Goal: Task Accomplishment & Management: Complete application form

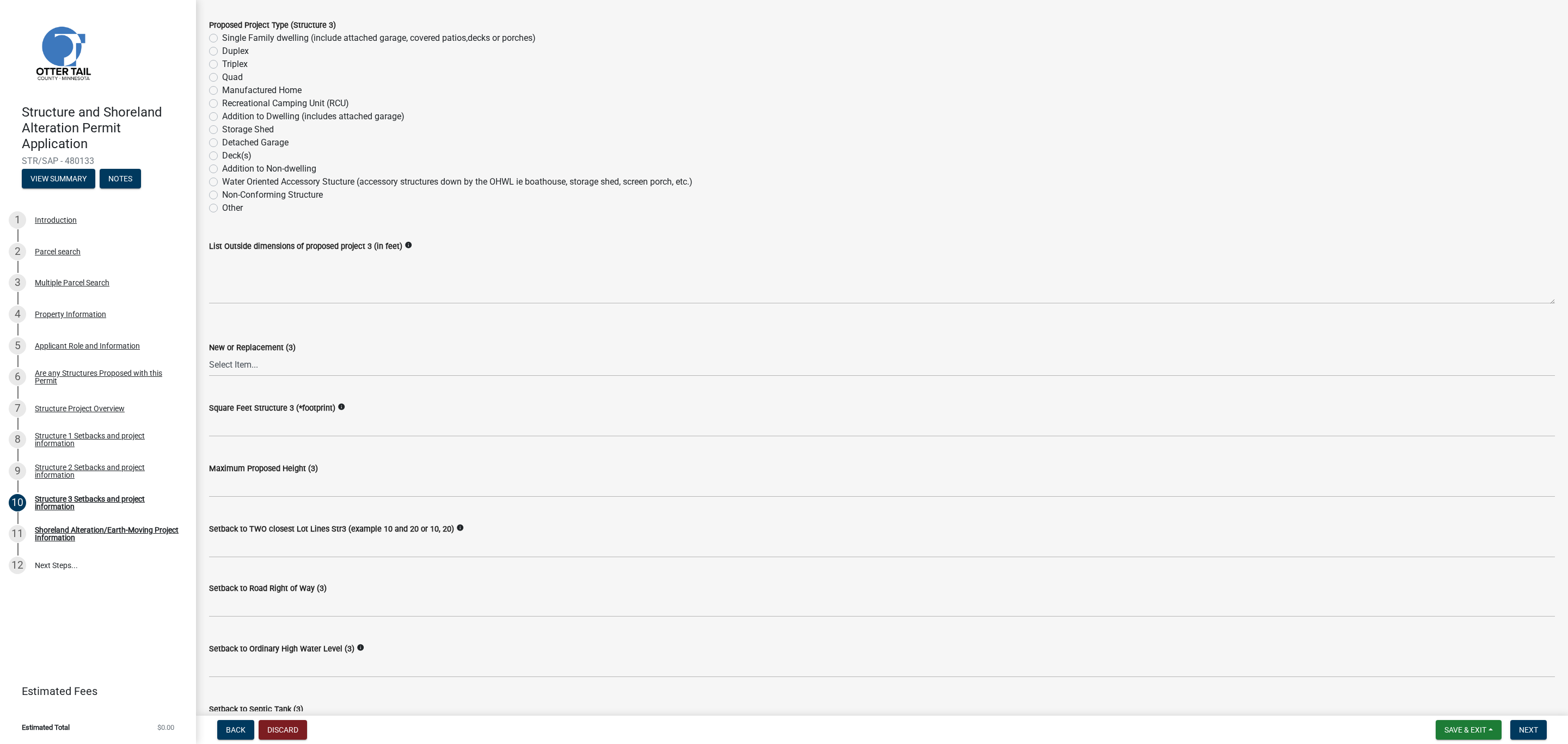
scroll to position [163, 0]
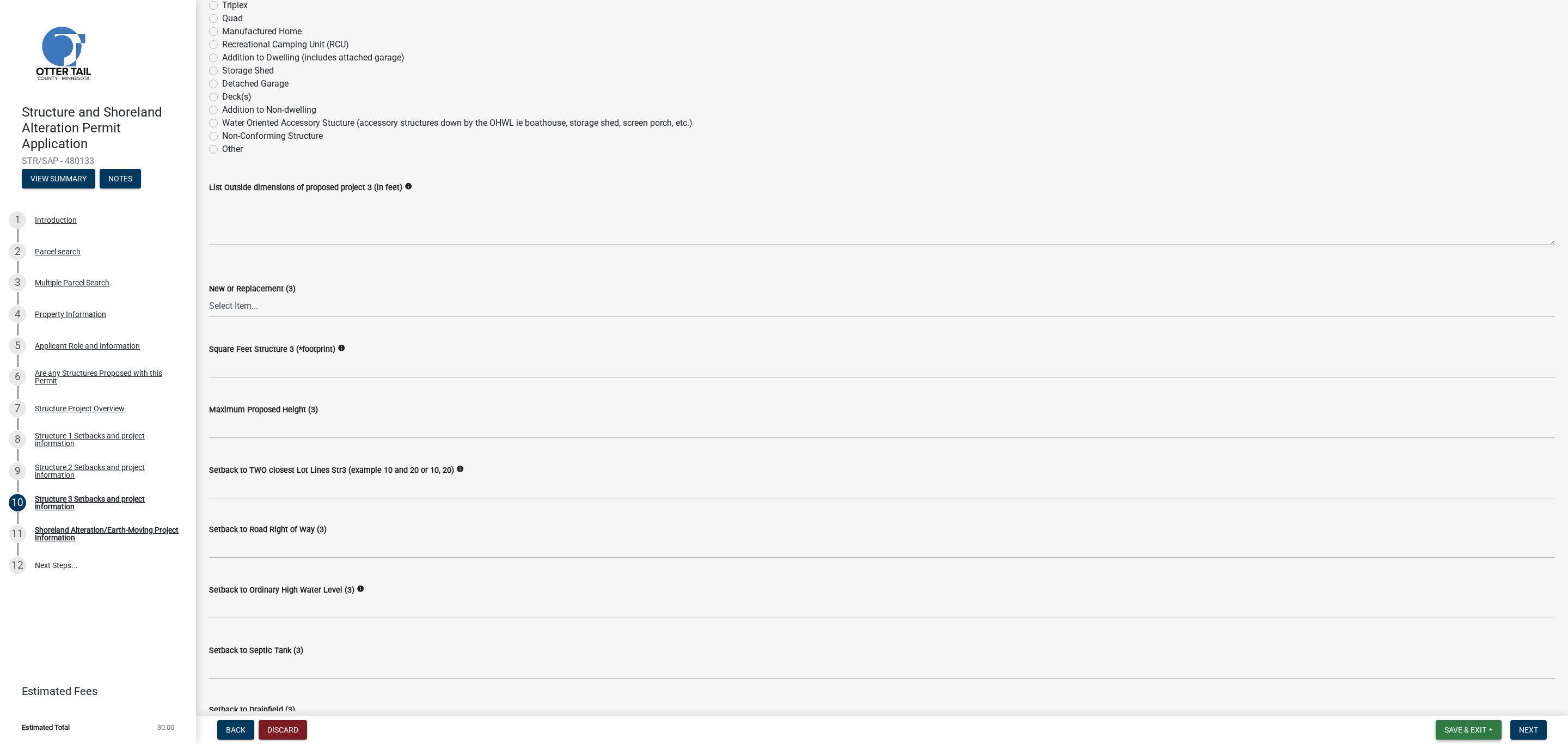
click at [1465, 729] on span "Save & Exit" at bounding box center [1465, 730] width 42 height 9
click at [1433, 677] on button "Save" at bounding box center [1457, 676] width 87 height 26
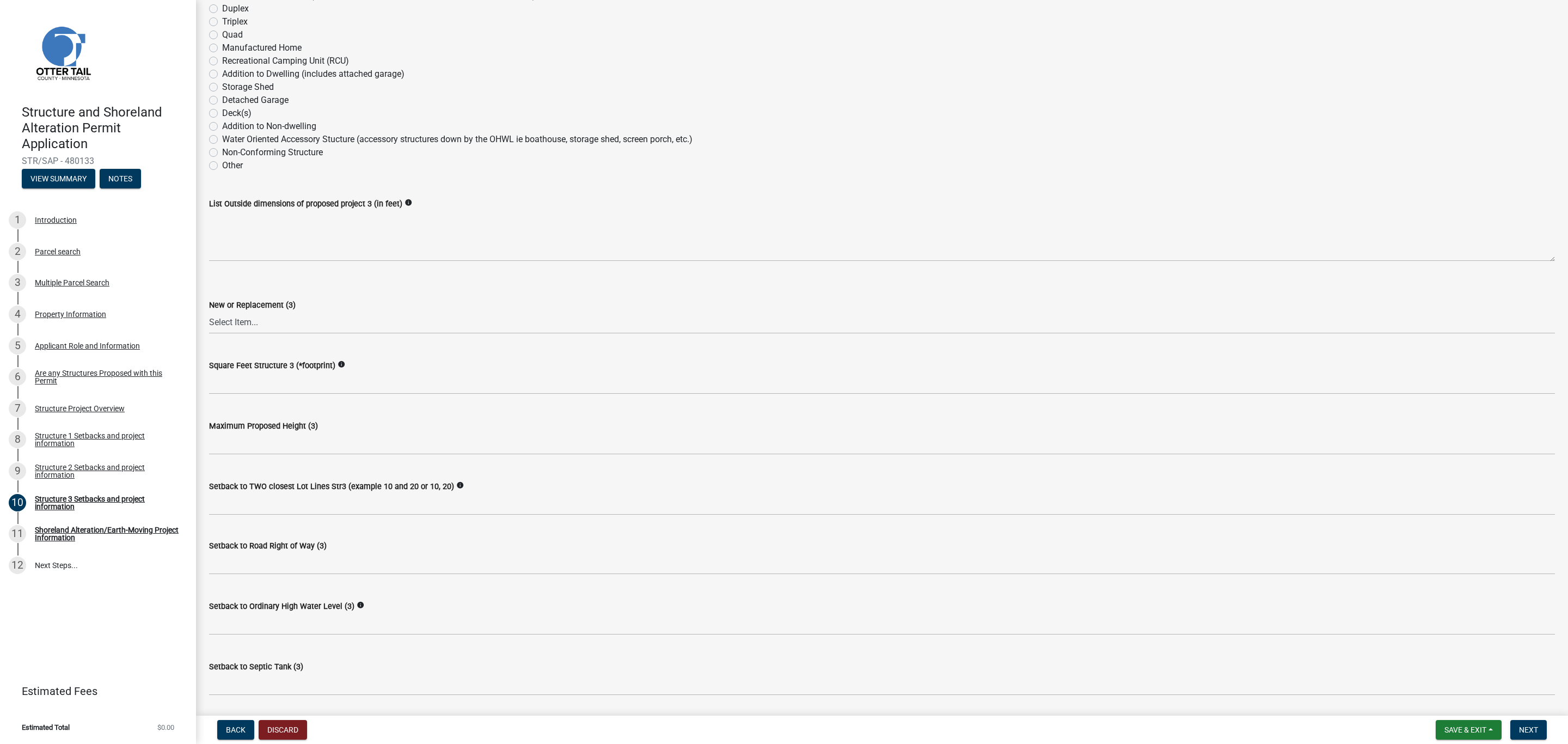
scroll to position [0, 0]
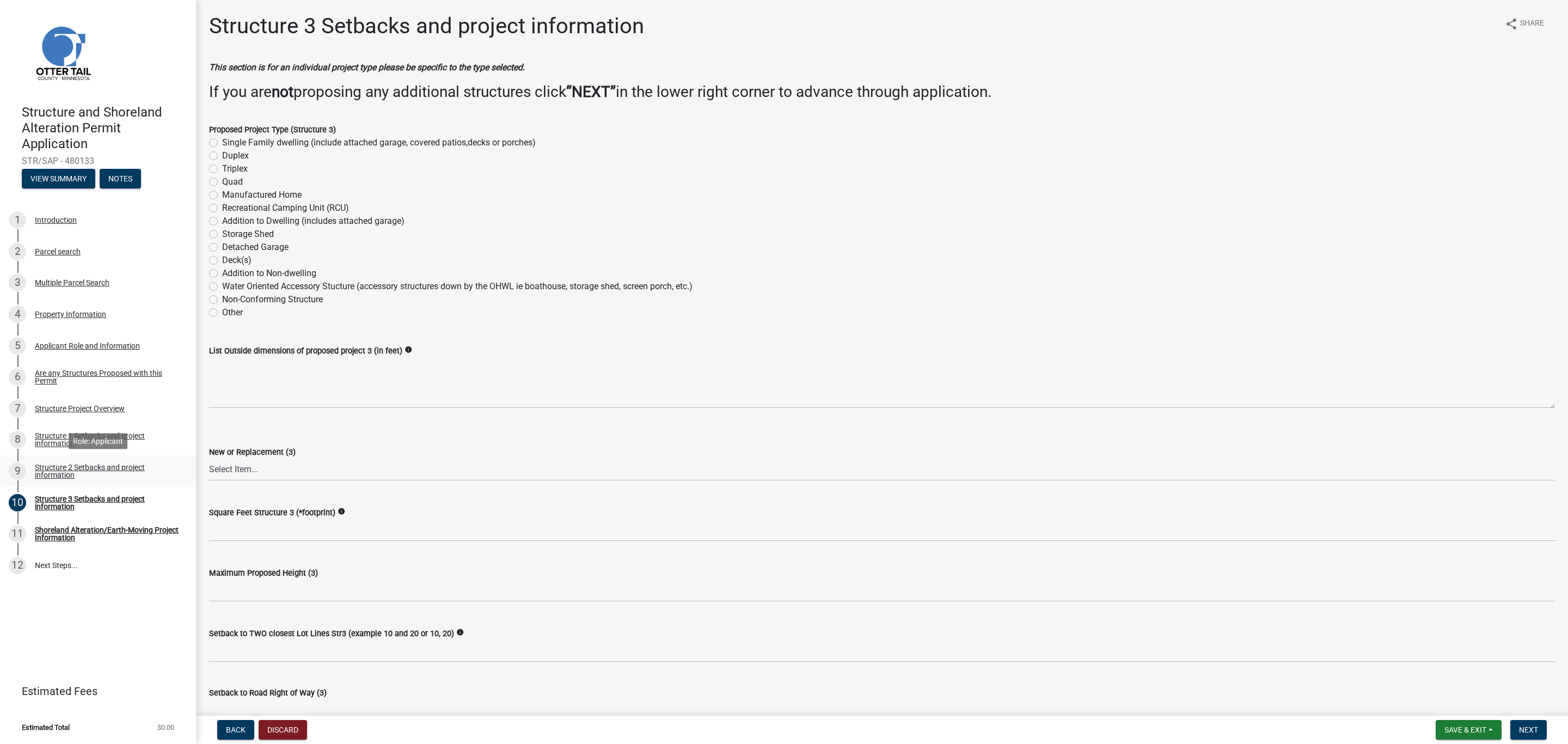
click at [53, 472] on div "Structure 2 Setbacks and project information" at bounding box center [106, 471] width 144 height 15
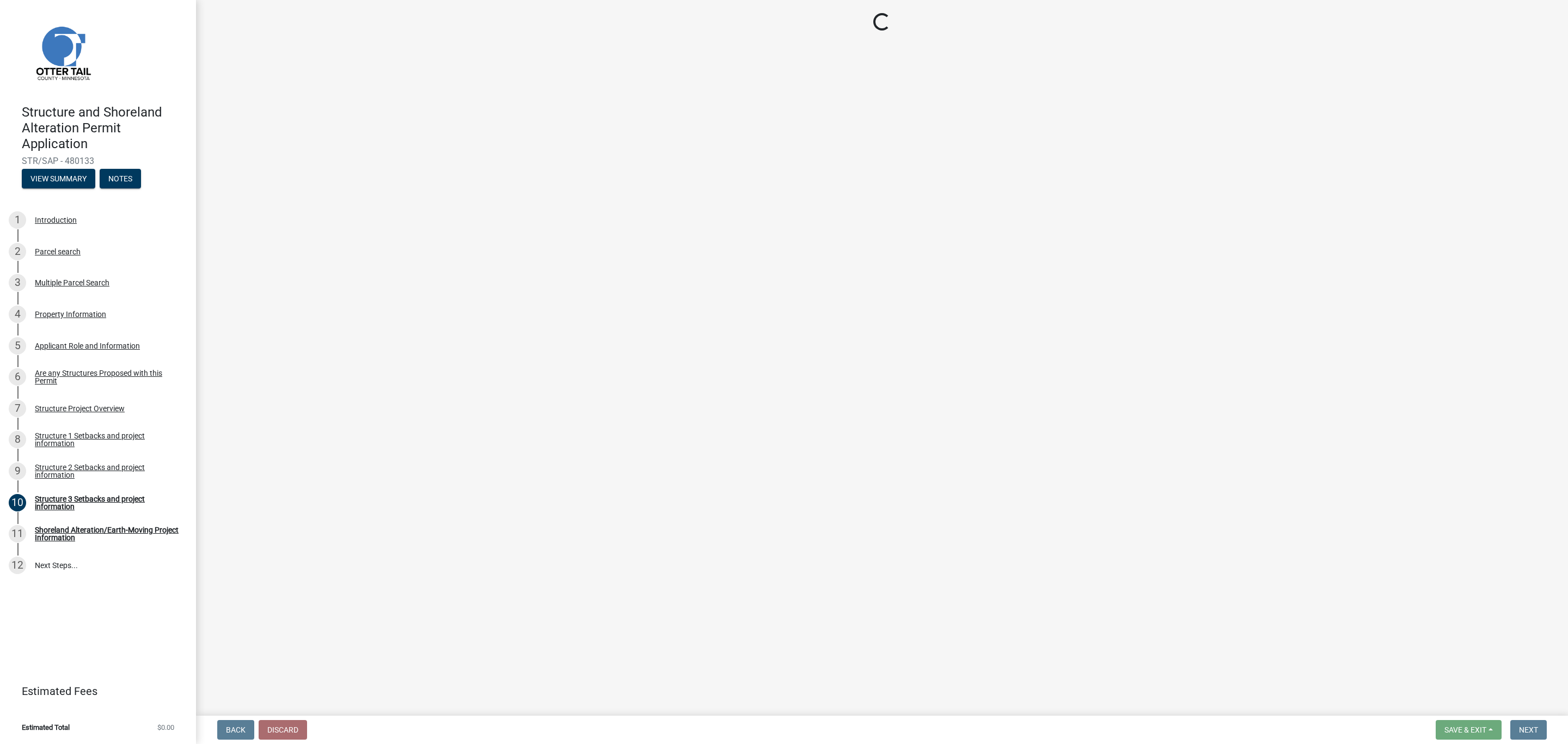
select select "a3cc236c-43aa-406a-8353-e0398d57c407"
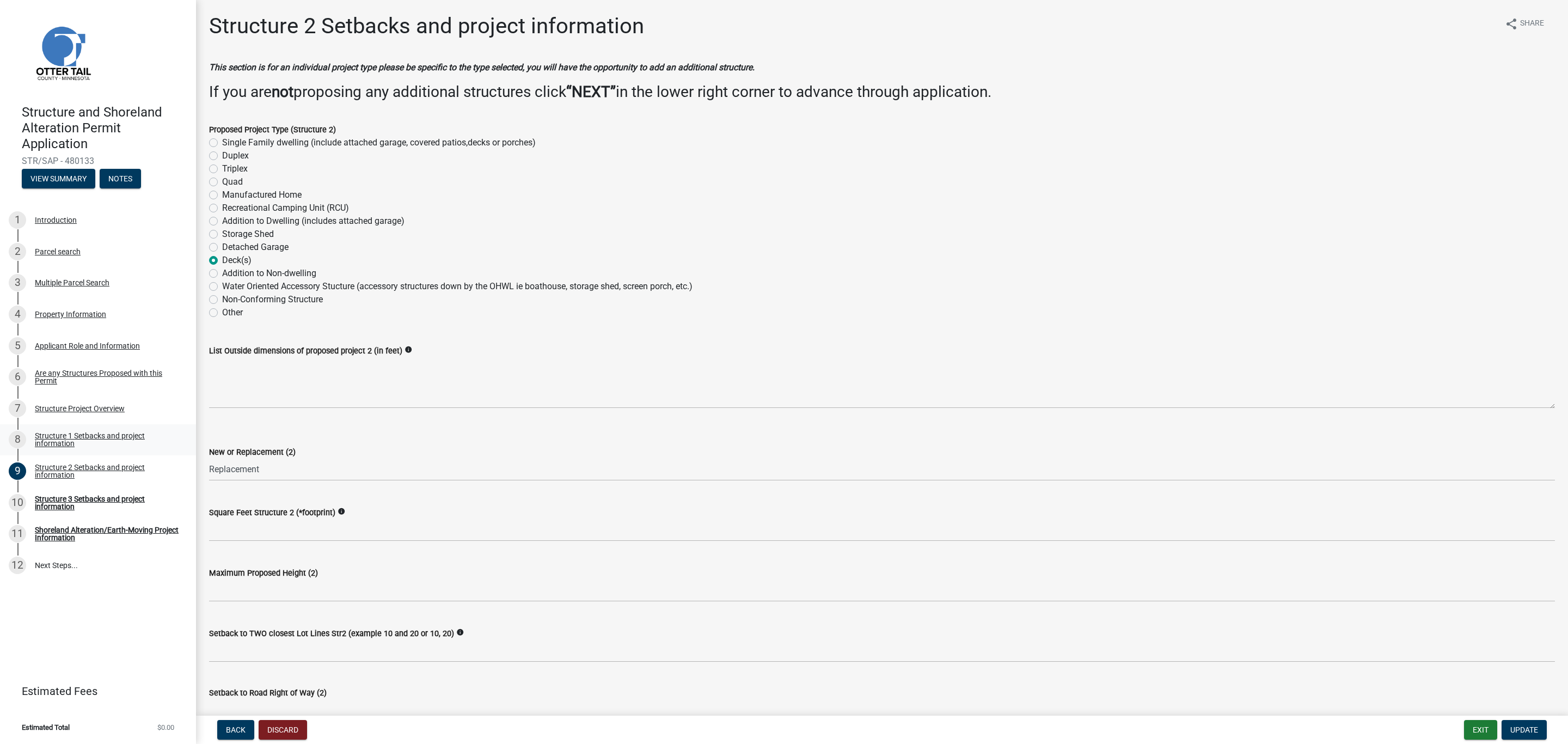
click at [57, 434] on div "Structure 1 Setbacks and project information" at bounding box center [106, 439] width 144 height 15
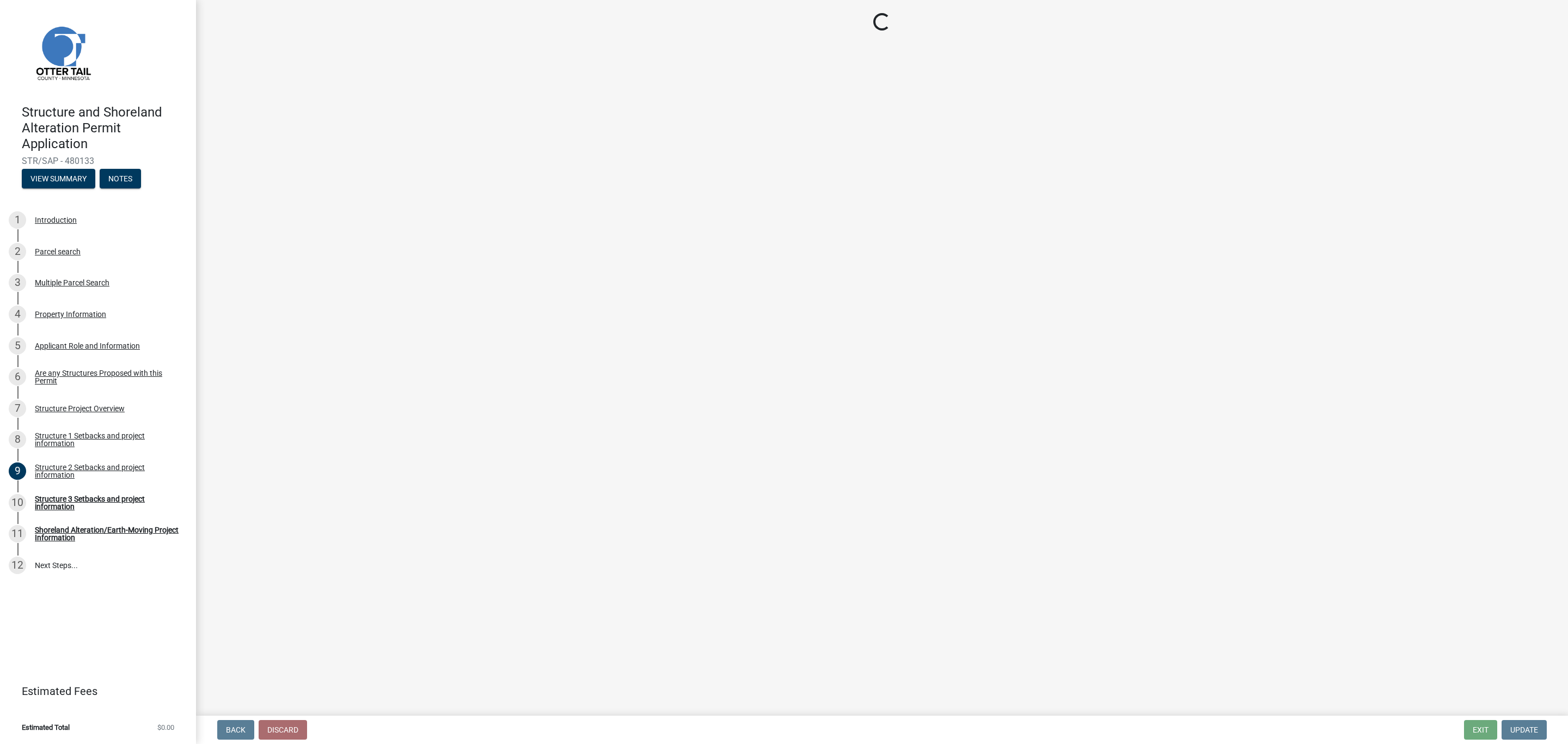
select select "a3cc236c-43aa-406a-8353-e0398d57c407"
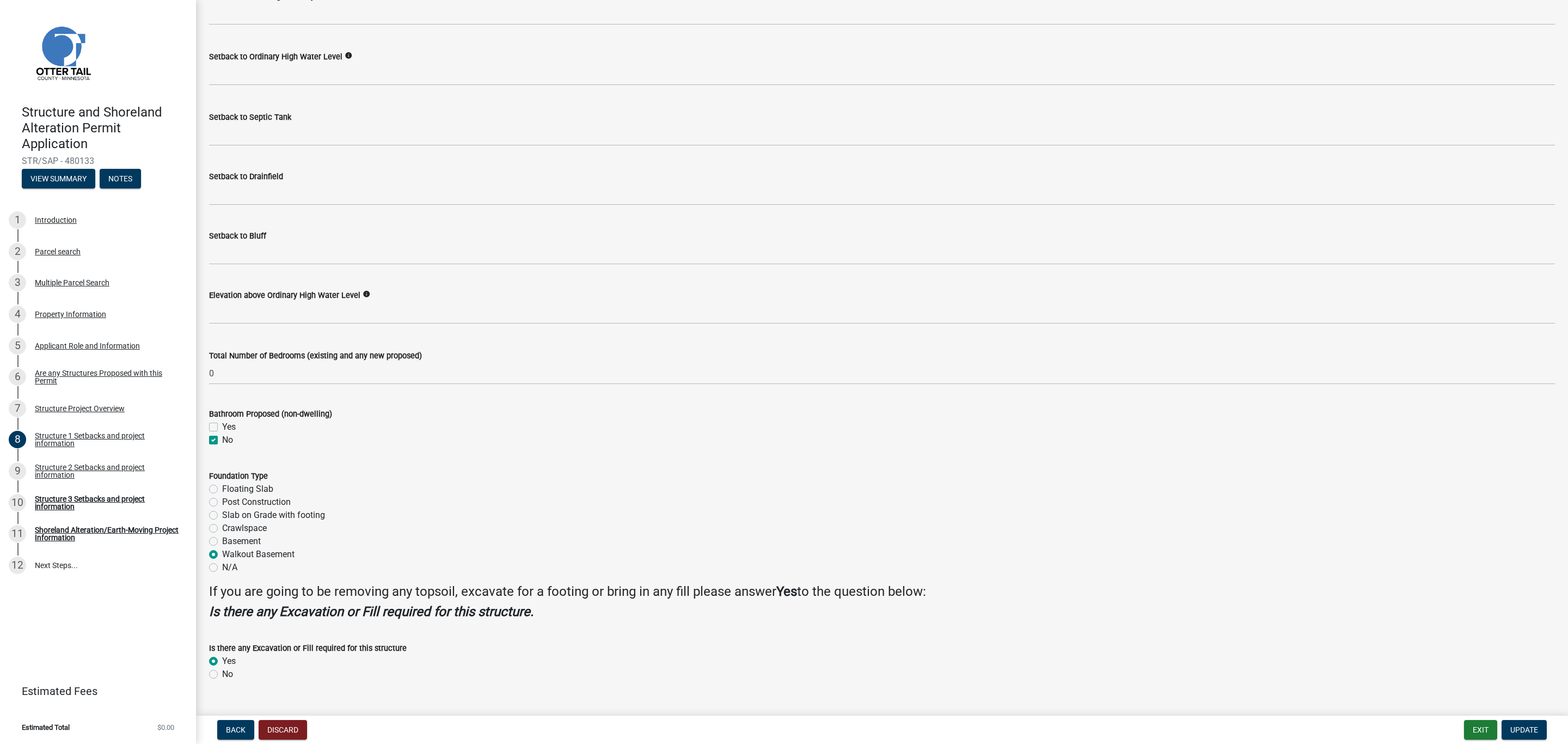
scroll to position [886, 0]
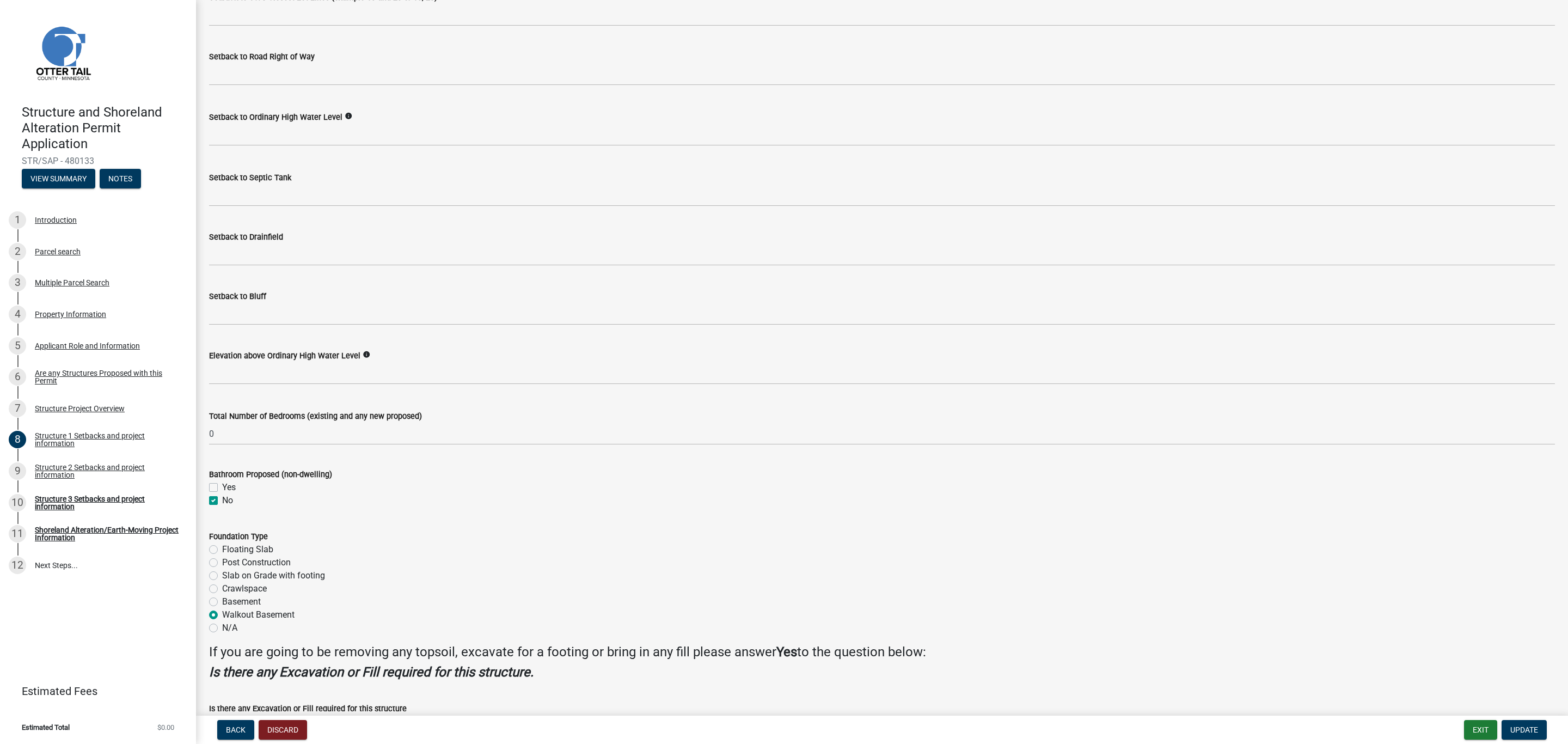
click at [219, 624] on div "N/A" at bounding box center [881, 628] width 1346 height 13
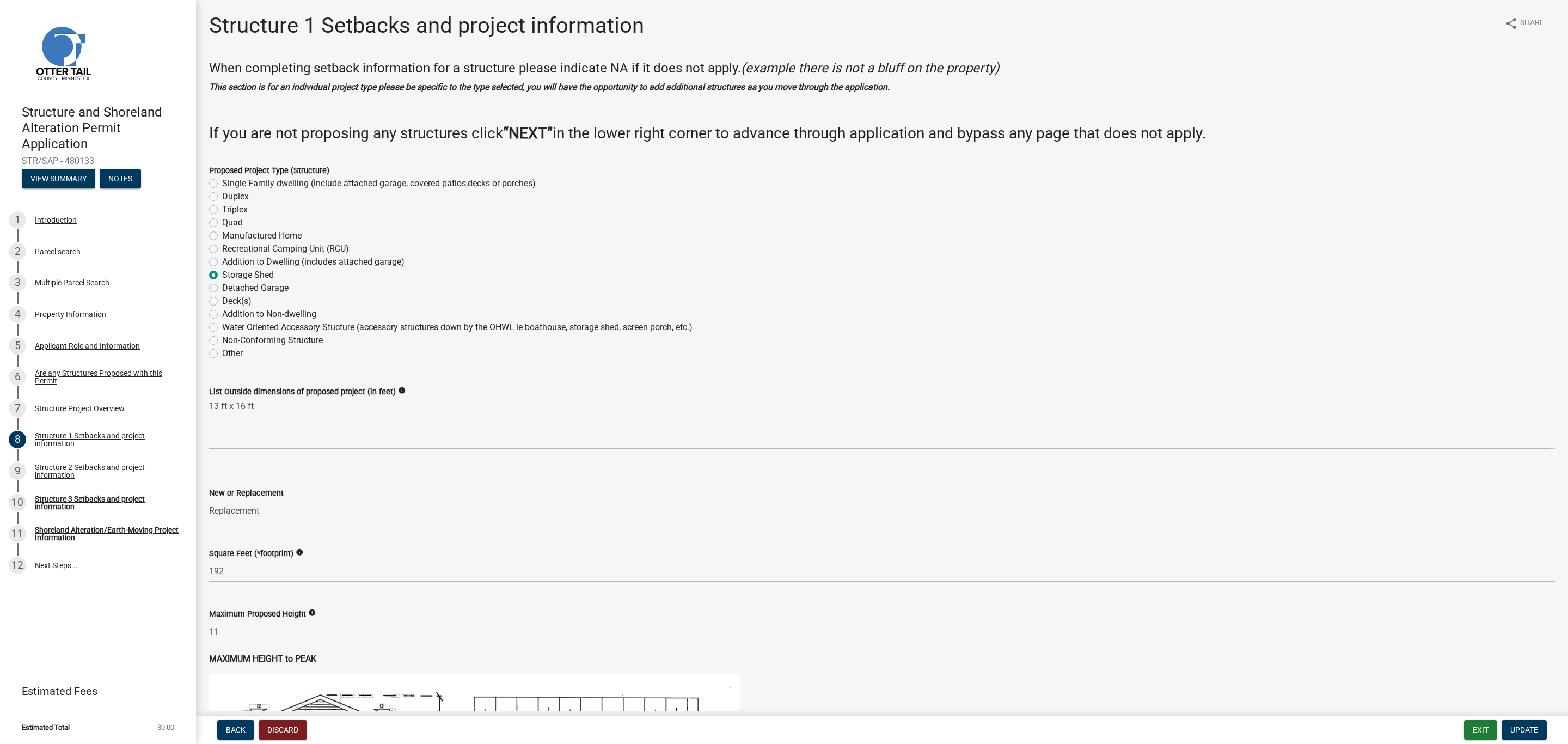
scroll to position [0, 0]
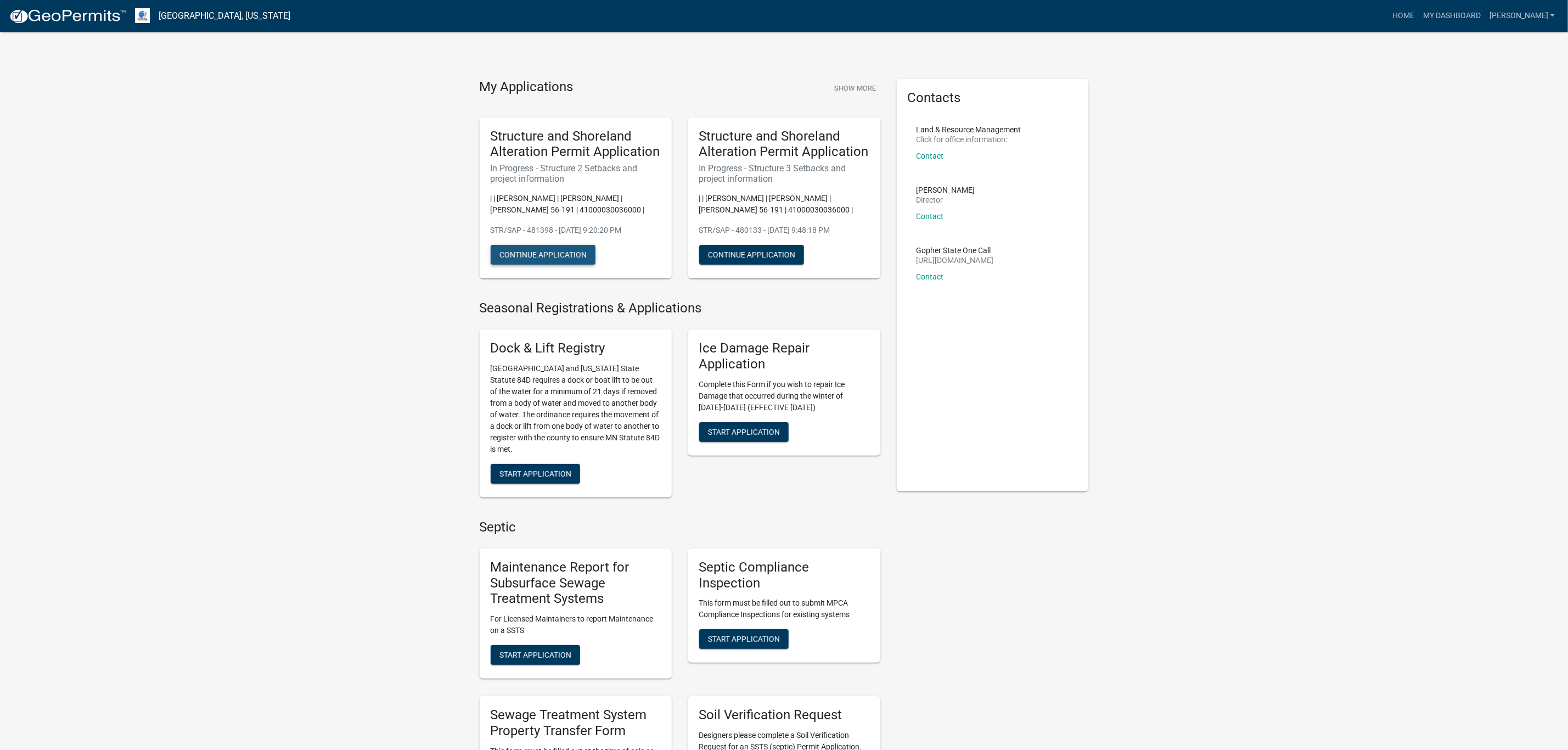
click at [548, 259] on button "Continue Application" at bounding box center [543, 255] width 105 height 20
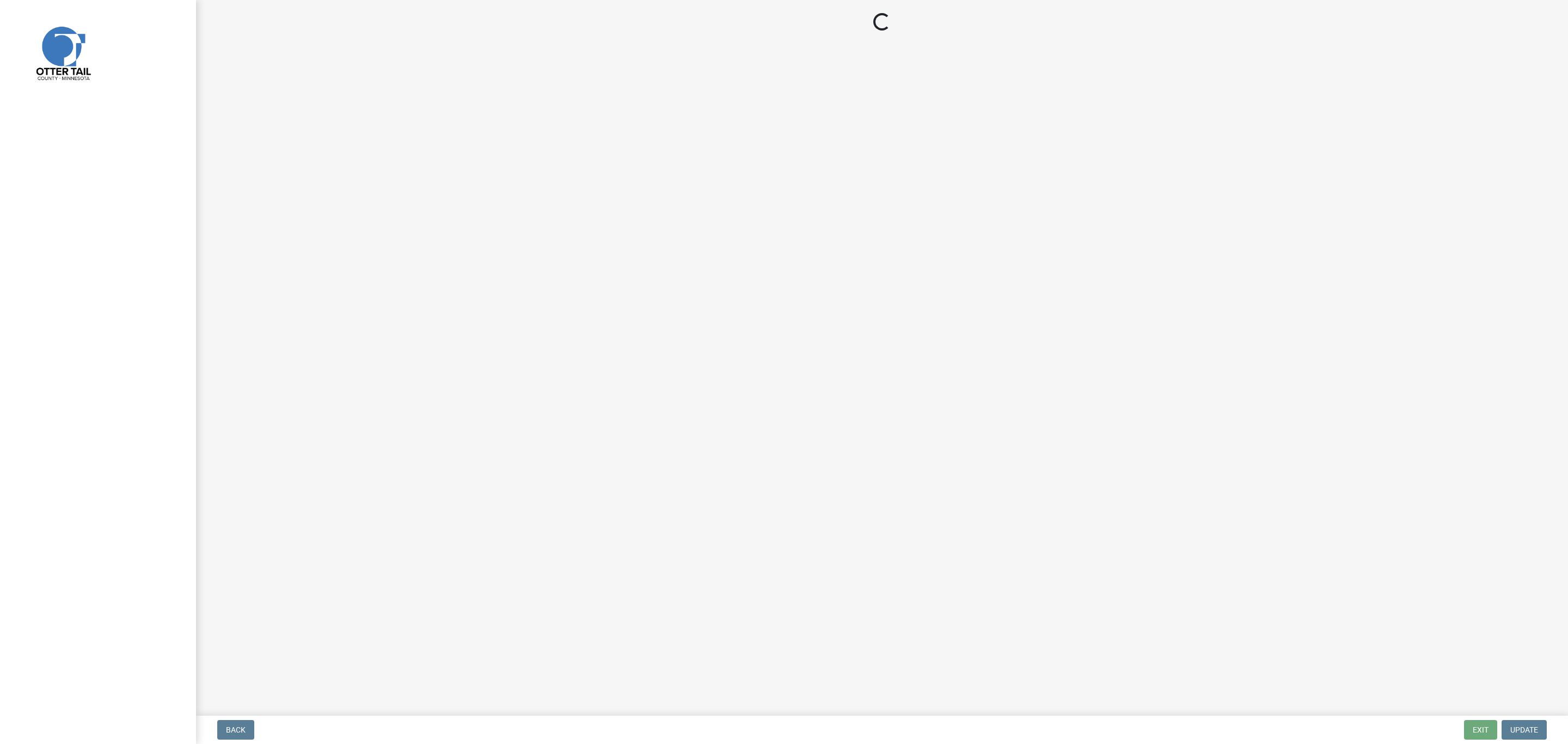
select select "a3cc236c-43aa-406a-8353-e0398d57c407"
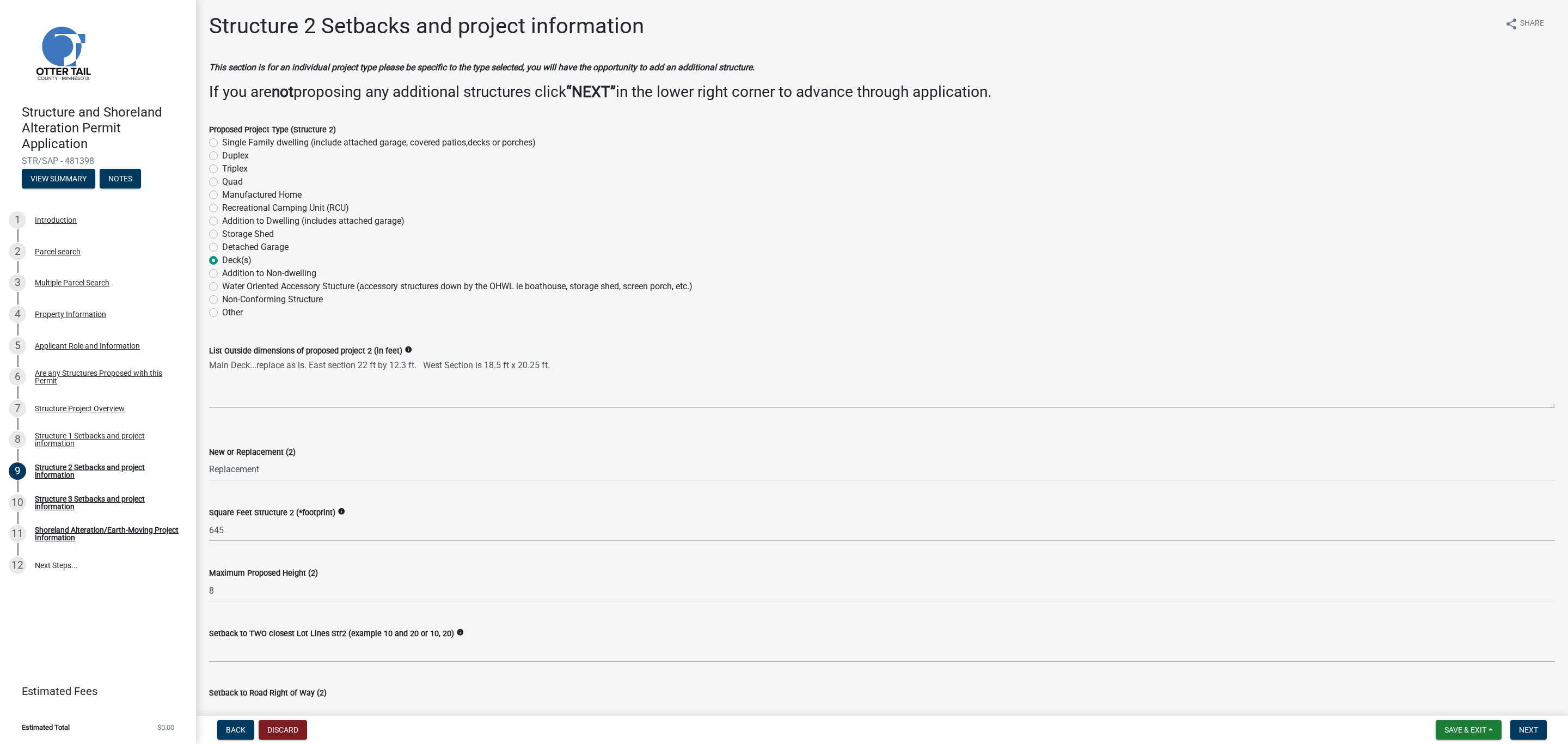
click at [222, 315] on label "Other" at bounding box center [232, 312] width 20 height 13
click at [222, 313] on input "Other" at bounding box center [225, 309] width 7 height 7
radio input "true"
click at [222, 260] on label "Deck(s)" at bounding box center [237, 260] width 30 height 13
click at [222, 260] on input "Deck(s)" at bounding box center [225, 257] width 7 height 7
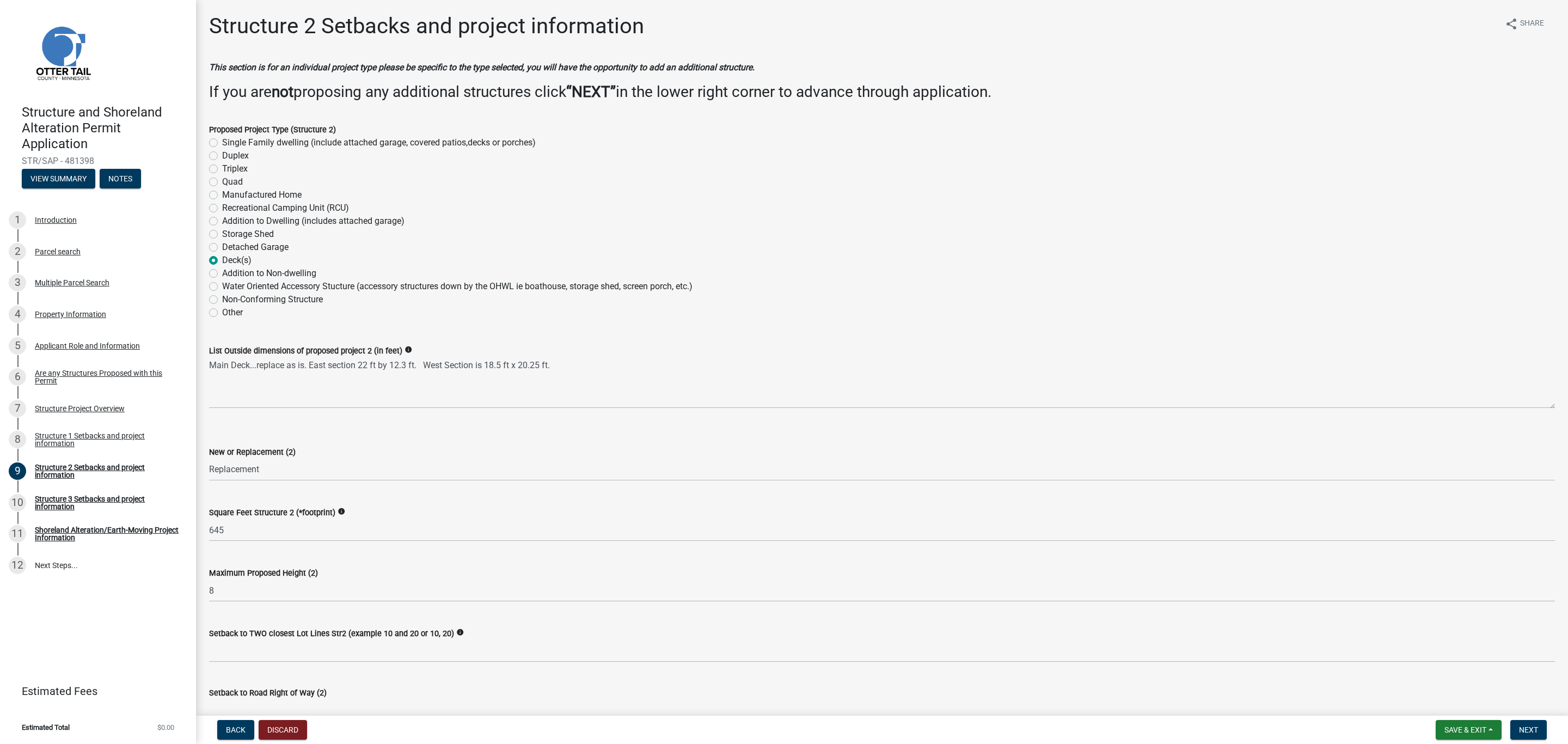
radio input "true"
click at [41, 440] on div "Structure 1 Setbacks and project information" at bounding box center [106, 439] width 144 height 15
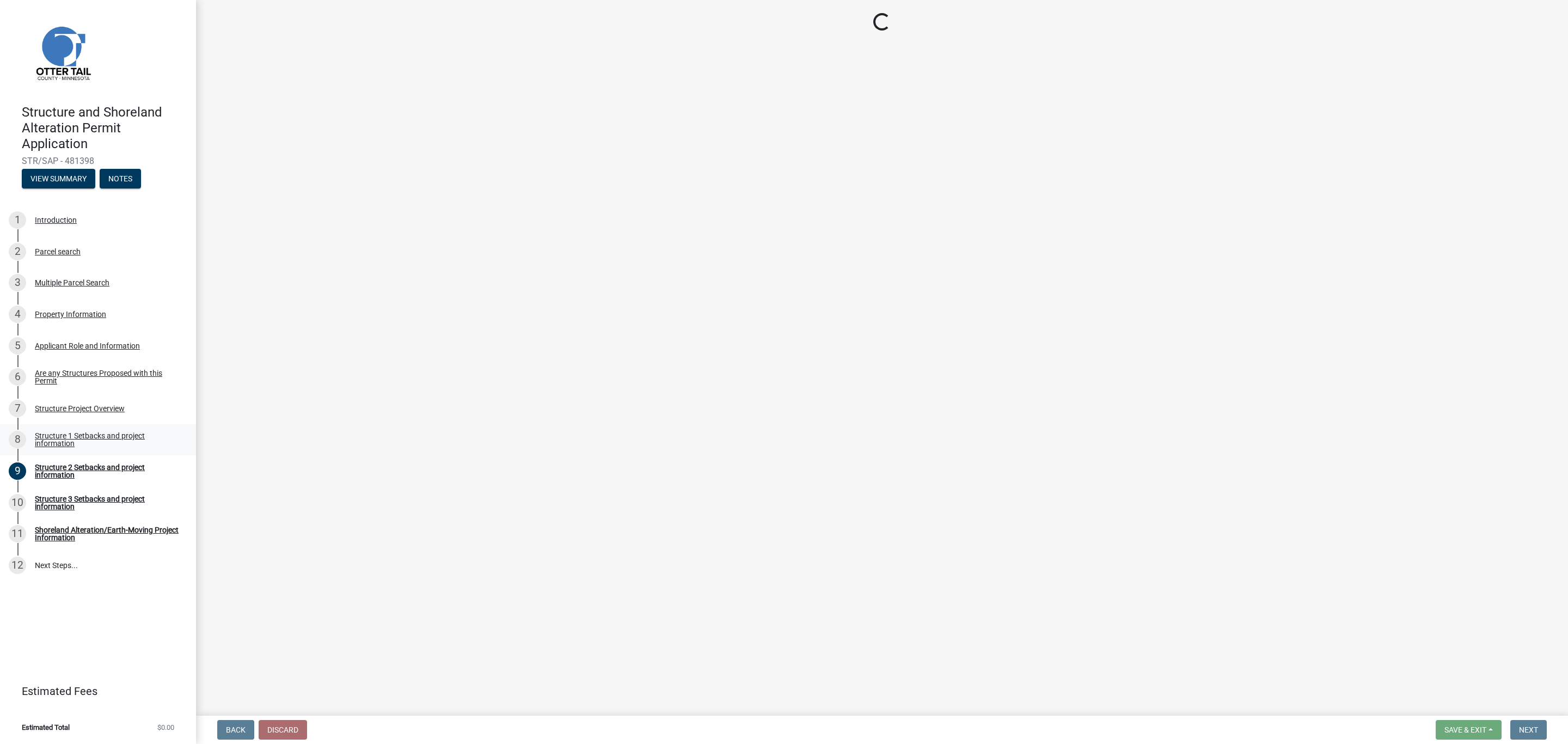
select select "a3cc236c-43aa-406a-8353-e0398d57c407"
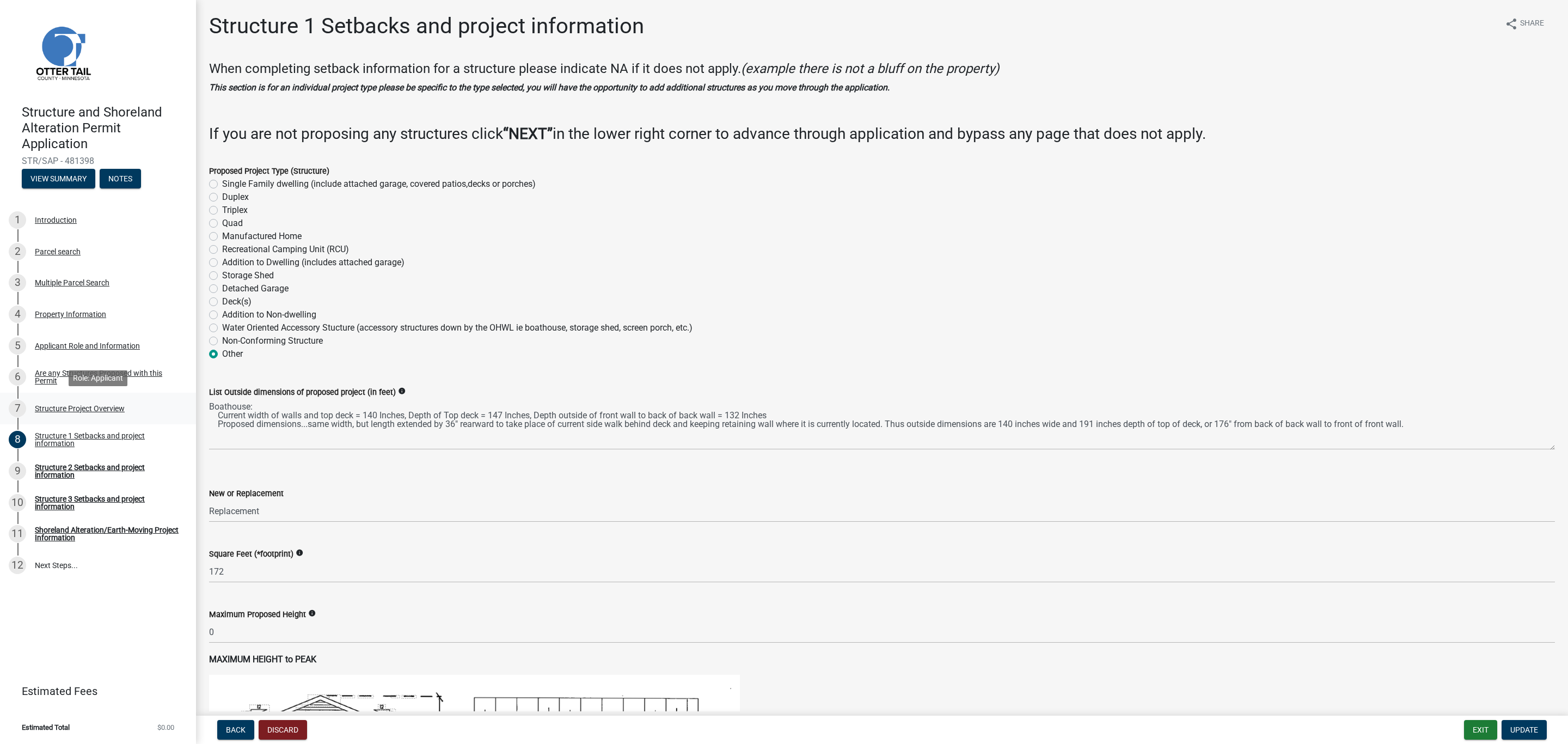
click at [64, 406] on div "Structure Project Overview" at bounding box center [79, 408] width 90 height 7
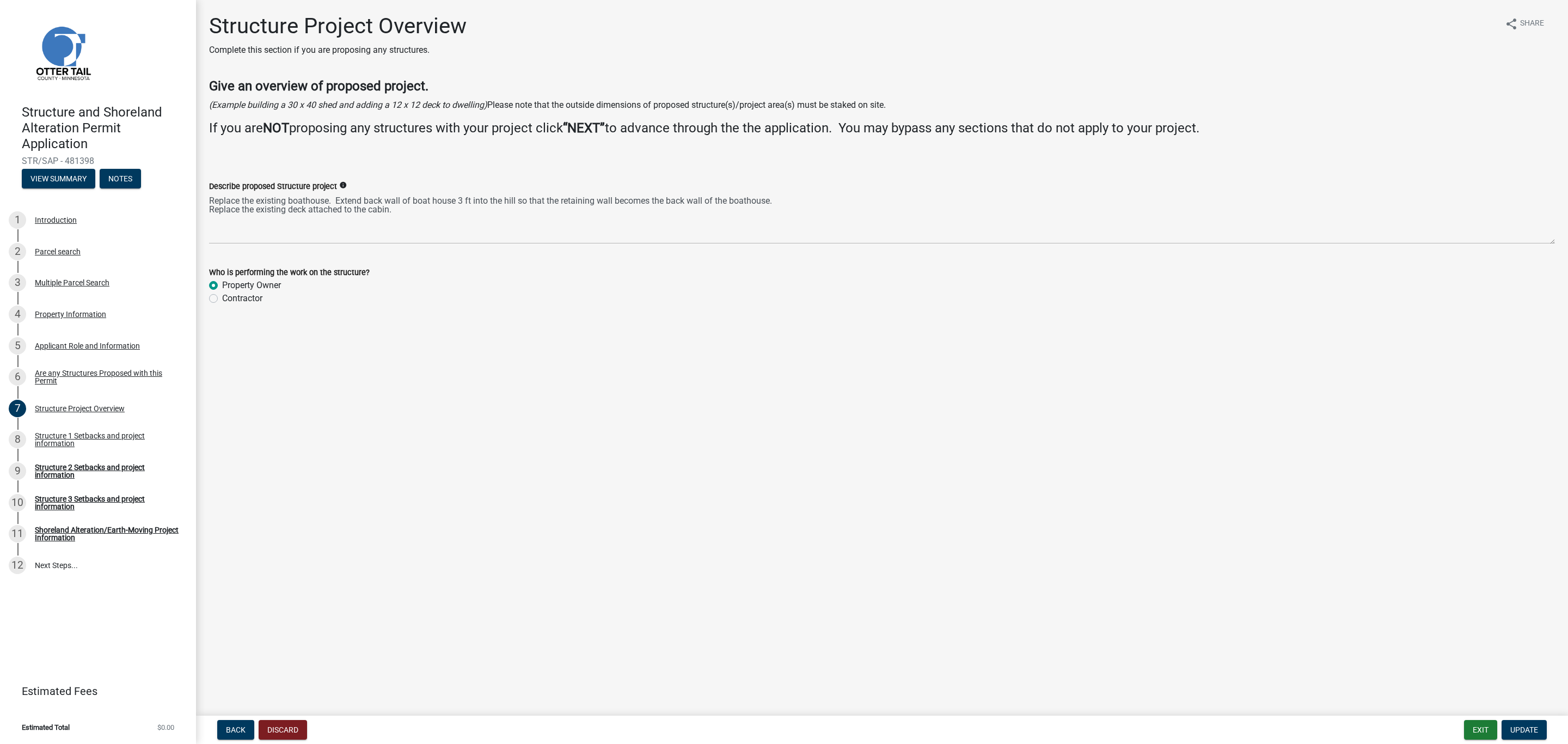
click at [208, 199] on div "Describe proposed Structure project info Replace the existing boathouse. Extend…" at bounding box center [882, 204] width 1362 height 80
click at [211, 198] on textarea "Replace the existing boathouse. Extend back wall of boat house 3 ft into the hi…" at bounding box center [881, 218] width 1346 height 51
click at [209, 210] on textarea "1) Replace the existing boathouse. Extend back wall of boat house 3 ft into the…" at bounding box center [881, 218] width 1346 height 51
type textarea "1) Replace the existing boathouse. Extend back wall of boat house 3 ft into the…"
click at [278, 375] on main "Structure Project Overview Complete this section if you are proposing any struc…" at bounding box center [882, 356] width 1372 height 711
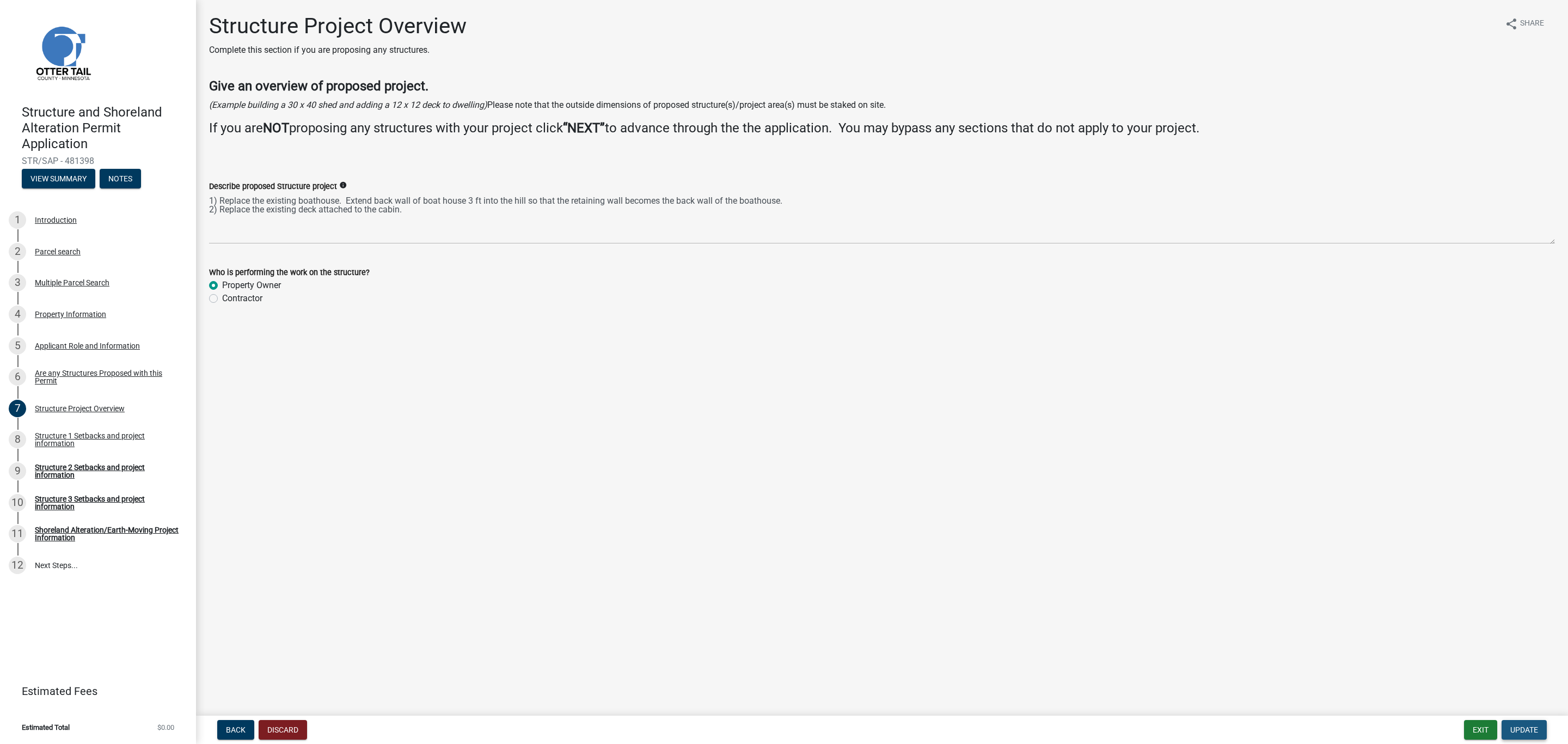
click at [1514, 730] on span "Update" at bounding box center [1524, 730] width 28 height 9
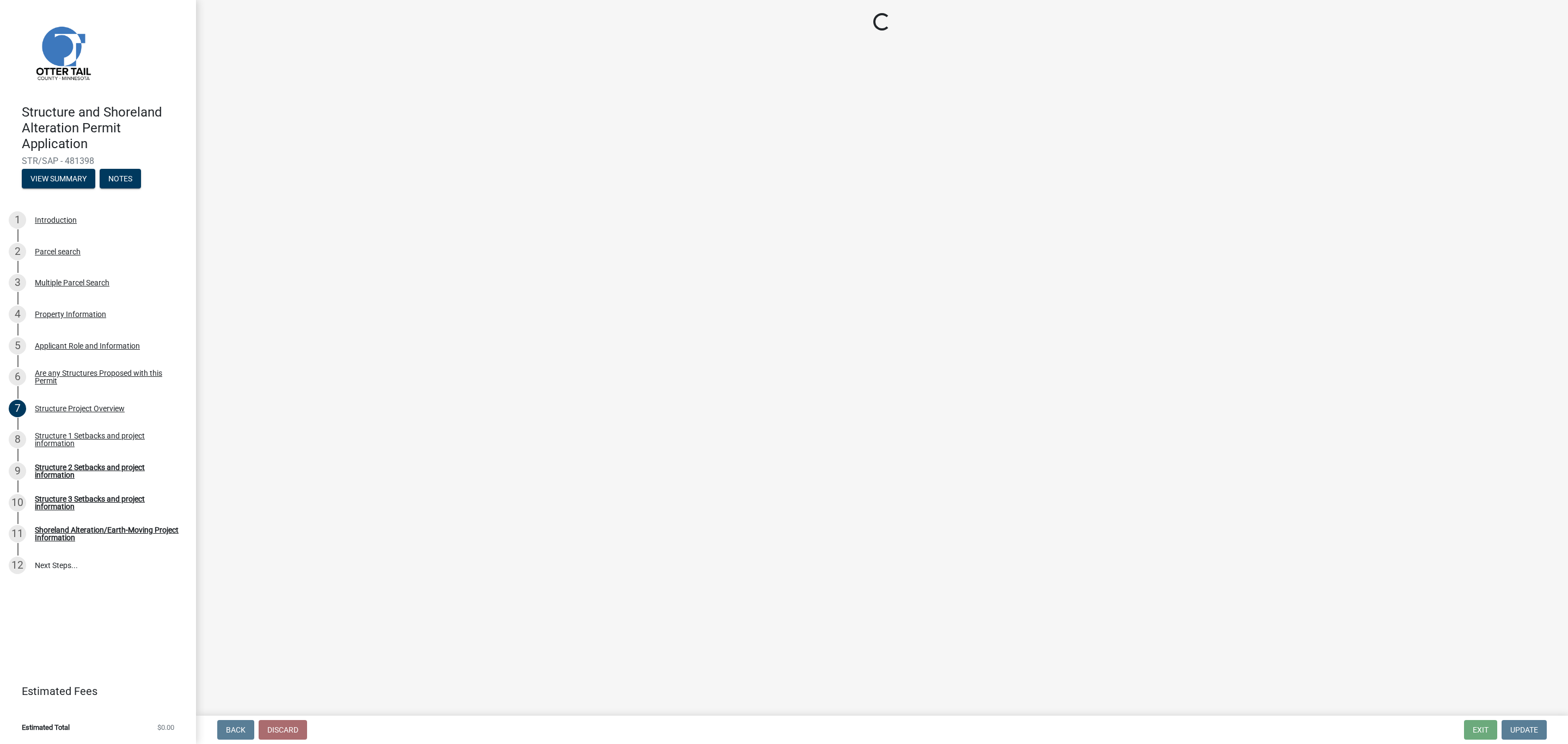
select select "a3cc236c-43aa-406a-8353-e0398d57c407"
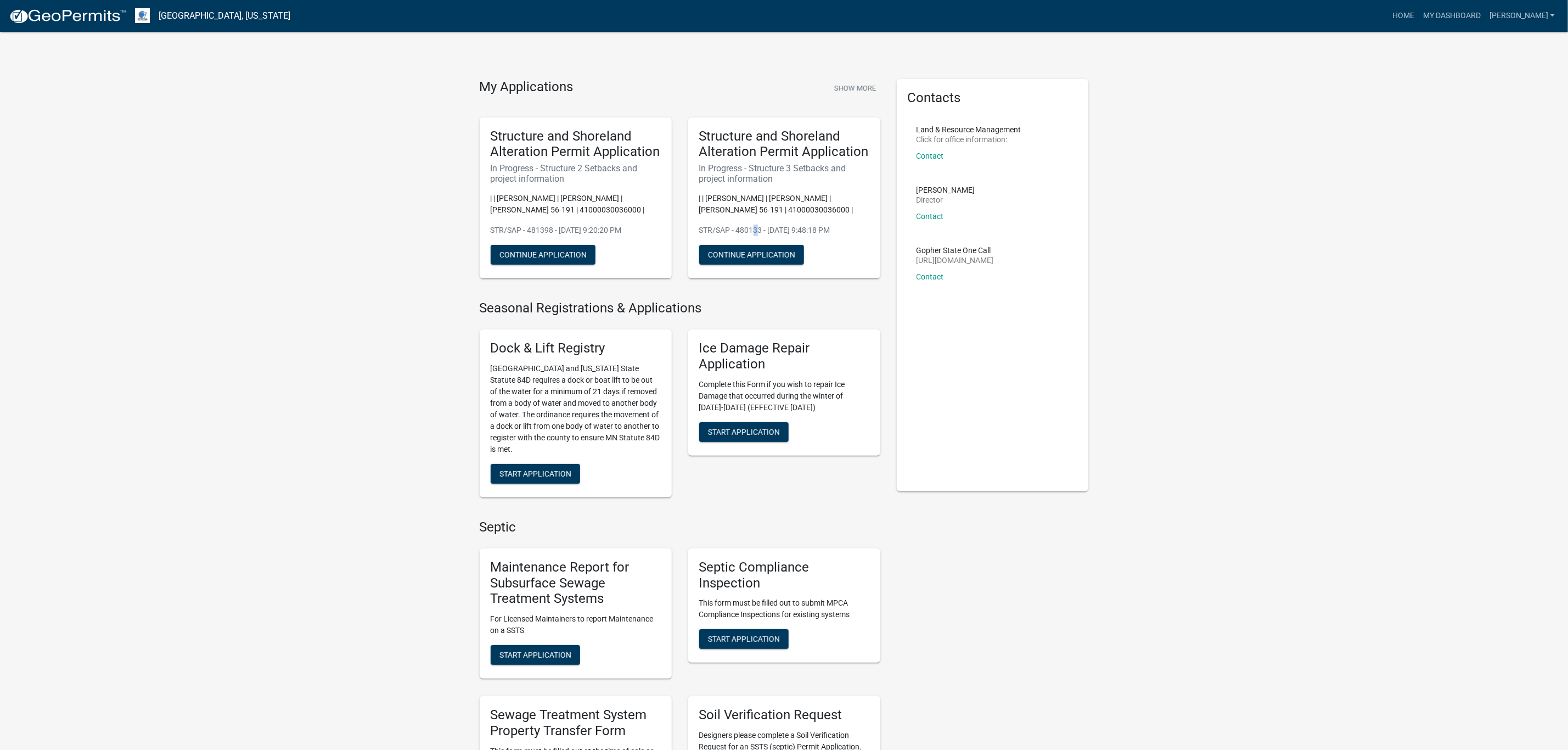
click at [752, 228] on p "STR/SAP - 480133 - Sep 17, 2025, 9:48:18 PM" at bounding box center [784, 230] width 170 height 11
click at [743, 257] on button "Continue Application" at bounding box center [752, 255] width 105 height 20
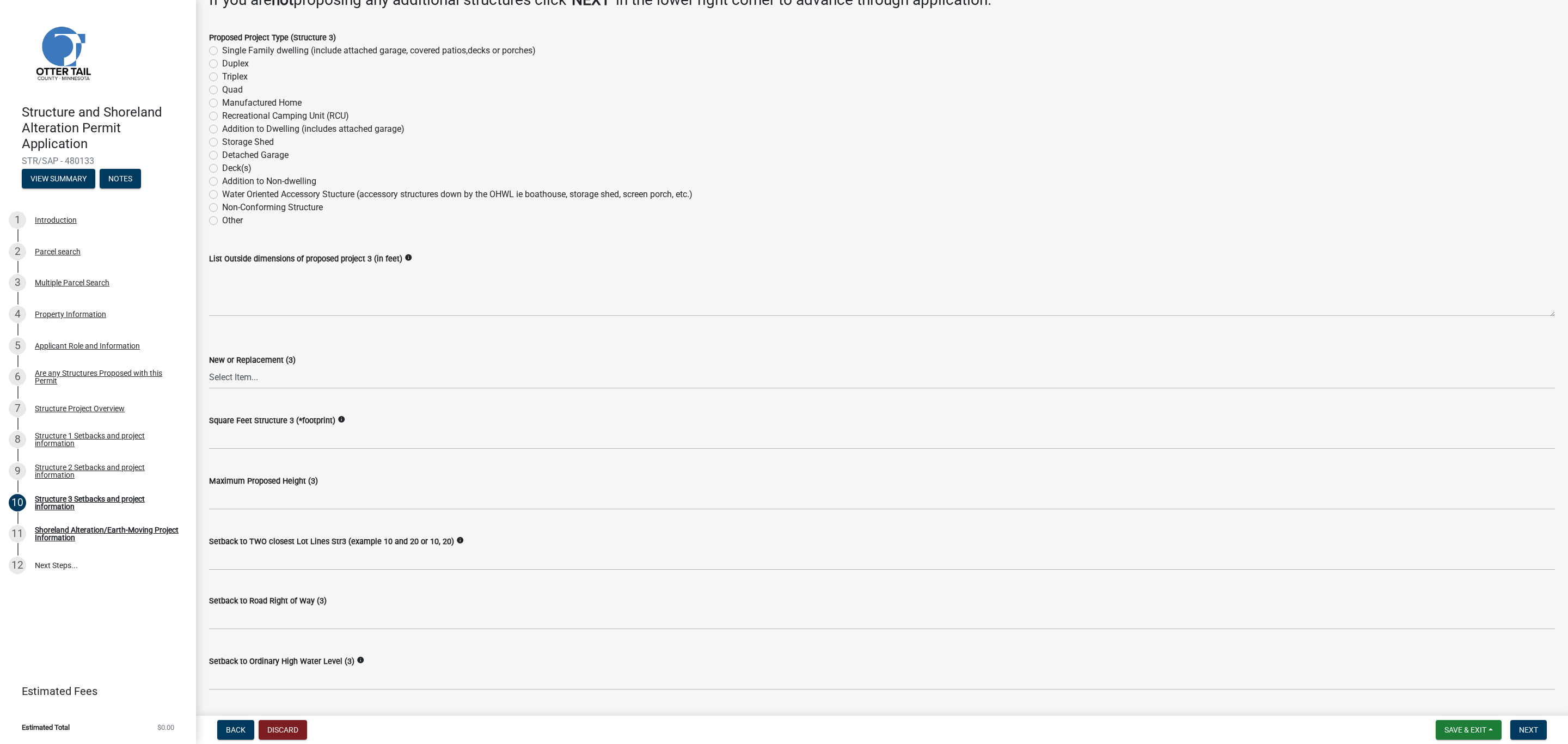
scroll to position [82, 0]
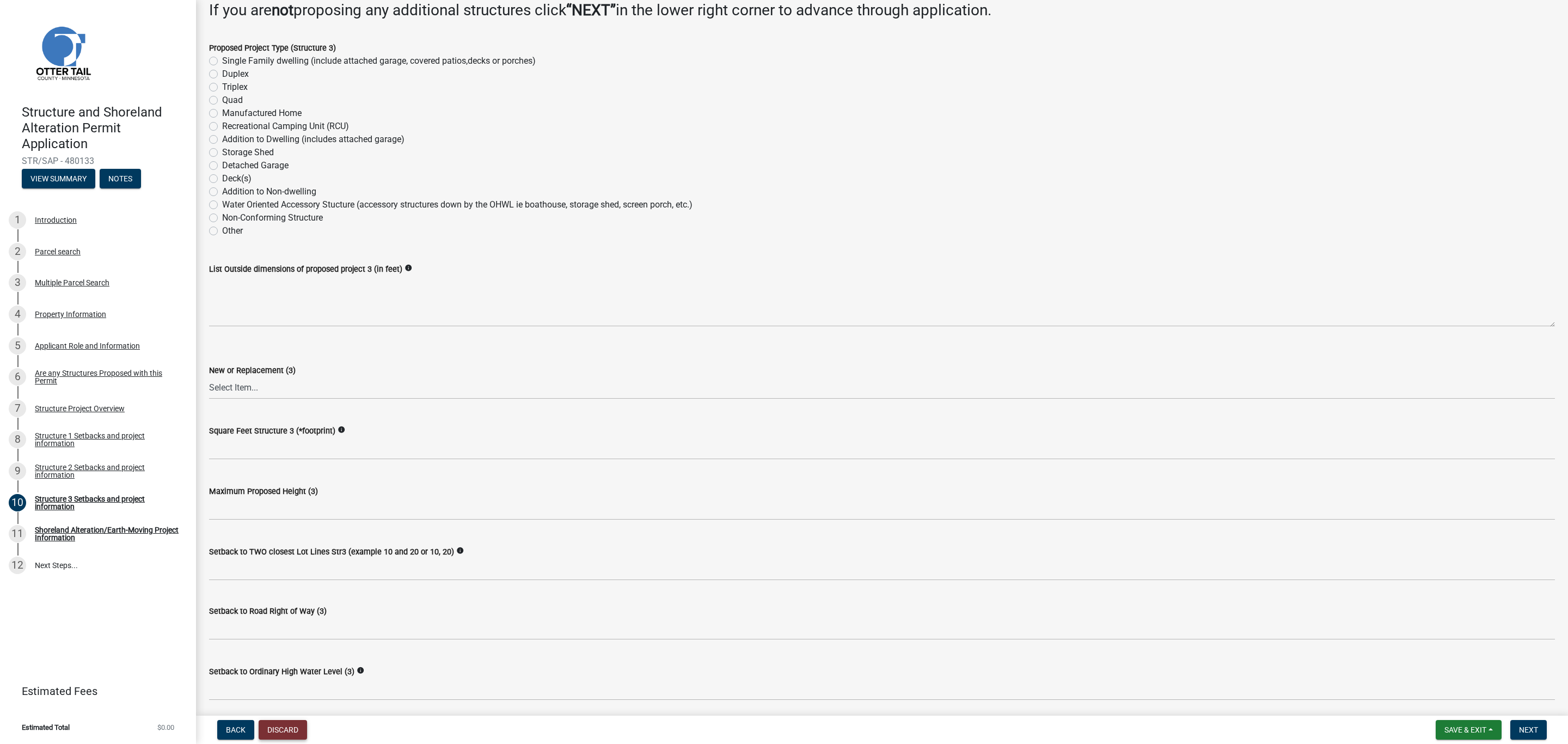
click at [292, 727] on button "Discard" at bounding box center [282, 730] width 48 height 20
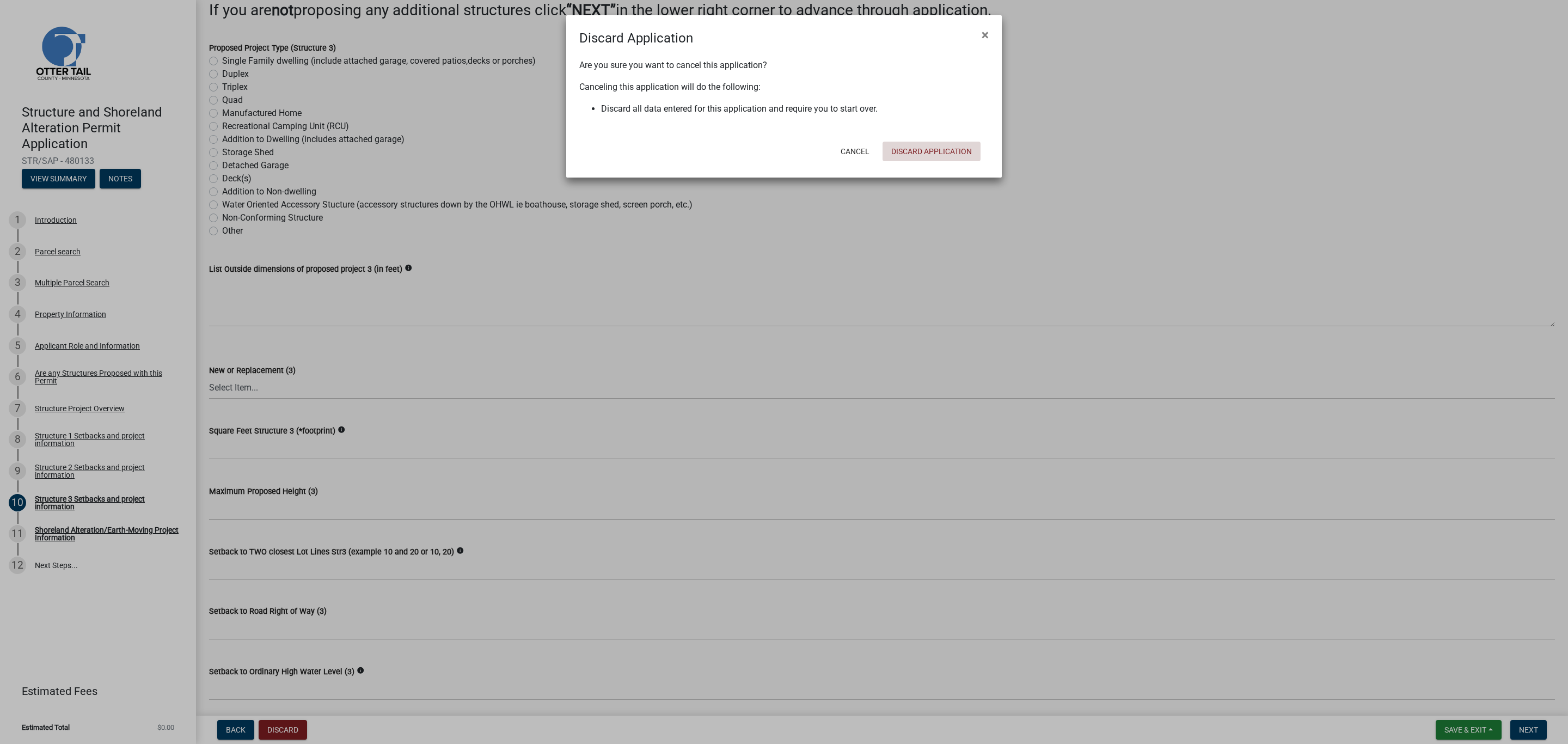
click at [913, 152] on button "Discard Application" at bounding box center [931, 152] width 98 height 20
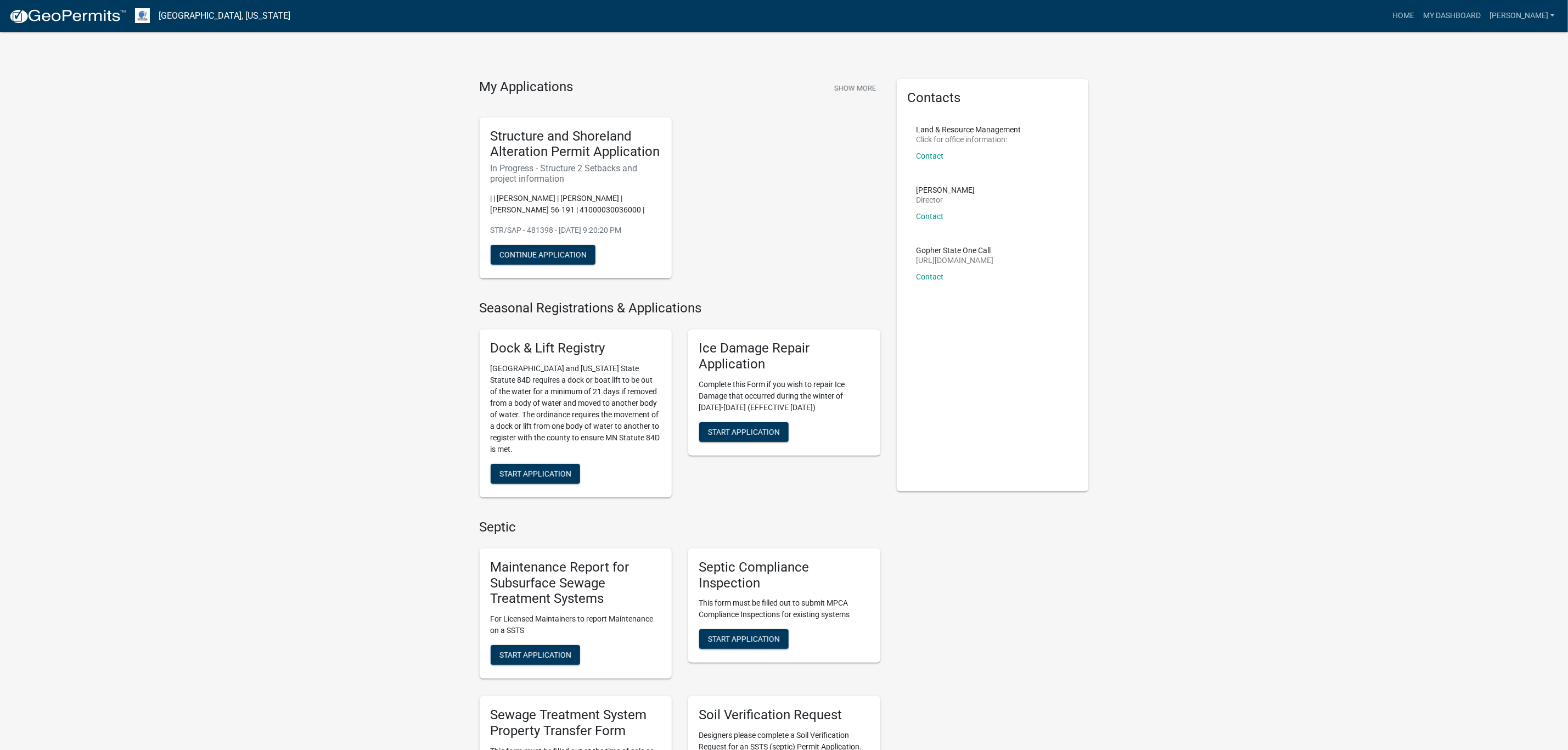
click at [537, 252] on button "Continue Application" at bounding box center [543, 255] width 105 height 20
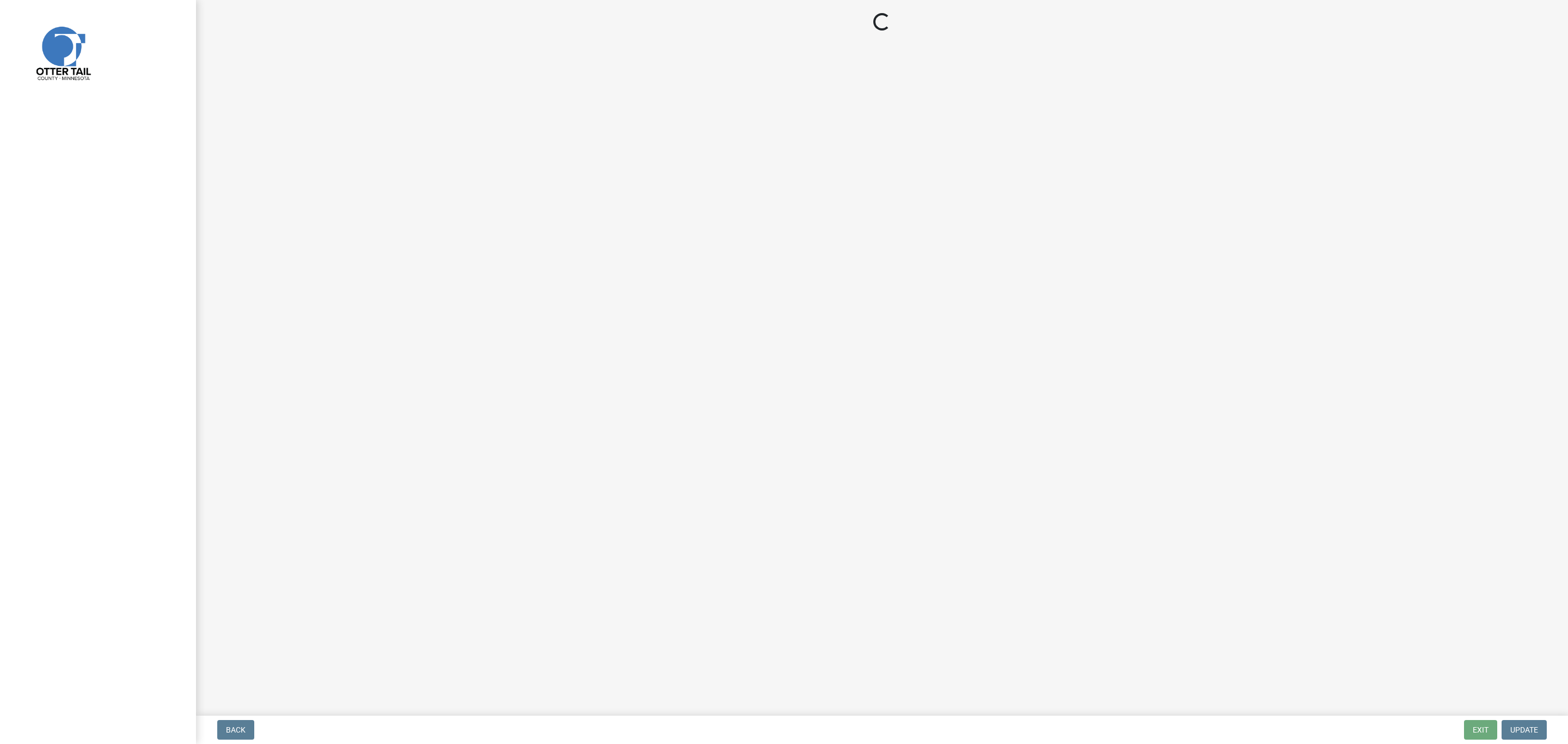
select select "a3cc236c-43aa-406a-8353-e0398d57c407"
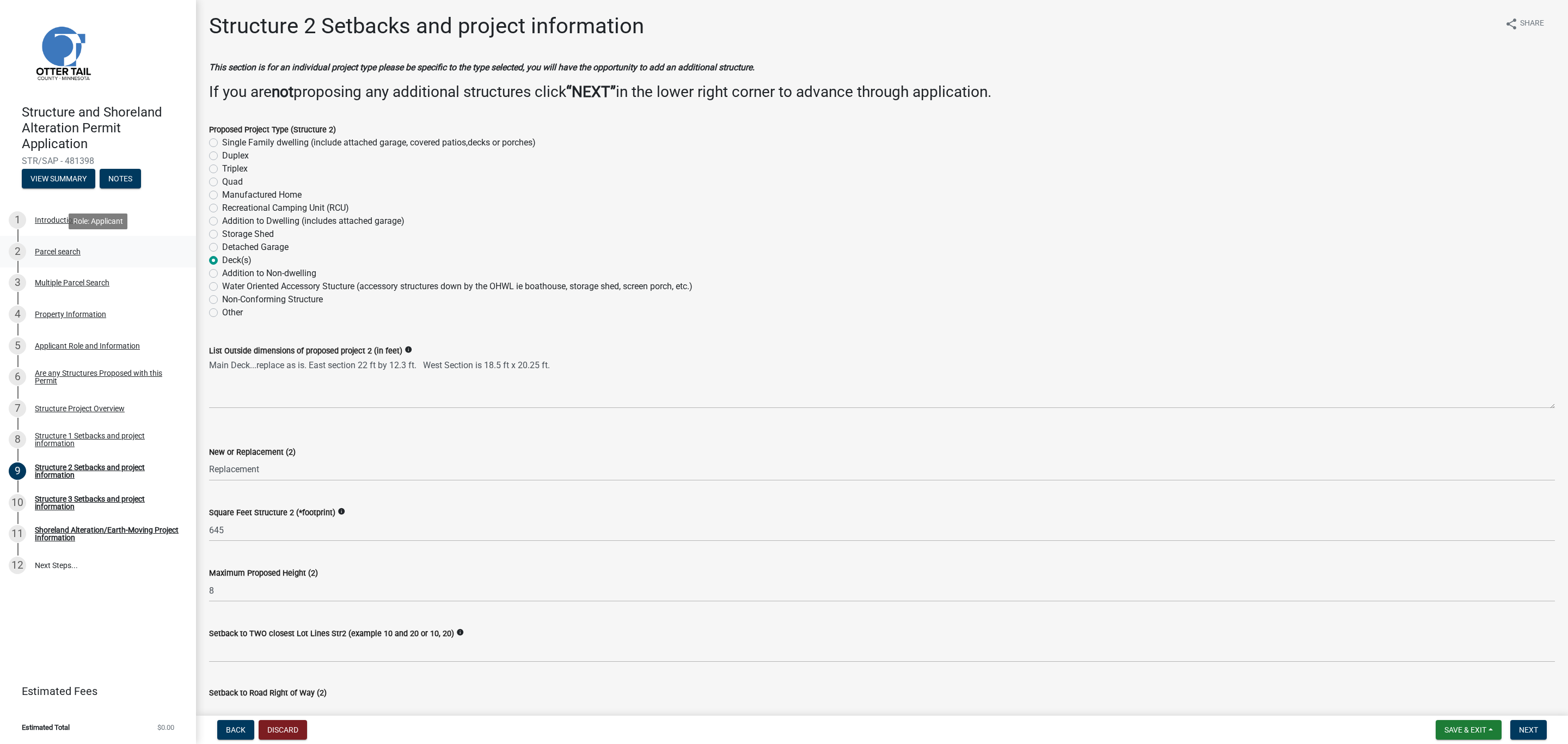
click at [48, 255] on div "Parcel search" at bounding box center [57, 252] width 46 height 7
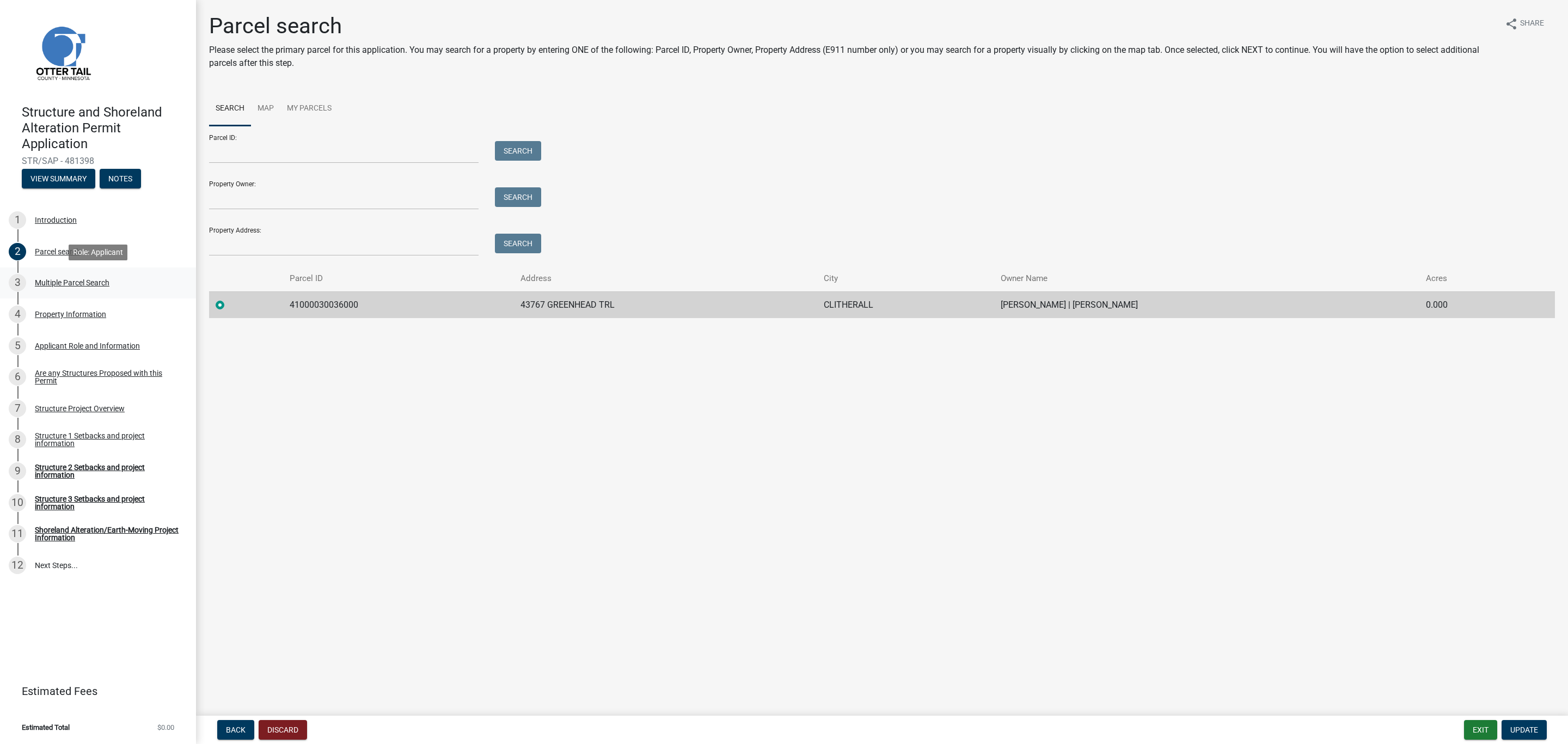
click at [53, 283] on div "Multiple Parcel Search" at bounding box center [72, 283] width 75 height 7
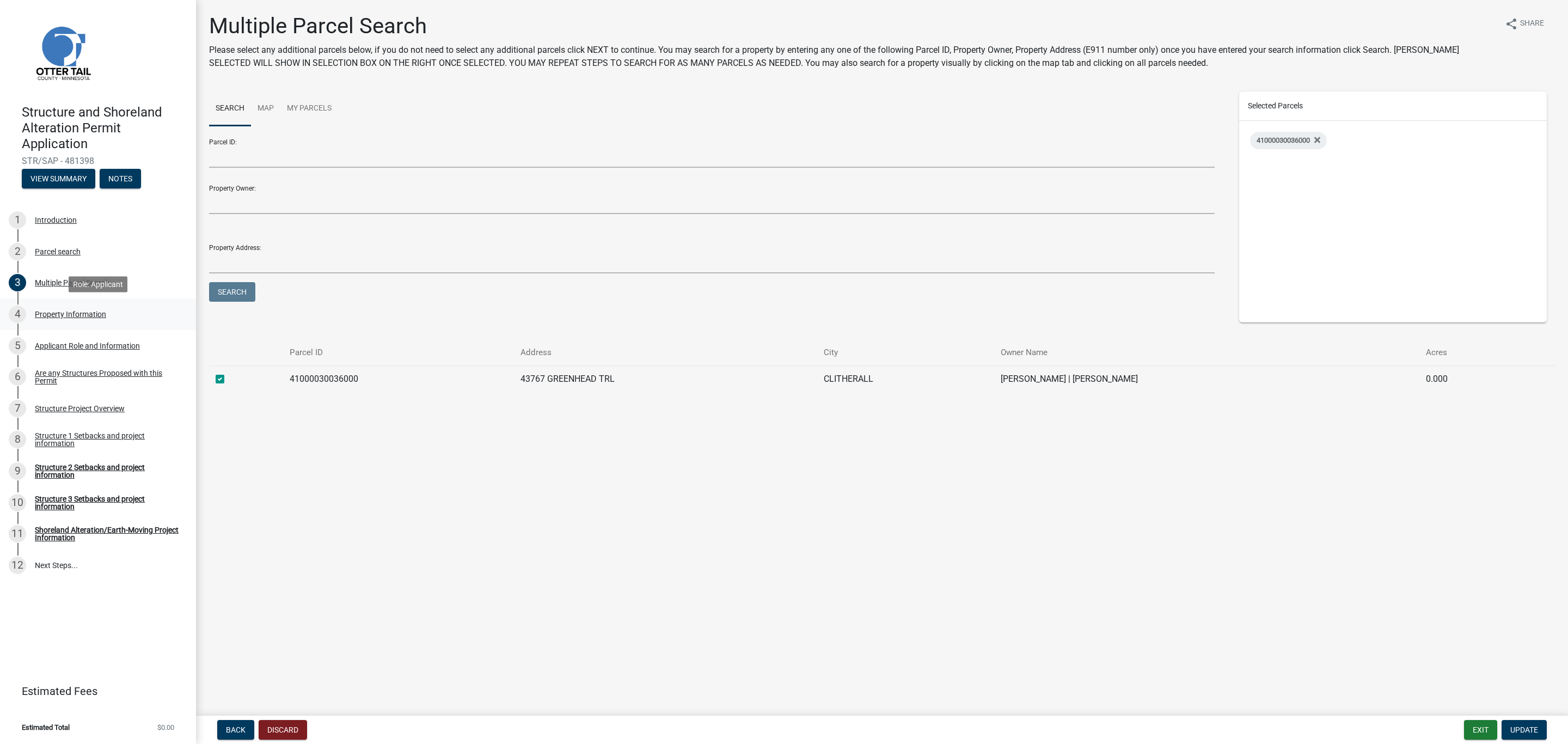
click at [49, 319] on div "4 Property Information" at bounding box center [93, 314] width 170 height 17
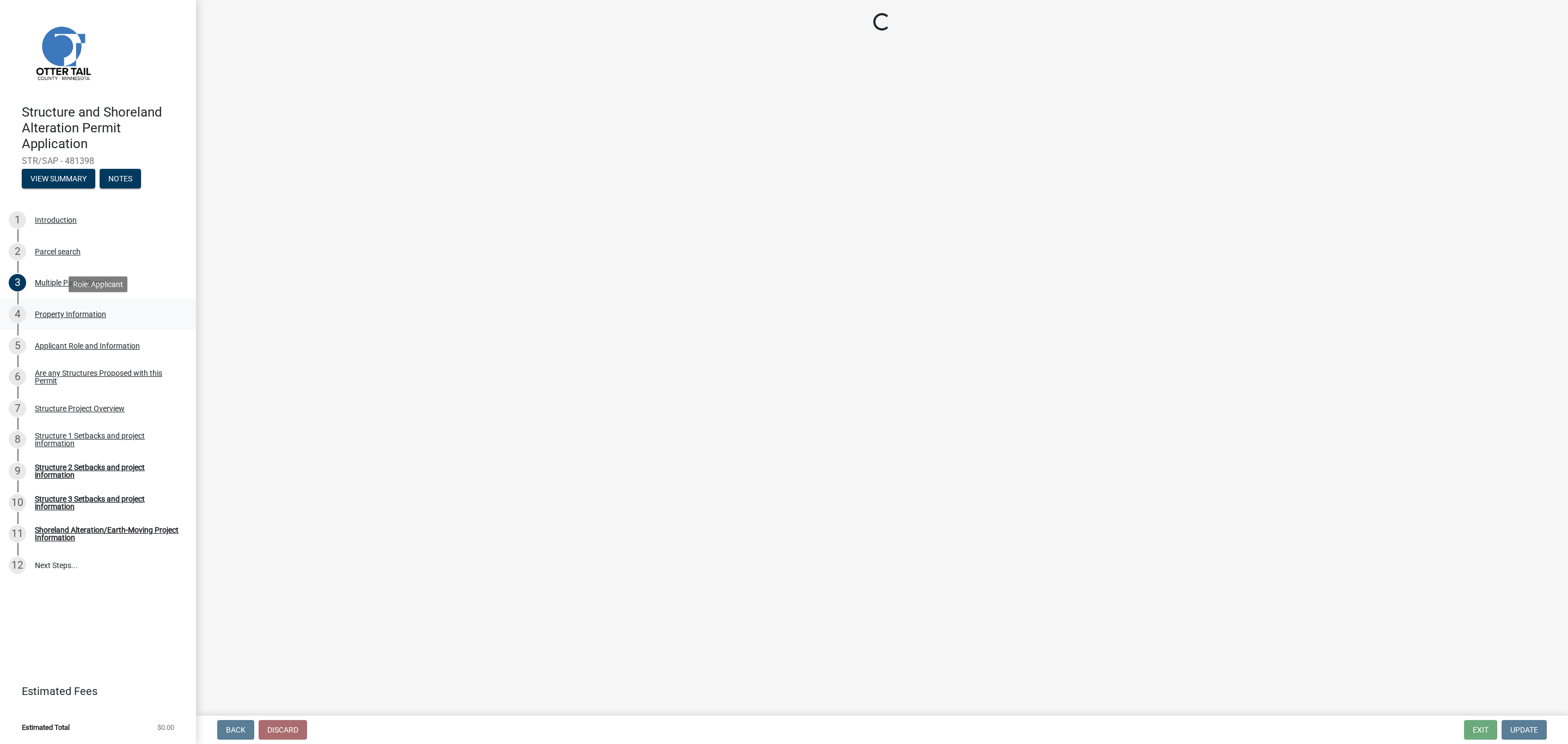
select select "c2ad80f9-9ce3-4e90-9103-7f452b1b6c56"
select select "536c2d30-81d9-41b4-a753-c6560d717c74"
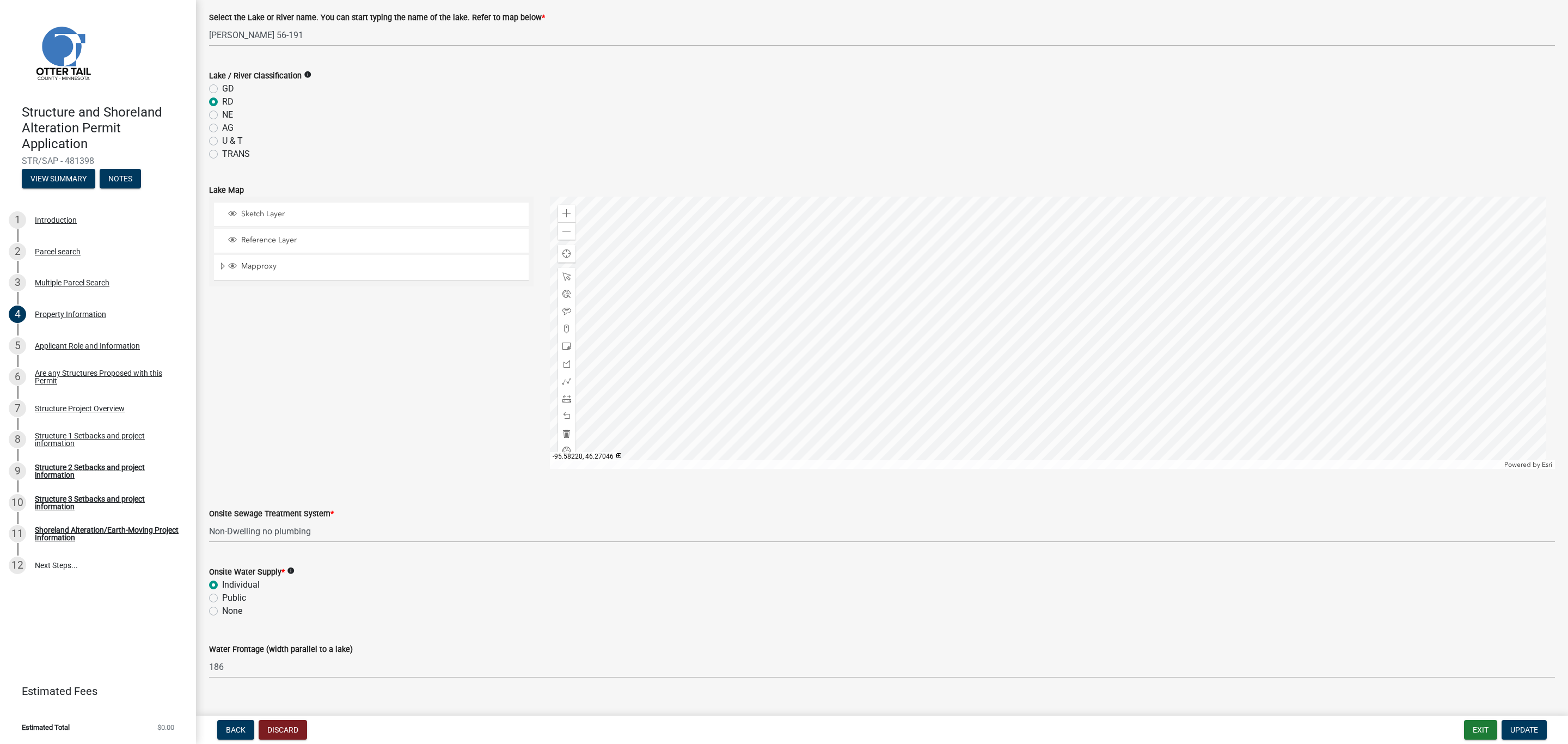
scroll to position [394, 0]
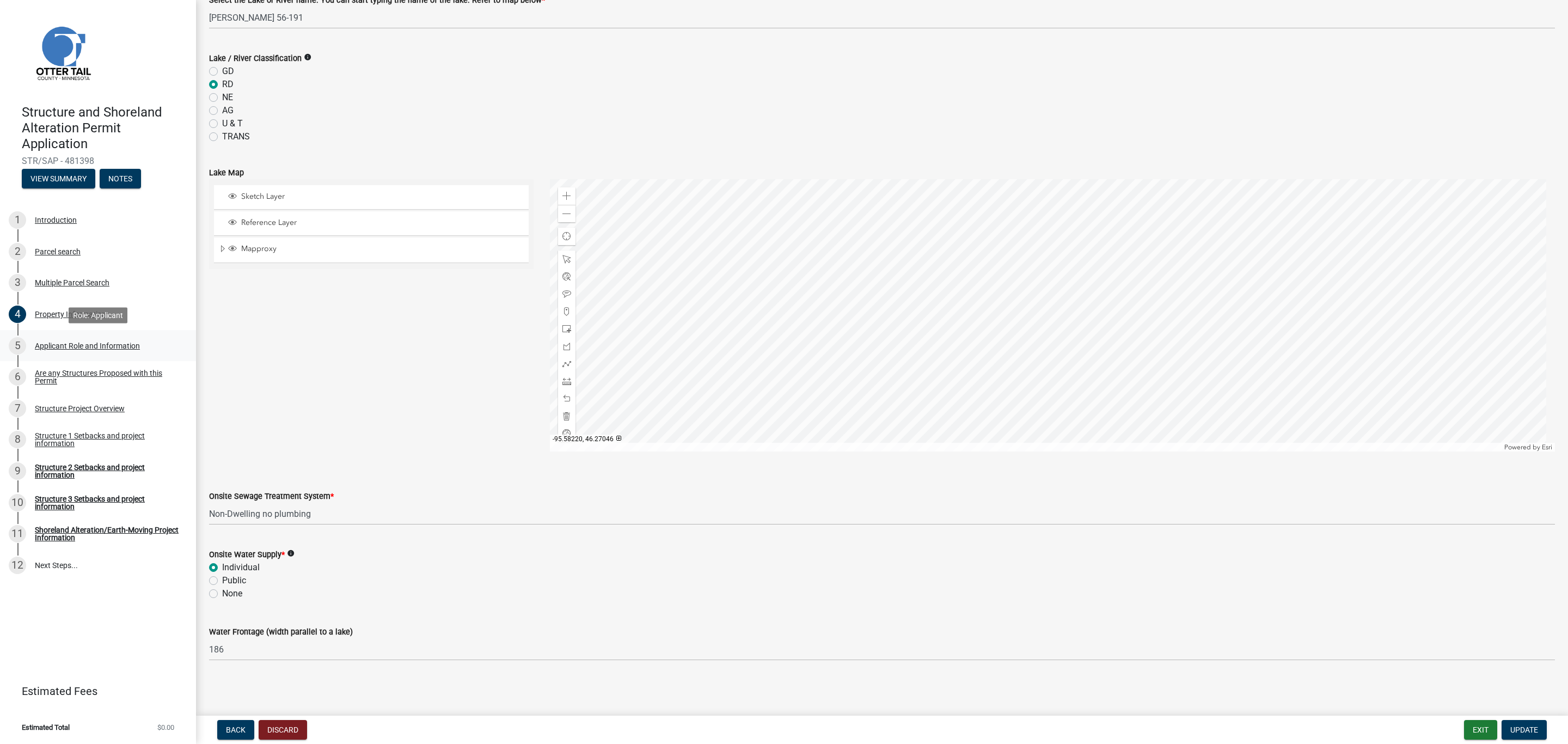
click at [38, 348] on div "Applicant Role and Information" at bounding box center [87, 346] width 105 height 7
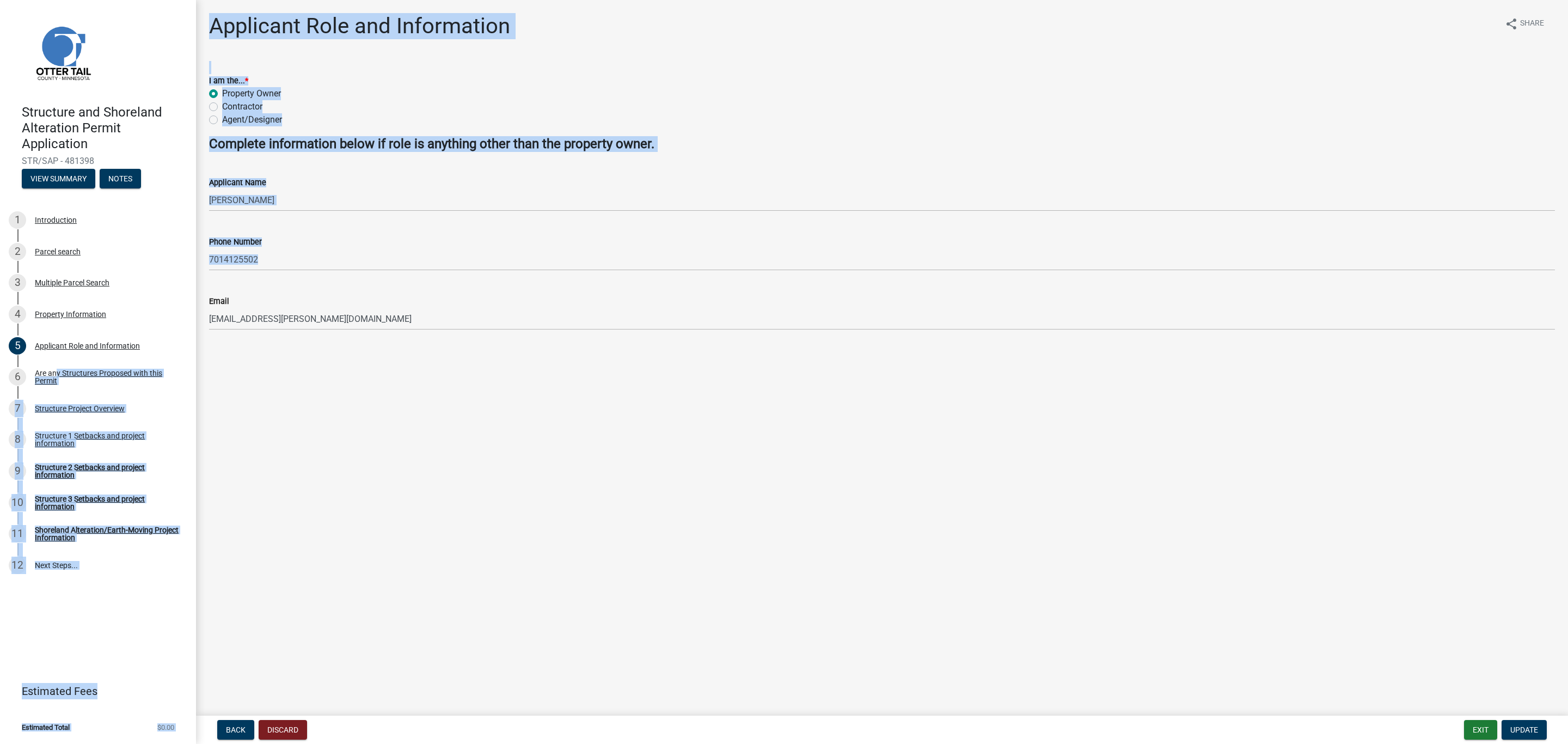
drag, startPoint x: 51, startPoint y: 376, endPoint x: 410, endPoint y: 352, distance: 359.8
click at [409, 353] on div "Structure and Shoreland Alteration Permit Application STR/SAP - 481398 View Sum…" at bounding box center [784, 372] width 1568 height 744
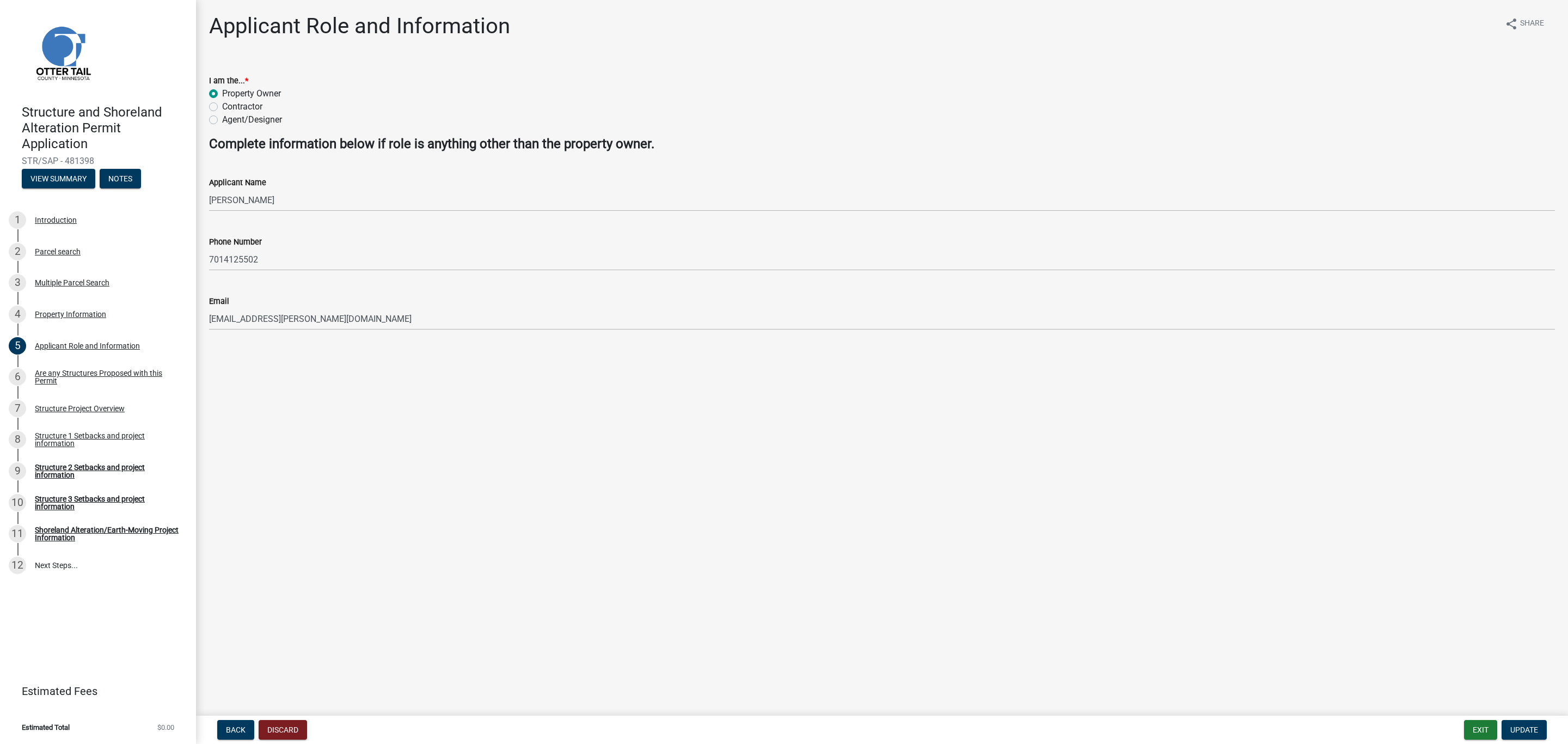
drag, startPoint x: 382, startPoint y: 398, endPoint x: 379, endPoint y: 403, distance: 5.8
click at [384, 405] on main "Applicant Role and Information share Share I am the... * Property Owner Contrac…" at bounding box center [882, 356] width 1372 height 711
click at [367, 403] on main "Applicant Role and Information share Share I am the... * Property Owner Contrac…" at bounding box center [882, 356] width 1372 height 711
click at [53, 378] on div "Are any Structures Proposed with this Permit" at bounding box center [106, 377] width 144 height 15
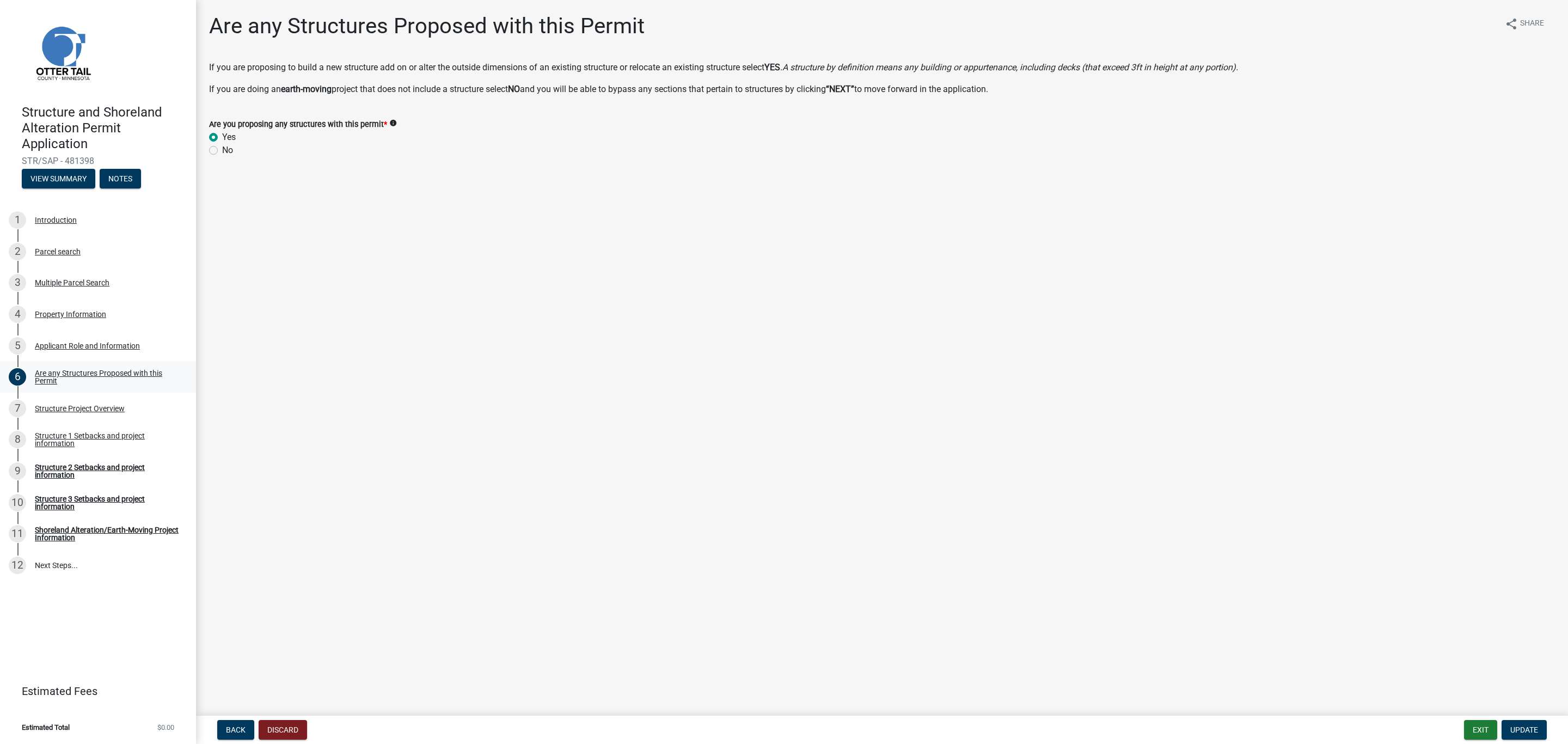
click at [59, 371] on div "Are any Structures Proposed with this Permit" at bounding box center [106, 377] width 144 height 15
click at [59, 408] on div "Structure Project Overview" at bounding box center [79, 408] width 90 height 7
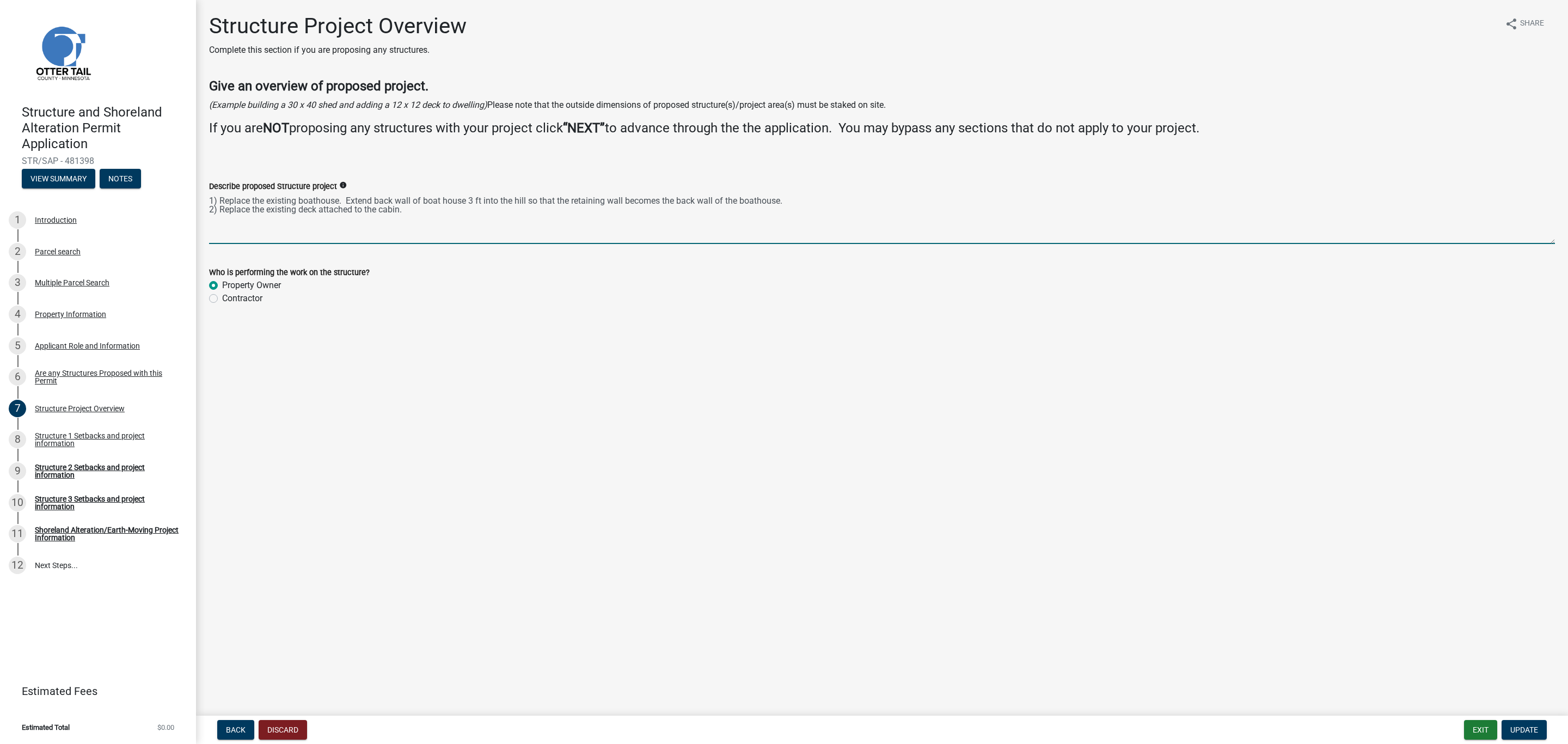
click at [338, 200] on textarea "1) Replace the existing boathouse. Extend back wall of boat house 3 ft into the…" at bounding box center [881, 218] width 1346 height 51
click at [583, 203] on textarea "1) Replace the existing boathouse and deck on top of boathouse. Extend back wal…" at bounding box center [881, 218] width 1346 height 51
click at [682, 201] on textarea "1) Replace the existing boathouse and deck on top of boathouse. Extend back wal…" at bounding box center [881, 218] width 1346 height 51
type textarea "1) Replace the existing boathouse and deck on top of boathouse. Extend back wal…"
click at [1524, 727] on span "Update" at bounding box center [1524, 730] width 28 height 9
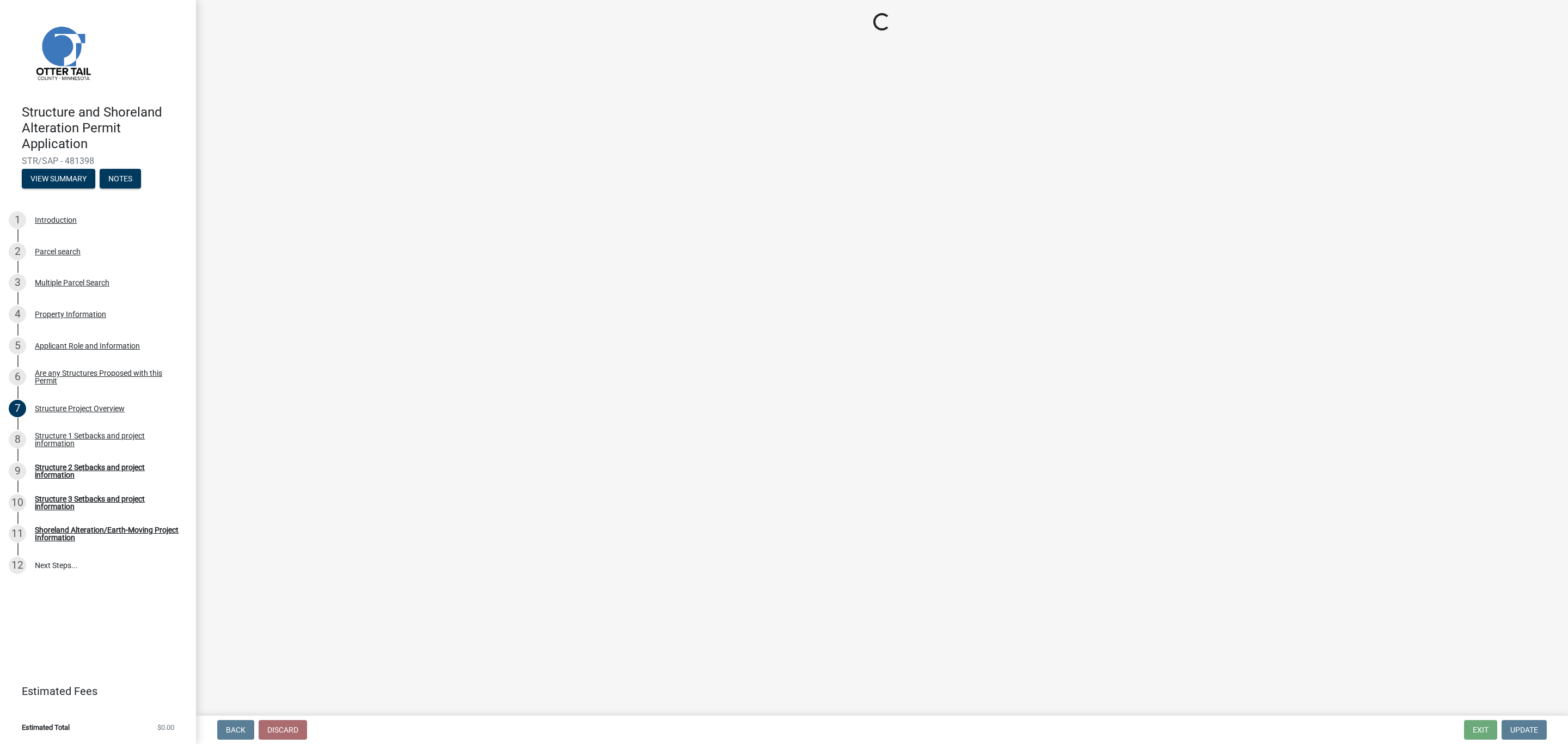
select select "a3cc236c-43aa-406a-8353-e0398d57c407"
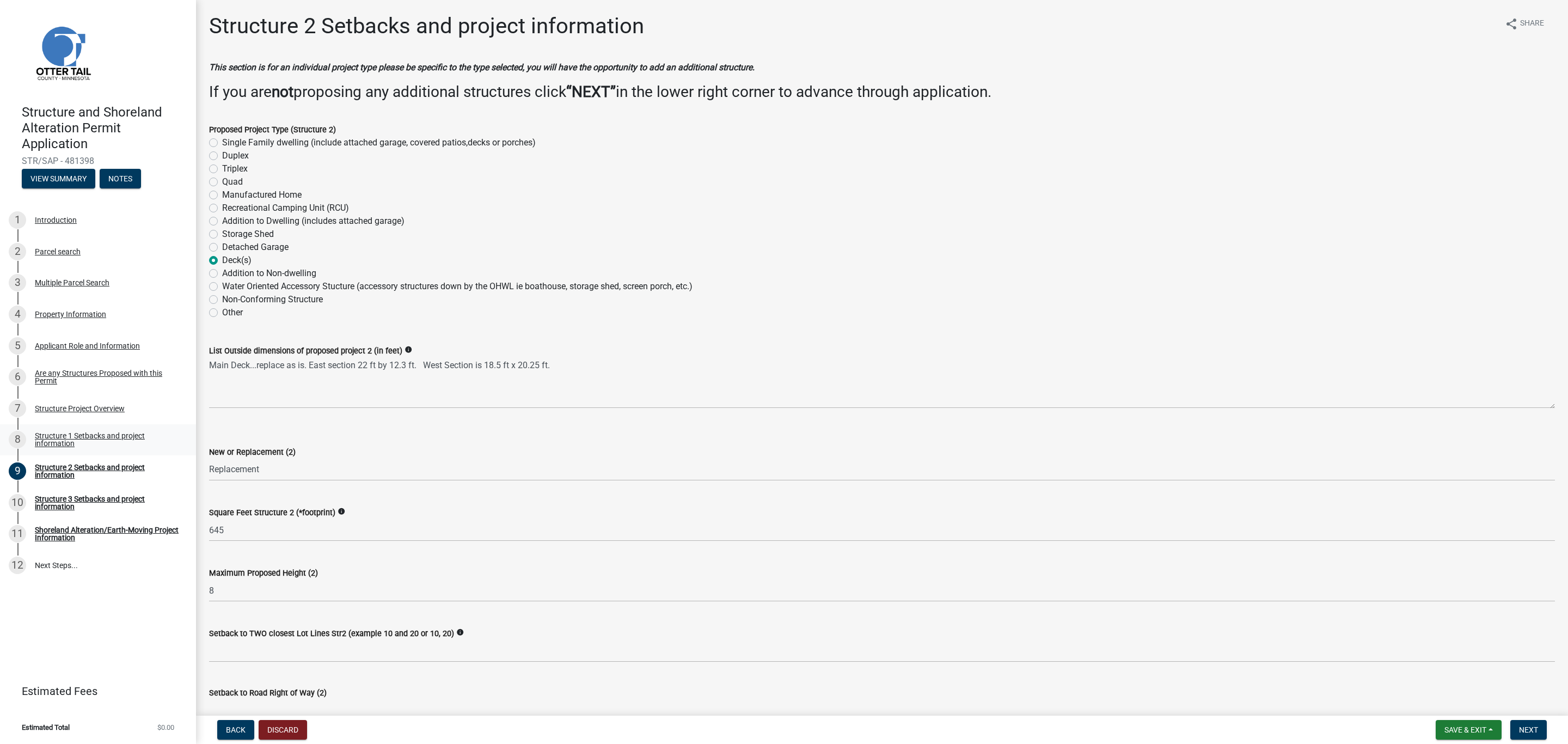
click at [57, 435] on div "Structure 1 Setbacks and project information" at bounding box center [106, 439] width 144 height 15
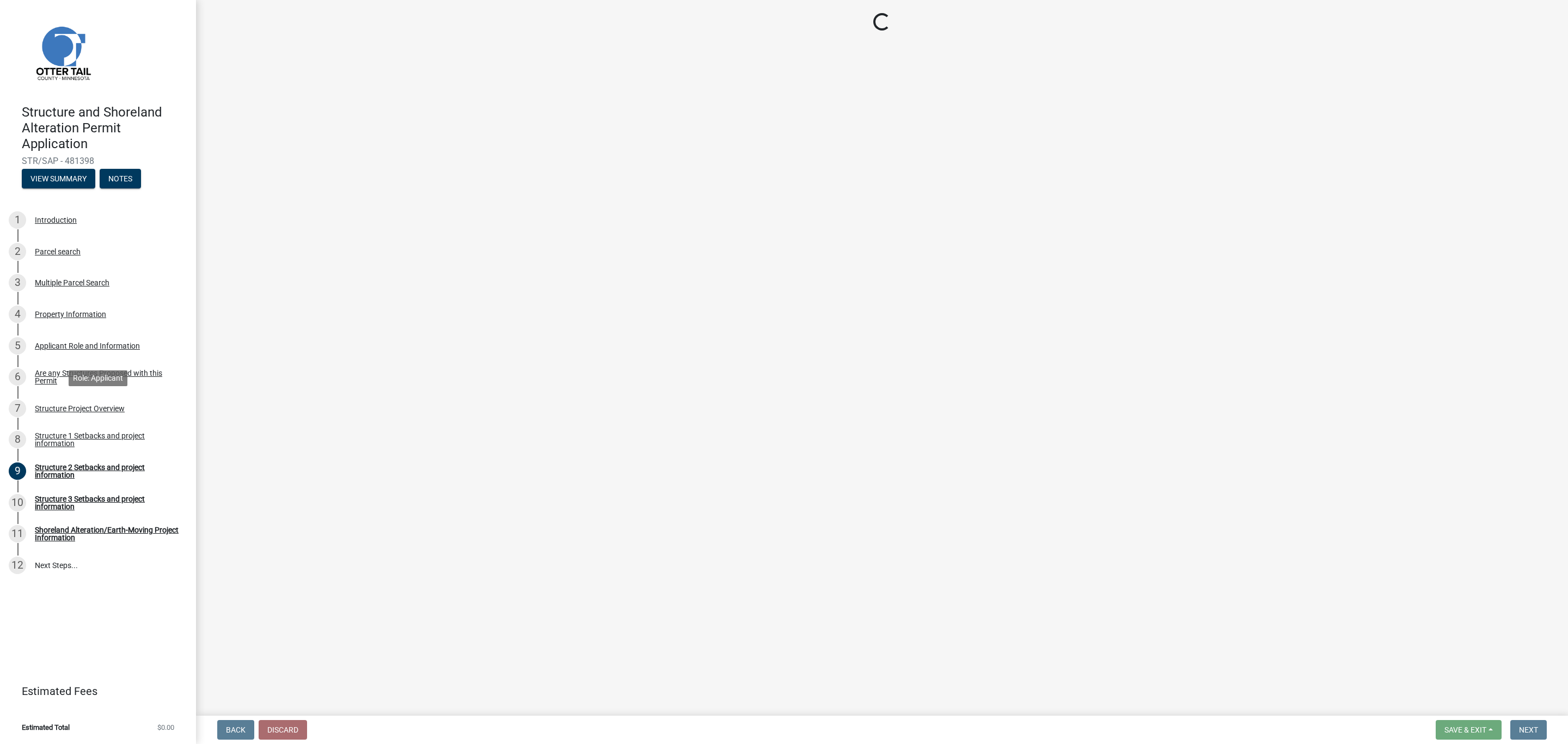
select select "a3cc236c-43aa-406a-8353-e0398d57c407"
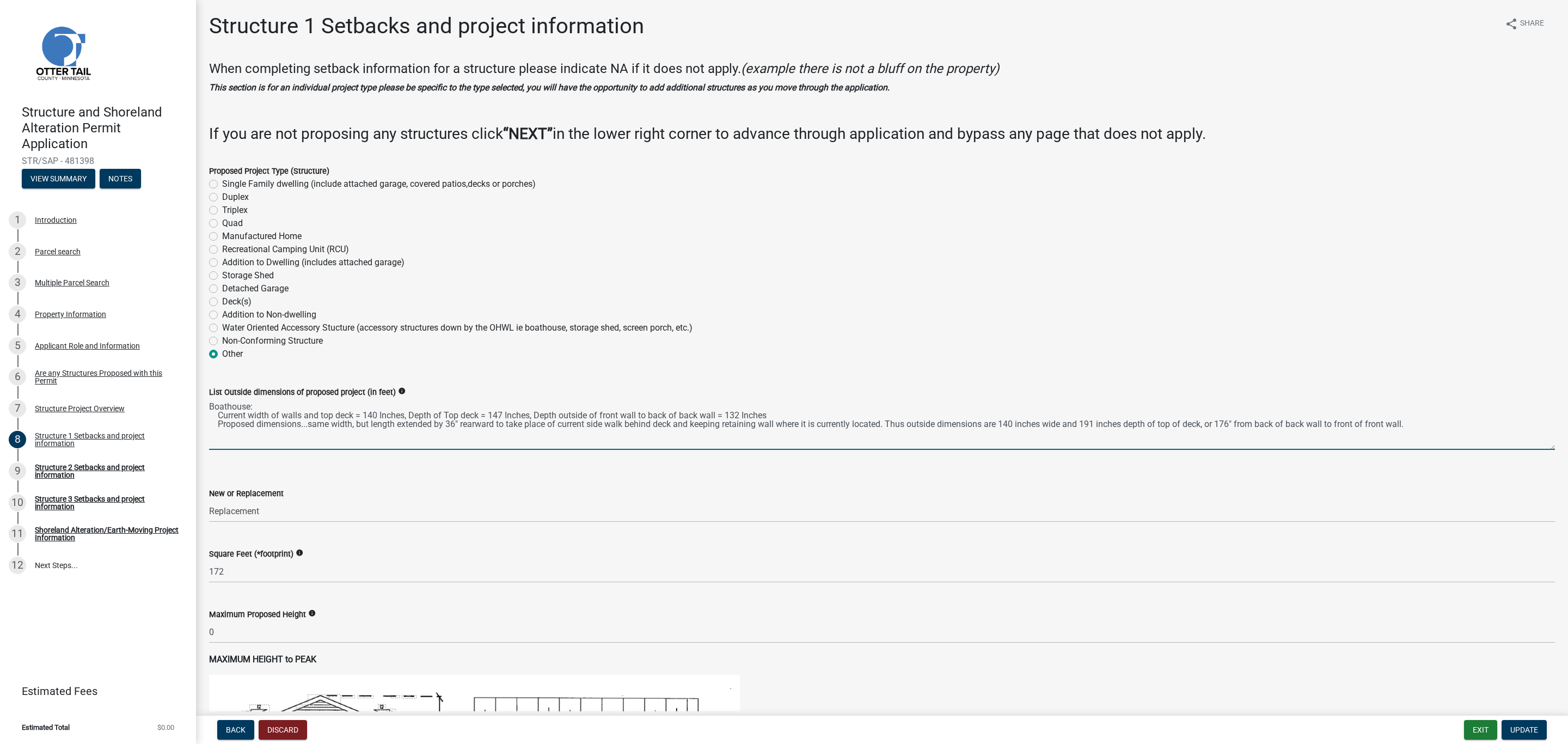
click at [410, 412] on textarea "Boathouse: Current width of walls and top deck = 140 Inches, Depth of Top deck …" at bounding box center [881, 424] width 1346 height 51
click at [474, 416] on textarea "Boathouse: Current width of walls and top deck = 140 Inches, current depth of T…" at bounding box center [881, 424] width 1346 height 51
drag, startPoint x: 438, startPoint y: 414, endPoint x: 562, endPoint y: 415, distance: 124.0
click at [562, 415] on textarea "Boathouse: Current width of walls and top deck = 140 Inches, current depth of t…" at bounding box center [881, 424] width 1346 height 51
drag, startPoint x: 640, startPoint y: 402, endPoint x: 701, endPoint y: 395, distance: 61.4
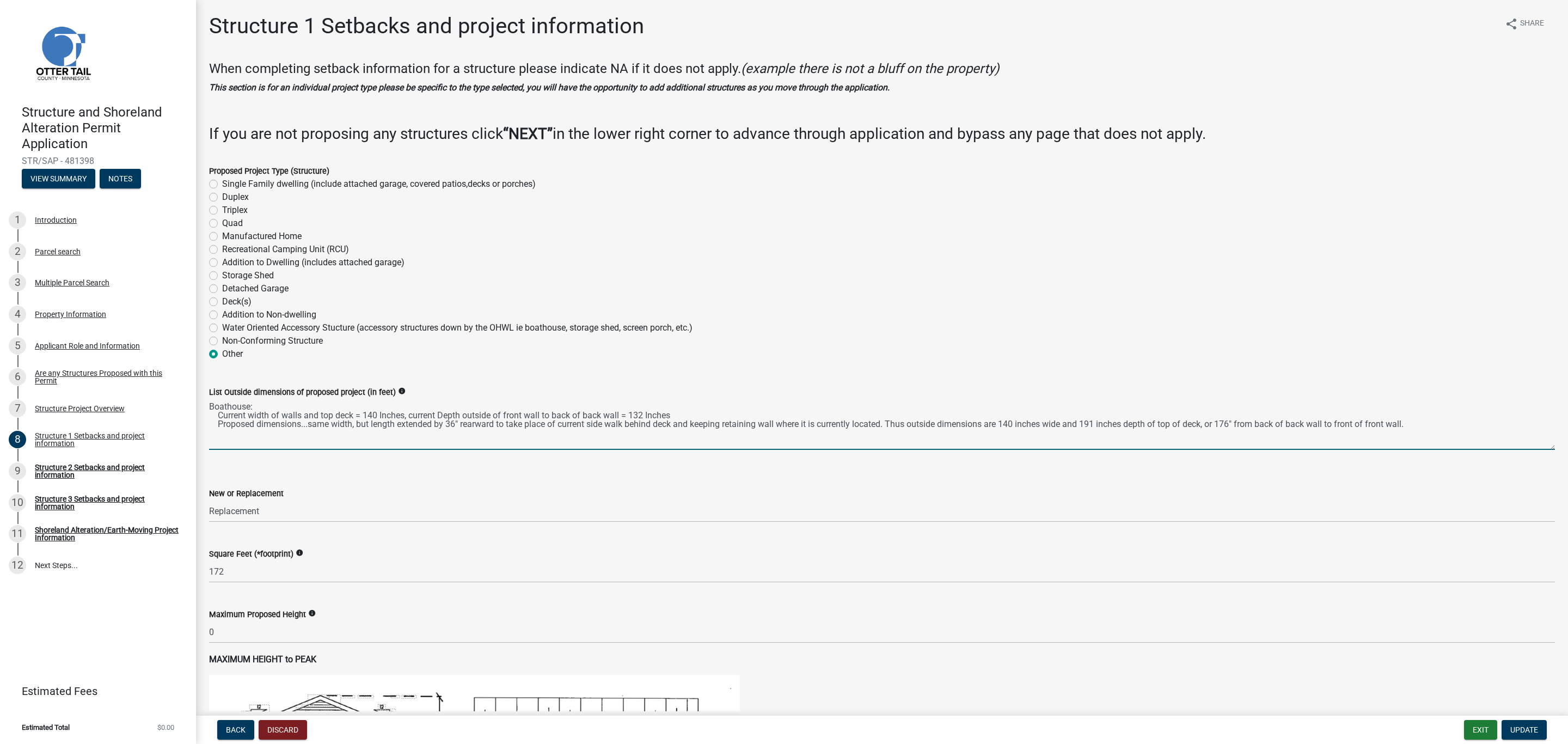
click at [701, 395] on form "List Outside dimensions of proposed project (in feet) info Boathouse: Current w…" at bounding box center [881, 418] width 1346 height 64
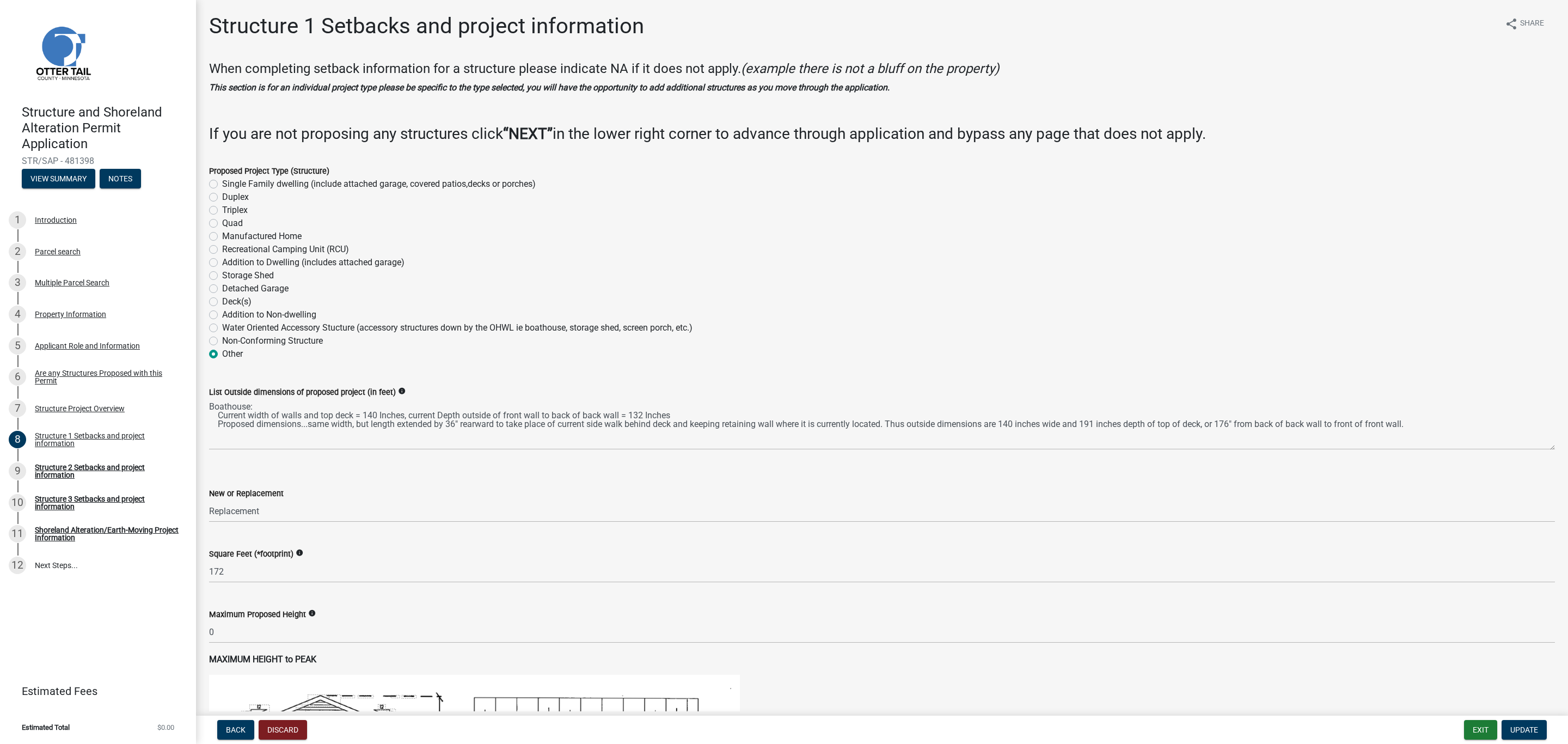
drag, startPoint x: 701, startPoint y: 398, endPoint x: 687, endPoint y: 402, distance: 14.6
click at [695, 398] on div "List Outside dimensions of proposed project (in feet) info" at bounding box center [881, 392] width 1346 height 13
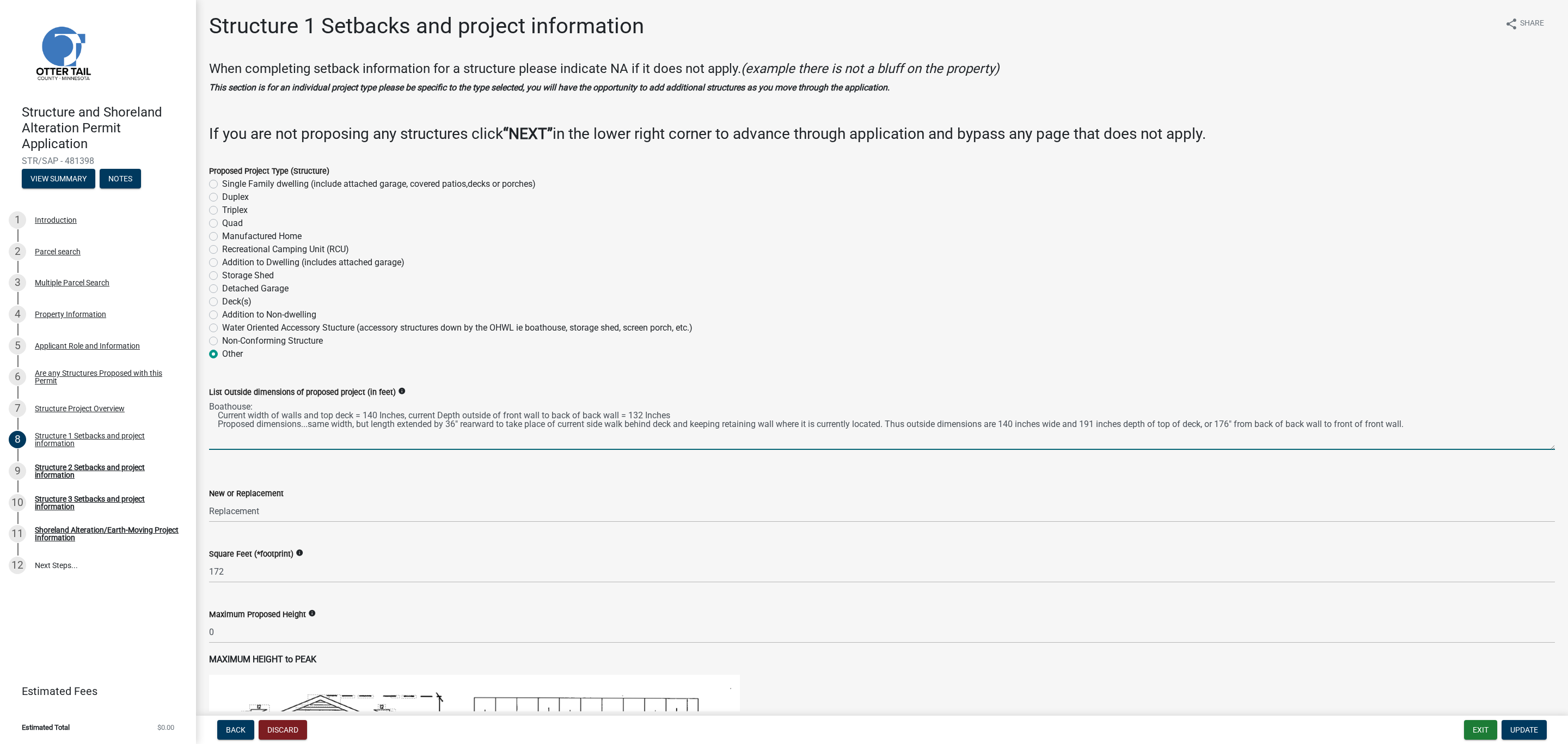
click at [685, 414] on textarea "Boathouse: Current width of walls and top deck = 140 Inches, current Depth outs…" at bounding box center [881, 424] width 1346 height 51
paste textarea "depth of top deck = 147 Inches,"
drag, startPoint x: 445, startPoint y: 409, endPoint x: 444, endPoint y: 415, distance: 6.1
click at [441, 413] on textarea "Boathouse: Current width of walls and top deck = 140 Inches, current Depth outs…" at bounding box center [881, 424] width 1346 height 51
click at [444, 414] on textarea "Boathouse: Current width of walls and top deck = 140 Inches, current Depth outs…" at bounding box center [881, 424] width 1346 height 51
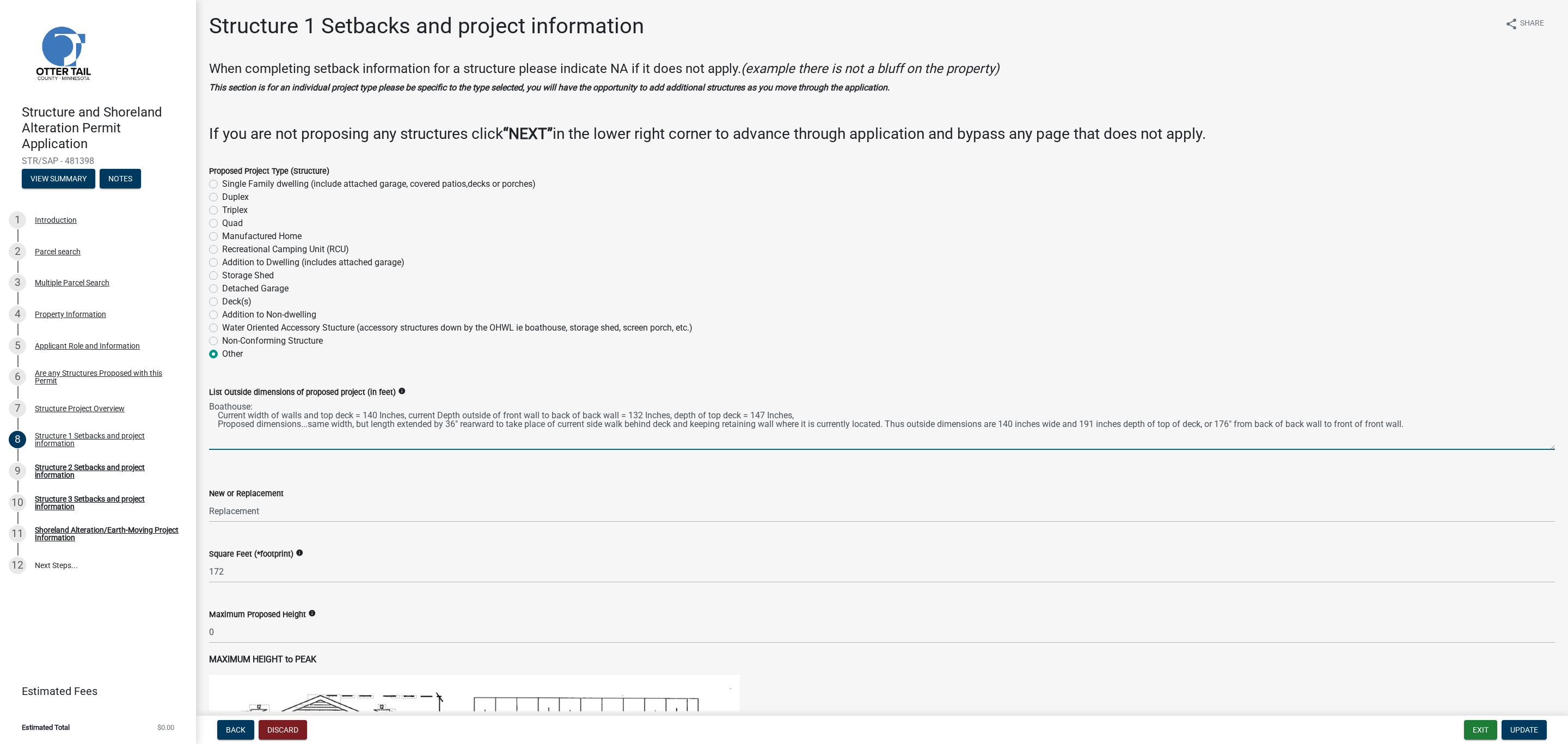
drag, startPoint x: 439, startPoint y: 414, endPoint x: 446, endPoint y: 416, distance: 7.3
click at [446, 416] on textarea "Boathouse: Current width of walls and top deck = 140 Inches, current Depth outs…" at bounding box center [881, 424] width 1346 height 51
click at [463, 413] on textarea "Boathouse: Current width of walls and top deck = 140 Inches, current depth outs…" at bounding box center [881, 424] width 1346 height 51
click at [855, 413] on textarea "Boathouse: Current width of walls and top deck = 140 Inches, current depth of b…" at bounding box center [881, 424] width 1346 height 51
click at [857, 409] on textarea "Boathouse: Current width of walls and top deck = 140 Inches, current depth of b…" at bounding box center [881, 424] width 1346 height 51
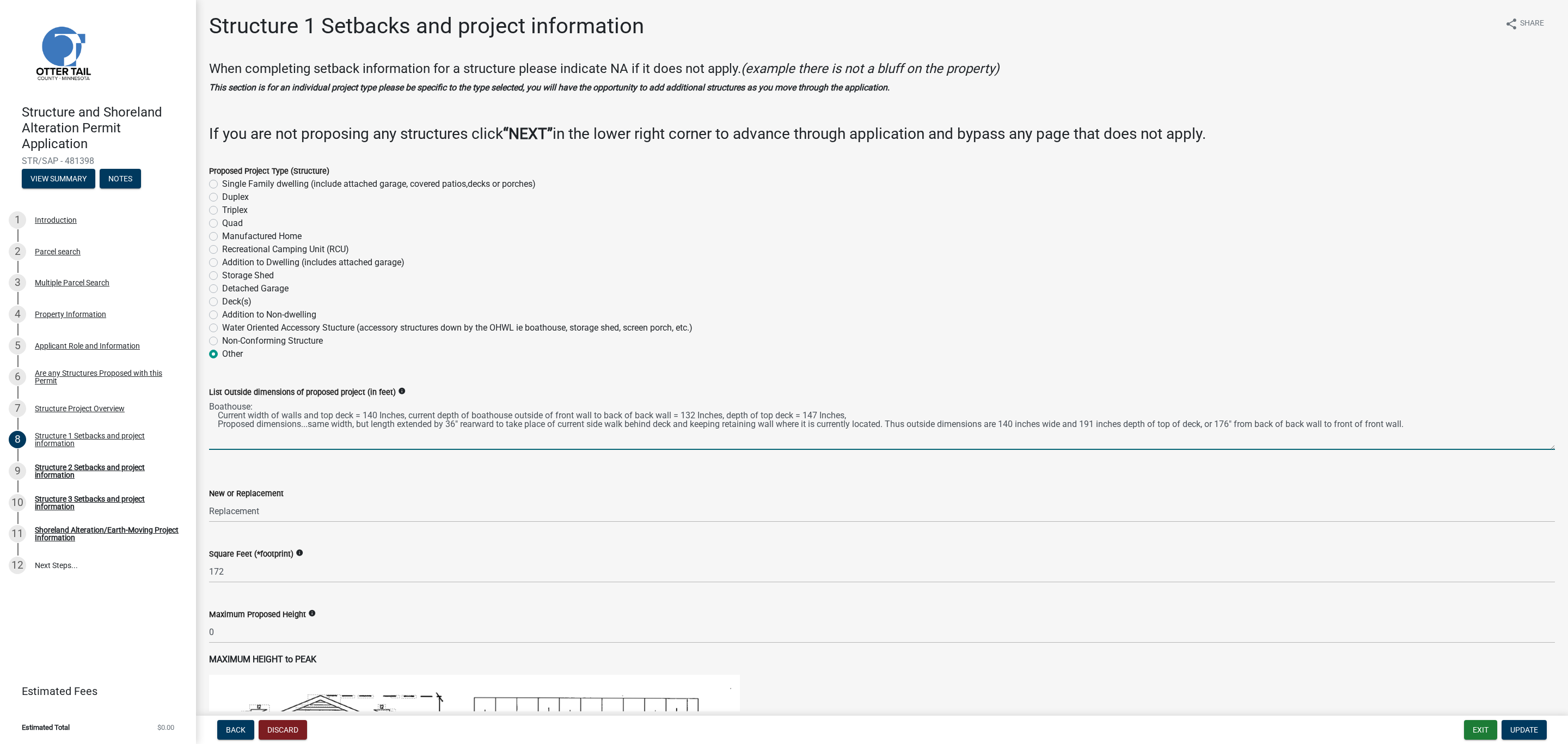
click at [847, 415] on textarea "Boathouse: Current width of walls and top deck = 140 Inches, current depth of b…" at bounding box center [881, 424] width 1346 height 51
click at [308, 425] on textarea "Boathouse: Current width of walls and top deck = 140 Inches, current depth of b…" at bounding box center [881, 424] width 1346 height 51
click at [305, 435] on textarea "Boathouse: Current width of walls and top deck = 140 Inches, current depth of b…" at bounding box center [881, 424] width 1346 height 51
click at [318, 432] on textarea "Boathouse: Current width of walls and top deck = 140 Inches, current depth of b…" at bounding box center [881, 424] width 1346 height 51
click at [854, 413] on textarea "Boathouse: Current width of walls and top deck = 140 Inches, current depth of b…" at bounding box center [881, 424] width 1346 height 51
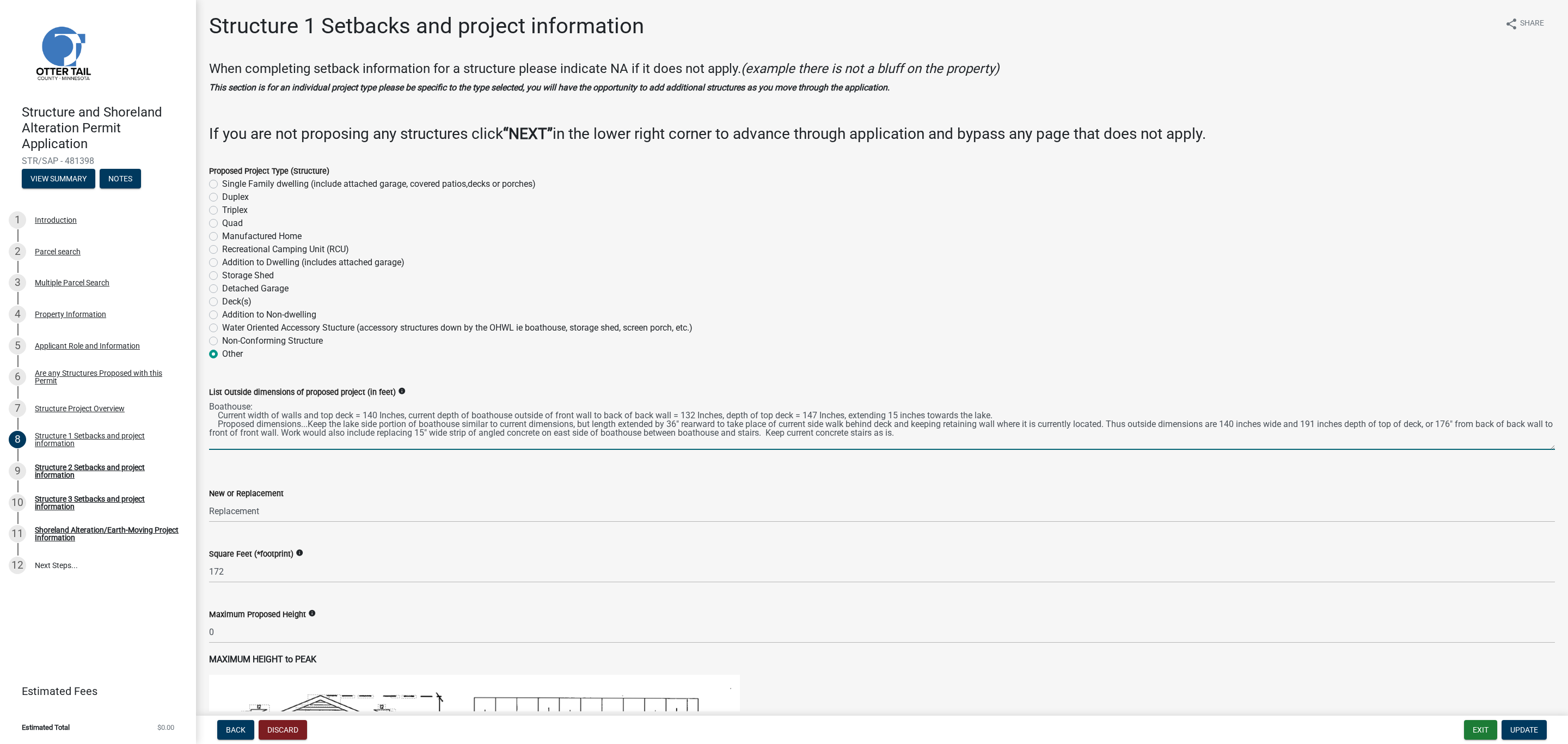
type textarea "Boathouse: Current width of walls and top deck = 140 Inches, current depth of b…"
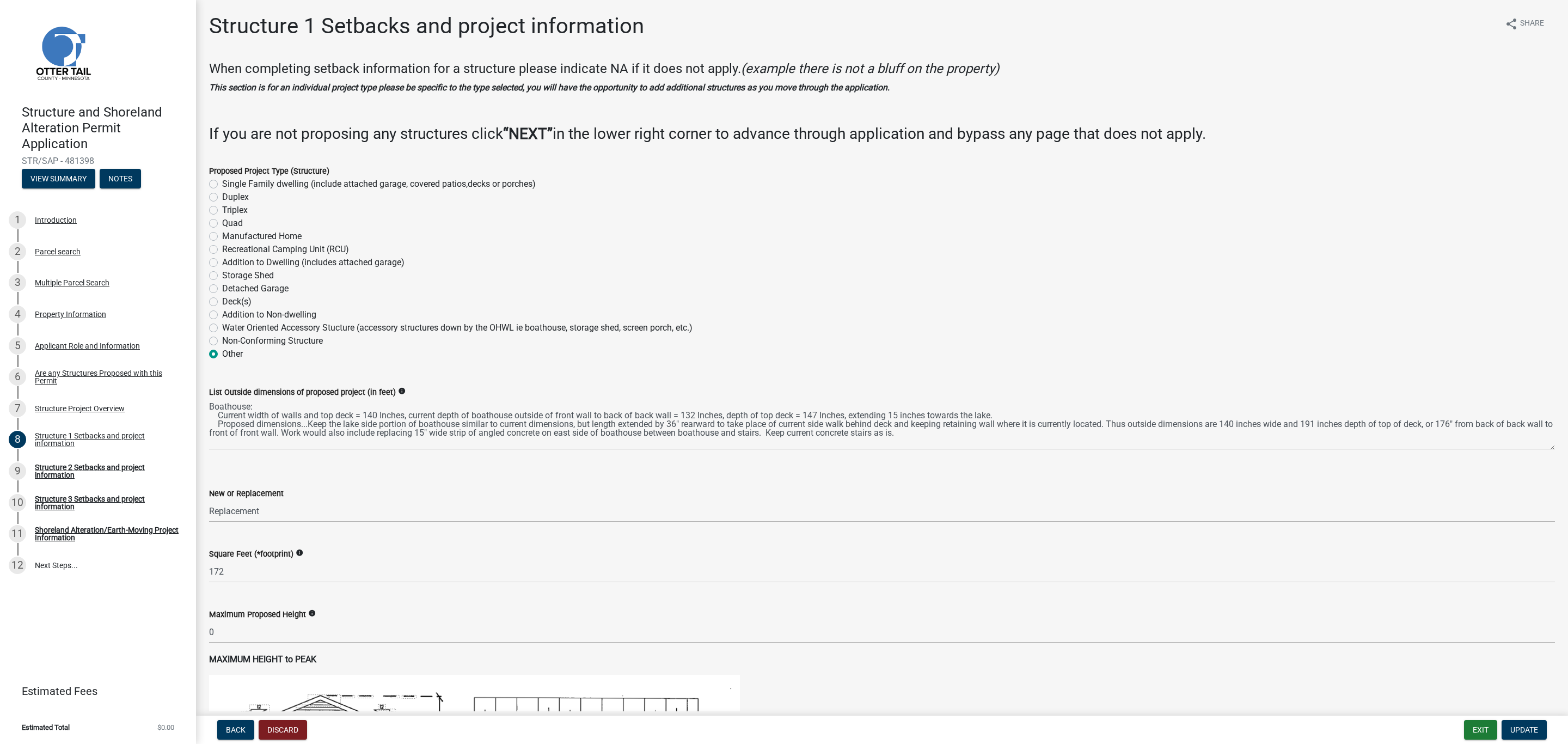
click at [862, 453] on wm-data-entity-input "List Outside dimensions of proposed project (in feet) info Boathouse: Current w…" at bounding box center [881, 414] width 1346 height 88
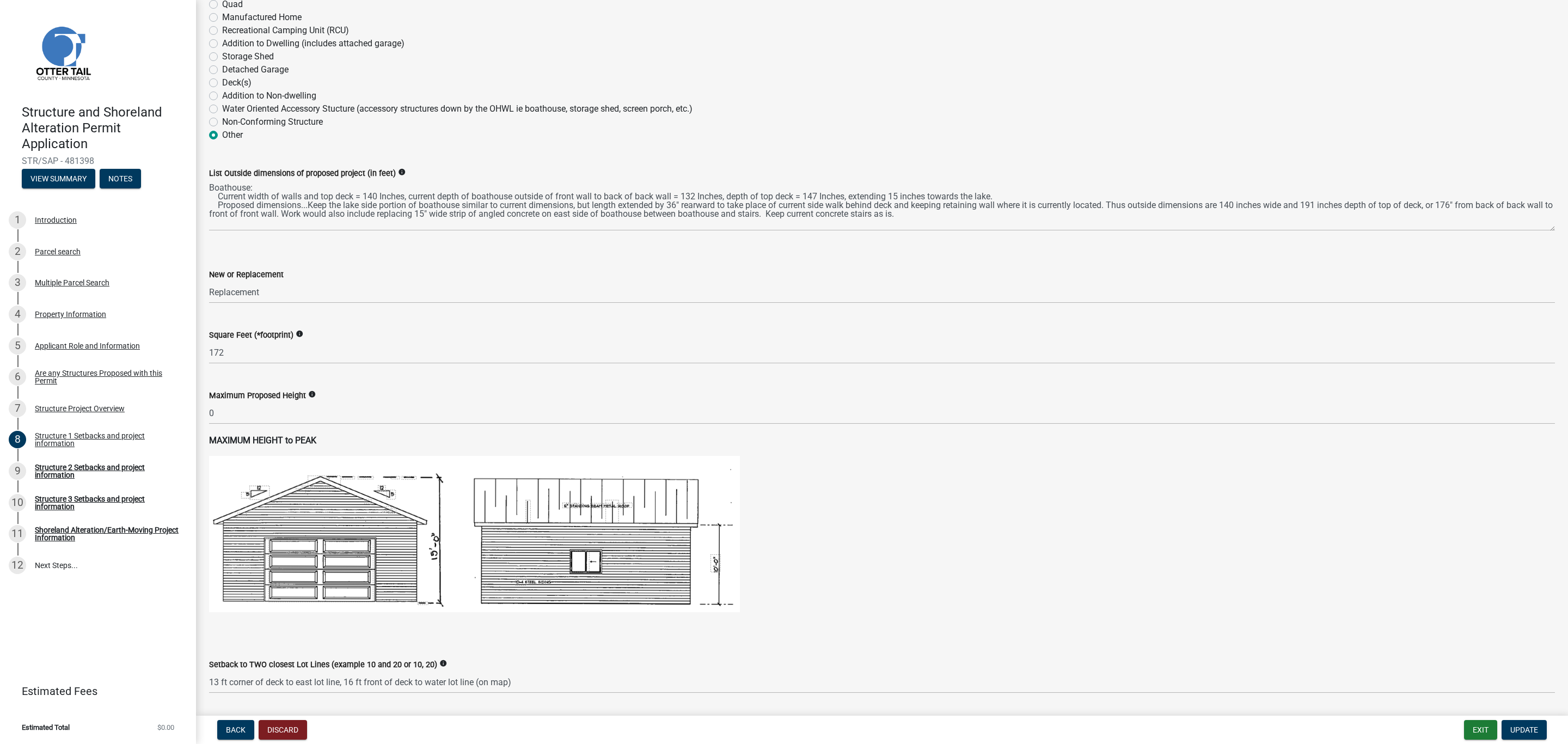
scroll to position [245, 0]
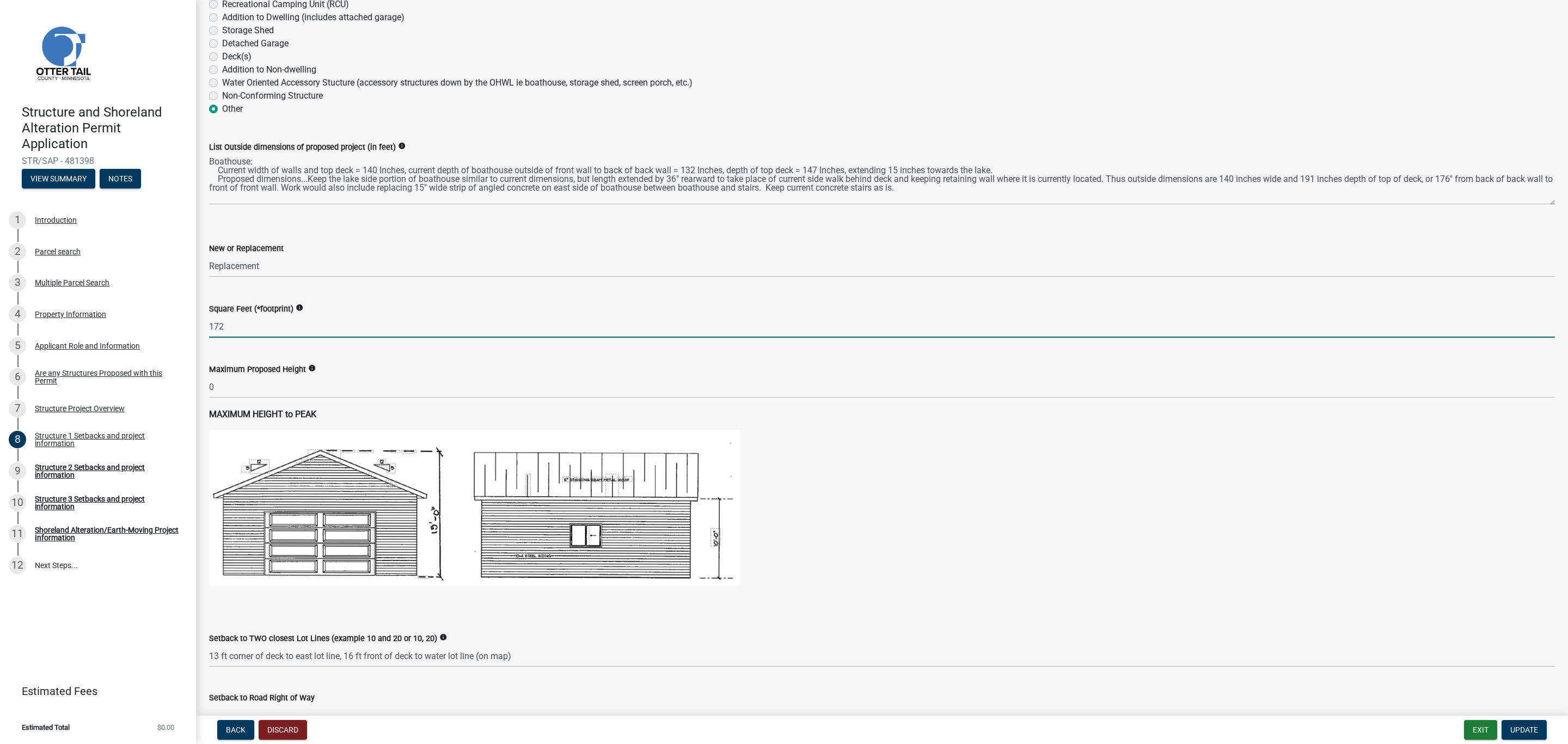
drag, startPoint x: 214, startPoint y: 326, endPoint x: 222, endPoint y: 325, distance: 8.1
click at [222, 325] on input "172" at bounding box center [881, 327] width 1346 height 22
type input "186"
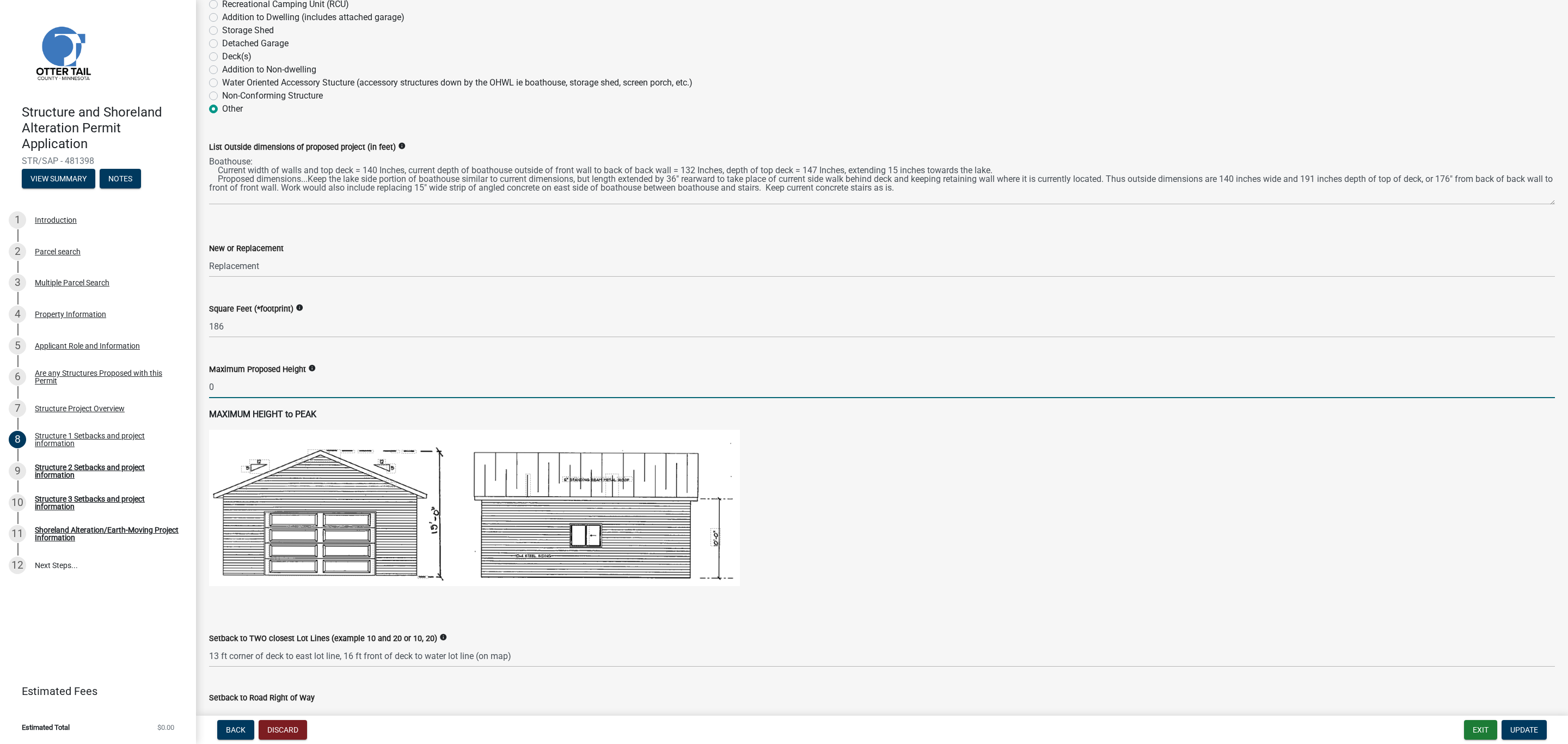
drag, startPoint x: 218, startPoint y: 386, endPoint x: 206, endPoint y: 385, distance: 12.0
click at [206, 385] on div "Maximum Proposed Height info 0" at bounding box center [882, 373] width 1362 height 51
type input "1"
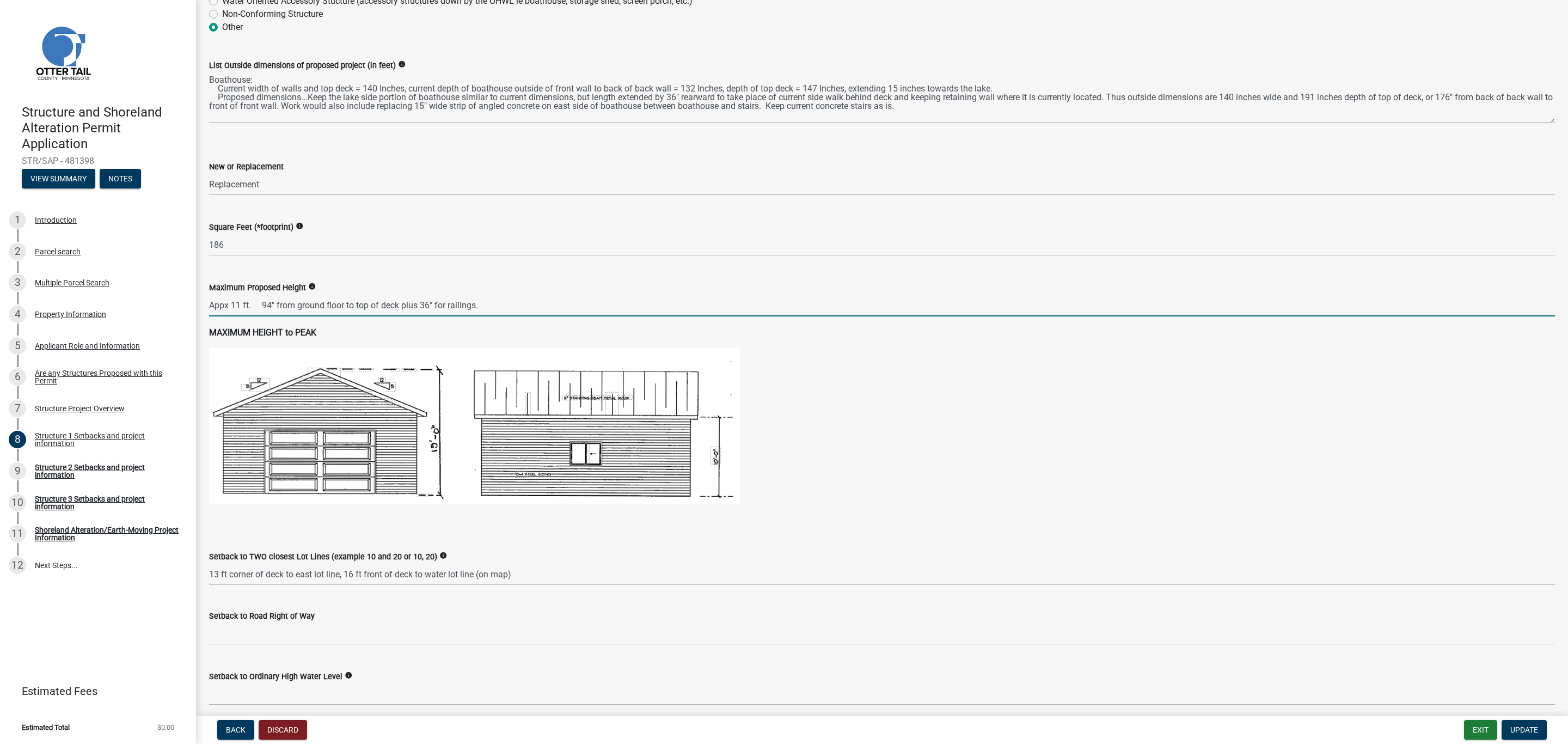
type input "0"
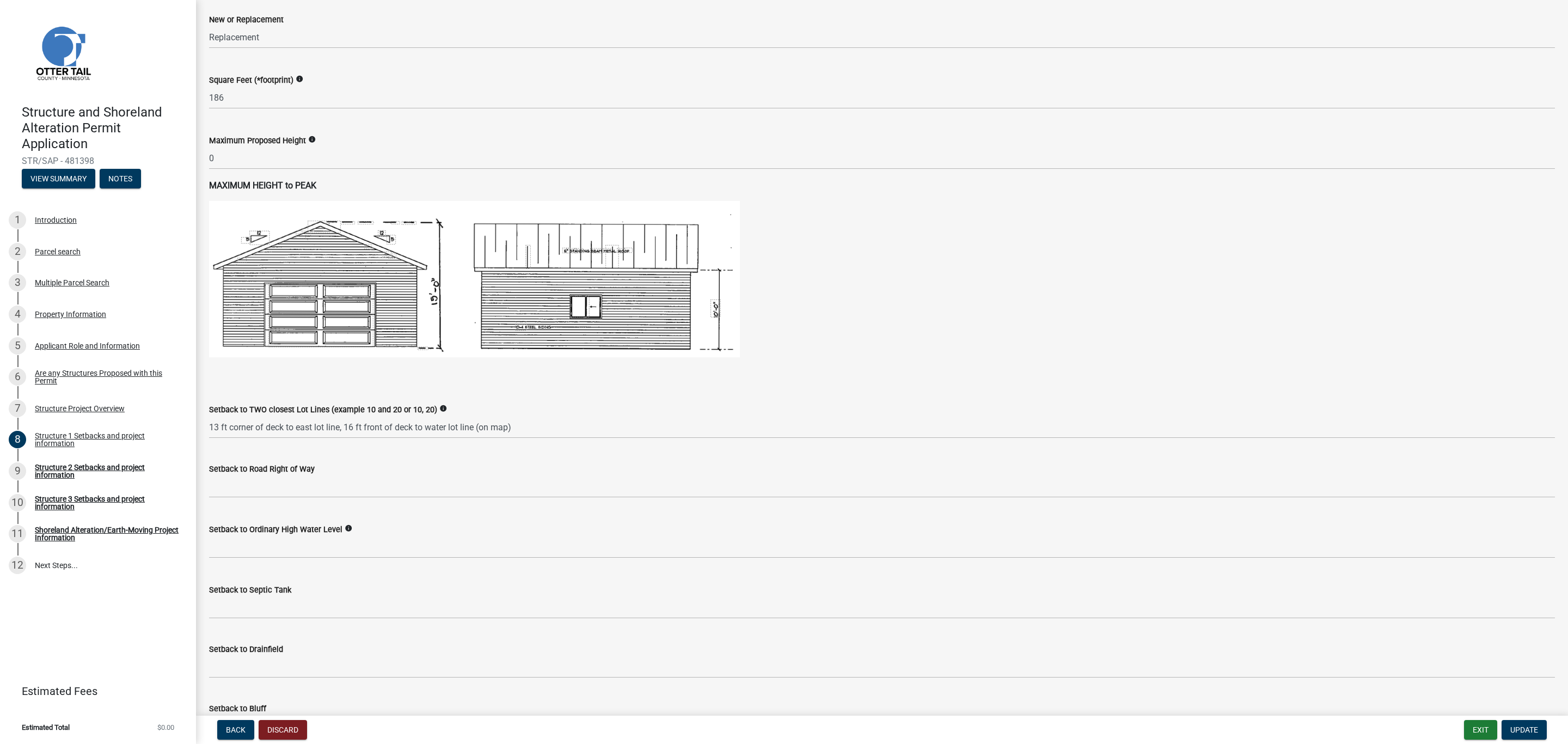
scroll to position [490, 0]
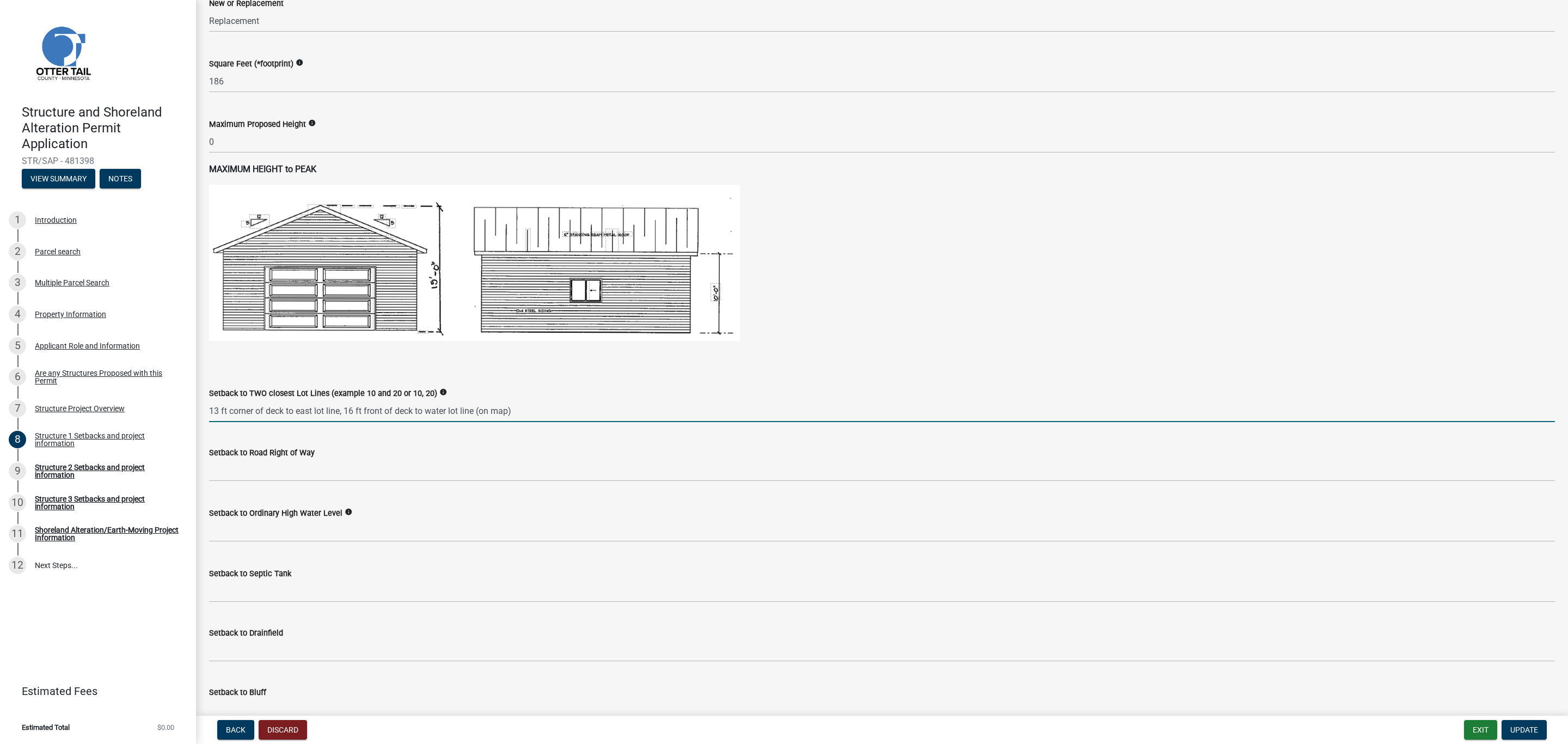
click at [606, 400] on input "13 ft corner of deck to east lot line, 16 ft front of deck to water lot line (o…" at bounding box center [881, 411] width 1346 height 22
click at [590, 410] on input "13 ft corner of deck to east lot line, 16 ft front of deck to water lot line (o…" at bounding box center [881, 411] width 1346 height 22
click at [585, 409] on input "13 ft corner of deck to east lot line, 16 ft front of deck to water lot line (o…" at bounding box center [881, 411] width 1346 height 22
type input "13 ft corner of deck to east lot line, 16 ft front of deck to water lot line (o…"
click at [224, 468] on input "text" at bounding box center [881, 470] width 1346 height 22
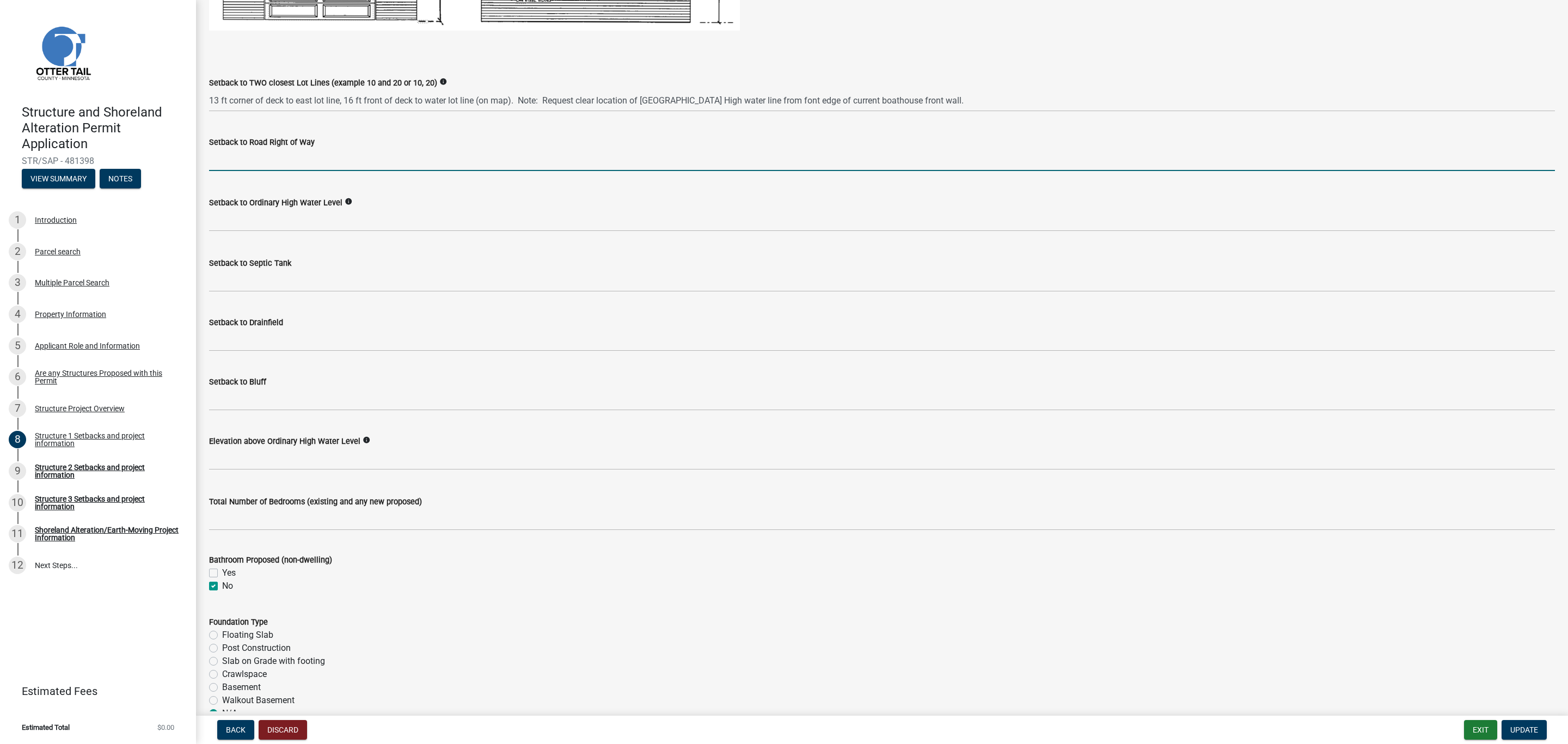
scroll to position [817, 0]
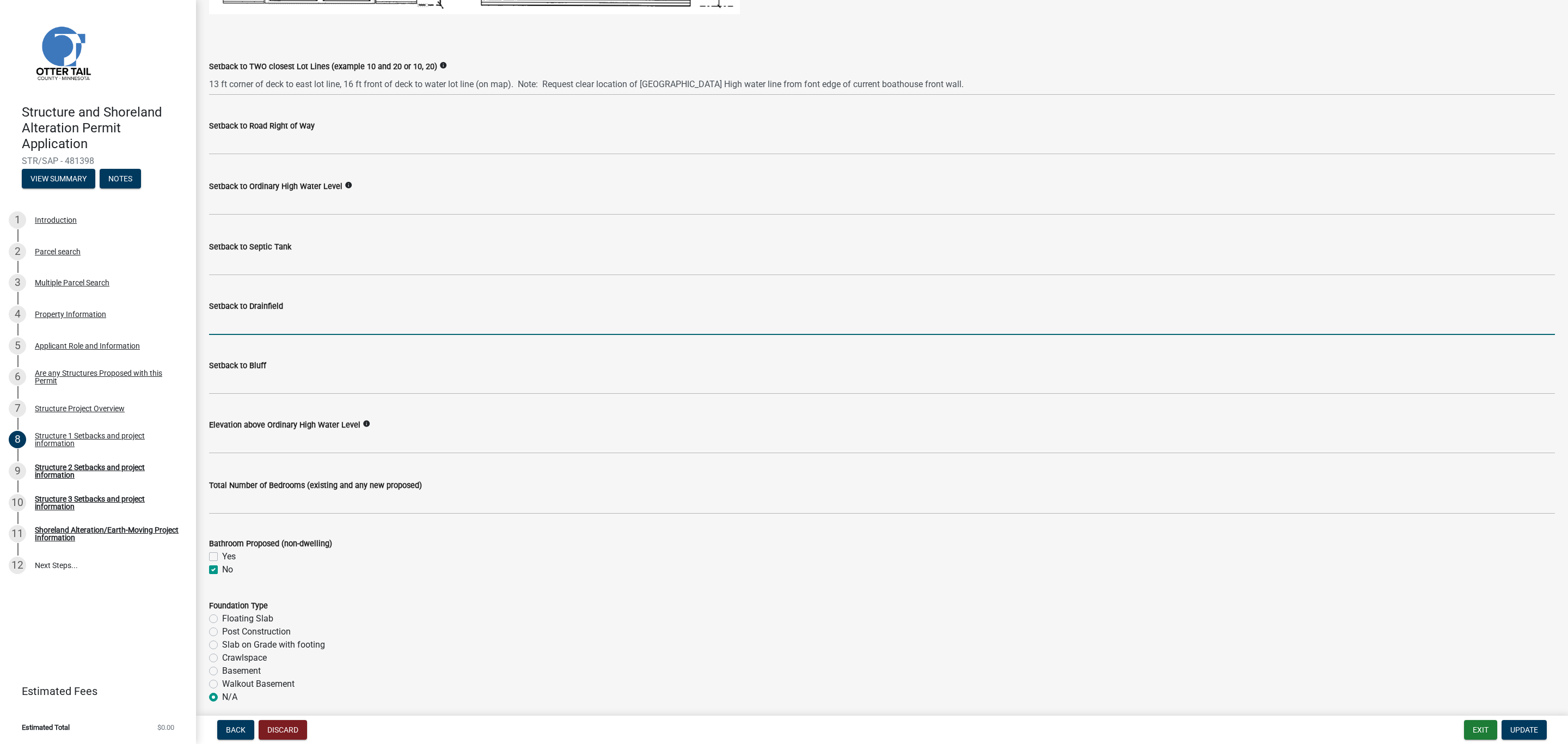
click at [244, 314] on input "Setback to Drainfield" at bounding box center [881, 324] width 1346 height 22
click at [235, 308] on label "Setback to Drainfield" at bounding box center [246, 307] width 74 height 7
click at [235, 313] on input "Setback to Drainfield" at bounding box center [881, 324] width 1346 height 22
click at [232, 319] on input "Setback to Drainfield" at bounding box center [881, 324] width 1346 height 22
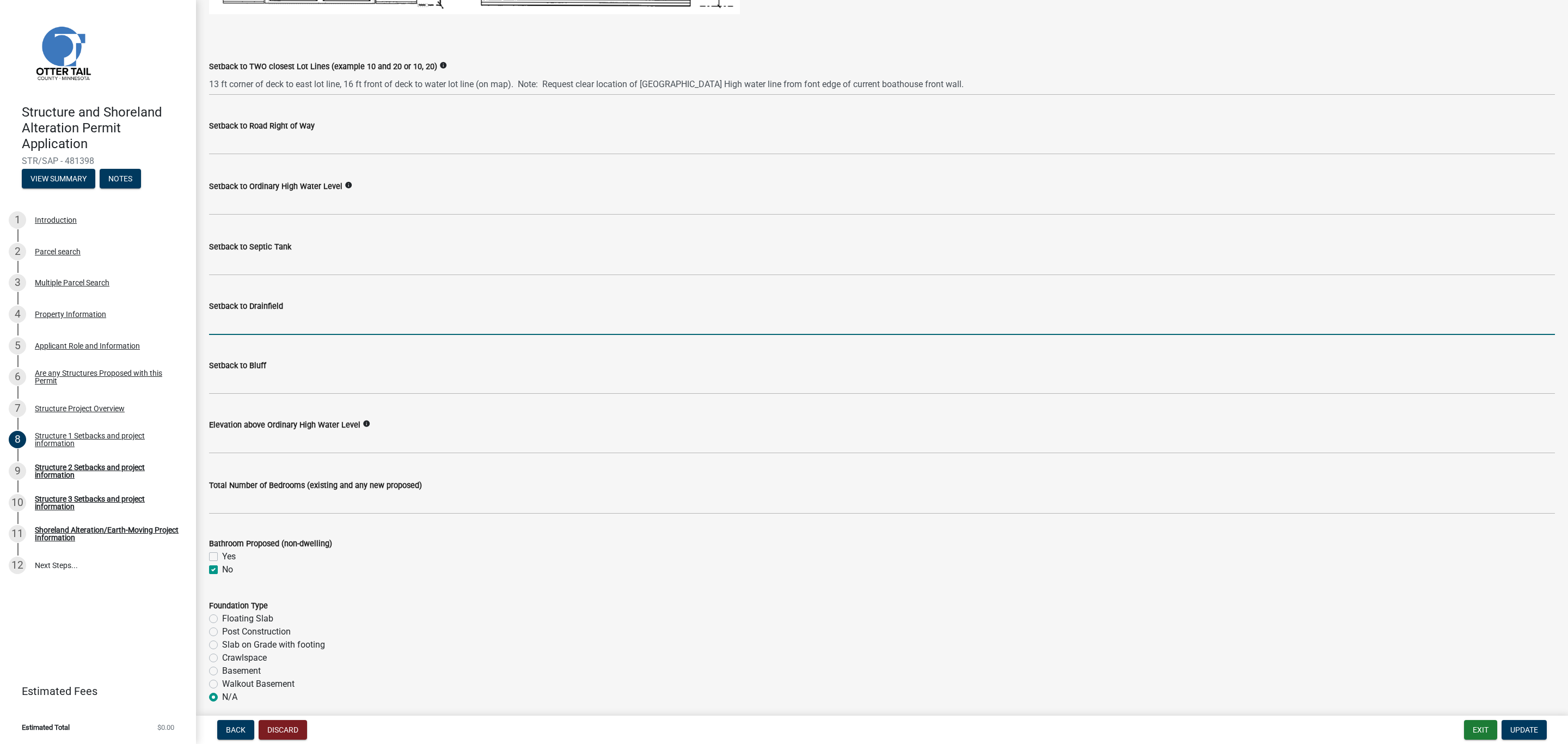
click at [232, 319] on input "Setback to Drainfield" at bounding box center [881, 324] width 1346 height 22
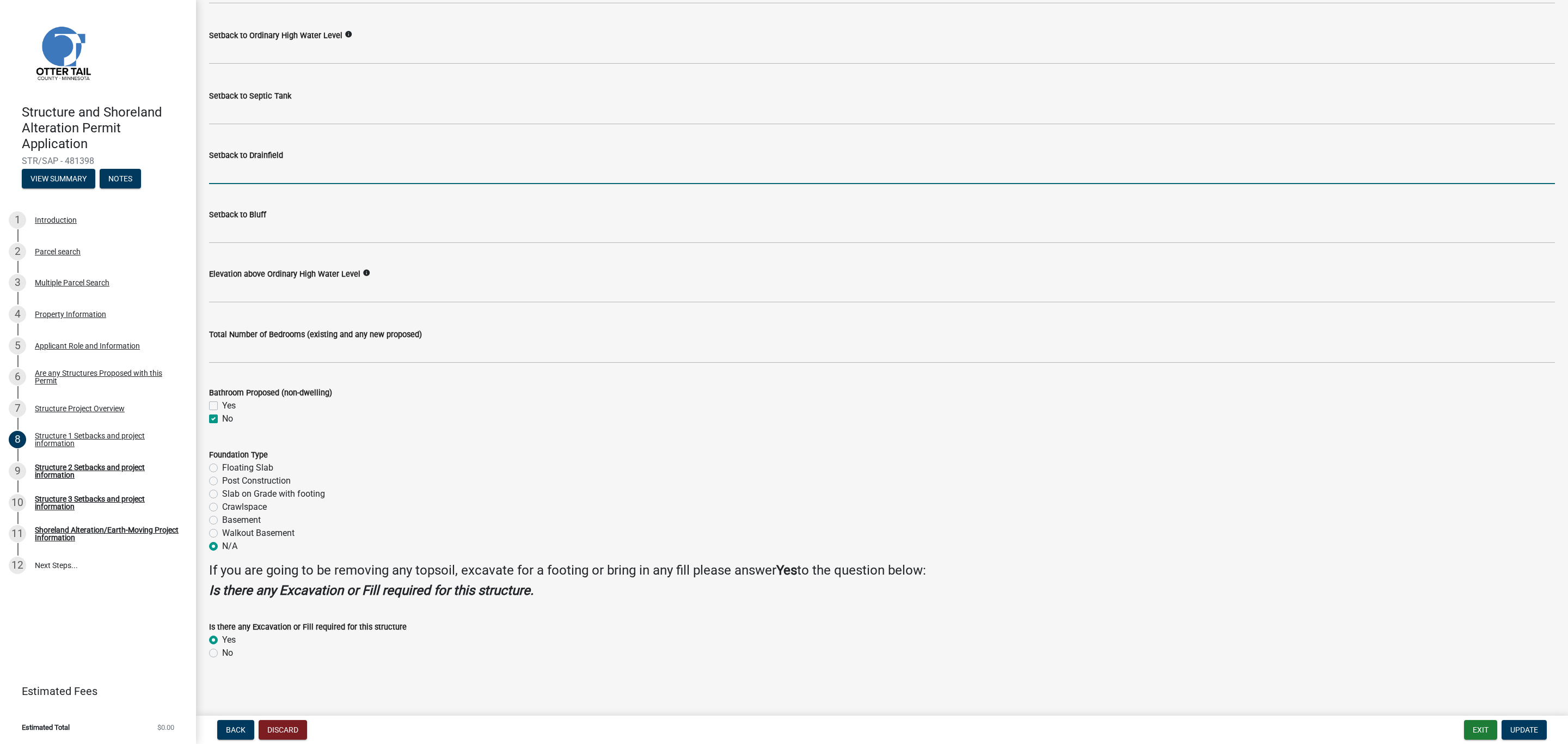
scroll to position [886, 0]
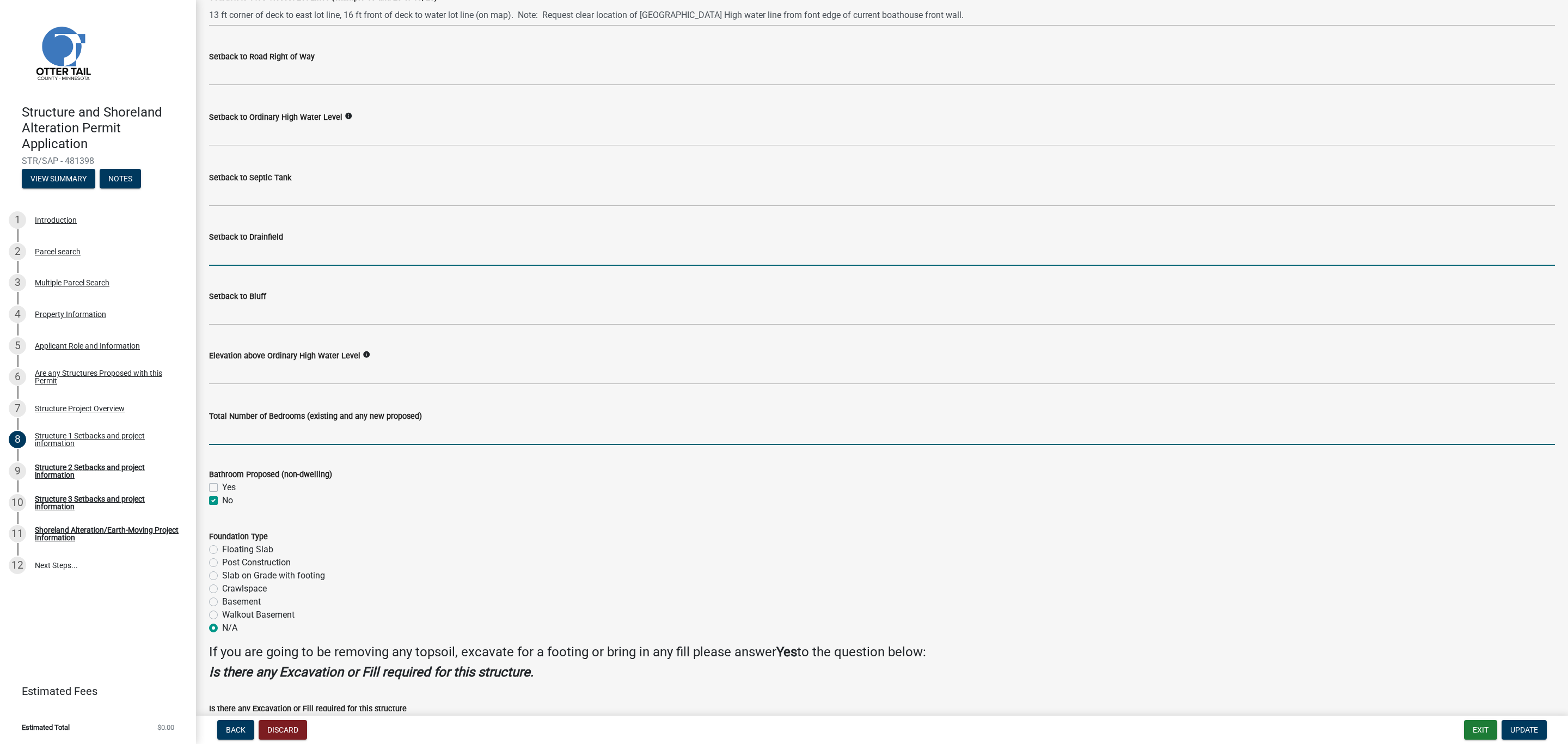
click at [255, 432] on input "text" at bounding box center [881, 434] width 1346 height 22
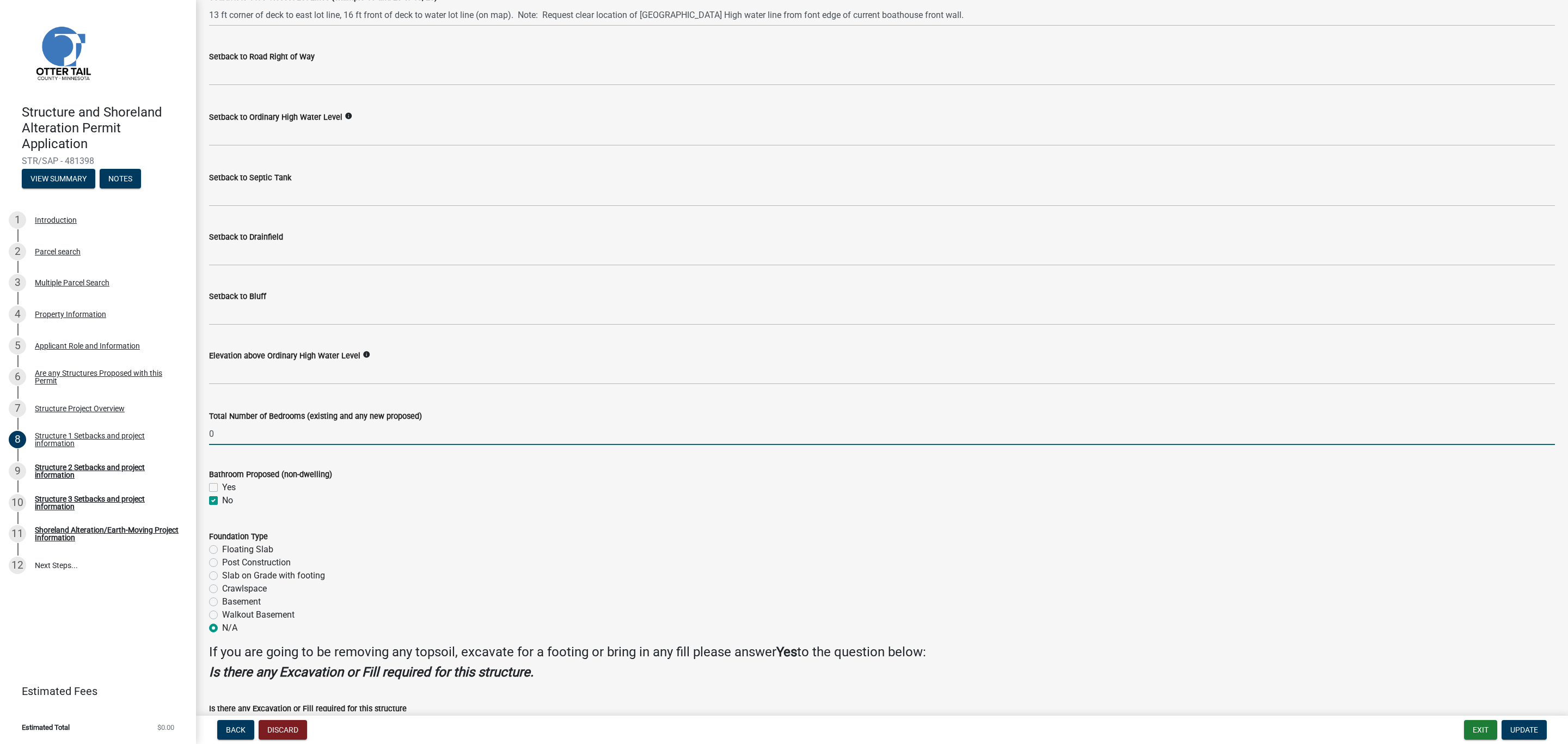
type input "0"
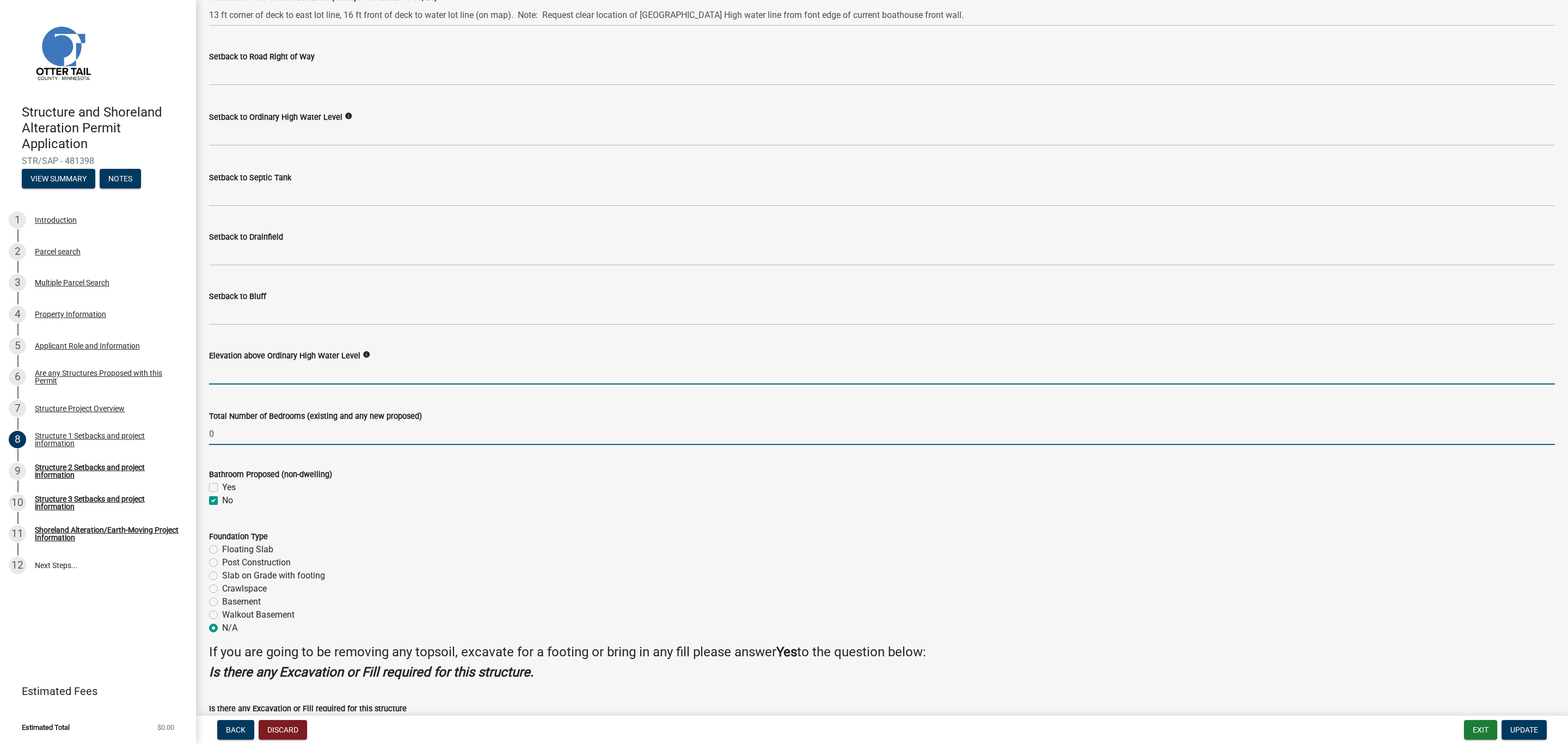
click at [232, 369] on input "text" at bounding box center [881, 374] width 1346 height 22
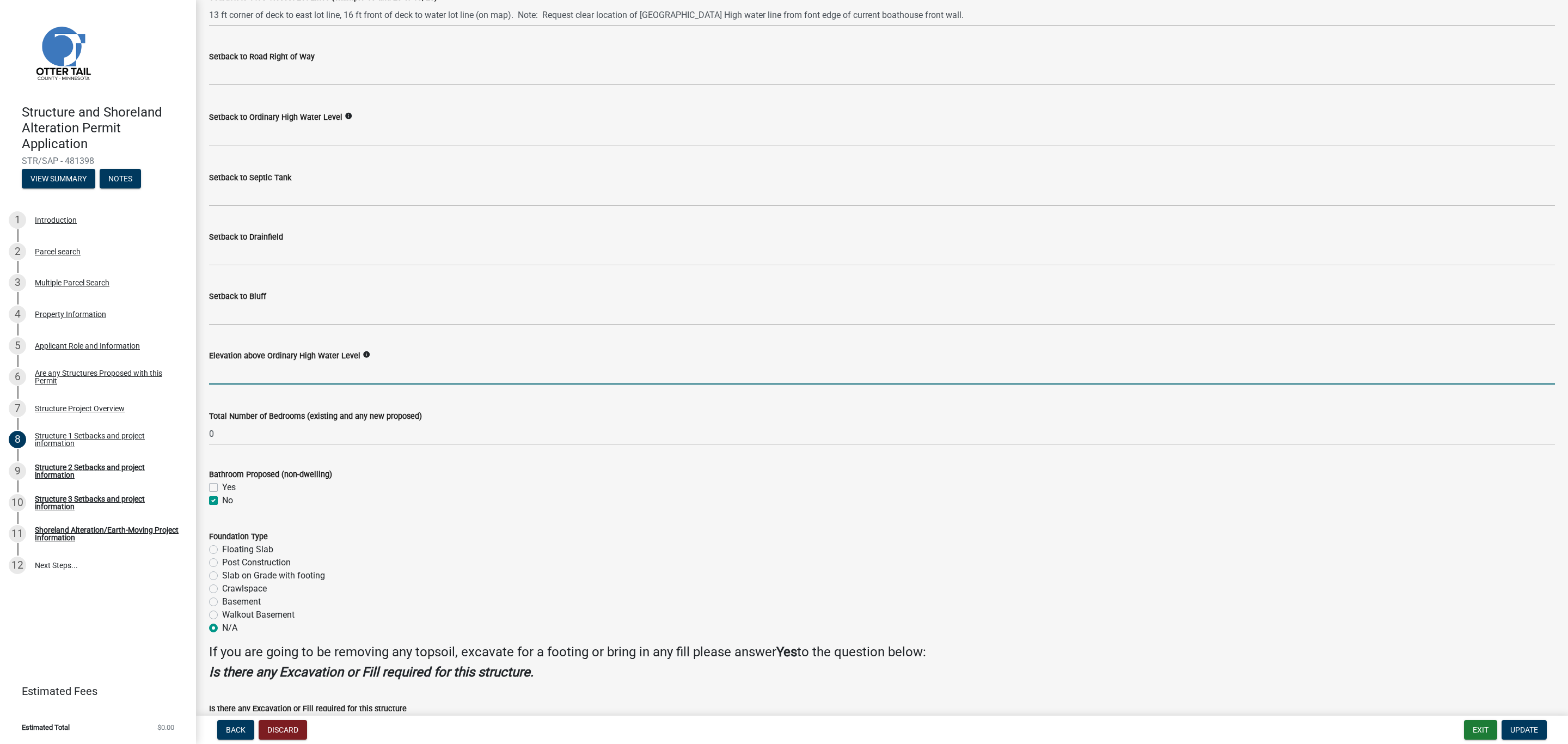
click at [227, 373] on input "text" at bounding box center [881, 374] width 1346 height 22
click at [227, 374] on input "text" at bounding box center [881, 374] width 1346 height 22
click at [231, 373] on input "text" at bounding box center [881, 374] width 1346 height 22
click at [280, 368] on input "3-4 Ft?" at bounding box center [881, 374] width 1346 height 22
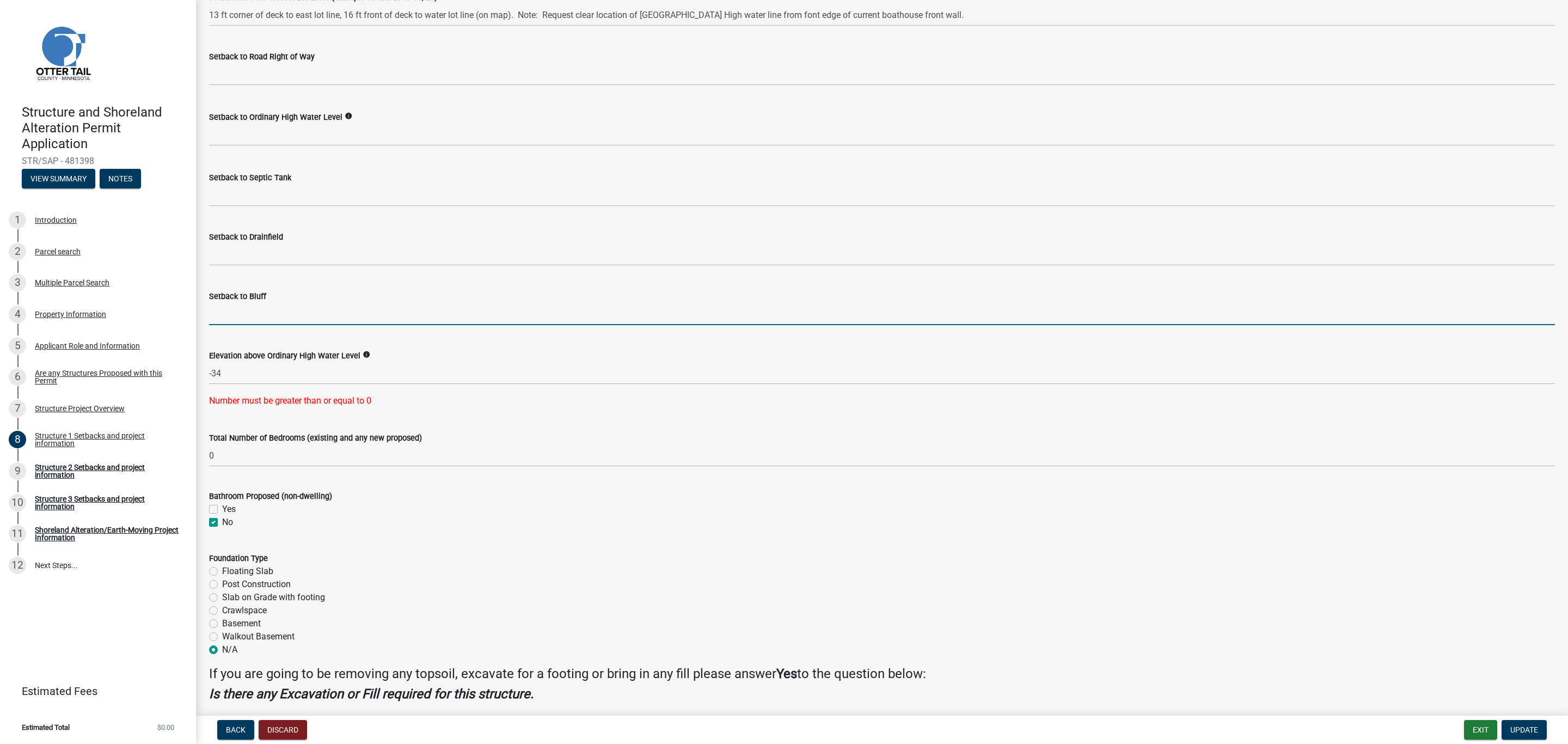
click at [245, 312] on input "Setback to Bluff" at bounding box center [881, 314] width 1346 height 22
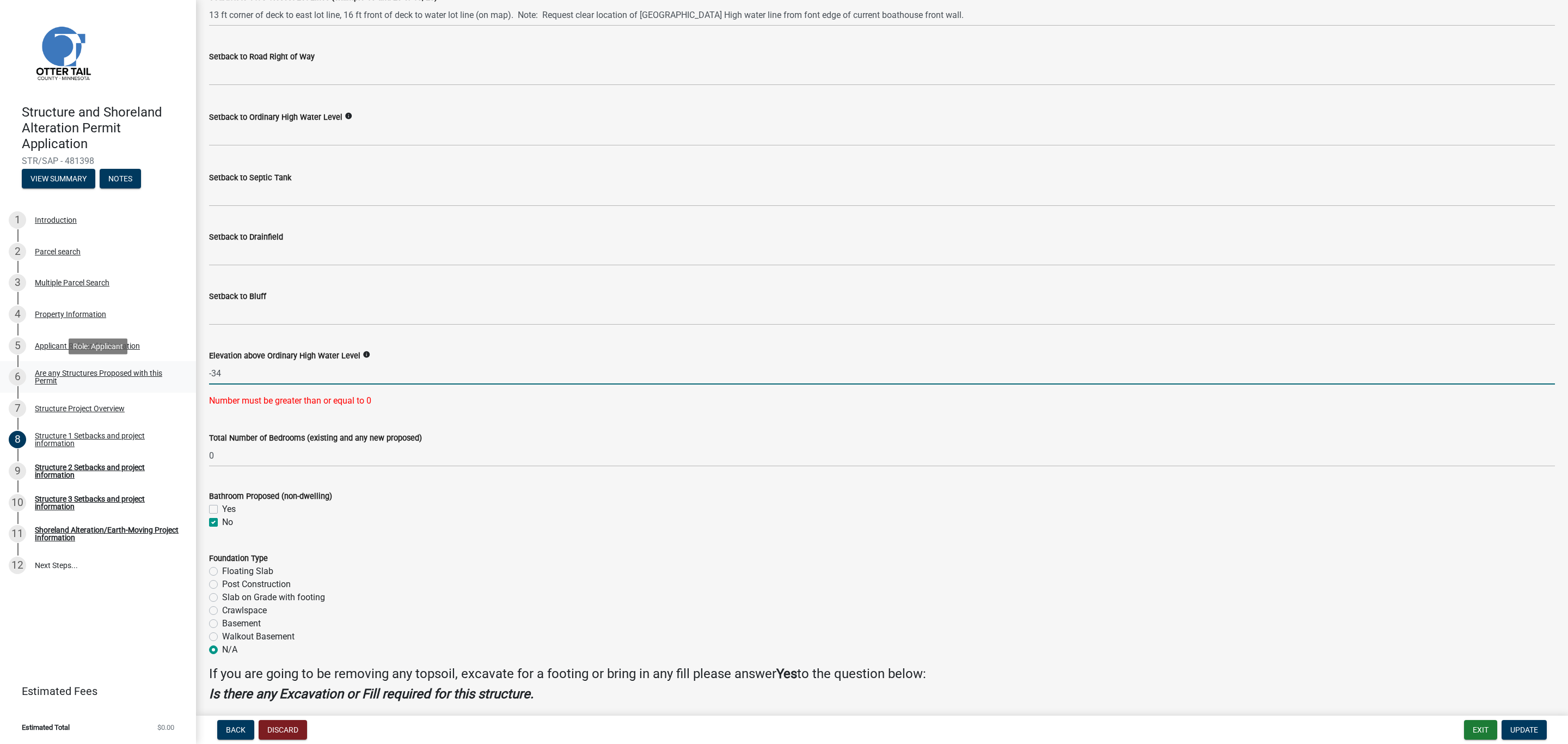
drag, startPoint x: 229, startPoint y: 377, endPoint x: 181, endPoint y: 379, distance: 48.0
click at [181, 379] on div "Structure and Shoreland Alteration Permit Application STR/SAP - 481398 View Sum…" at bounding box center [784, 372] width 1568 height 744
click at [239, 373] on input "3" at bounding box center [881, 374] width 1346 height 22
type input "3"
click at [363, 353] on icon "info" at bounding box center [367, 354] width 7 height 7
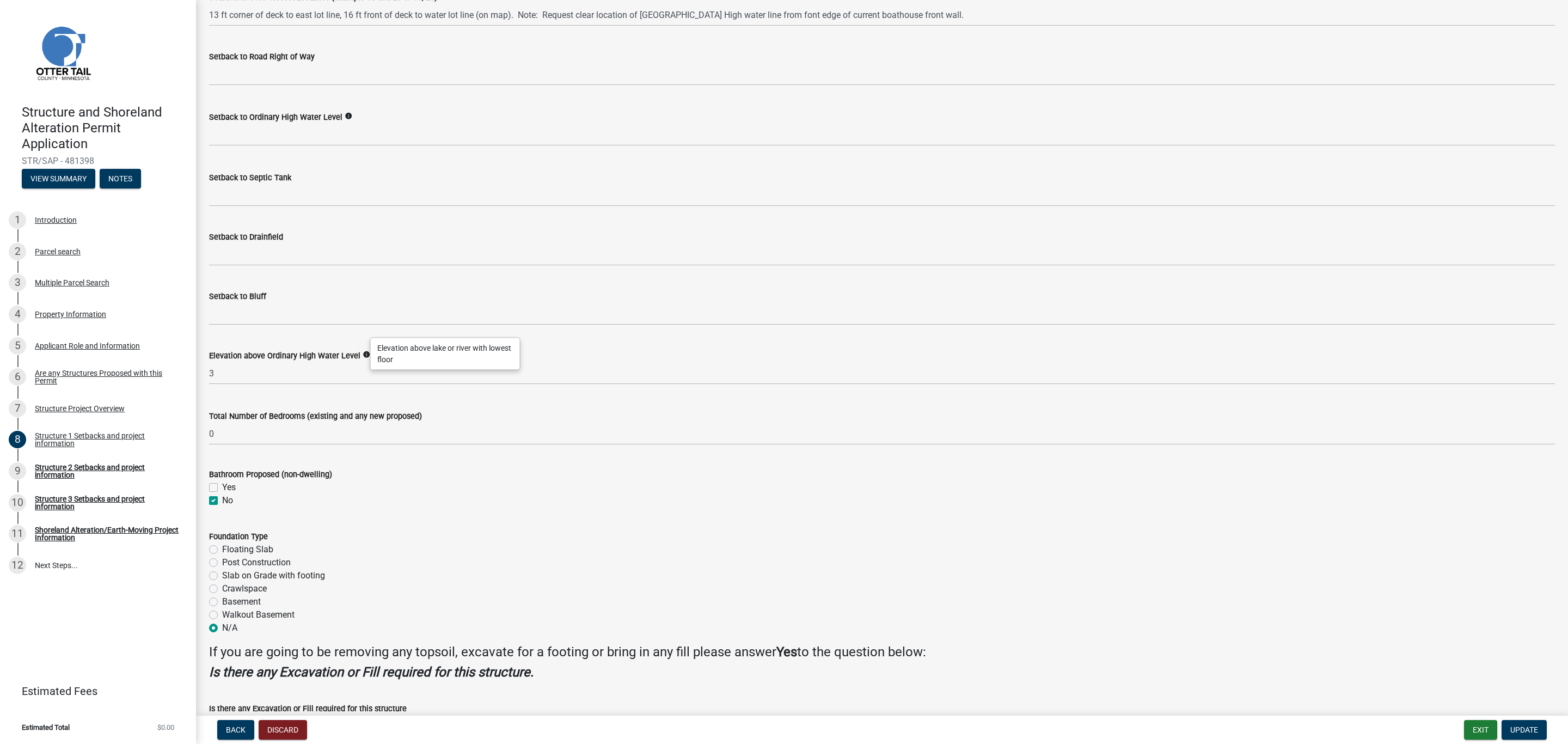
click at [363, 353] on icon "info" at bounding box center [367, 354] width 7 height 7
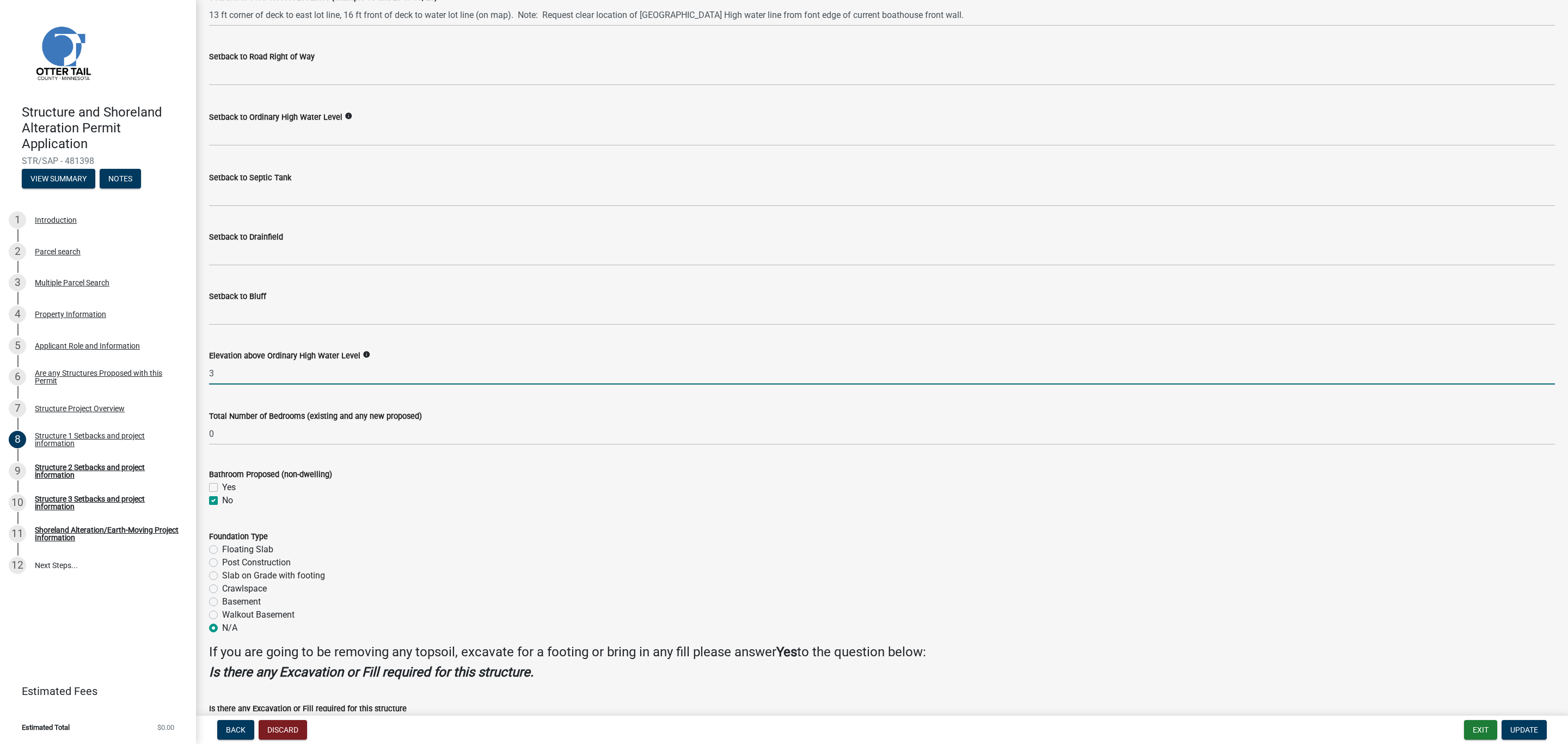
click at [232, 384] on input "3" at bounding box center [881, 374] width 1346 height 22
drag, startPoint x: 211, startPoint y: 379, endPoint x: 190, endPoint y: 379, distance: 21.0
click at [190, 379] on div "Structure and Shoreland Alteration Permit Application STR/SAP - 481398 View Sum…" at bounding box center [784, 372] width 1568 height 744
click at [366, 363] on input "3" at bounding box center [881, 374] width 1346 height 22
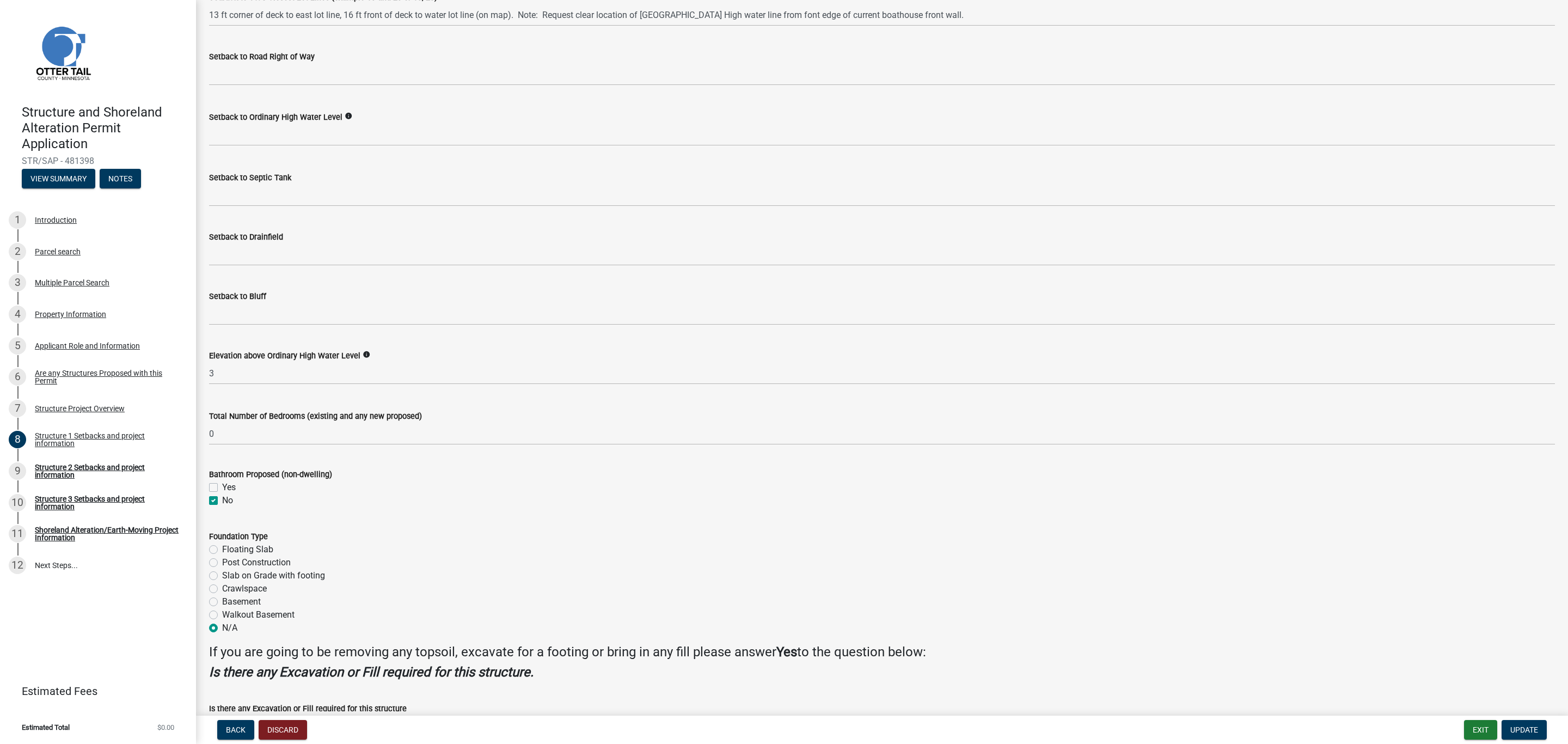
click at [422, 345] on div "Elevation above Ordinary High Water Level info 3" at bounding box center [881, 359] width 1346 height 51
click at [300, 309] on input "Setback to Bluff" at bounding box center [881, 314] width 1346 height 22
click at [273, 312] on input "Setback to Bluff" at bounding box center [881, 314] width 1346 height 22
click at [280, 310] on input "Setback to Bluff" at bounding box center [881, 314] width 1346 height 22
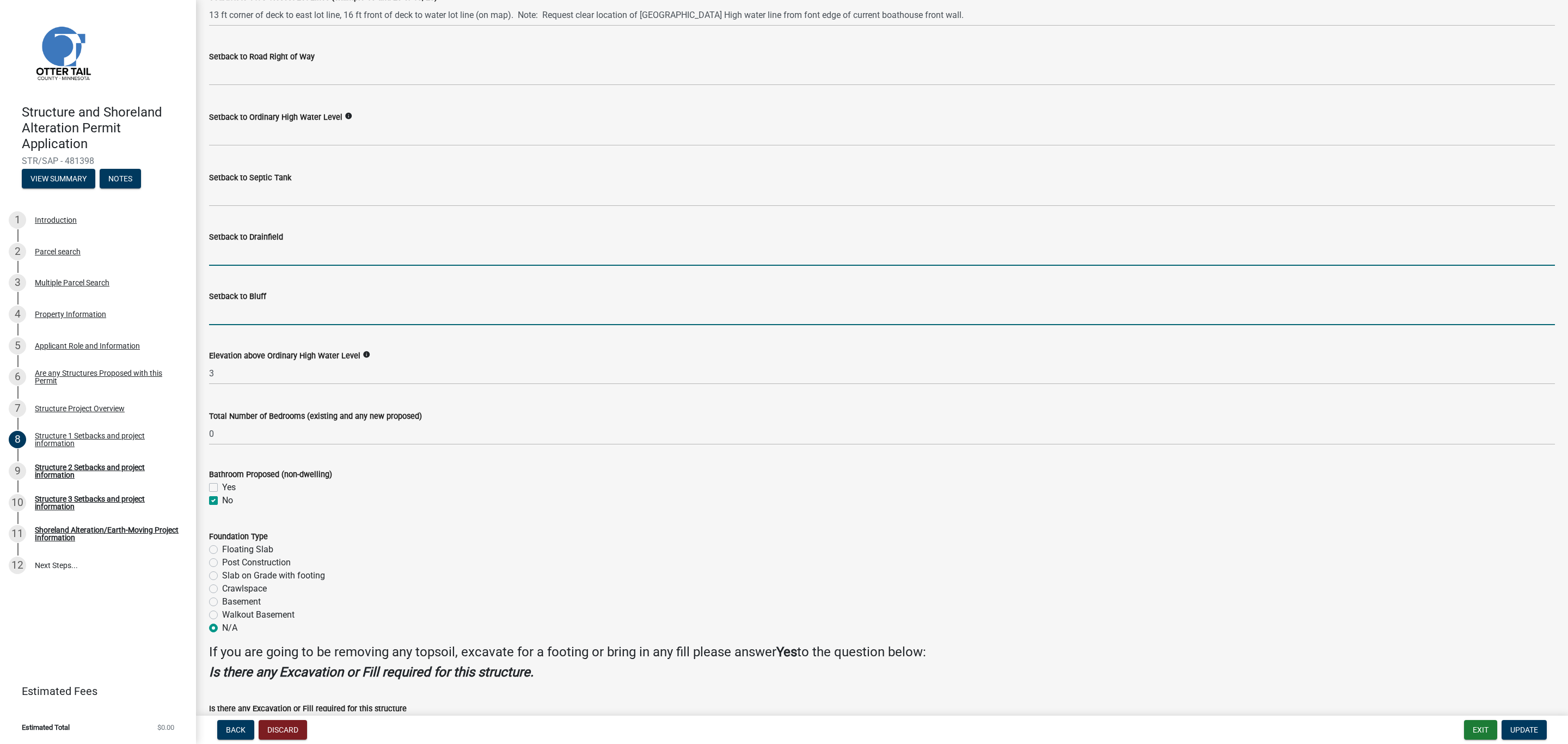
click at [272, 262] on input "Setback to Drainfield" at bounding box center [881, 255] width 1346 height 22
click at [281, 255] on input "Setback to Drainfield" at bounding box center [881, 255] width 1346 height 22
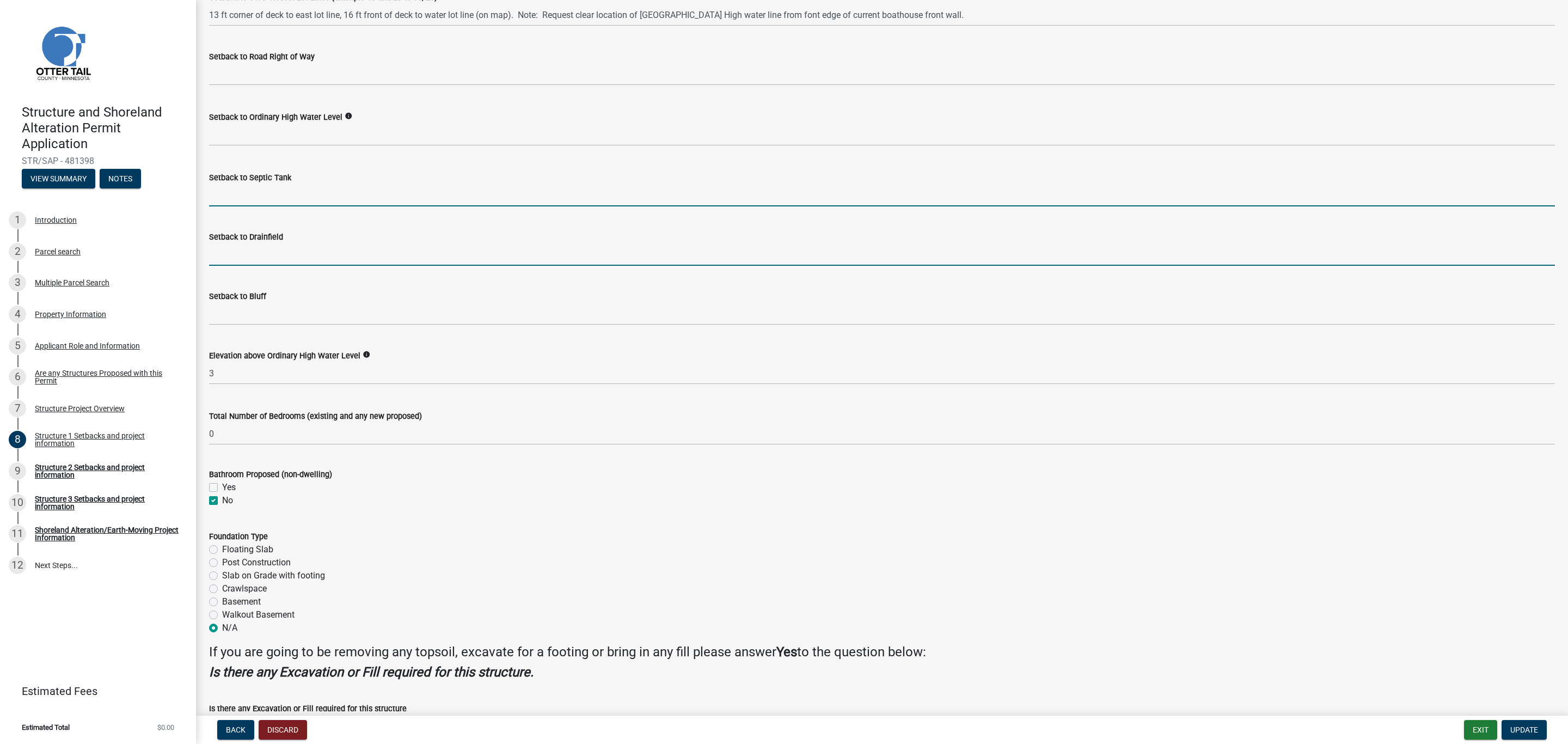
click at [269, 197] on input "Setback to Septic Tank" at bounding box center [881, 195] width 1346 height 22
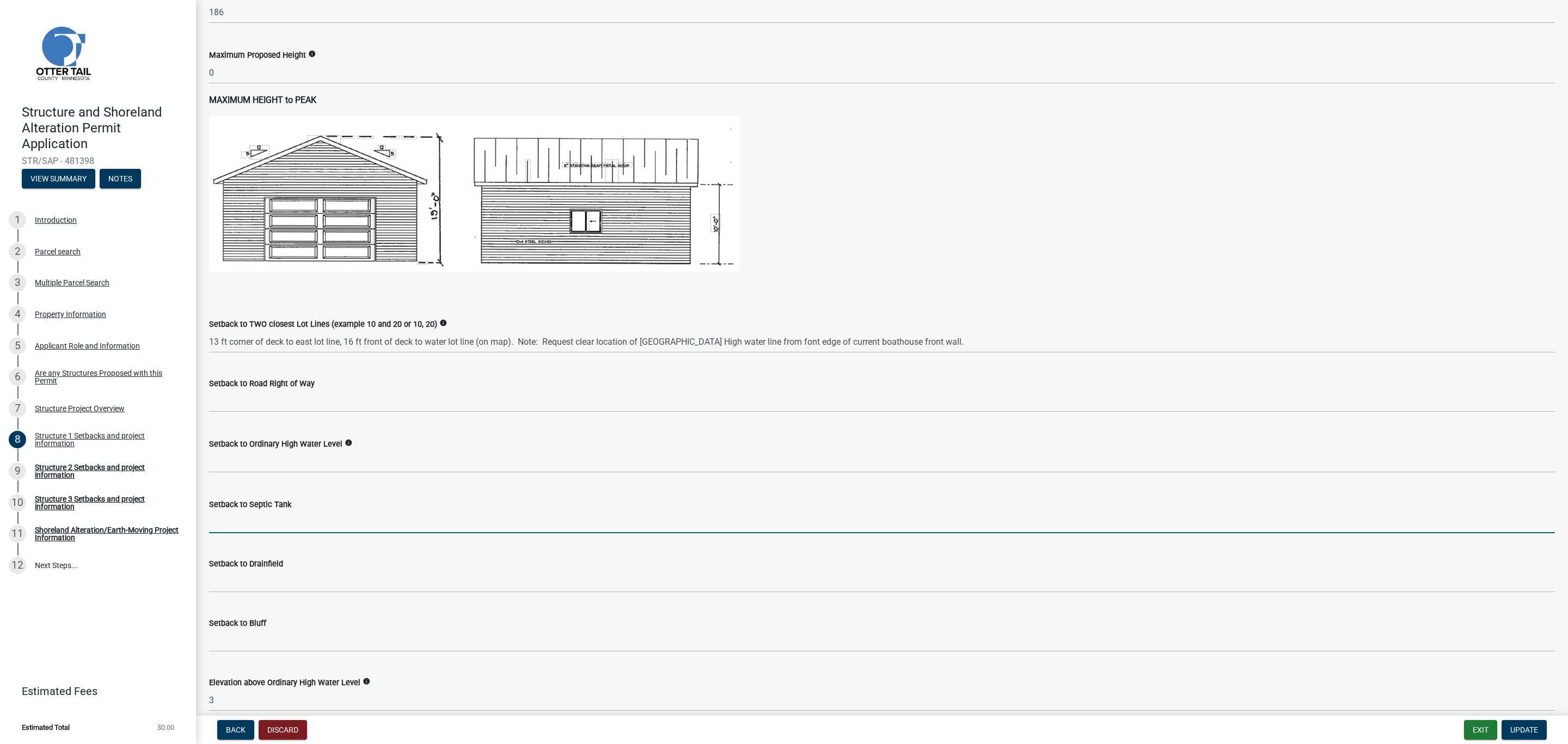
scroll to position [641, 0]
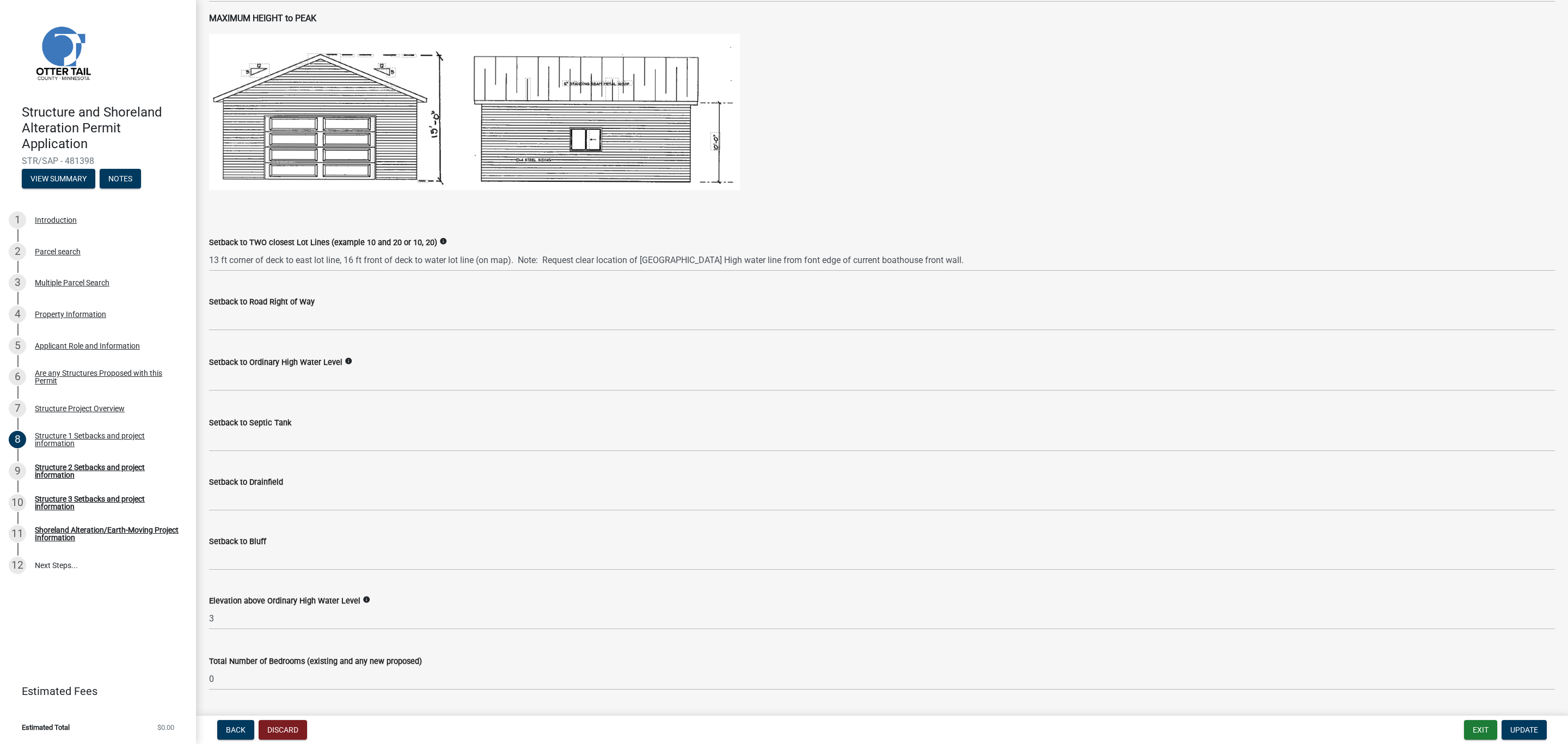
click at [286, 299] on label "Setback to Road Right of Way" at bounding box center [261, 302] width 106 height 7
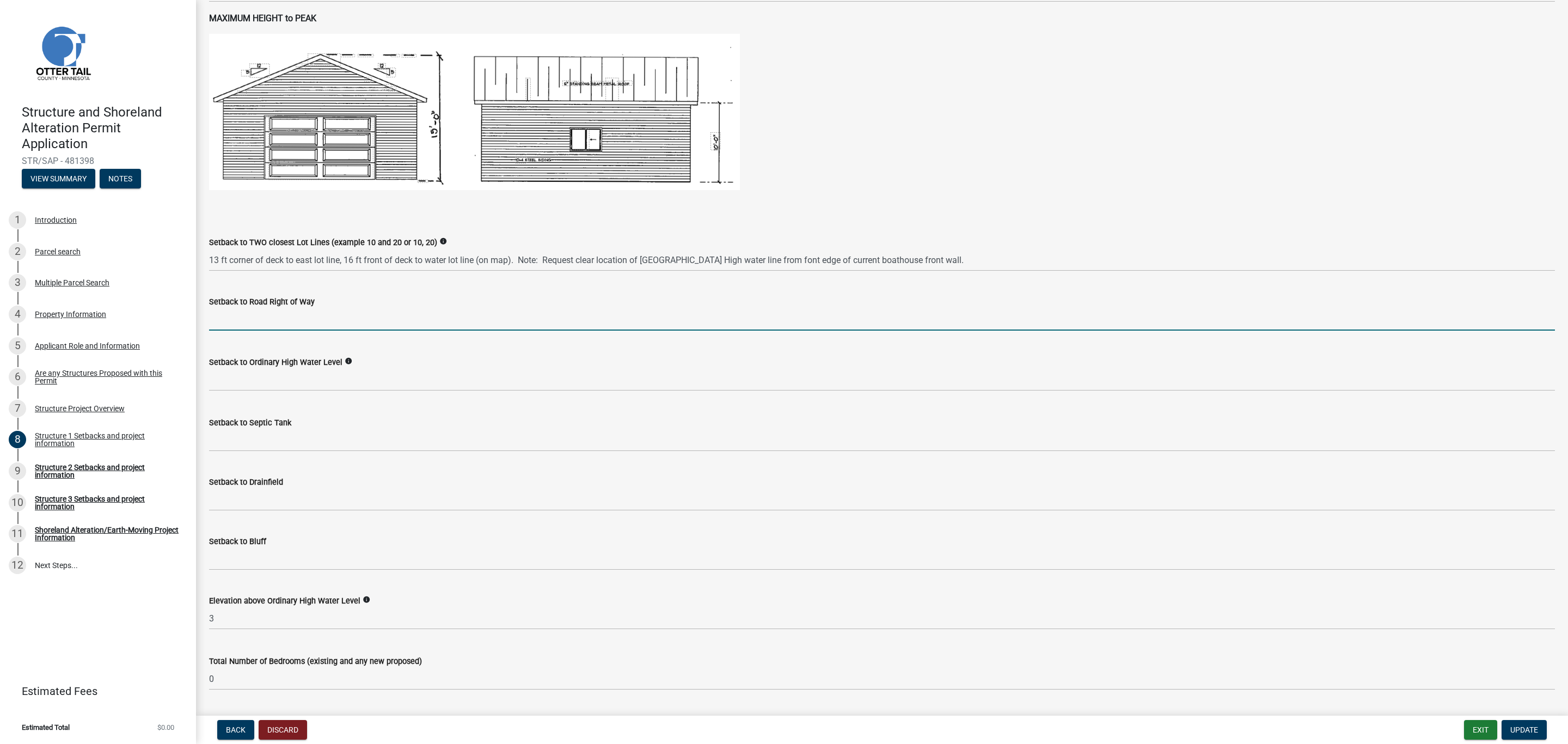
click at [287, 310] on input "text" at bounding box center [881, 320] width 1346 height 22
click at [275, 320] on input "text" at bounding box center [881, 320] width 1346 height 22
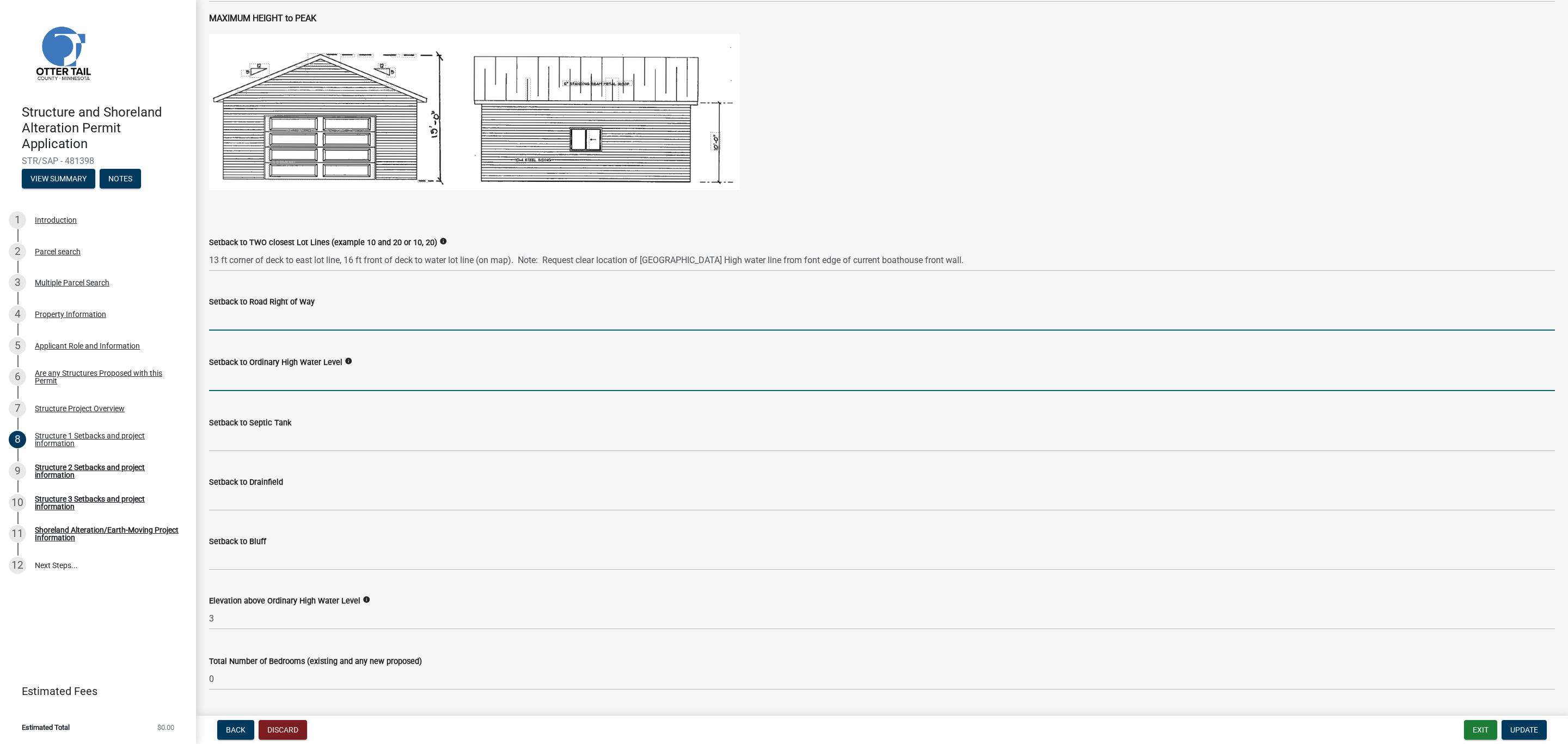
click at [265, 379] on input "text" at bounding box center [881, 380] width 1346 height 22
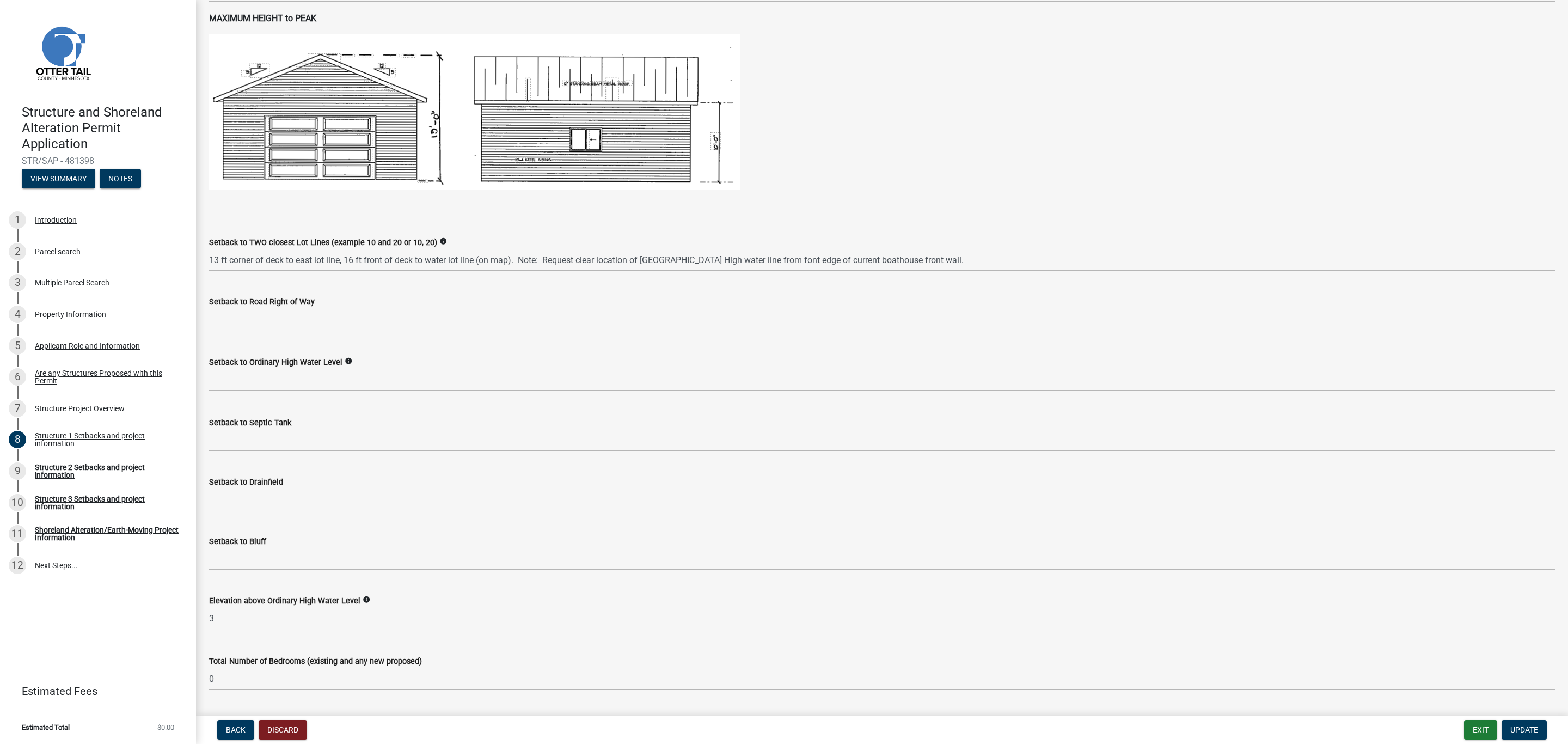
click at [345, 361] on icon "info" at bounding box center [349, 361] width 7 height 7
click at [363, 368] on div "Distance from Lake or River" at bounding box center [421, 360] width 135 height 20
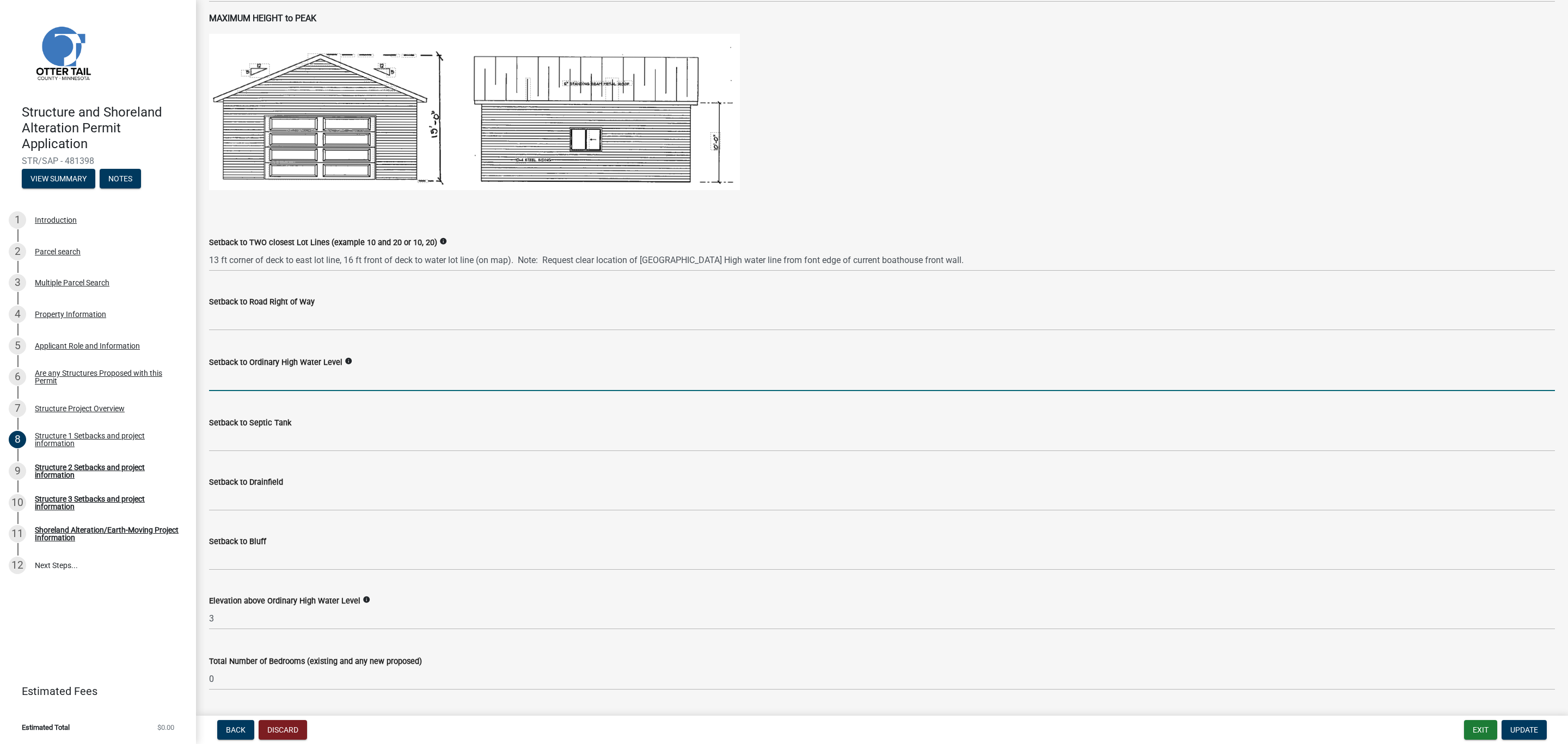
click at [325, 377] on input "text" at bounding box center [881, 380] width 1346 height 22
click at [329, 372] on input "text" at bounding box center [881, 380] width 1346 height 22
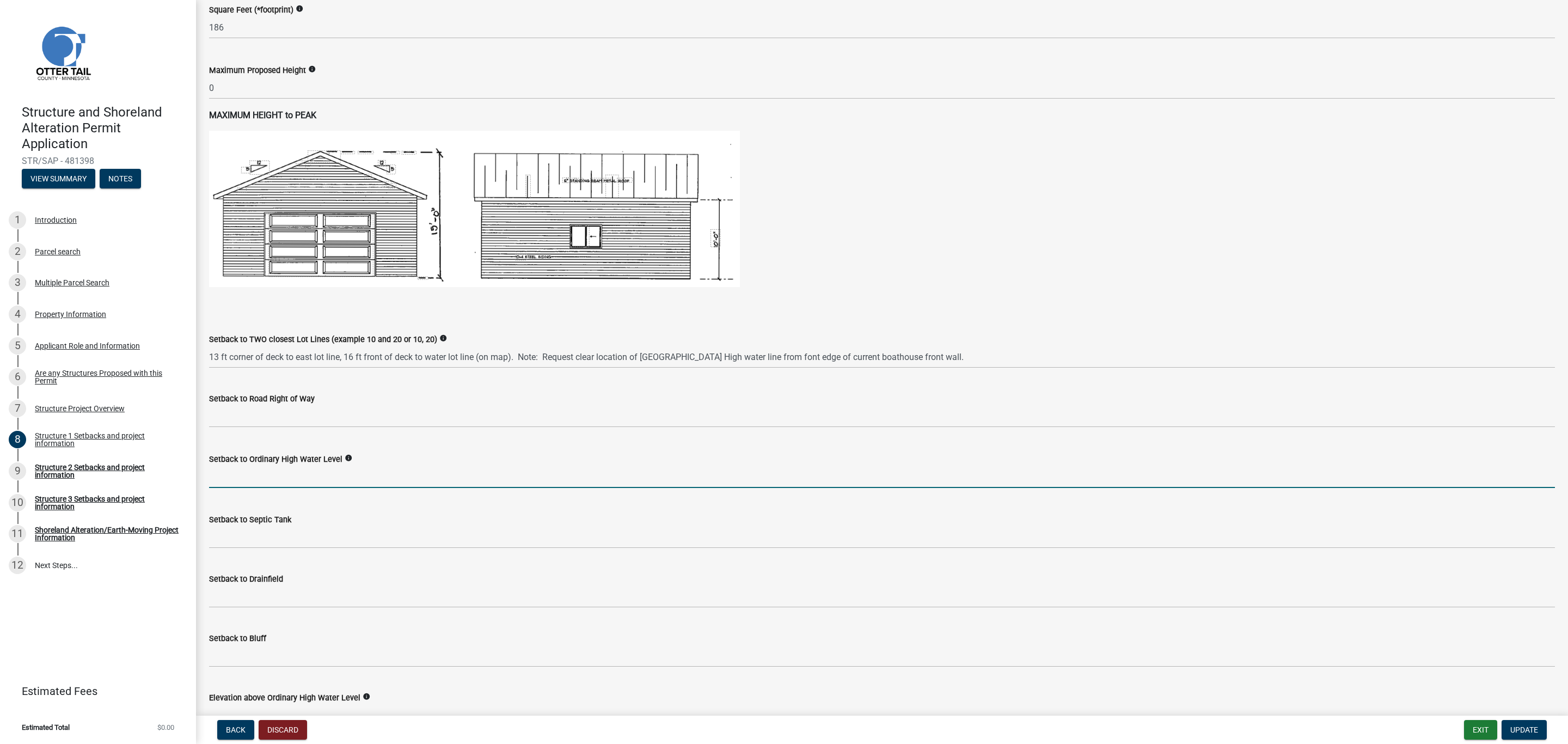
scroll to position [560, 0]
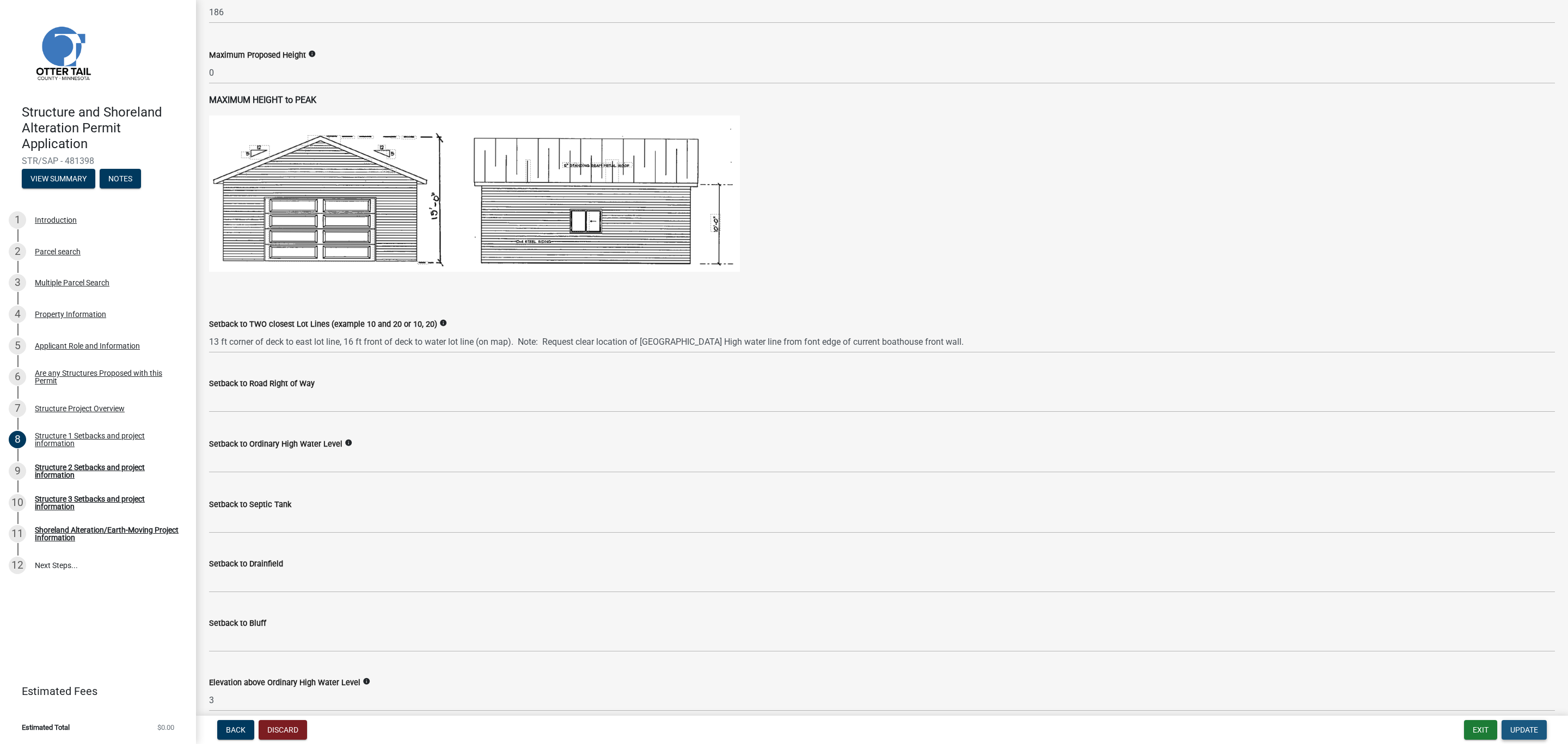
click at [1521, 730] on span "Update" at bounding box center [1524, 730] width 28 height 9
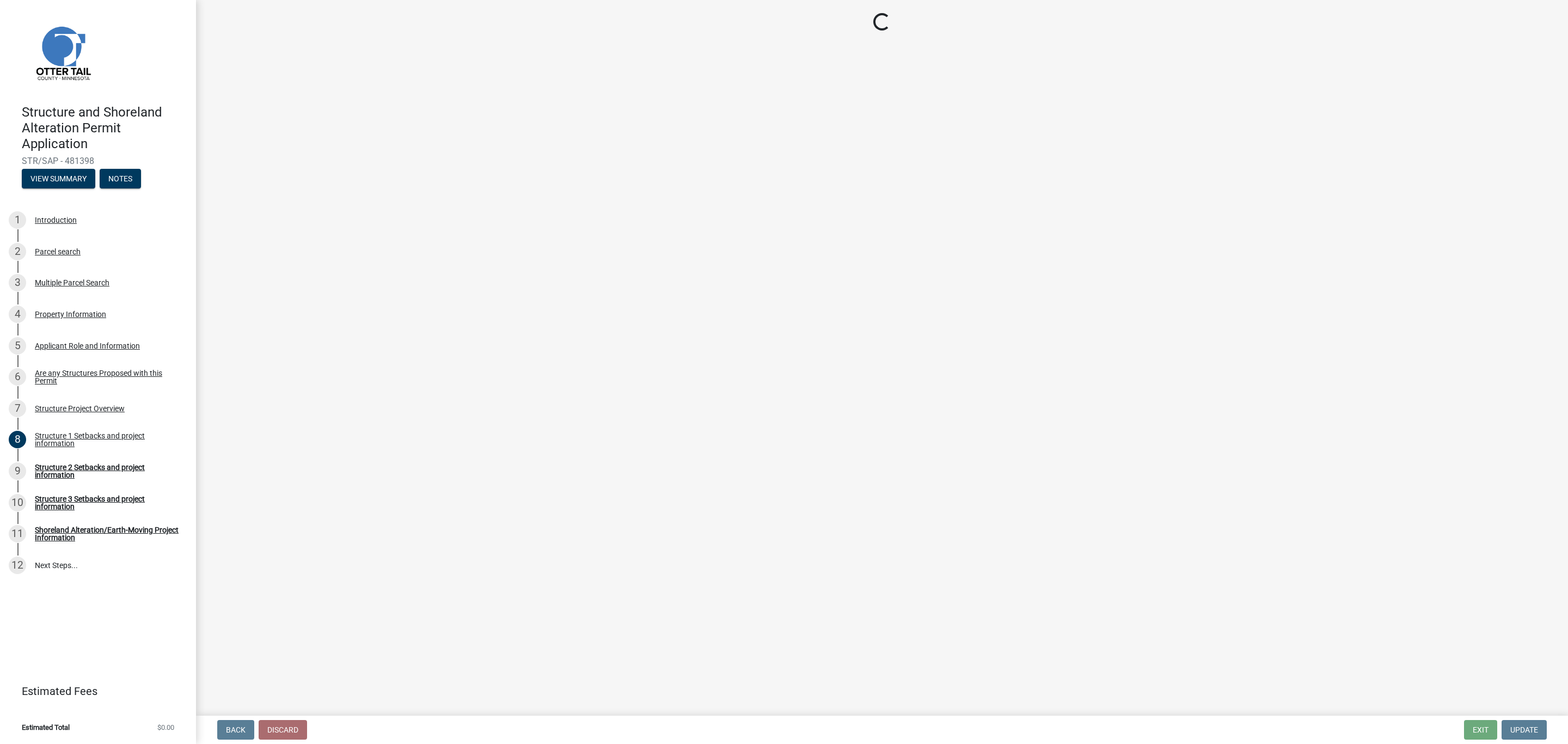
select select "a3cc236c-43aa-406a-8353-e0398d57c407"
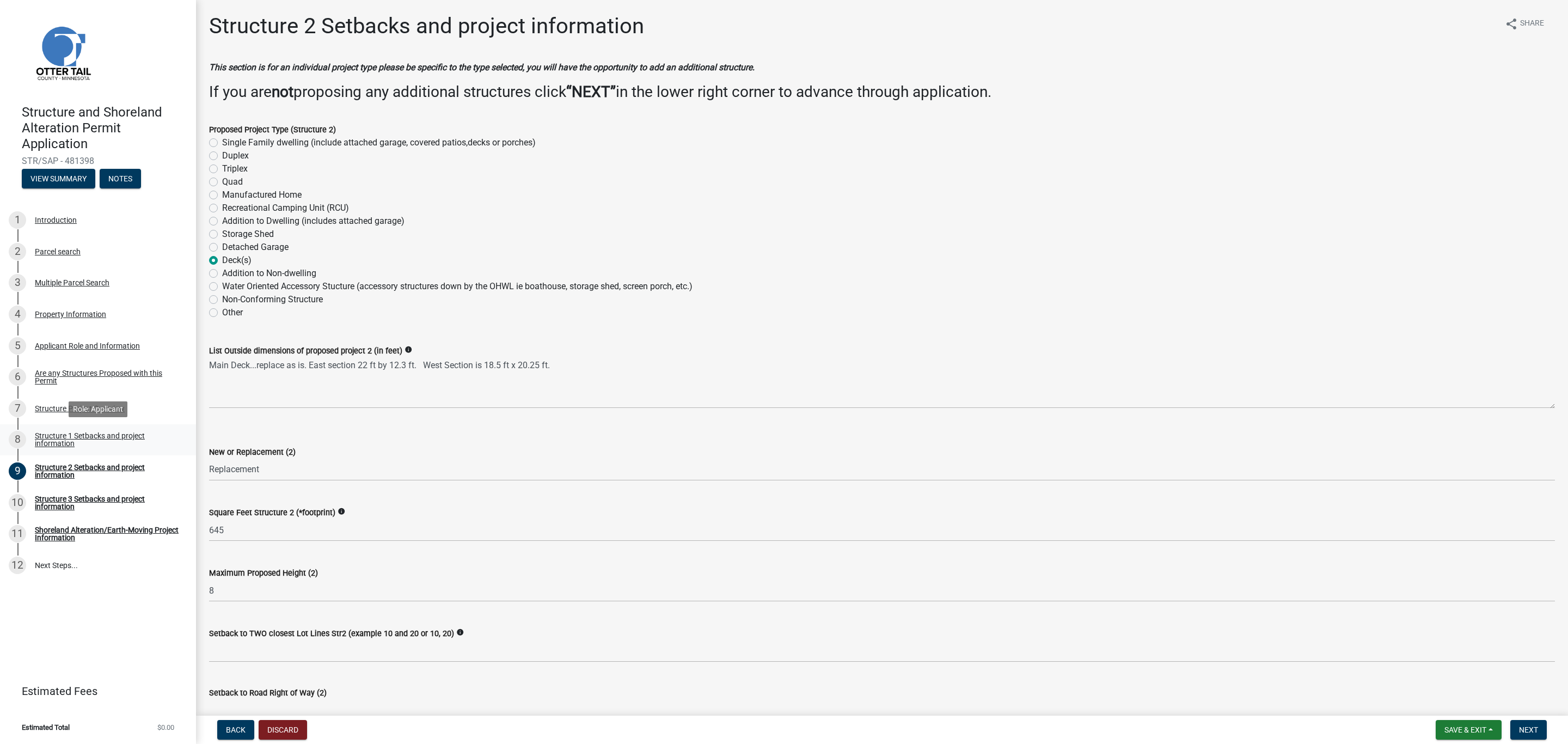
click at [48, 453] on link "8 Structure 1 Setbacks and project information" at bounding box center [98, 440] width 196 height 32
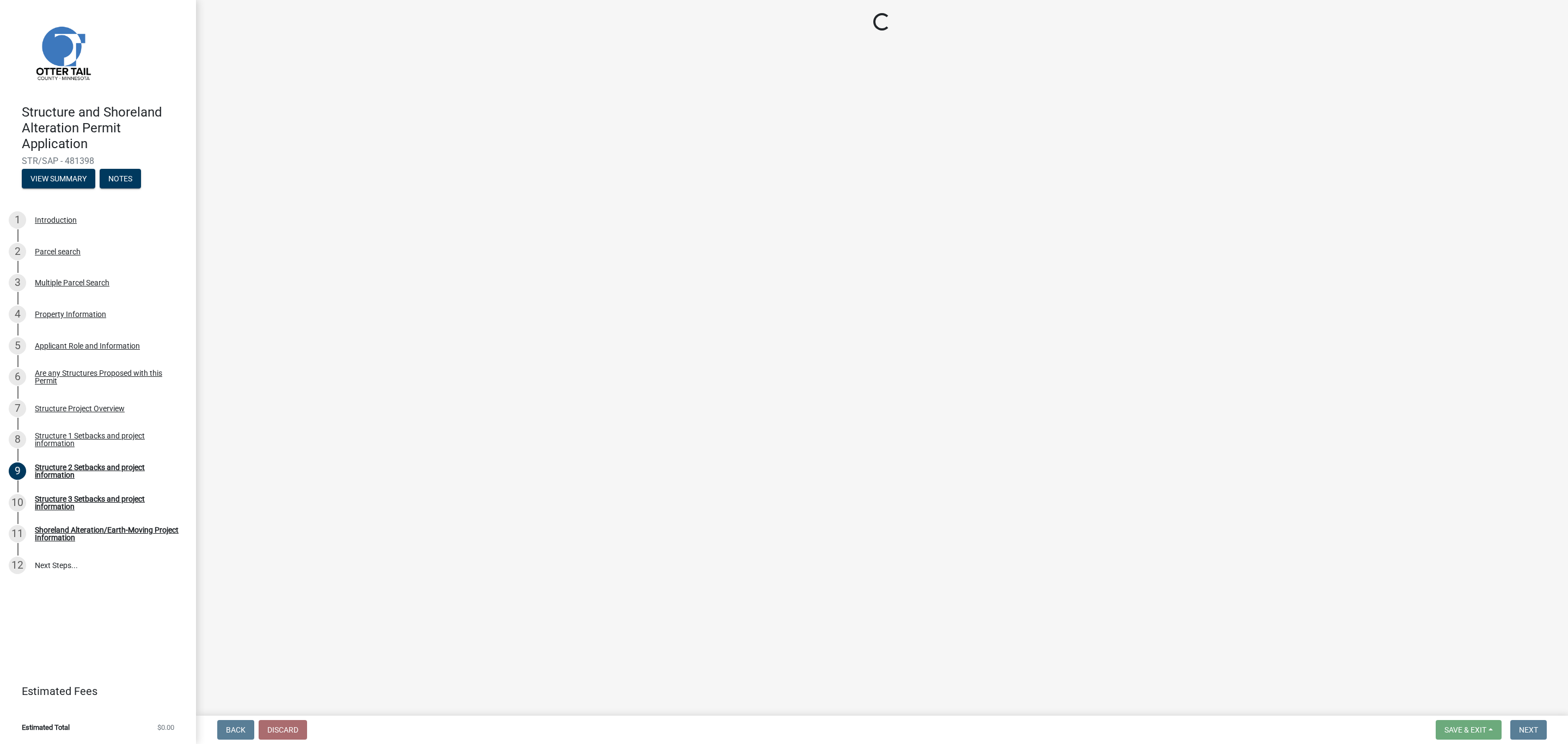
select select "a3cc236c-43aa-406a-8353-e0398d57c407"
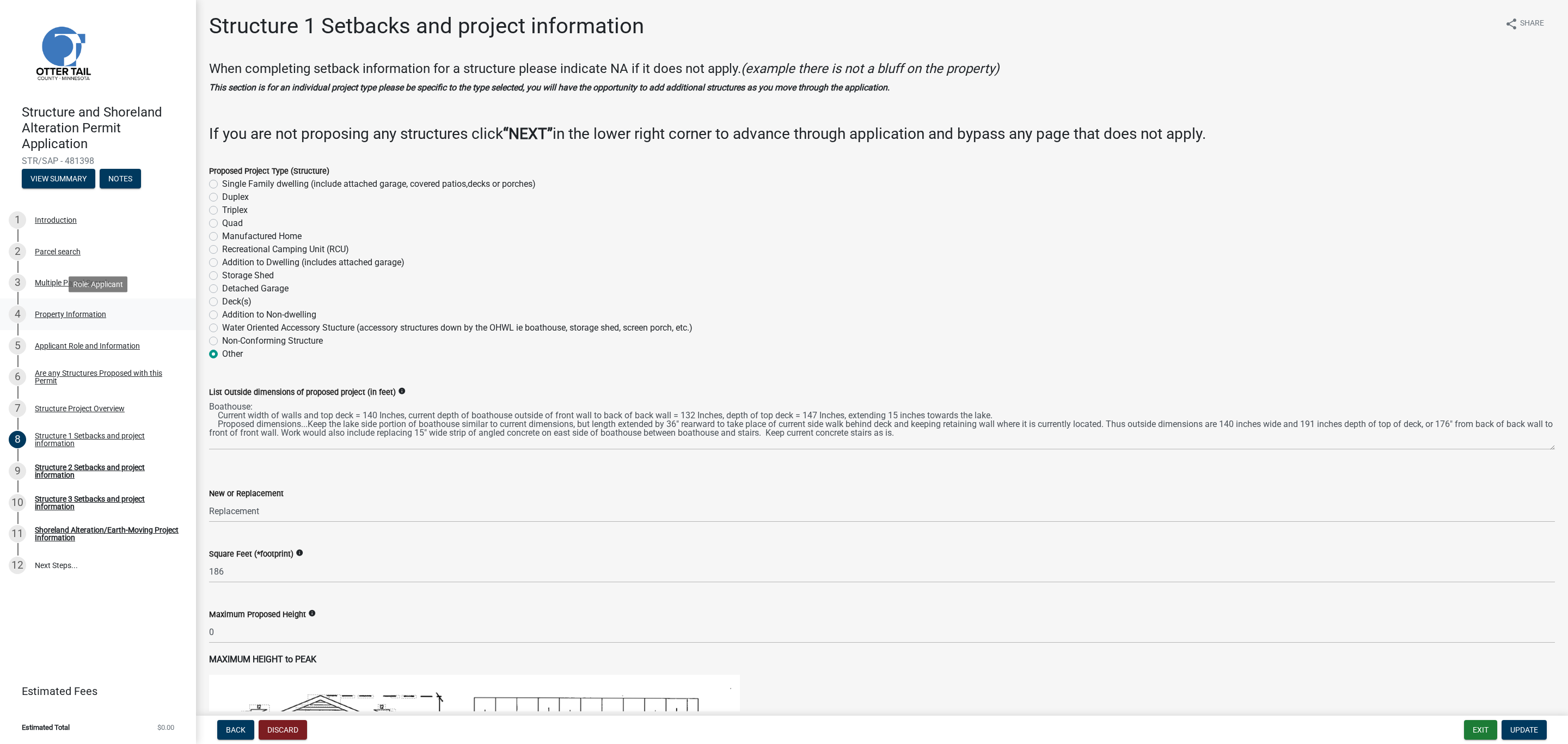
click at [67, 312] on div "Property Information" at bounding box center [70, 314] width 71 height 7
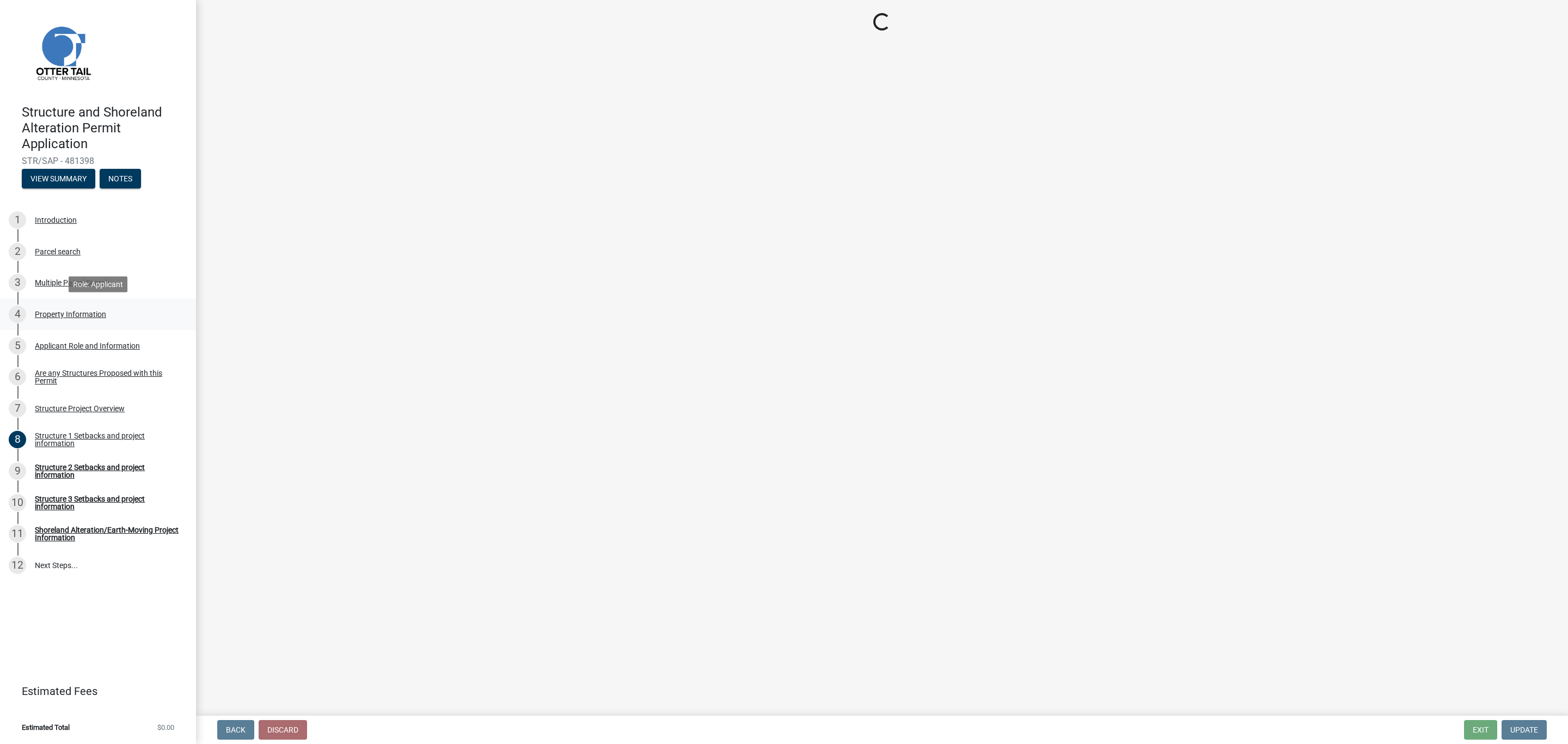
select select "c2ad80f9-9ce3-4e90-9103-7f452b1b6c56"
select select "536c2d30-81d9-41b4-a753-c6560d717c74"
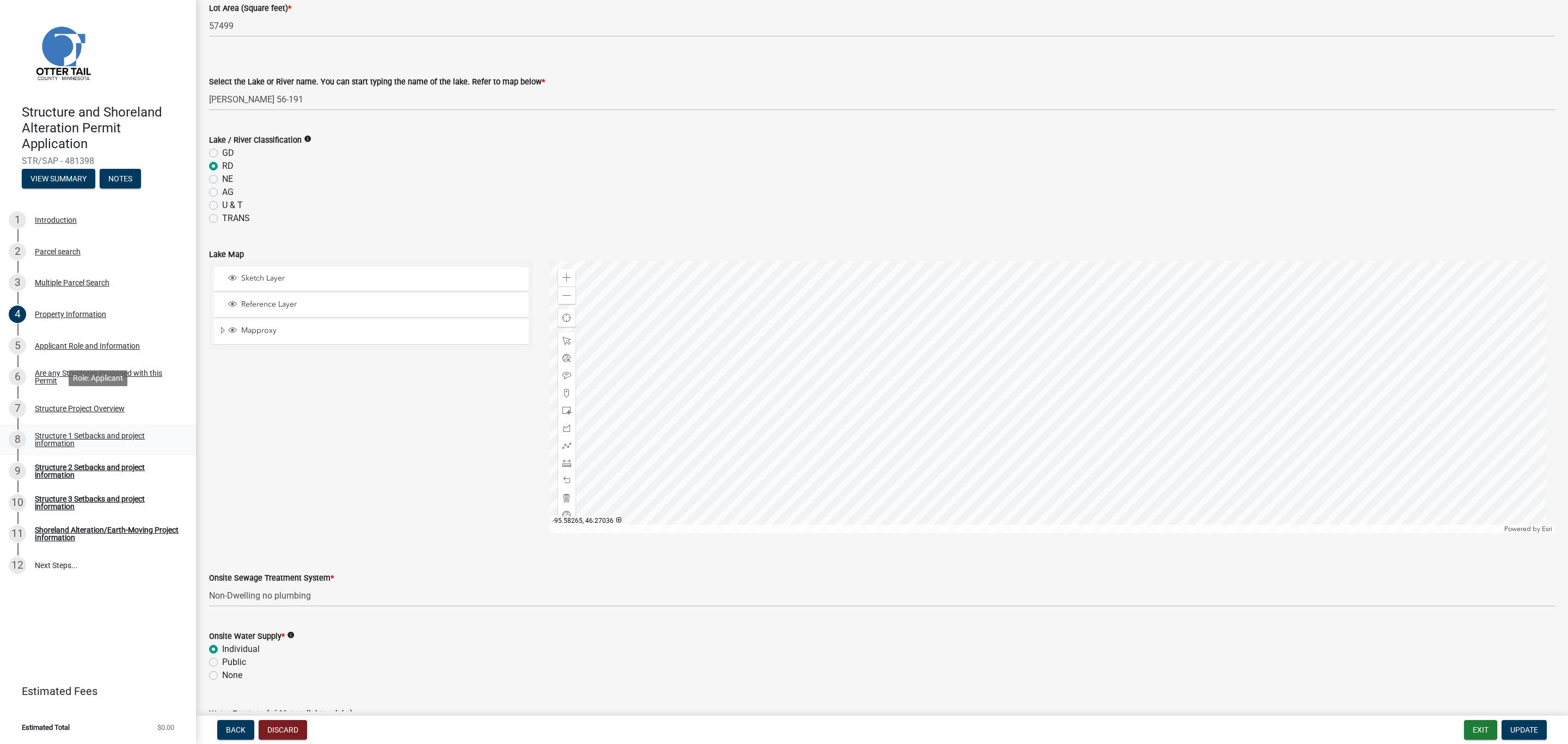
scroll to position [394, 0]
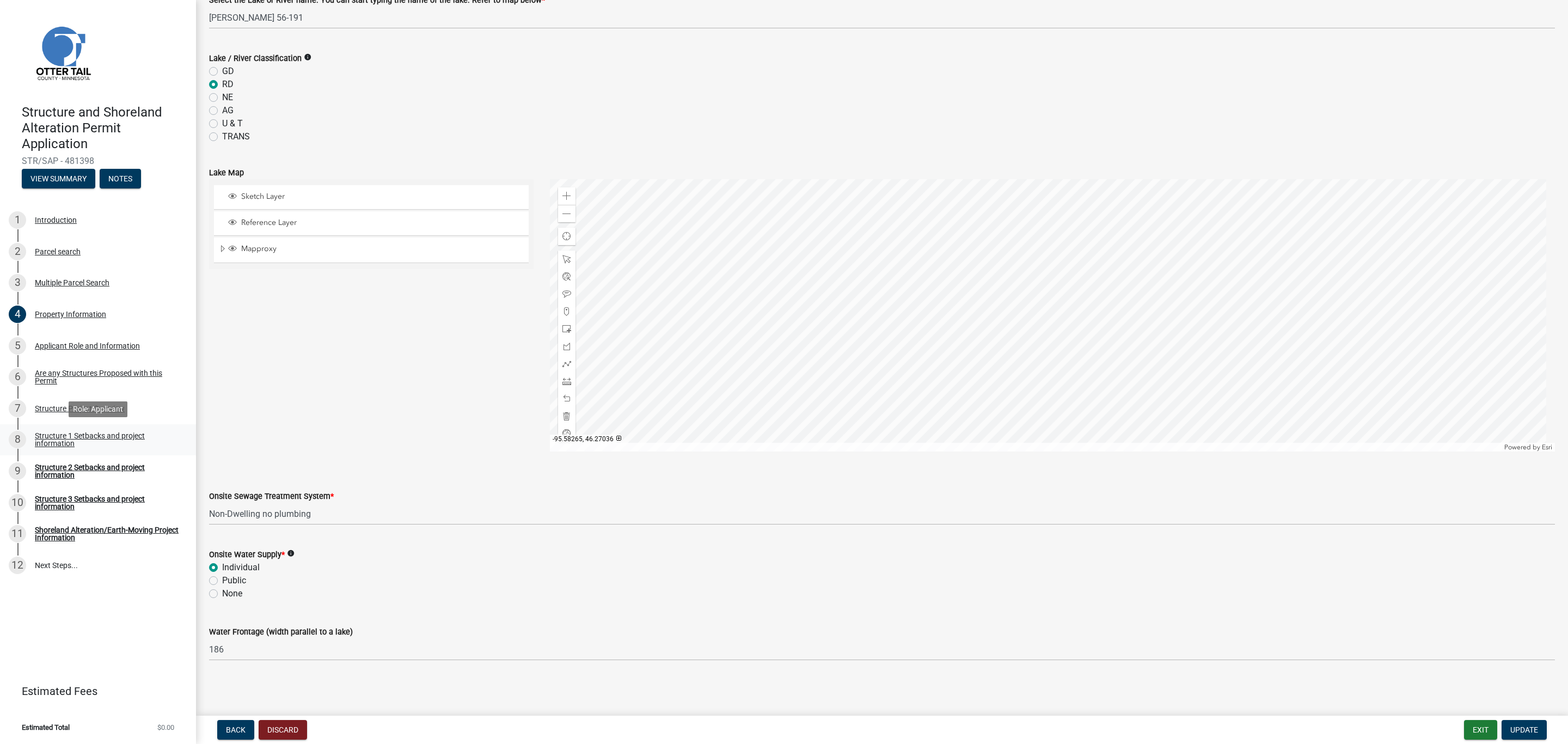
click at [54, 445] on div "Structure 1 Setbacks and project information" at bounding box center [106, 439] width 144 height 15
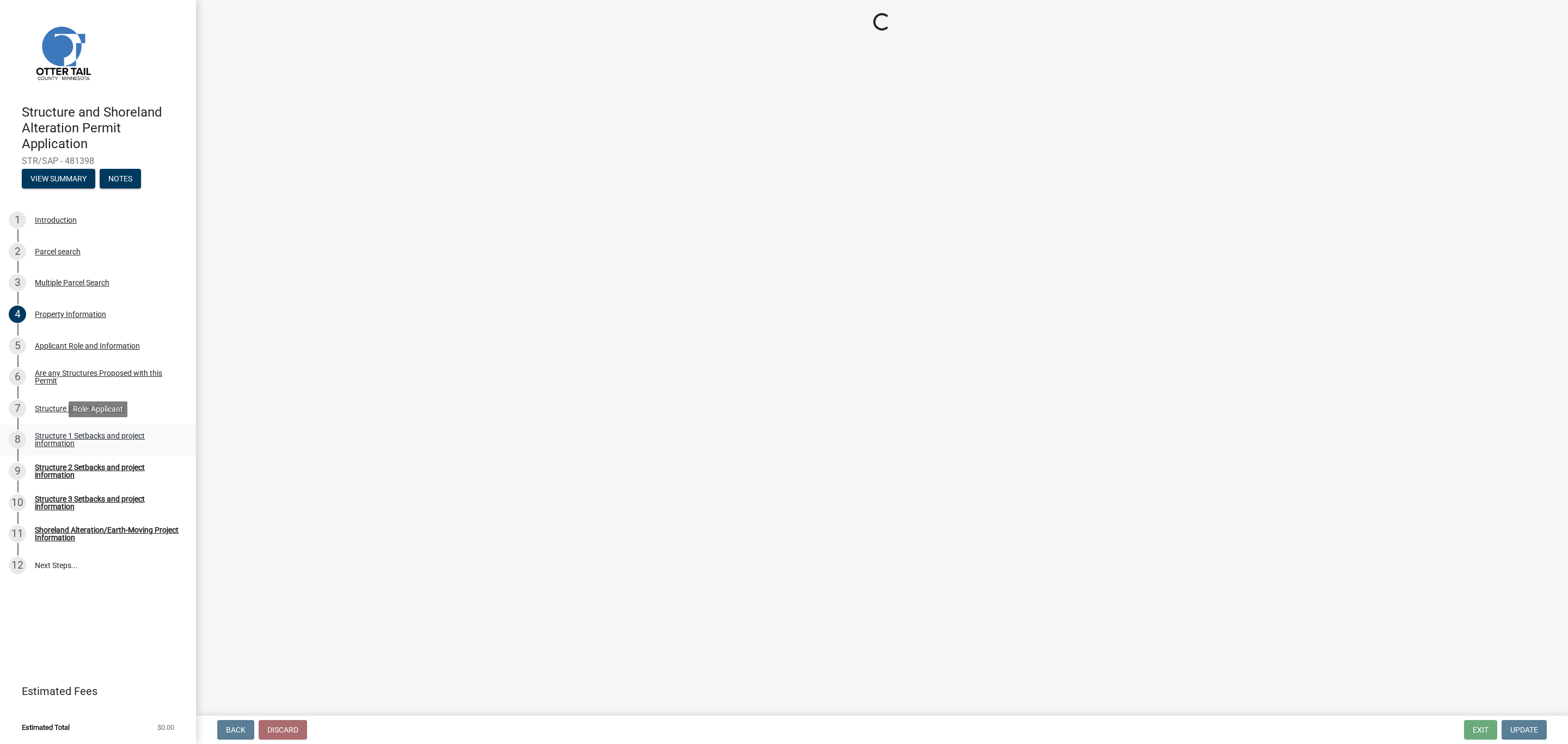
select select "a3cc236c-43aa-406a-8353-e0398d57c407"
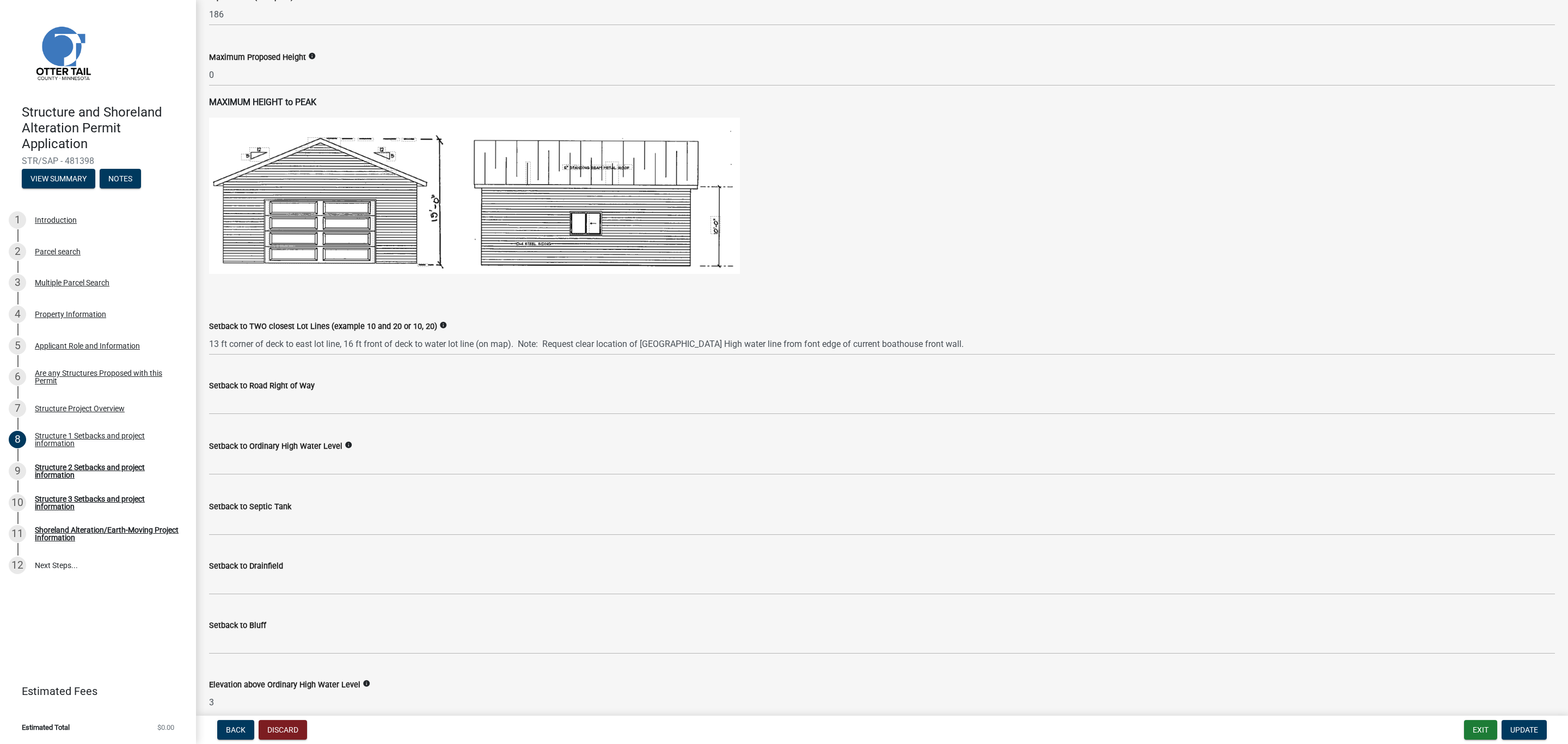
scroll to position [572, 0]
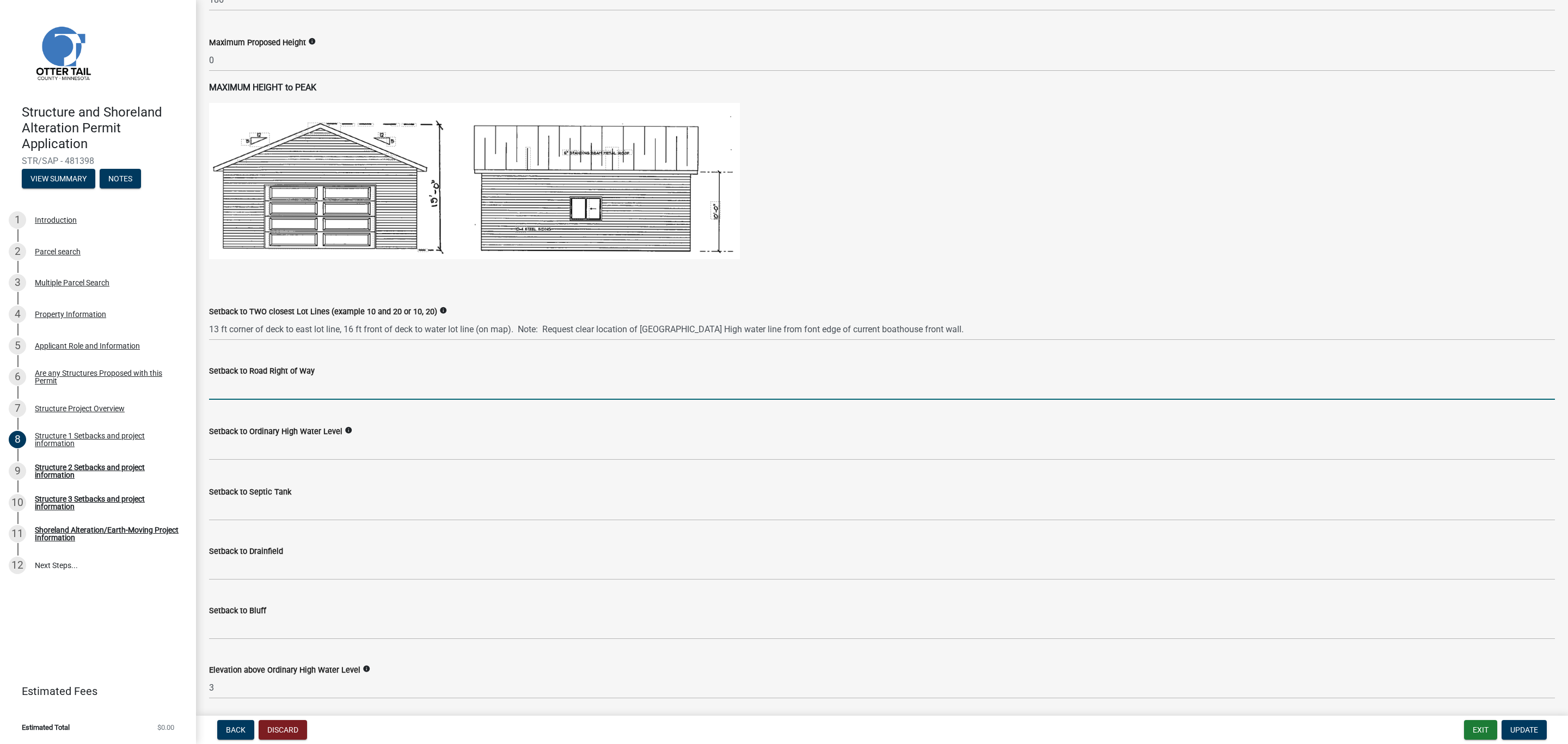
click at [232, 382] on input "text" at bounding box center [881, 388] width 1346 height 22
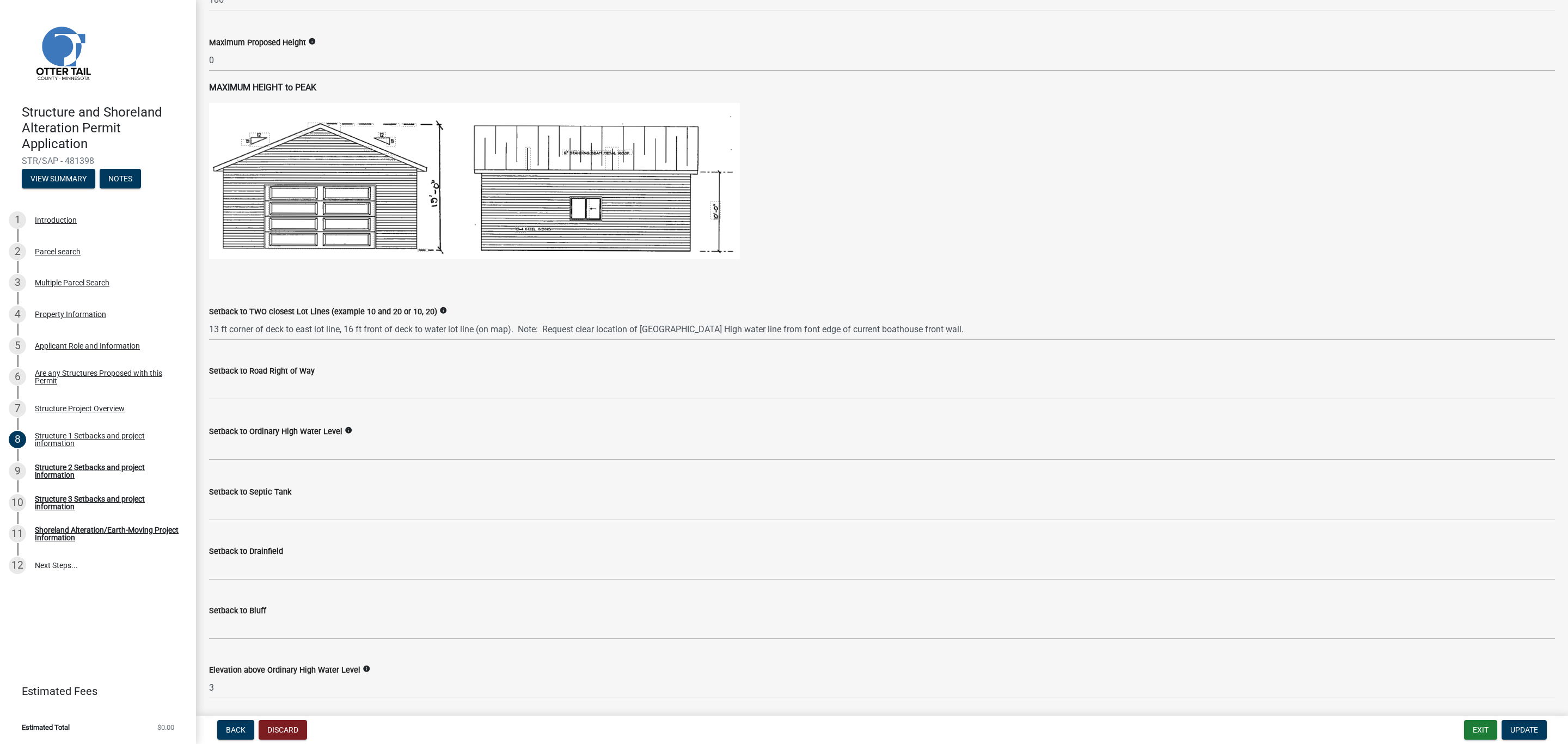
click at [500, 356] on div "Setback to Road Right of Way" at bounding box center [881, 375] width 1346 height 51
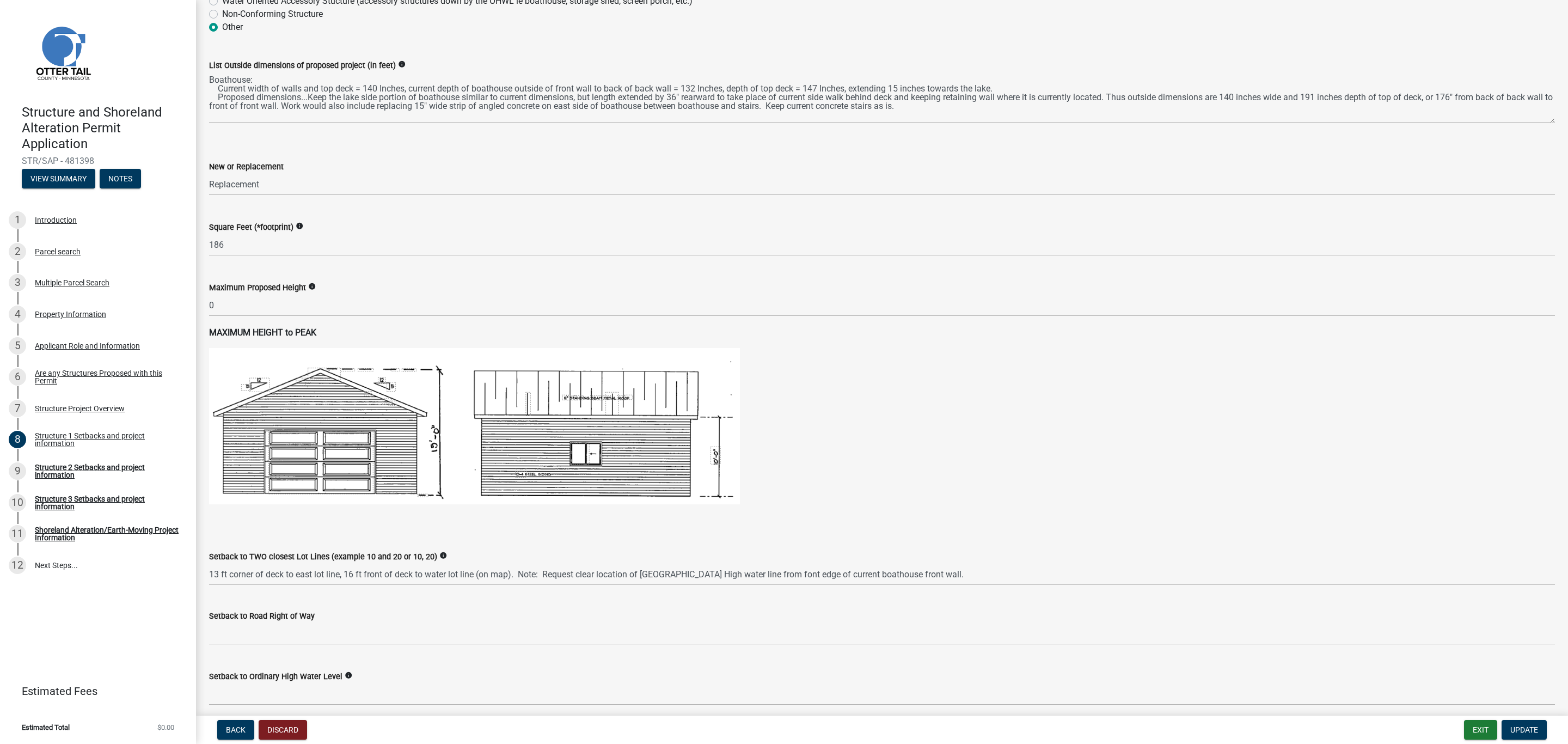
scroll to position [245, 0]
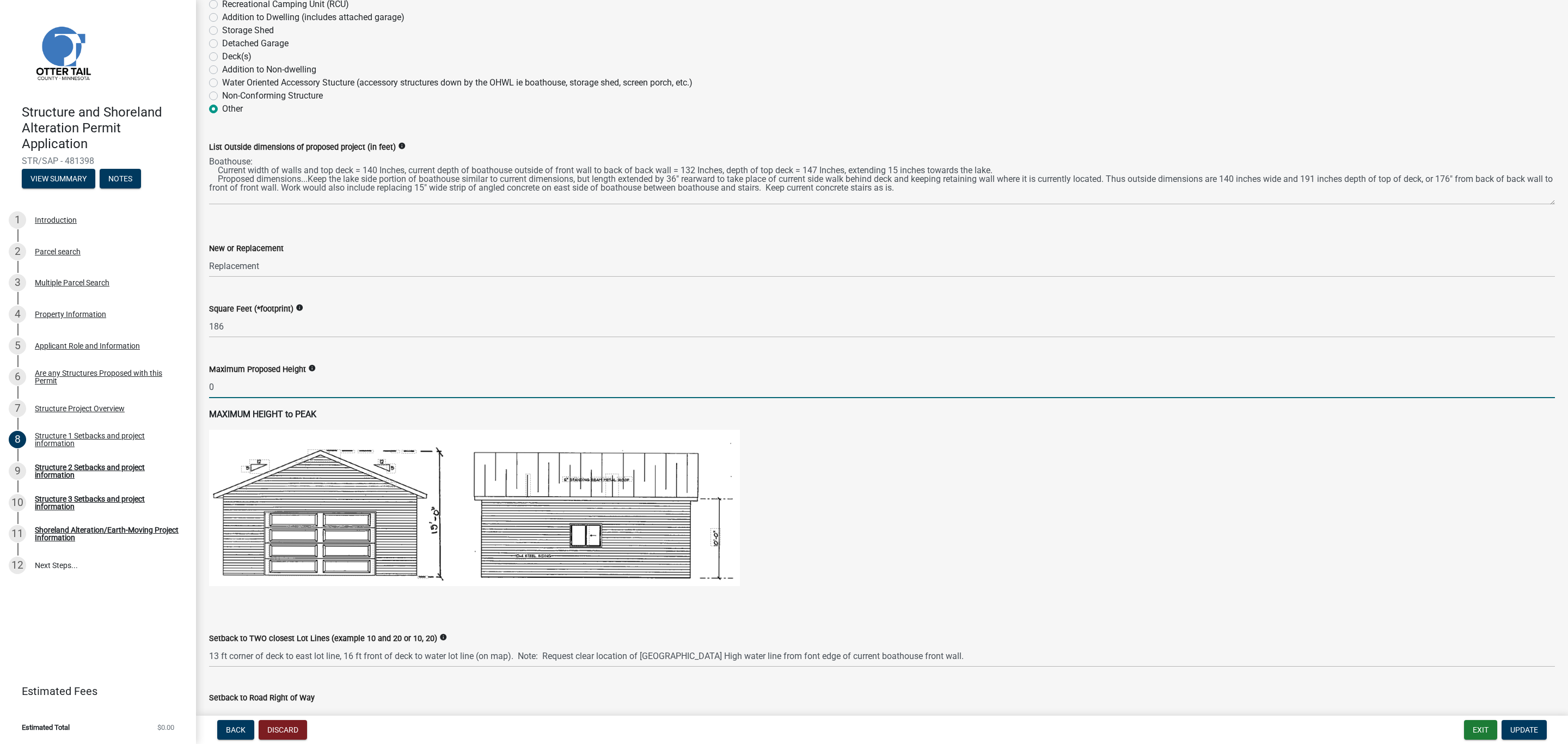
click at [239, 380] on input "0" at bounding box center [881, 387] width 1346 height 22
type input "11"
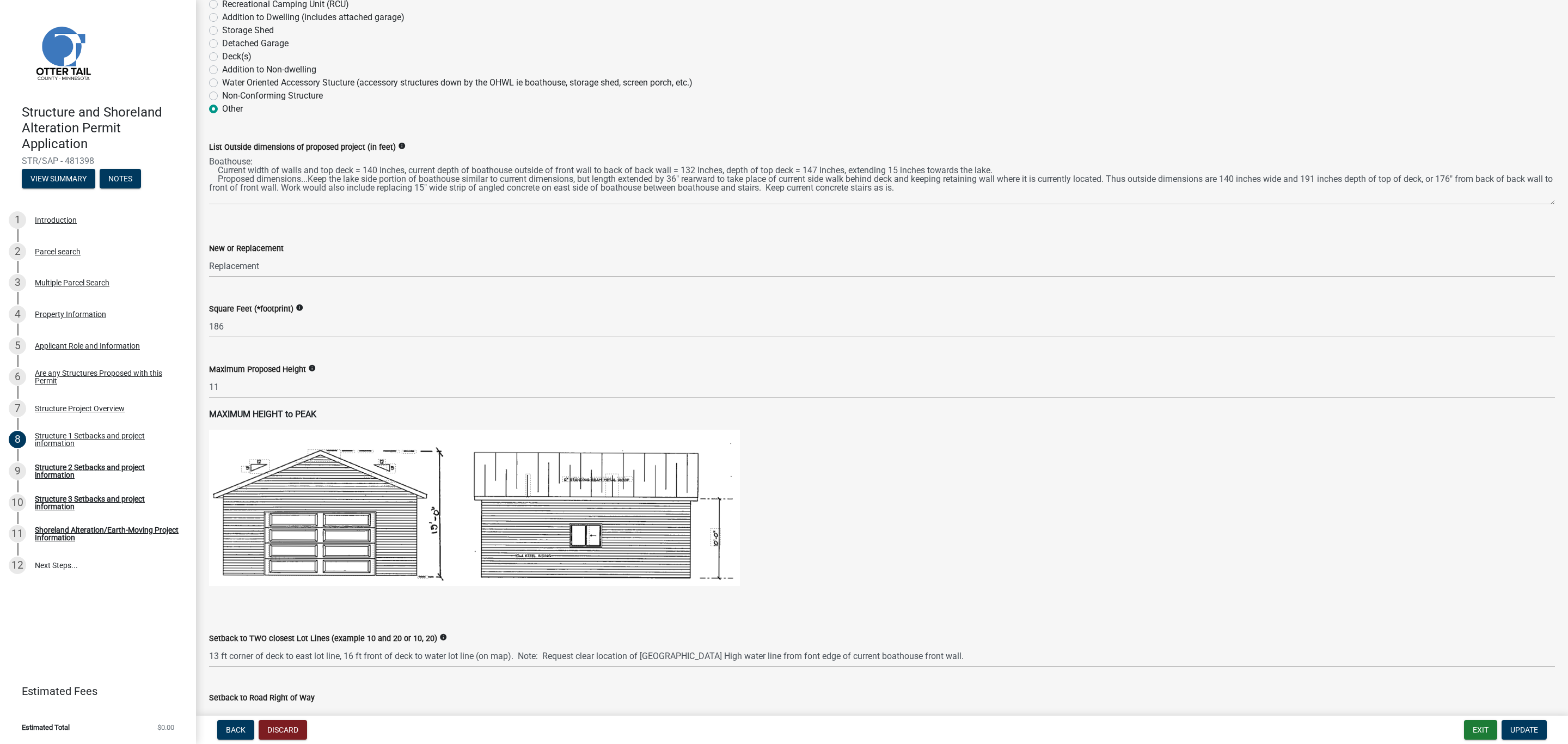
click at [302, 411] on strong "MAXIMUM HEIGHT to PEAK" at bounding box center [263, 414] width 108 height 11
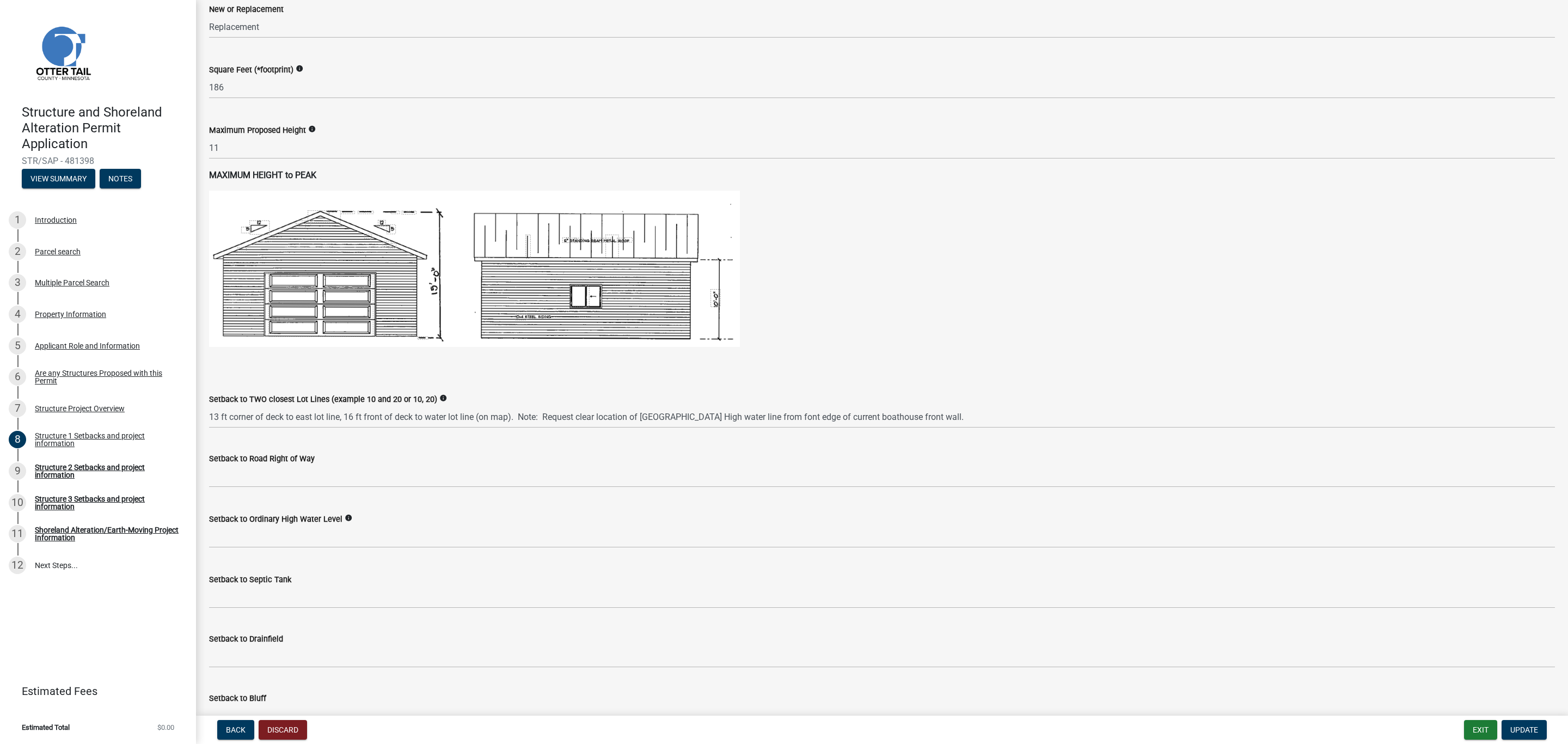
scroll to position [490, 0]
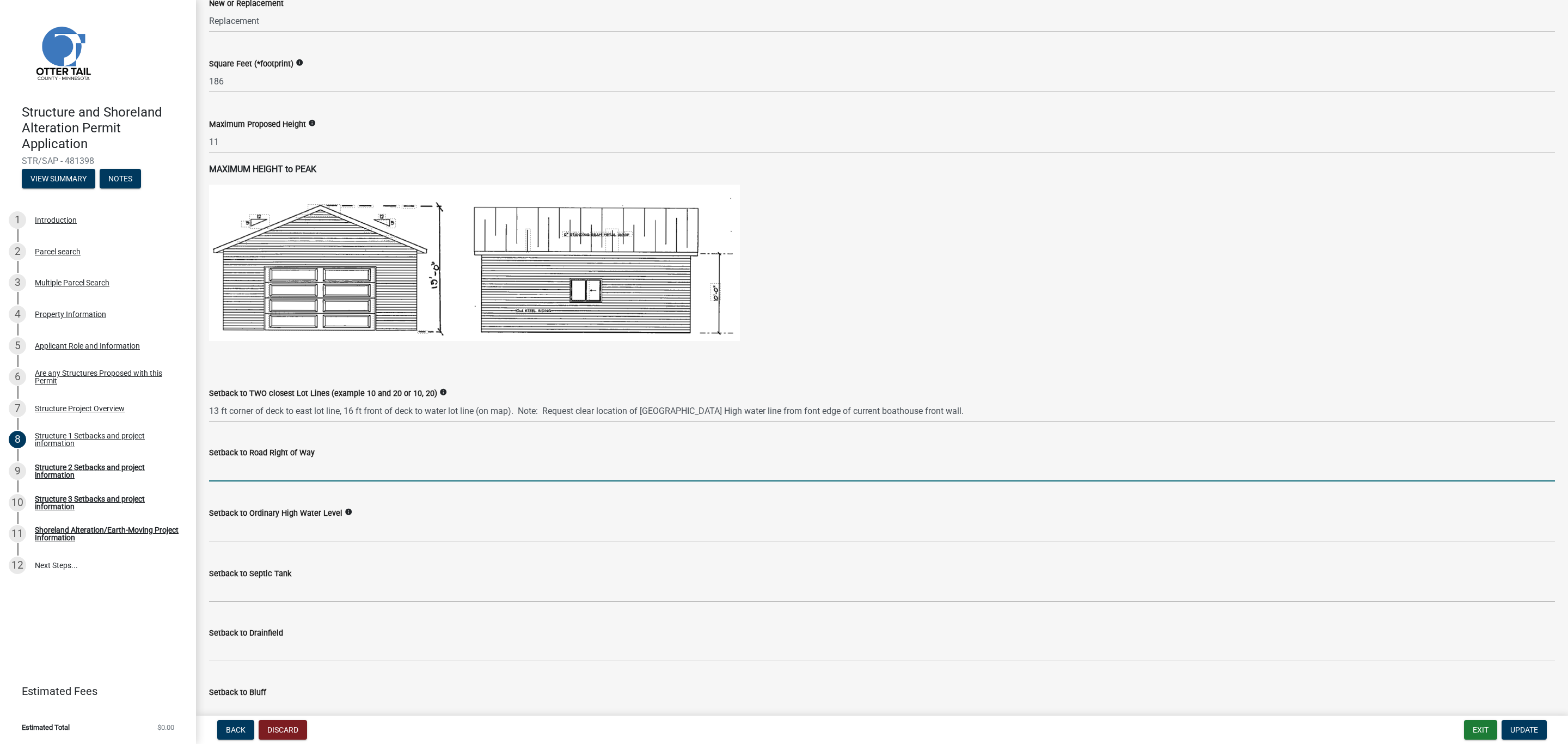
click at [232, 471] on input "text" at bounding box center [881, 470] width 1346 height 22
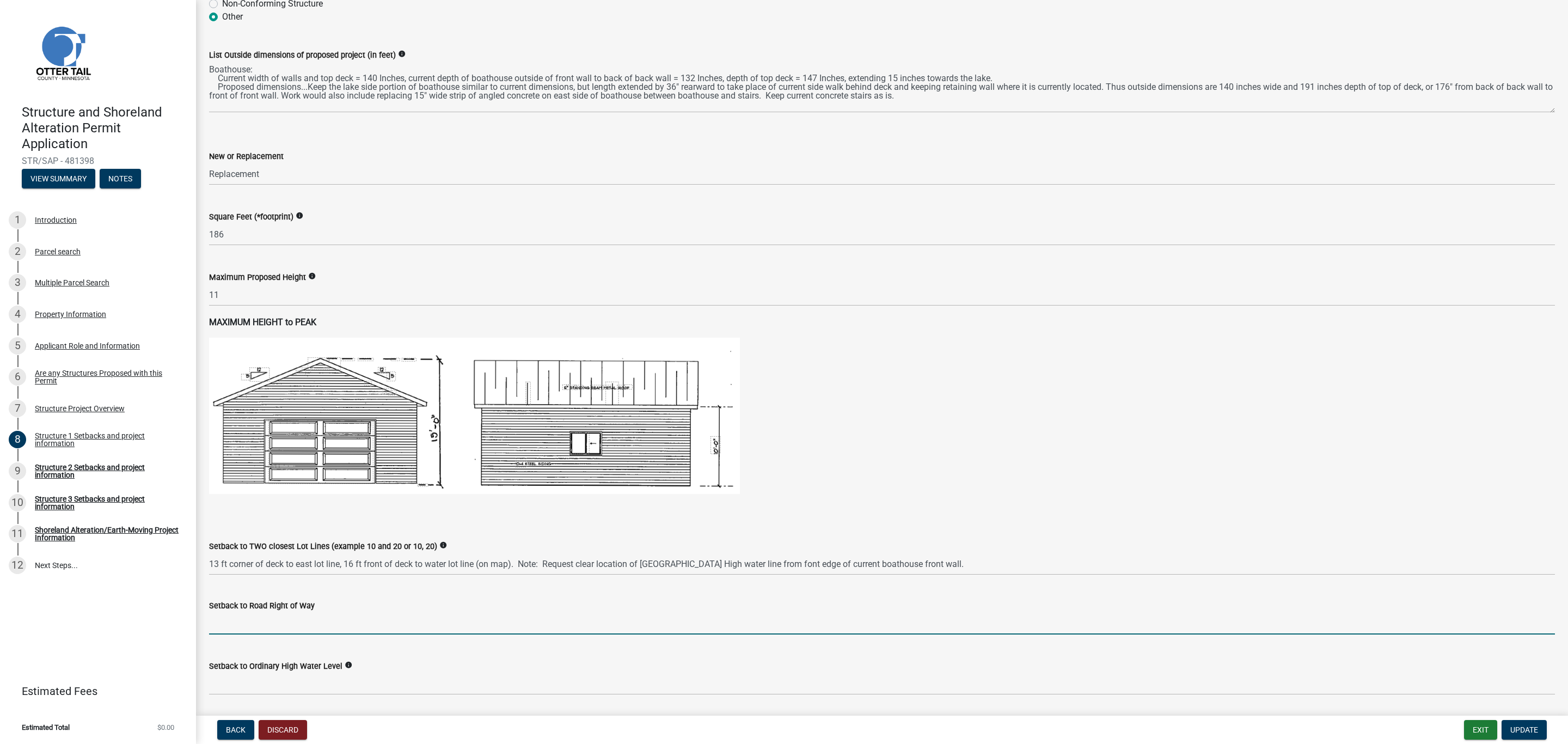
scroll to position [327, 0]
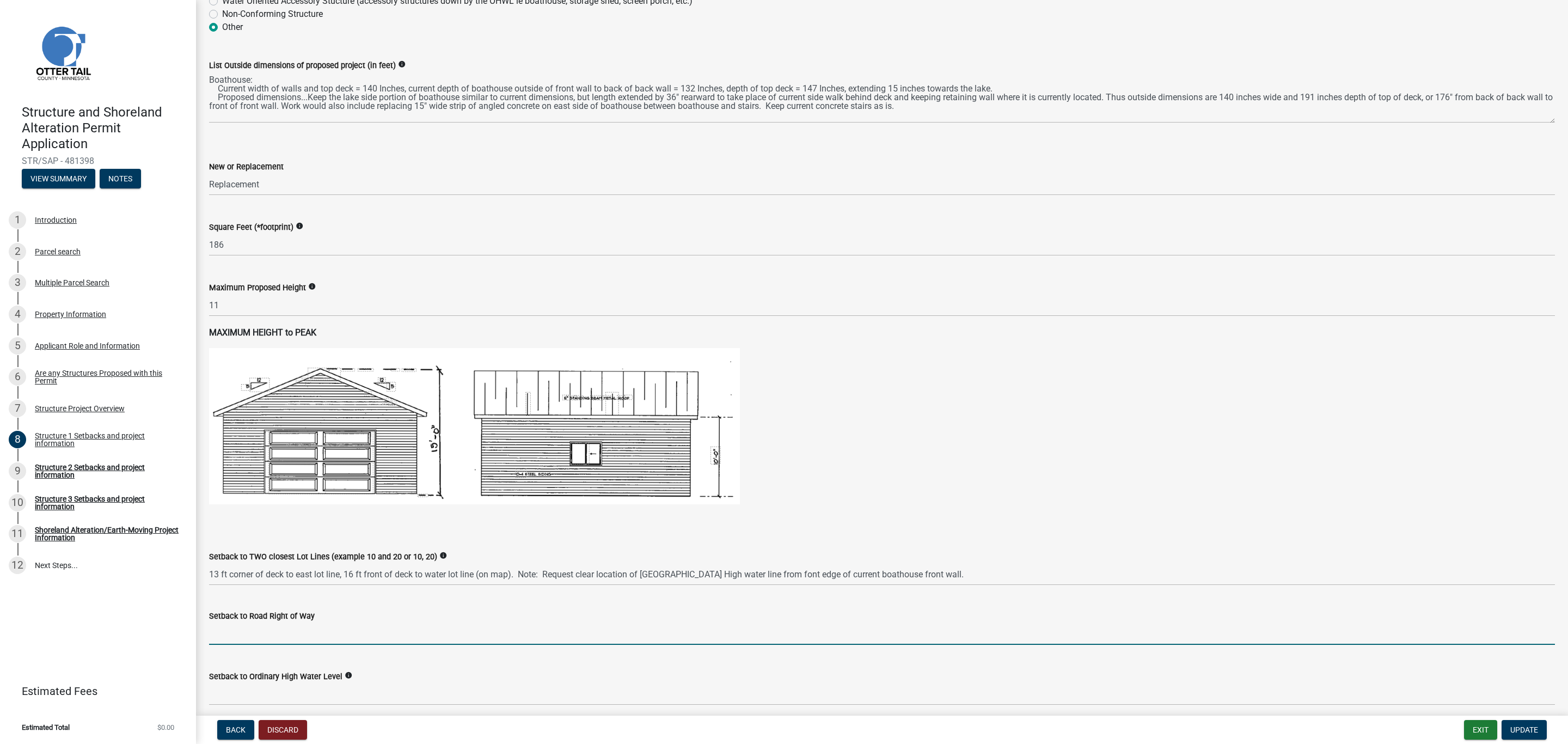
click at [263, 633] on input "text" at bounding box center [881, 634] width 1346 height 22
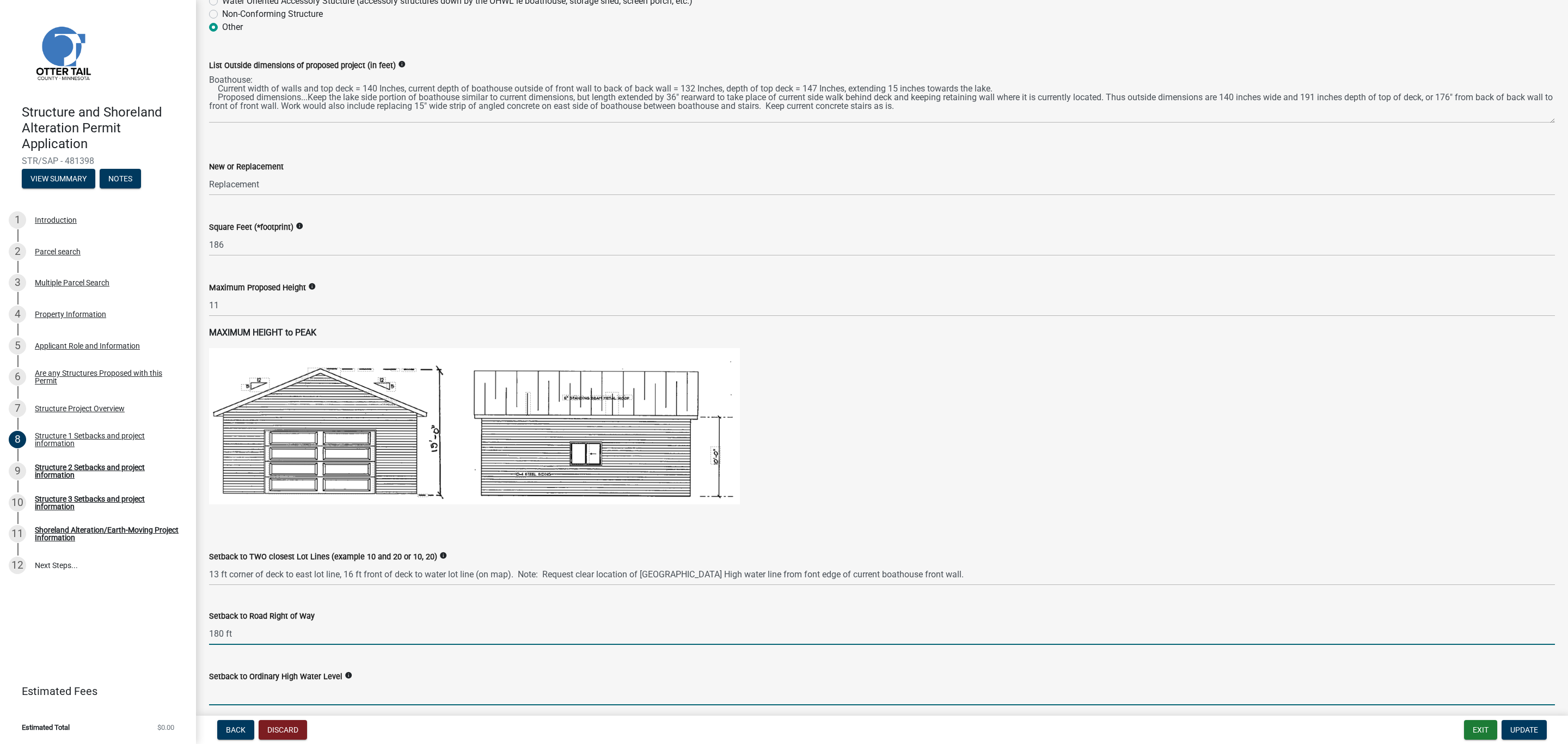
type input "180"
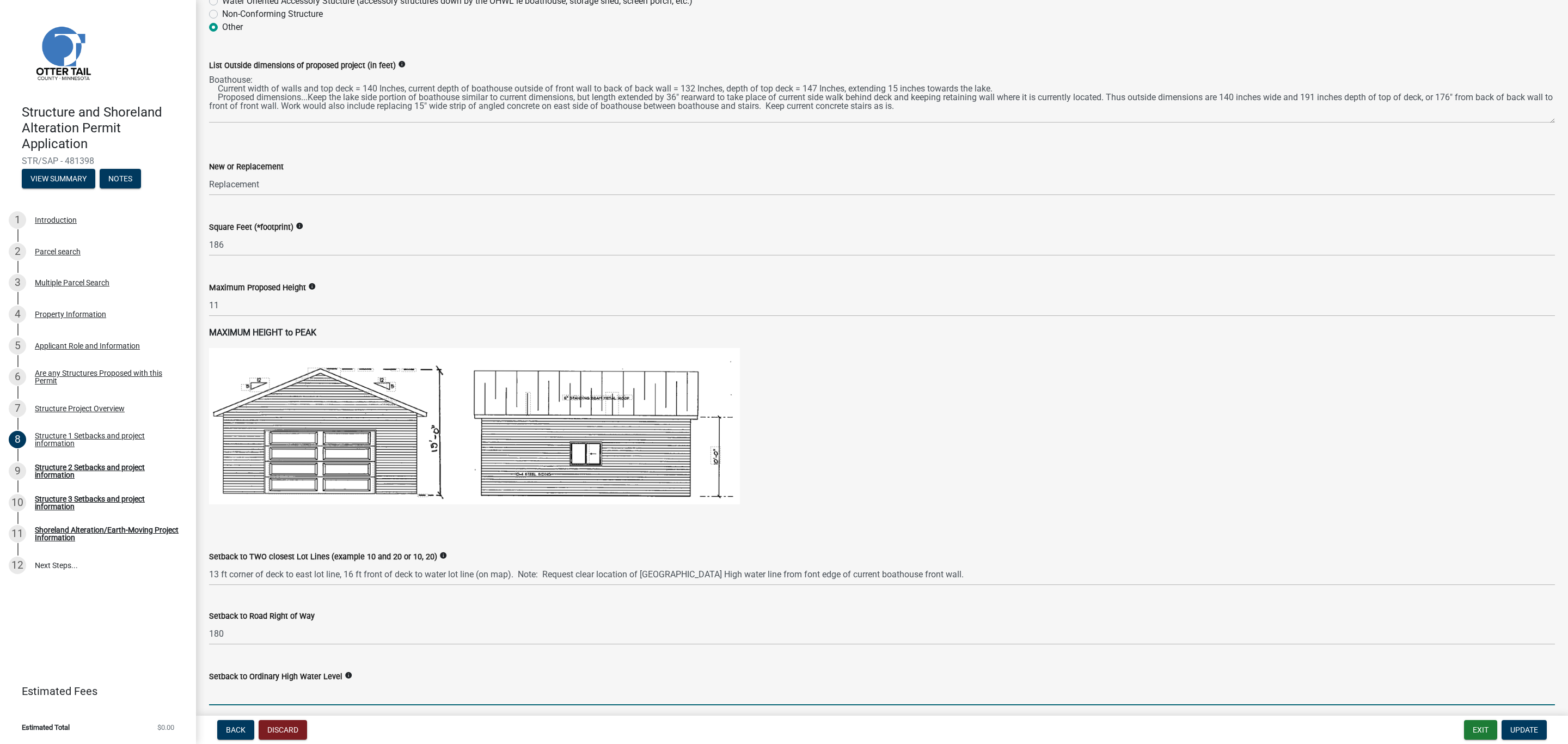
click at [263, 692] on input "text" at bounding box center [881, 694] width 1346 height 22
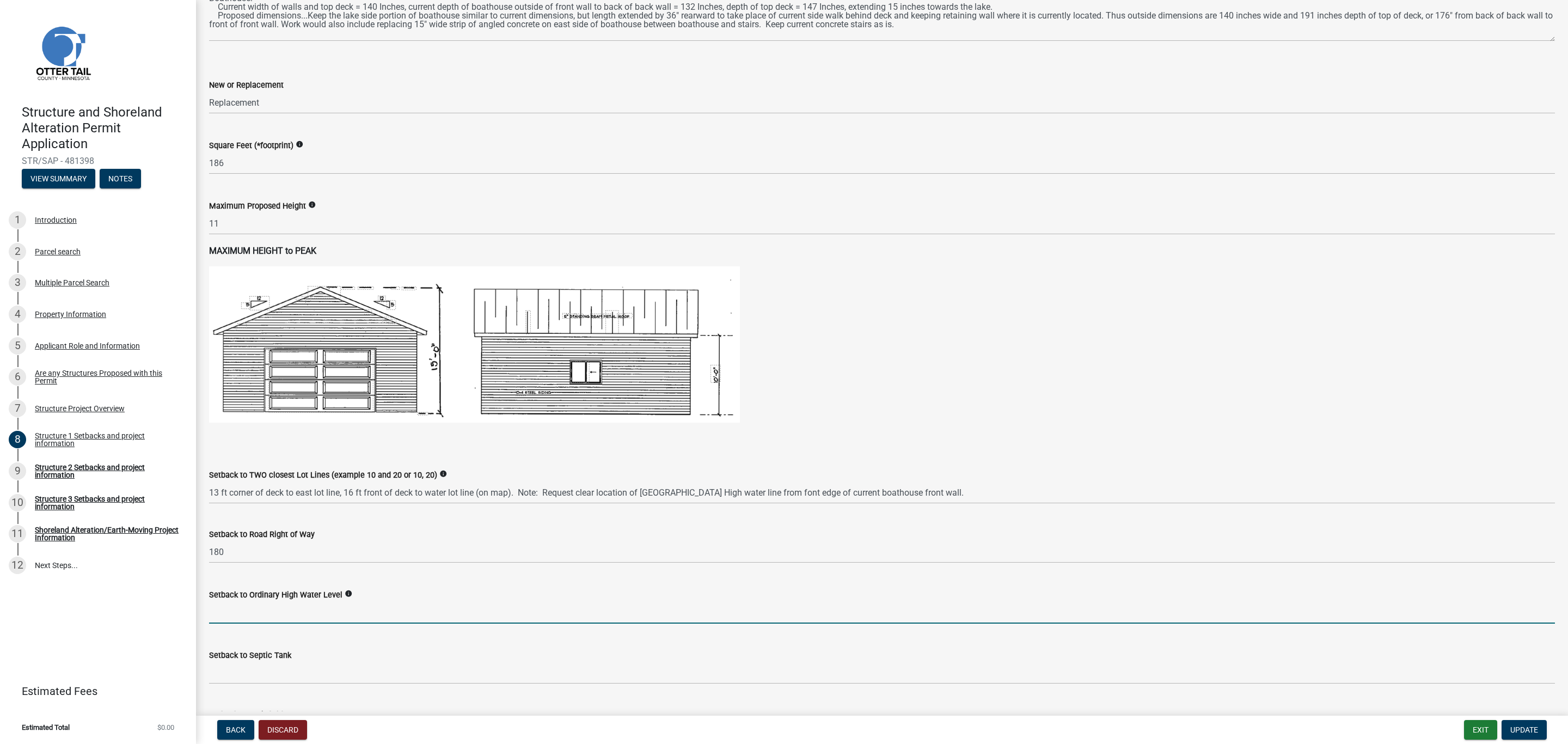
scroll to position [490, 0]
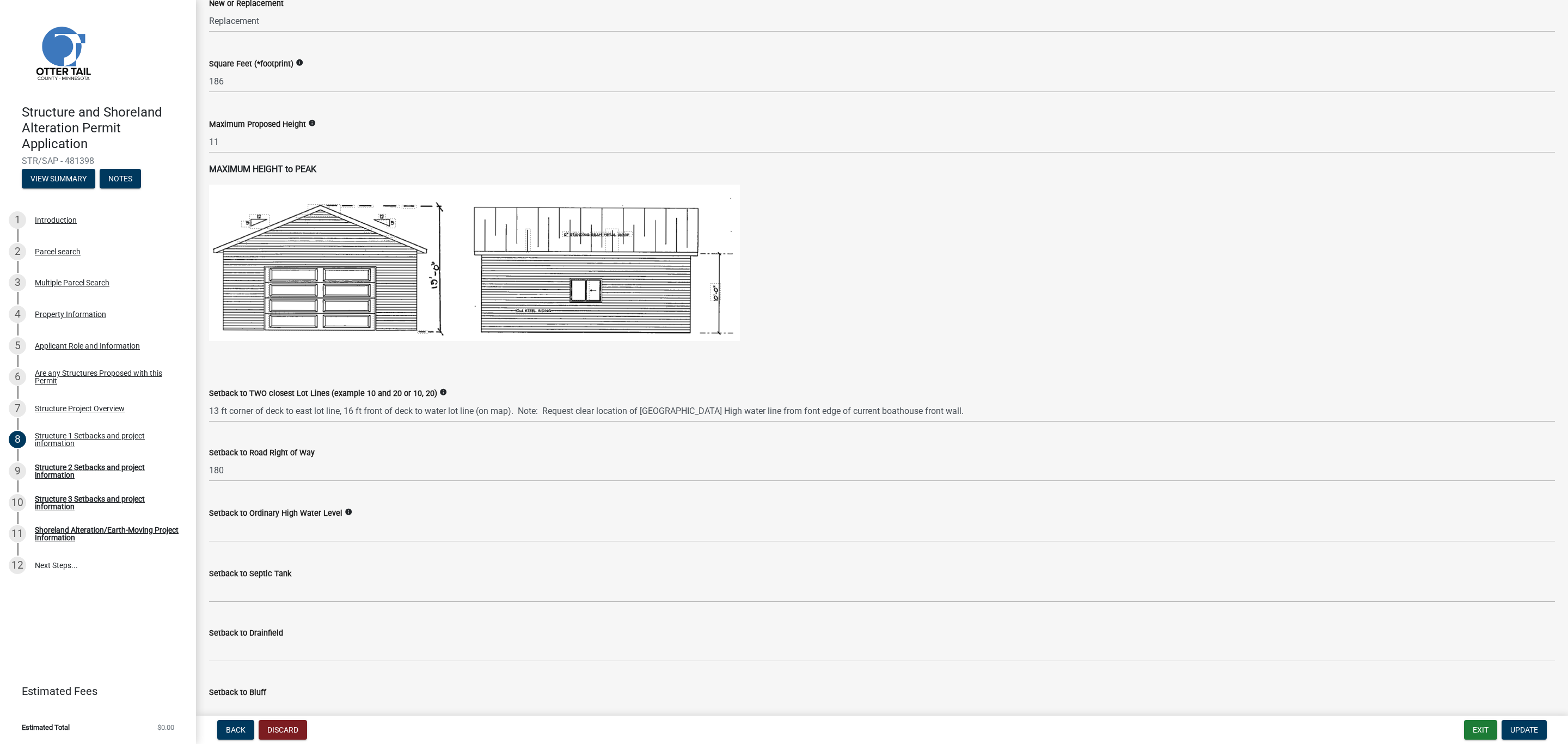
click at [345, 515] on icon "info" at bounding box center [349, 512] width 7 height 7
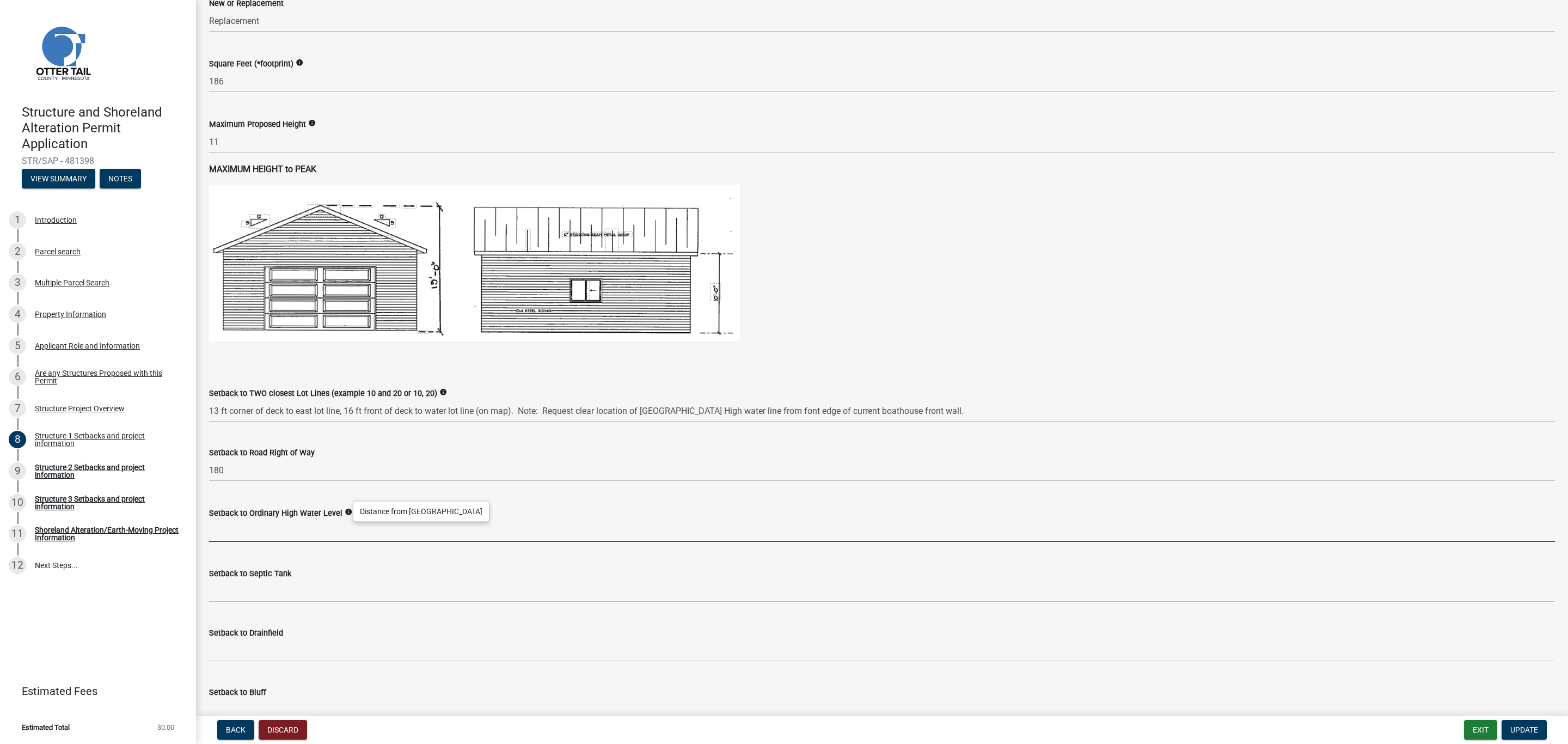
click at [212, 537] on input "text" at bounding box center [881, 531] width 1346 height 22
type input "16"
click at [278, 530] on input "16" at bounding box center [881, 531] width 1346 height 22
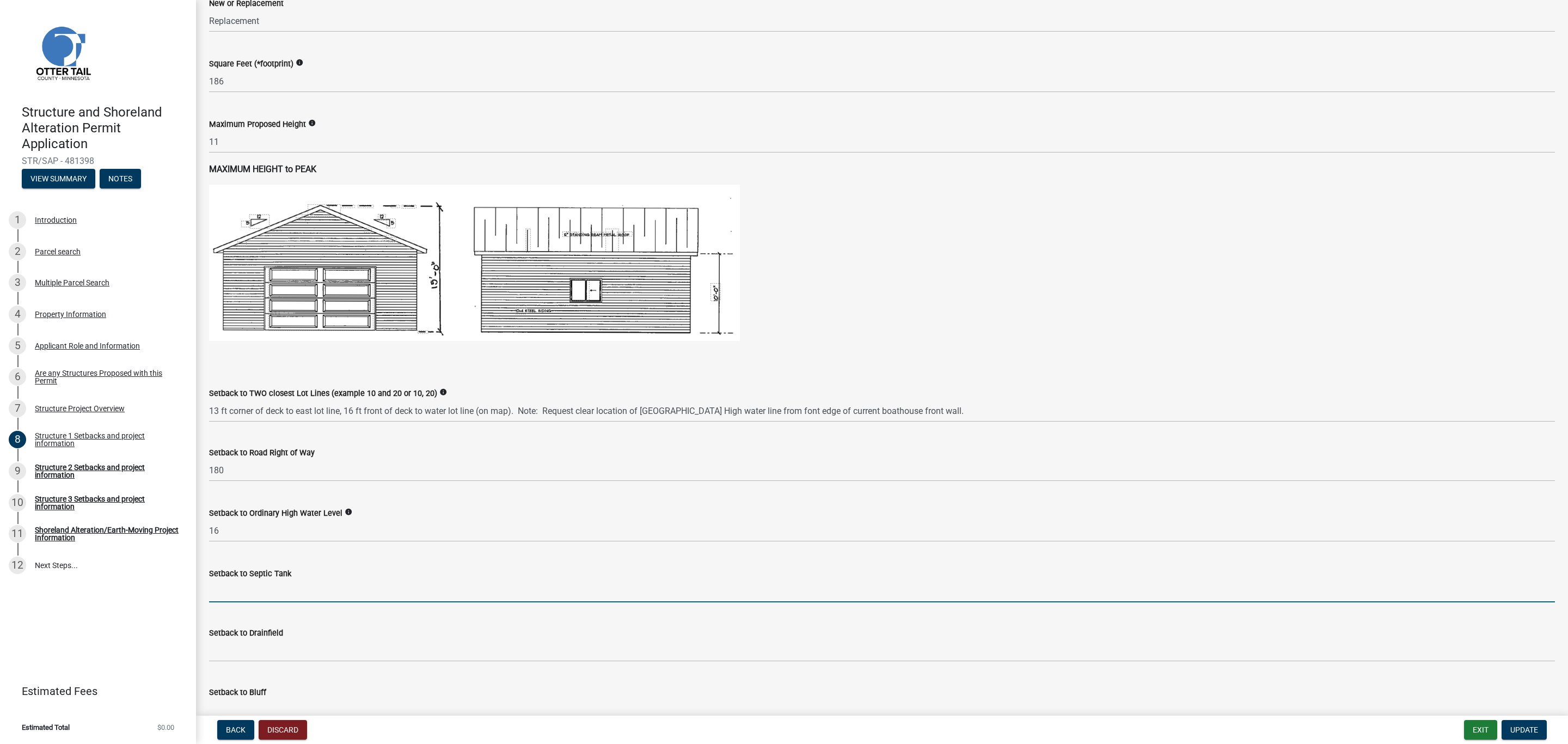
click at [237, 585] on input "Setback to Septic Tank" at bounding box center [881, 591] width 1346 height 22
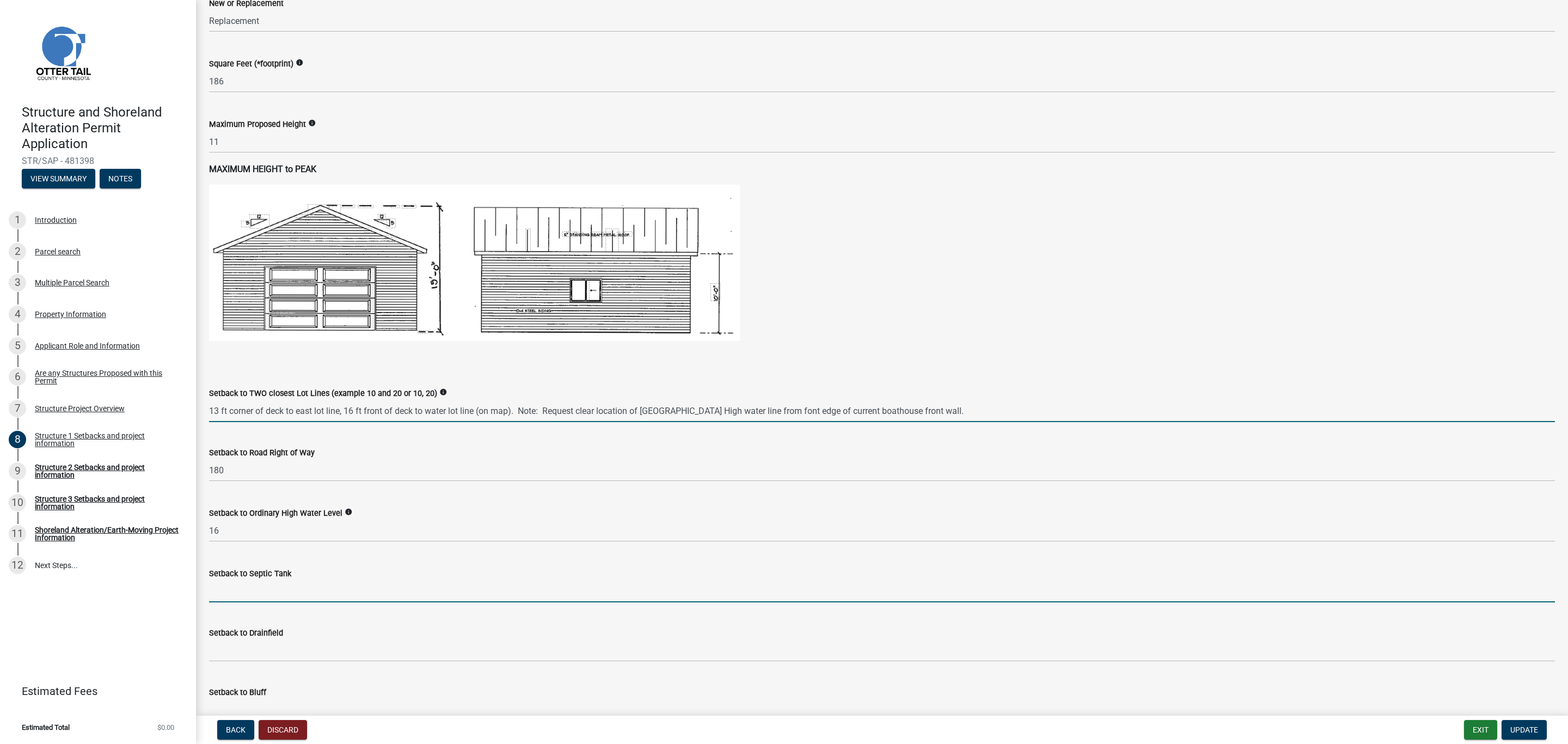
click at [348, 413] on input "13 ft corner of deck to east lot line, 16 ft front of deck to water lot line (o…" at bounding box center [881, 411] width 1346 height 22
drag, startPoint x: 345, startPoint y: 414, endPoint x: 936, endPoint y: 359, distance: 593.6
click at [936, 359] on wm-data-entity-input-list "When completing setback information for a structure please indicate NA if it do…" at bounding box center [881, 359] width 1346 height 1576
type input "13 ft corner of deck to east lot line,"
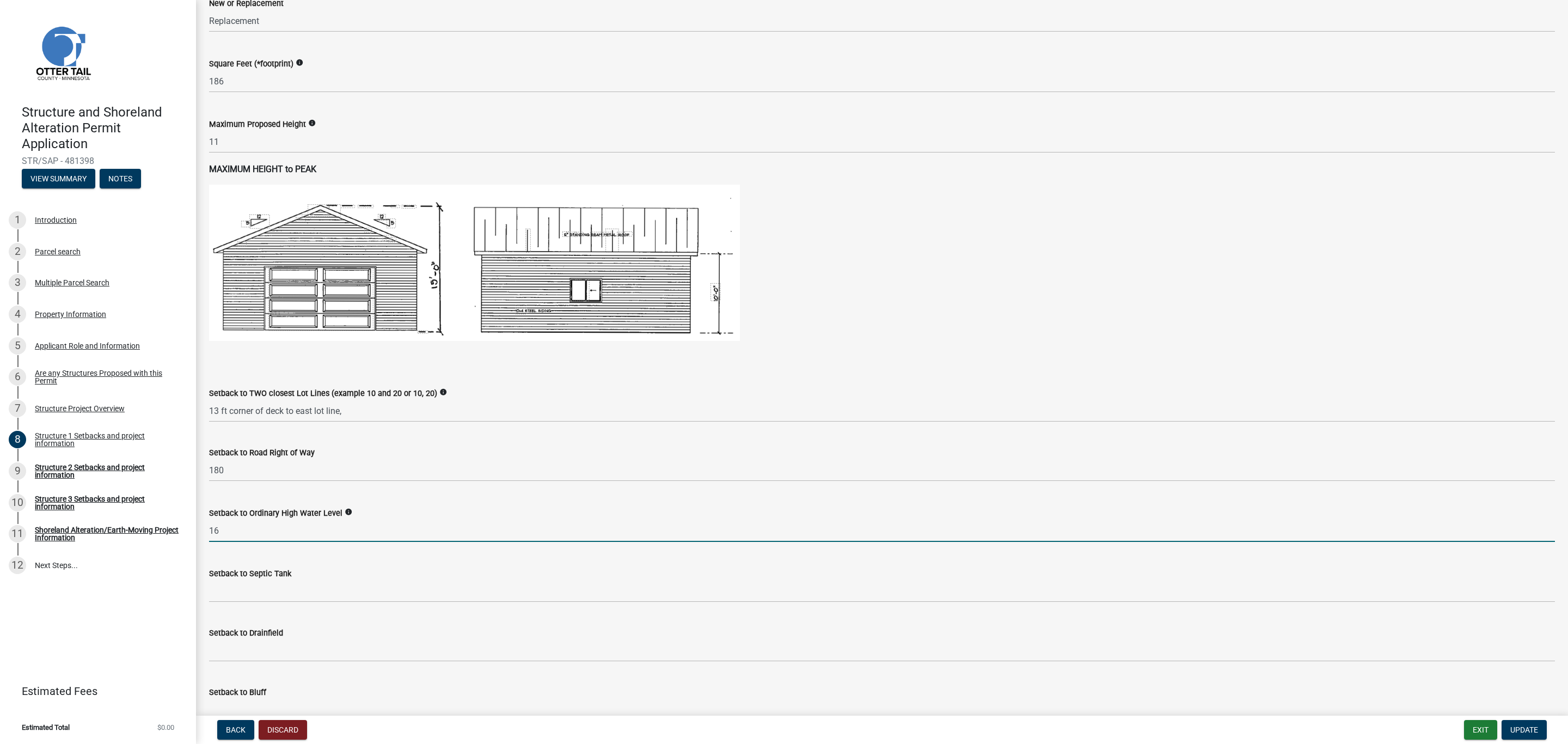
click at [255, 532] on input "16" at bounding box center [881, 531] width 1346 height 22
paste input "16 ft front of deck to water lot line (on map). Note: Request clear location of…"
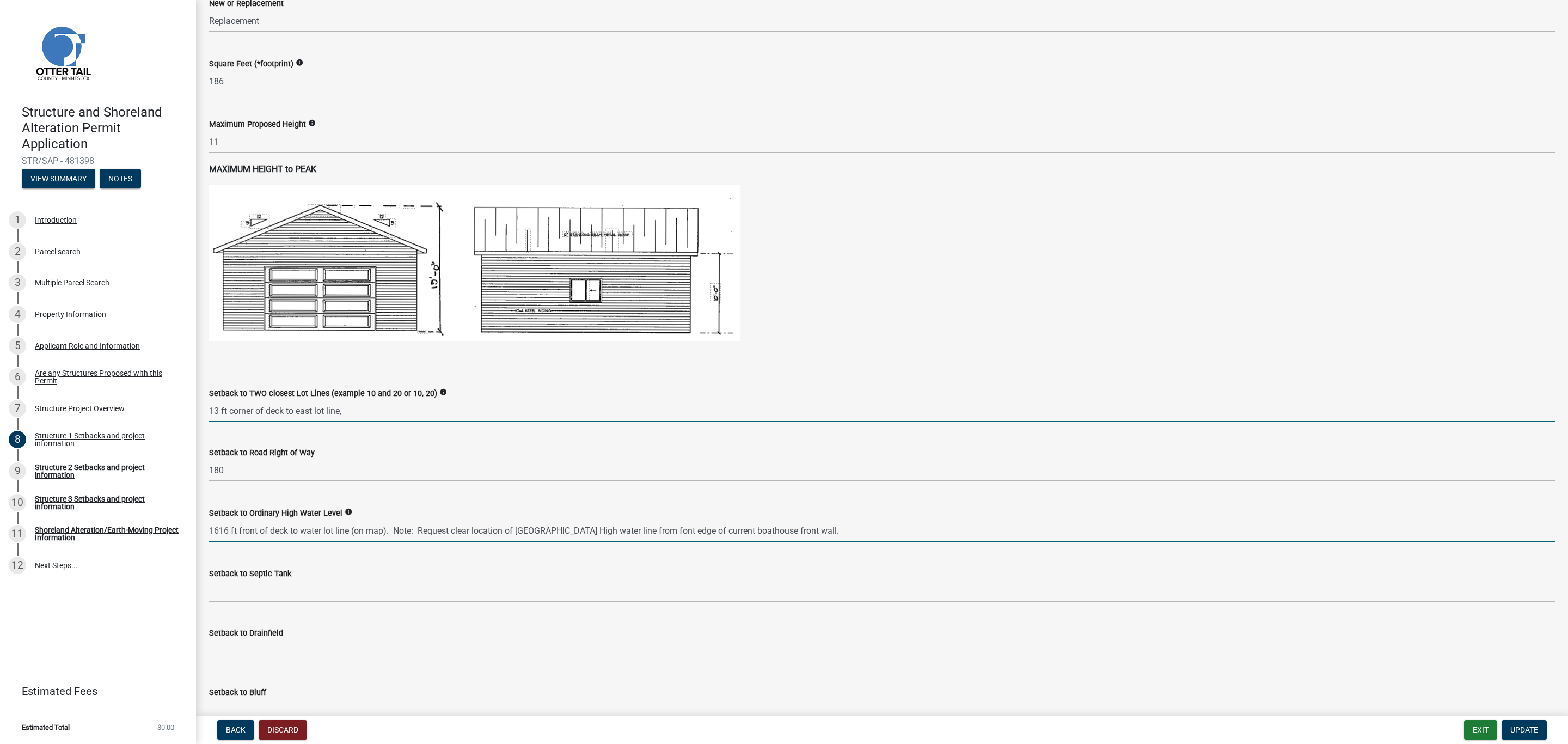
type input "0"
click at [376, 406] on input "13 ft corner of deck to east lot line," at bounding box center [881, 411] width 1346 height 22
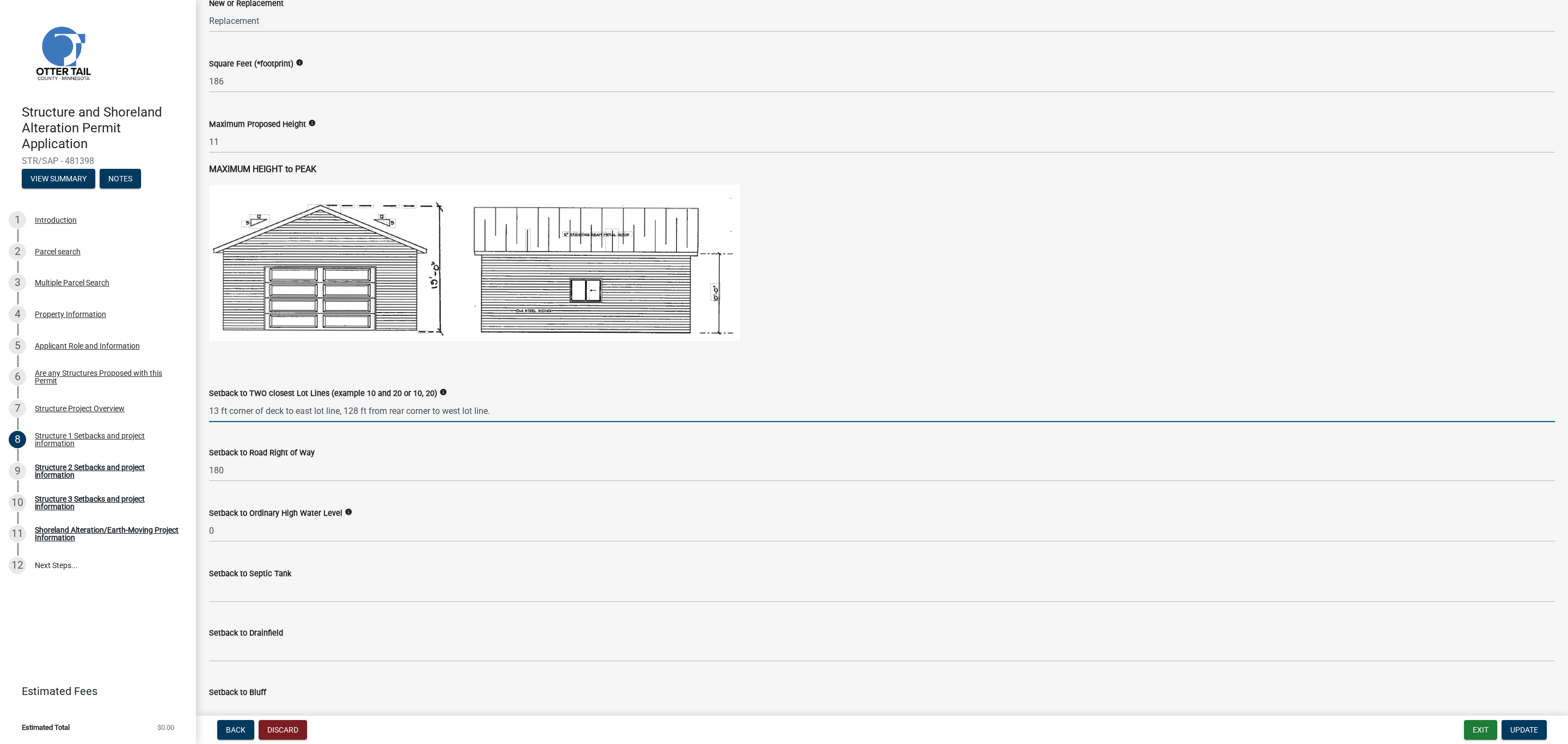
type input "13 ft corner of deck to east lot line, 128 ft from rear corner to west lot line."
click at [276, 484] on wm-data-entity-input "Setback to Road Right of Way 180" at bounding box center [881, 461] width 1346 height 61
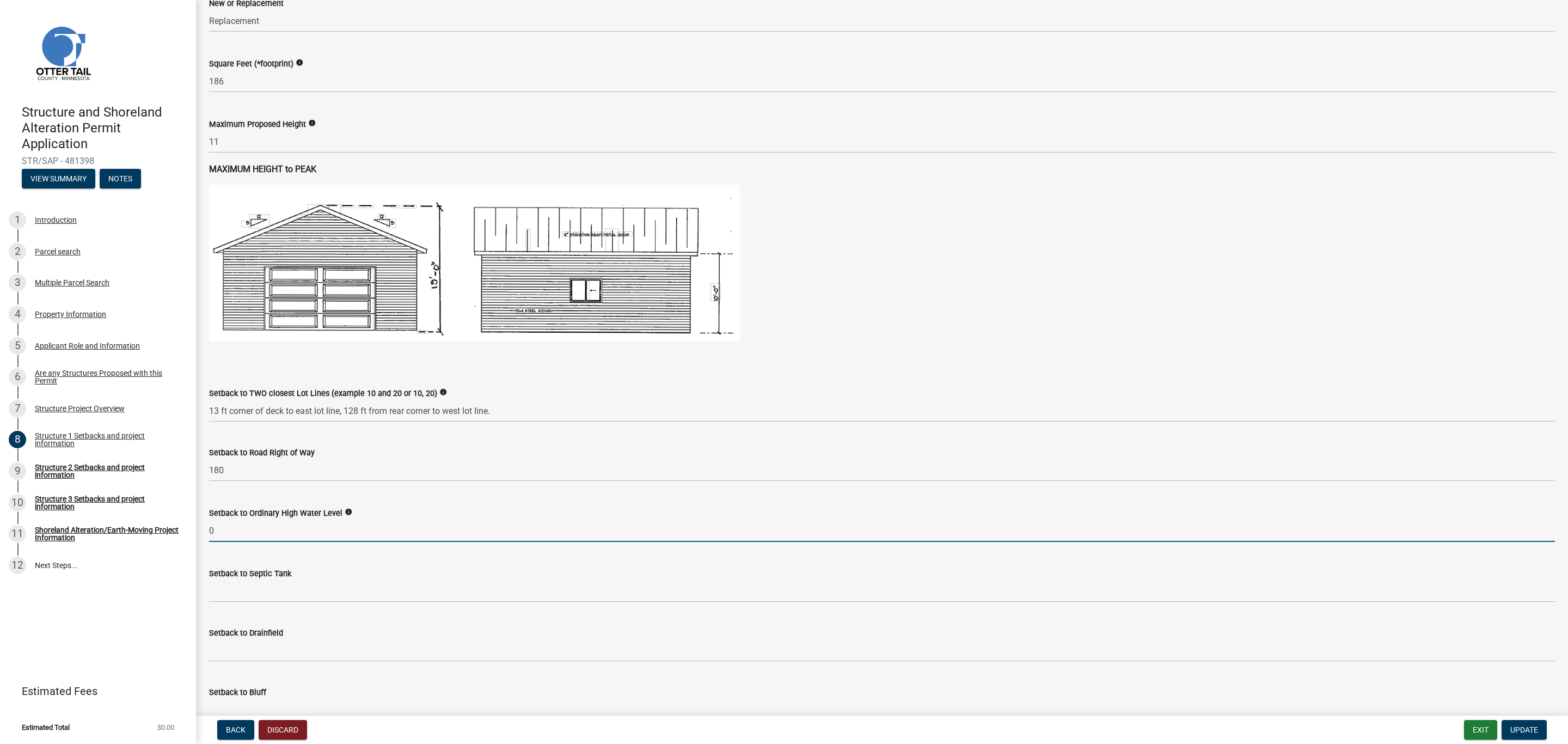
click at [260, 535] on input "0" at bounding box center [881, 531] width 1346 height 22
click at [227, 534] on input "0" at bounding box center [881, 531] width 1346 height 22
click at [211, 535] on input "0" at bounding box center [881, 531] width 1346 height 22
drag, startPoint x: 217, startPoint y: 529, endPoint x: 199, endPoint y: 530, distance: 18.0
click at [201, 530] on div "Setback to Ordinary High Water Level info 0" at bounding box center [882, 516] width 1362 height 51
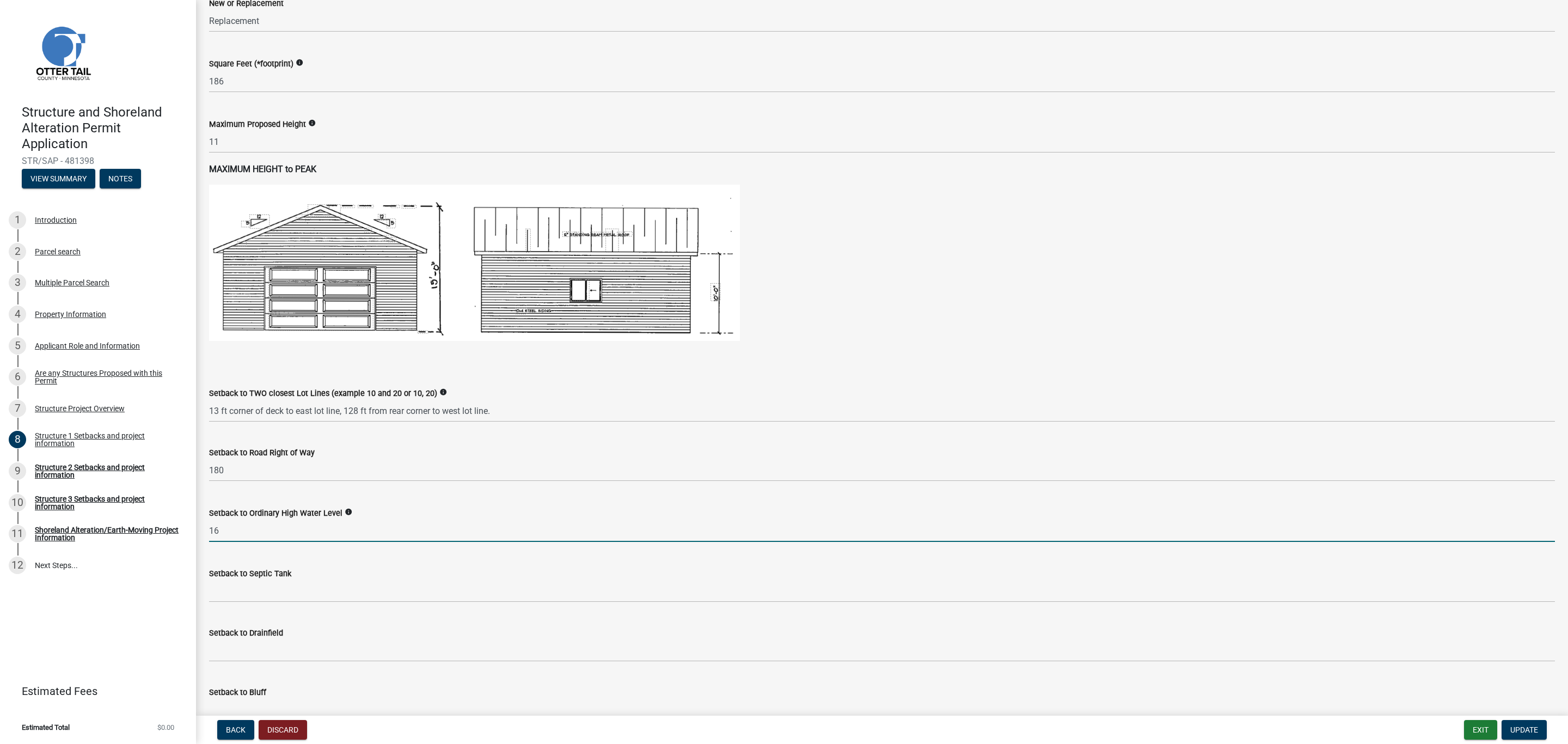
click at [244, 556] on div "Setback to Septic Tank" at bounding box center [881, 577] width 1346 height 51
click at [240, 528] on input "16" at bounding box center [881, 531] width 1346 height 22
paste input "16 ft front of deck to water lot line (on map). Note: Request clear location of…"
click at [240, 555] on div "Setback to Septic Tank" at bounding box center [881, 577] width 1346 height 51
click at [260, 537] on input "0" at bounding box center [881, 531] width 1346 height 22
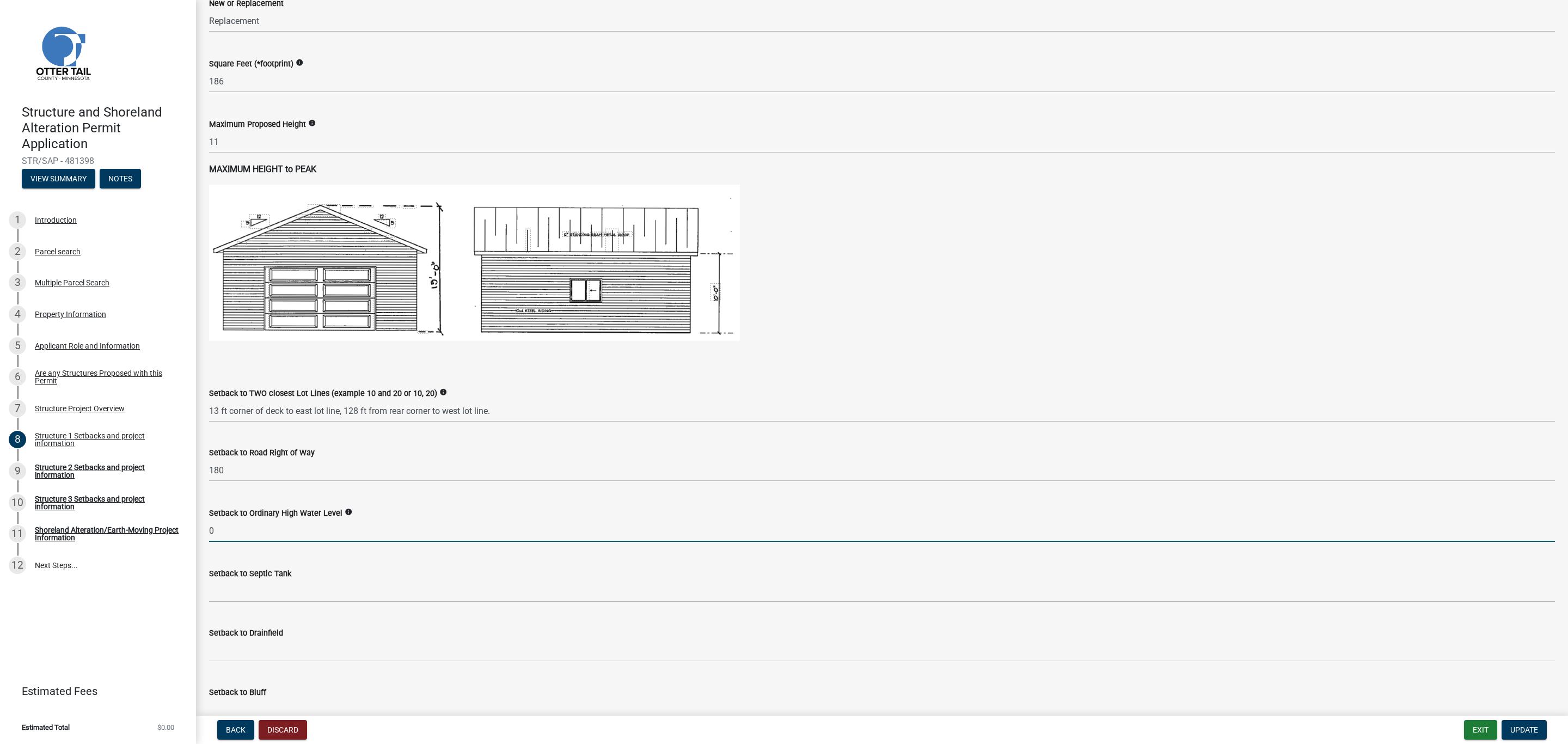
drag, startPoint x: 229, startPoint y: 536, endPoint x: 201, endPoint y: 534, distance: 28.1
click at [201, 534] on div "Setback to Ordinary High Water Level info 0" at bounding box center [882, 516] width 1362 height 51
type input "16"
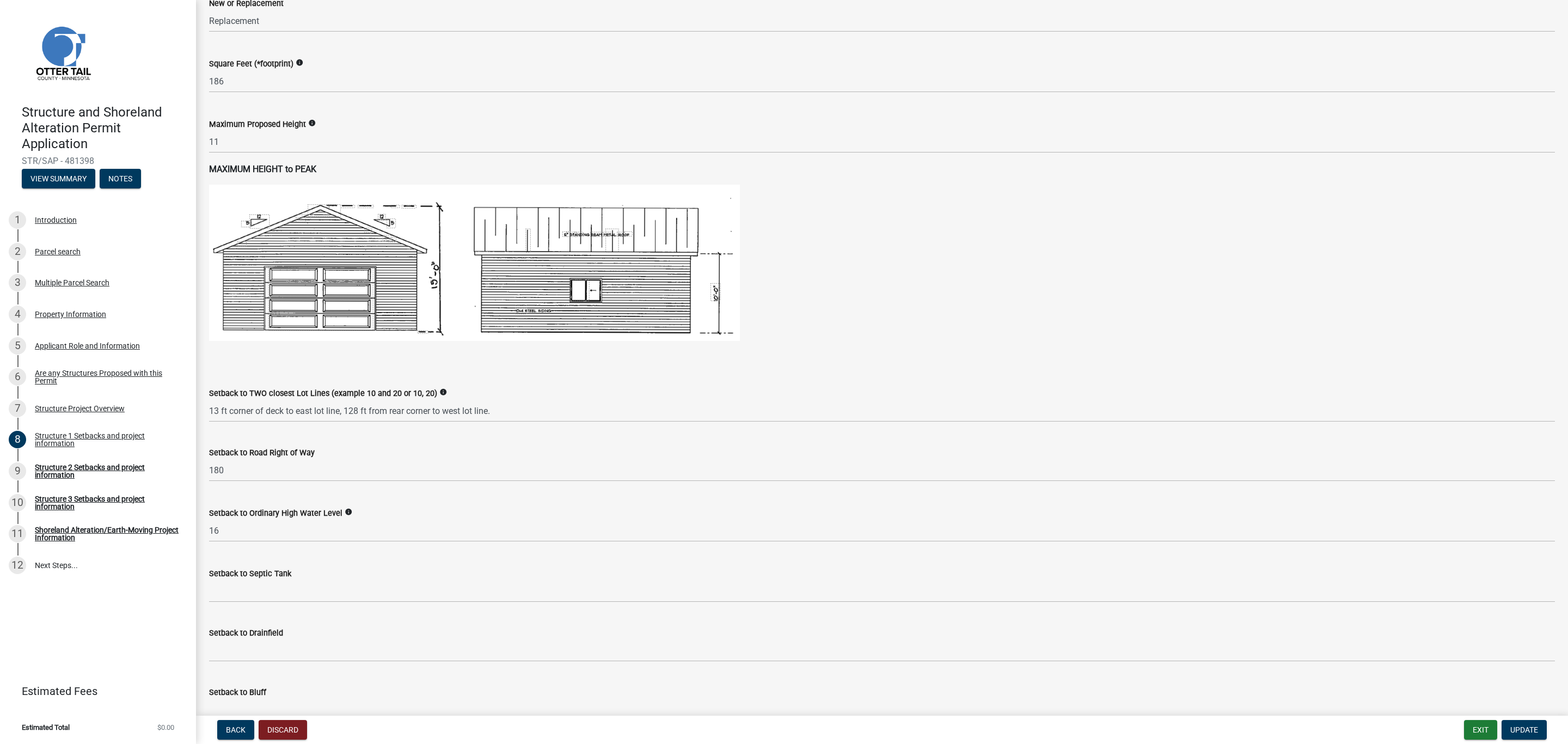
click at [216, 570] on label "Setback to Septic Tank" at bounding box center [250, 574] width 82 height 7
click at [216, 580] on input "Setback to Septic Tank" at bounding box center [881, 591] width 1346 height 22
click at [263, 587] on input "Setback to Septic Tank" at bounding box center [881, 591] width 1346 height 22
click at [248, 594] on input "Setback to Septic Tank" at bounding box center [881, 591] width 1346 height 22
click at [227, 594] on input "Setback to Septic Tank" at bounding box center [881, 591] width 1346 height 22
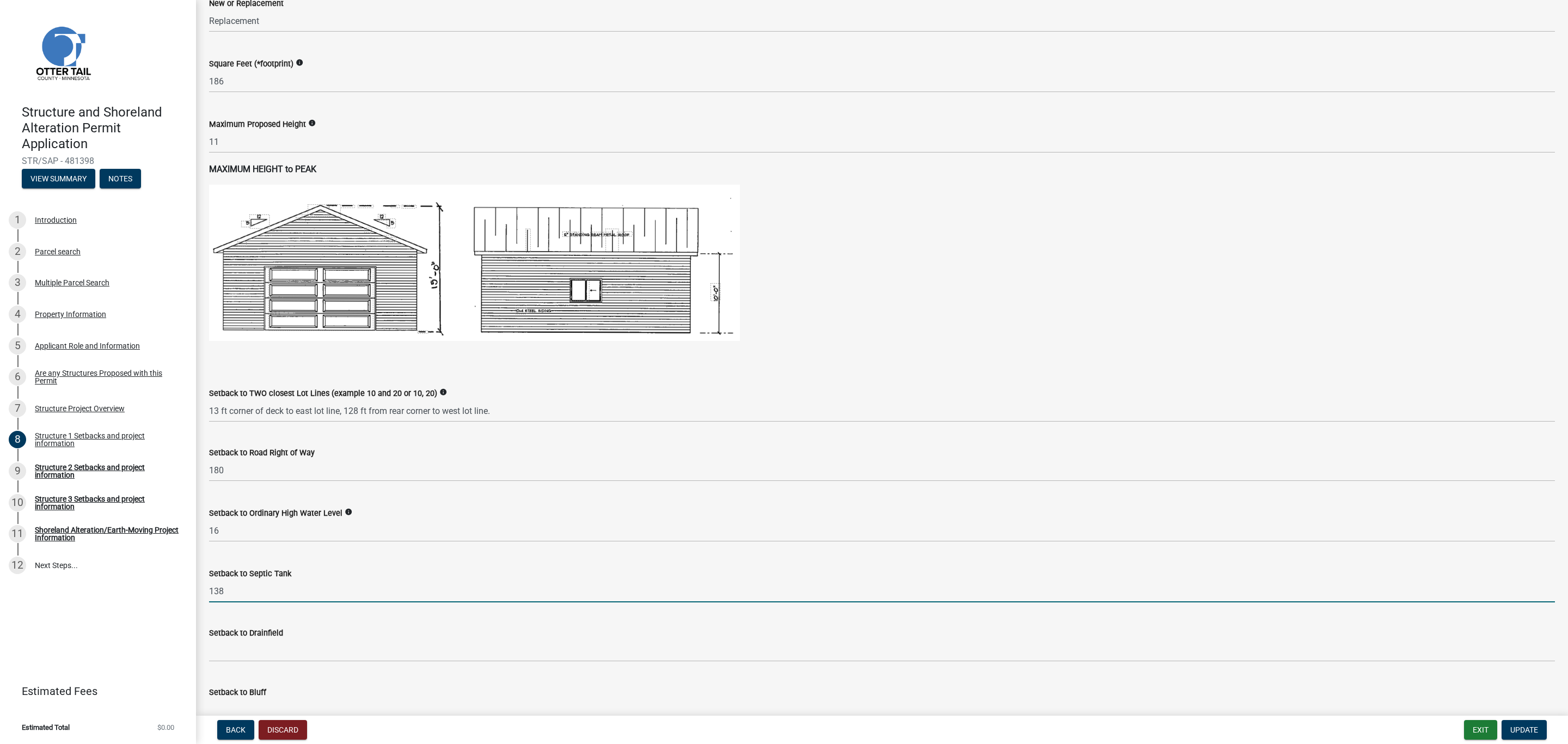
type input "138"
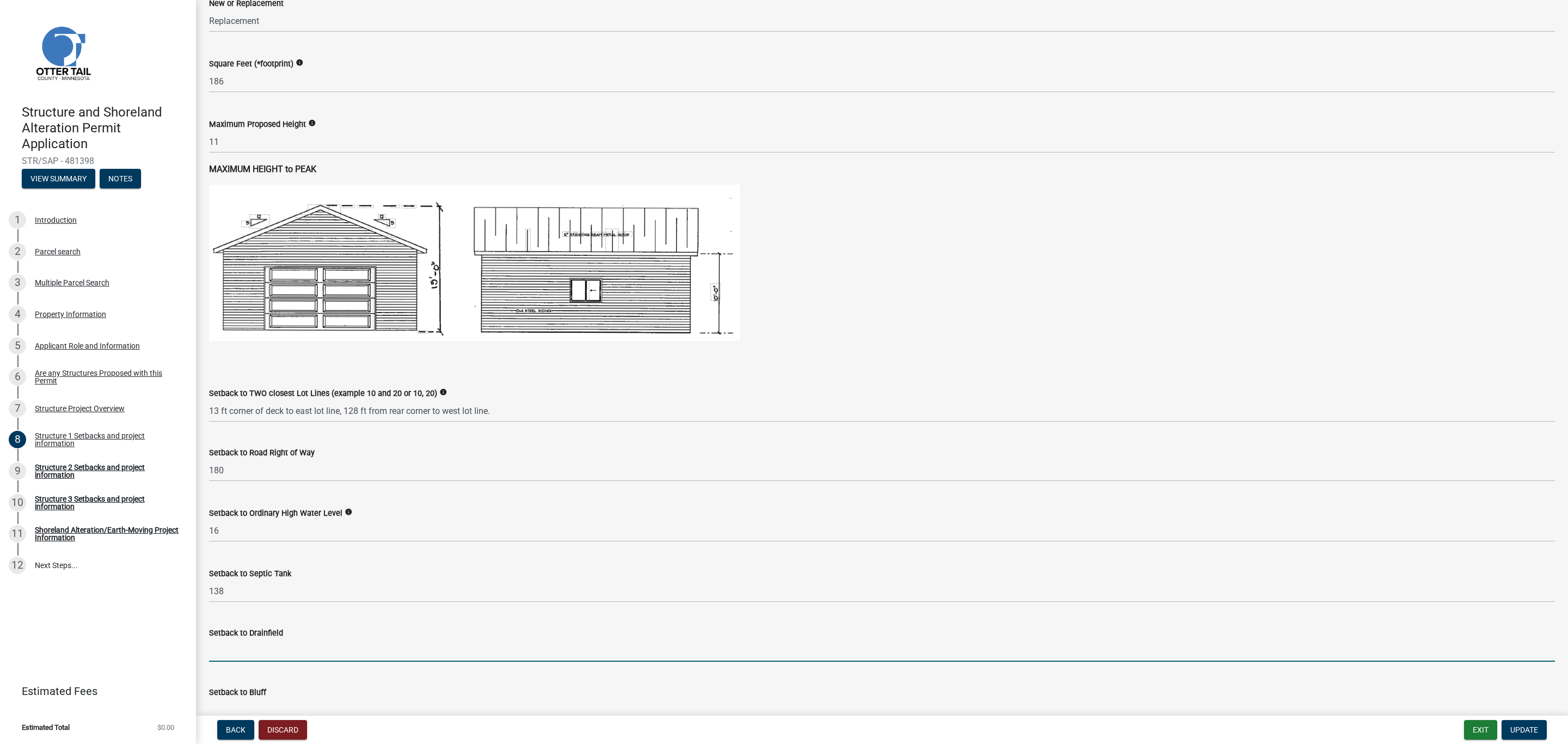
click at [237, 646] on input "Setback to Drainfield" at bounding box center [881, 651] width 1346 height 22
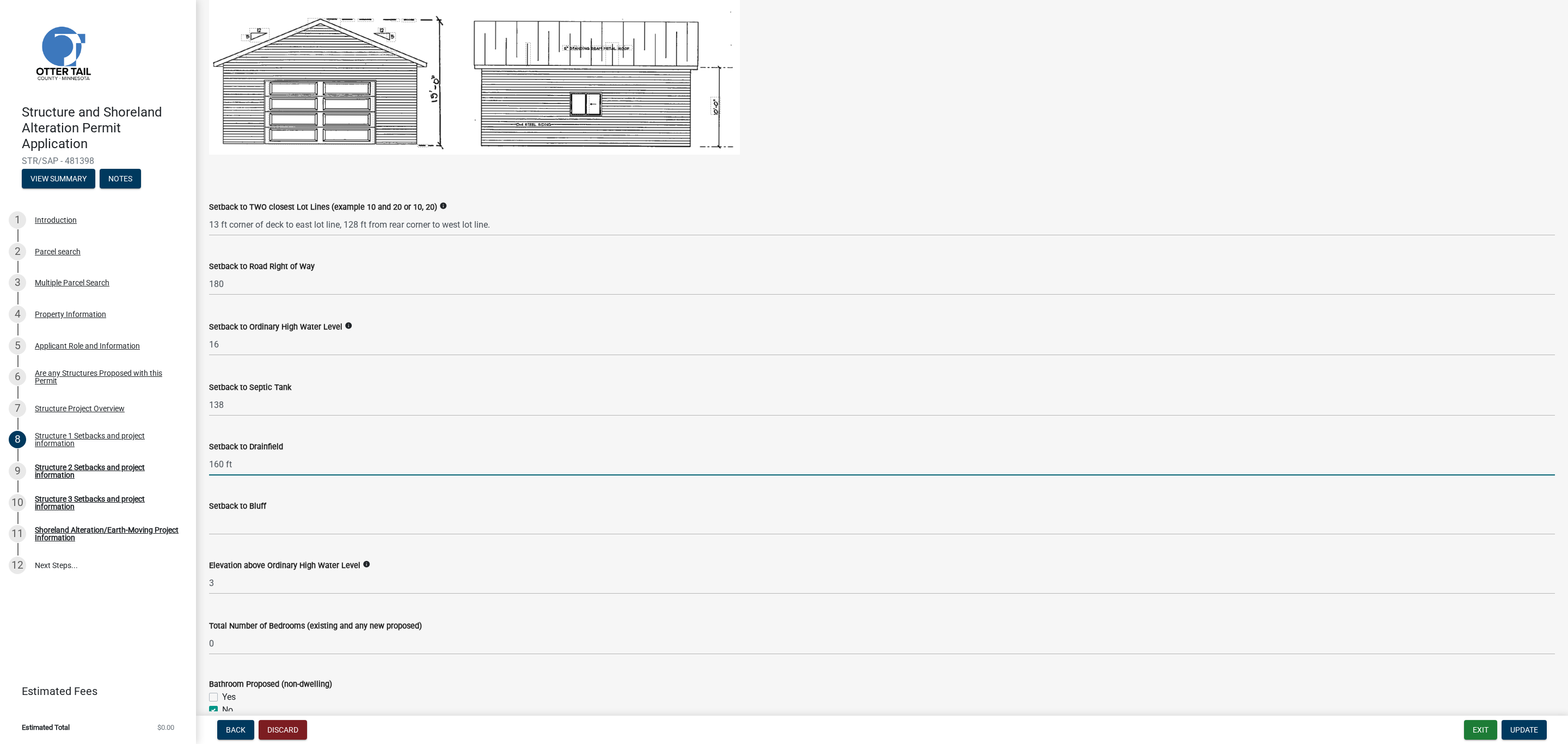
scroll to position [735, 0]
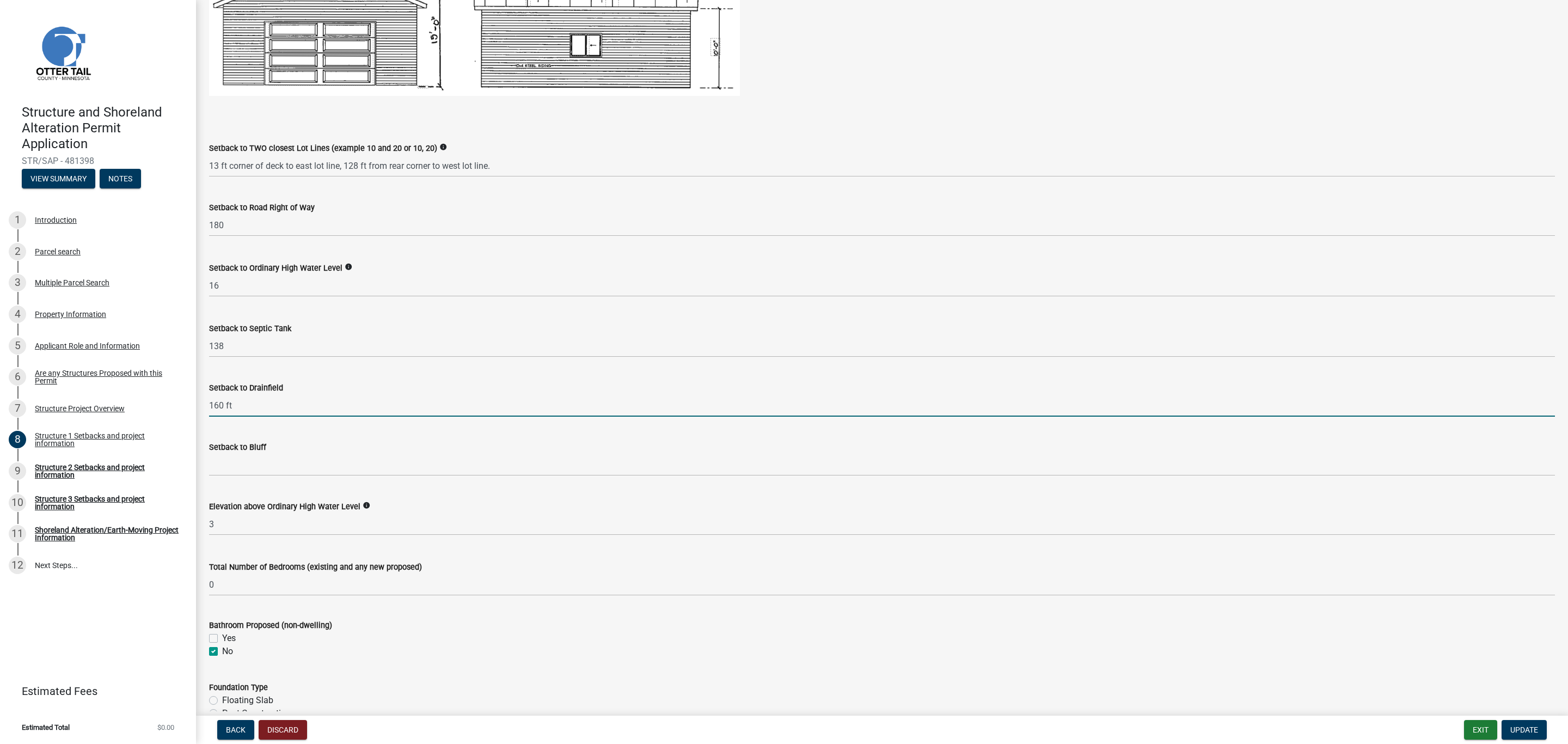
type input "160 ft"
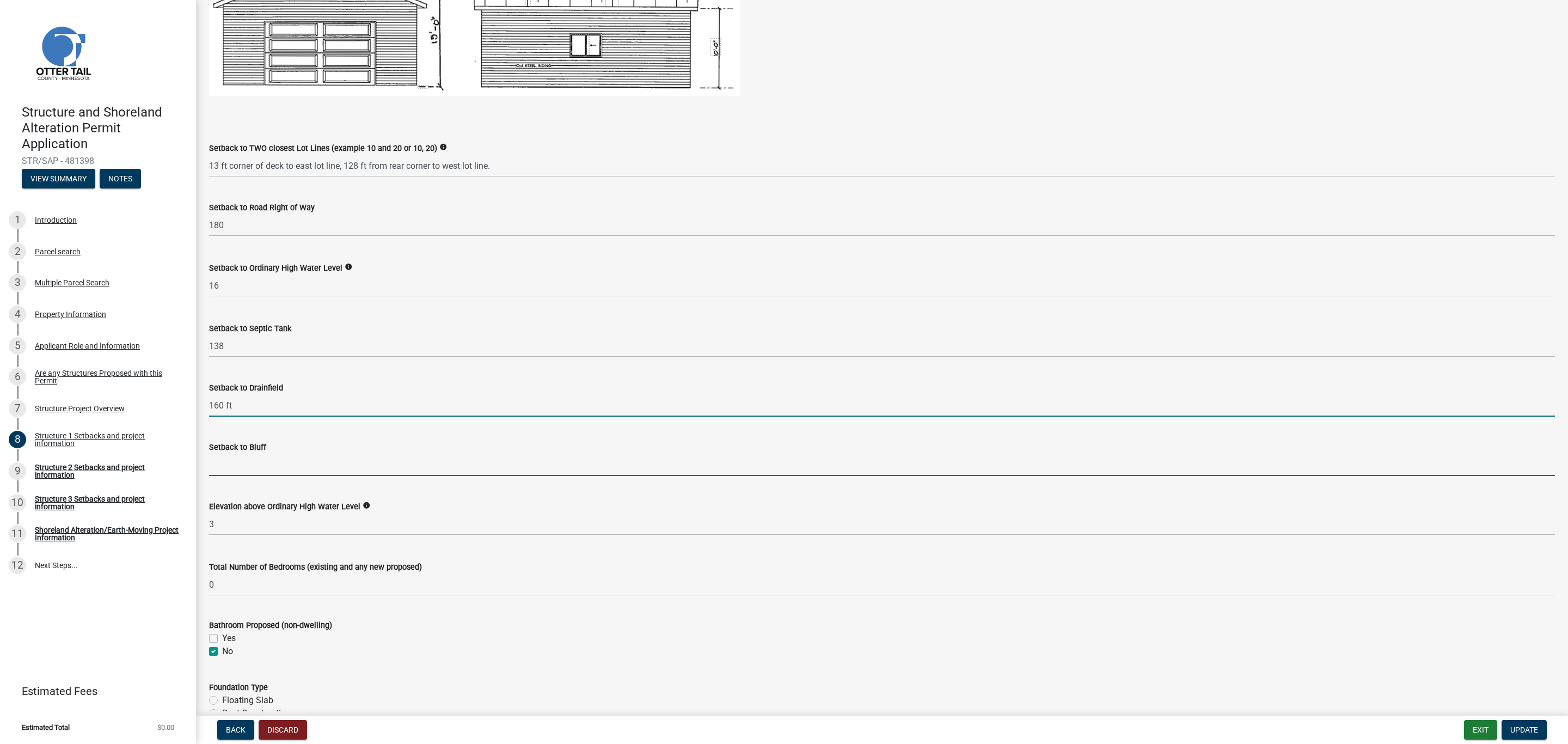
click at [265, 463] on input "Setback to Bluff" at bounding box center [881, 465] width 1346 height 22
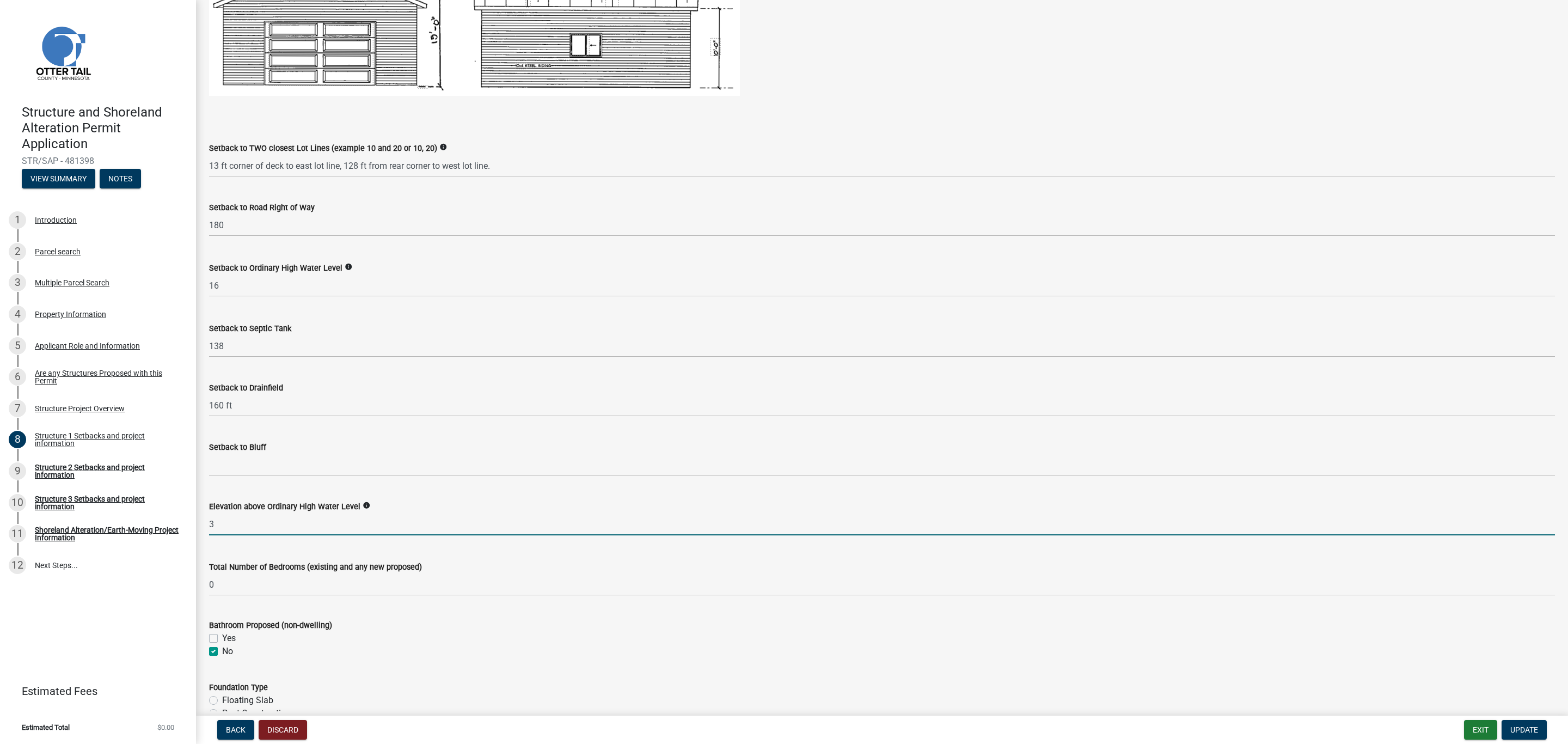
click at [245, 527] on input "3" at bounding box center [881, 524] width 1346 height 22
drag, startPoint x: 262, startPoint y: 525, endPoint x: 265, endPoint y: 531, distance: 6.7
click at [262, 524] on input "3" at bounding box center [881, 524] width 1346 height 22
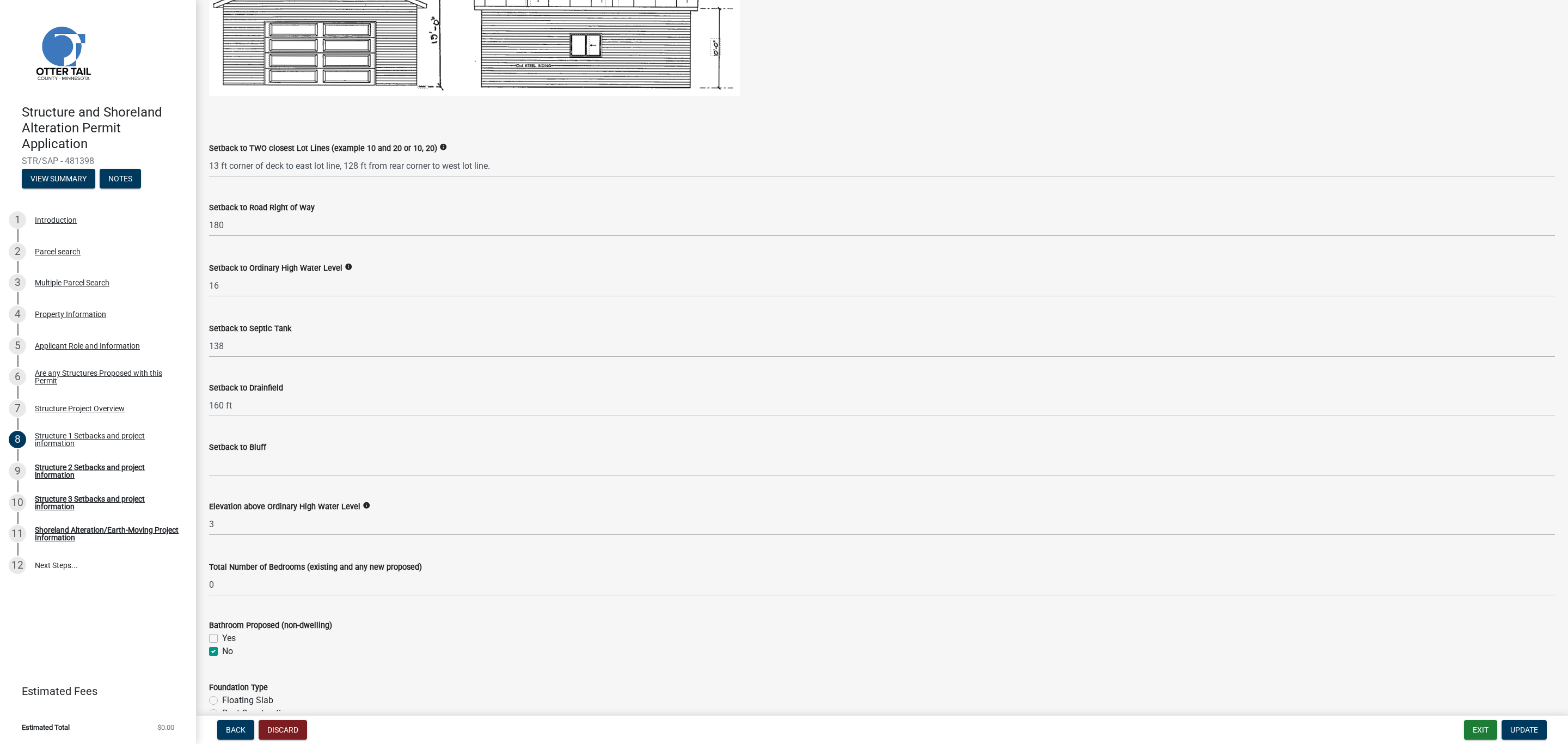
click at [265, 556] on div "Total Number of Bedrooms (existing and any new proposed) 0" at bounding box center [881, 571] width 1346 height 51
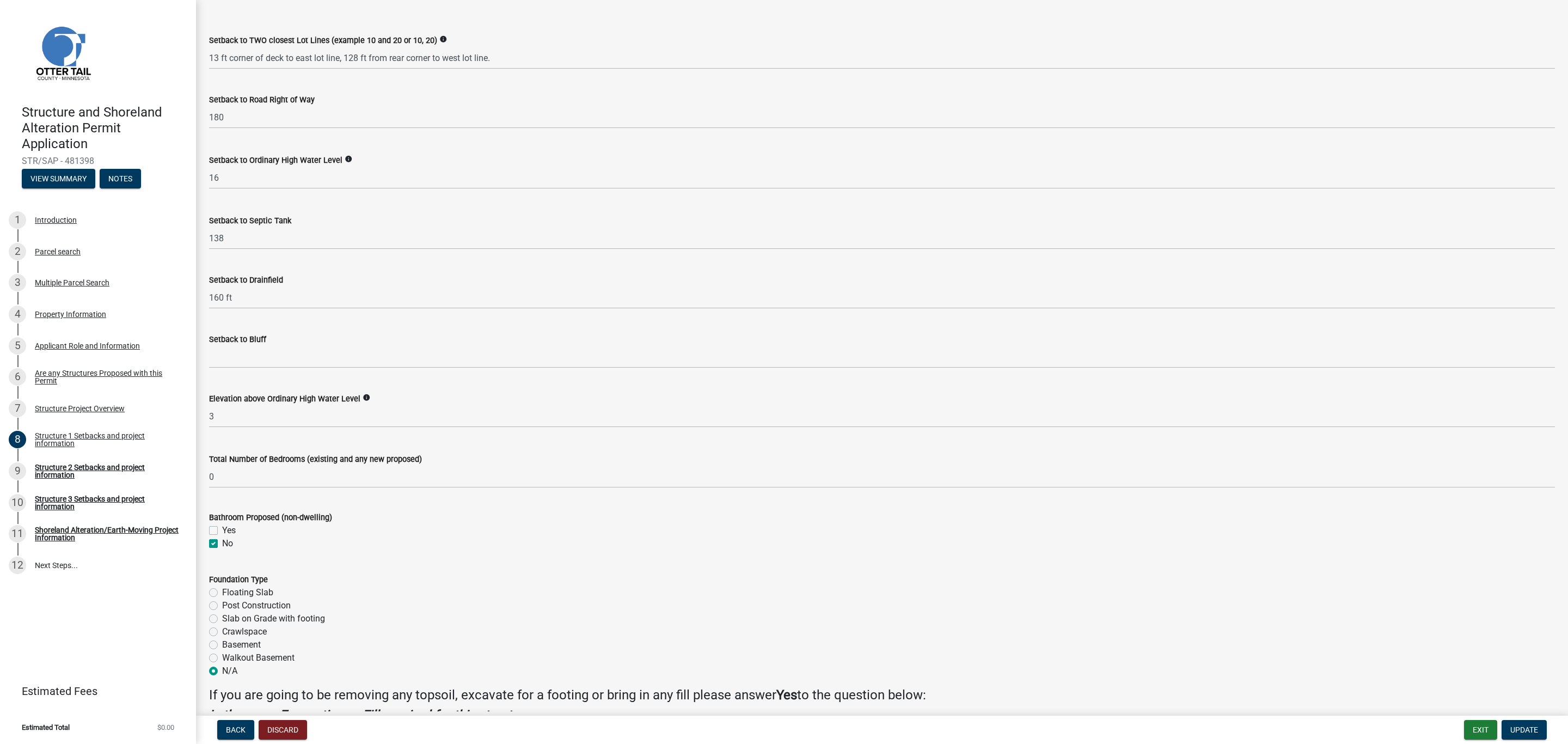
scroll to position [899, 0]
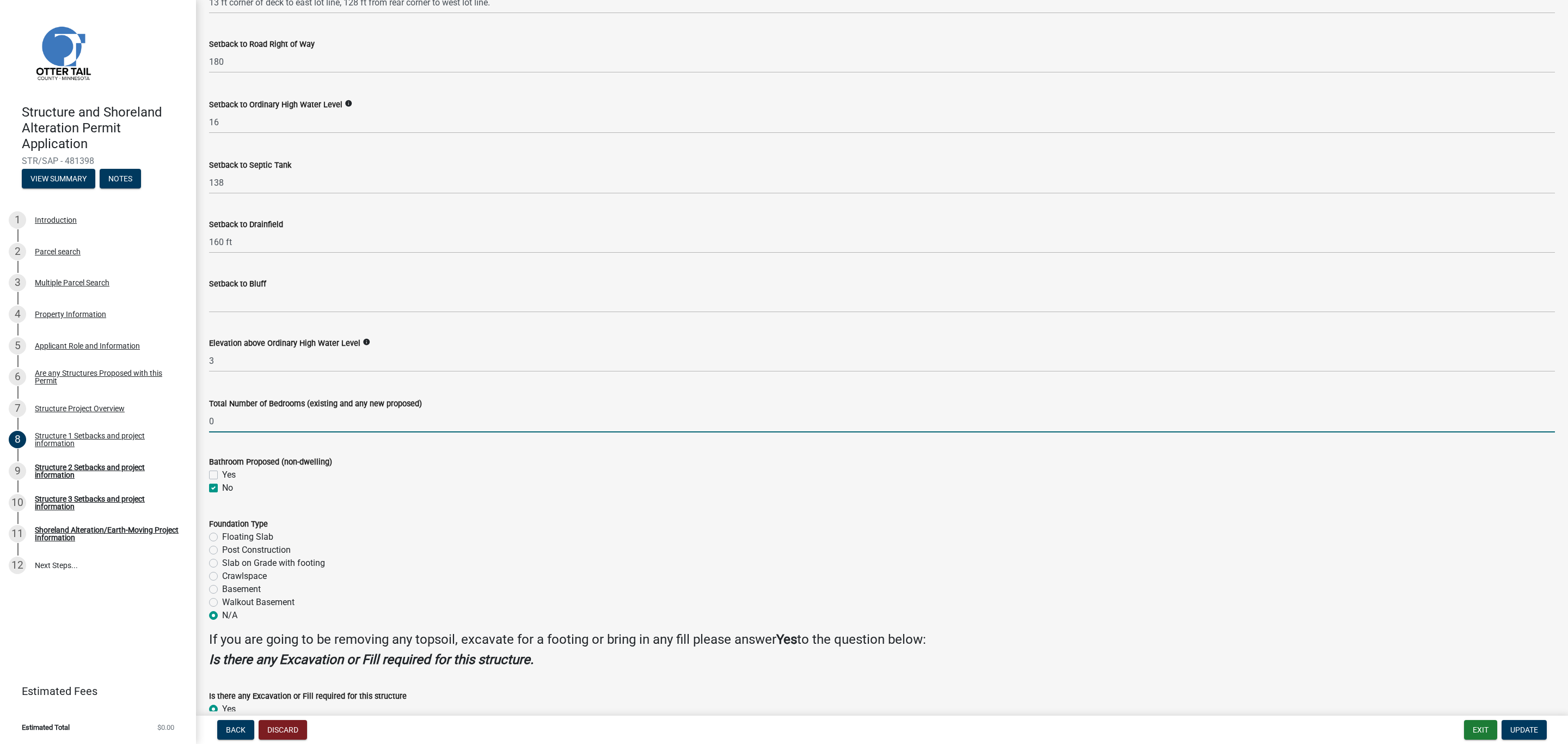
click at [245, 423] on input "0" at bounding box center [881, 421] width 1346 height 22
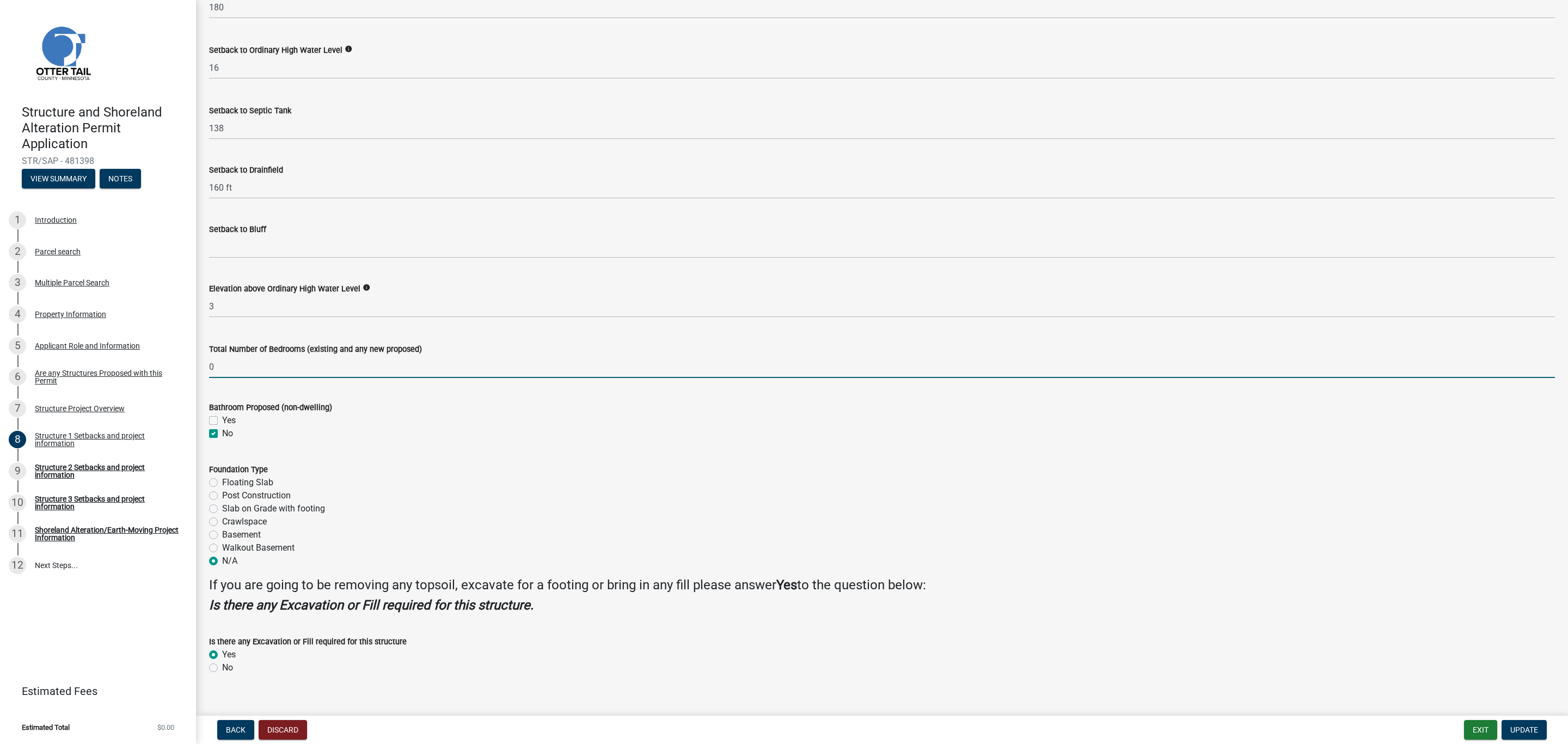
scroll to position [968, 0]
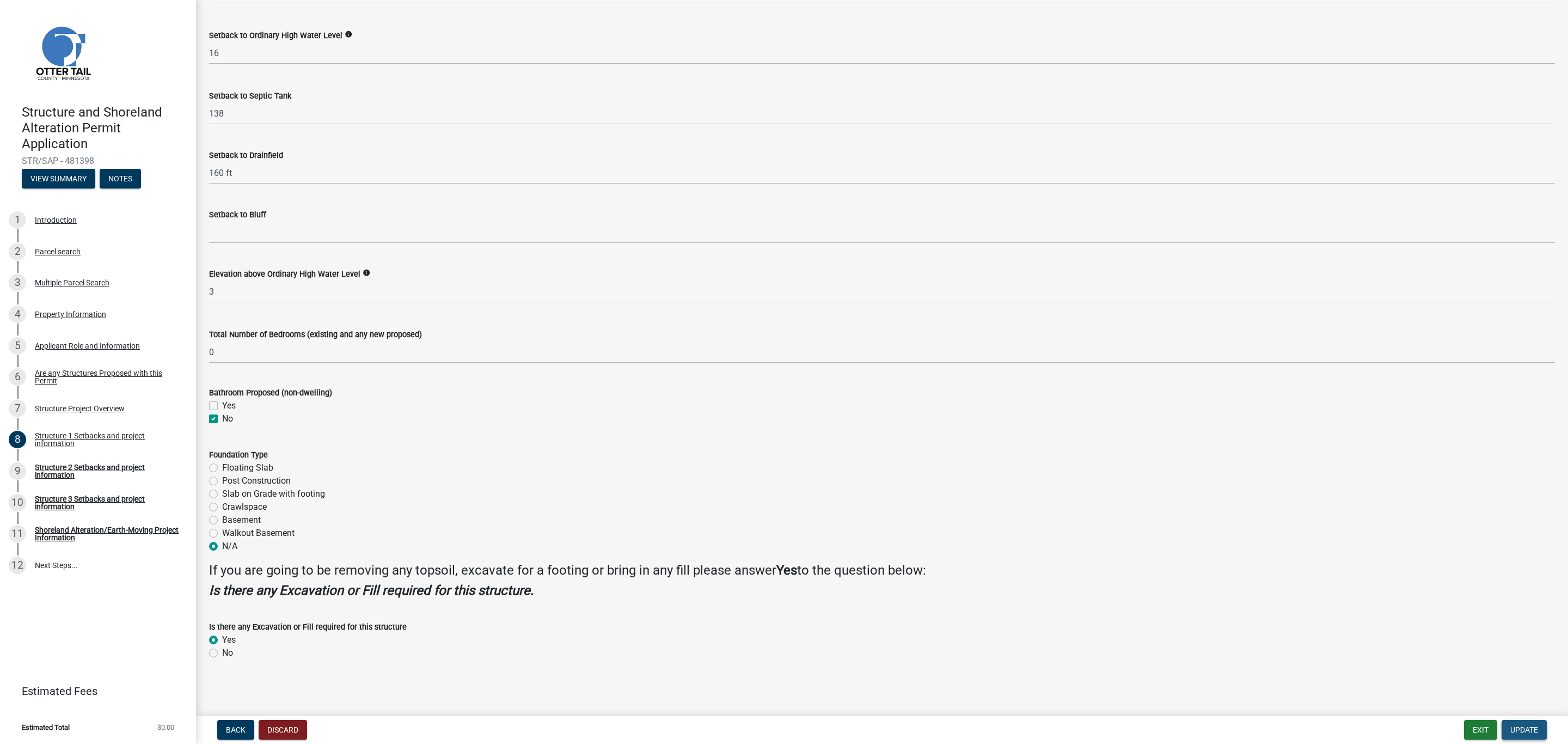
click at [1526, 729] on span "Update" at bounding box center [1524, 730] width 28 height 9
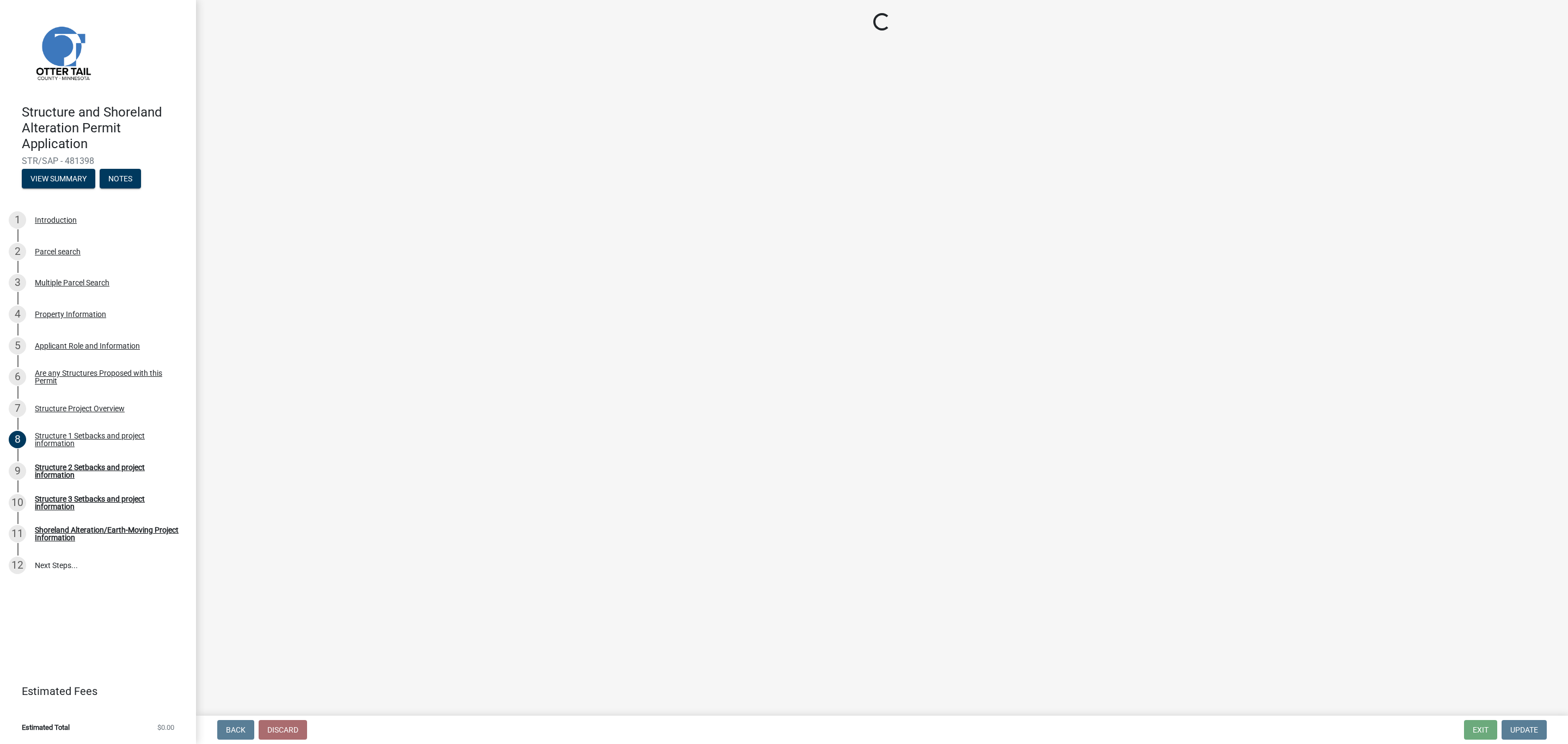
select select "a3cc236c-43aa-406a-8353-e0398d57c407"
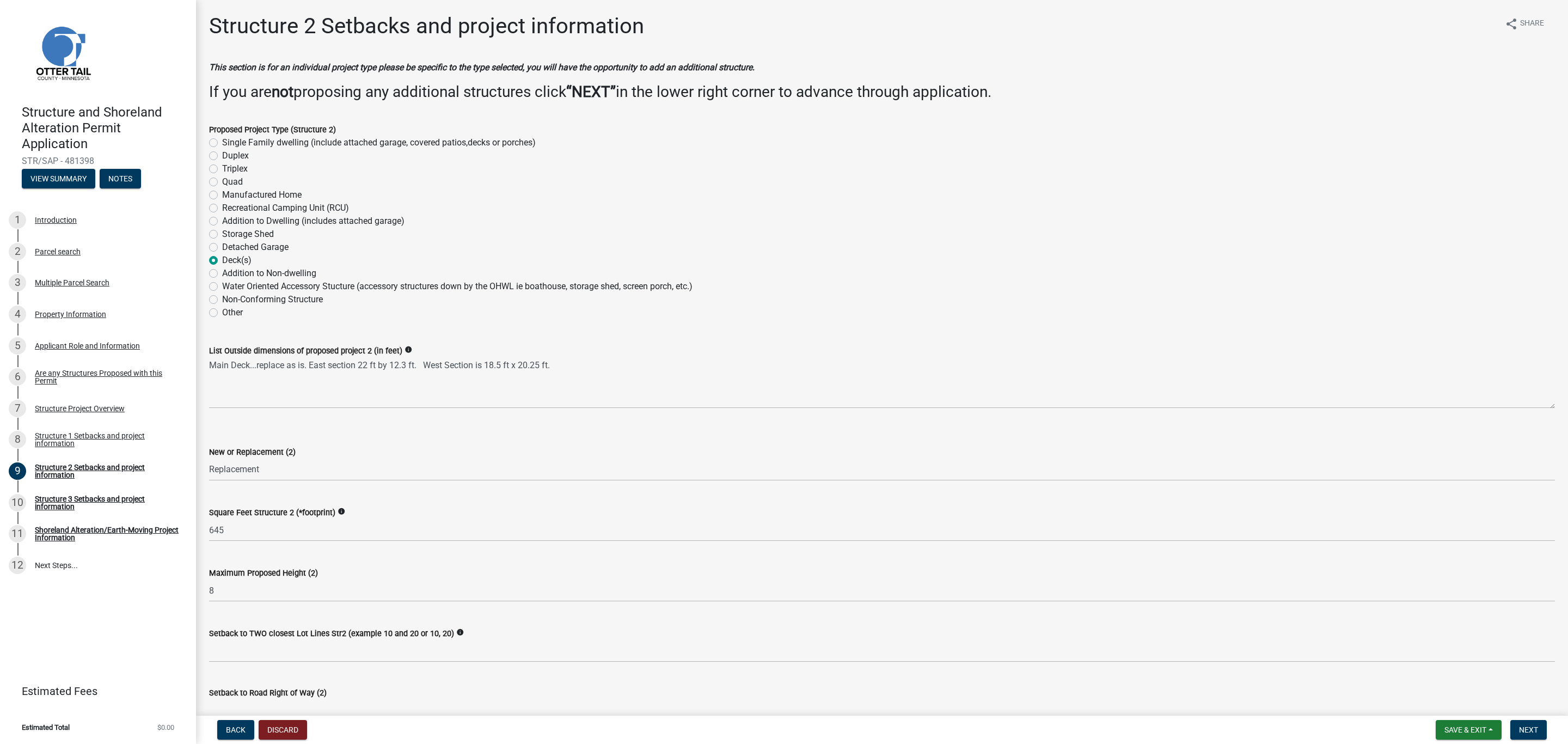
scroll to position [82, 0]
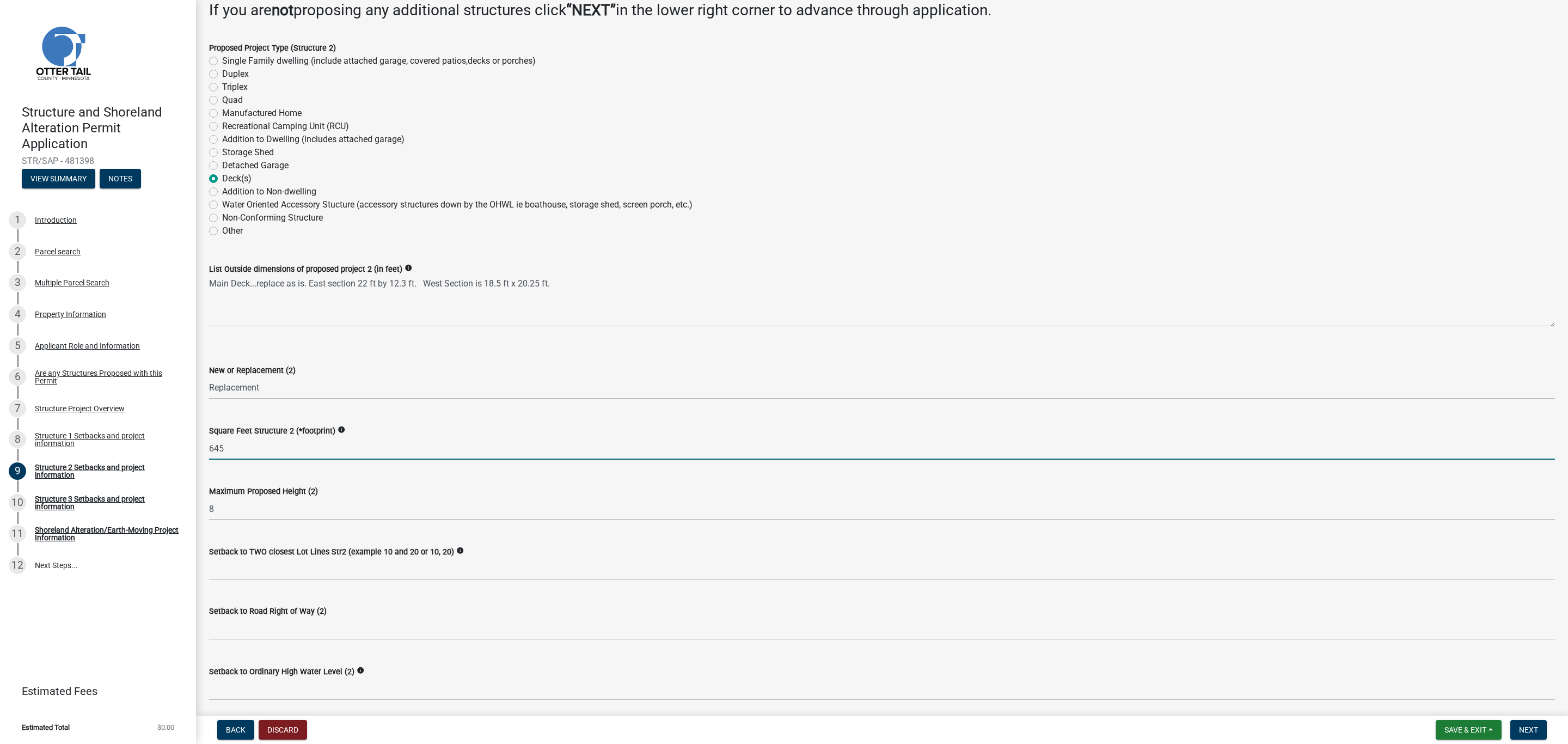
click at [252, 448] on input "645" at bounding box center [881, 448] width 1346 height 22
click at [255, 450] on input "645" at bounding box center [881, 448] width 1346 height 22
drag, startPoint x: 244, startPoint y: 450, endPoint x: 201, endPoint y: 456, distance: 43.4
click at [201, 456] on div "Square Feet Structure 2 (*footprint) info 645" at bounding box center [882, 434] width 1362 height 51
click at [336, 445] on input "181" at bounding box center [881, 448] width 1346 height 22
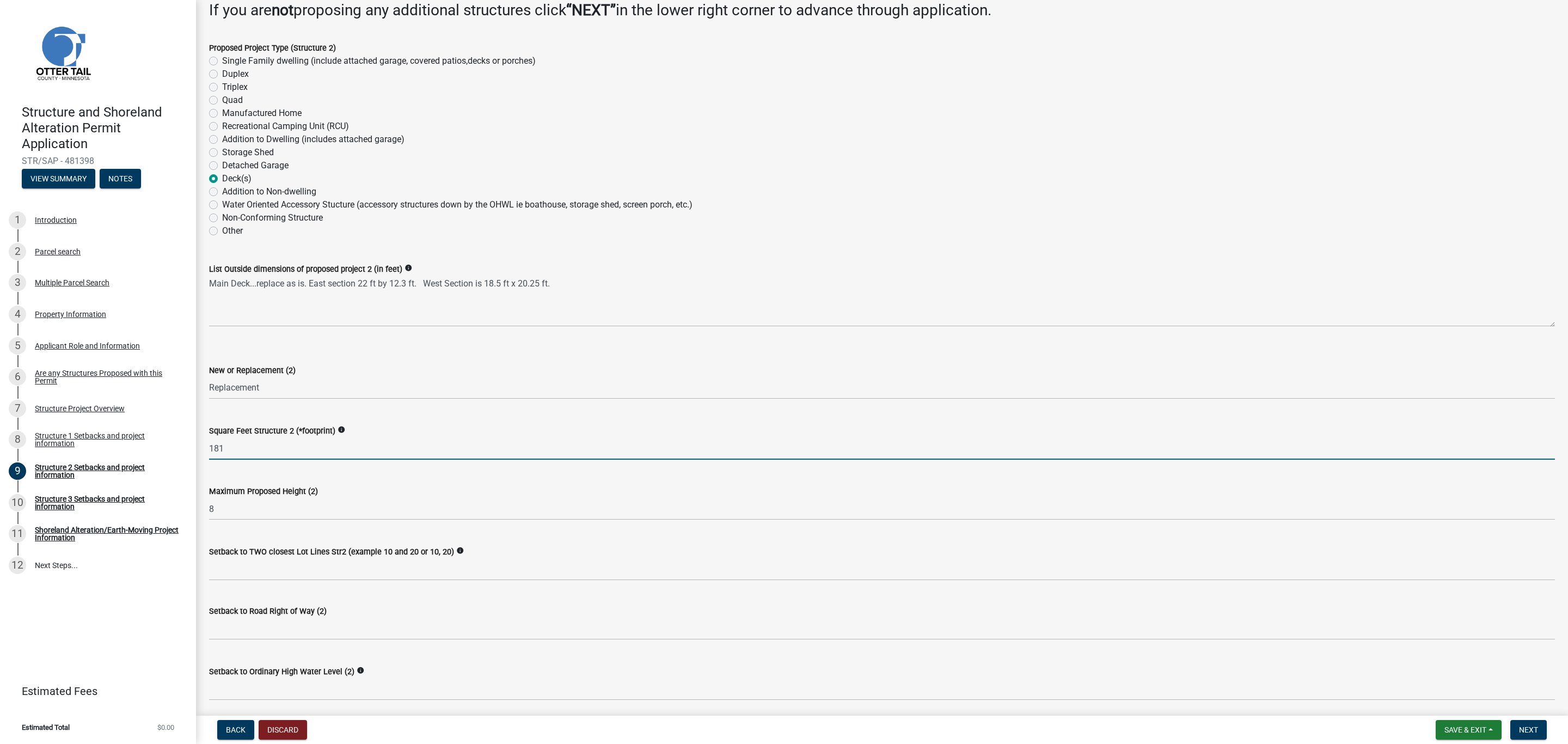
click at [343, 474] on div "Maximum Proposed Height (2) 8" at bounding box center [881, 495] width 1346 height 51
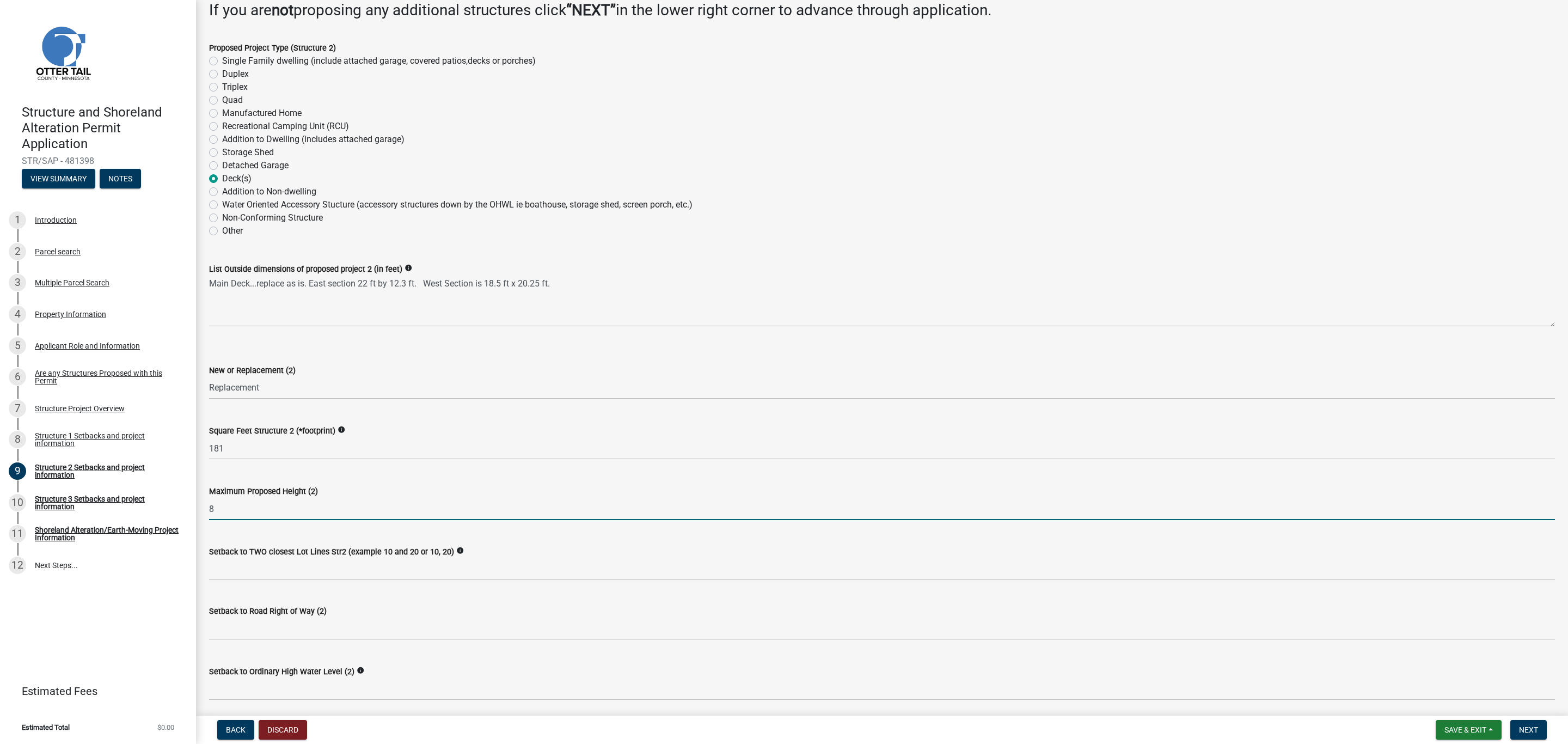
click at [229, 512] on input "8" at bounding box center [881, 509] width 1346 height 22
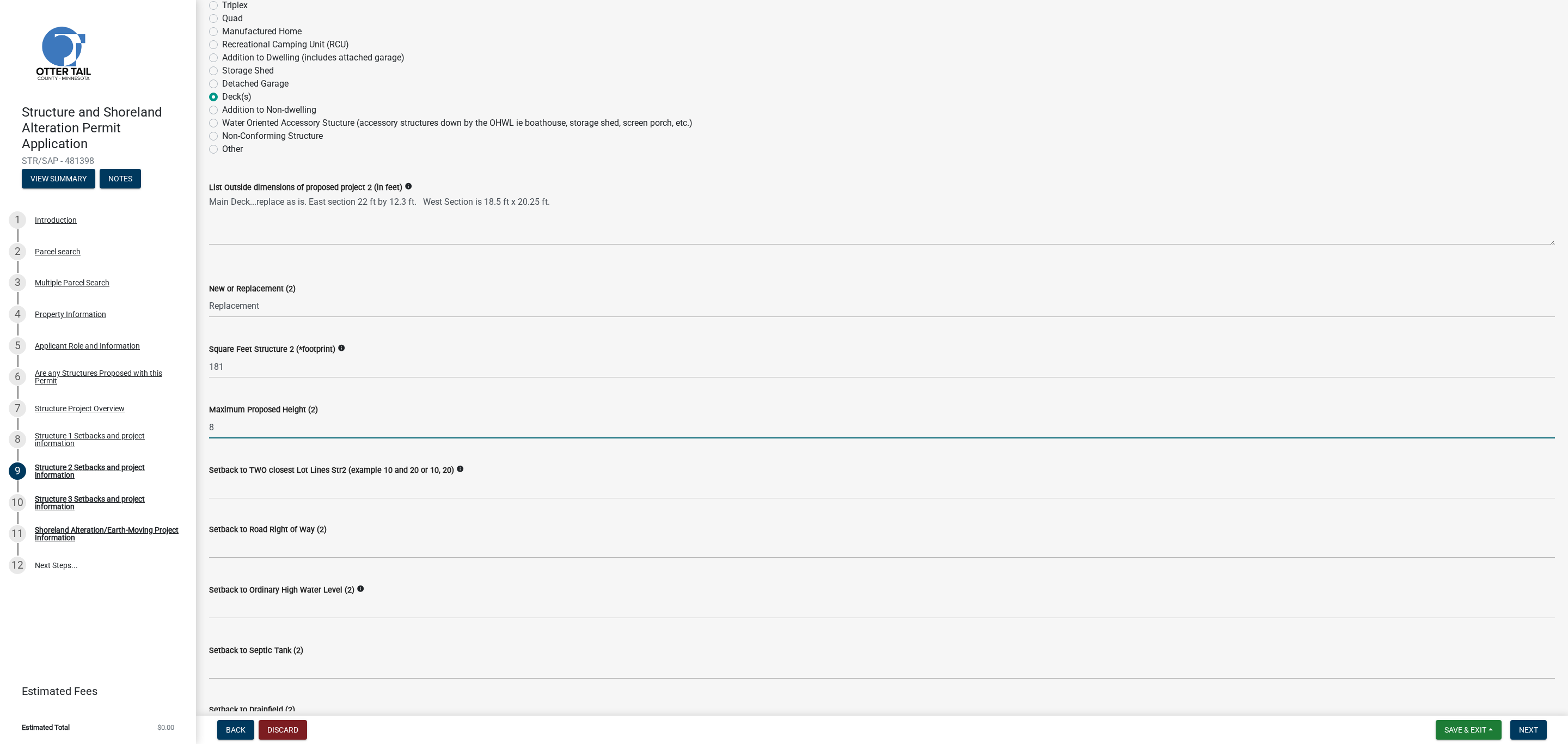
scroll to position [245, 0]
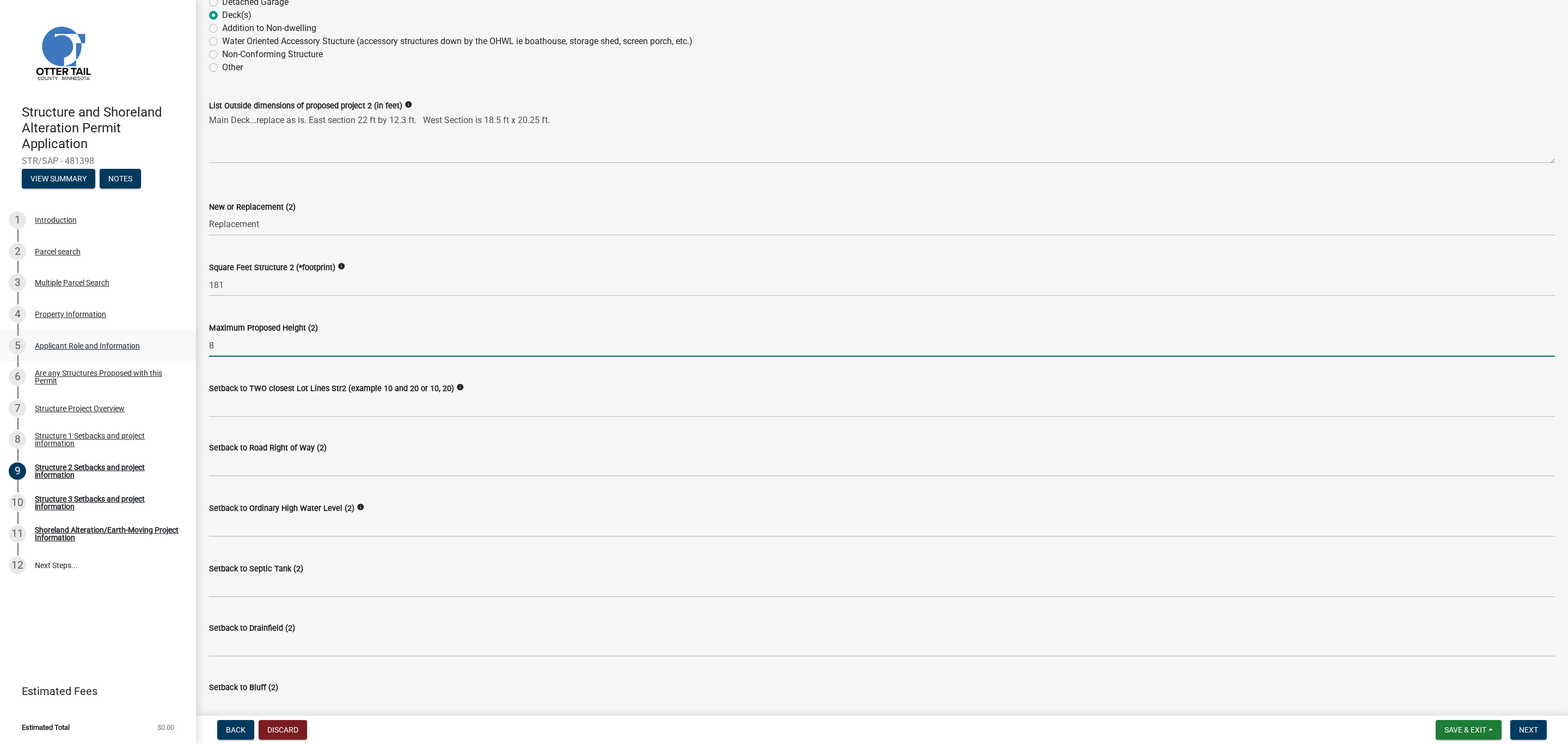
drag, startPoint x: 219, startPoint y: 350, endPoint x: 194, endPoint y: 353, distance: 25.2
click at [194, 353] on div "Structure and Shoreland Alteration Permit Application STR/SAP - 481398 View Sum…" at bounding box center [784, 372] width 1568 height 744
click at [224, 351] on input "8" at bounding box center [881, 346] width 1346 height 22
drag, startPoint x: 252, startPoint y: 341, endPoint x: 203, endPoint y: 349, distance: 49.6
click at [203, 349] on div "Maximum Proposed Height (2) 8" at bounding box center [882, 331] width 1362 height 51
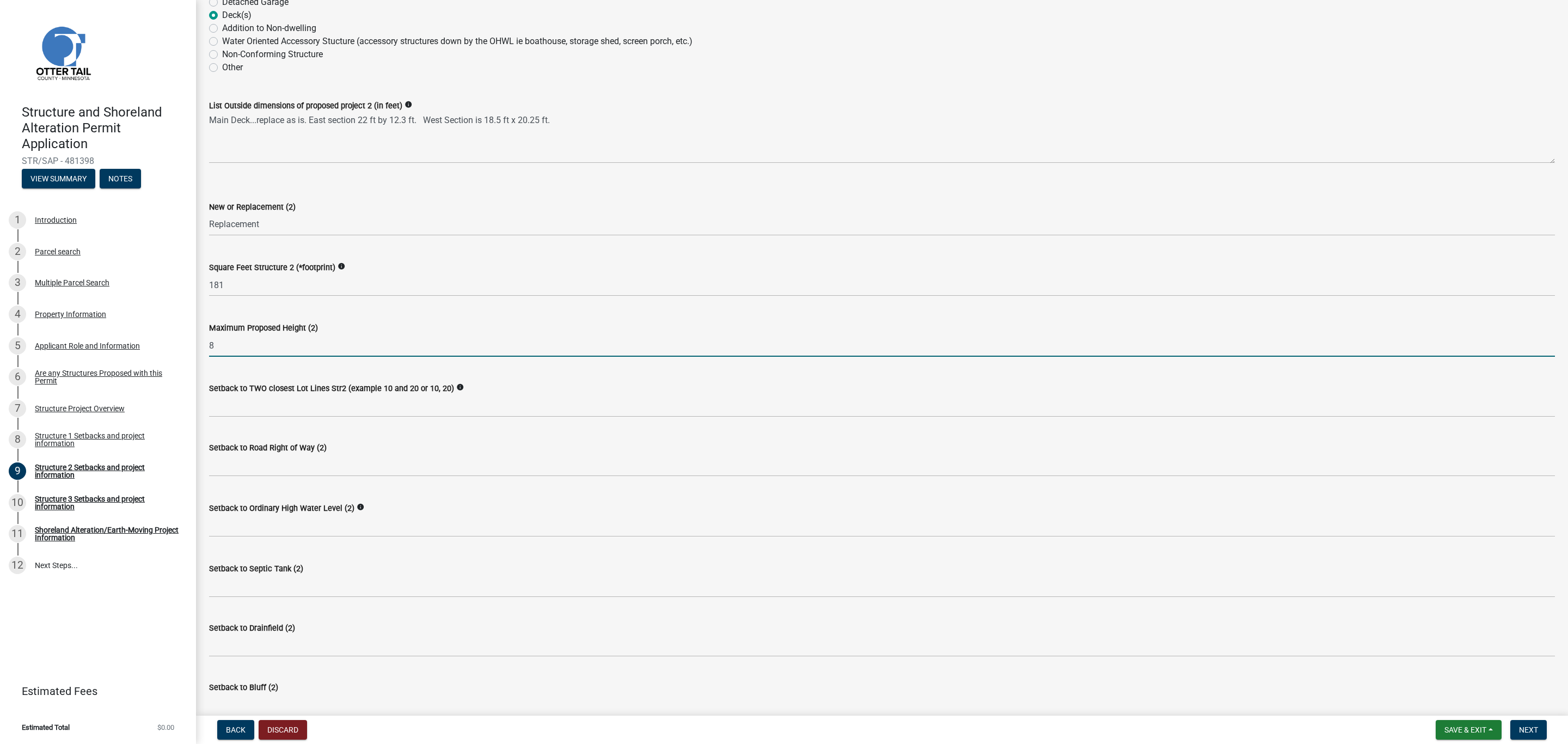
click at [256, 341] on input "8" at bounding box center [881, 346] width 1346 height 22
click at [239, 345] on input "8" at bounding box center [881, 346] width 1346 height 22
click at [227, 290] on input "181" at bounding box center [881, 285] width 1346 height 22
click at [226, 286] on input "181" at bounding box center [881, 285] width 1346 height 22
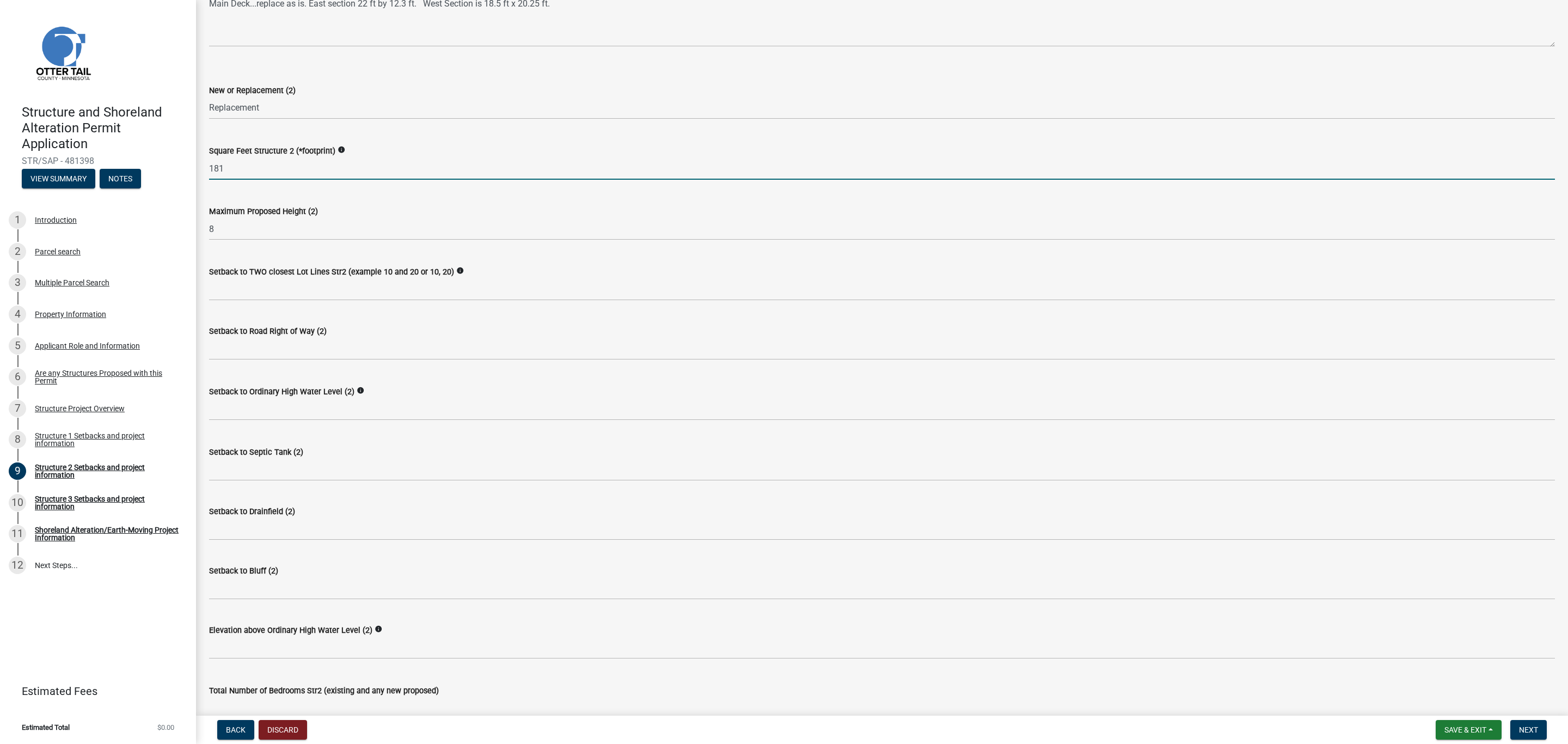
scroll to position [327, 0]
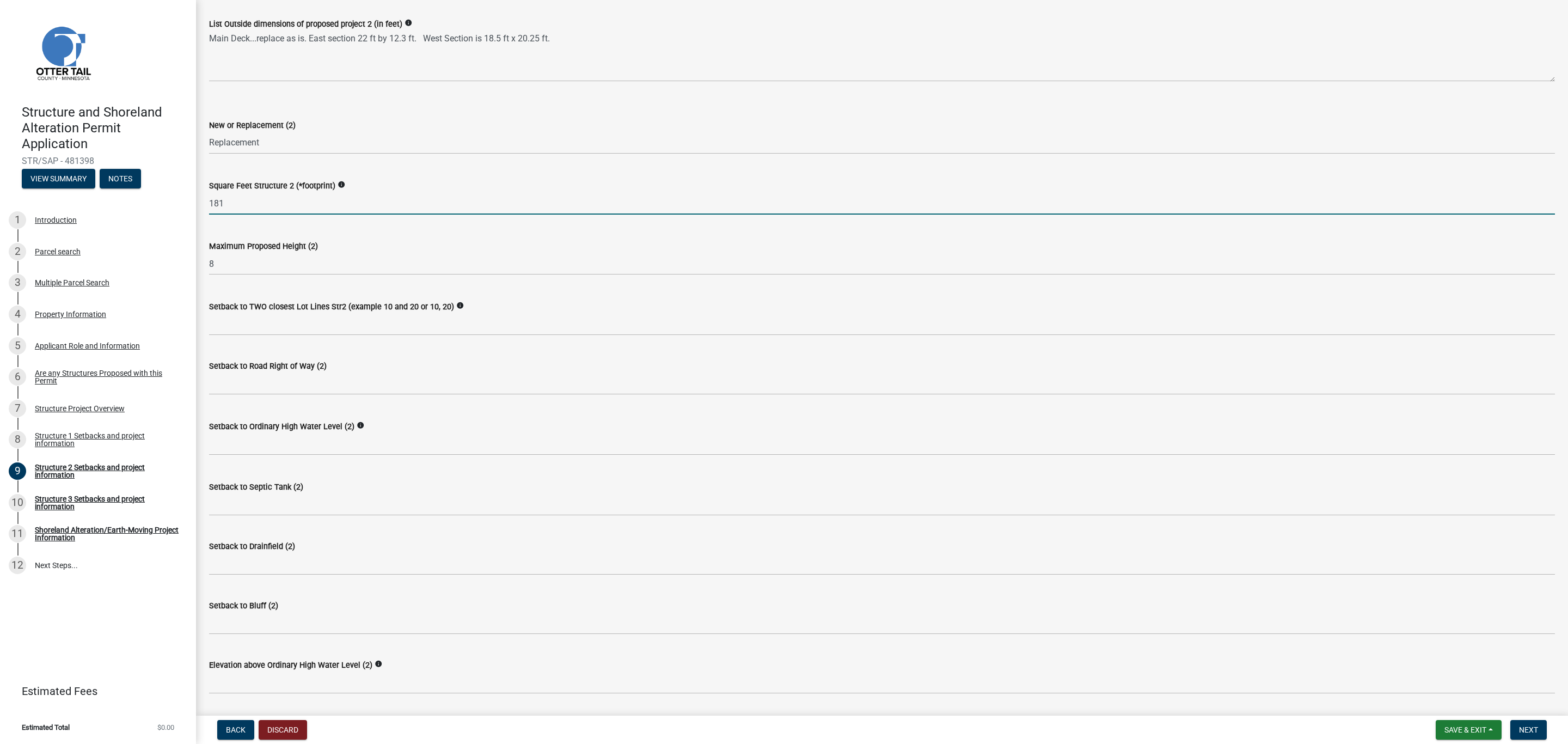
click at [234, 208] on input "181" at bounding box center [881, 203] width 1346 height 22
drag, startPoint x: 229, startPoint y: 200, endPoint x: 193, endPoint y: 190, distance: 37.4
click at [193, 190] on div "Structure and Shoreland Alteration Permit Application STR/SAP - 481398 View Sum…" at bounding box center [784, 372] width 1568 height 744
type input "665"
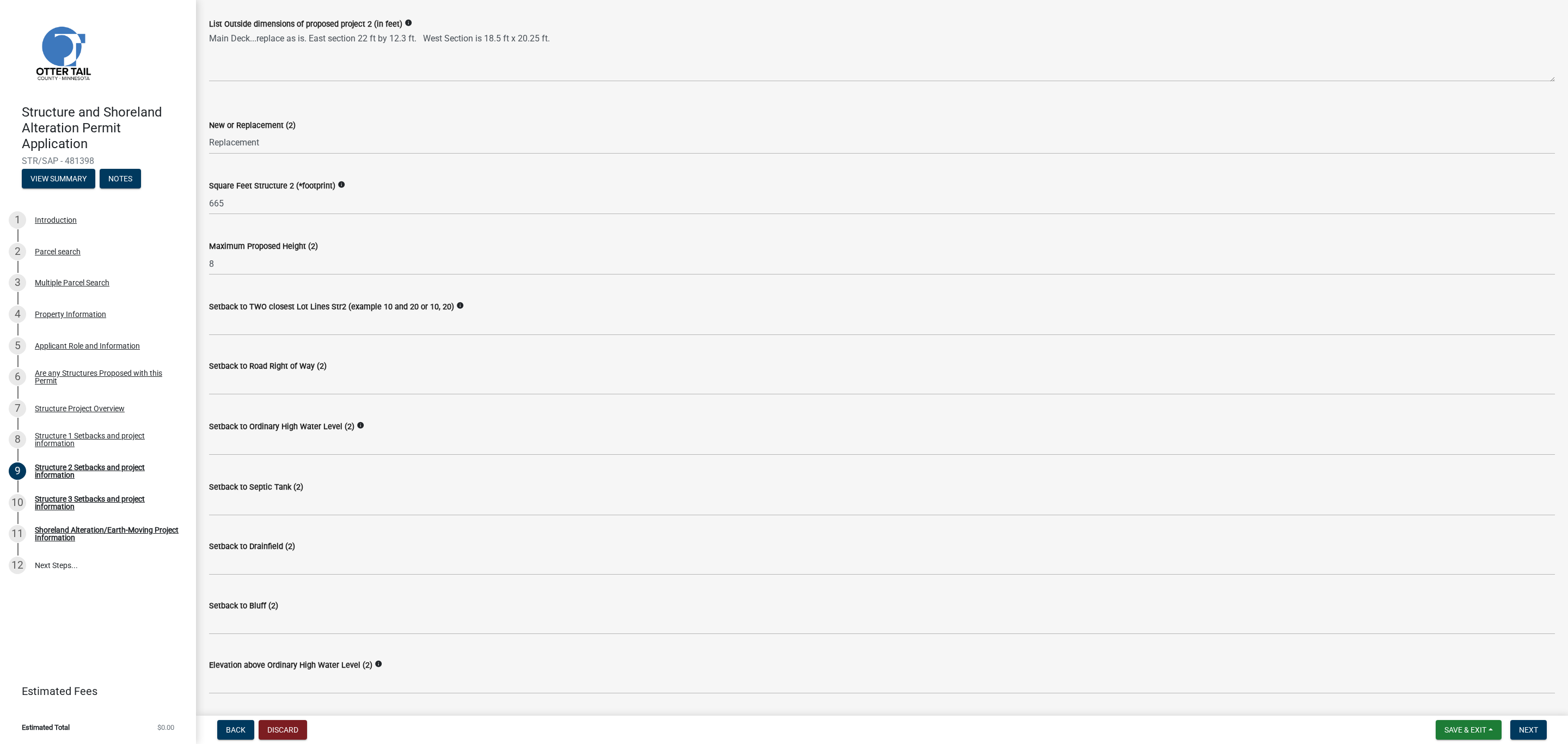
click at [293, 221] on wm-data-entity-input "Square Feet Structure 2 (*footprint) info 665" at bounding box center [881, 194] width 1346 height 61
drag, startPoint x: 216, startPoint y: 263, endPoint x: 204, endPoint y: 262, distance: 12.0
click at [204, 262] on div "Maximum Proposed Height (2) 8" at bounding box center [882, 250] width 1362 height 51
drag, startPoint x: 221, startPoint y: 267, endPoint x: 205, endPoint y: 262, distance: 16.8
click at [205, 262] on div "Maximum Proposed Height (2) 6" at bounding box center [882, 250] width 1362 height 51
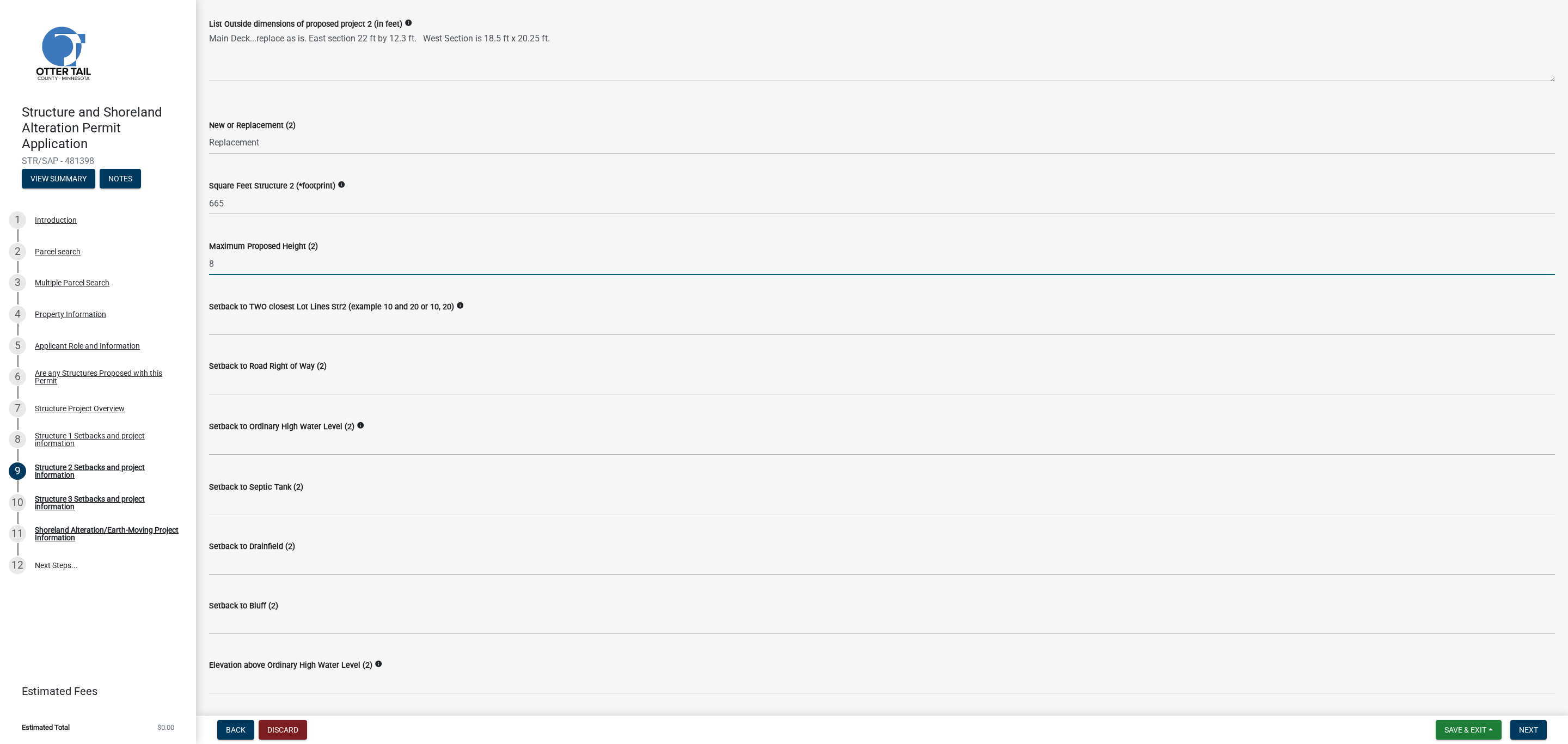
click at [253, 260] on input "8" at bounding box center [881, 264] width 1346 height 22
type input "8"
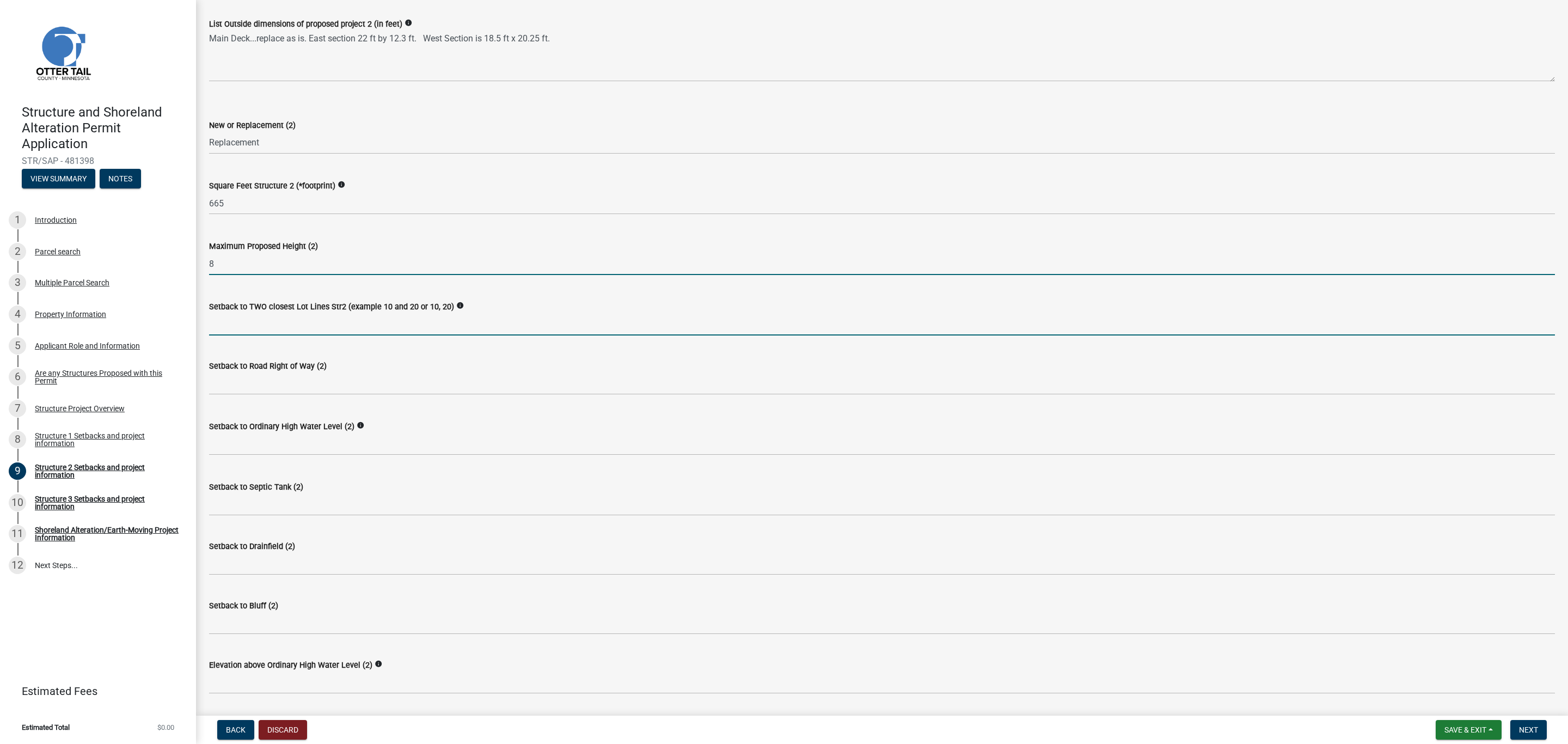
click at [248, 323] on input "Setback to TWO closest Lot Lines Str2 (example 10 and 20 or 10, 20)" at bounding box center [881, 324] width 1346 height 22
drag, startPoint x: 227, startPoint y: 321, endPoint x: 256, endPoint y: 322, distance: 29.0
click at [256, 322] on input "23ft to north corner to east line SE corner to 2nd east angled line." at bounding box center [881, 324] width 1346 height 22
click at [332, 327] on input "23ft from NE corner to east line SE corner to 2nd east angled line." at bounding box center [881, 324] width 1346 height 22
type input "23ft from NE corner to east line, 45 ft from SE corner to 2nd east angled line."
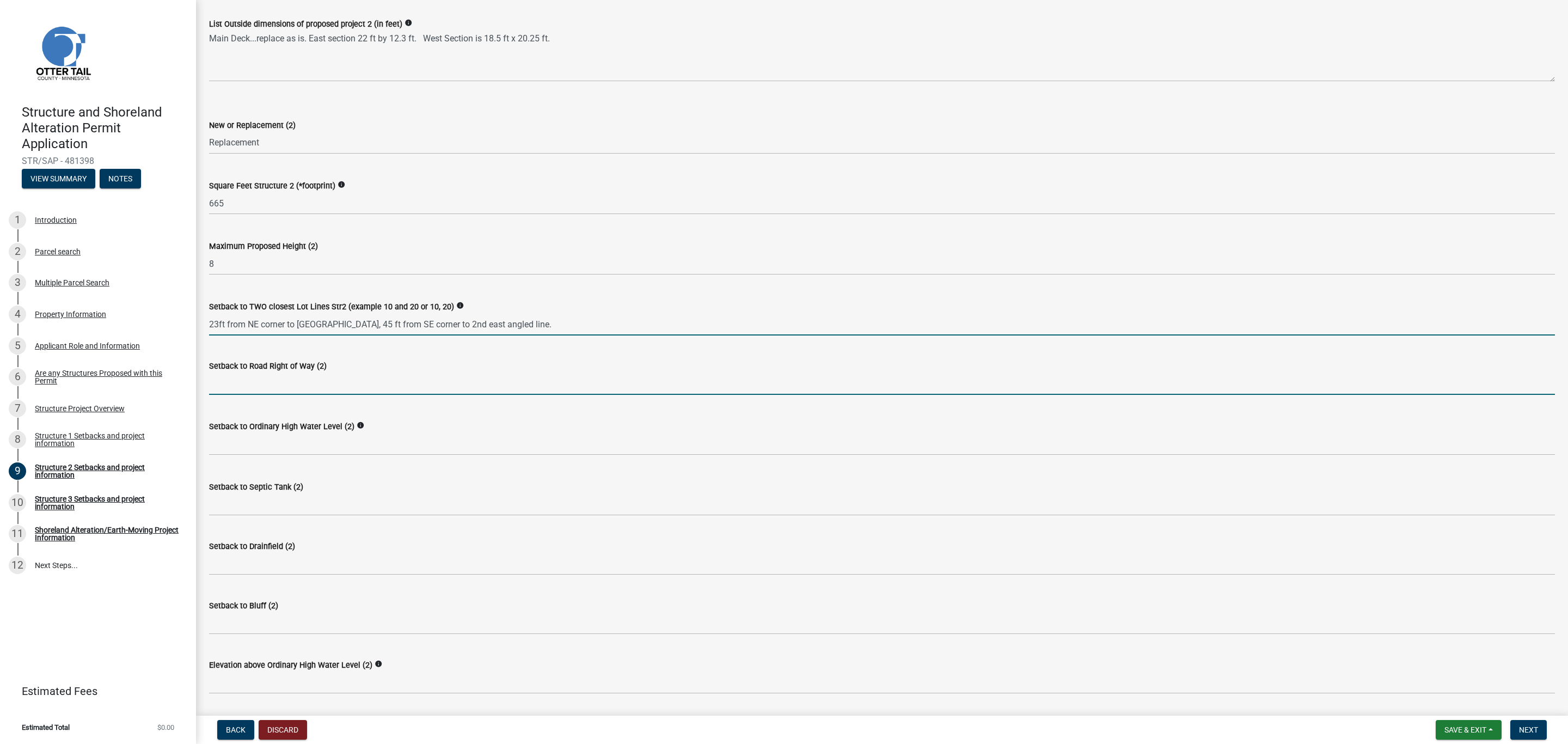
click at [298, 378] on input "text" at bounding box center [881, 383] width 1346 height 22
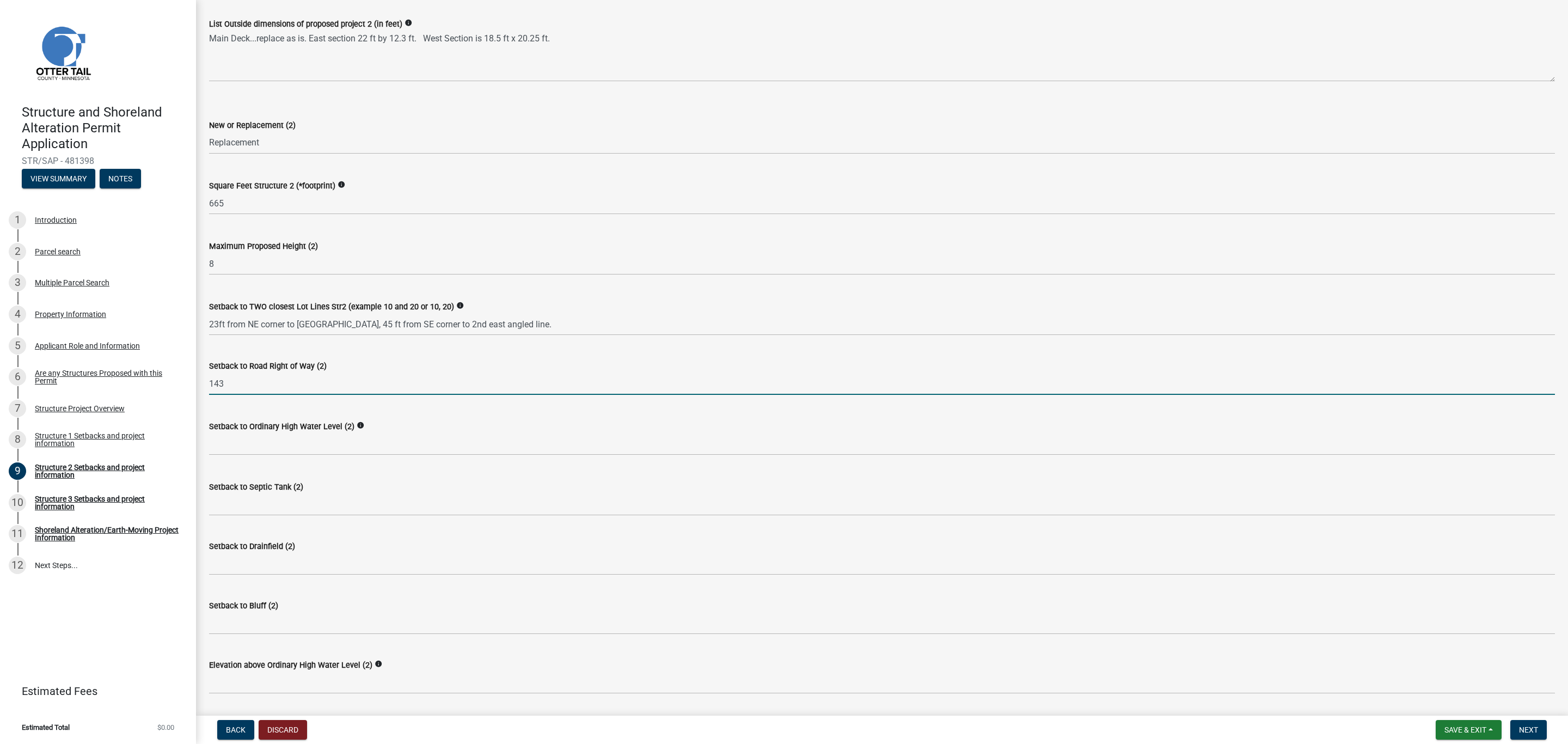
type input "143"
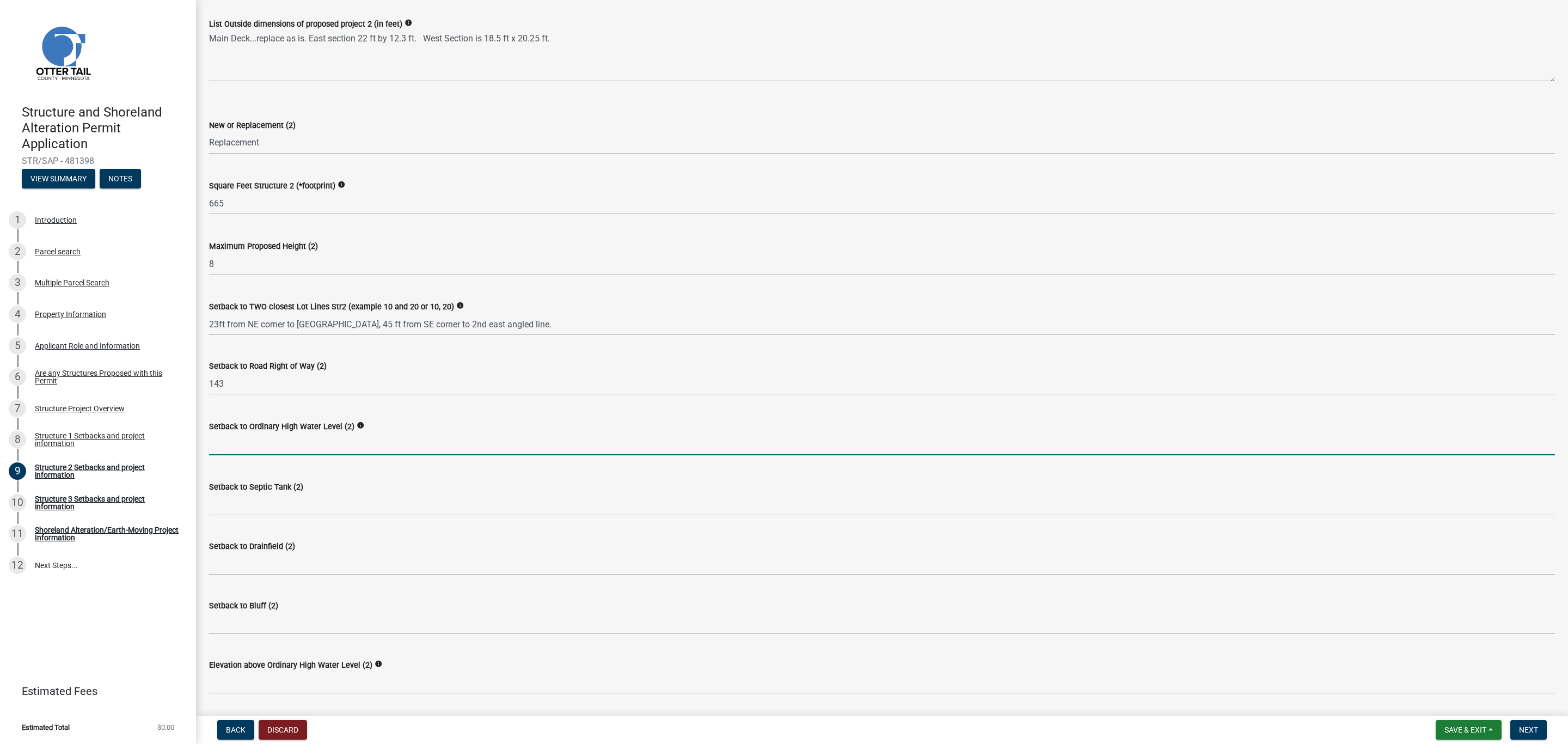
click at [244, 440] on input "text" at bounding box center [881, 444] width 1346 height 22
click at [232, 445] on input "text" at bounding box center [881, 444] width 1346 height 22
type input "51"
click at [237, 518] on wm-data-entity-input "Setback to Septic Tank (2)" at bounding box center [881, 495] width 1346 height 59
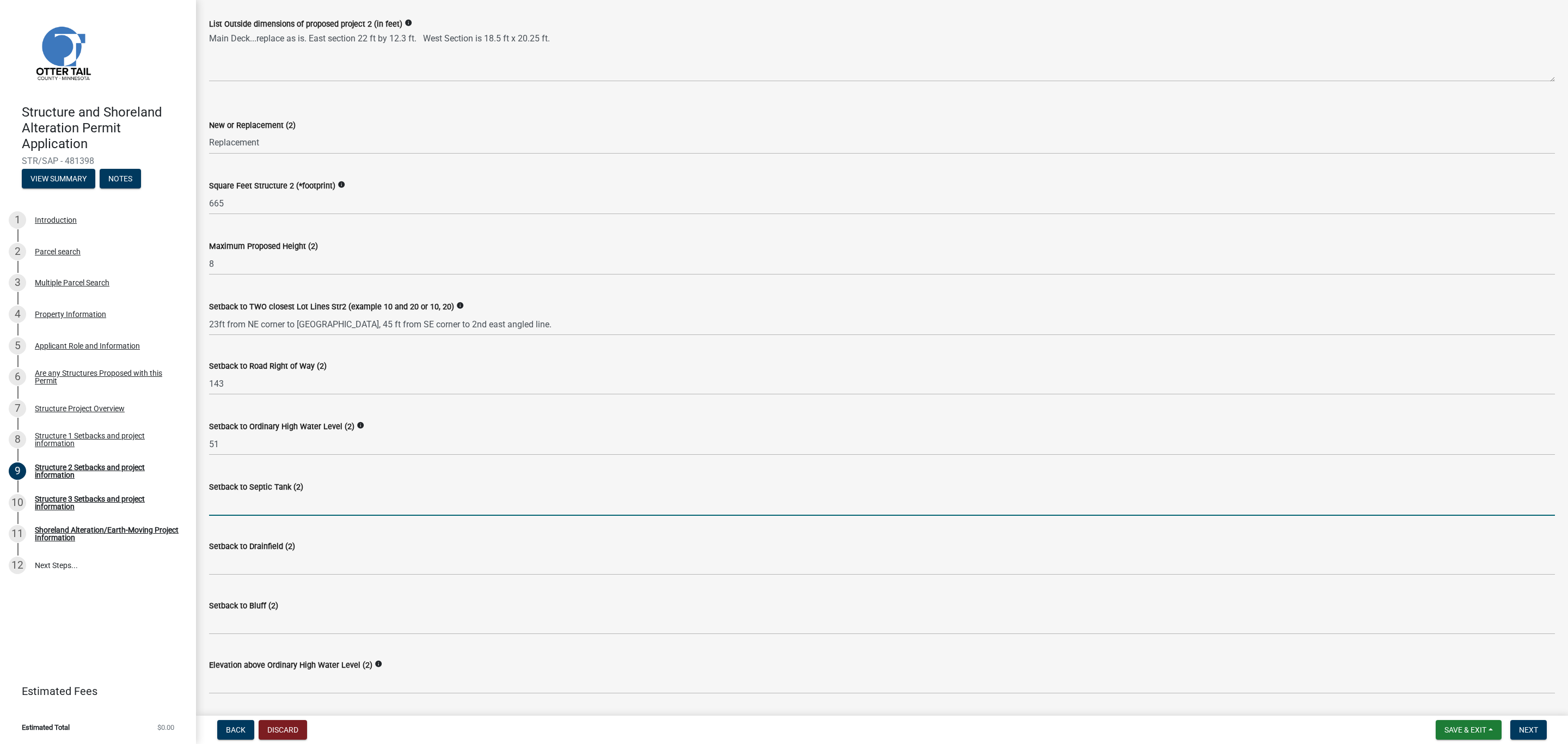
click at [250, 507] on input "Setback to Septic Tank (2)" at bounding box center [881, 505] width 1346 height 22
click at [249, 509] on input "Setback to Septic Tank (2)" at bounding box center [881, 505] width 1346 height 22
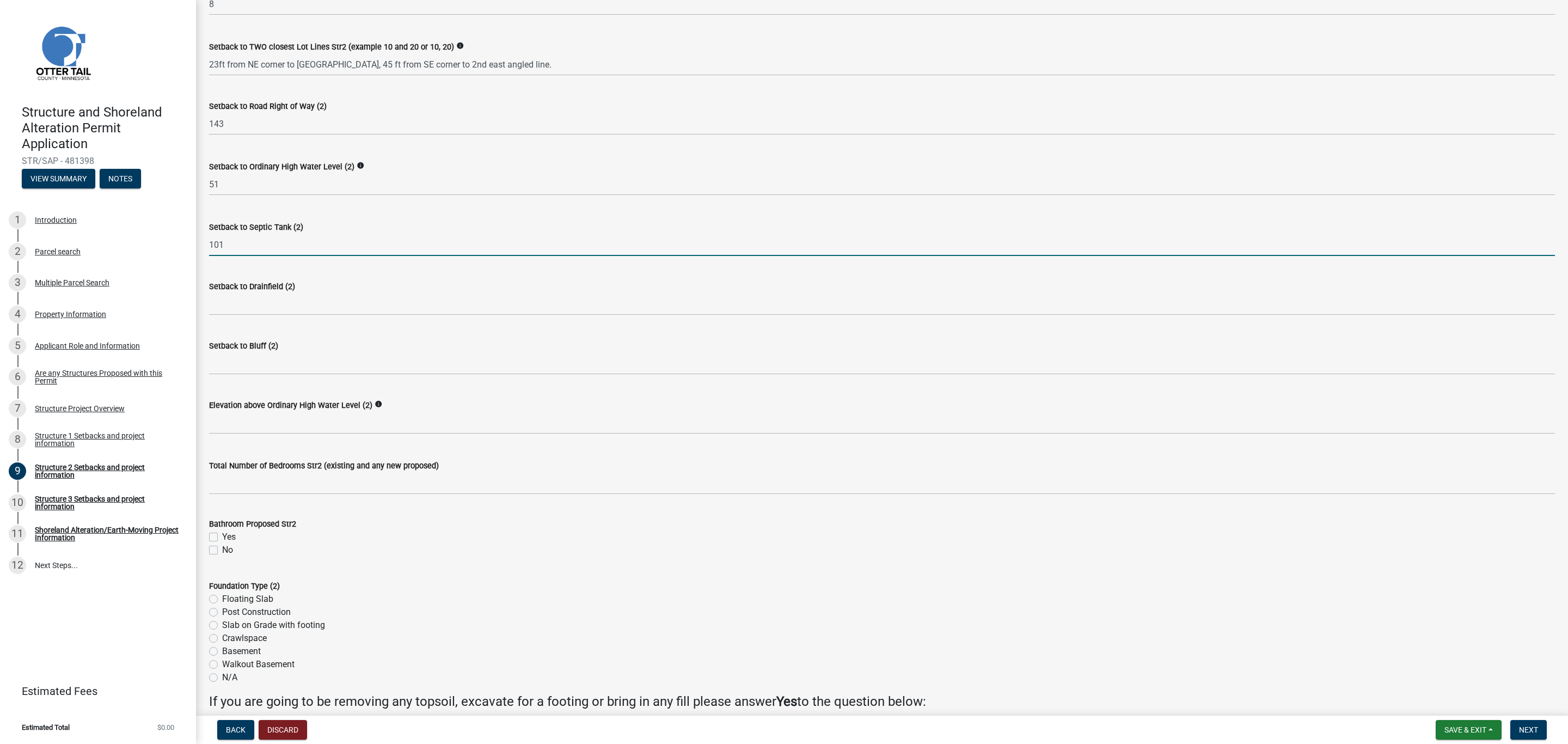
scroll to position [572, 0]
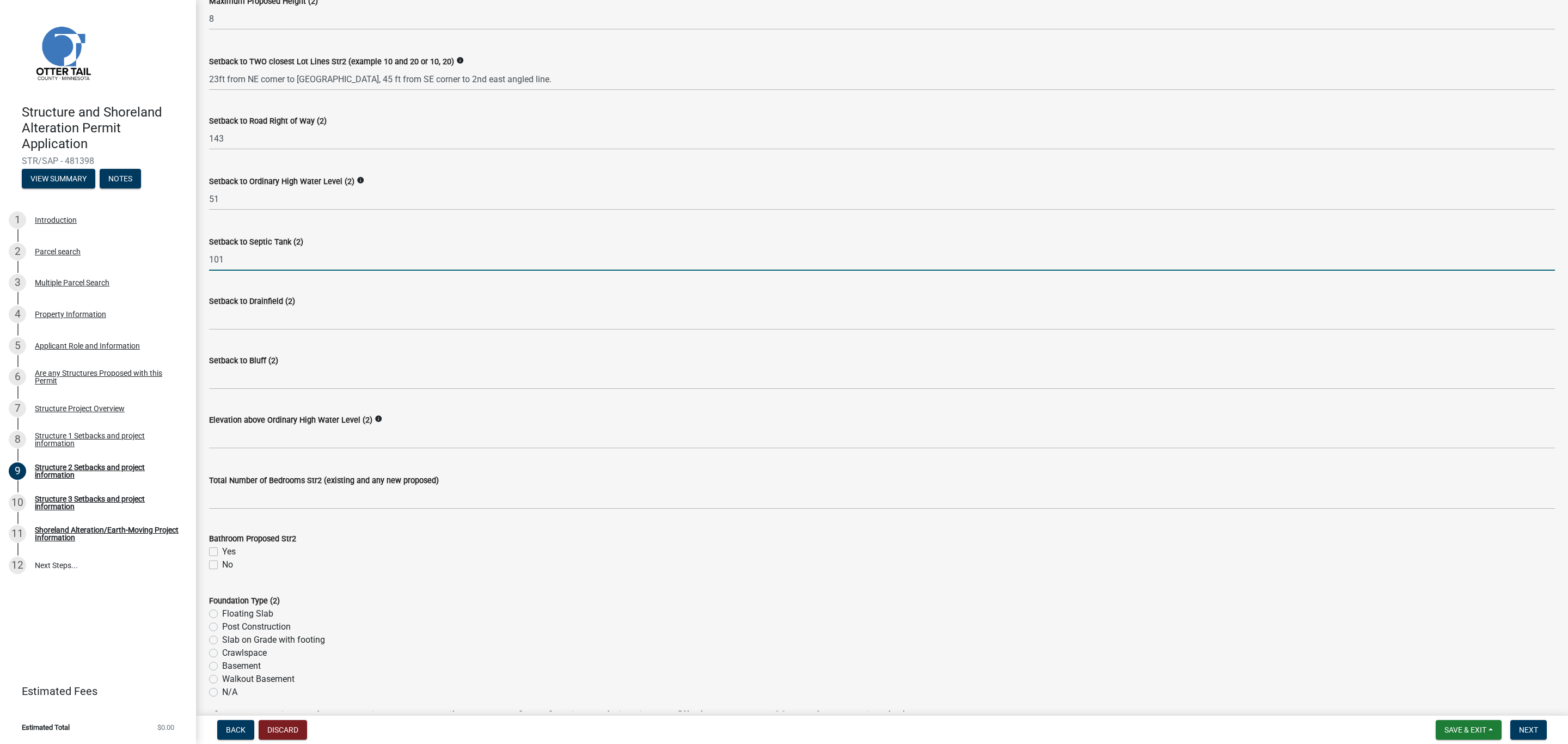
type input "101"
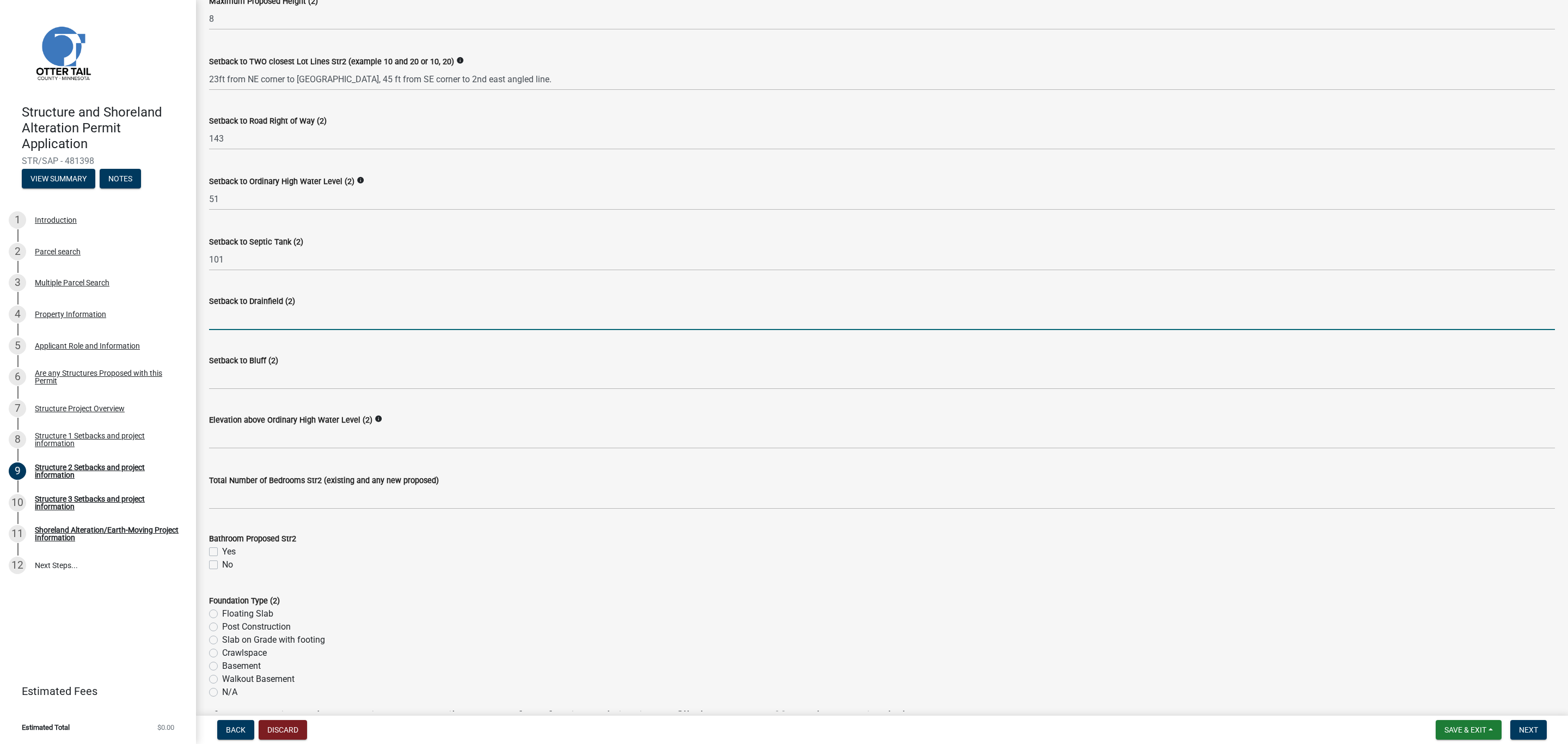
click at [232, 321] on input "Setback to Drainfield (2)" at bounding box center [881, 319] width 1346 height 22
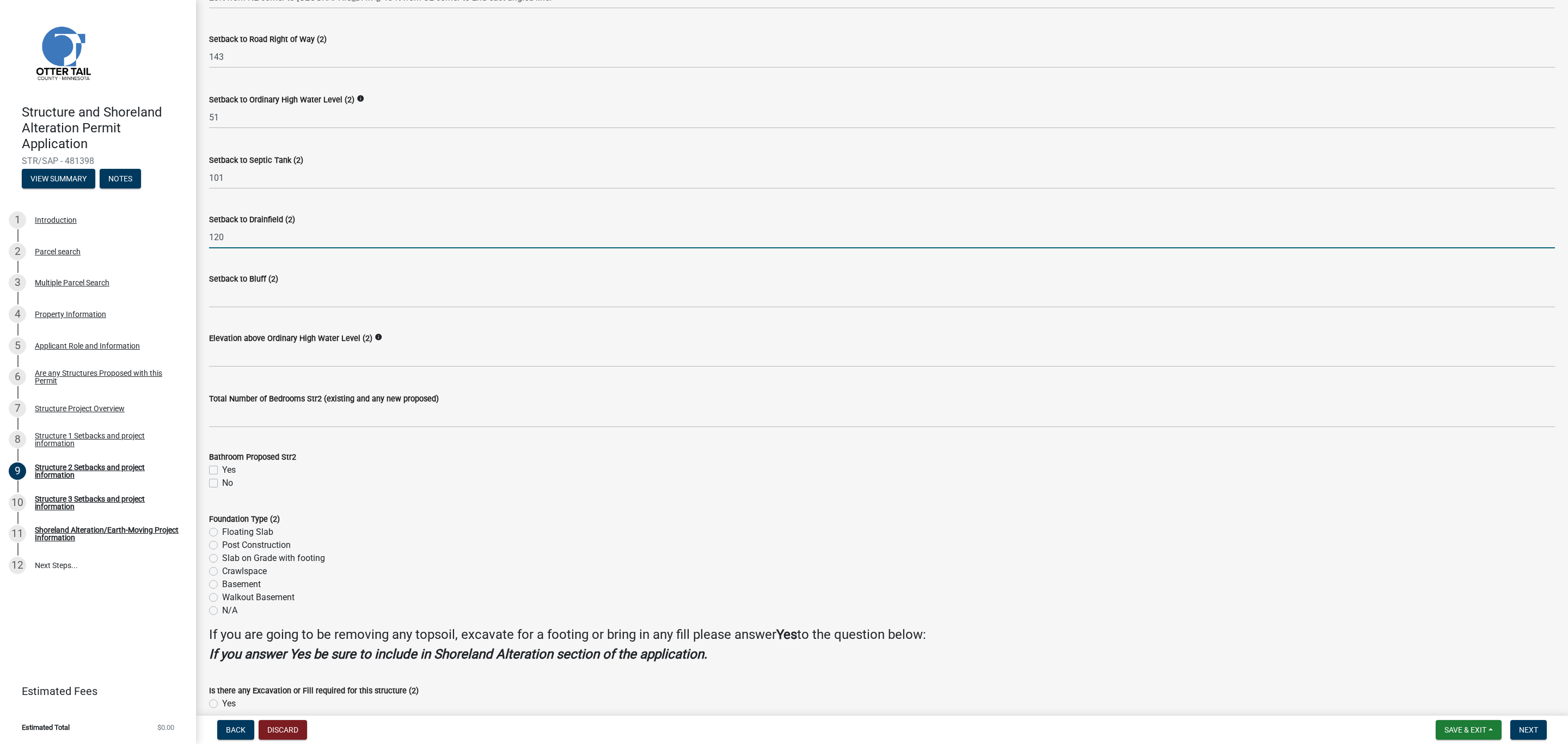
scroll to position [717, 0]
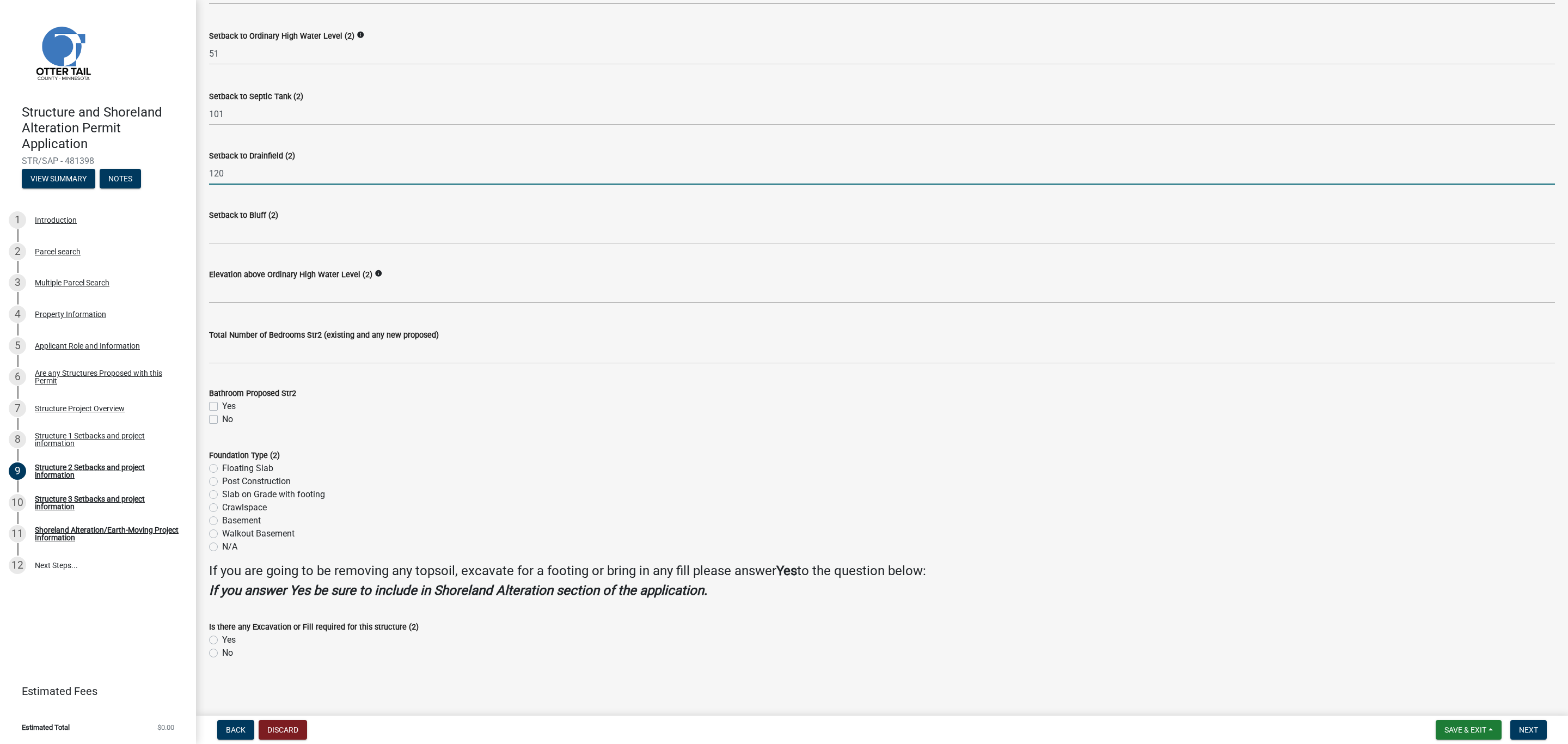
type input "120"
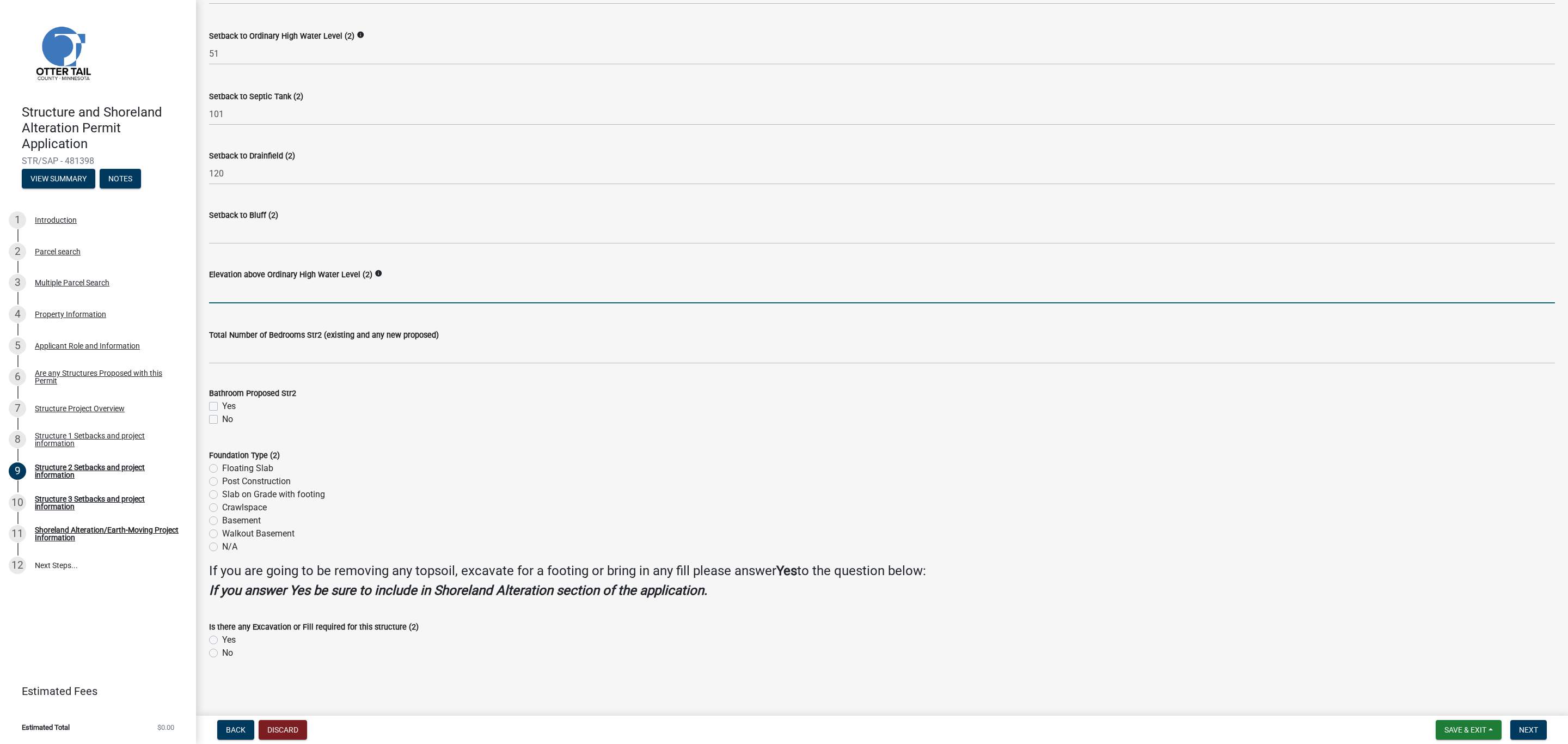
click at [290, 288] on input "text" at bounding box center [881, 292] width 1346 height 22
type input "20"
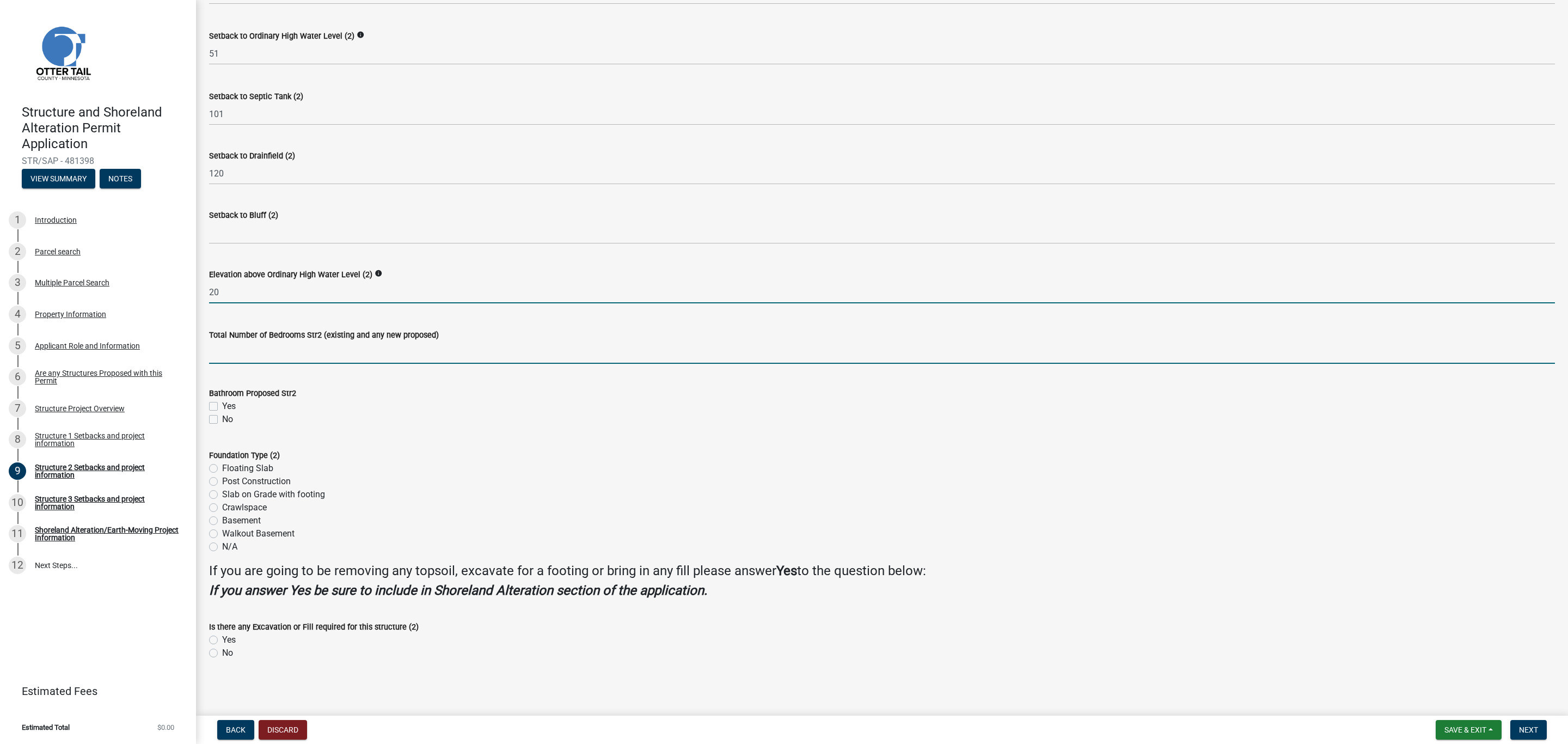
click at [252, 349] on input "text" at bounding box center [881, 353] width 1346 height 22
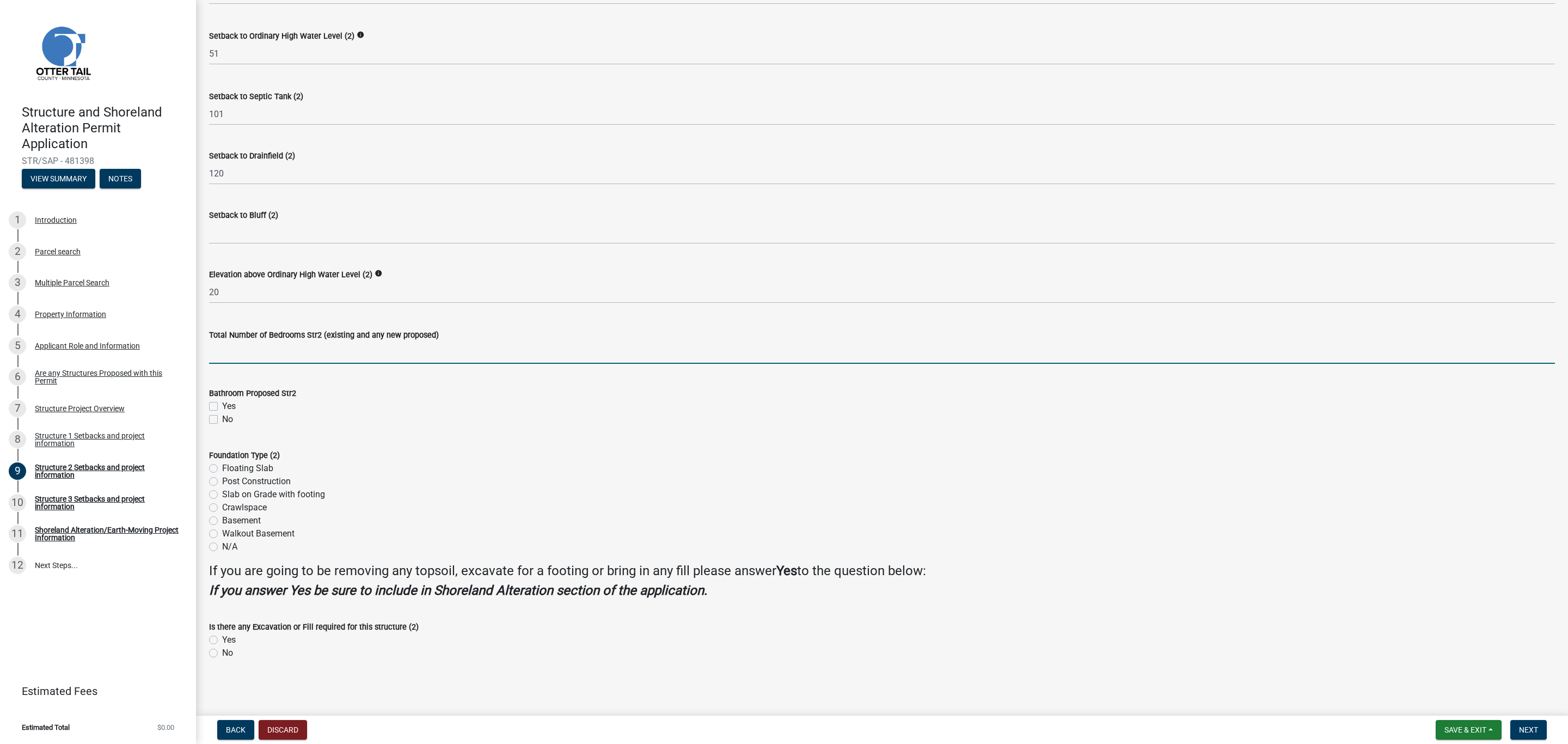
type input "0"
click at [219, 418] on div "No" at bounding box center [881, 419] width 1346 height 13
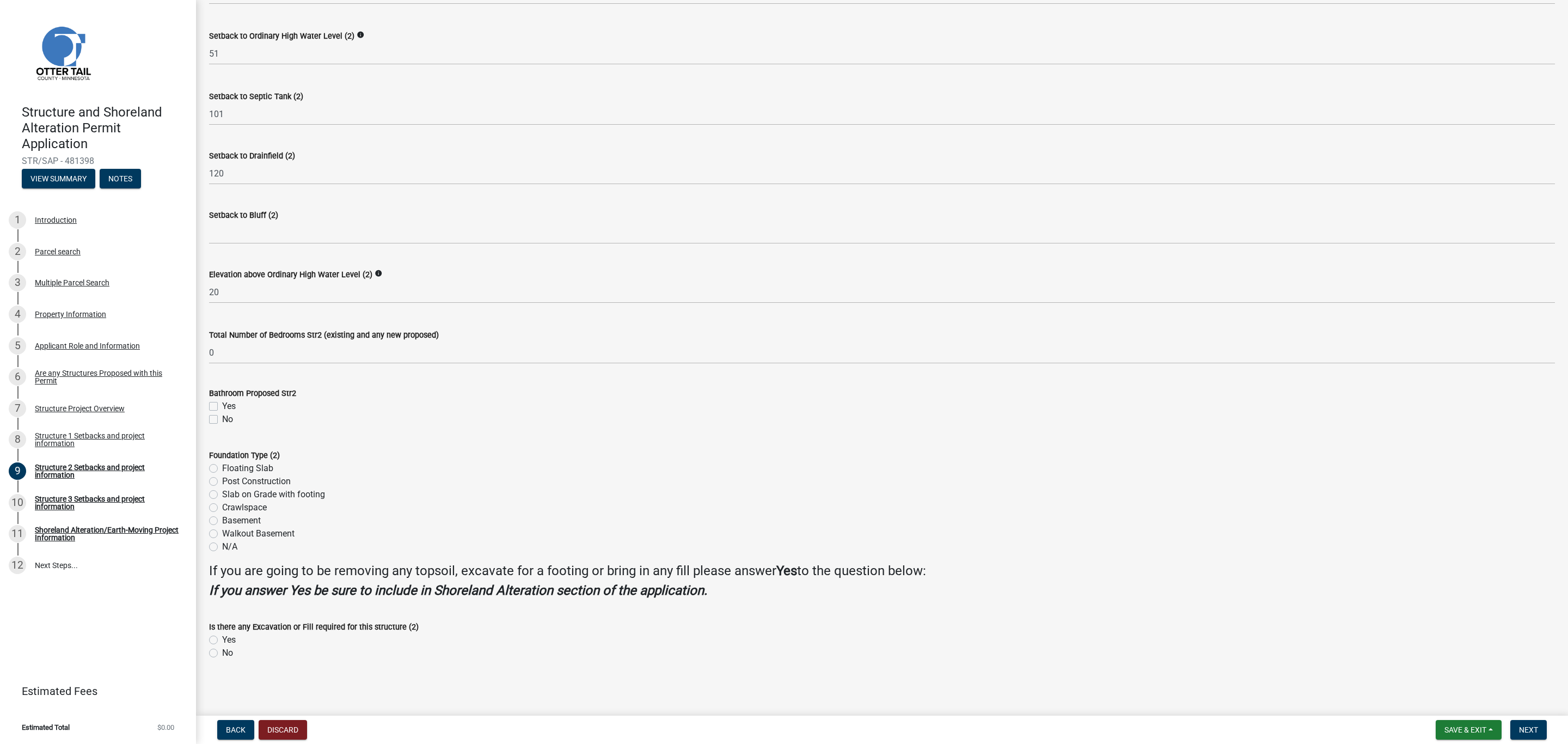
click at [222, 417] on label "No" at bounding box center [227, 419] width 11 height 13
click at [222, 417] on input "No" at bounding box center [225, 416] width 7 height 7
checkbox input "true"
checkbox input "false"
checkbox input "true"
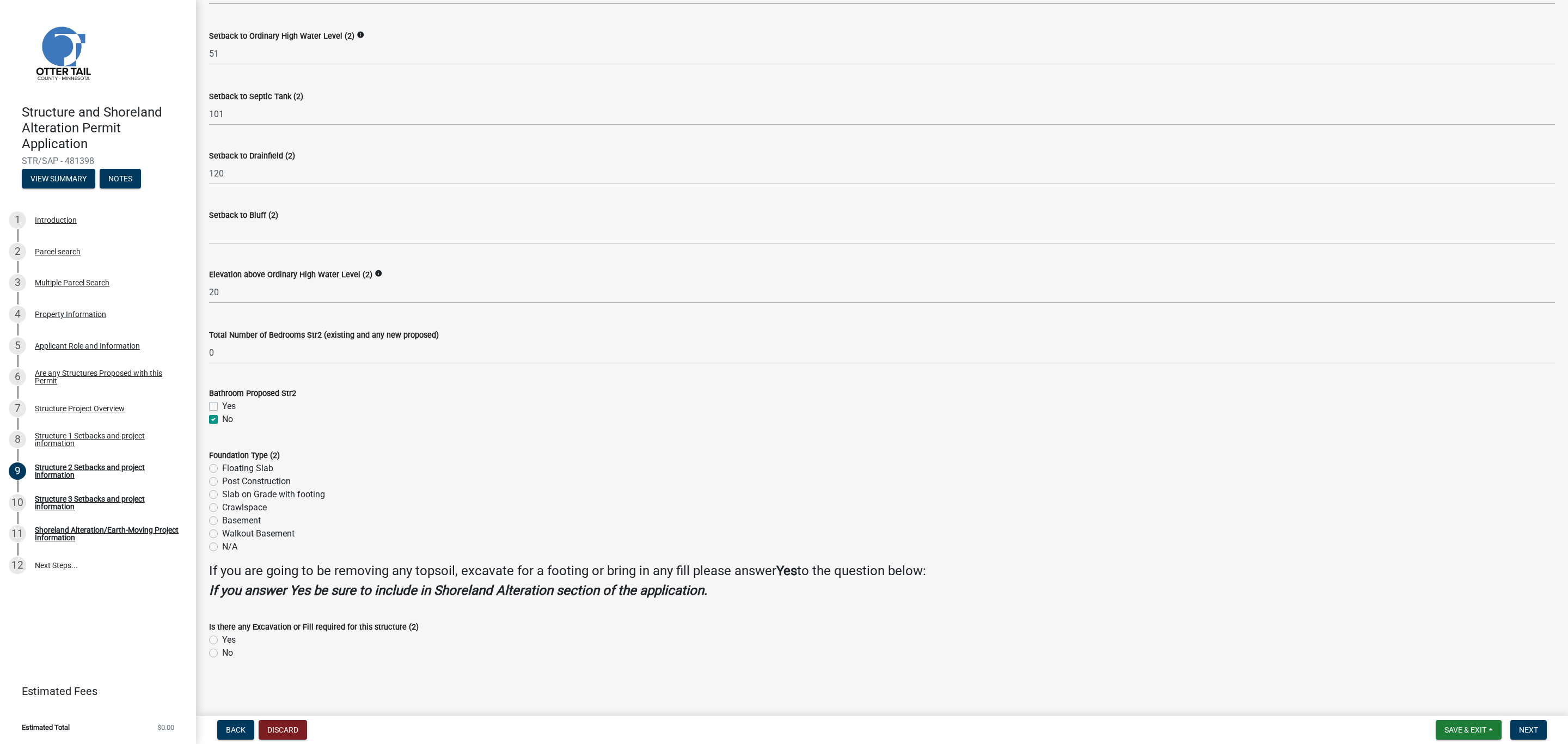
click at [222, 482] on label "Post Construction" at bounding box center [256, 481] width 69 height 13
click at [222, 482] on input "Post Construction" at bounding box center [225, 478] width 7 height 7
radio input "true"
click at [222, 639] on label "Yes" at bounding box center [229, 639] width 14 height 13
click at [222, 639] on input "Yes" at bounding box center [225, 636] width 7 height 7
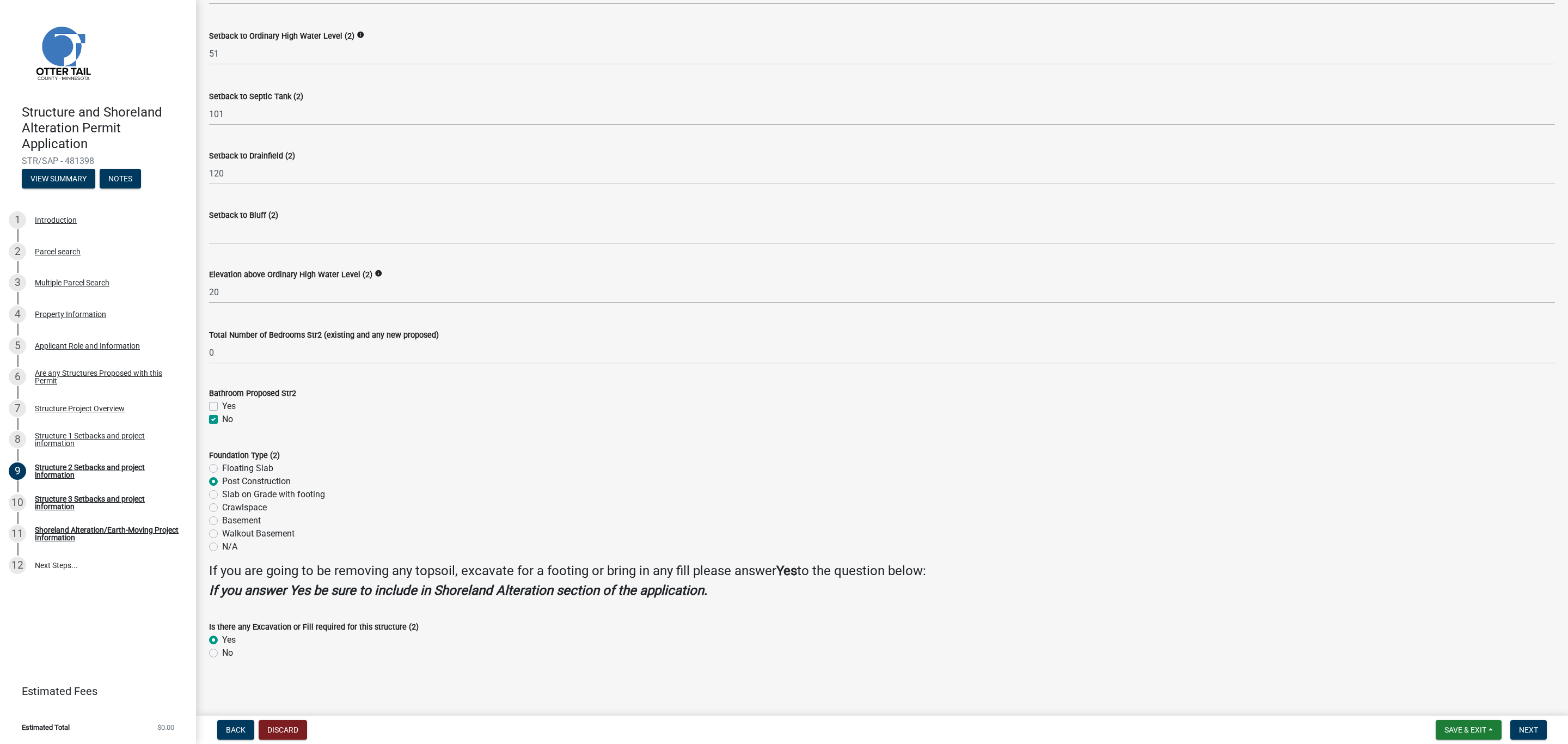
radio input "true"
click at [1485, 731] on span "Save & Exit" at bounding box center [1465, 730] width 42 height 9
click at [1449, 678] on button "Save" at bounding box center [1457, 676] width 87 height 26
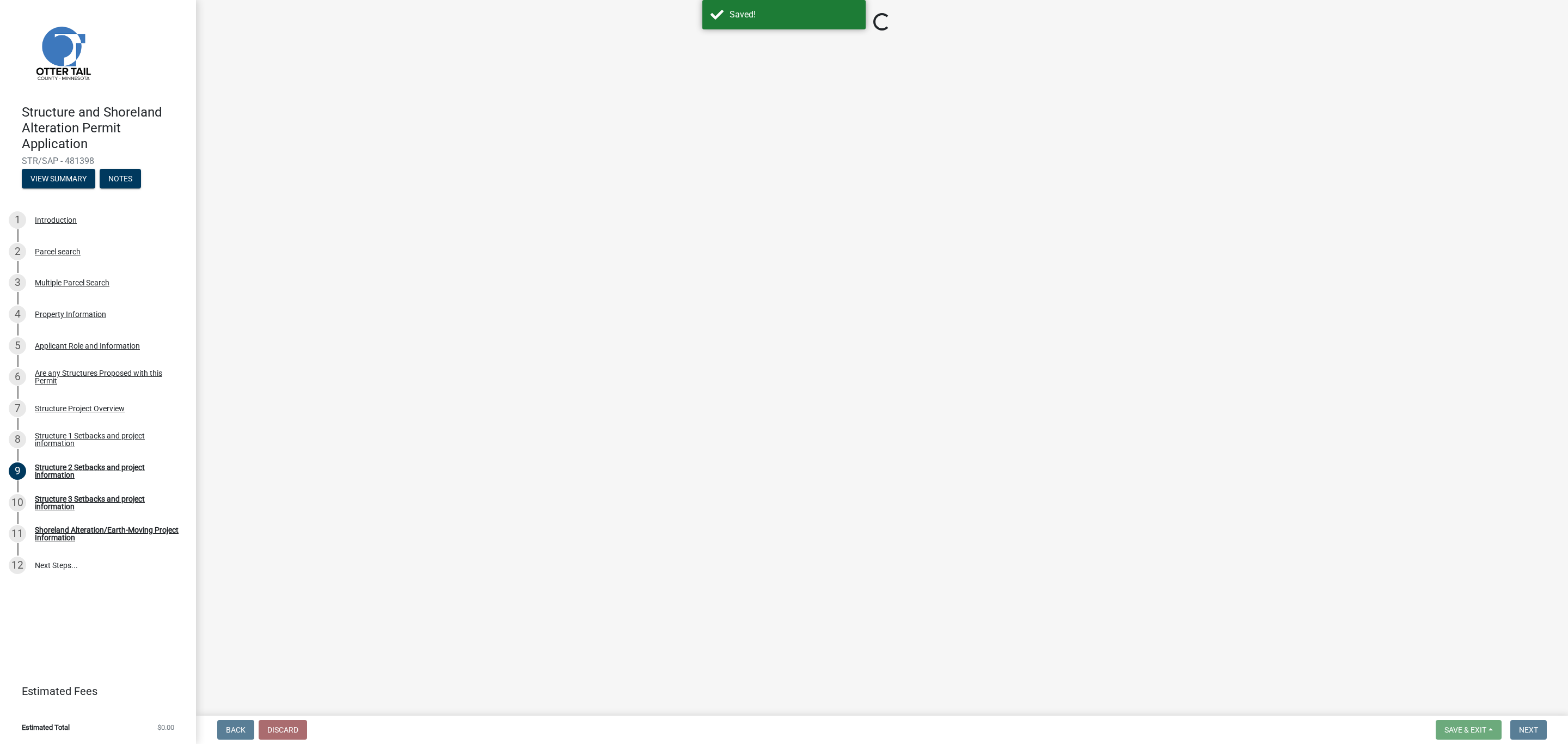
select select "a3cc236c-43aa-406a-8353-e0398d57c407"
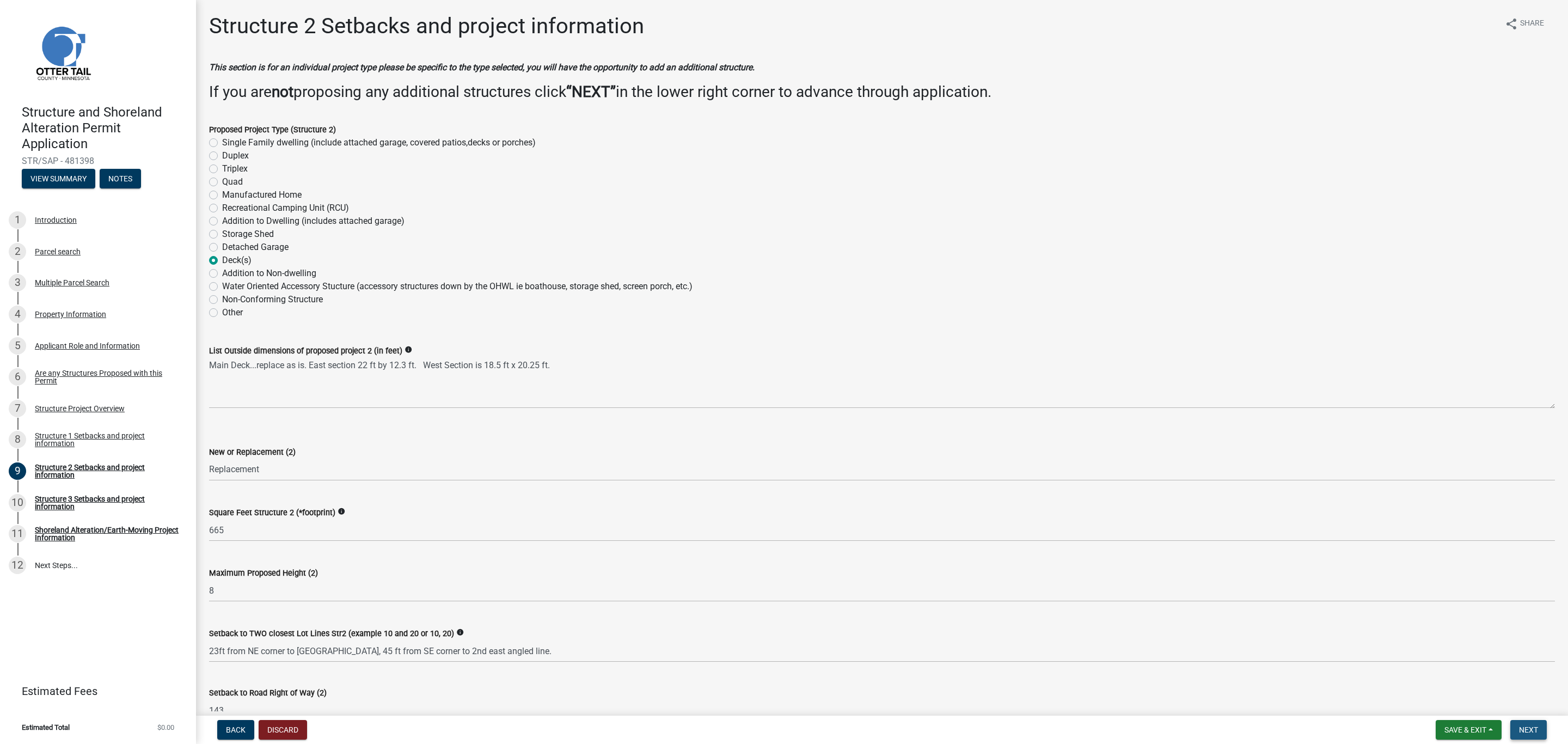
click at [1528, 729] on span "Next" at bounding box center [1528, 730] width 19 height 9
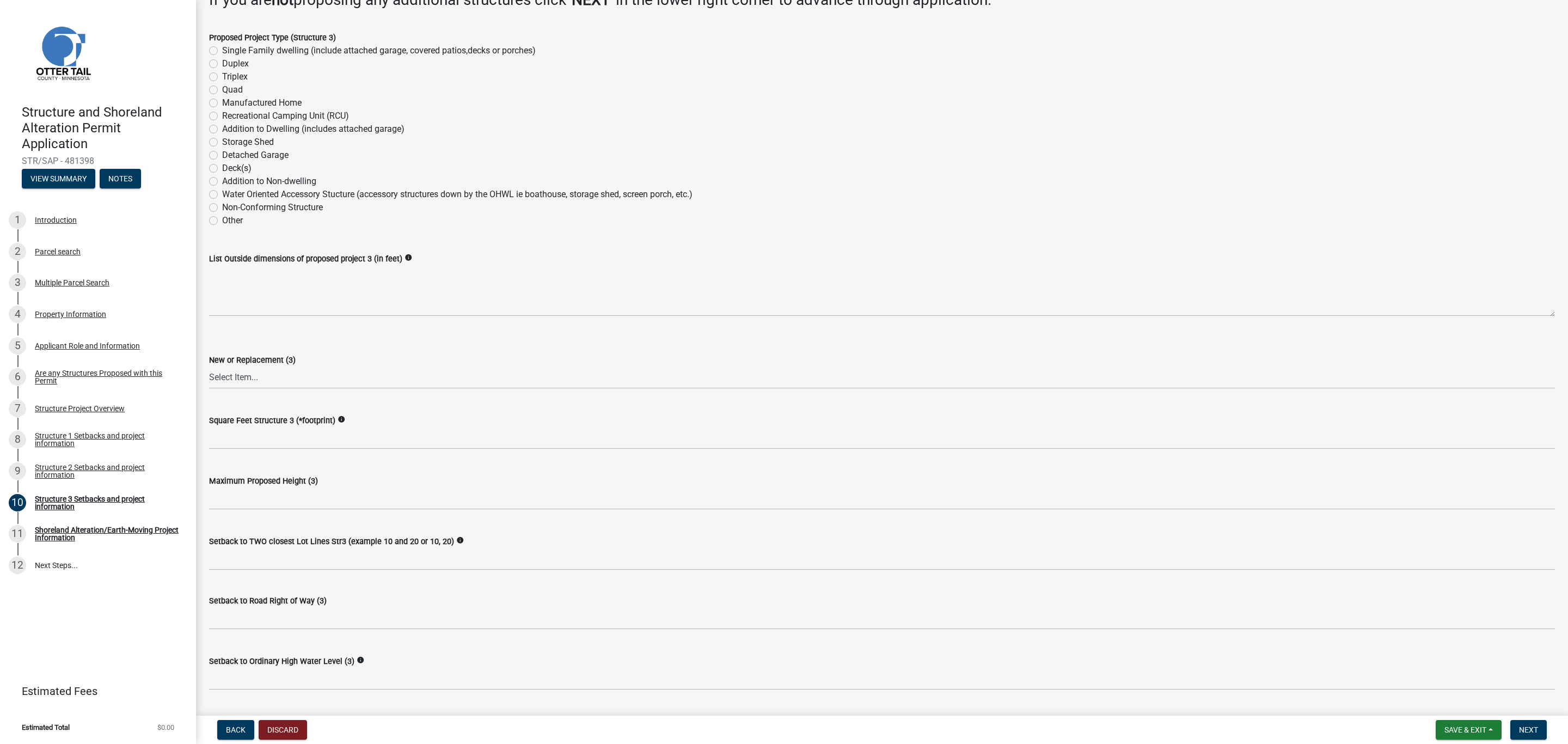
scroll to position [163, 0]
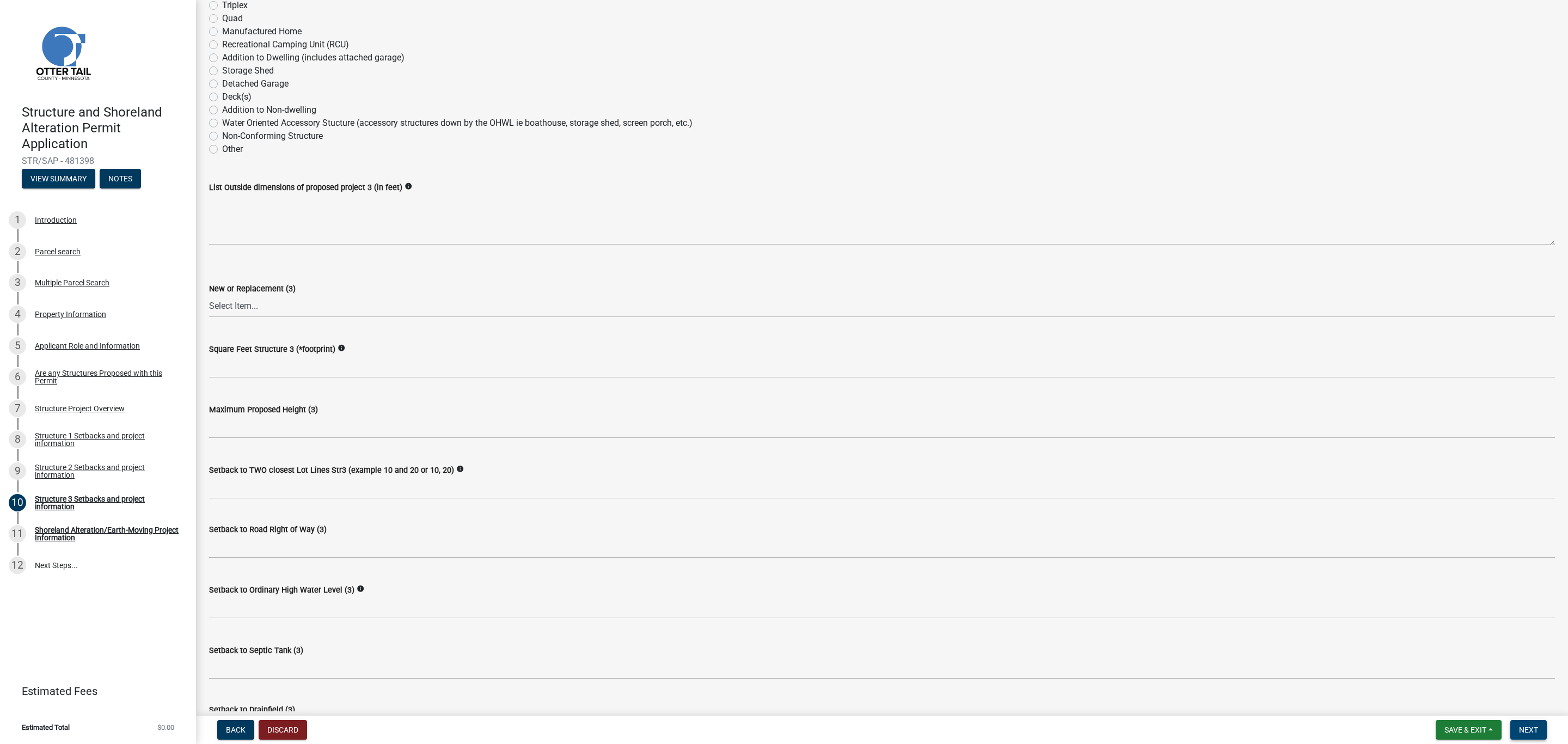
click at [1529, 729] on span "Next" at bounding box center [1528, 730] width 19 height 9
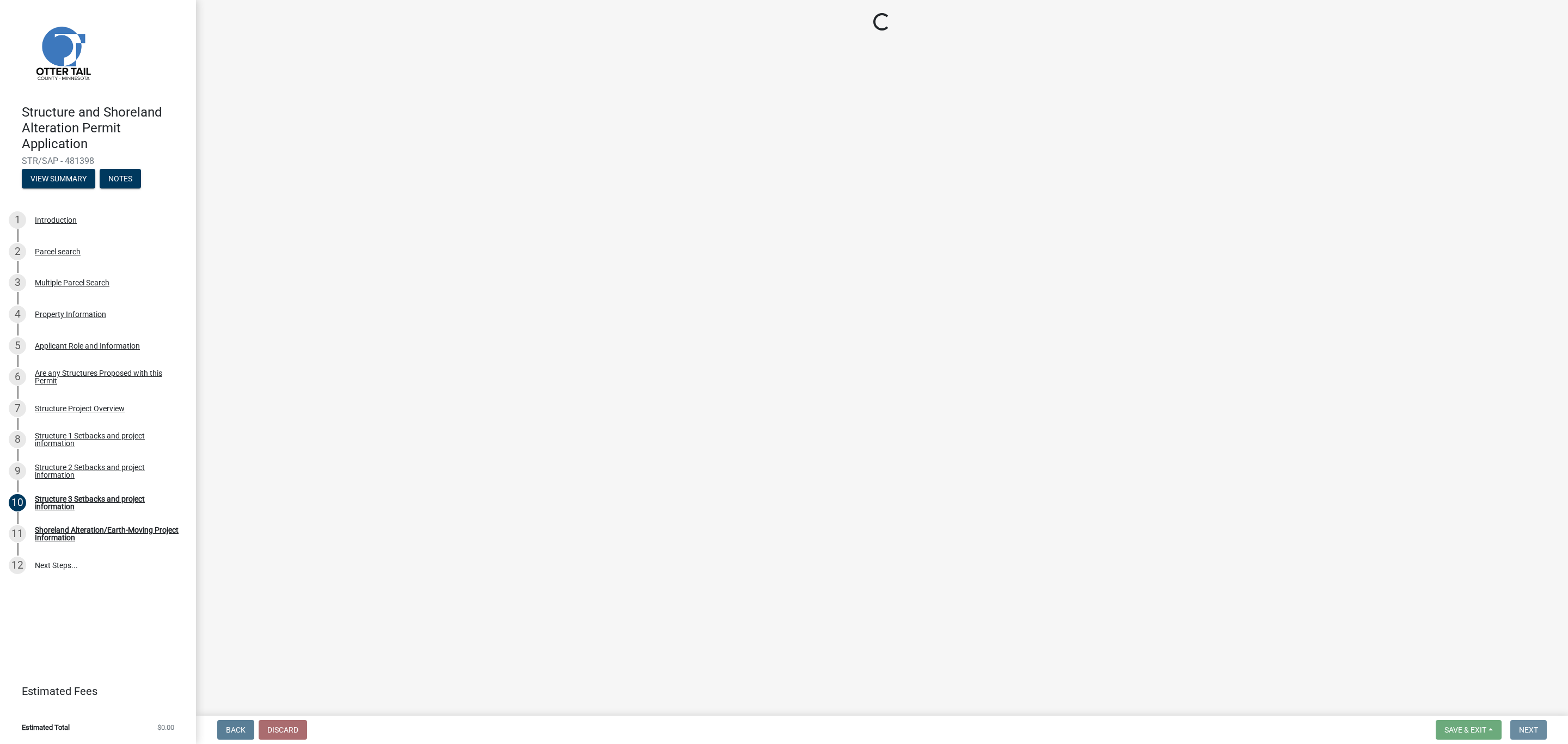
scroll to position [0, 0]
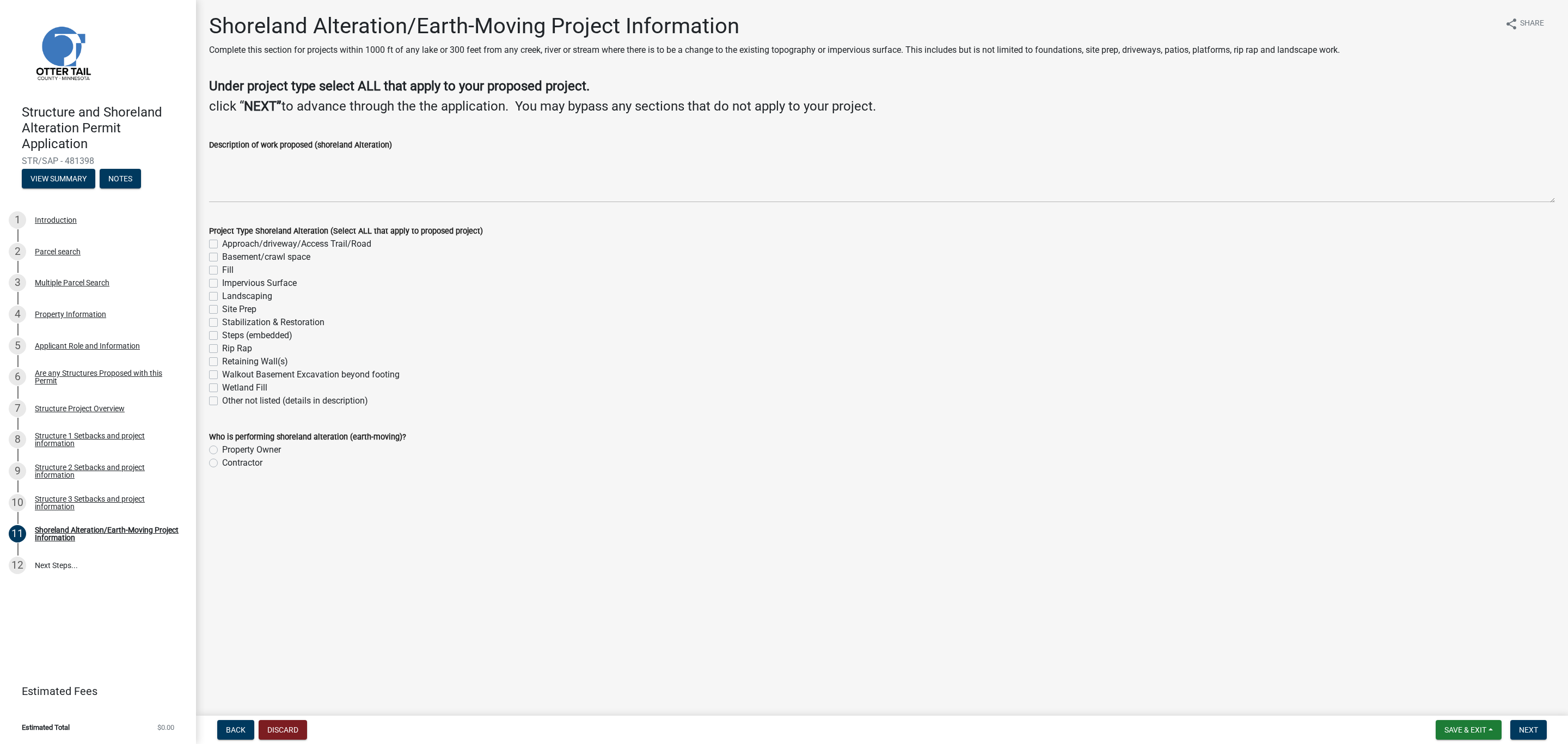
click at [222, 284] on label "Impervious Surface" at bounding box center [259, 283] width 75 height 13
click at [222, 284] on input "Impervious Surface" at bounding box center [225, 280] width 7 height 7
checkbox input "true"
checkbox input "false"
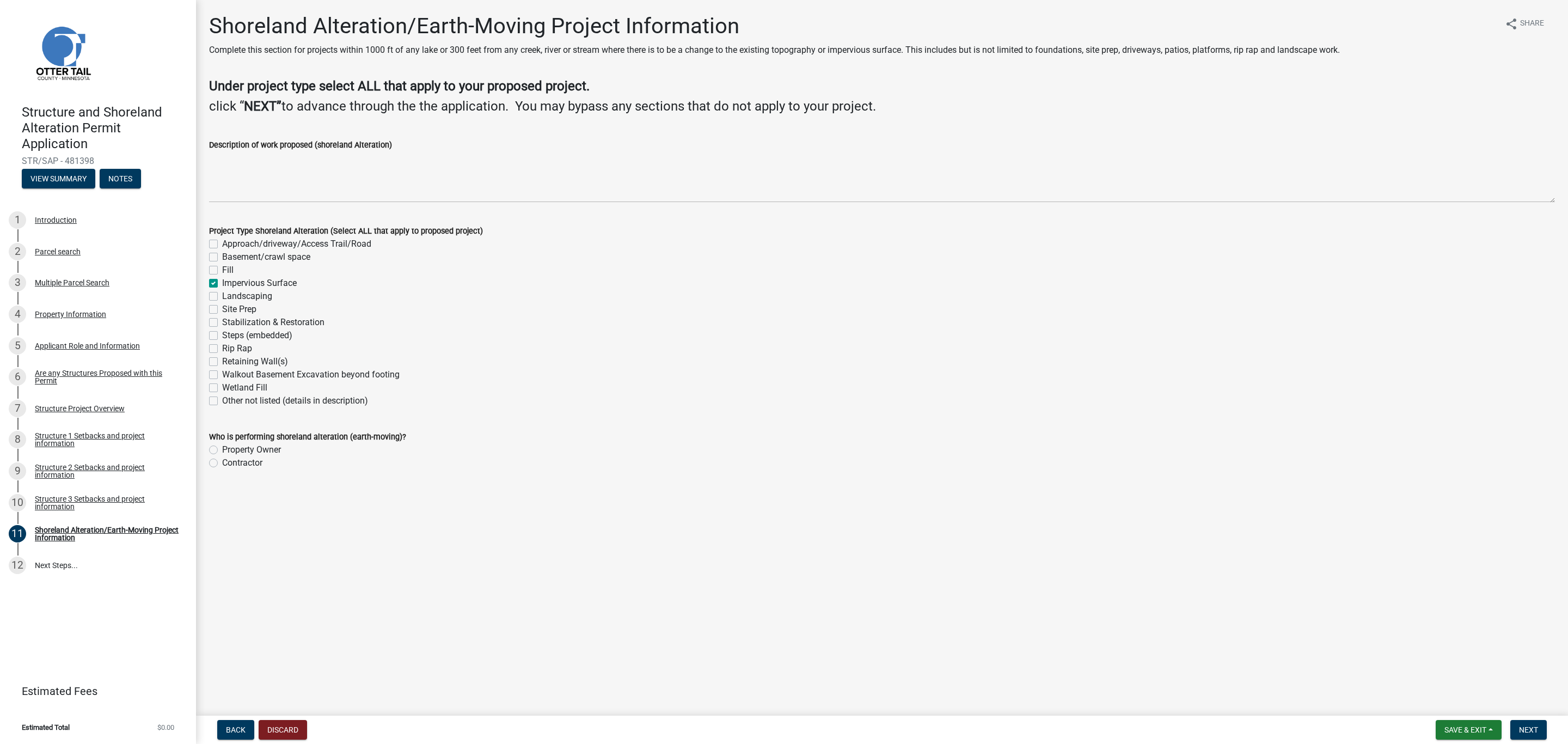
checkbox input "false"
checkbox input "true"
checkbox input "false"
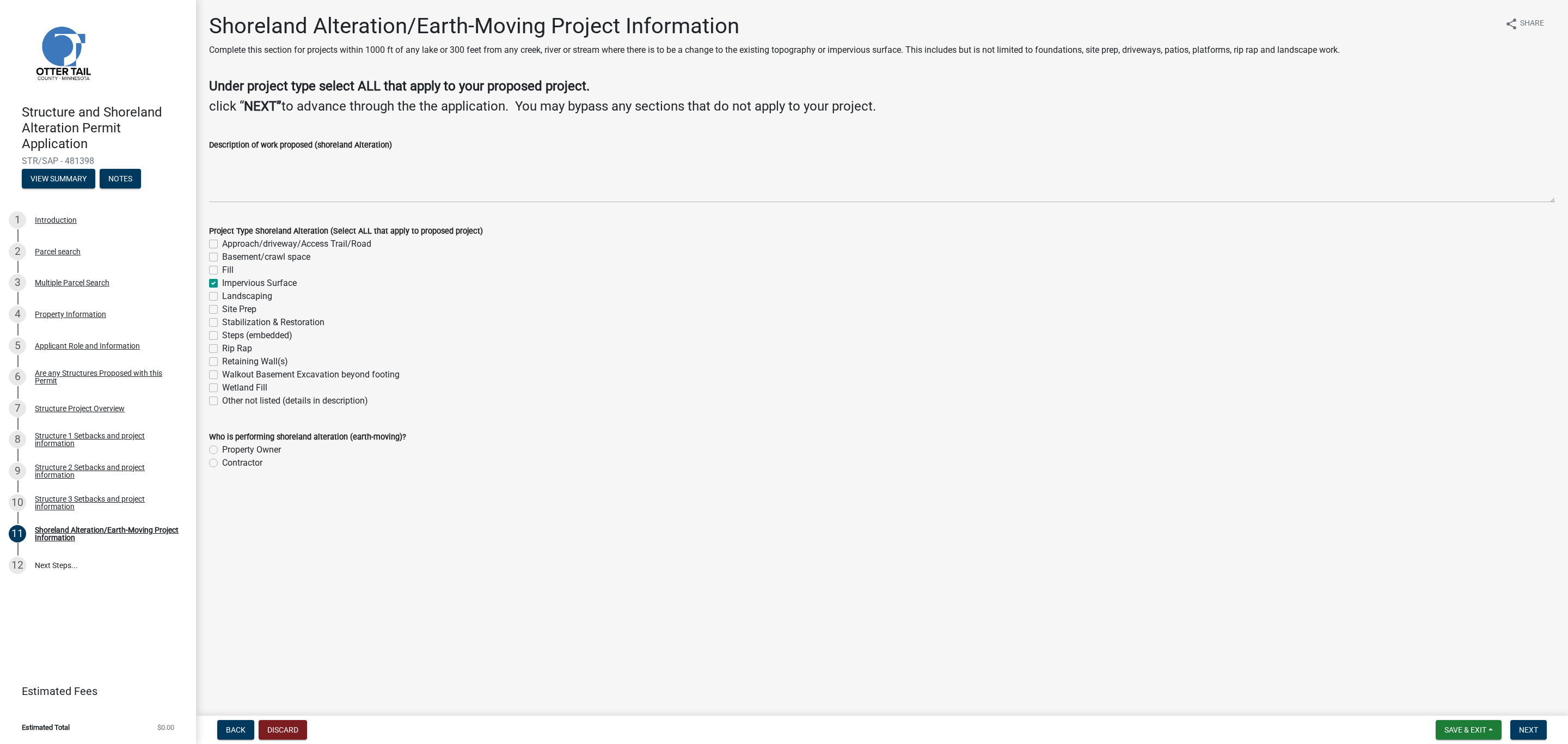
checkbox input "false"
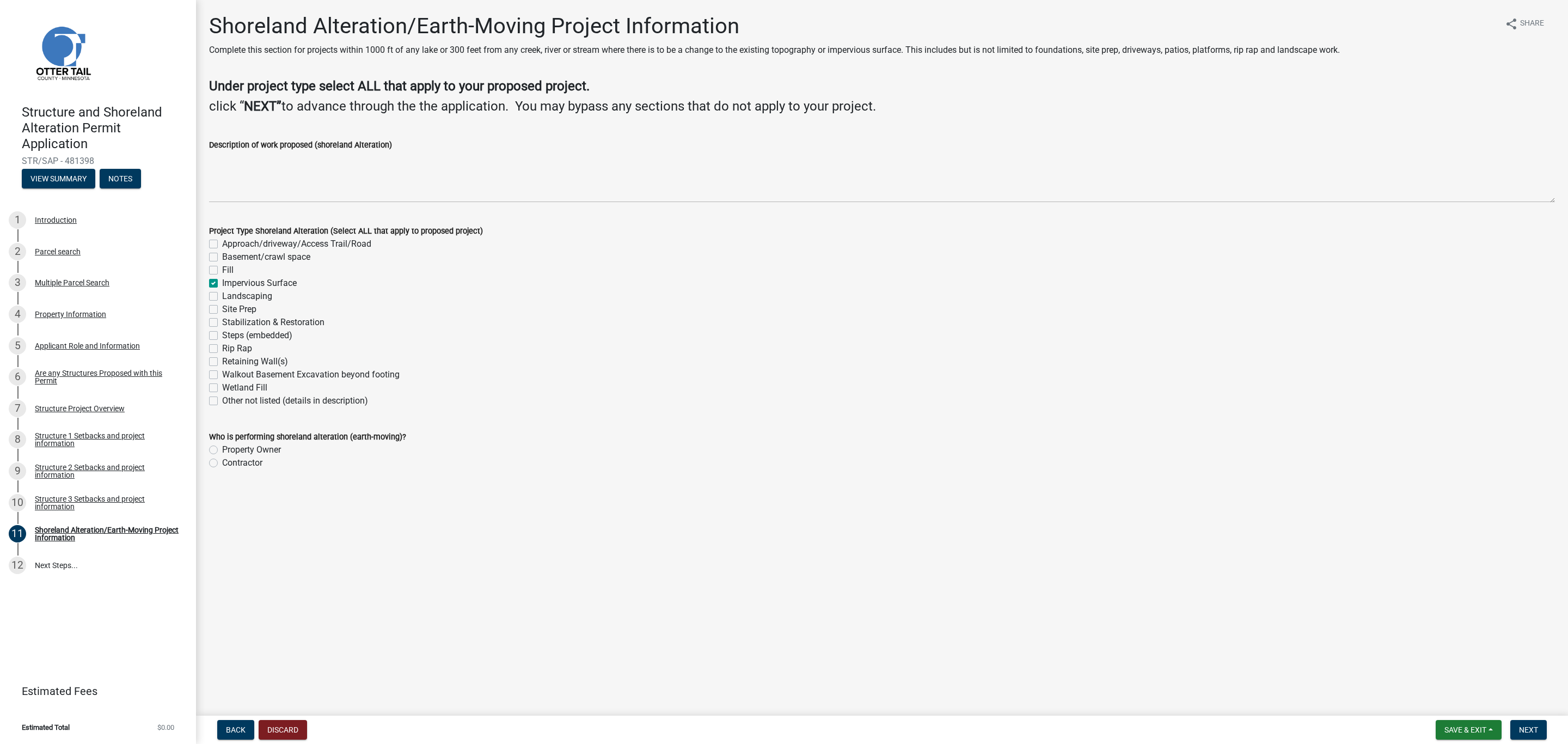
checkbox input "false"
click at [222, 296] on label "Landscaping" at bounding box center [247, 296] width 50 height 13
click at [222, 296] on input "Landscaping" at bounding box center [225, 293] width 7 height 7
checkbox input "true"
checkbox input "false"
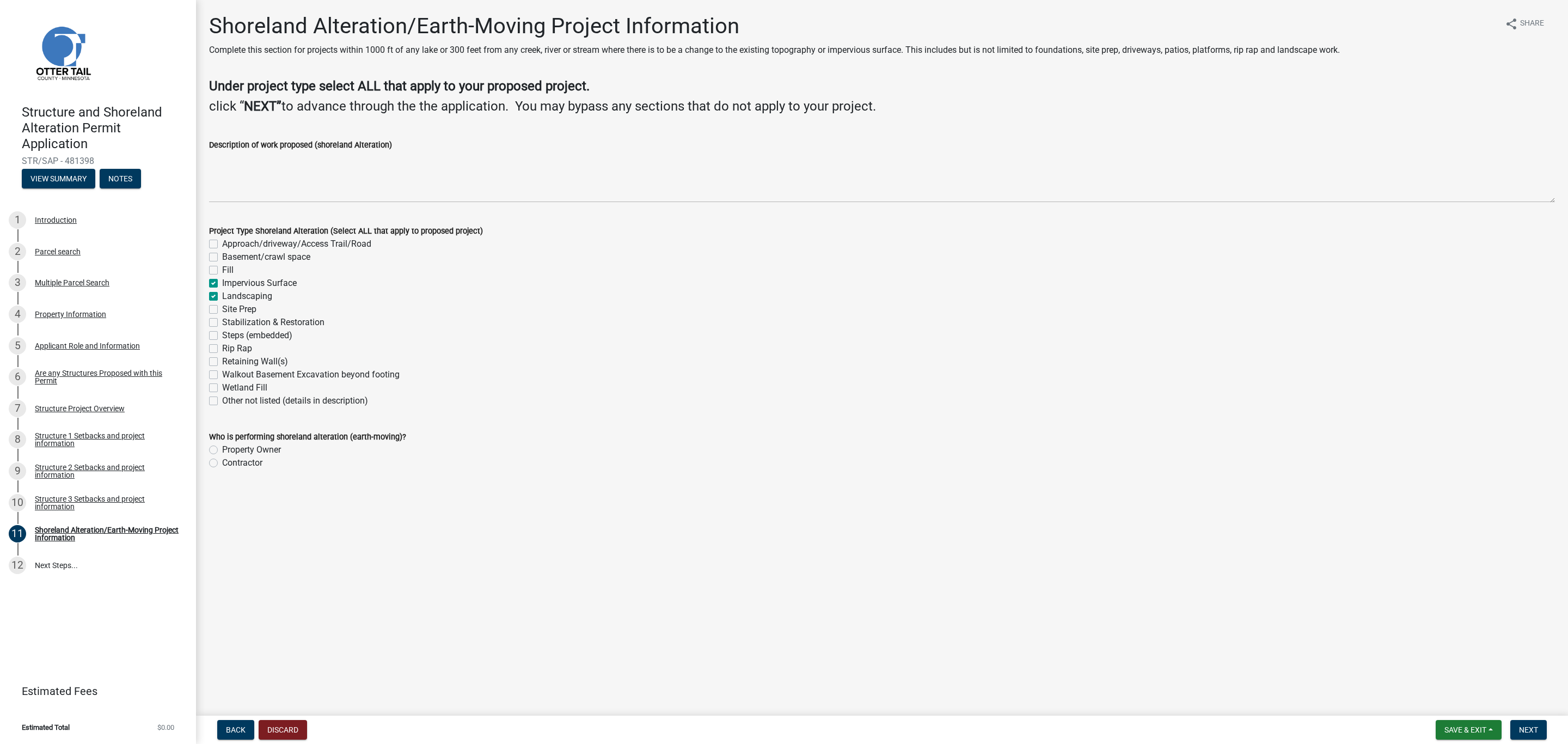
checkbox input "false"
checkbox input "true"
checkbox input "false"
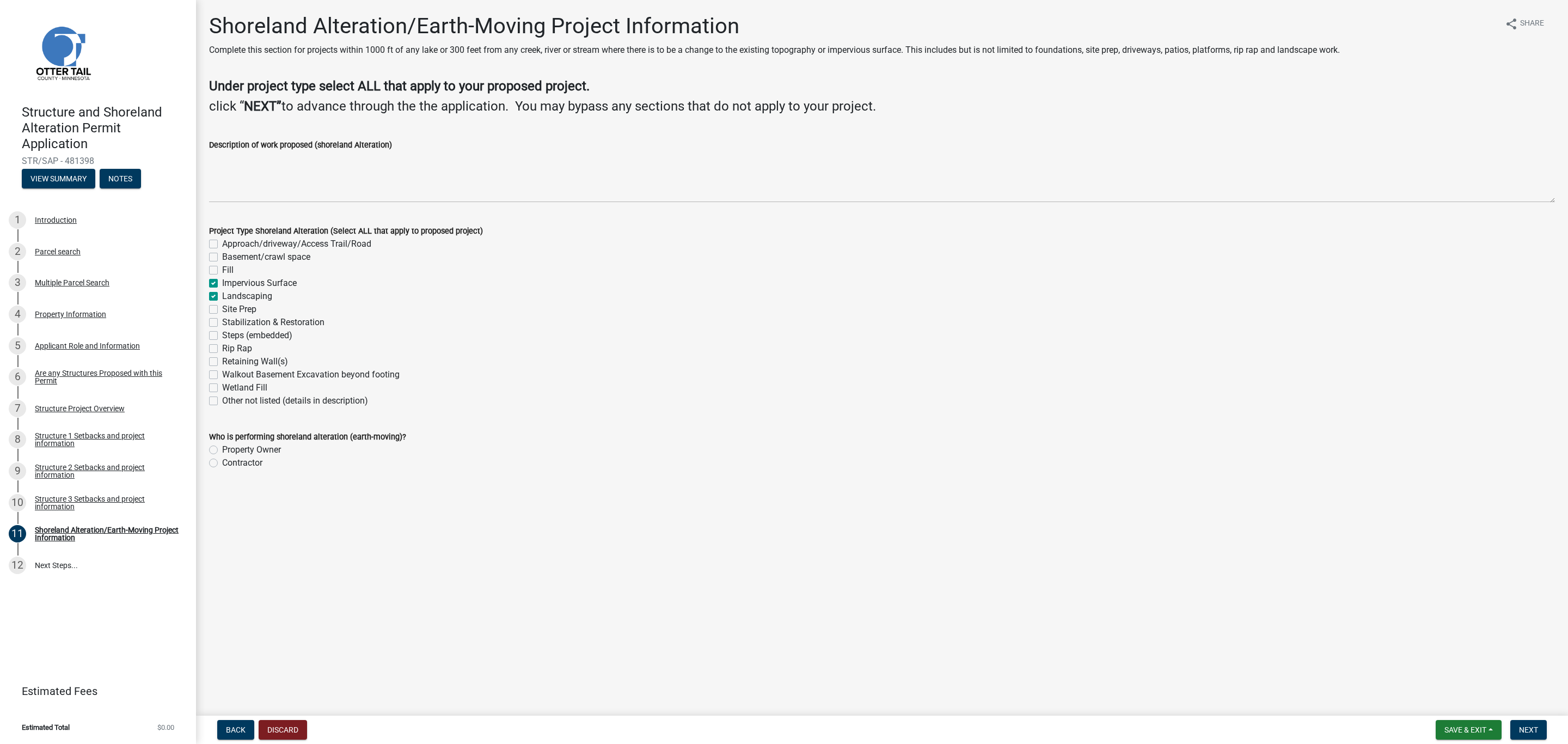
checkbox input "false"
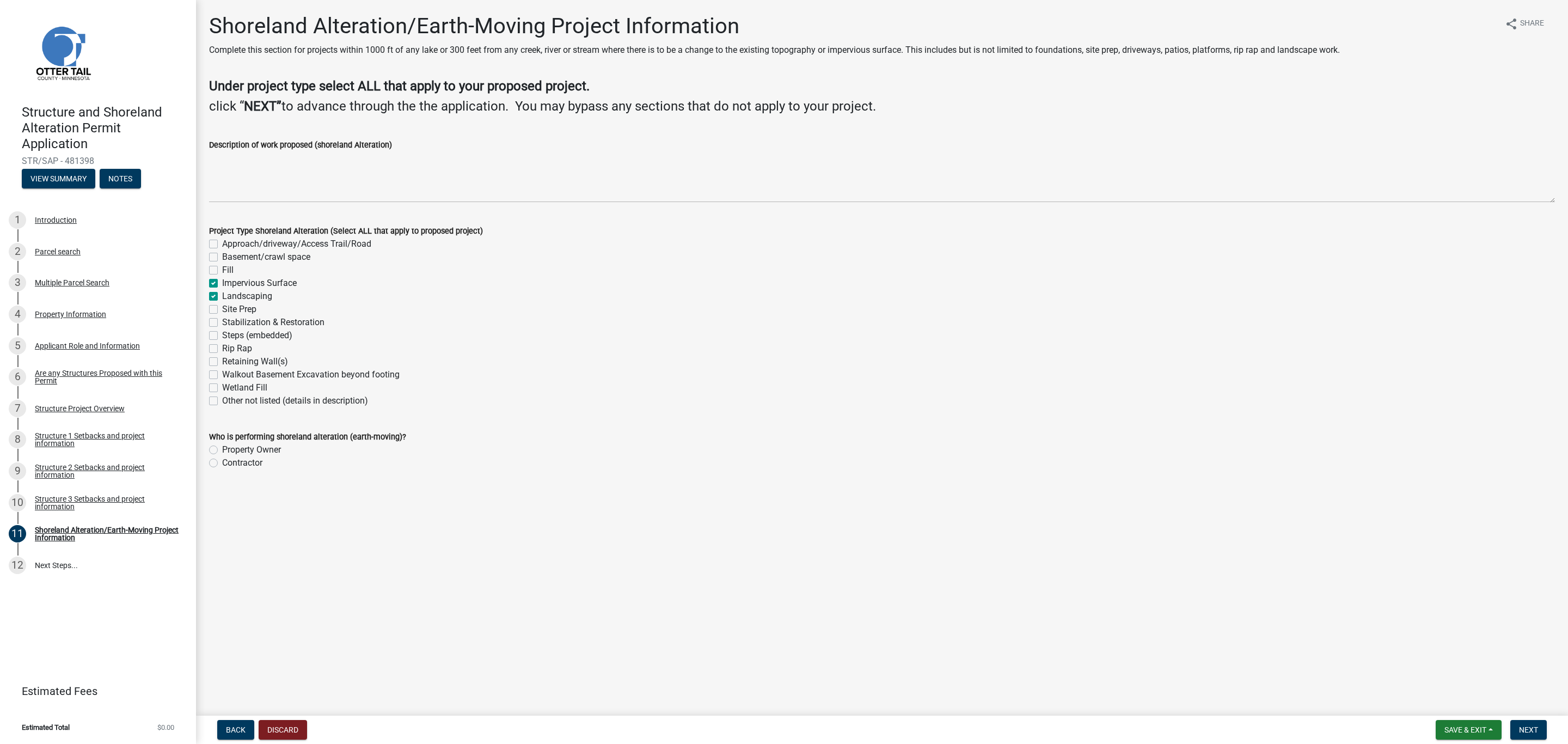
checkbox input "false"
click at [222, 323] on label "Stabilization & Restoration" at bounding box center [273, 322] width 103 height 13
click at [222, 323] on input "Stabilization & Restoration" at bounding box center [225, 319] width 7 height 7
checkbox input "true"
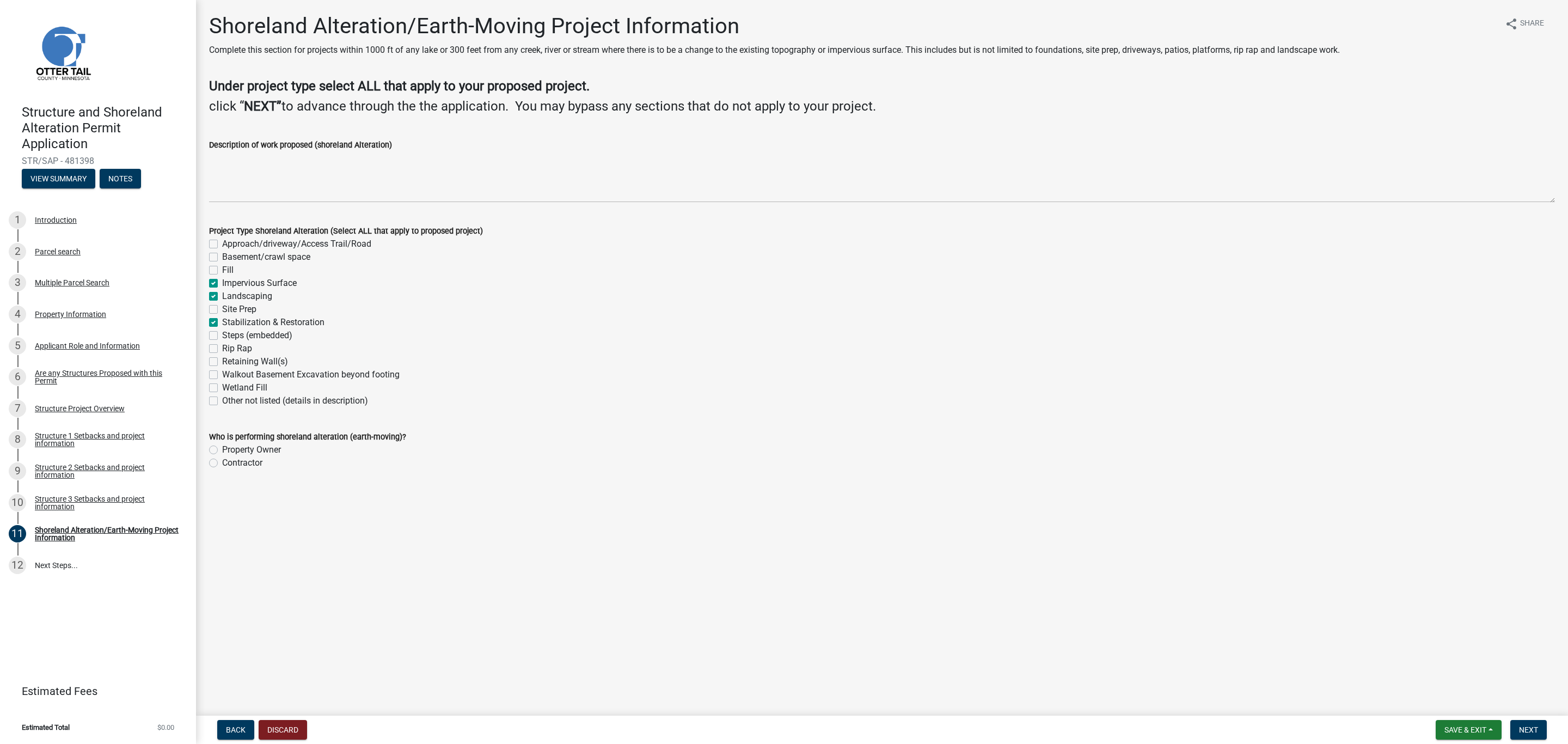
checkbox input "false"
checkbox input "true"
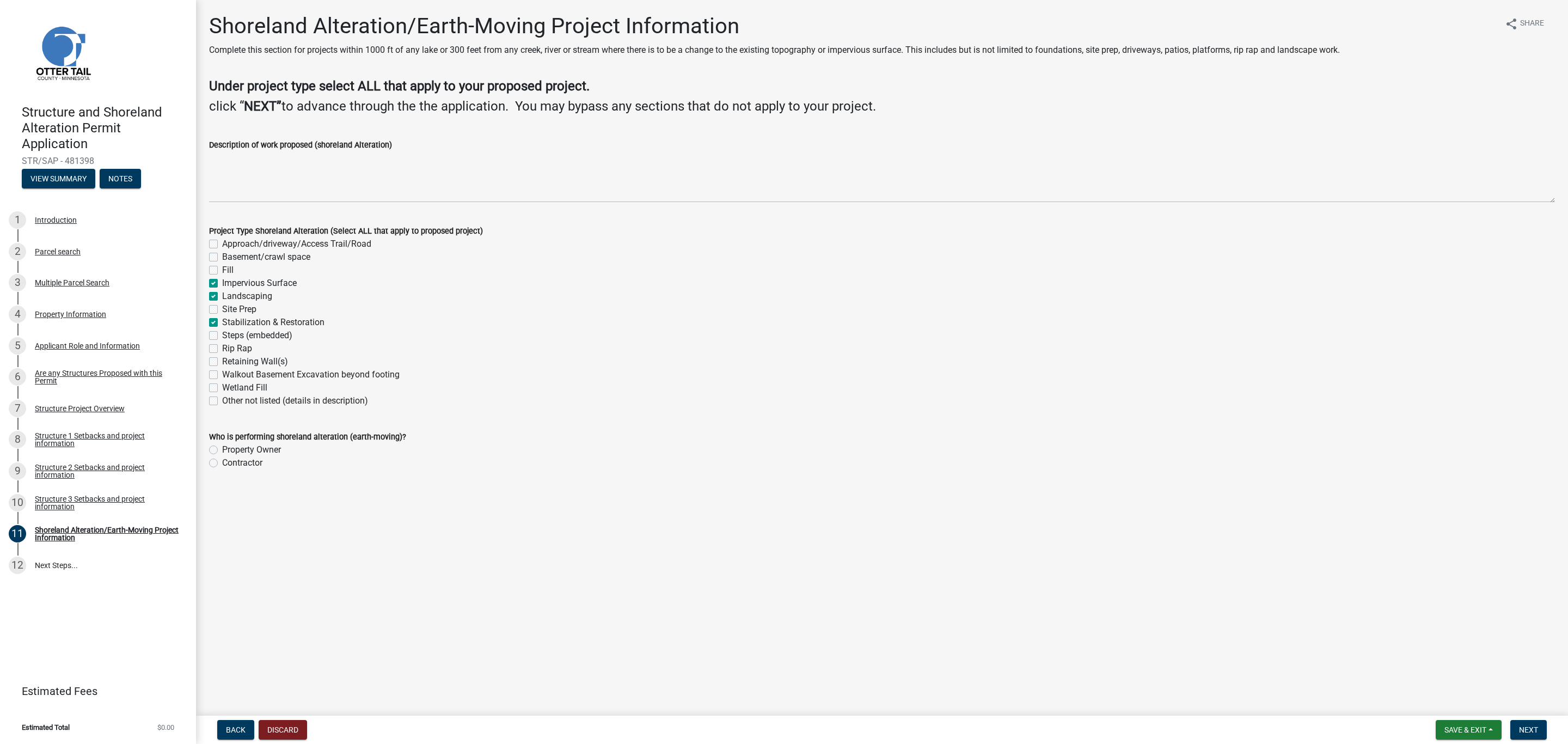
checkbox input "false"
checkbox input "true"
checkbox input "false"
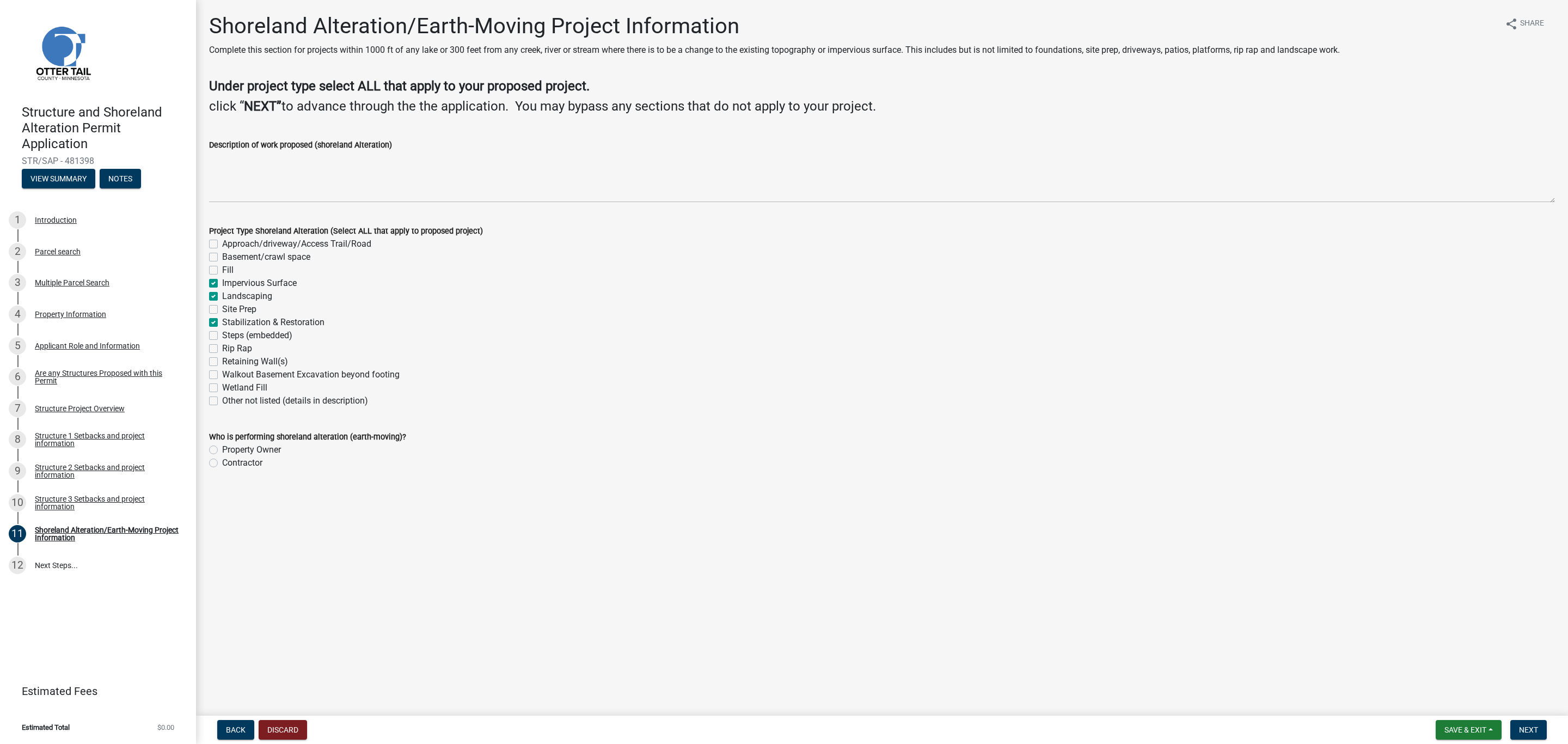
checkbox input "false"
click at [222, 348] on label "Rip Rap" at bounding box center [237, 348] width 30 height 13
click at [222, 348] on input "Rip Rap" at bounding box center [225, 345] width 7 height 7
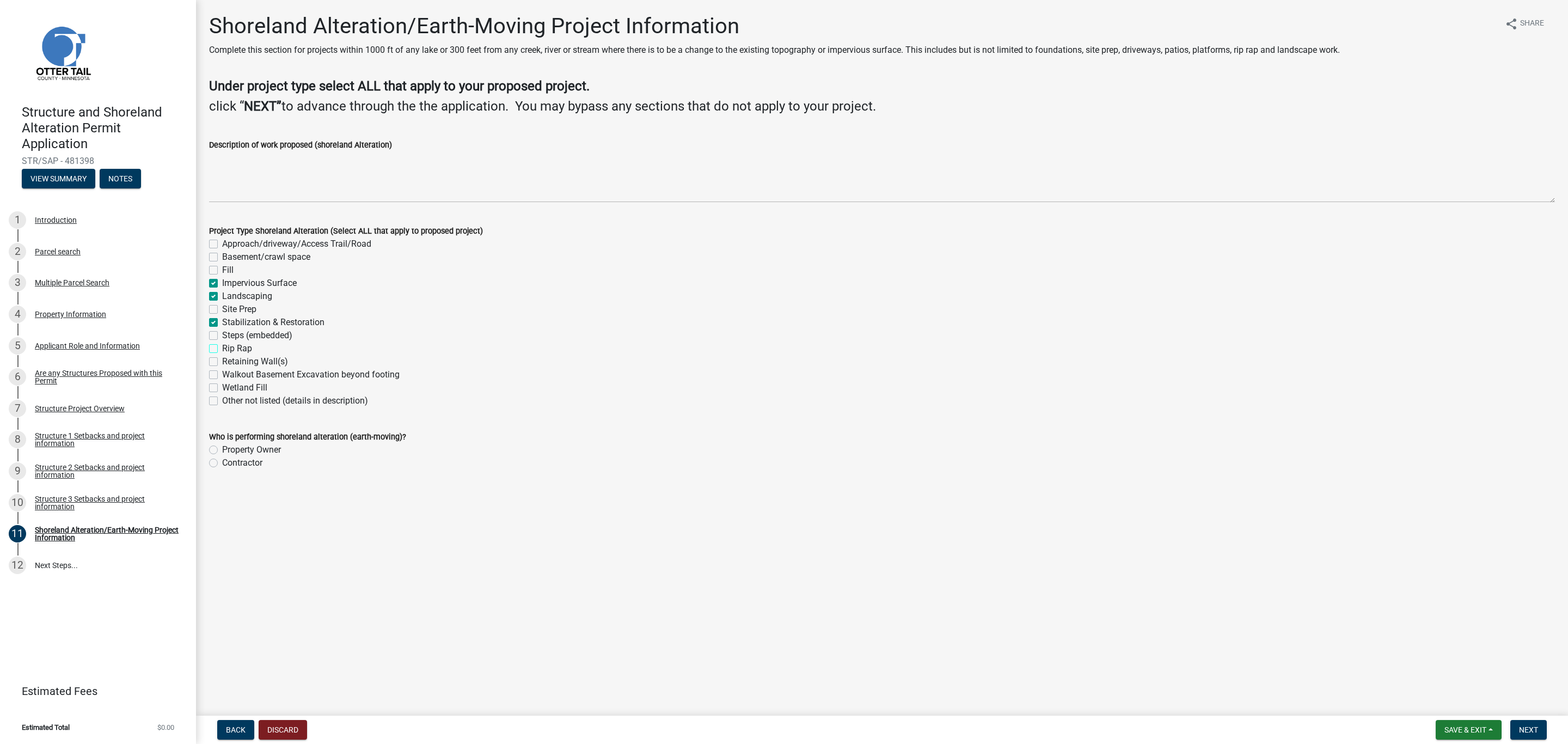
checkbox input "true"
checkbox input "false"
checkbox input "true"
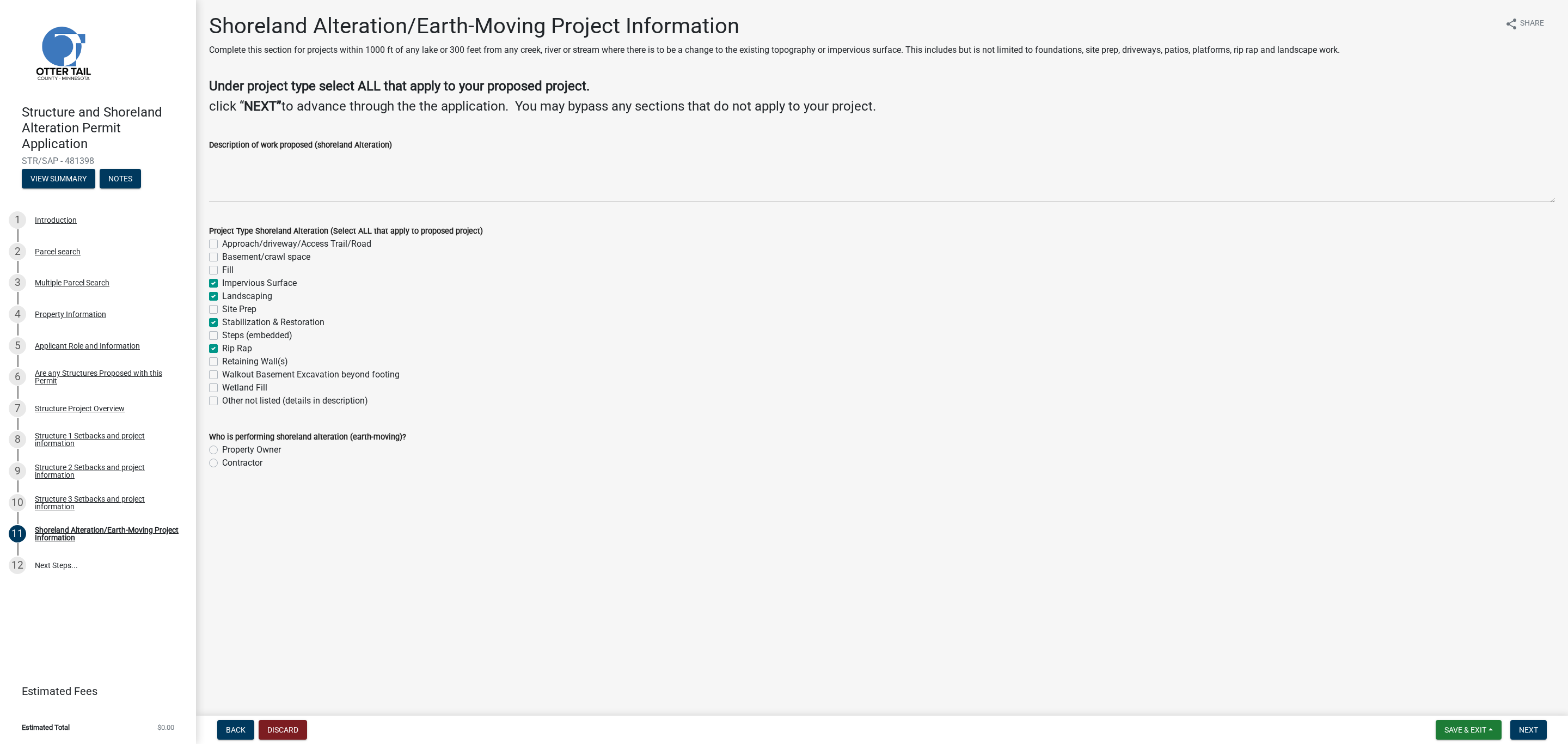
checkbox input "true"
checkbox input "false"
checkbox input "true"
checkbox input "false"
checkbox input "true"
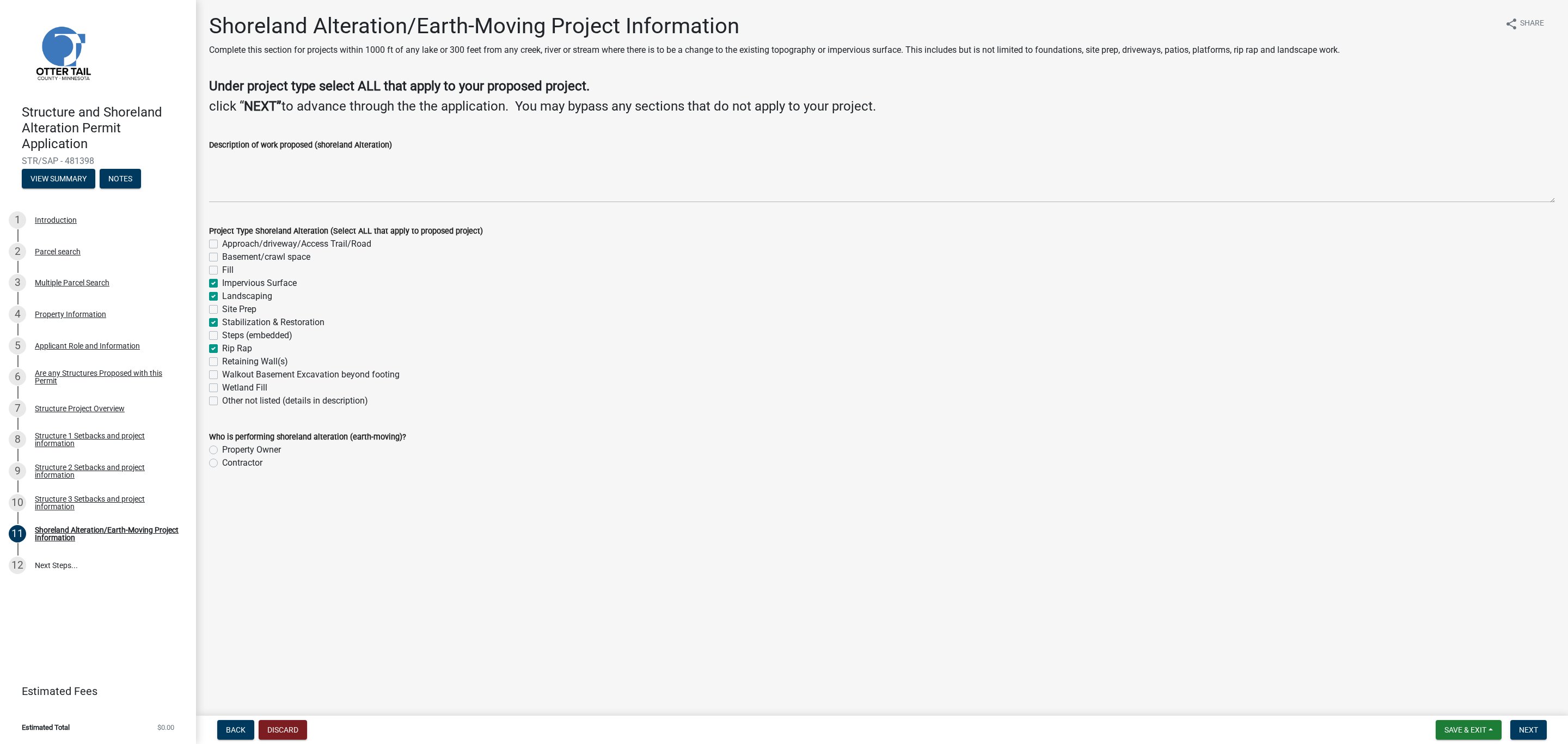
checkbox input "false"
click at [222, 359] on label "Retaining Wall(s)" at bounding box center [255, 361] width 66 height 13
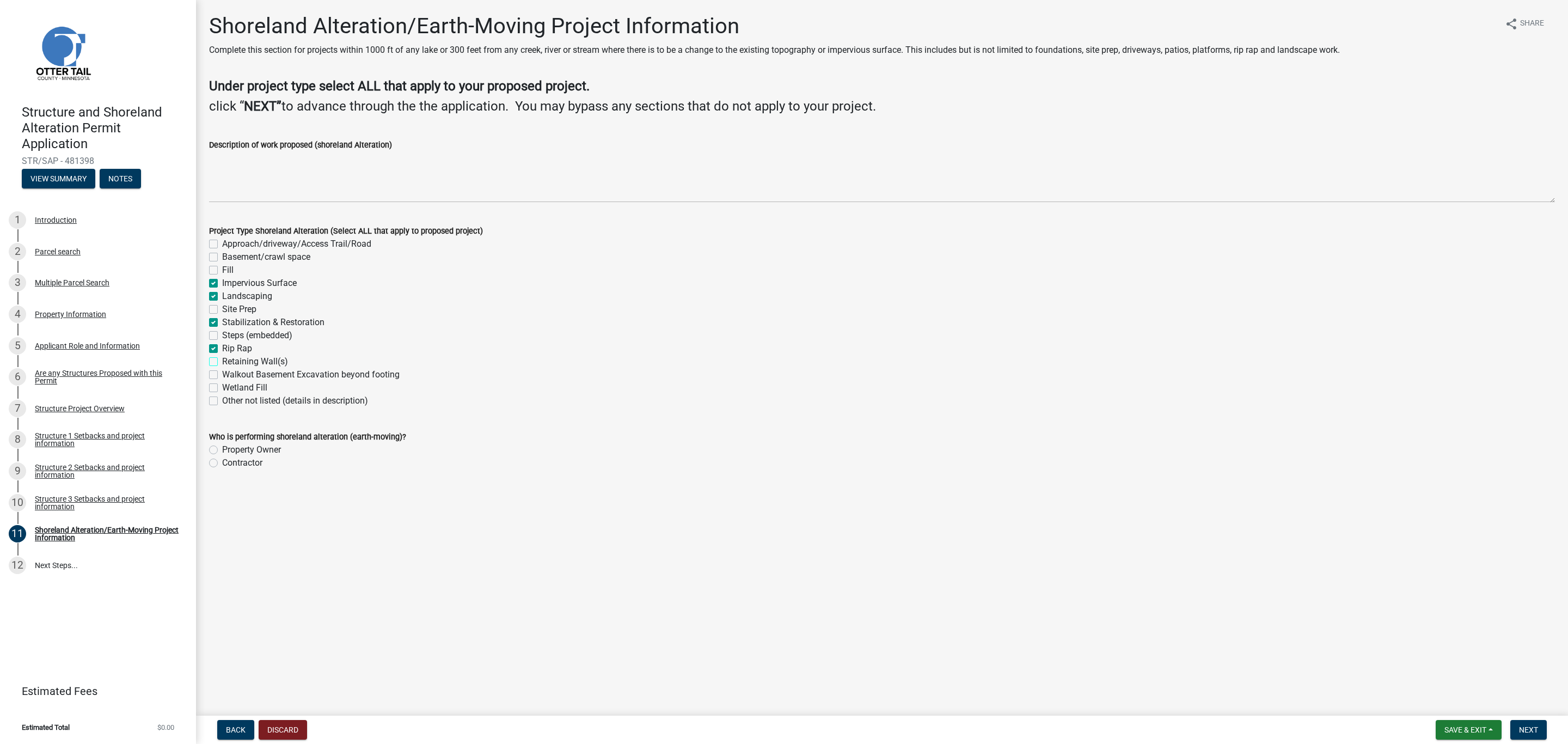
click at [222, 359] on input "Retaining Wall(s)" at bounding box center [225, 358] width 7 height 7
checkbox input "true"
checkbox input "false"
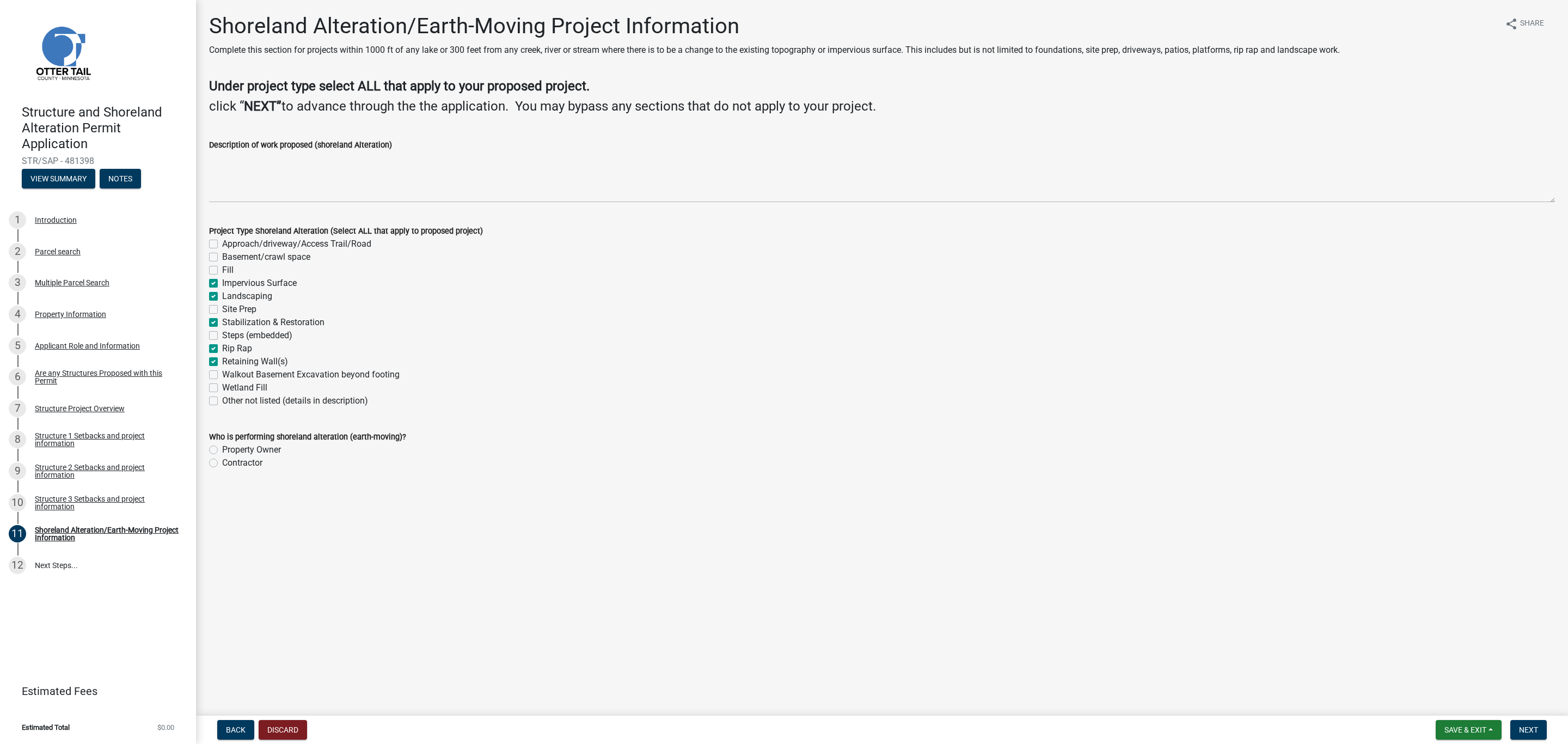
checkbox input "true"
checkbox input "false"
checkbox input "true"
checkbox input "false"
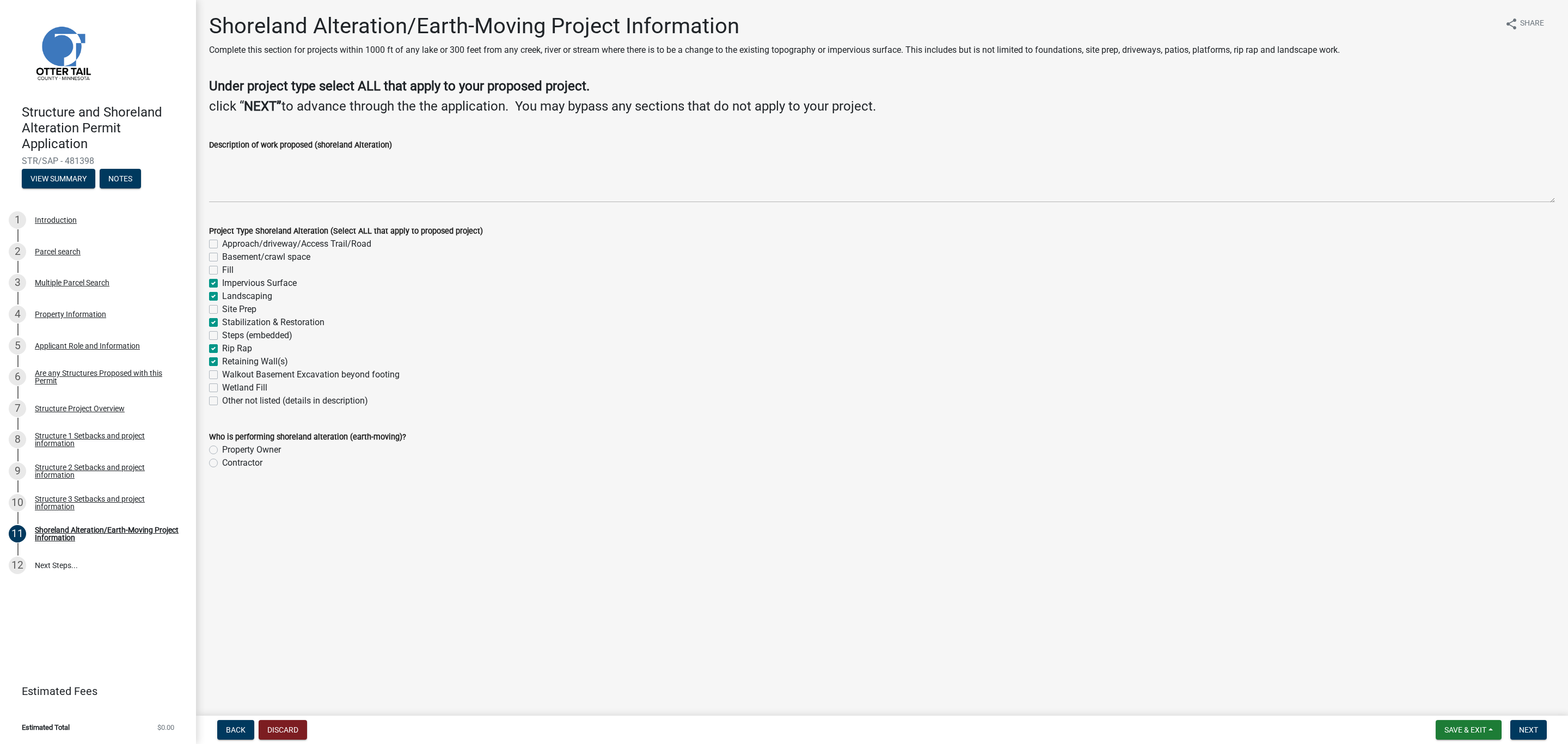
checkbox input "true"
checkbox input "false"
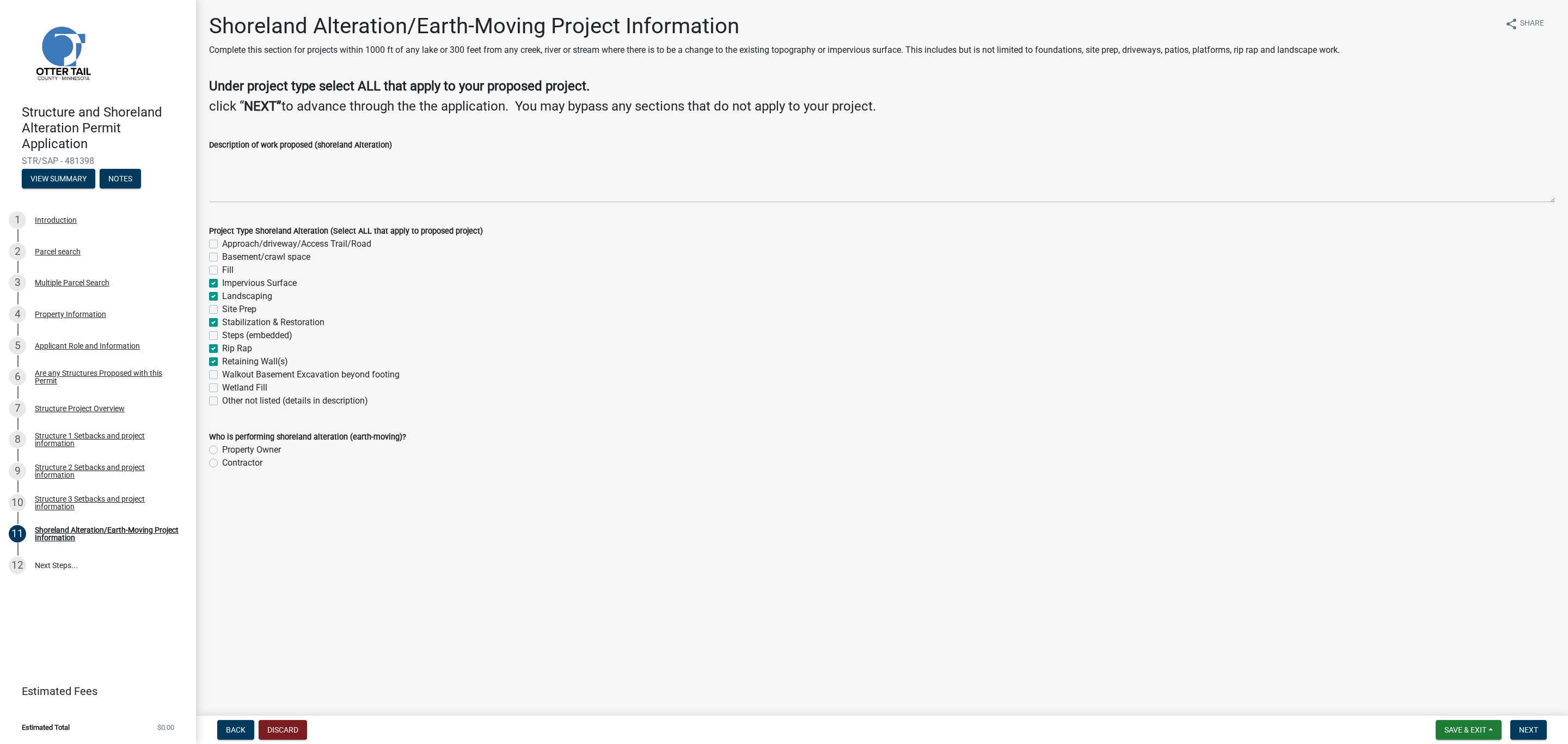
click at [222, 460] on label "Contractor" at bounding box center [242, 463] width 40 height 13
click at [222, 460] on input "Contractor" at bounding box center [225, 460] width 7 height 7
radio input "true"
click at [222, 322] on label "Stabilization & Restoration" at bounding box center [273, 322] width 103 height 13
click at [222, 322] on input "Stabilization & Restoration" at bounding box center [225, 319] width 7 height 7
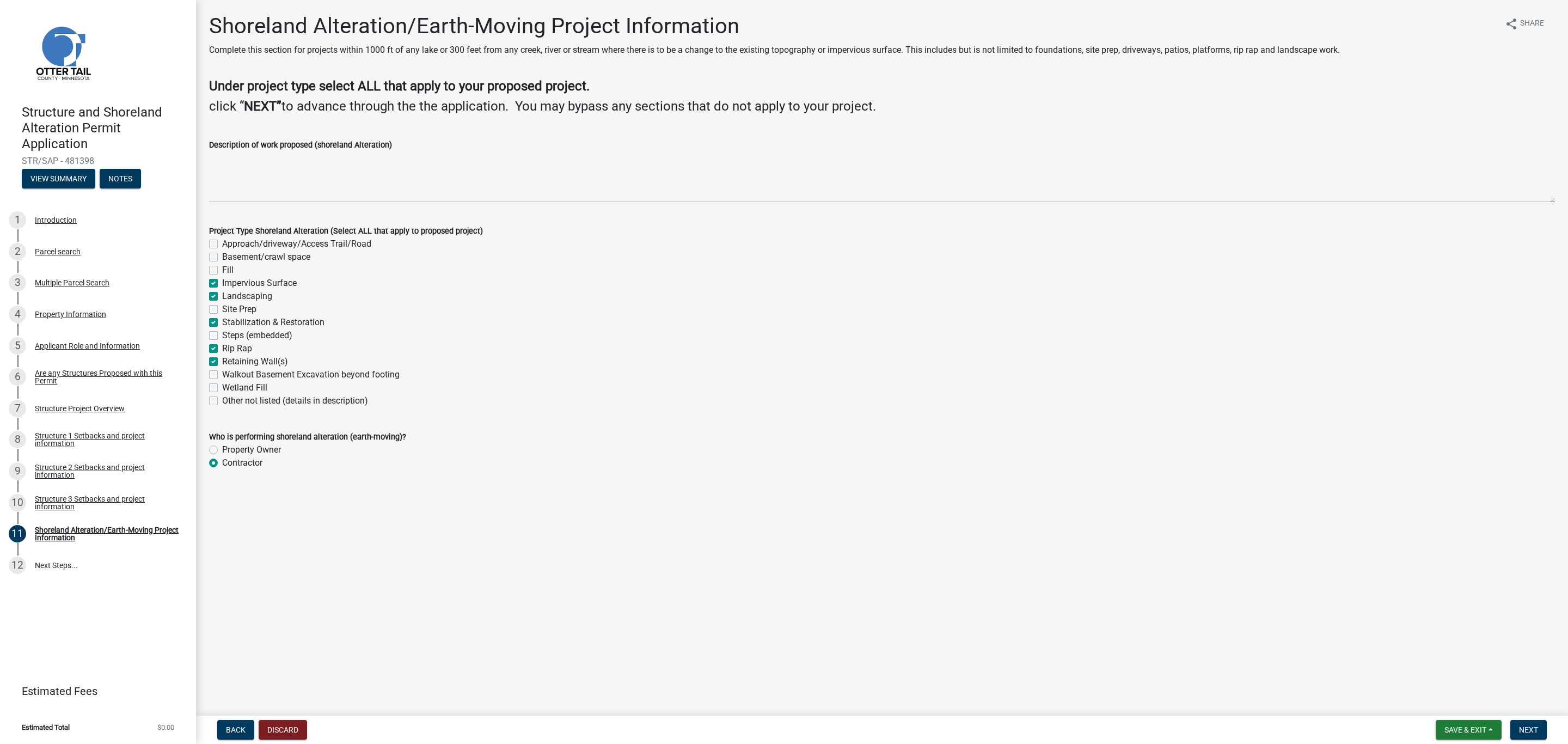
checkbox input "false"
checkbox input "true"
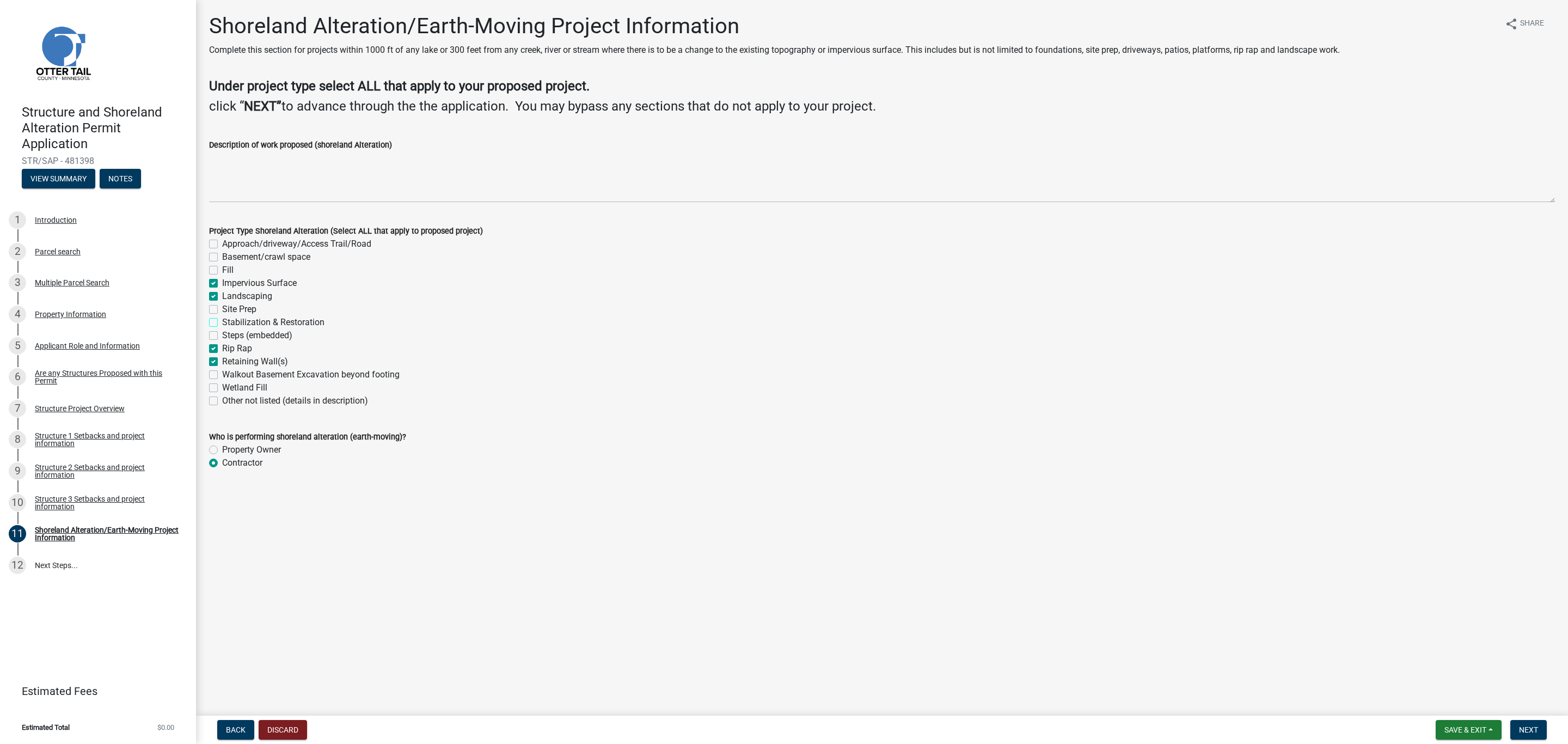
checkbox input "true"
checkbox input "false"
checkbox input "true"
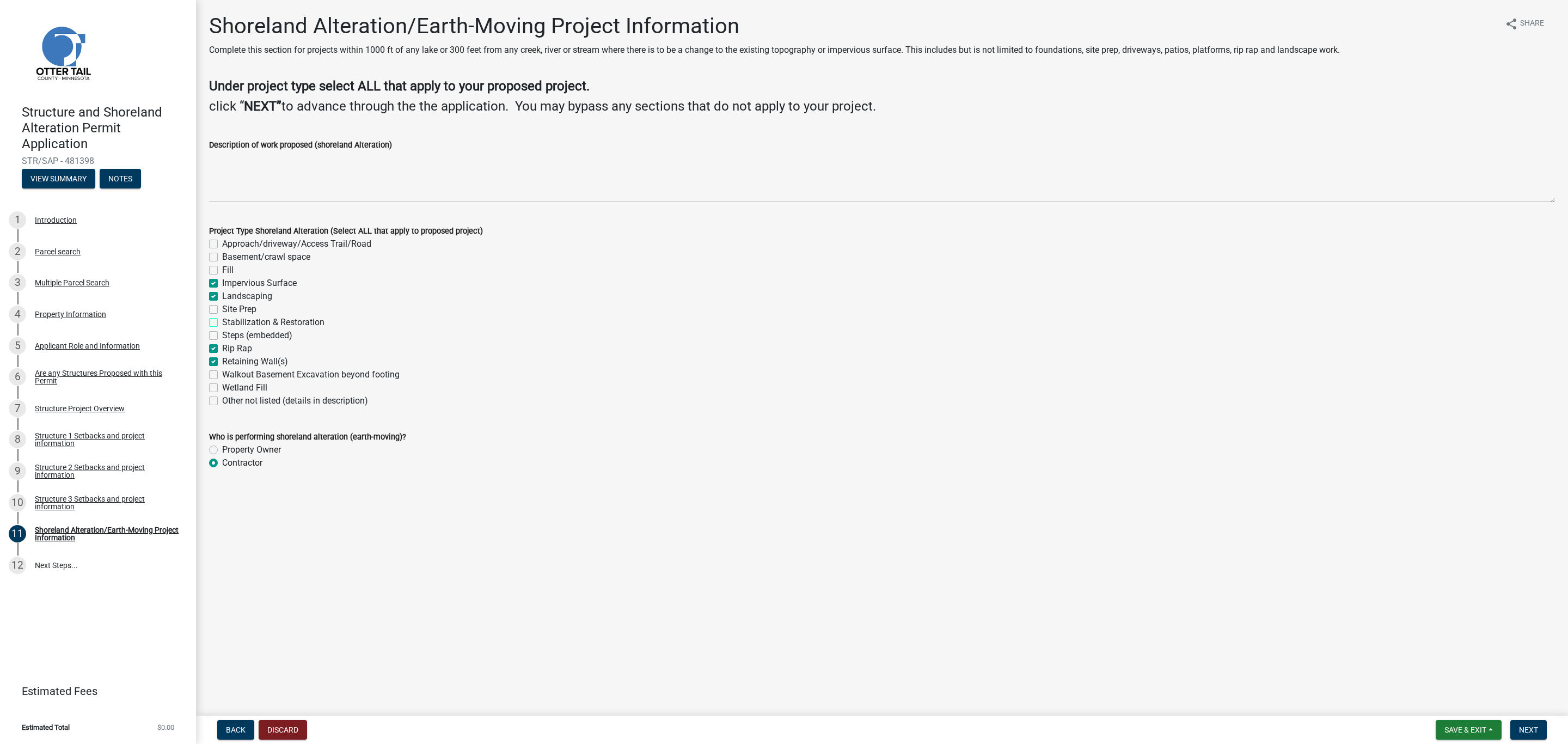
checkbox input "true"
checkbox input "false"
click at [1536, 727] on span "Next" at bounding box center [1528, 730] width 19 height 9
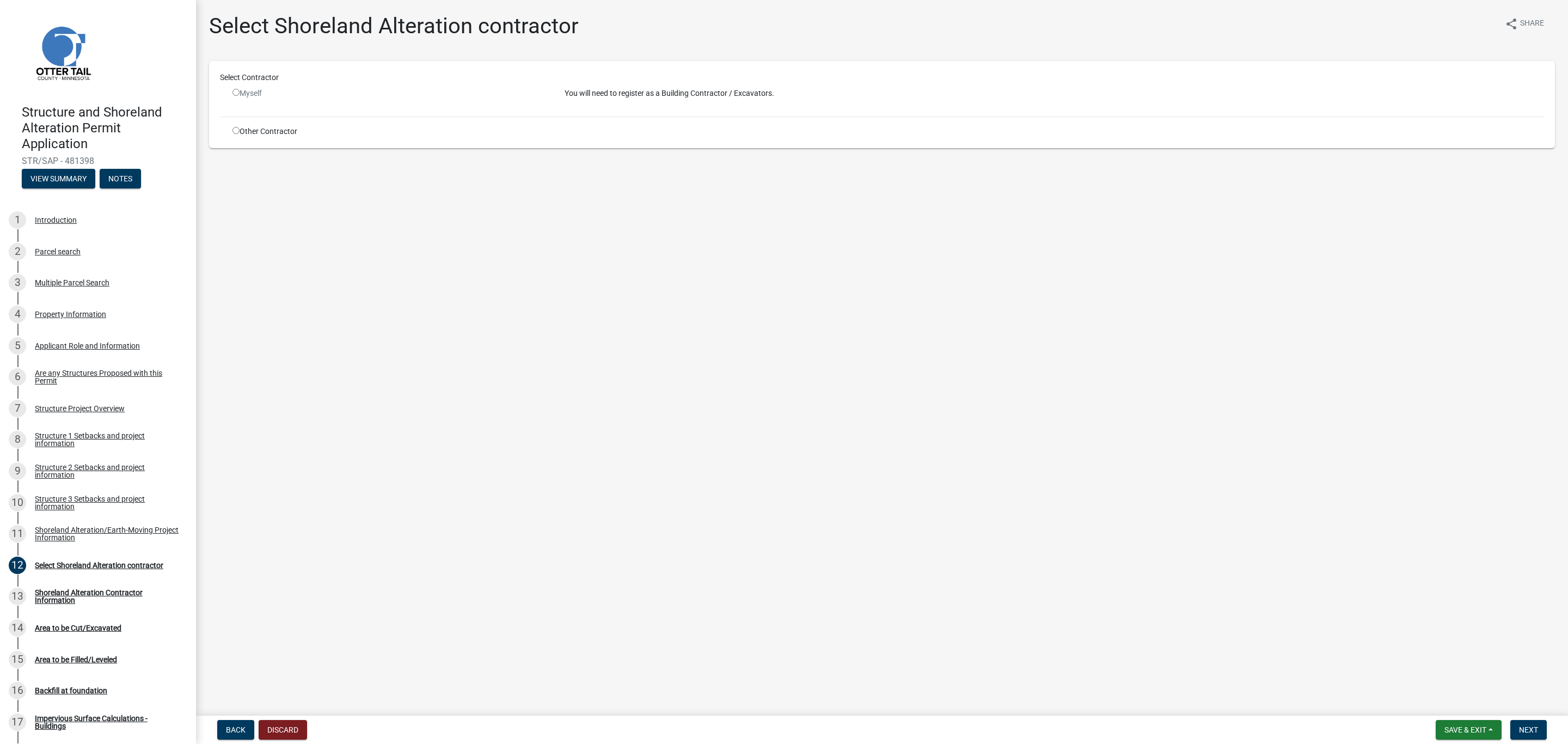
click at [239, 103] on div "Myself" at bounding box center [390, 98] width 332 height 20
click at [235, 135] on div "Other Contractor" at bounding box center [390, 131] width 332 height 11
click at [237, 134] on input "radio" at bounding box center [235, 130] width 7 height 7
radio input "true"
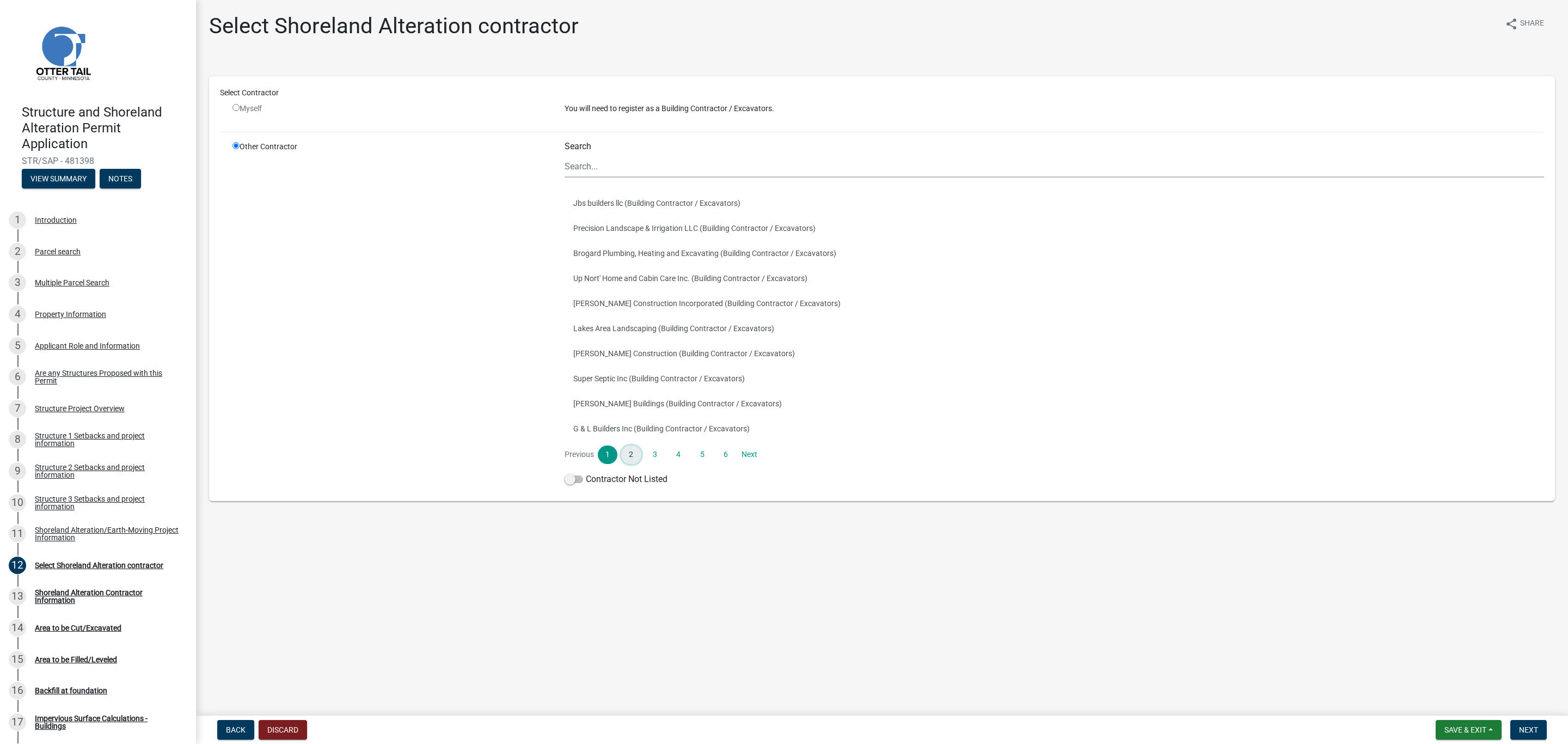
click at [626, 453] on link "2" at bounding box center [631, 455] width 20 height 19
click at [660, 453] on link "3" at bounding box center [655, 455] width 20 height 19
click at [598, 167] on input "Search" at bounding box center [1054, 166] width 980 height 22
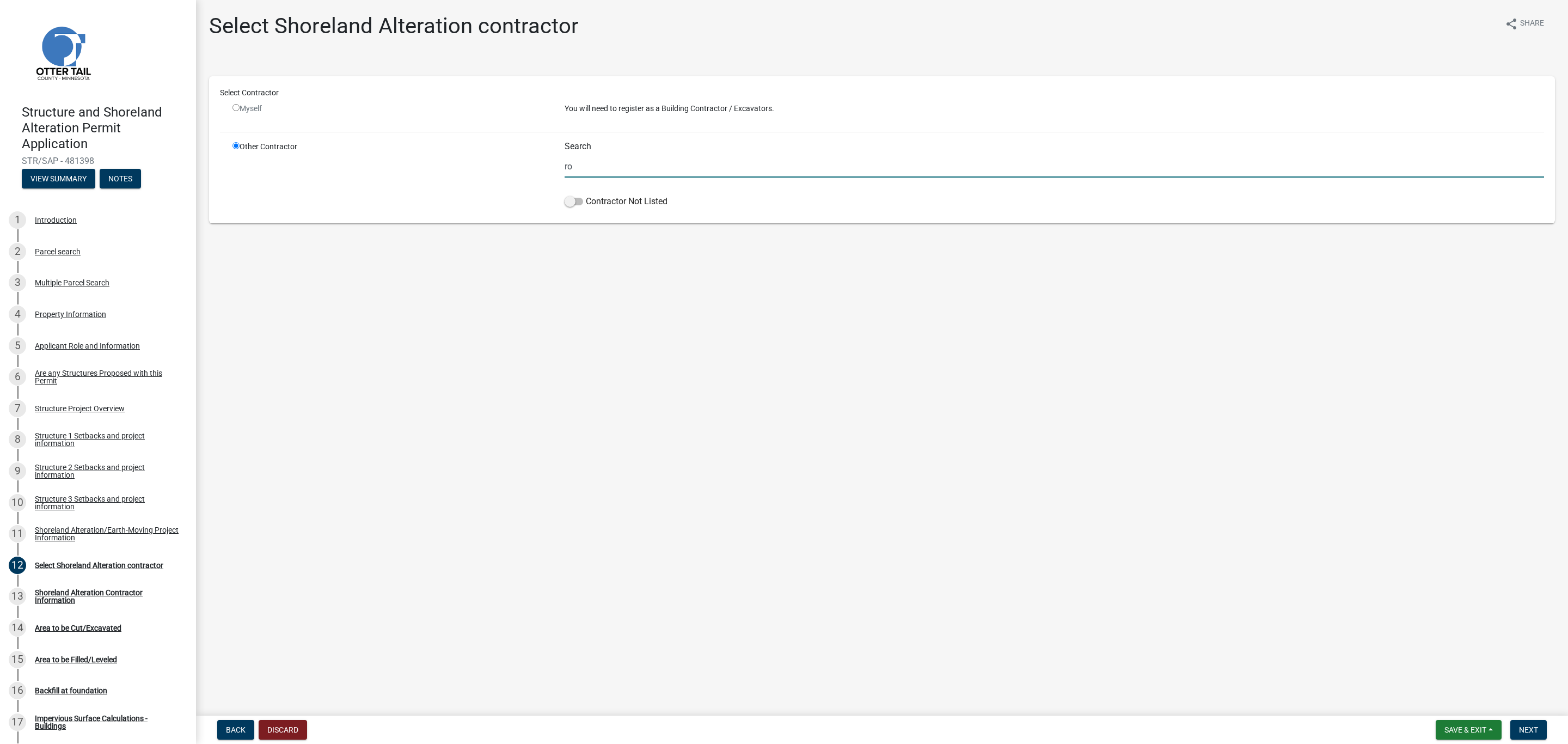
type input "r"
type input "Rock"
click at [572, 203] on span at bounding box center [574, 202] width 19 height 7
click at [586, 195] on input "Contractor Not Listed" at bounding box center [586, 195] width 0 height 0
click at [595, 167] on input "Rock" at bounding box center [1054, 166] width 980 height 22
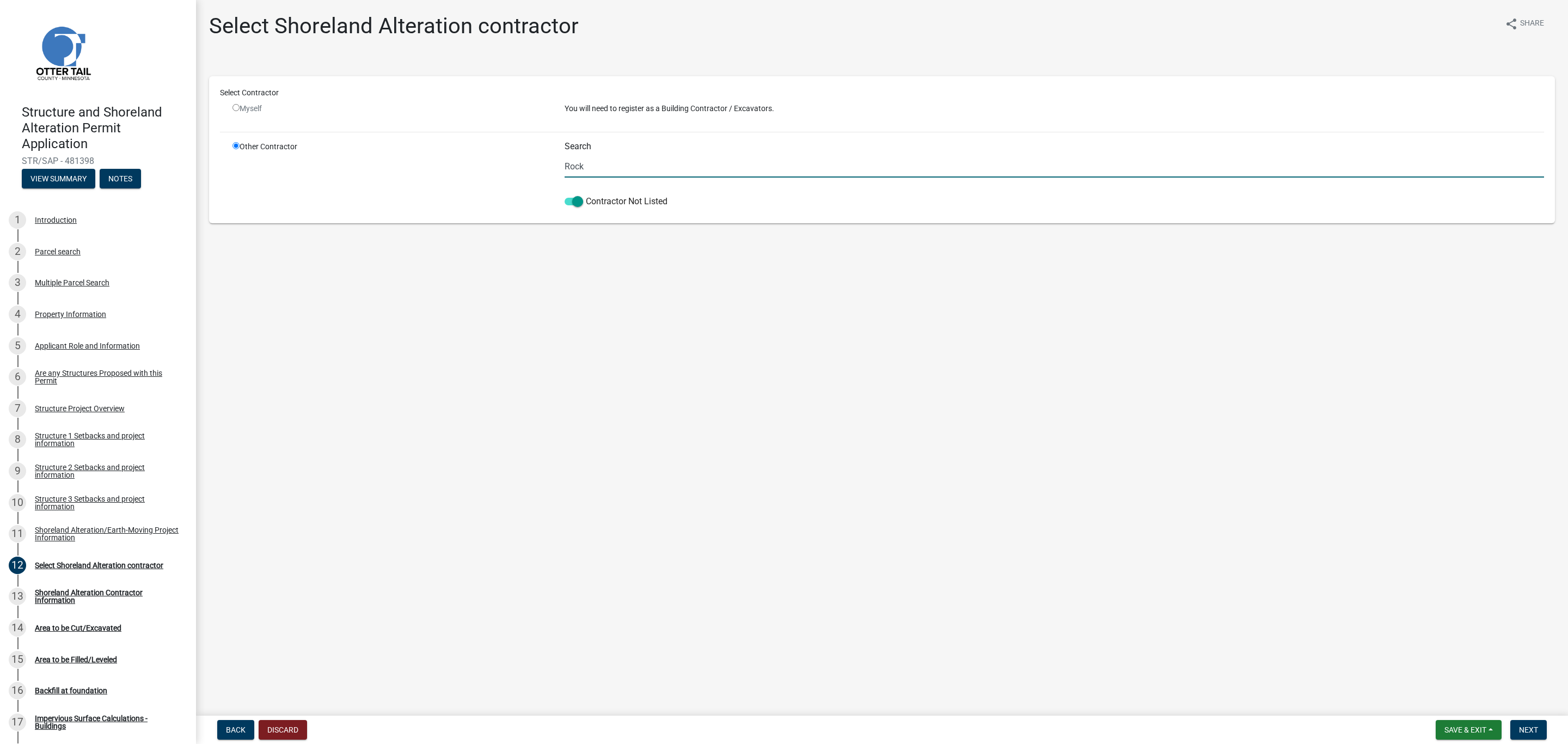
drag, startPoint x: 604, startPoint y: 169, endPoint x: 553, endPoint y: 177, distance: 51.6
click at [555, 178] on div "Other Contractor Search Rock Contractor Not Listed" at bounding box center [888, 176] width 1328 height 71
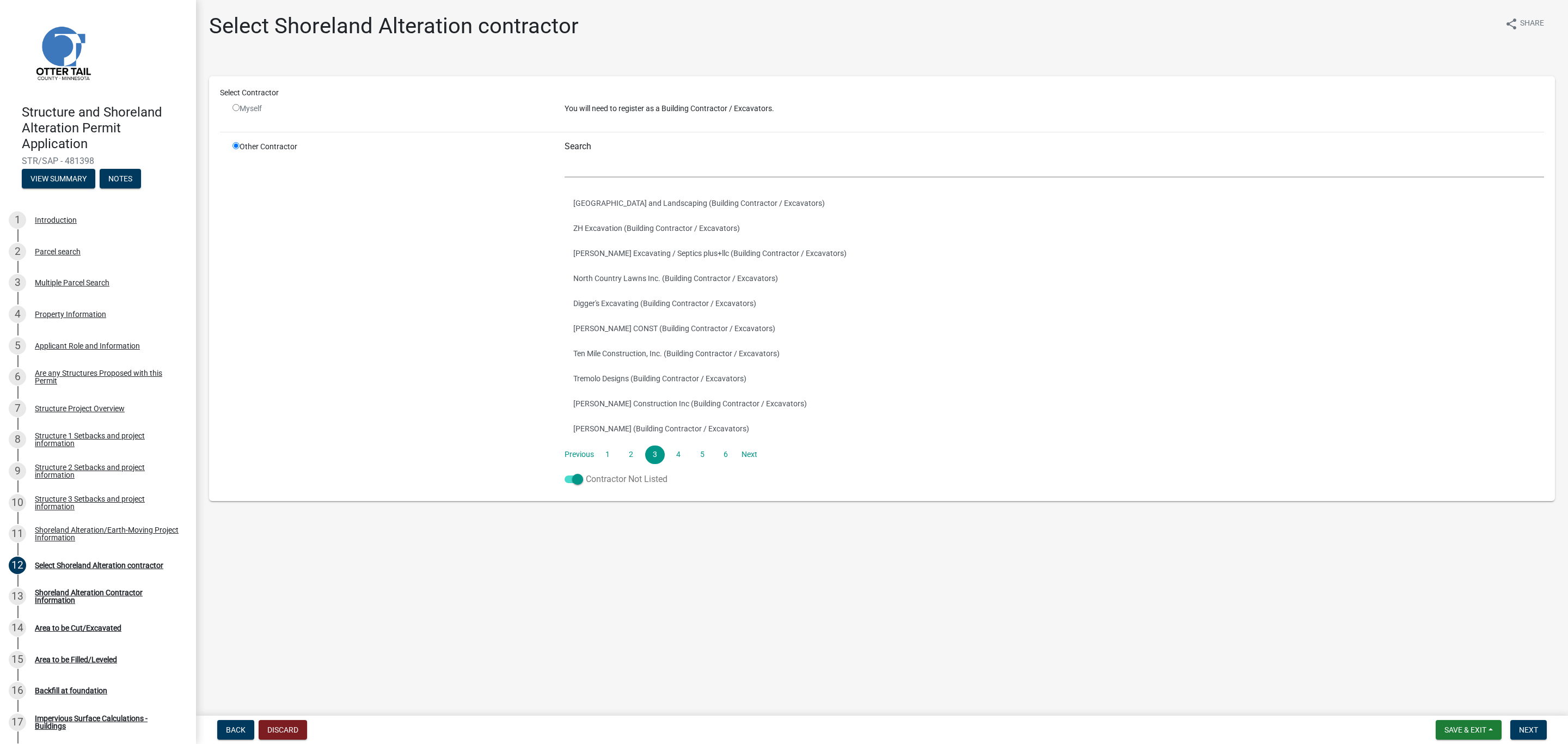
click at [608, 479] on label "Contractor Not Listed" at bounding box center [616, 479] width 103 height 13
click at [586, 473] on input "Contractor Not Listed" at bounding box center [586, 473] width 0 height 0
click at [575, 481] on span at bounding box center [574, 479] width 19 height 7
click at [586, 473] on input "Contractor Not Listed" at bounding box center [586, 473] width 0 height 0
click at [1477, 724] on button "Save & Exit" at bounding box center [1468, 730] width 66 height 20
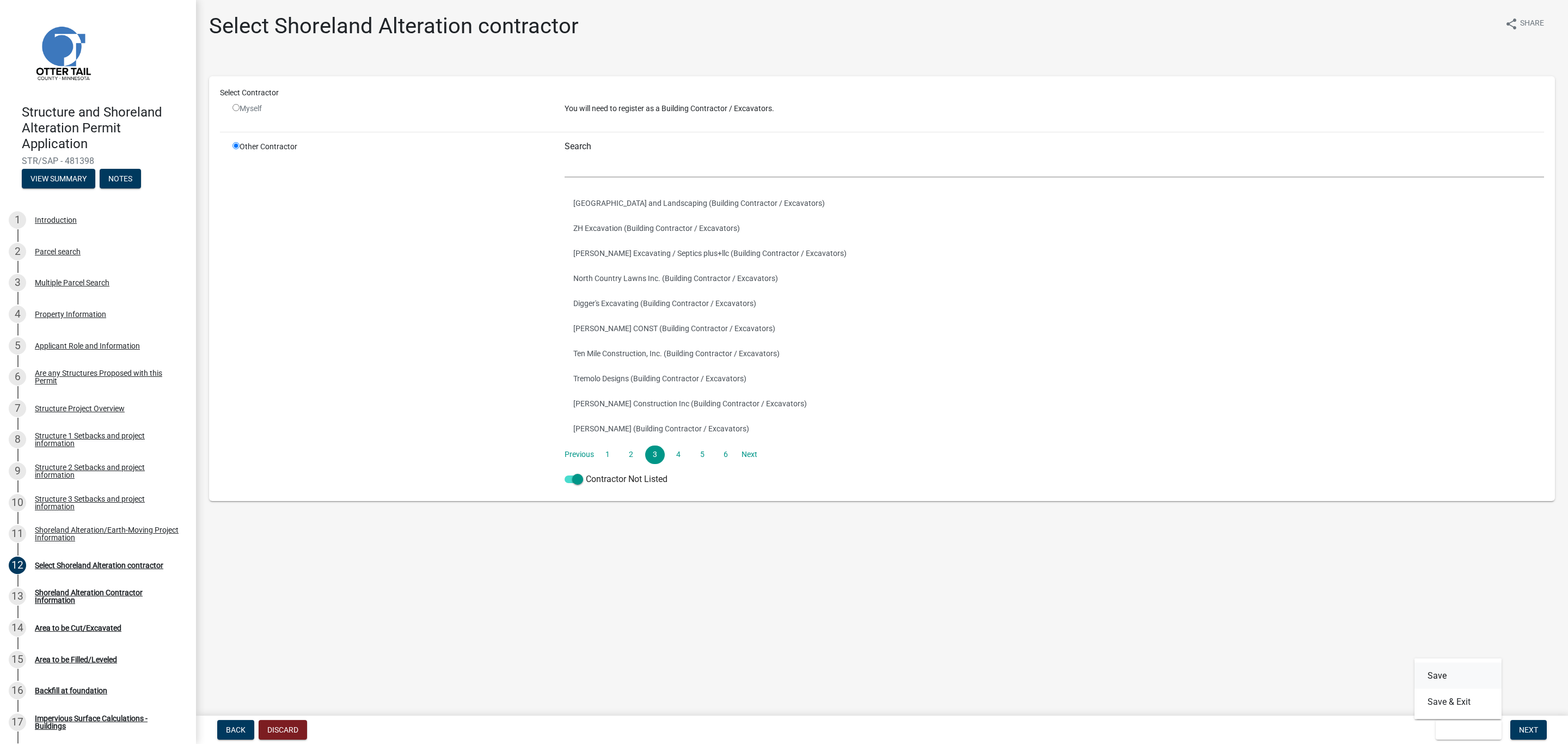
click at [1442, 678] on button "Save" at bounding box center [1457, 676] width 87 height 26
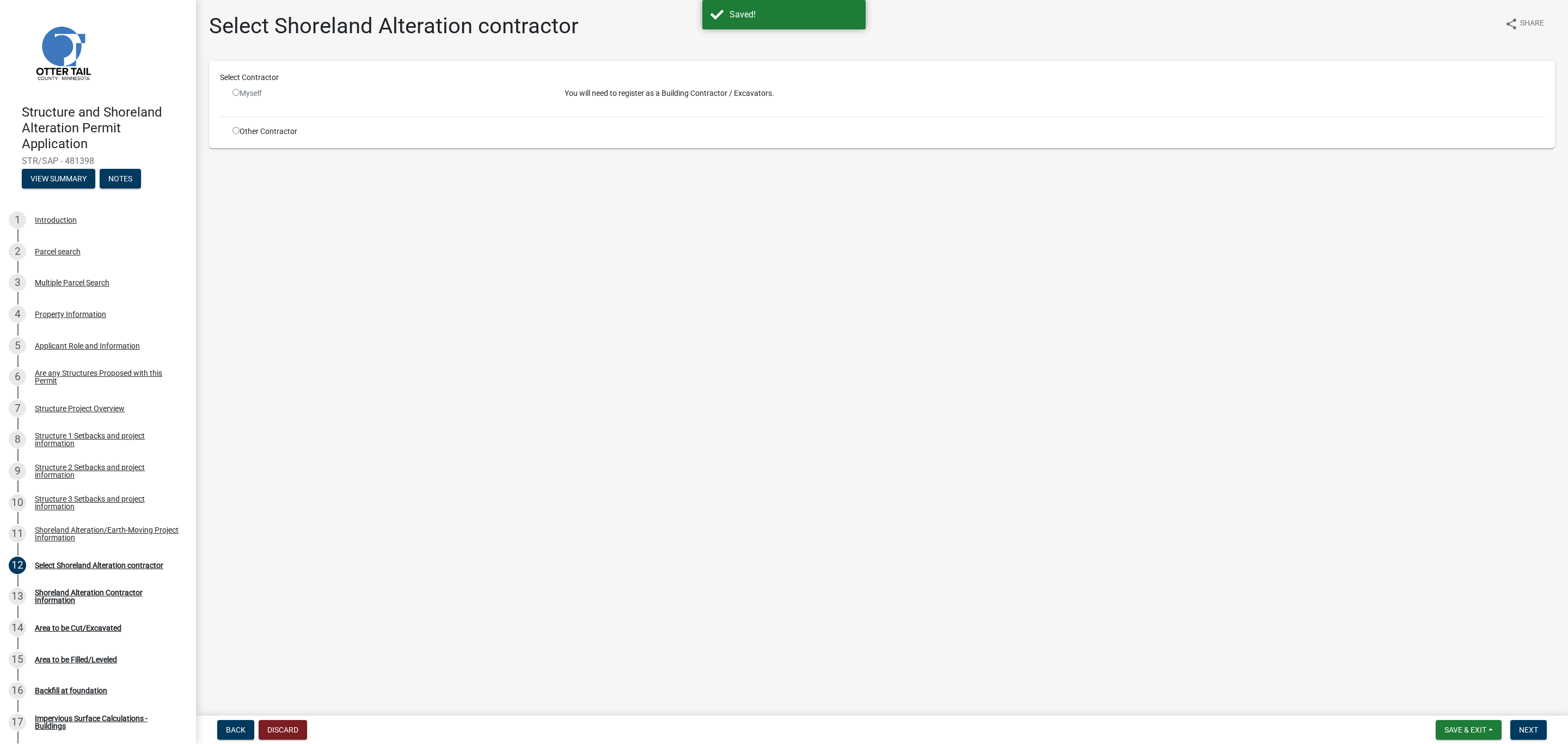
click at [234, 131] on input "radio" at bounding box center [235, 130] width 7 height 7
radio input "true"
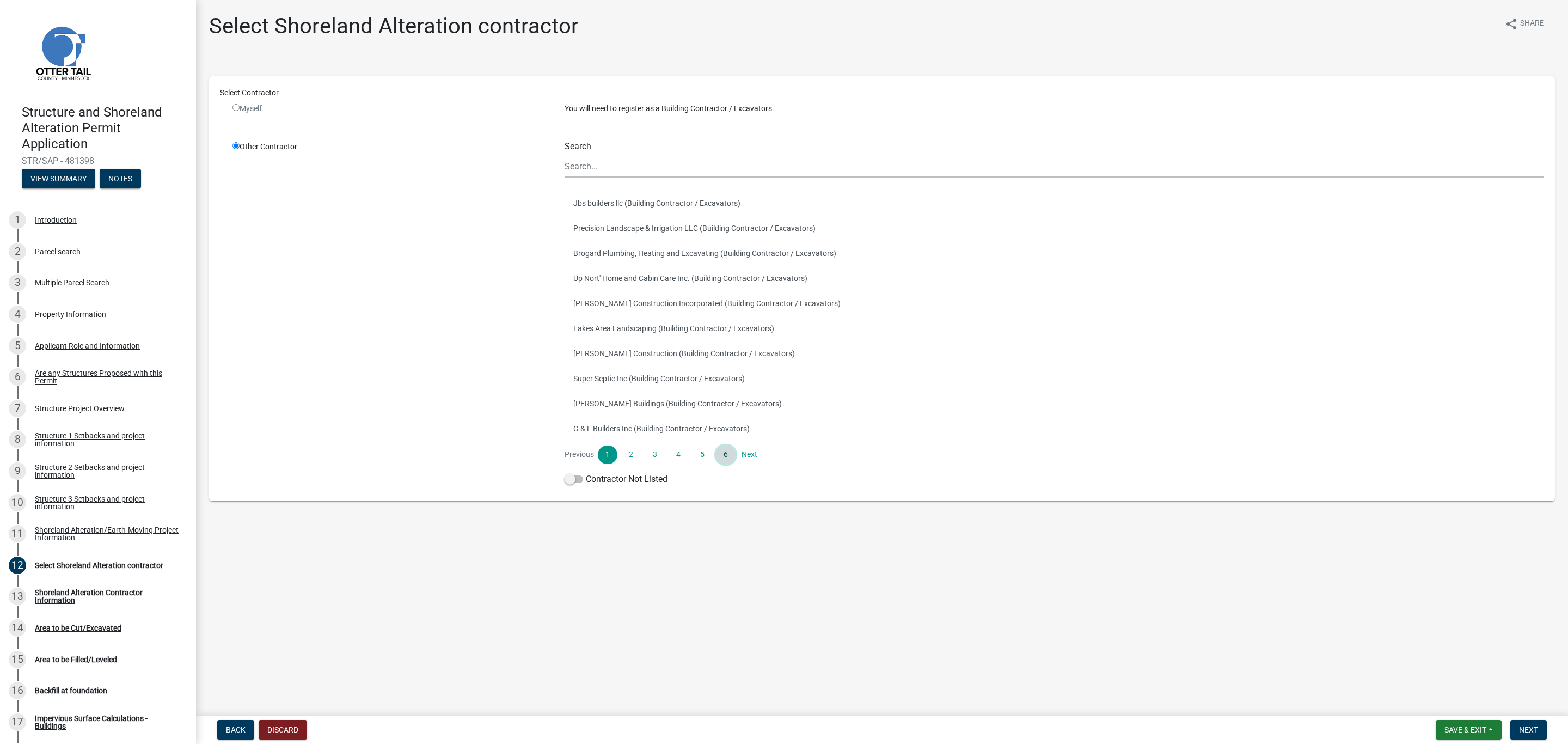
click at [731, 456] on link "6" at bounding box center [726, 455] width 20 height 19
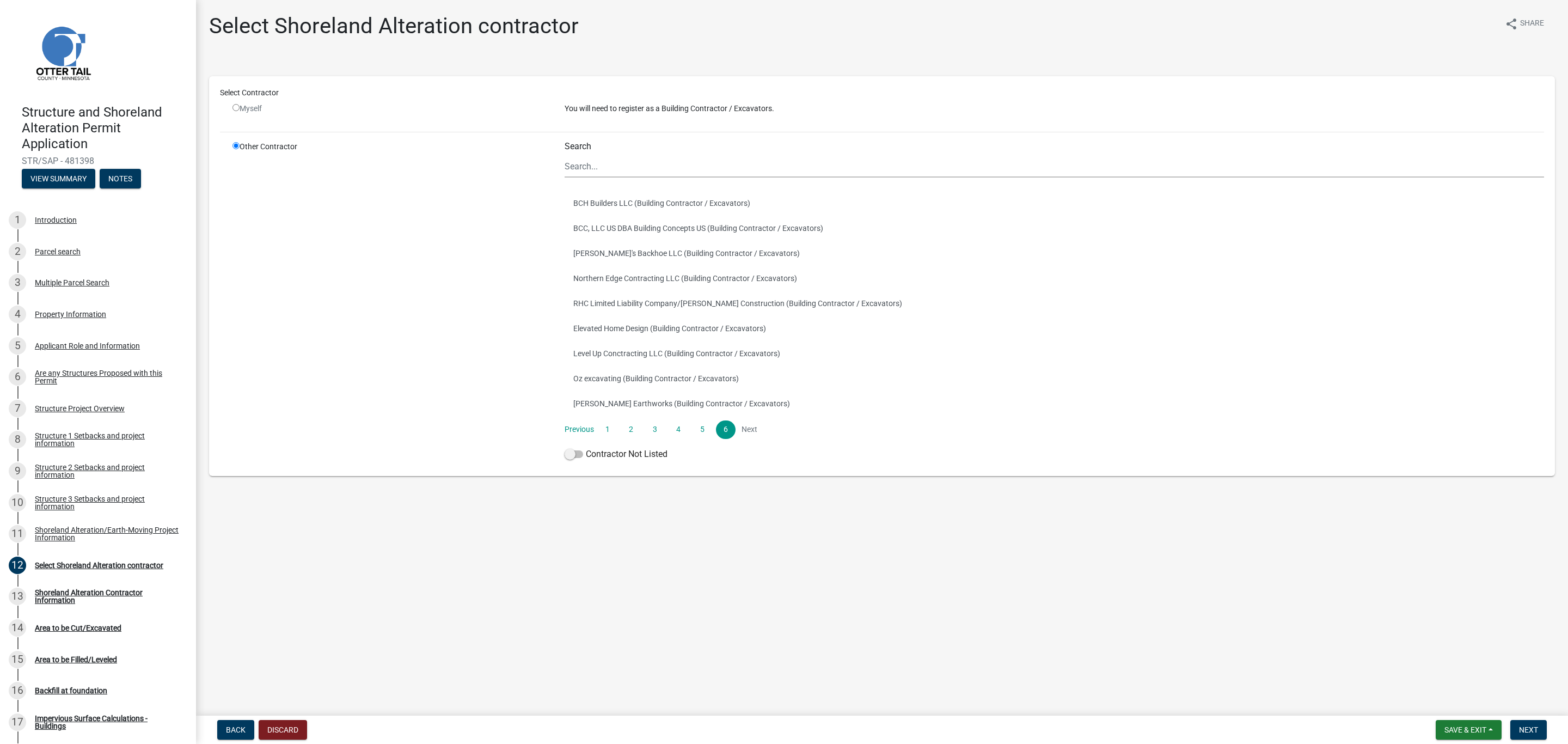
click at [747, 432] on li "Next" at bounding box center [749, 430] width 20 height 19
click at [745, 425] on li "Next" at bounding box center [749, 430] width 20 height 19
click at [723, 432] on link "6" at bounding box center [726, 430] width 20 height 19
click at [697, 430] on link "5" at bounding box center [701, 430] width 20 height 19
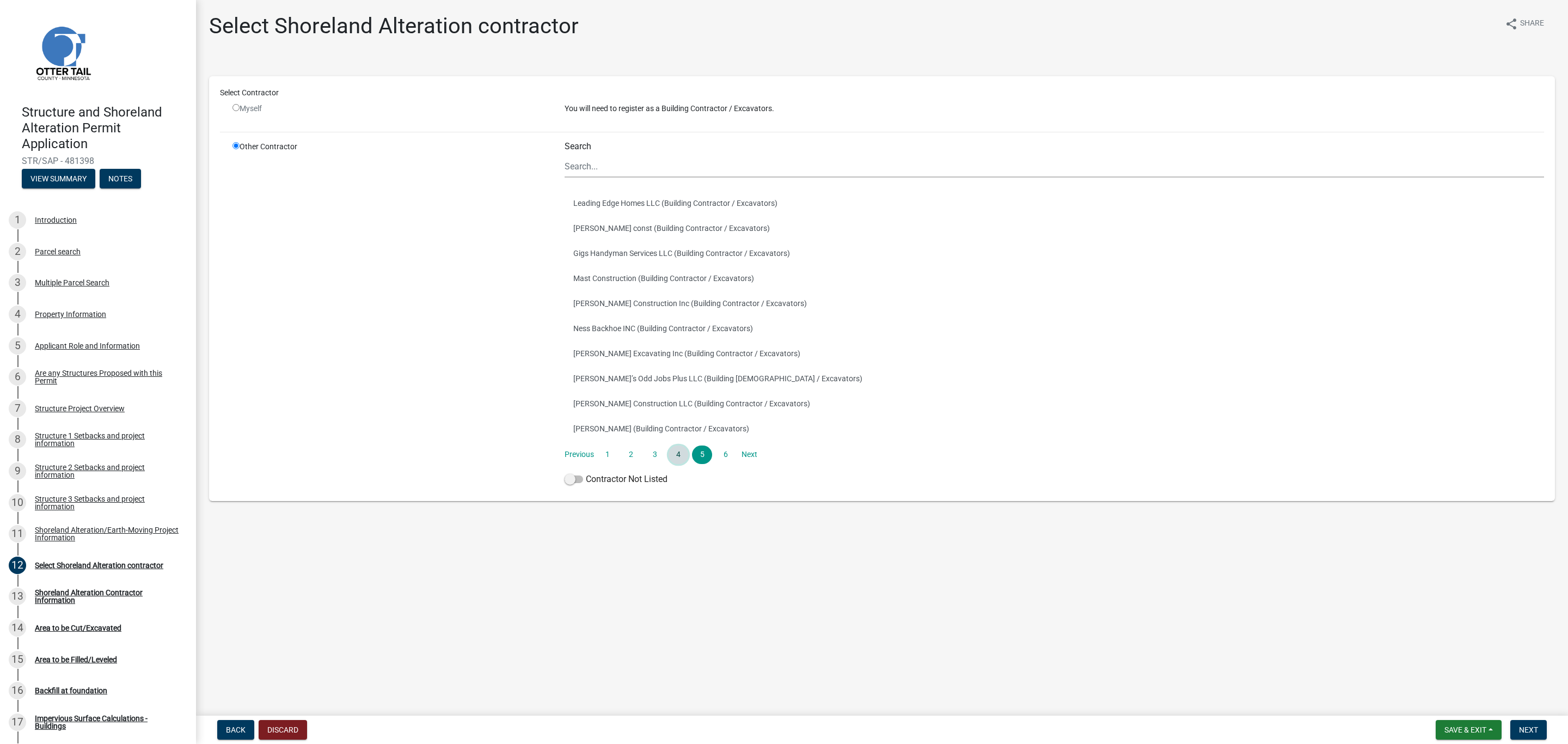
click at [675, 453] on link "4" at bounding box center [679, 455] width 20 height 19
click at [654, 458] on link "3" at bounding box center [655, 455] width 20 height 19
click at [632, 453] on link "2" at bounding box center [631, 455] width 20 height 19
click at [611, 459] on link "1" at bounding box center [608, 455] width 20 height 19
click at [608, 476] on label "Contractor Not Listed" at bounding box center [616, 479] width 103 height 13
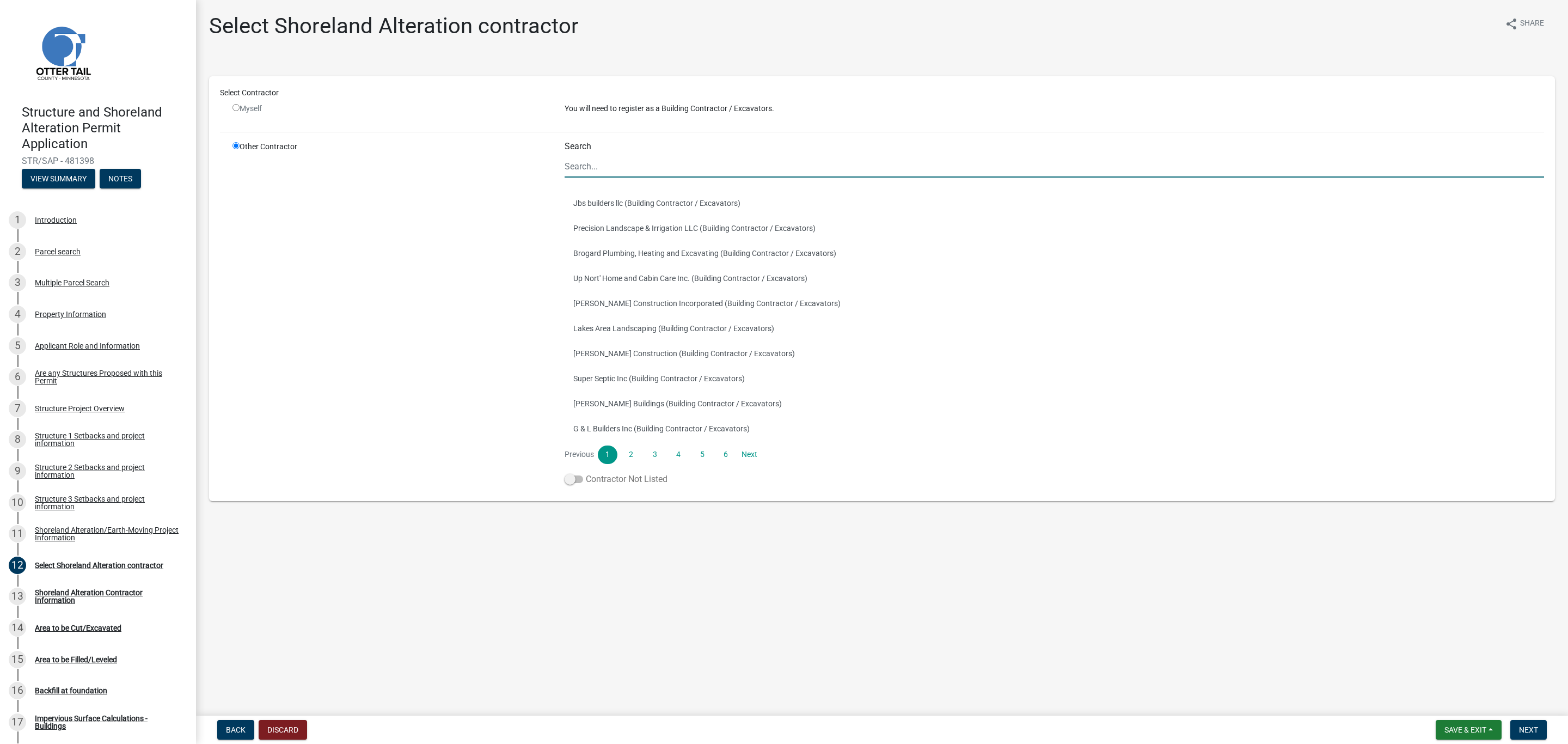
click at [586, 473] on input "Contractor Not Listed" at bounding box center [586, 473] width 0 height 0
click at [1477, 730] on span "Save & Exit" at bounding box center [1465, 730] width 42 height 9
click at [1441, 670] on button "Save" at bounding box center [1457, 676] width 87 height 26
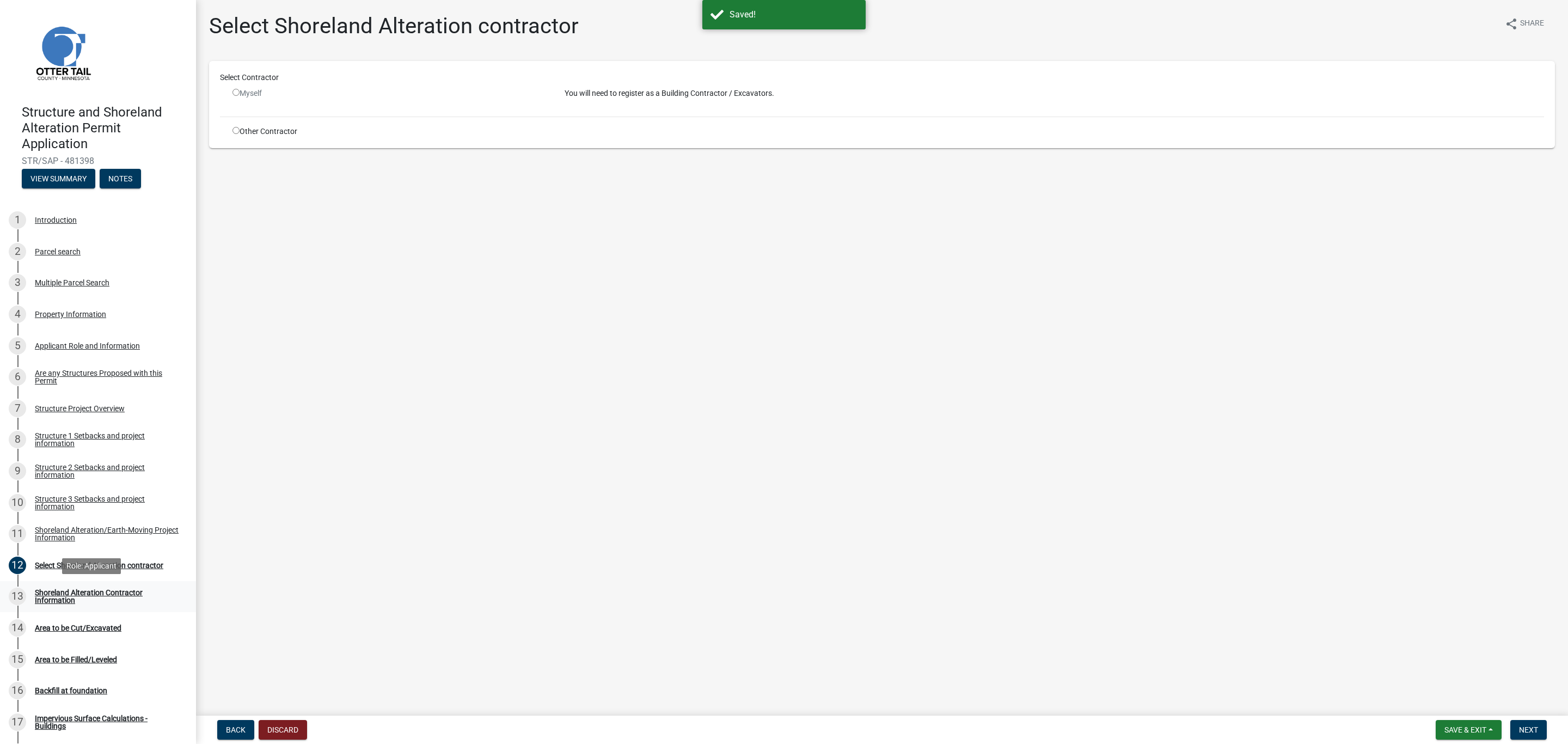
click at [44, 593] on div "Shoreland Alteration Contractor Information" at bounding box center [106, 596] width 144 height 15
click at [43, 598] on div "Shoreland Alteration Contractor Information" at bounding box center [106, 596] width 144 height 15
click at [57, 601] on div "Shoreland Alteration Contractor Information" at bounding box center [106, 596] width 144 height 15
click at [242, 127] on div "Other Contractor" at bounding box center [390, 131] width 332 height 11
drag, startPoint x: 229, startPoint y: 132, endPoint x: 234, endPoint y: 133, distance: 5.1
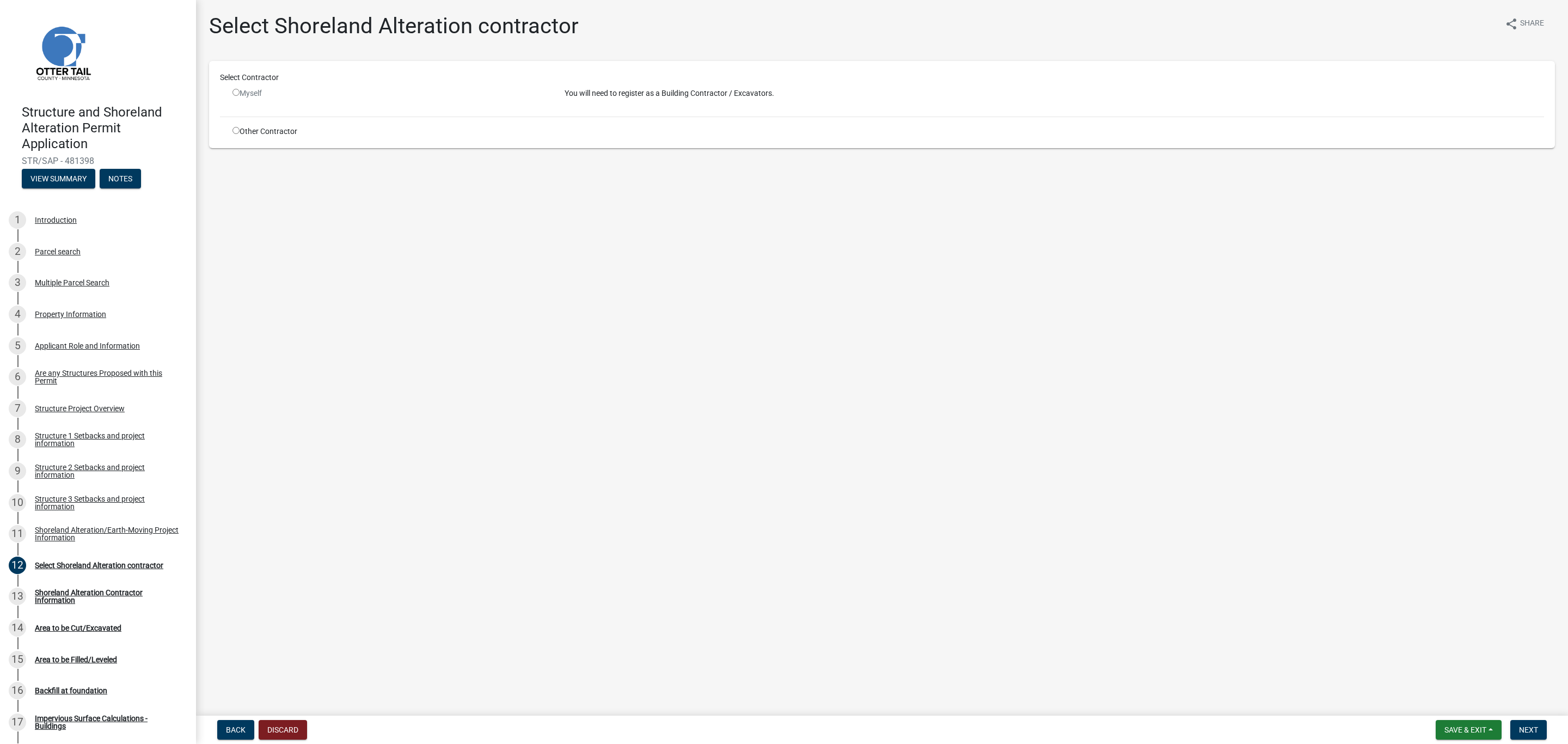
click at [234, 133] on div "Other Contractor" at bounding box center [390, 131] width 332 height 11
click at [237, 131] on input "radio" at bounding box center [235, 130] width 7 height 7
radio input "true"
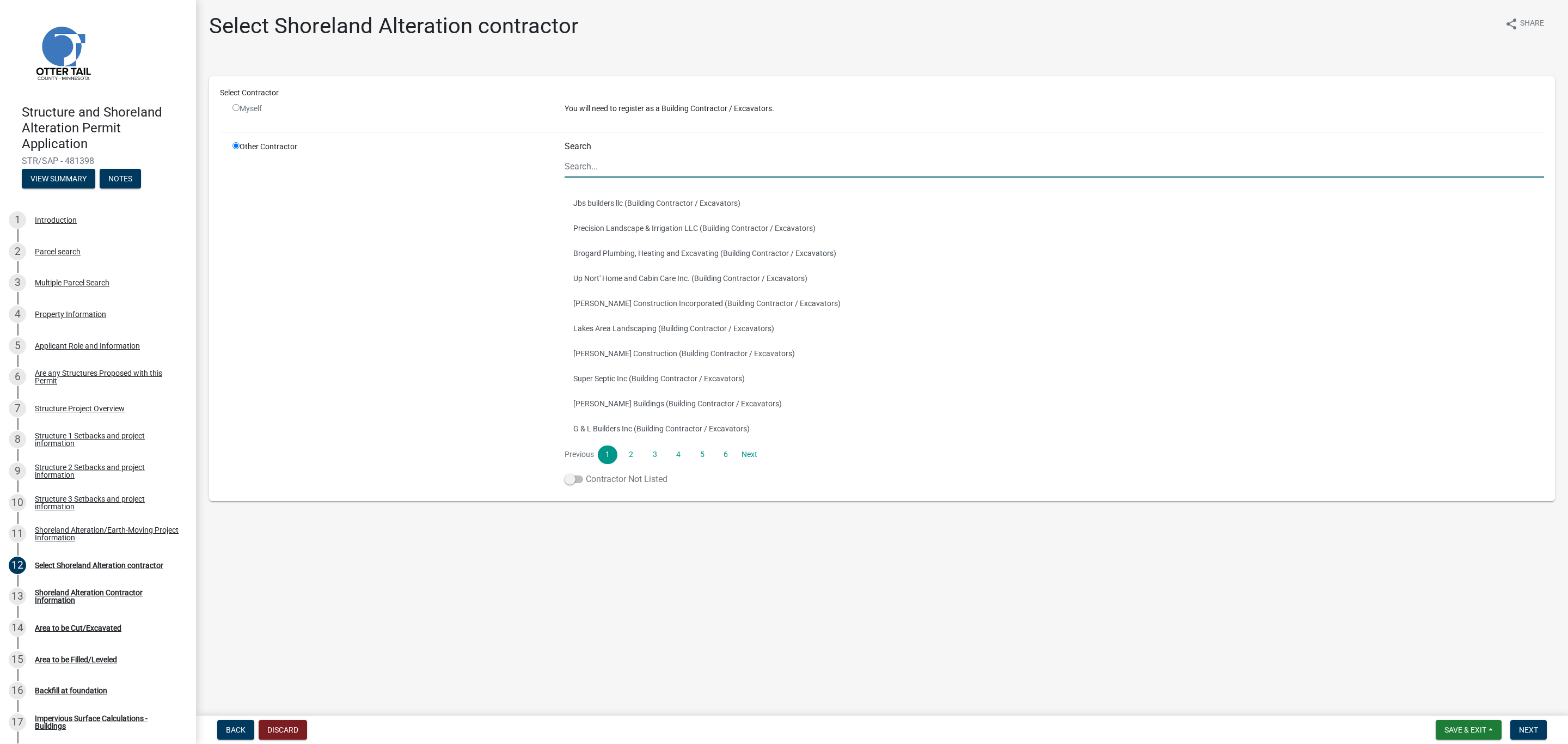
drag, startPoint x: 567, startPoint y: 477, endPoint x: 574, endPoint y: 479, distance: 7.3
click at [567, 477] on span at bounding box center [574, 479] width 19 height 7
click at [586, 473] on input "Contractor Not Listed" at bounding box center [586, 473] width 0 height 0
click at [1525, 730] on span "Next" at bounding box center [1528, 730] width 19 height 9
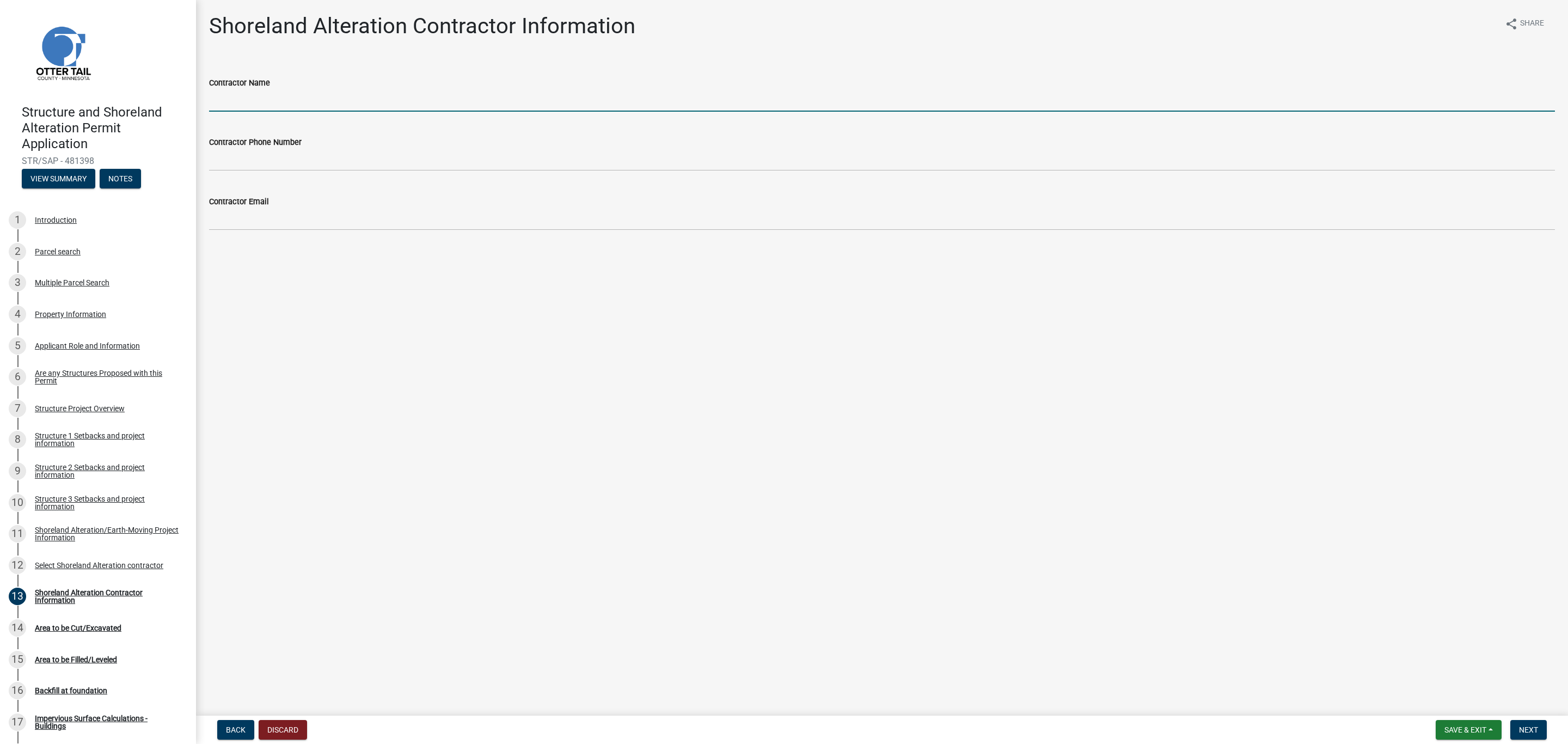
click at [245, 108] on input "Contractor Name" at bounding box center [881, 100] width 1346 height 22
click at [234, 100] on input "Contractor Name" at bounding box center [881, 100] width 1346 height 22
type input "Rock Solid Landworks (Nick Olson)"
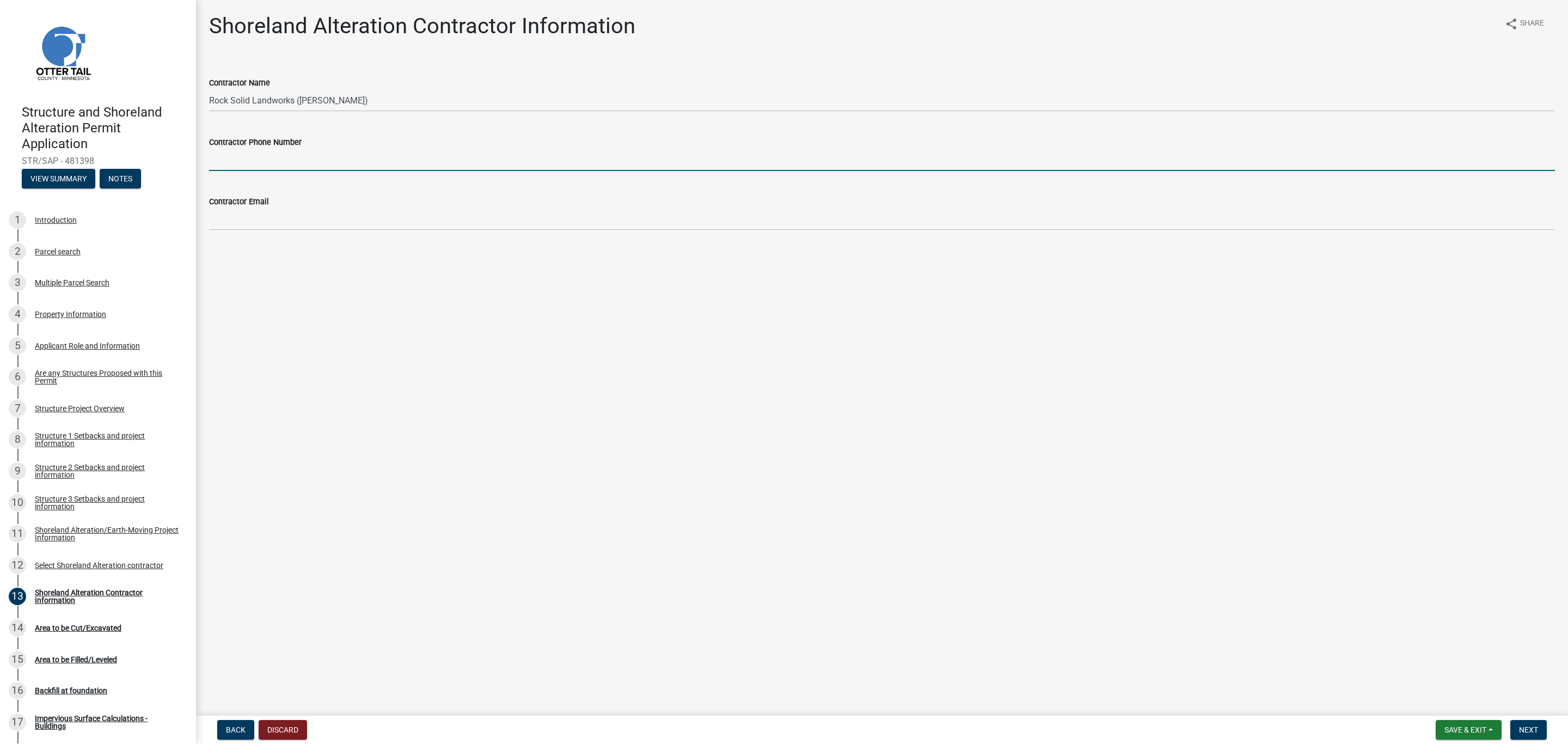
click at [247, 162] on input "Contractor Phone Number" at bounding box center [881, 160] width 1346 height 22
type input "218-371-0063"
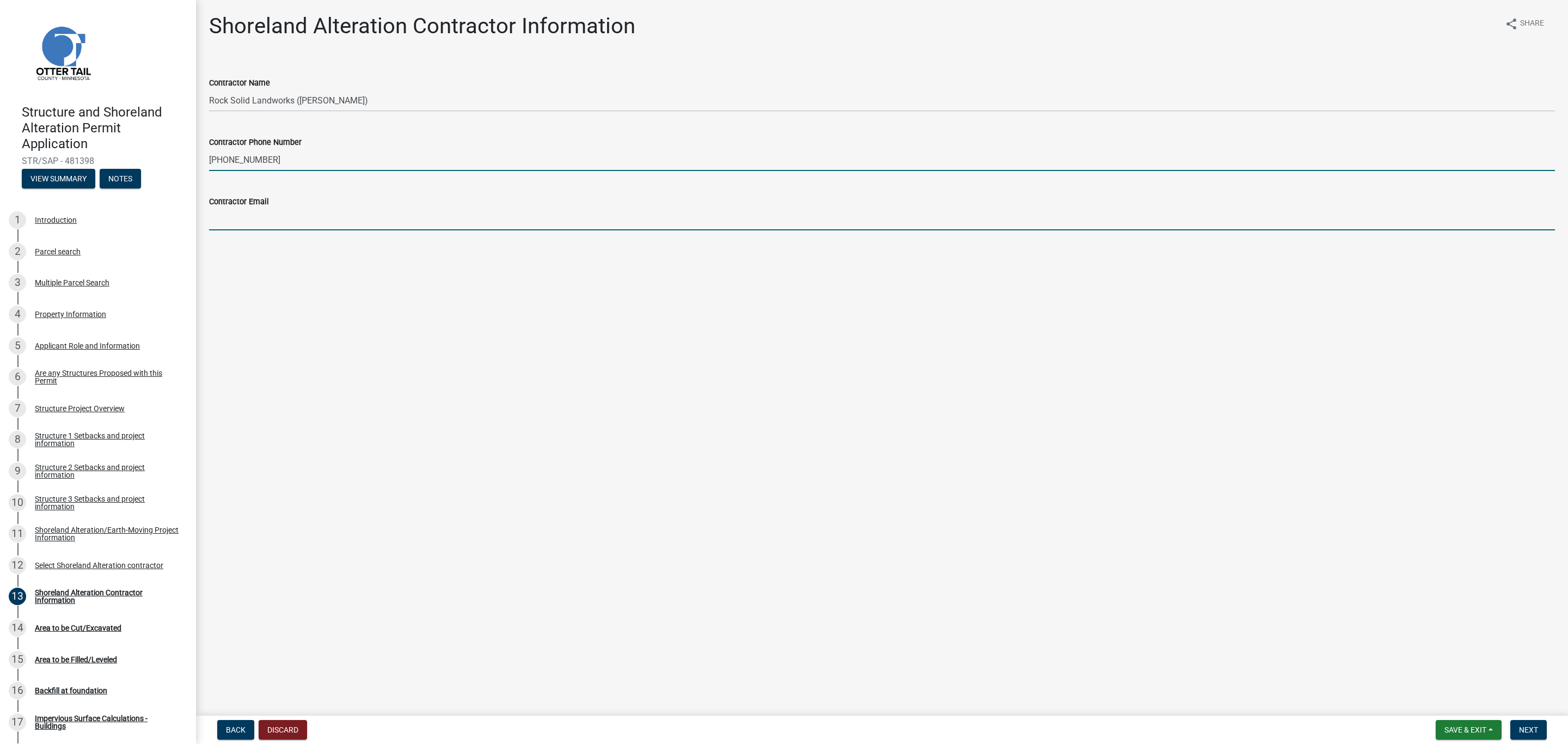
click at [247, 216] on input "Contractor Email" at bounding box center [881, 219] width 1346 height 22
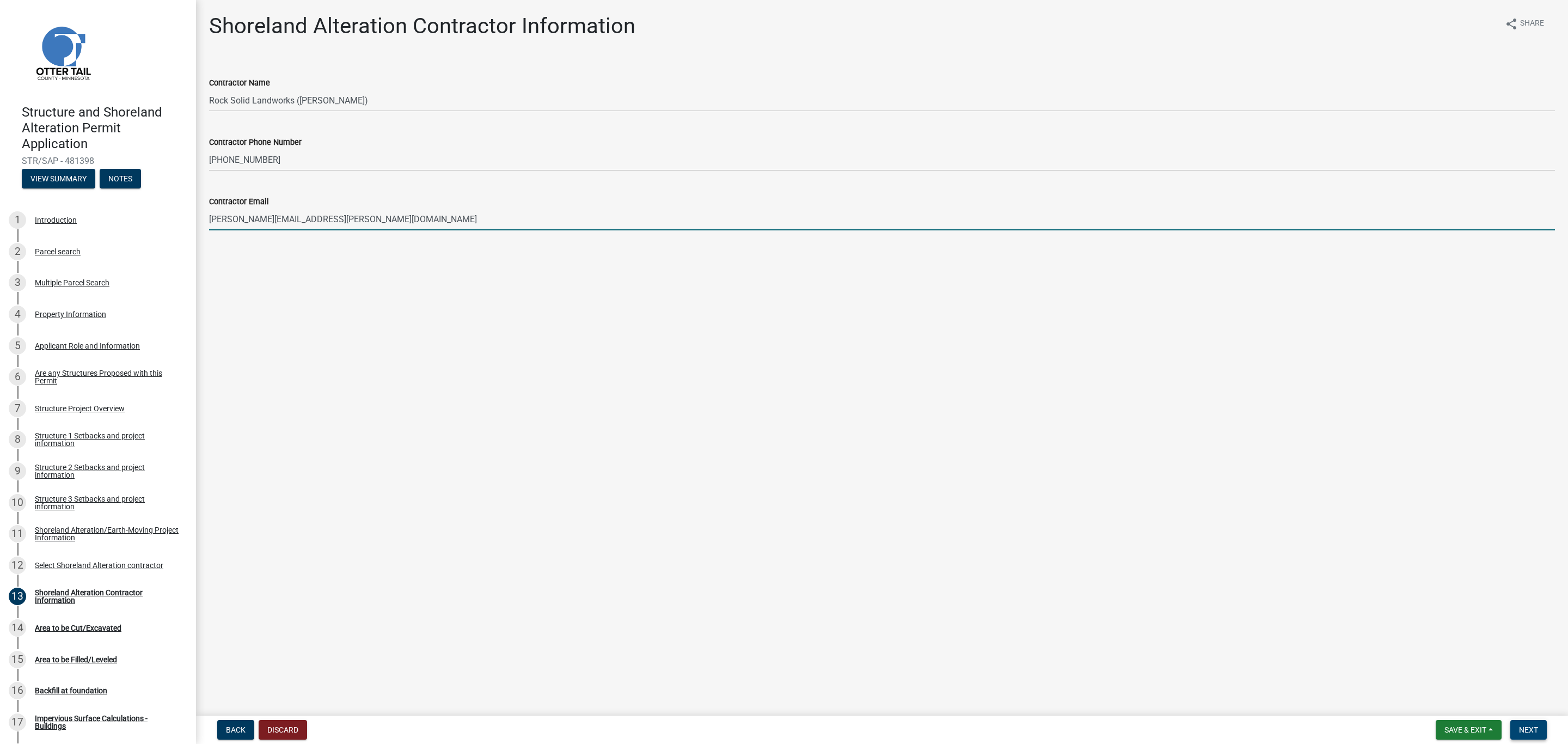
type input "Nicholas.Olson.1@gmail.com"
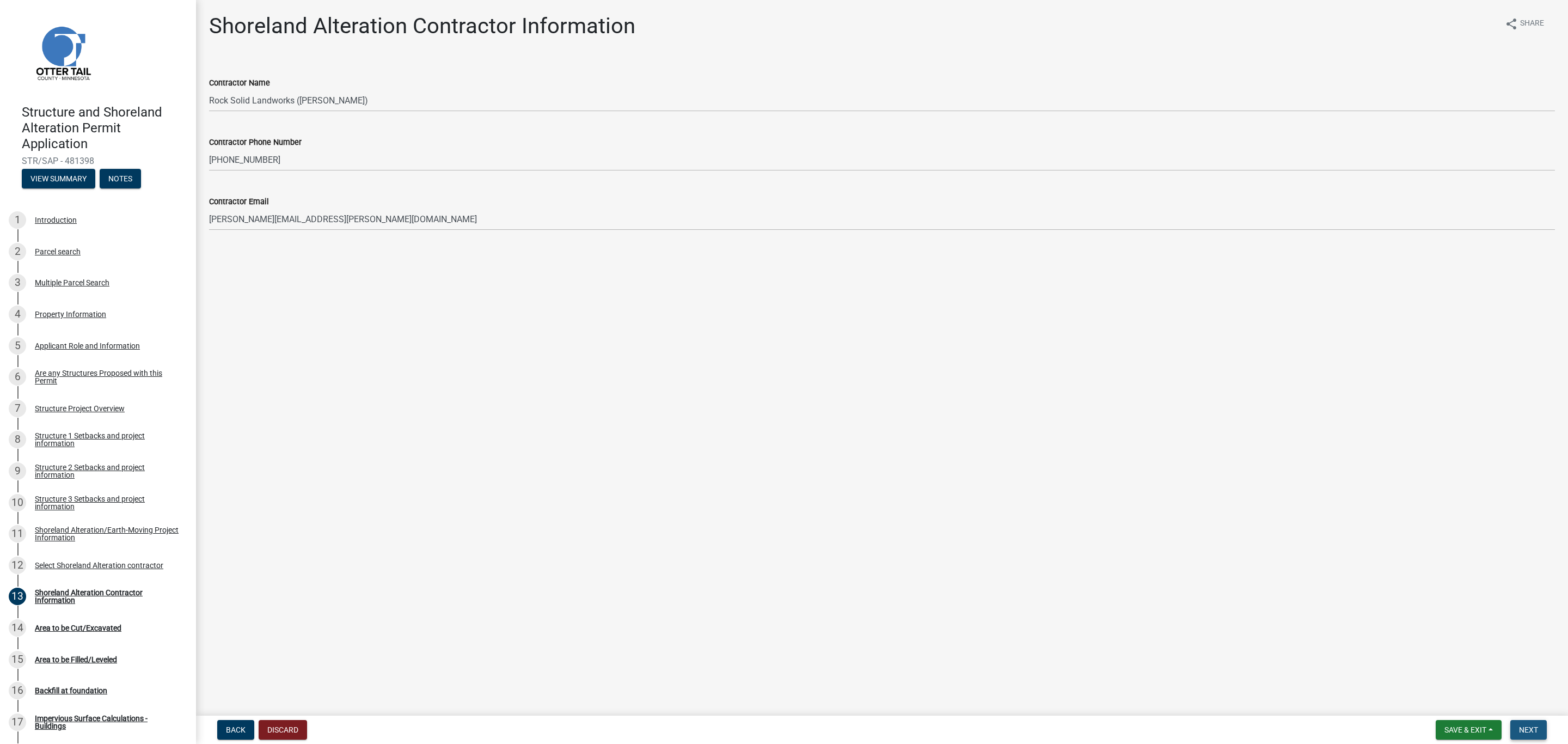
click at [1529, 729] on span "Next" at bounding box center [1528, 730] width 19 height 9
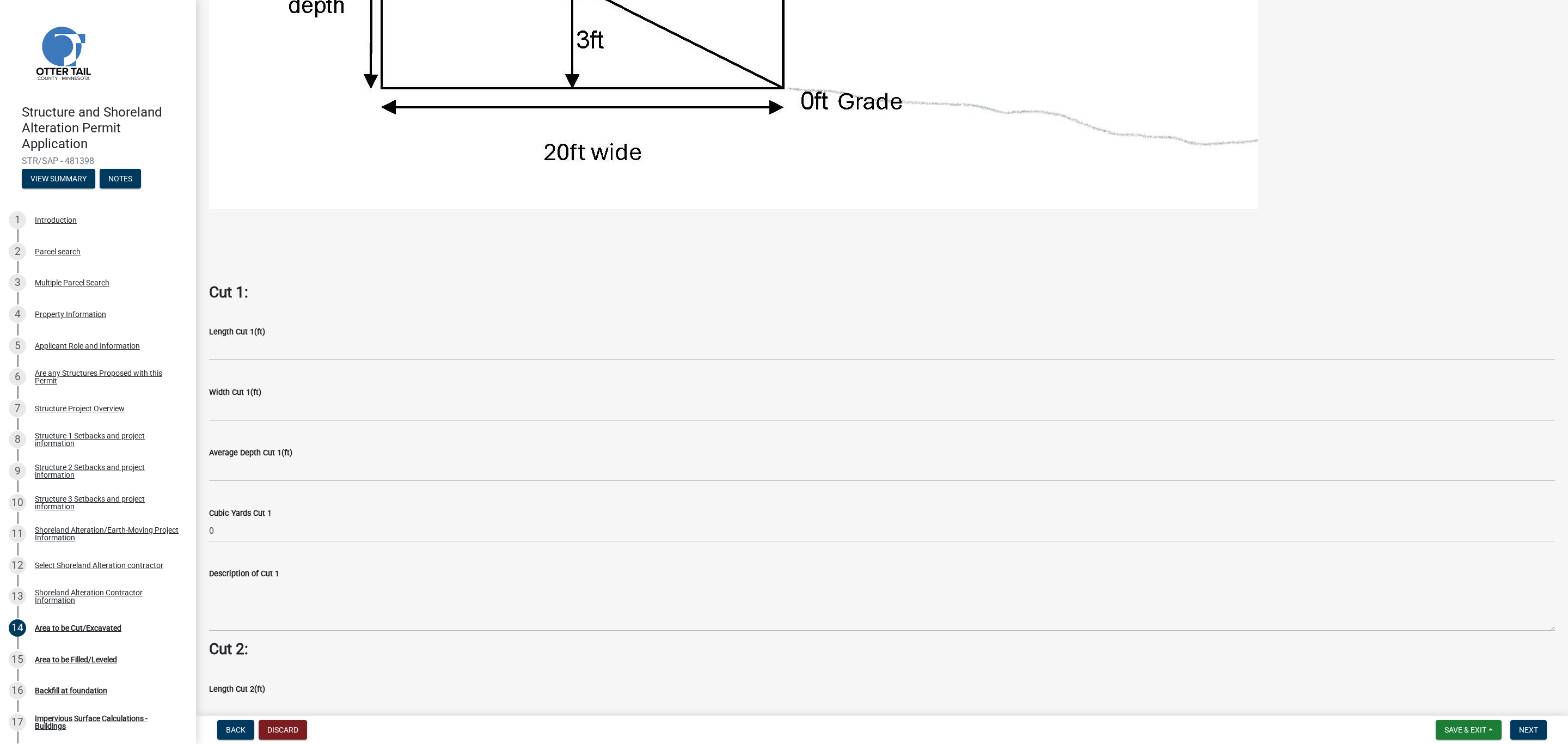
scroll to position [572, 0]
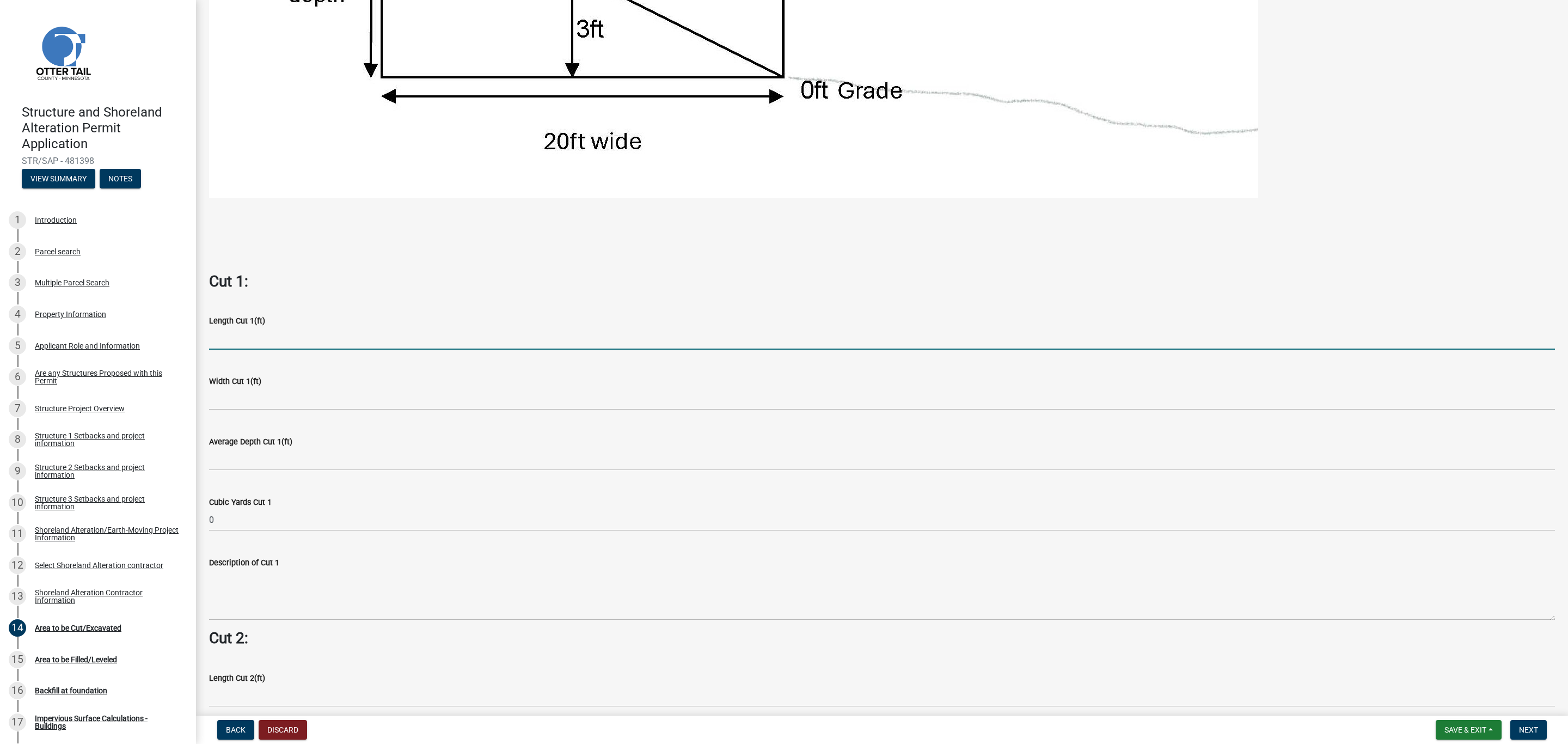
click at [265, 342] on input "text" at bounding box center [881, 338] width 1346 height 22
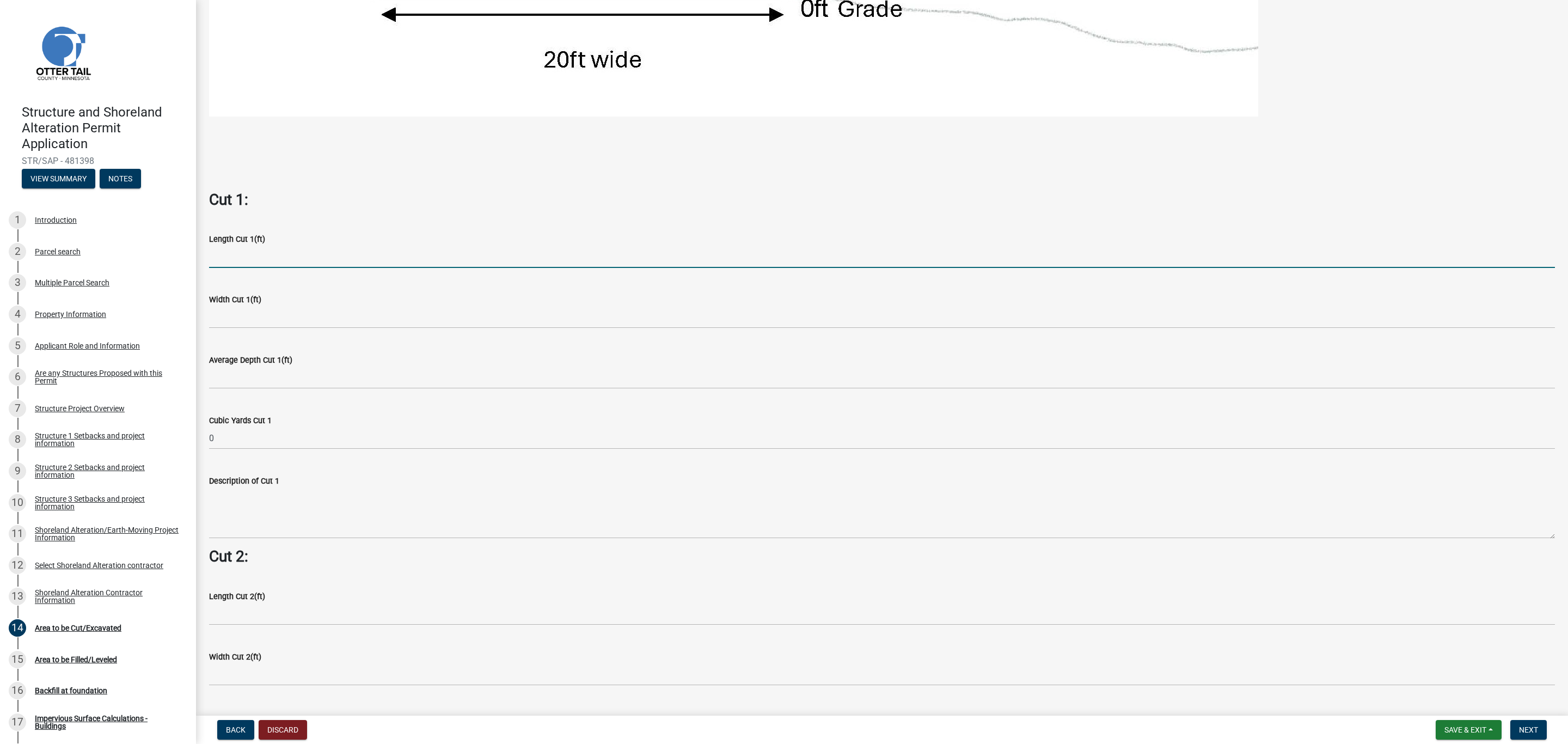
click at [250, 257] on input "text" at bounding box center [881, 257] width 1346 height 22
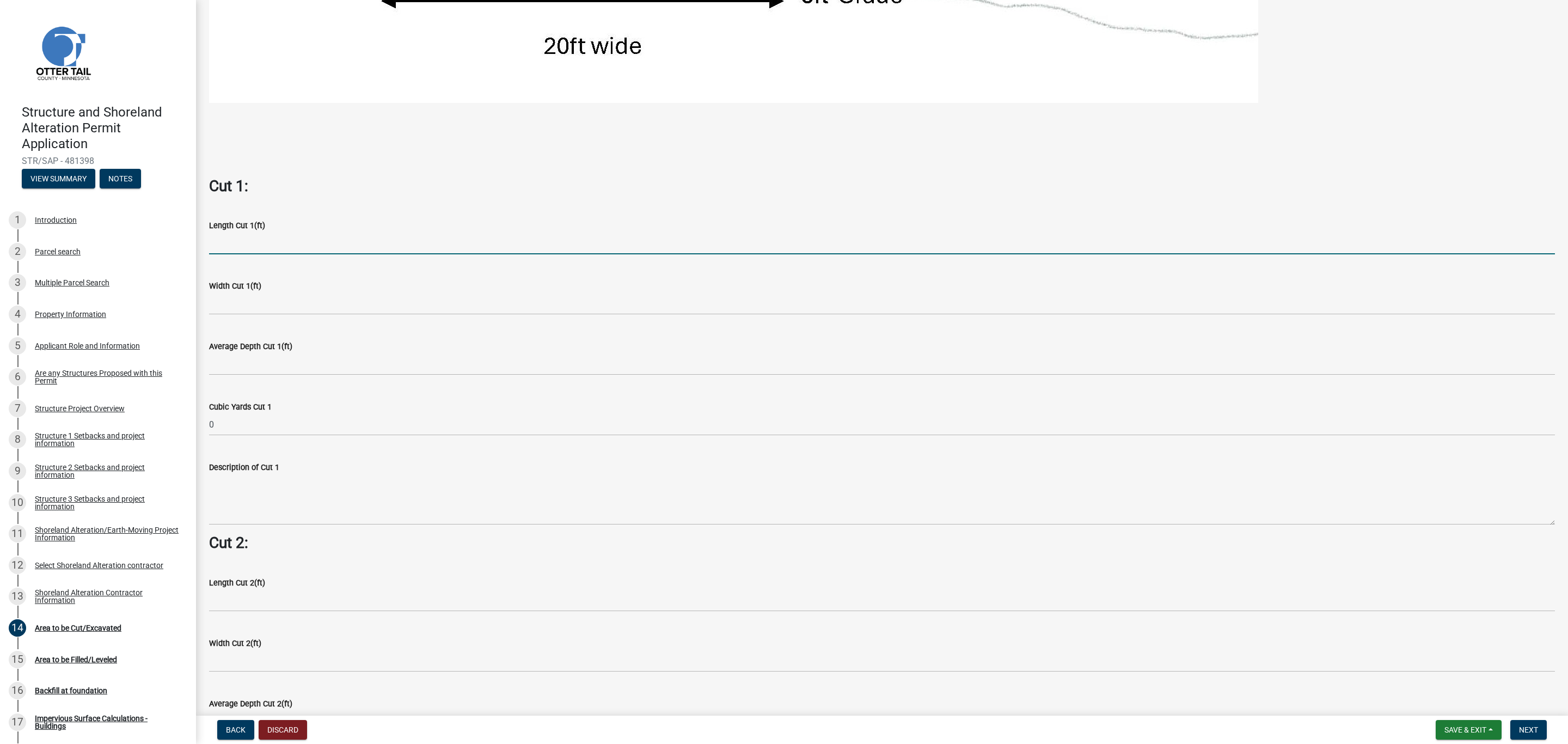
scroll to position [572, 0]
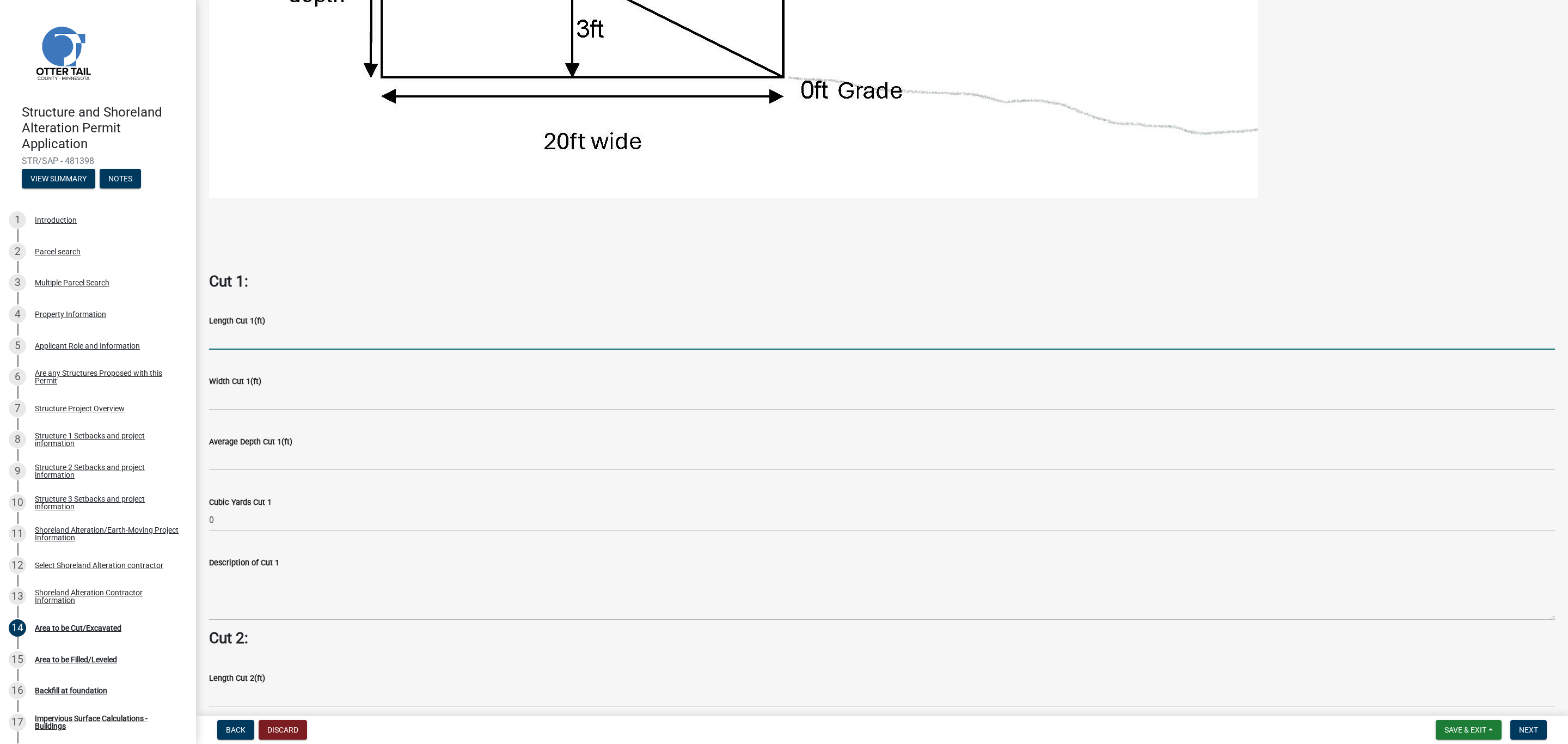
click at [252, 346] on input "text" at bounding box center [881, 338] width 1346 height 22
click at [253, 341] on input "text" at bounding box center [881, 338] width 1346 height 22
click at [219, 345] on input "text" at bounding box center [881, 338] width 1346 height 22
type input "15"
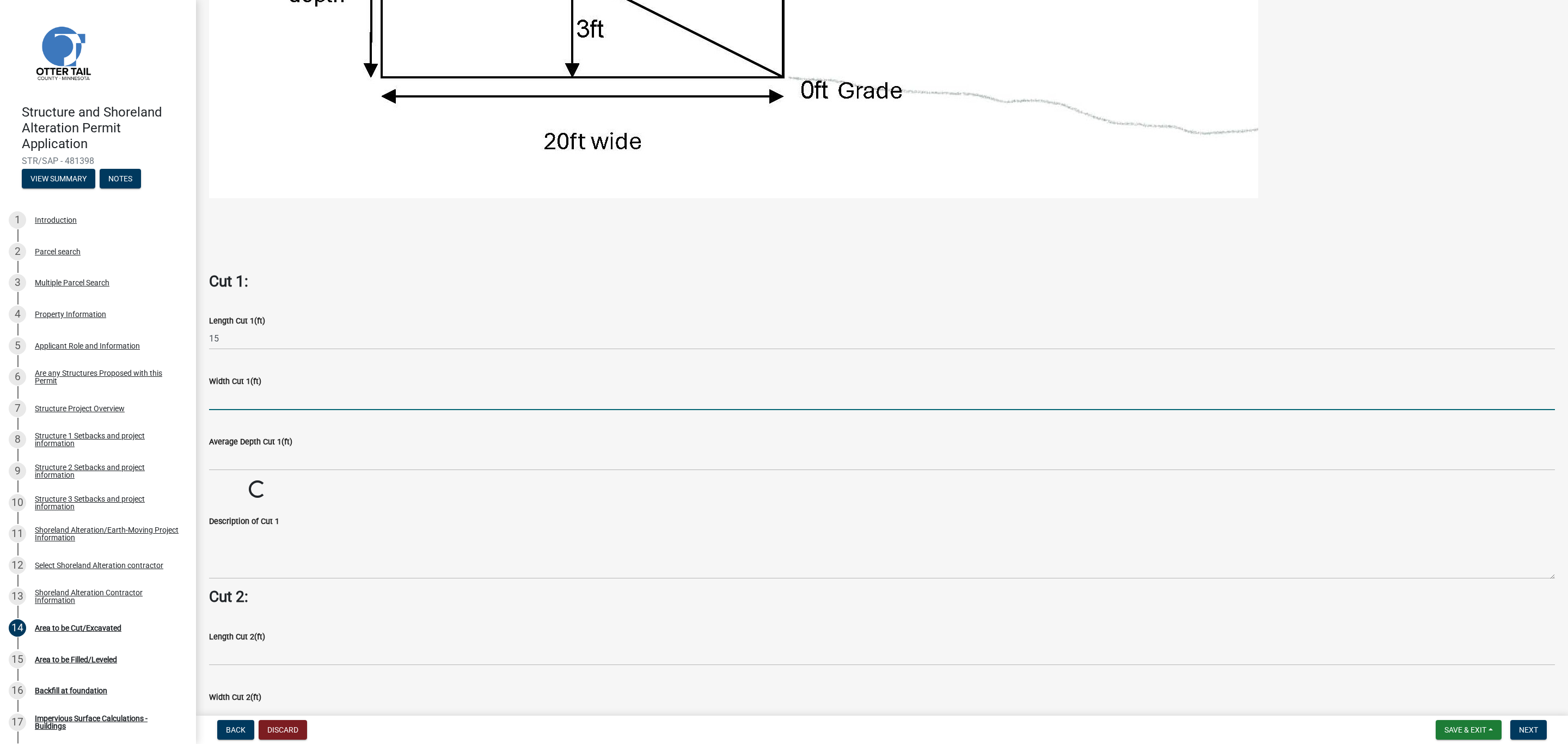
click at [222, 395] on input "text" at bounding box center [881, 399] width 1346 height 22
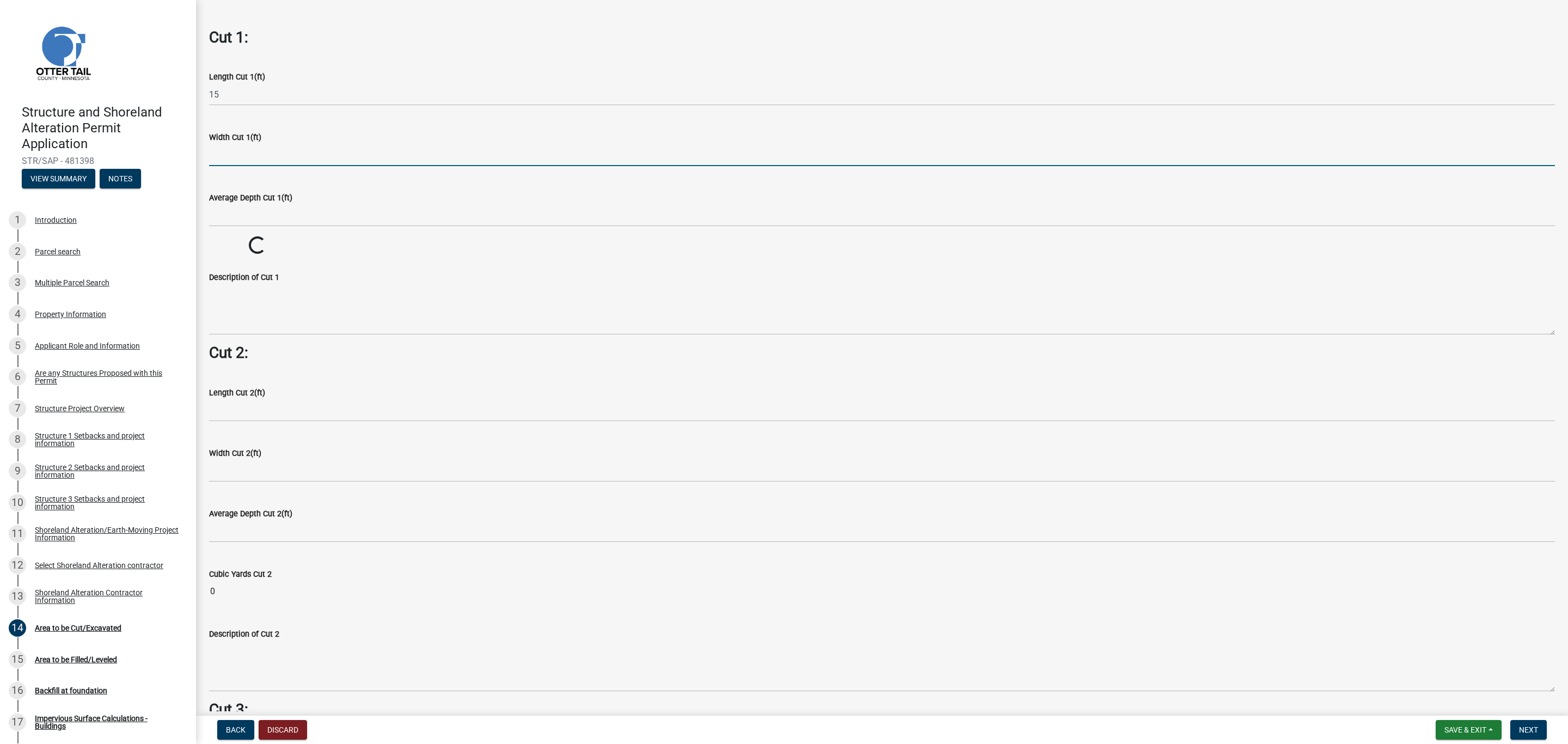
scroll to position [817, 0]
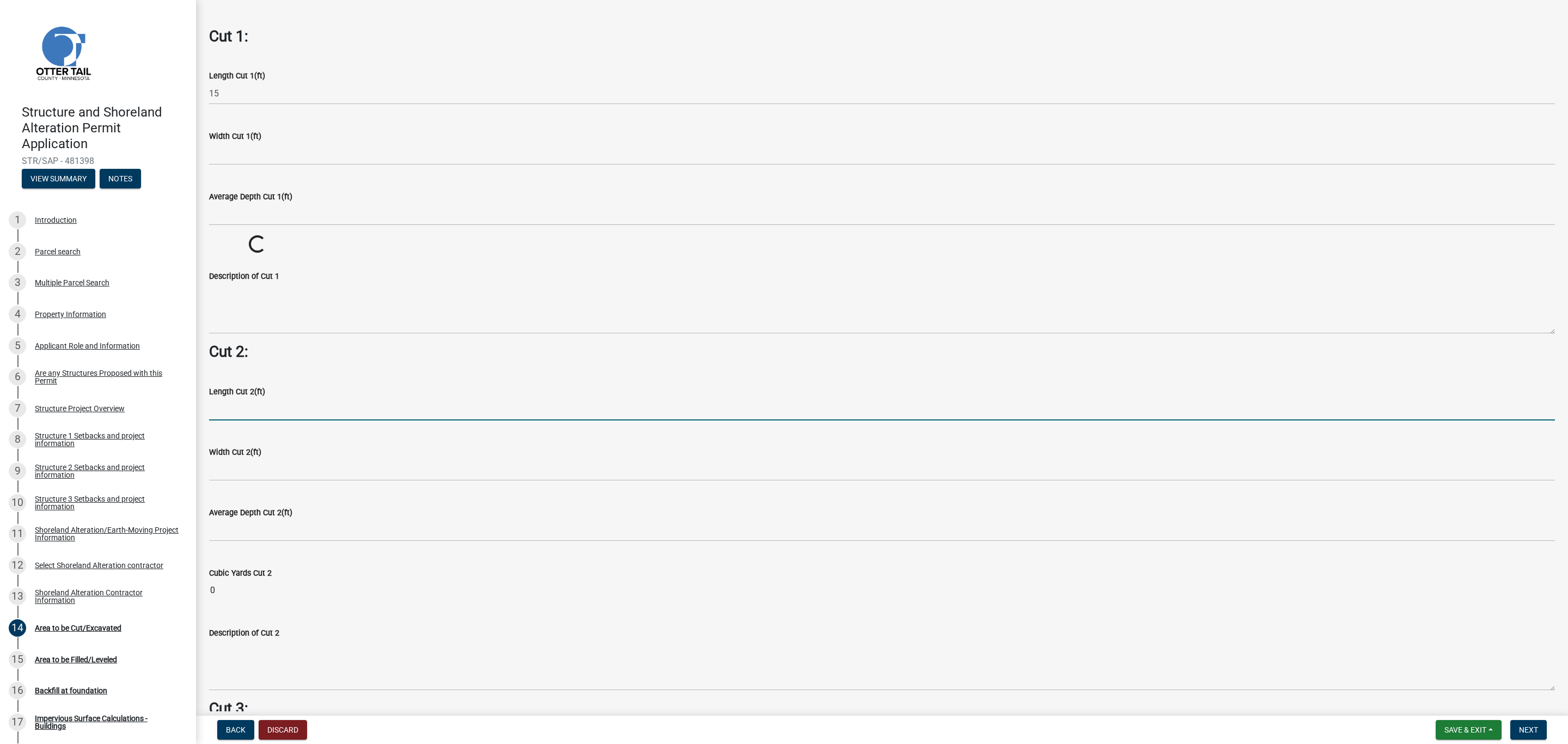
click at [232, 405] on input "text" at bounding box center [881, 409] width 1346 height 22
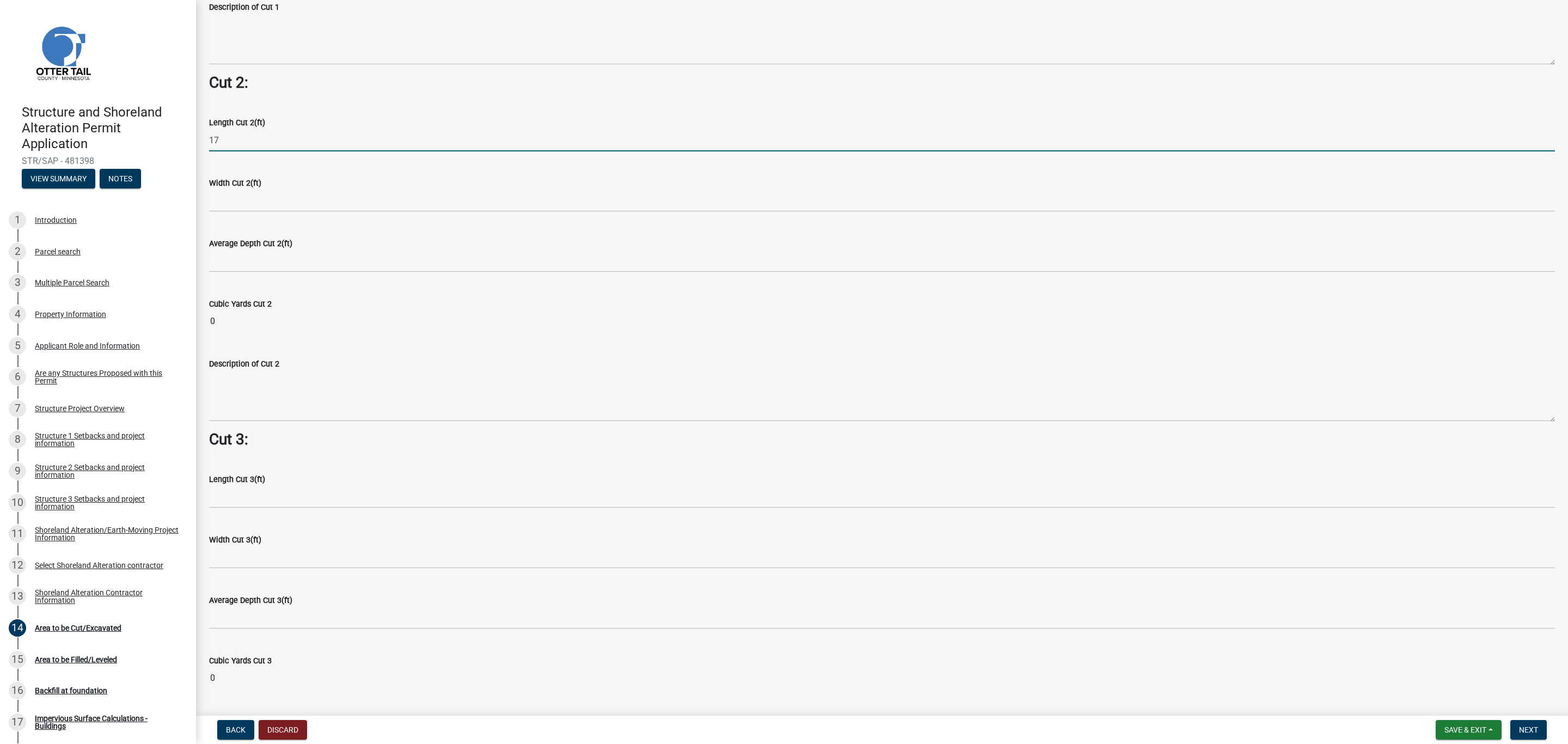
scroll to position [1144, 0]
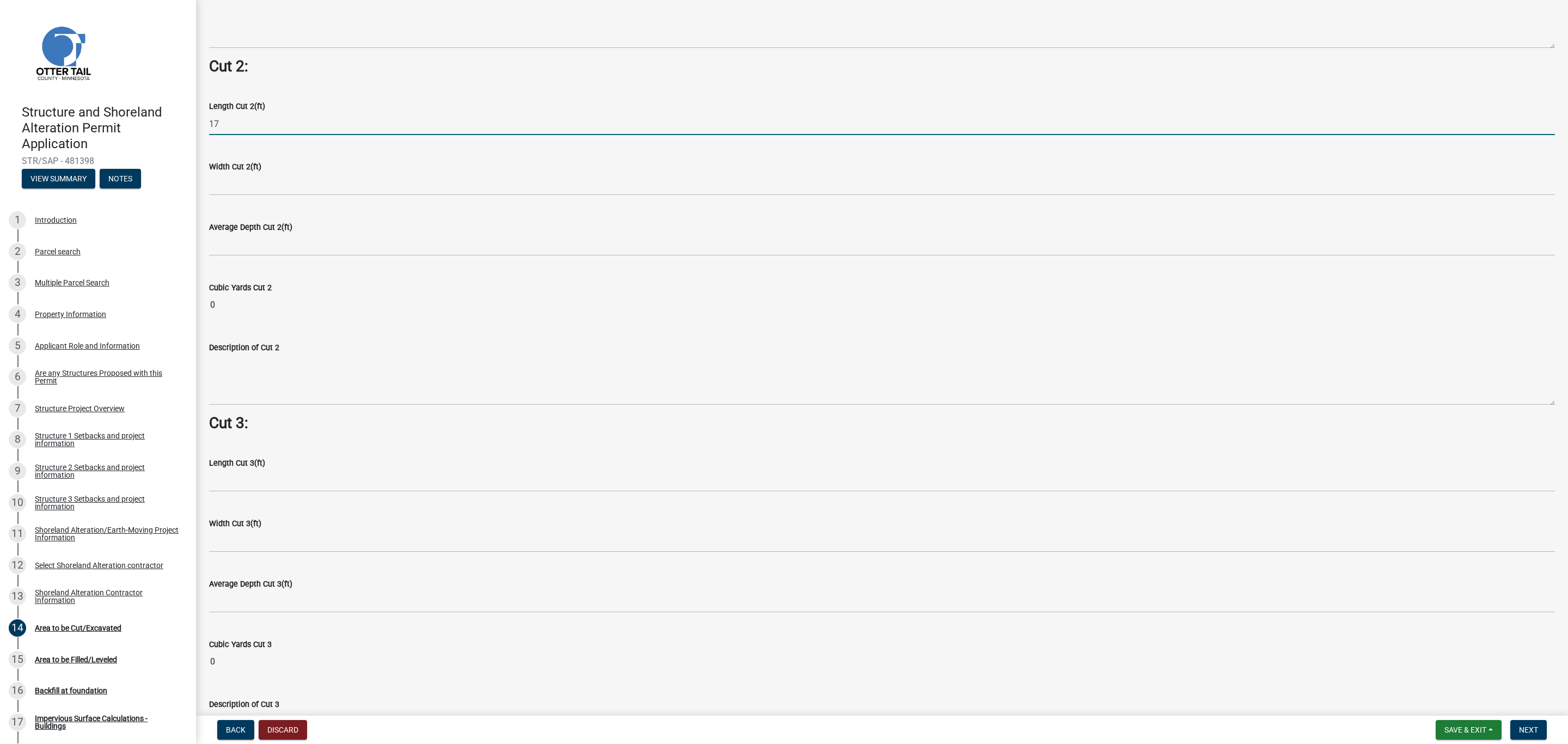
type input "17"
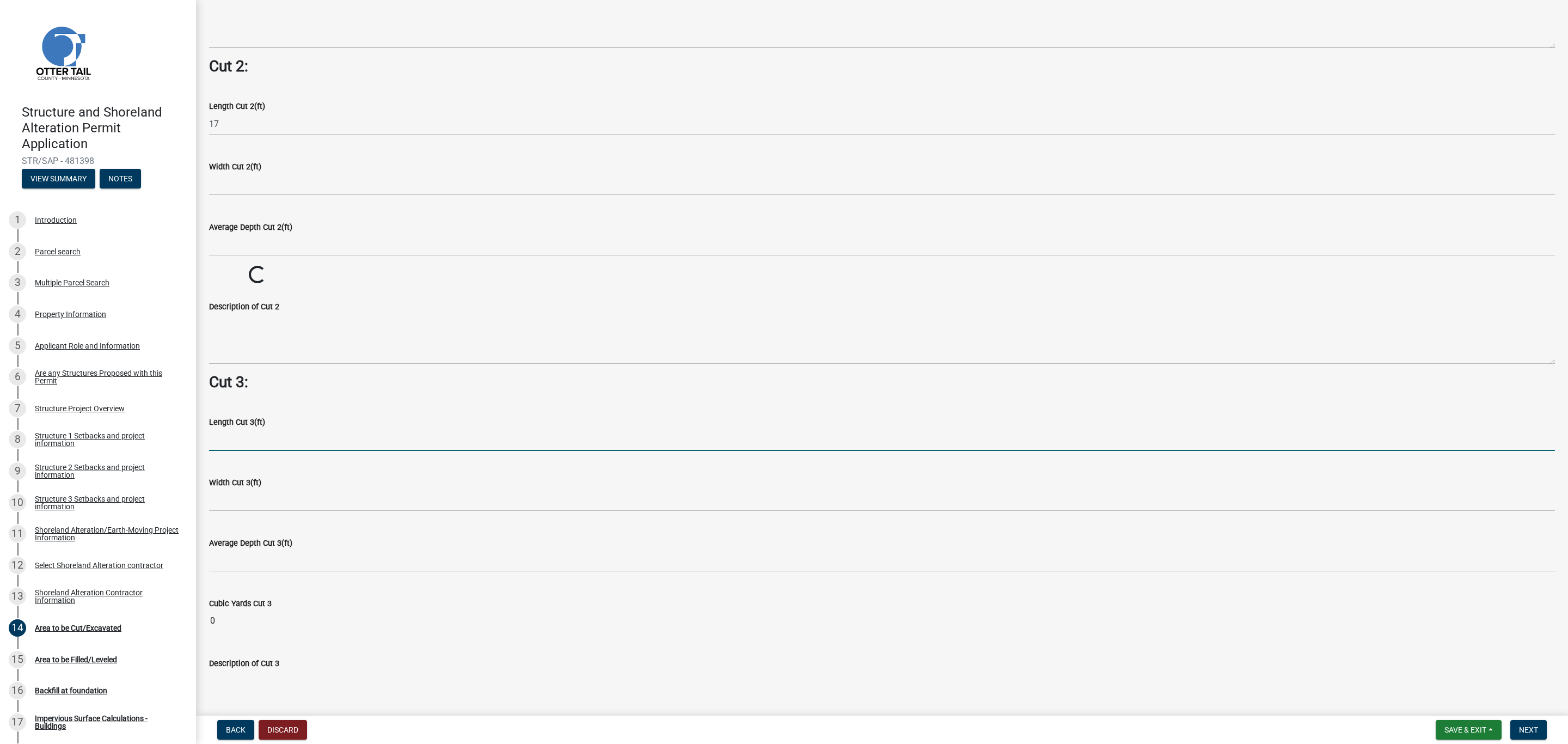
click at [226, 435] on input "text" at bounding box center [881, 440] width 1346 height 22
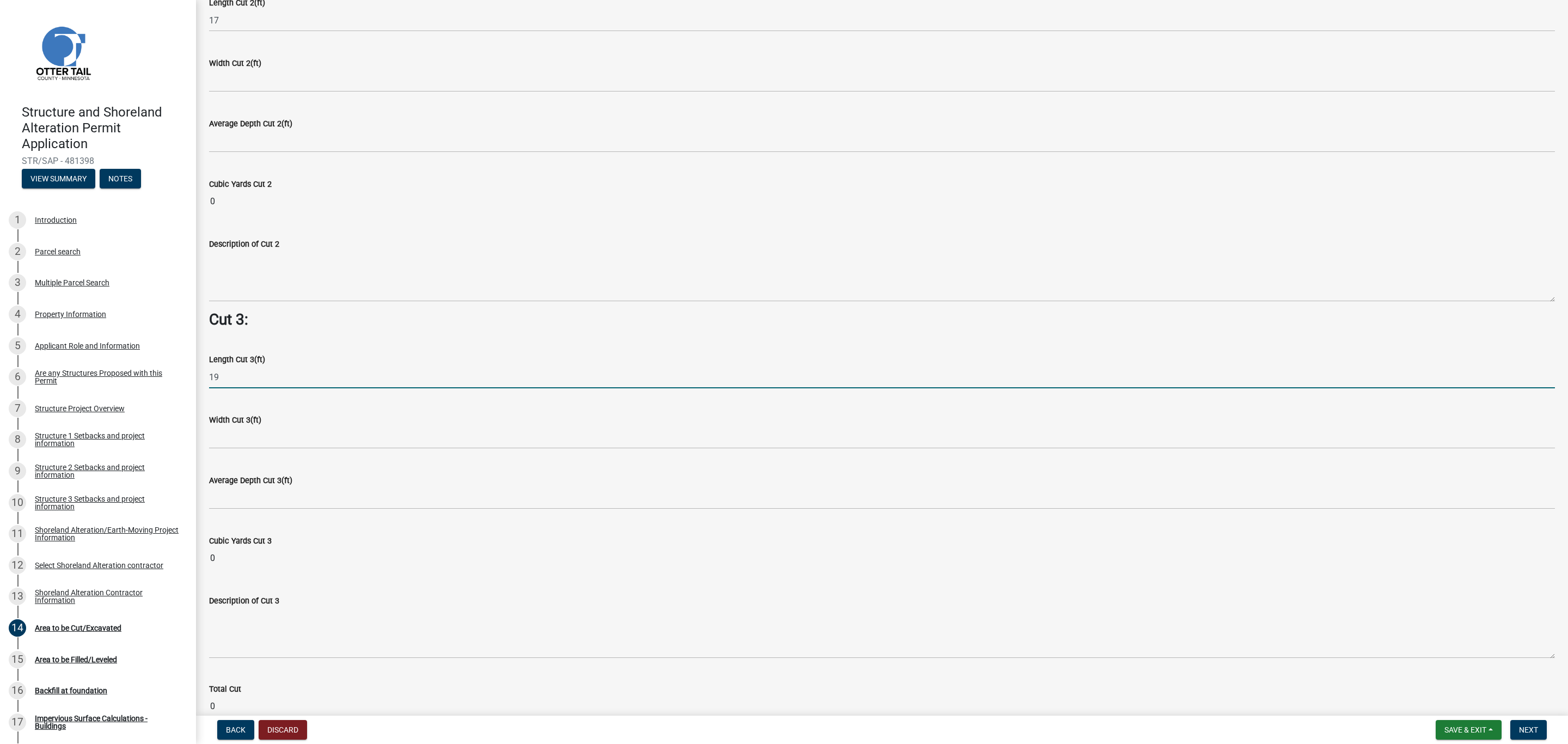
scroll to position [1306, 0]
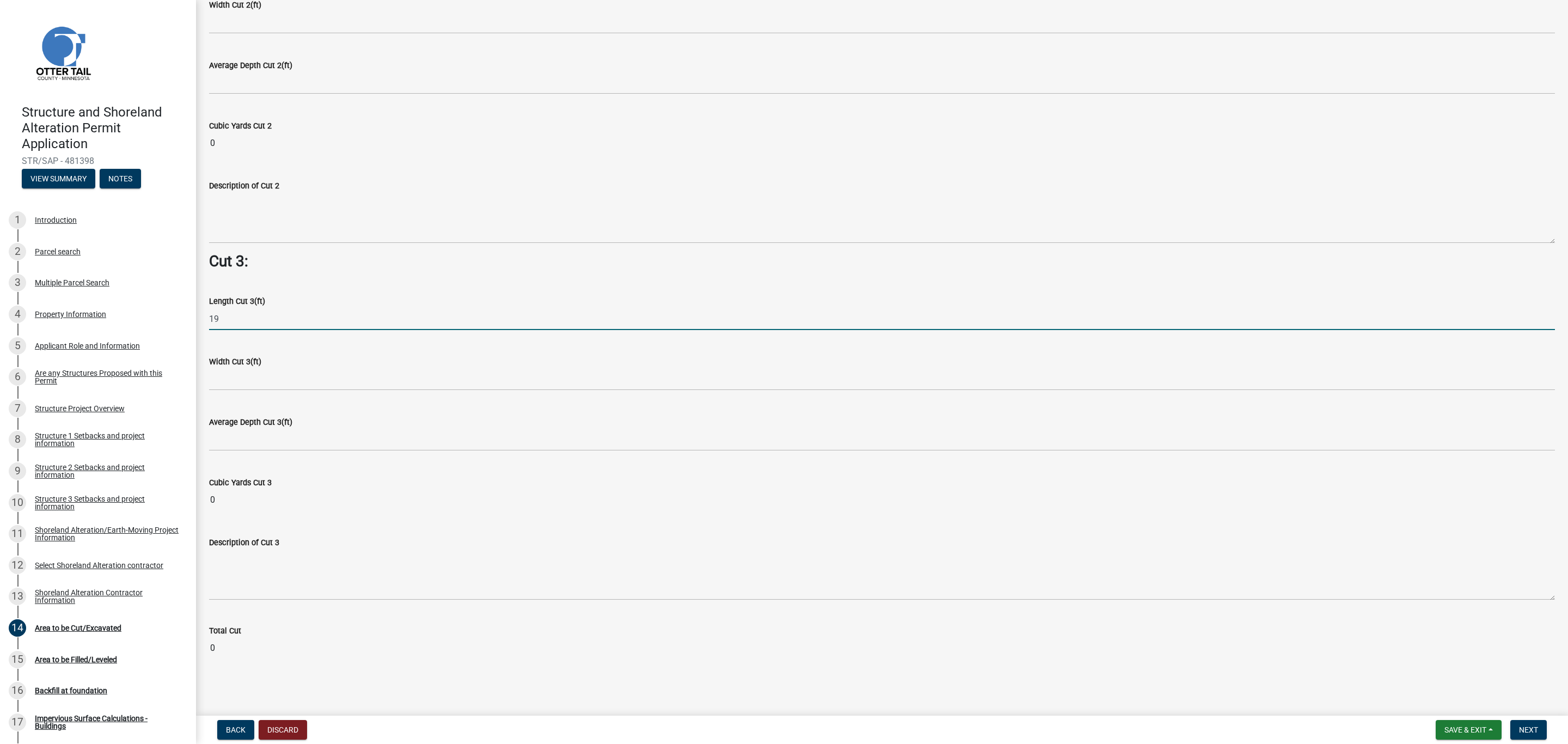
type input "19"
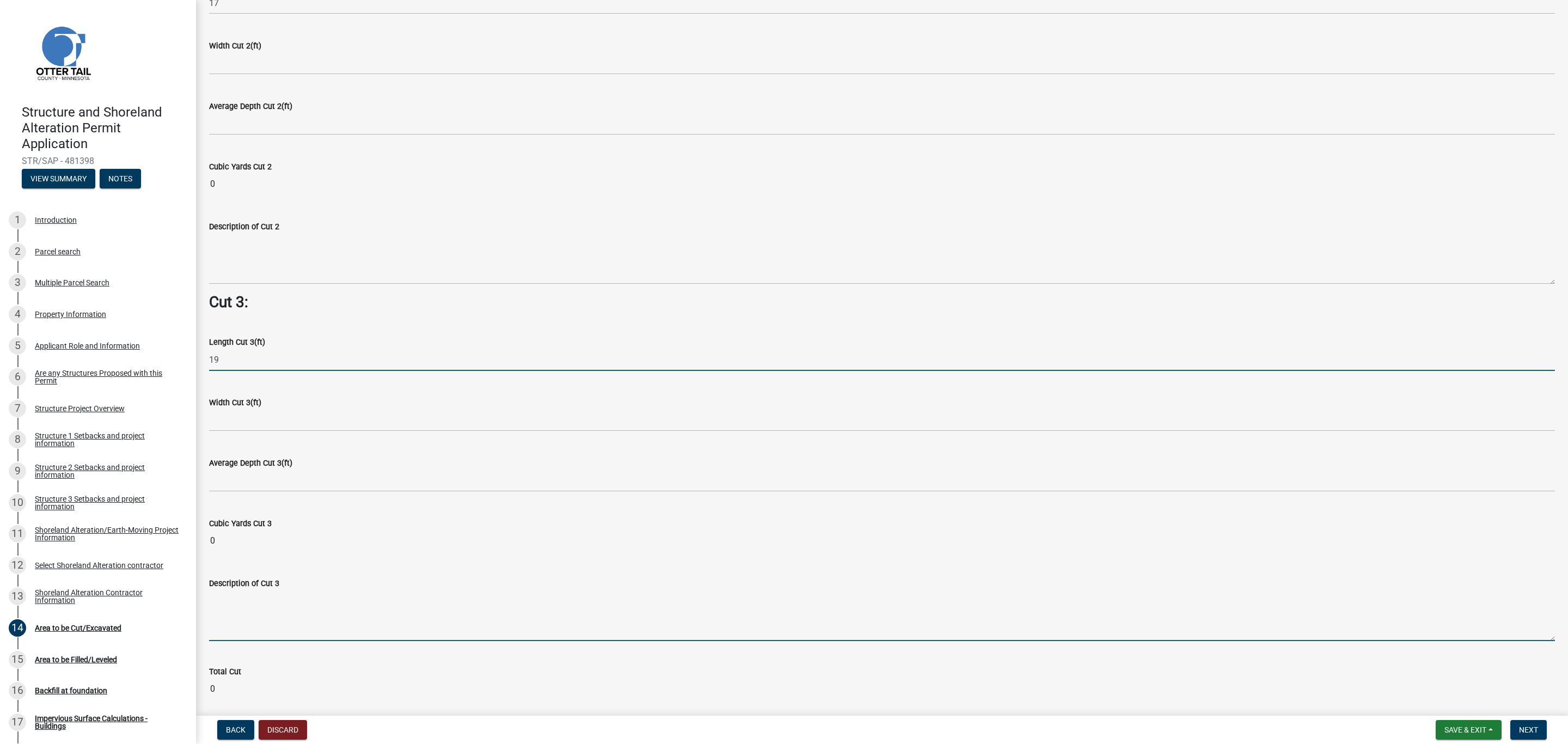
click at [248, 590] on textarea "Description of Cut 3" at bounding box center [881, 615] width 1346 height 51
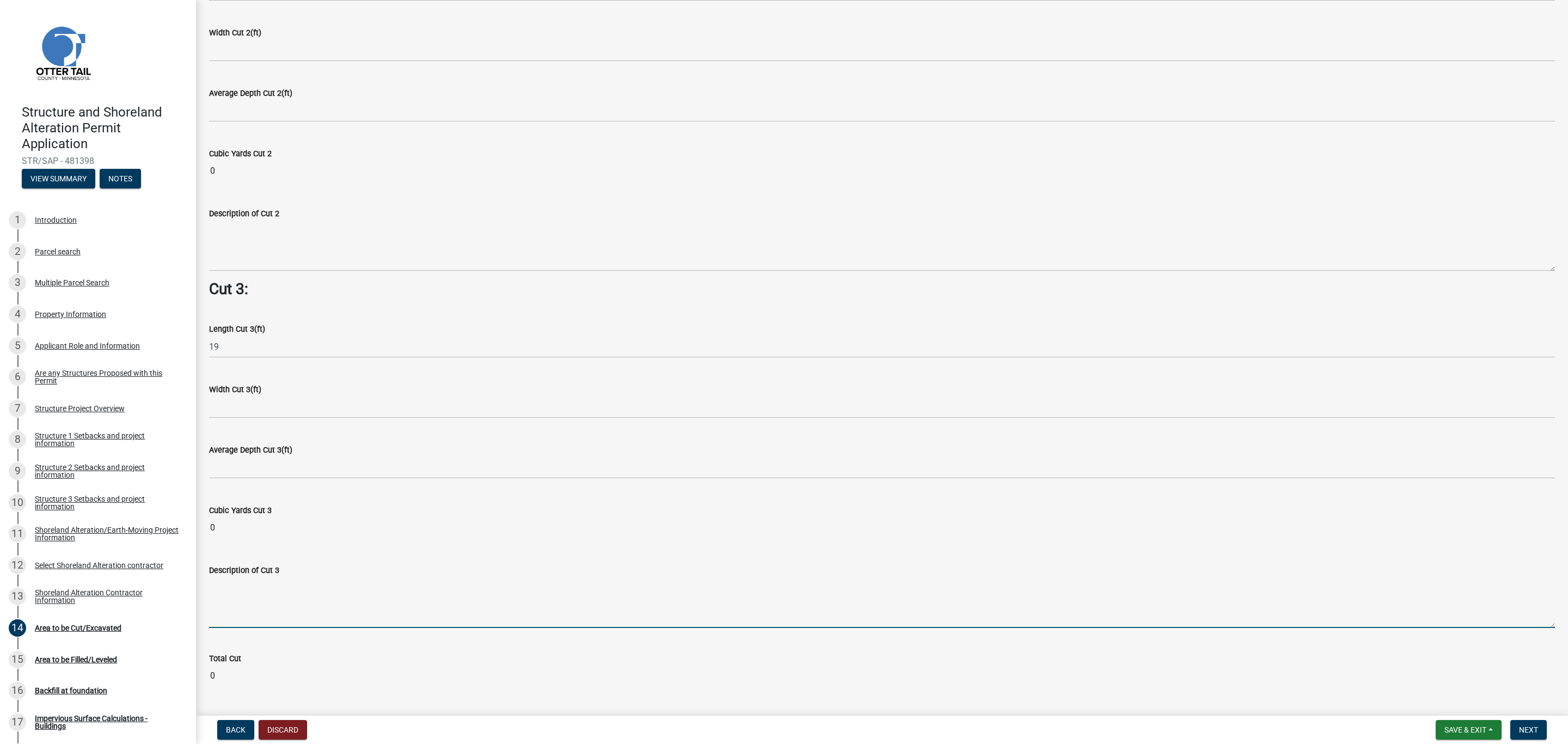
scroll to position [1306, 0]
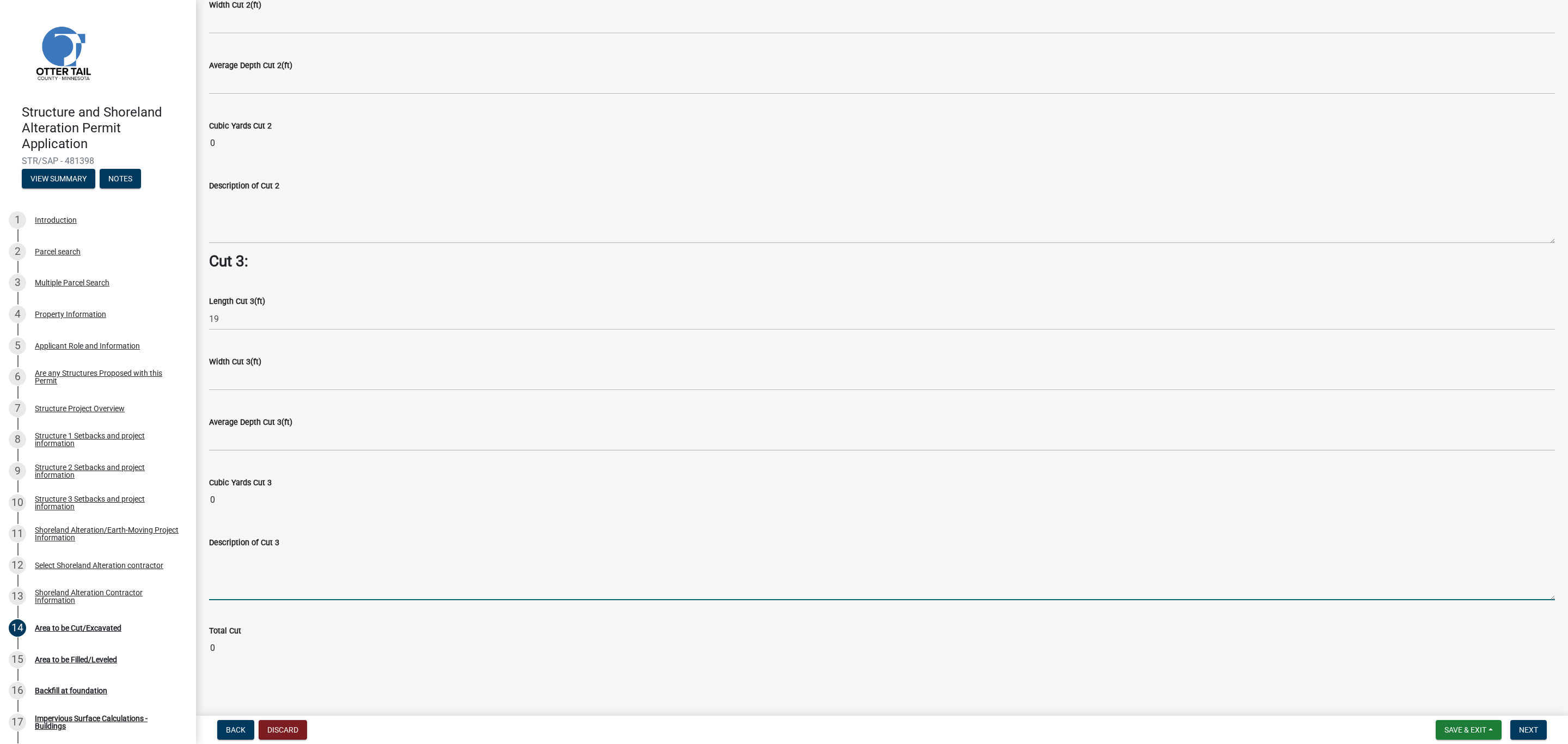
click at [237, 561] on textarea "Description of Cut 3" at bounding box center [881, 575] width 1346 height 51
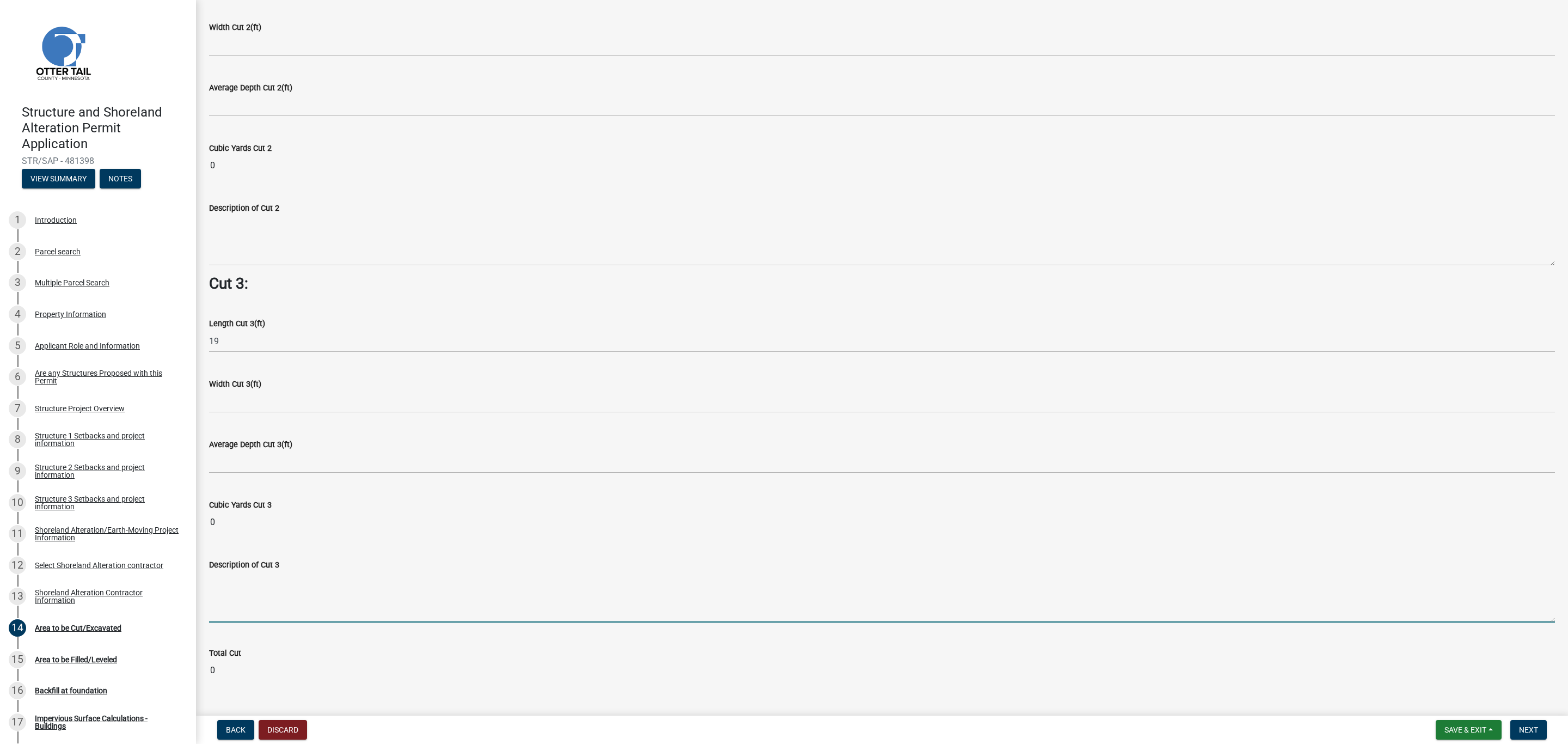
scroll to position [1225, 0]
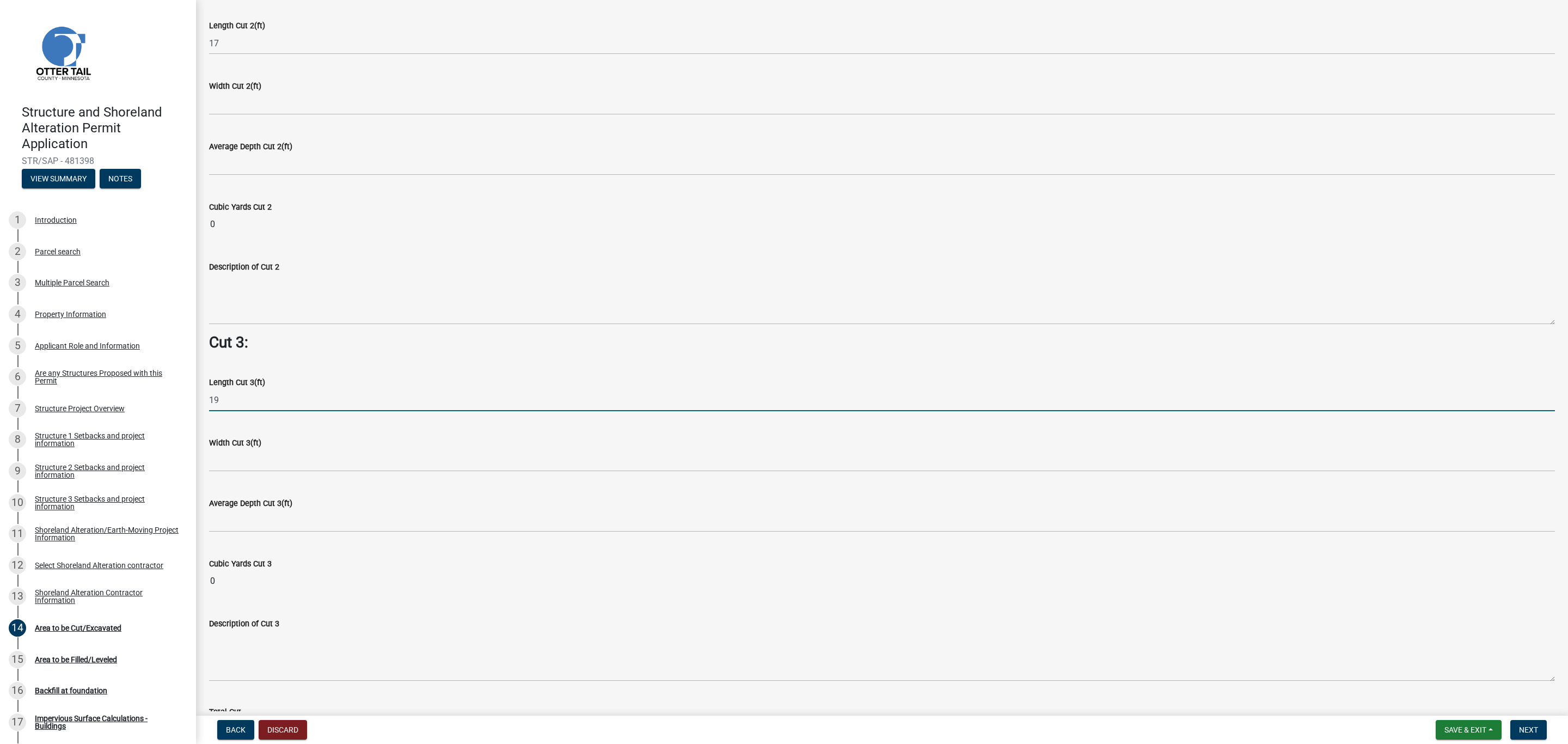
drag, startPoint x: 245, startPoint y: 389, endPoint x: 247, endPoint y: 383, distance: 6.3
click at [247, 386] on form "Length Cut 3(ft) 19" at bounding box center [881, 393] width 1346 height 35
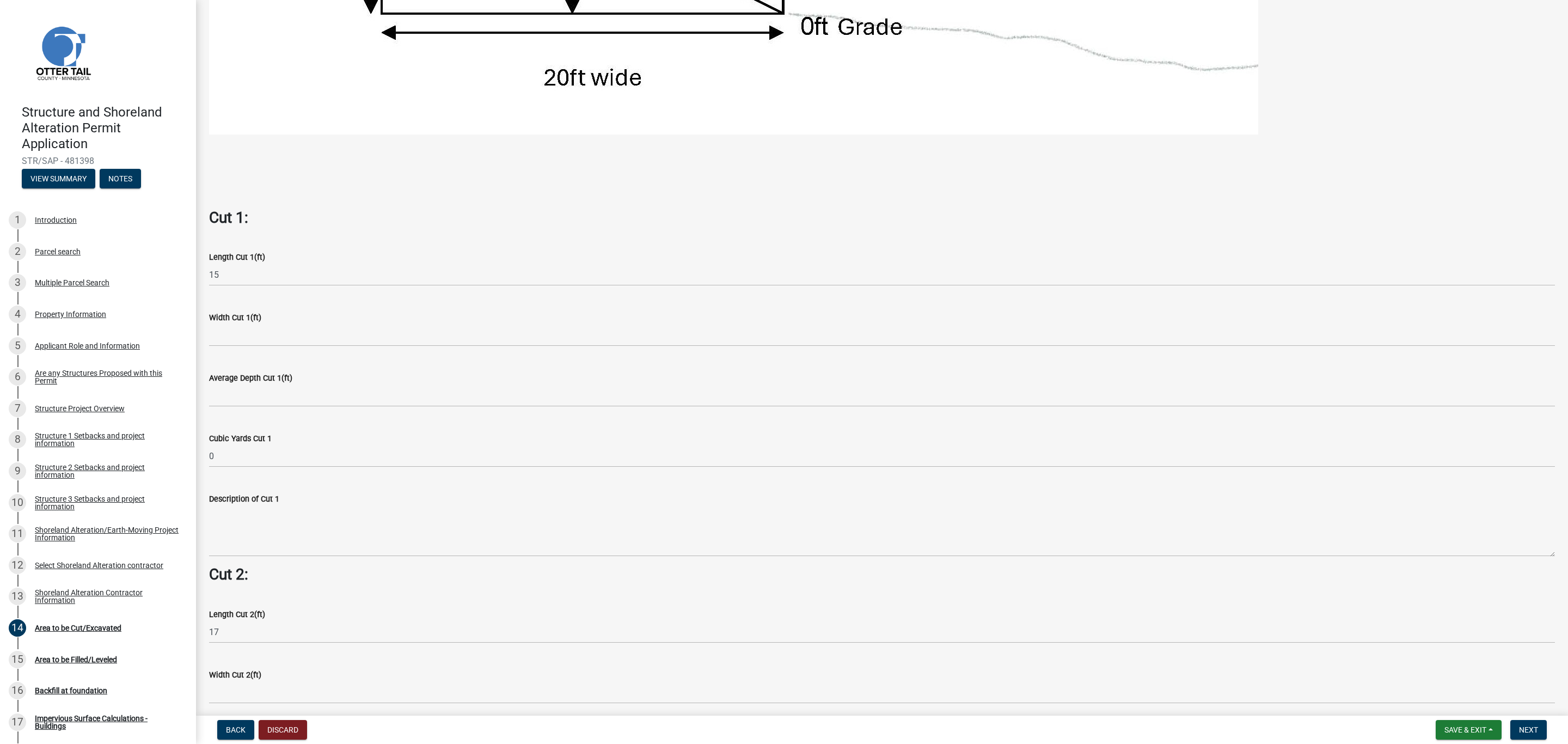
scroll to position [652, 0]
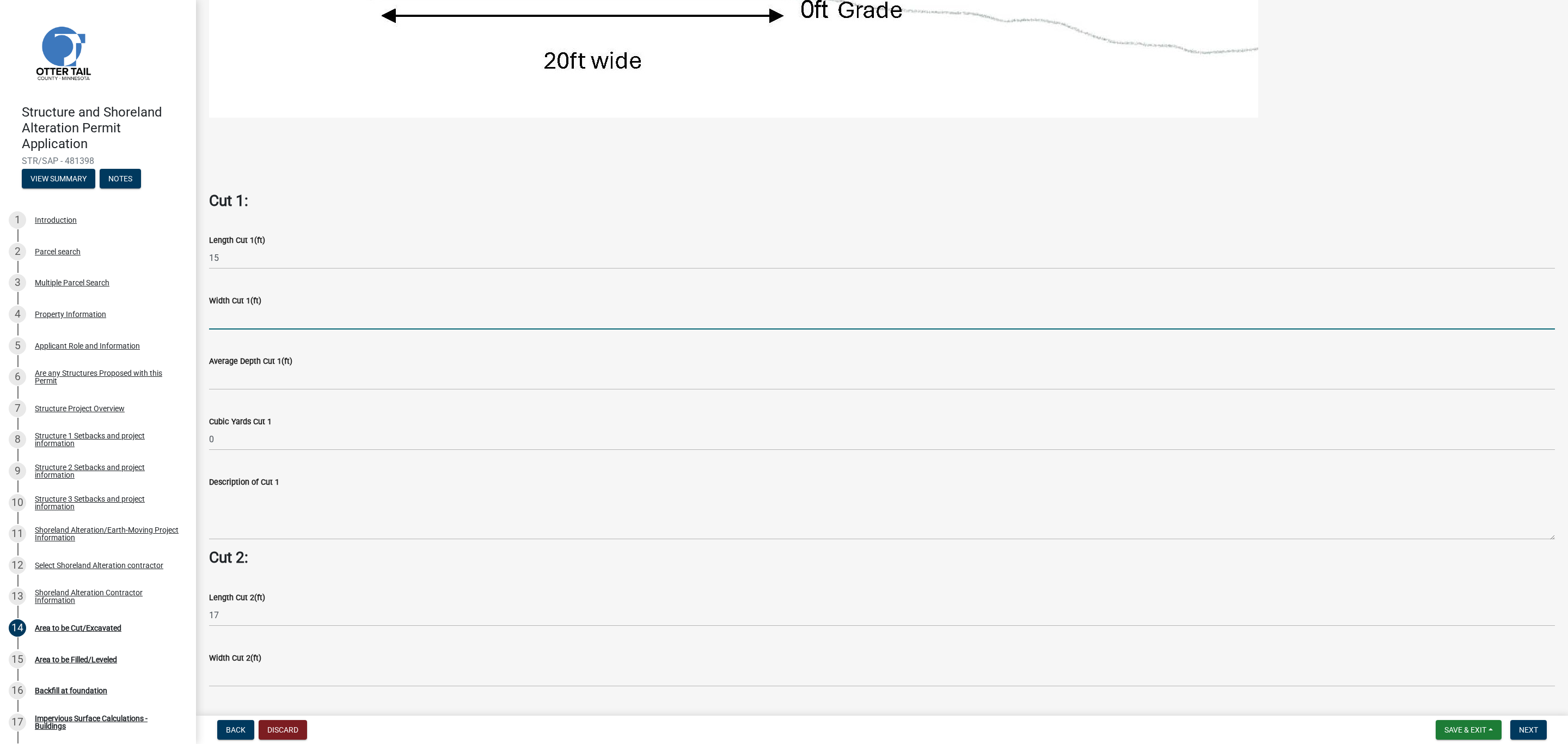
click at [240, 314] on input "text" at bounding box center [881, 319] width 1346 height 22
type input "4"
click at [239, 358] on label "Average Depth Cut 1(ft)" at bounding box center [250, 362] width 83 height 7
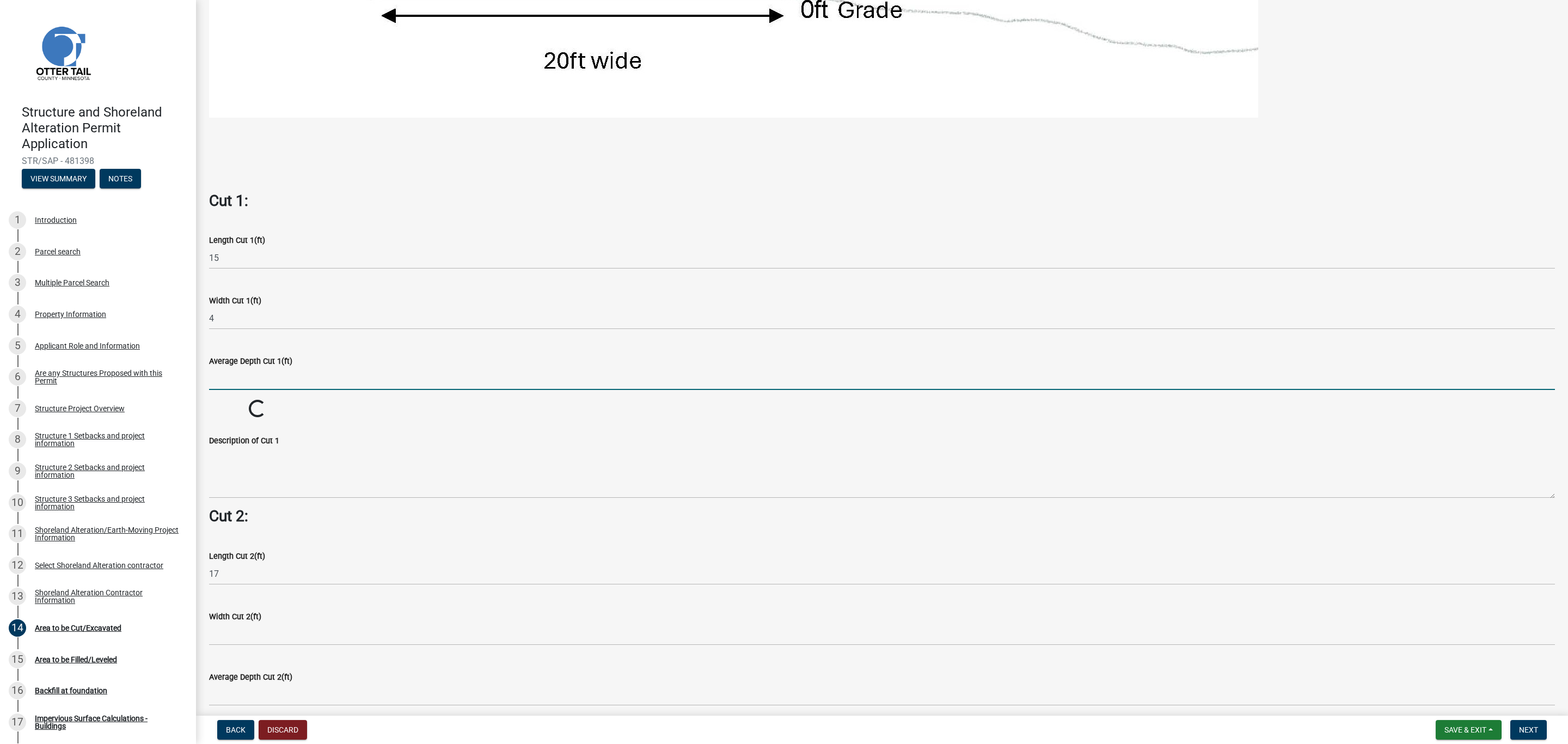
click at [224, 382] on input "text" at bounding box center [881, 379] width 1346 height 22
type input "1"
click at [240, 404] on wm-data-entity-input "Cubic Yards Cut 1 0" at bounding box center [881, 430] width 1346 height 61
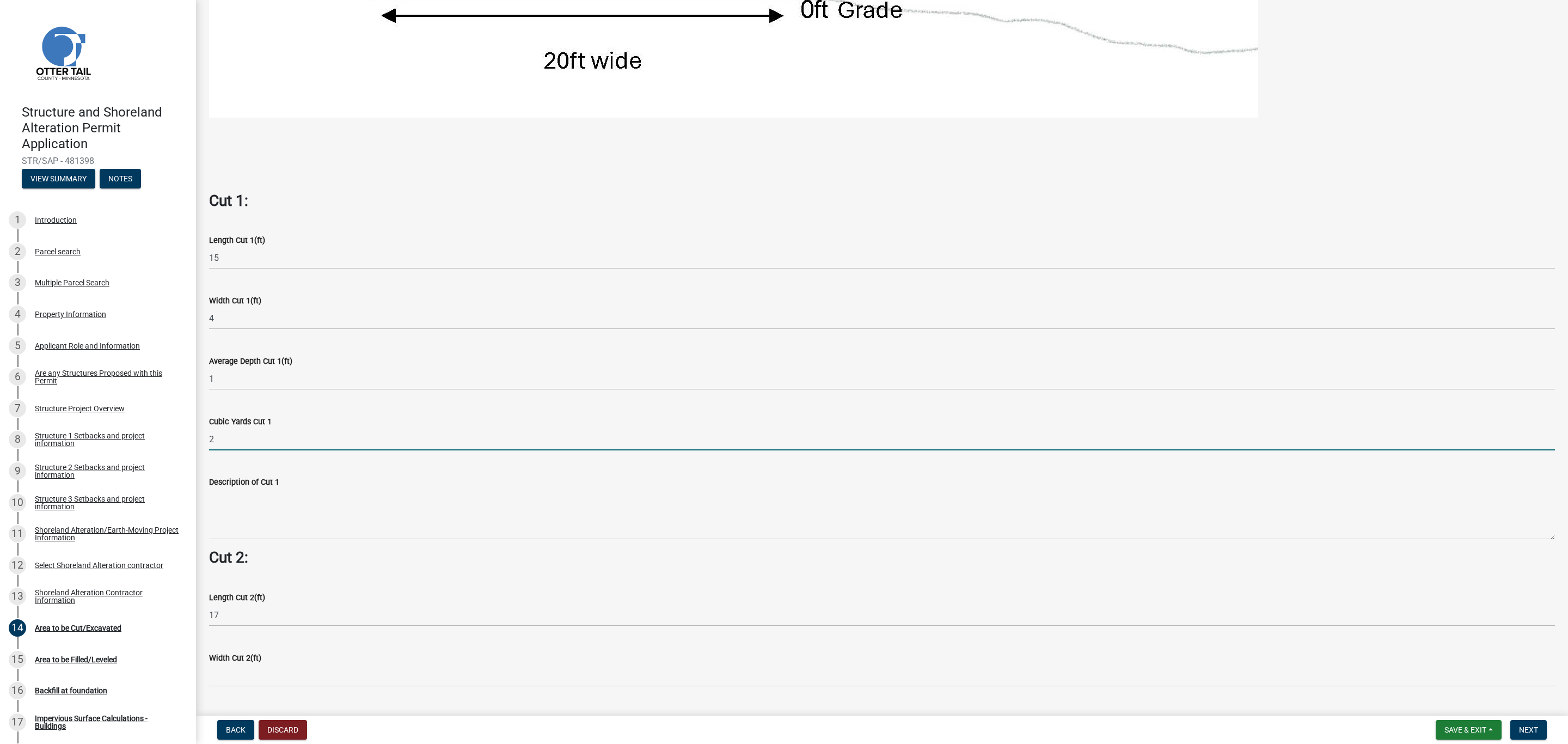
click at [232, 445] on input "2" at bounding box center [881, 439] width 1346 height 22
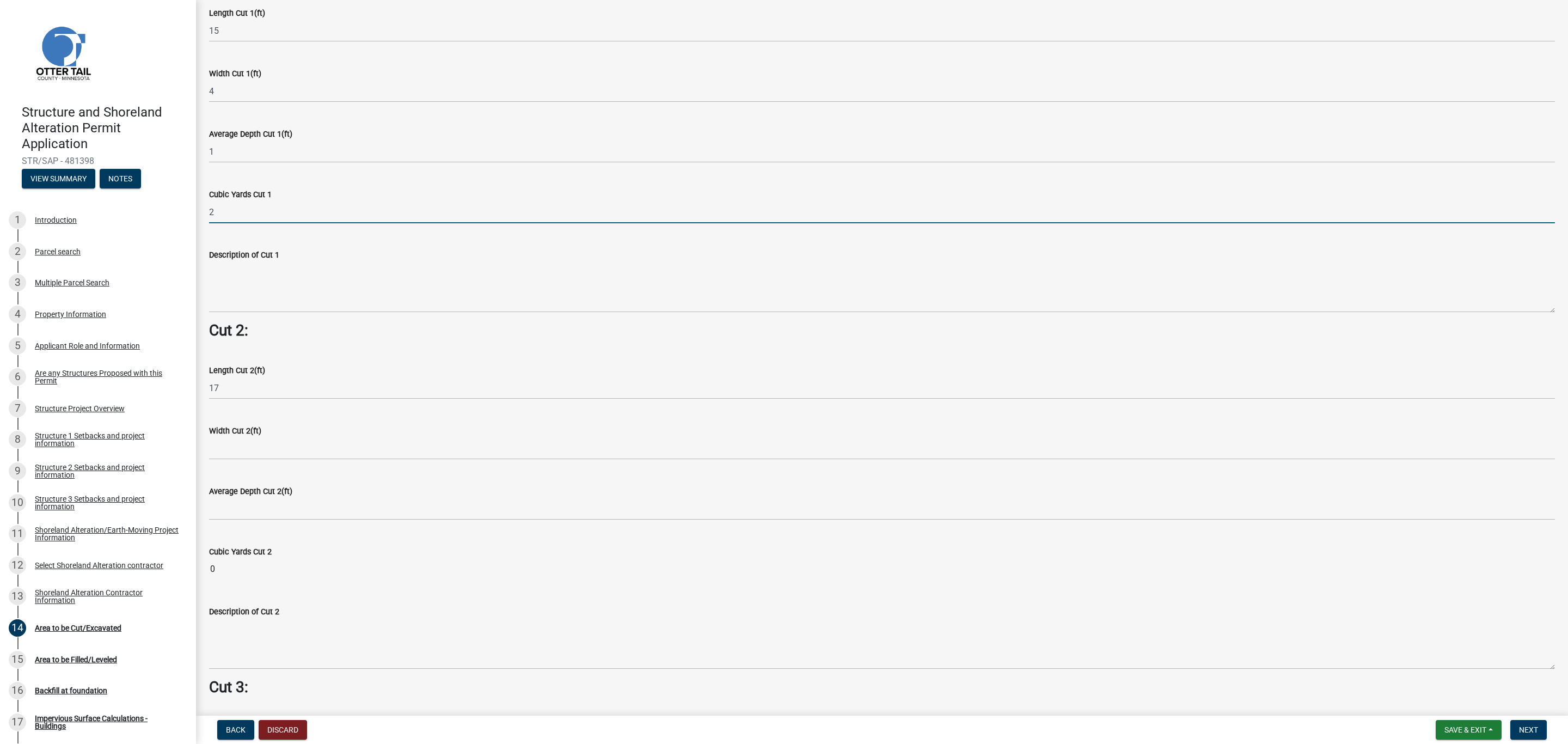
scroll to position [898, 0]
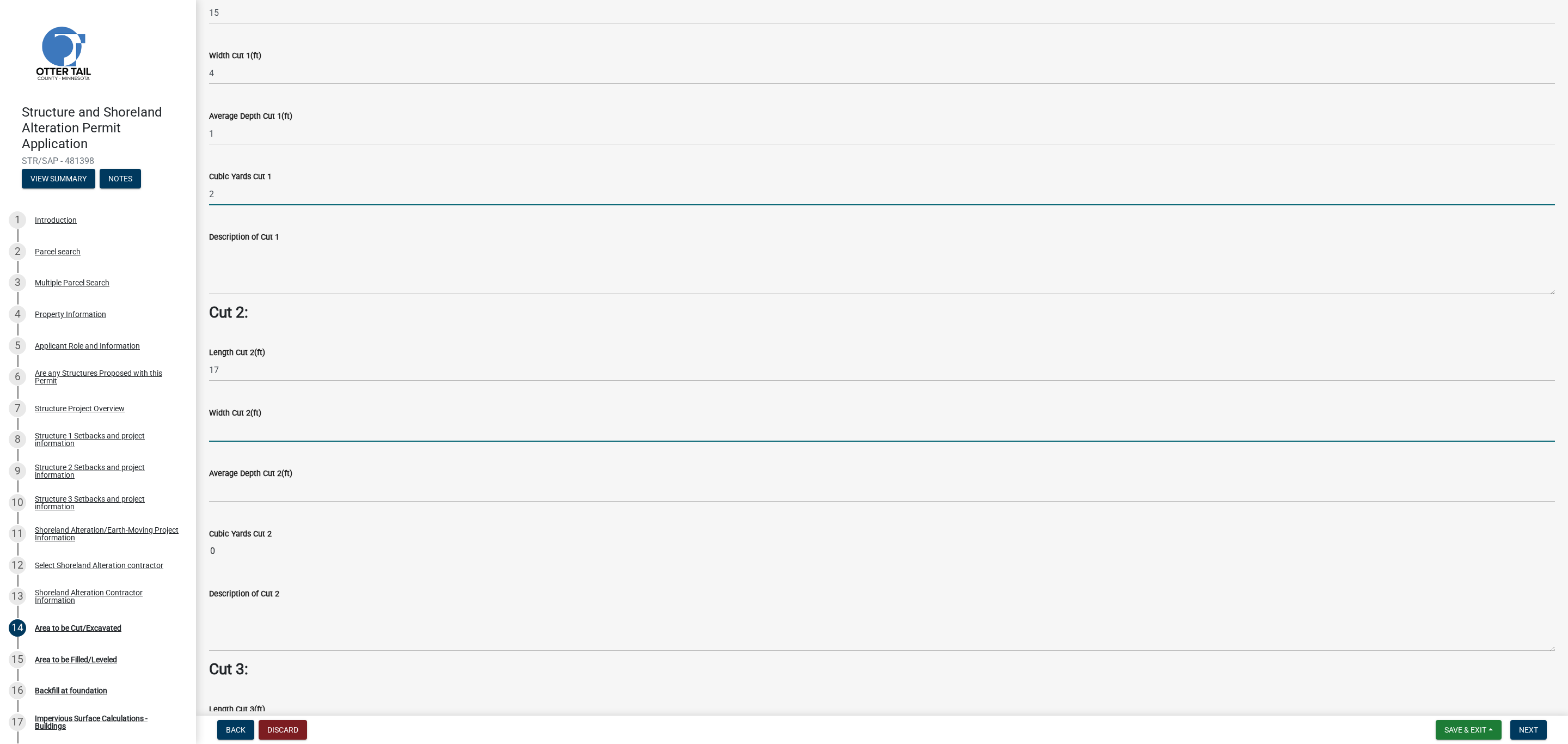
click at [245, 425] on input "text" at bounding box center [881, 430] width 1346 height 22
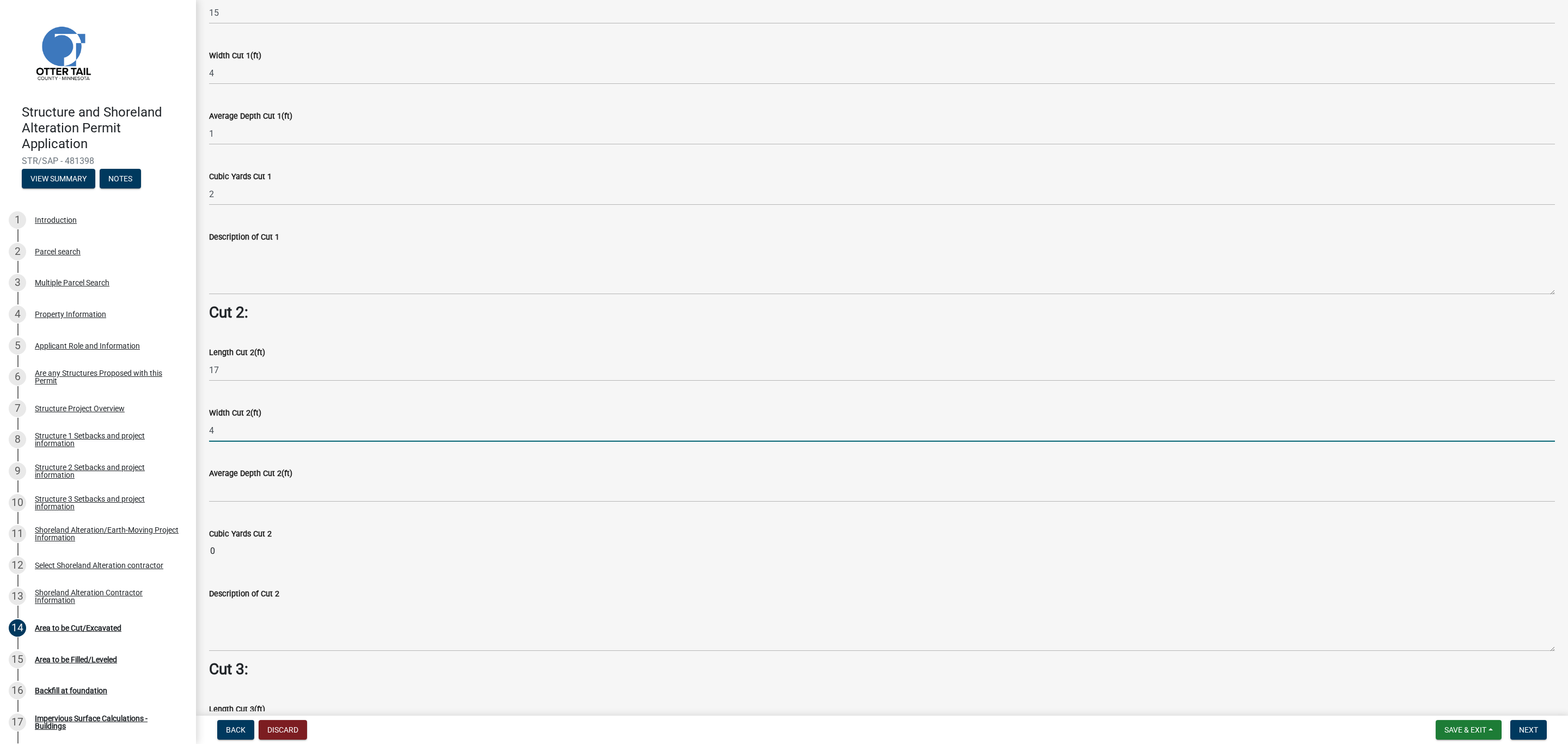
type input "4"
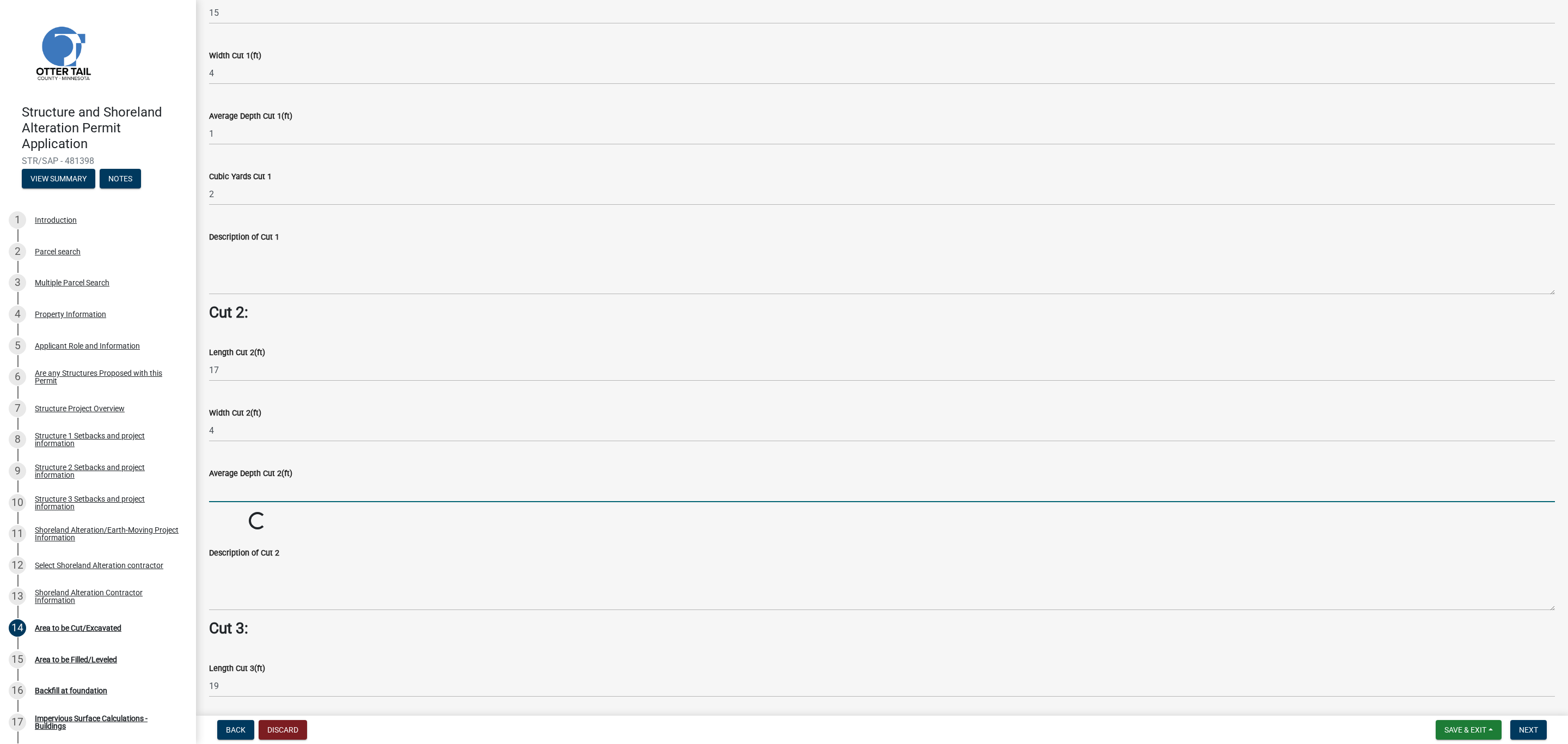
click at [227, 492] on input "text" at bounding box center [881, 491] width 1346 height 22
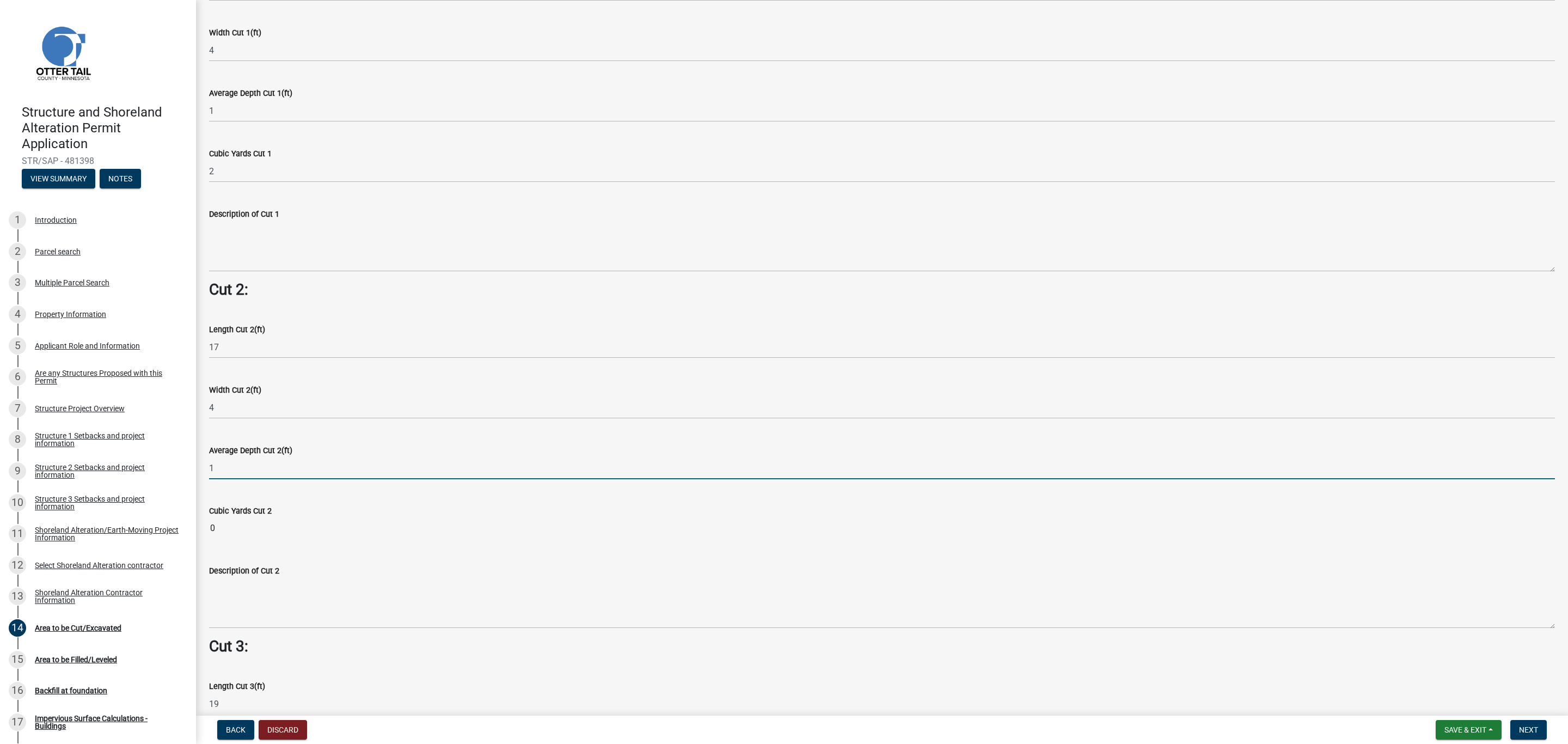
scroll to position [980, 0]
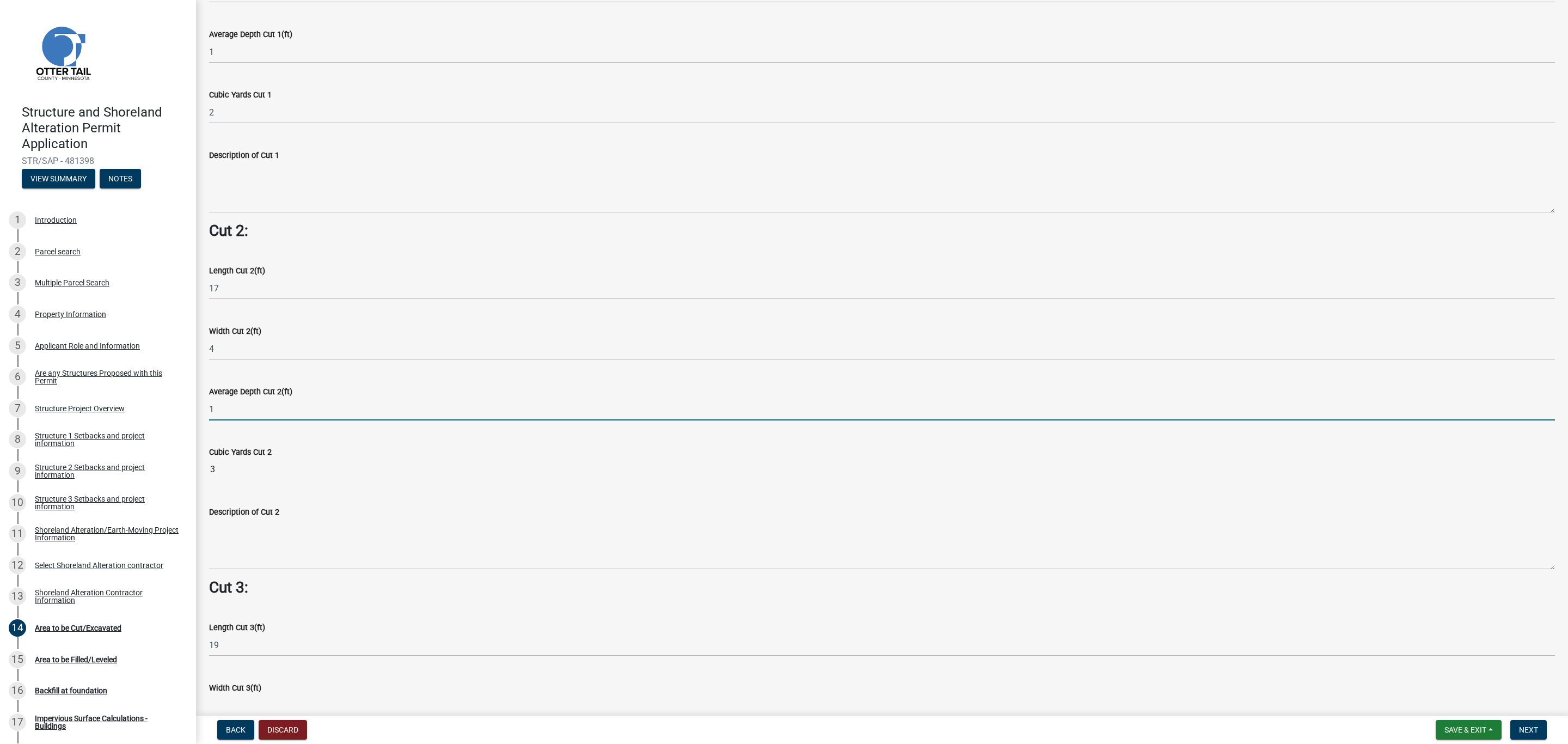
drag, startPoint x: 210, startPoint y: 402, endPoint x: 216, endPoint y: 404, distance: 6.3
click at [216, 404] on input "1" at bounding box center [881, 409] width 1346 height 22
type input "2"
click at [232, 441] on wm-data-entity-input "Cubic Yards Cut 2 3" at bounding box center [881, 460] width 1346 height 60
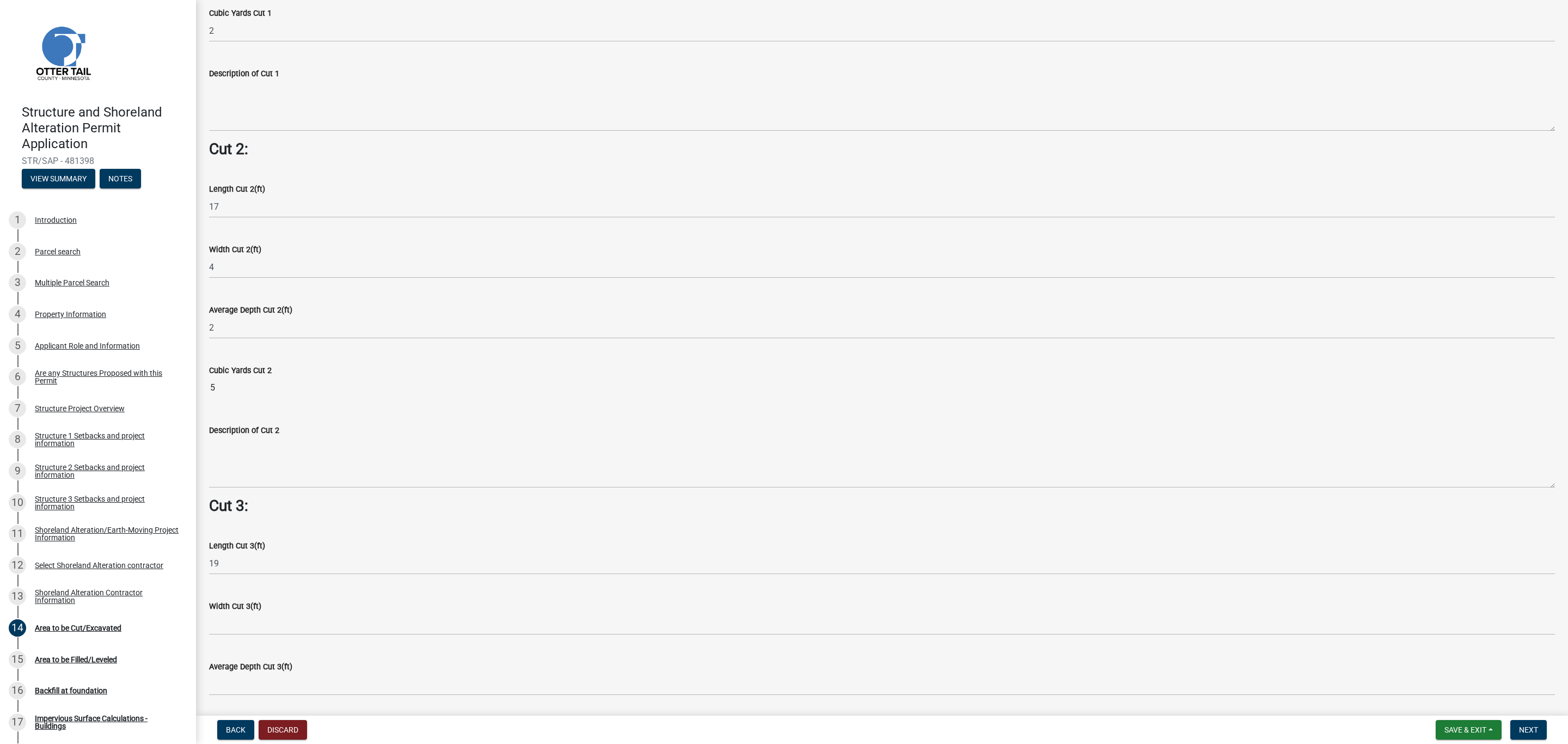
scroll to position [1143, 0]
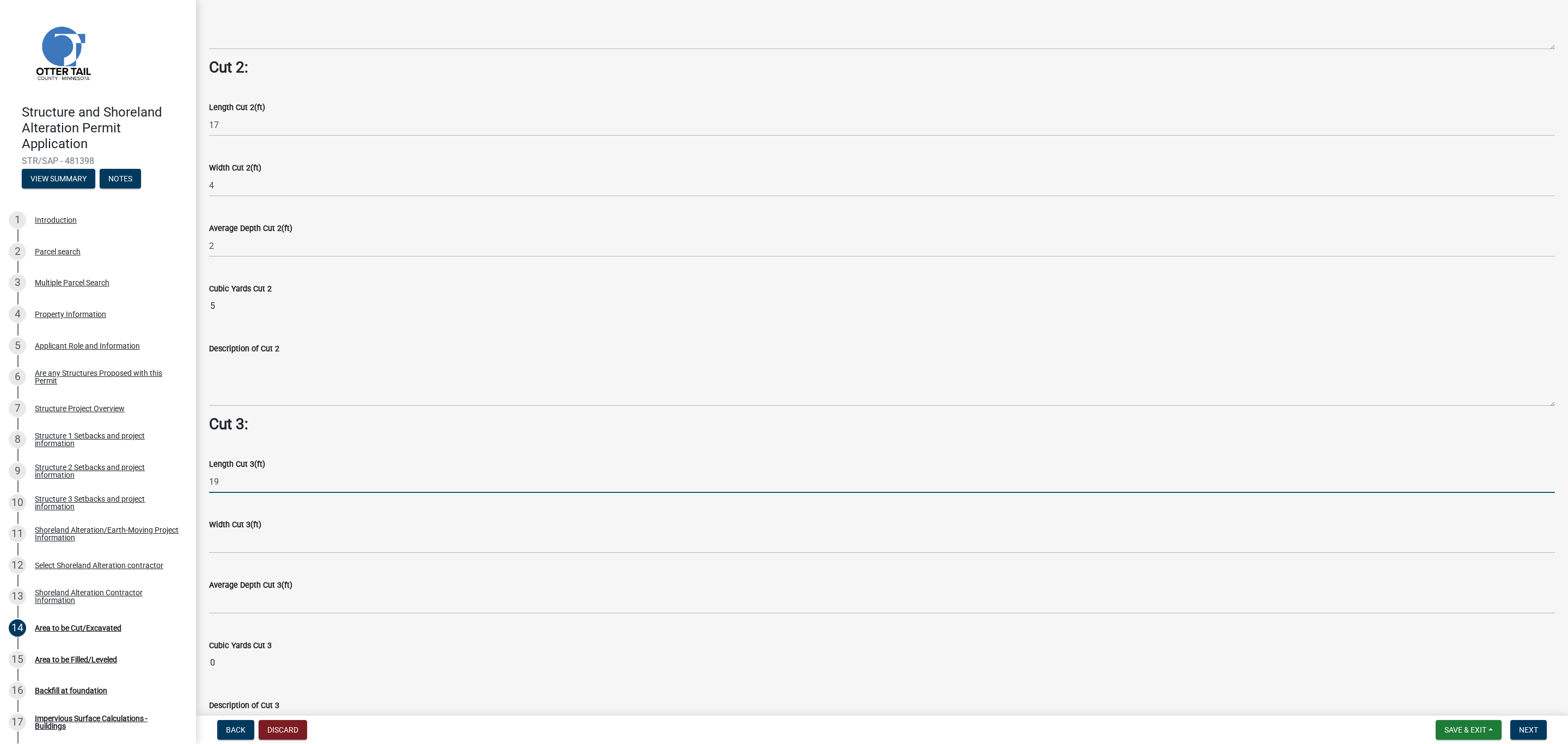
click at [224, 476] on input "19" at bounding box center [881, 482] width 1346 height 22
click at [231, 479] on input "19" at bounding box center [881, 482] width 1346 height 22
drag, startPoint x: 226, startPoint y: 477, endPoint x: 209, endPoint y: 476, distance: 17.0
click at [209, 476] on input "19" at bounding box center [881, 482] width 1346 height 22
click at [229, 479] on input "19" at bounding box center [881, 482] width 1346 height 22
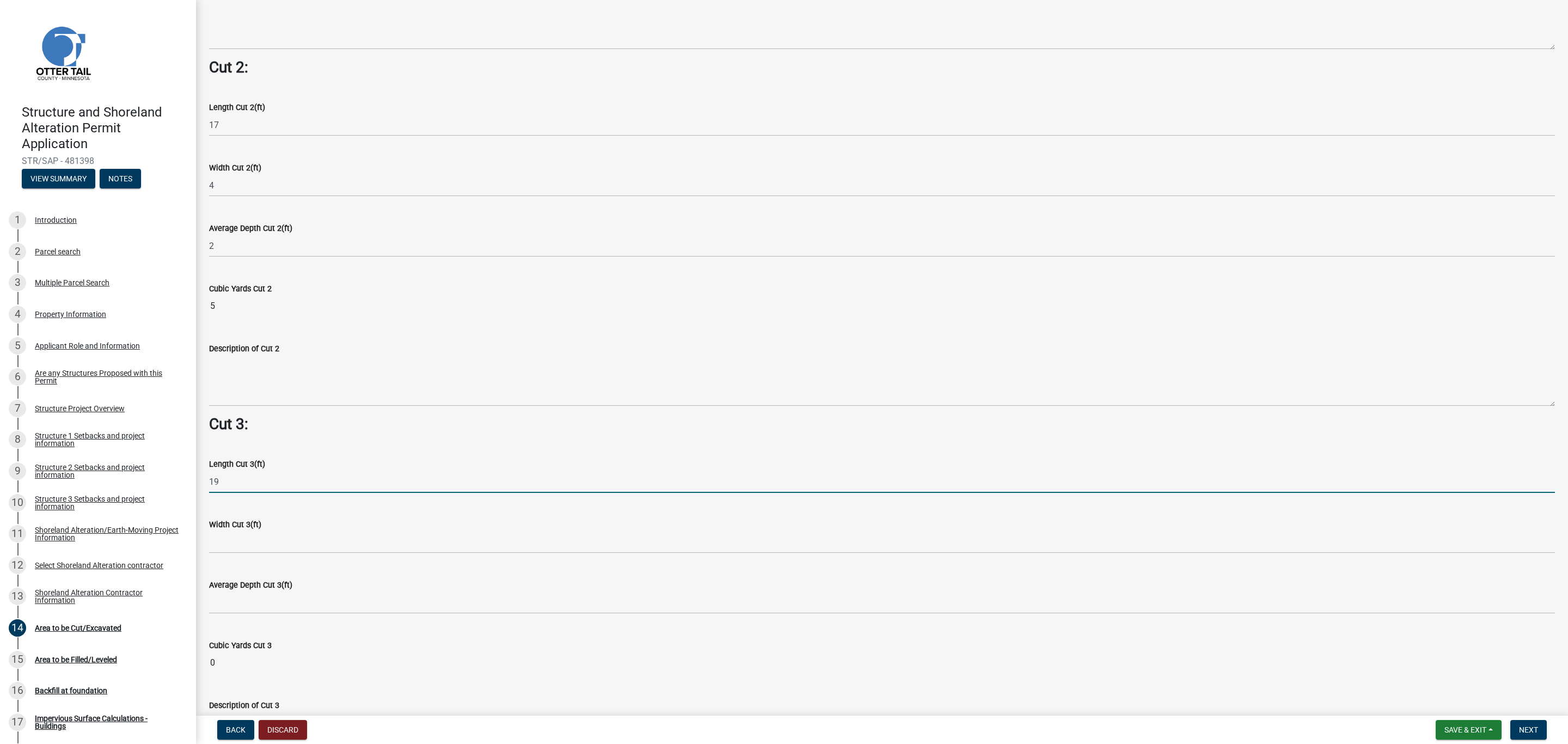
drag, startPoint x: 229, startPoint y: 479, endPoint x: 206, endPoint y: 479, distance: 23.0
click at [206, 479] on div "Length Cut 3(ft) 19" at bounding box center [882, 468] width 1362 height 51
click at [237, 485] on input "19" at bounding box center [881, 482] width 1346 height 22
type input "1"
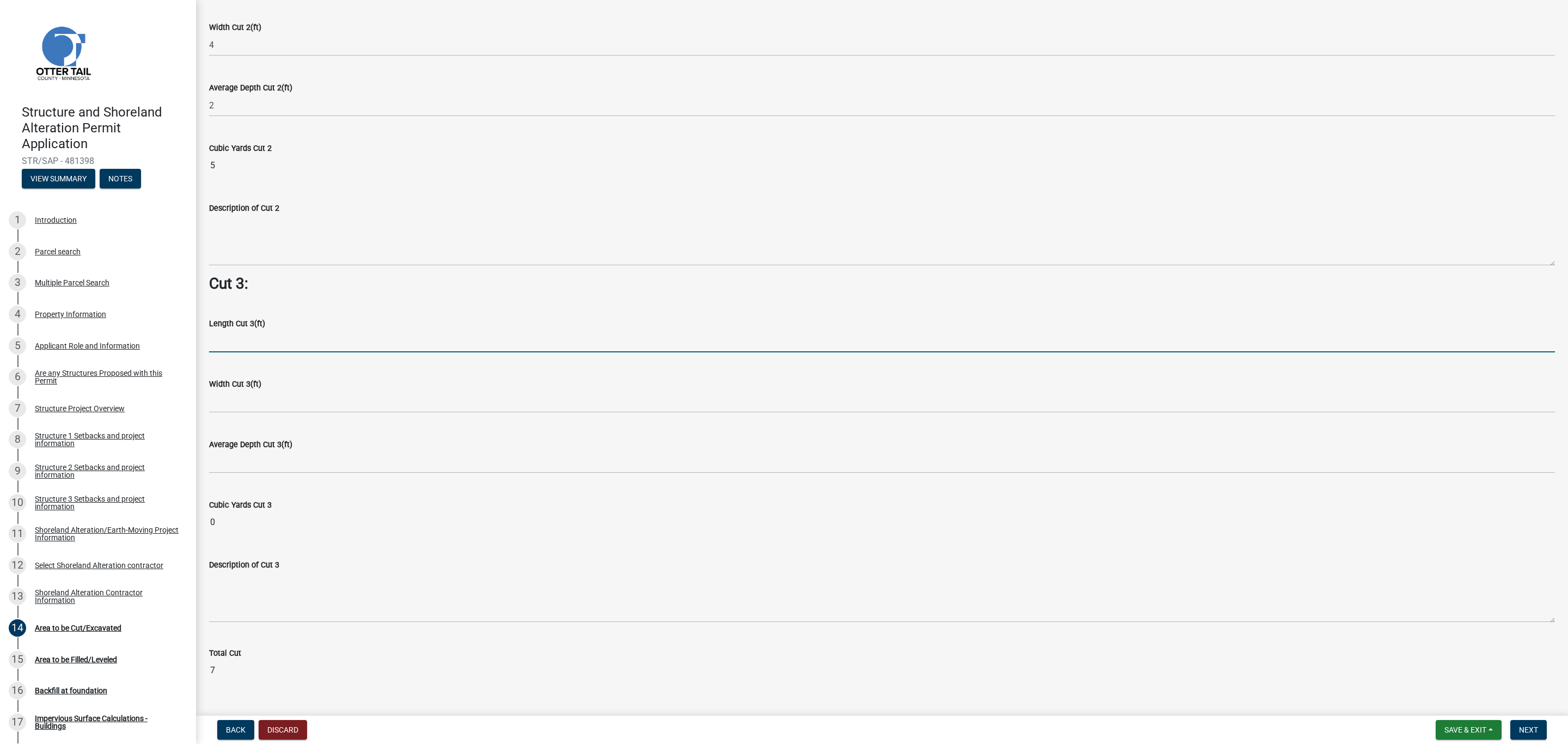
scroll to position [1225, 0]
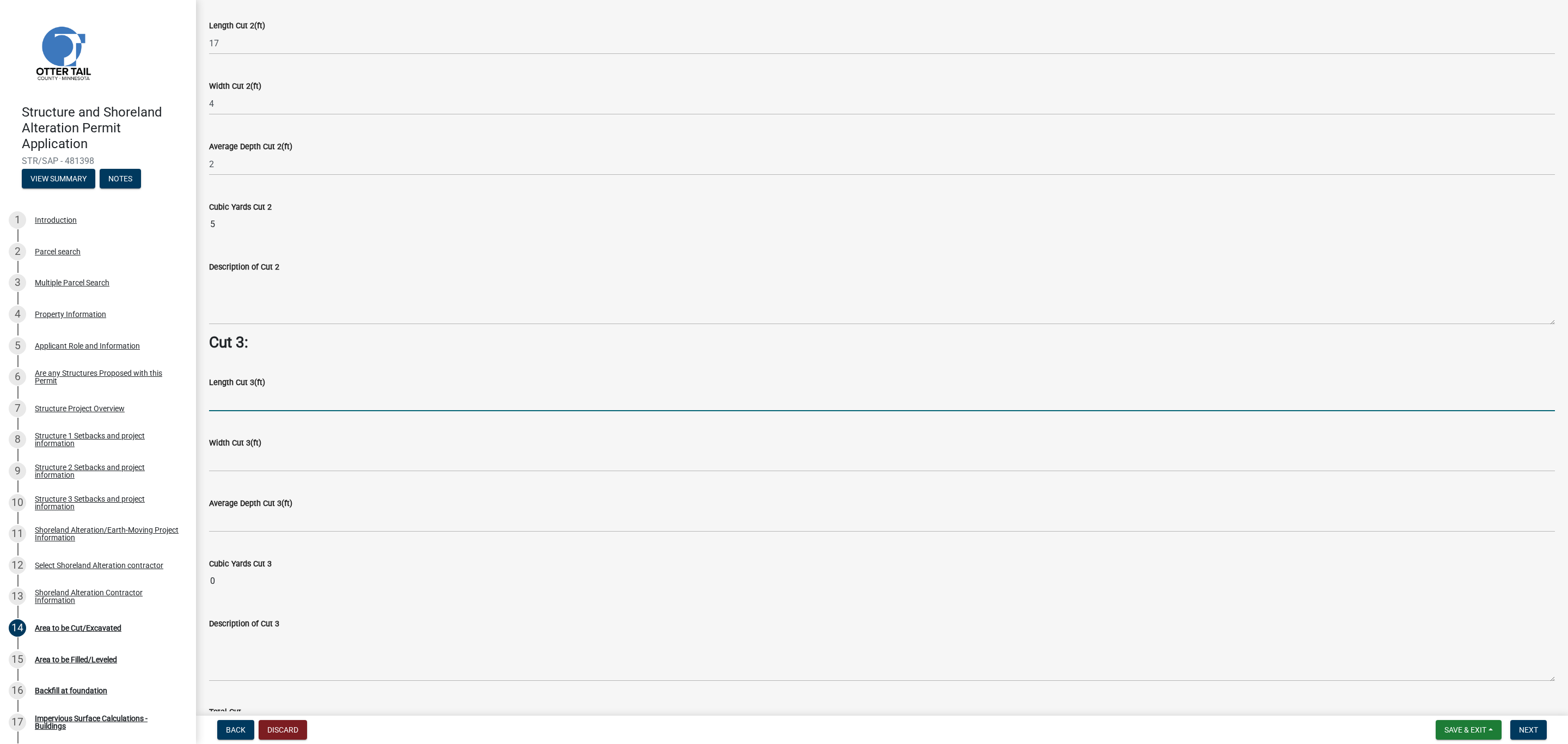
click at [235, 406] on input "text" at bounding box center [881, 400] width 1346 height 22
type input "19"
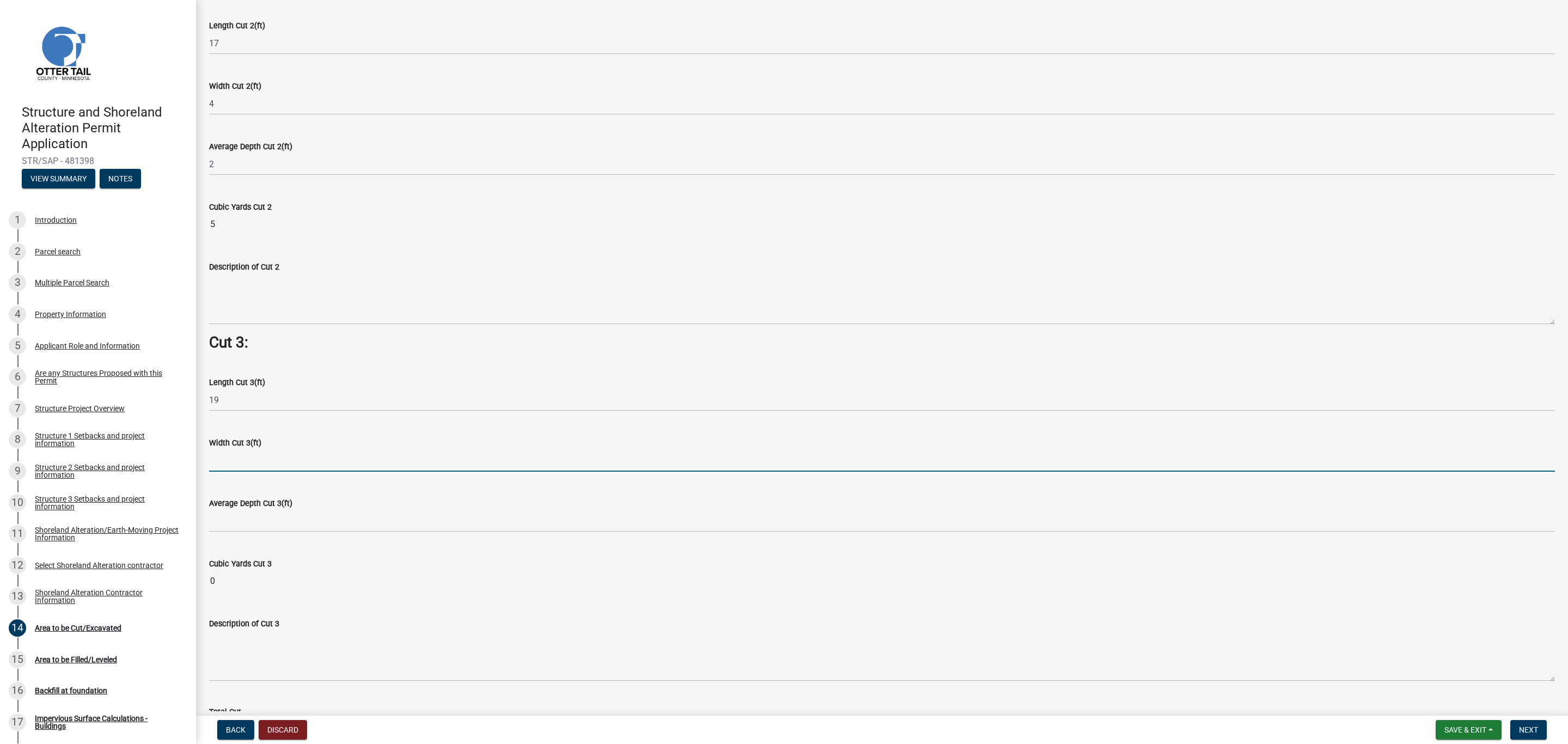
click at [234, 456] on input "text" at bounding box center [881, 461] width 1346 height 22
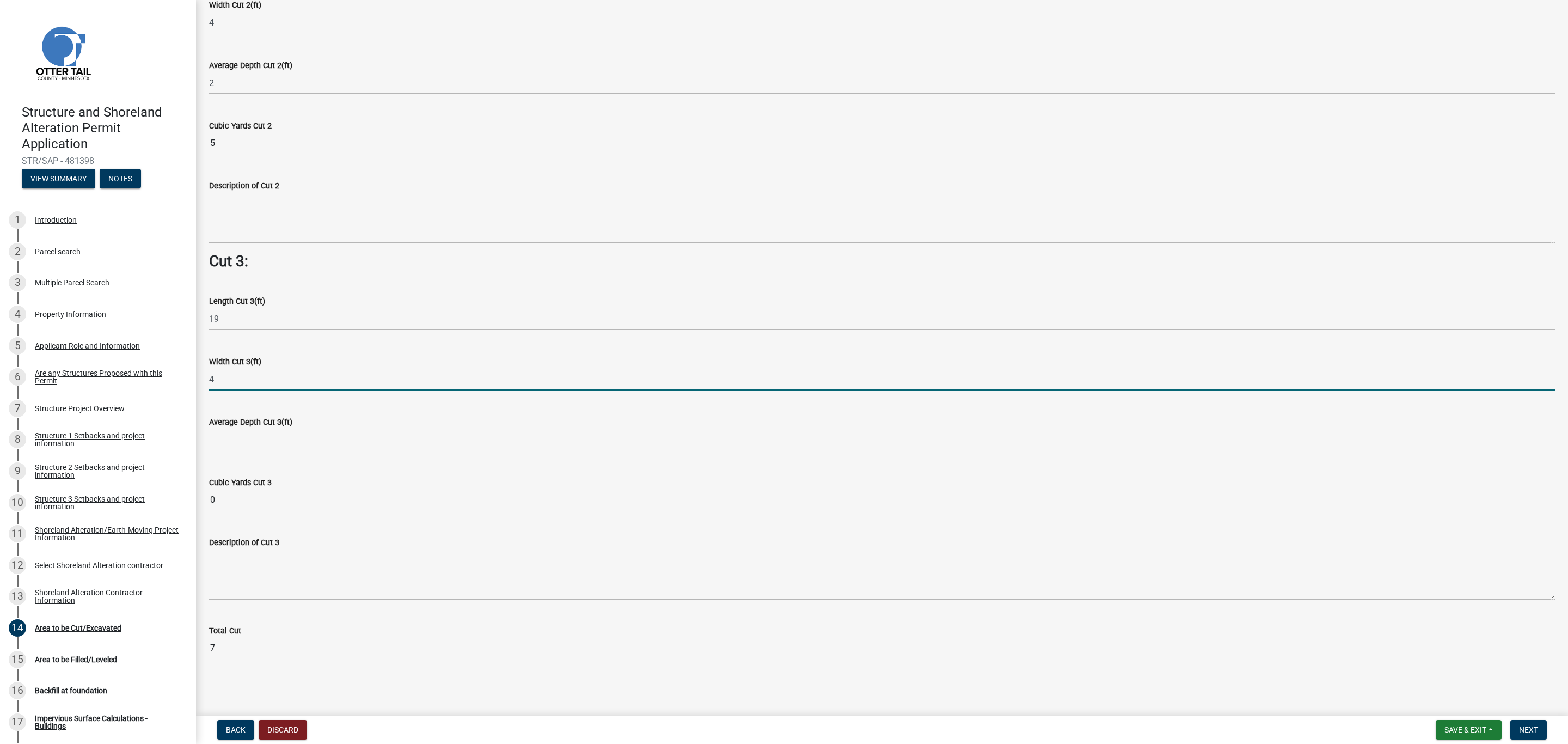
type input "4"
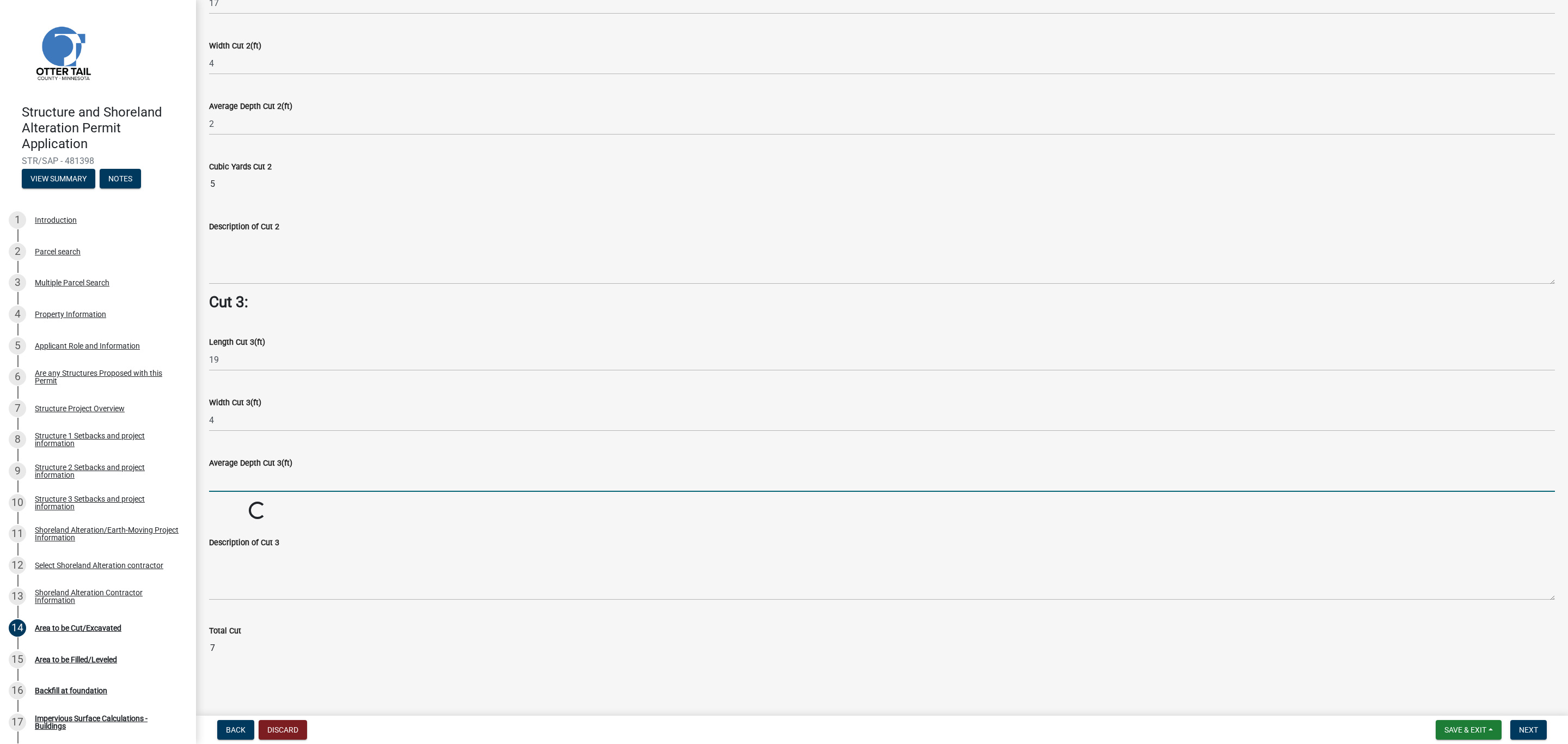
scroll to position [1265, 0]
click at [232, 442] on div "Average Depth Cut 3(ft)" at bounding box center [881, 466] width 1346 height 51
click at [227, 482] on input "text" at bounding box center [881, 481] width 1346 height 22
click at [255, 486] on input "1" at bounding box center [881, 481] width 1346 height 22
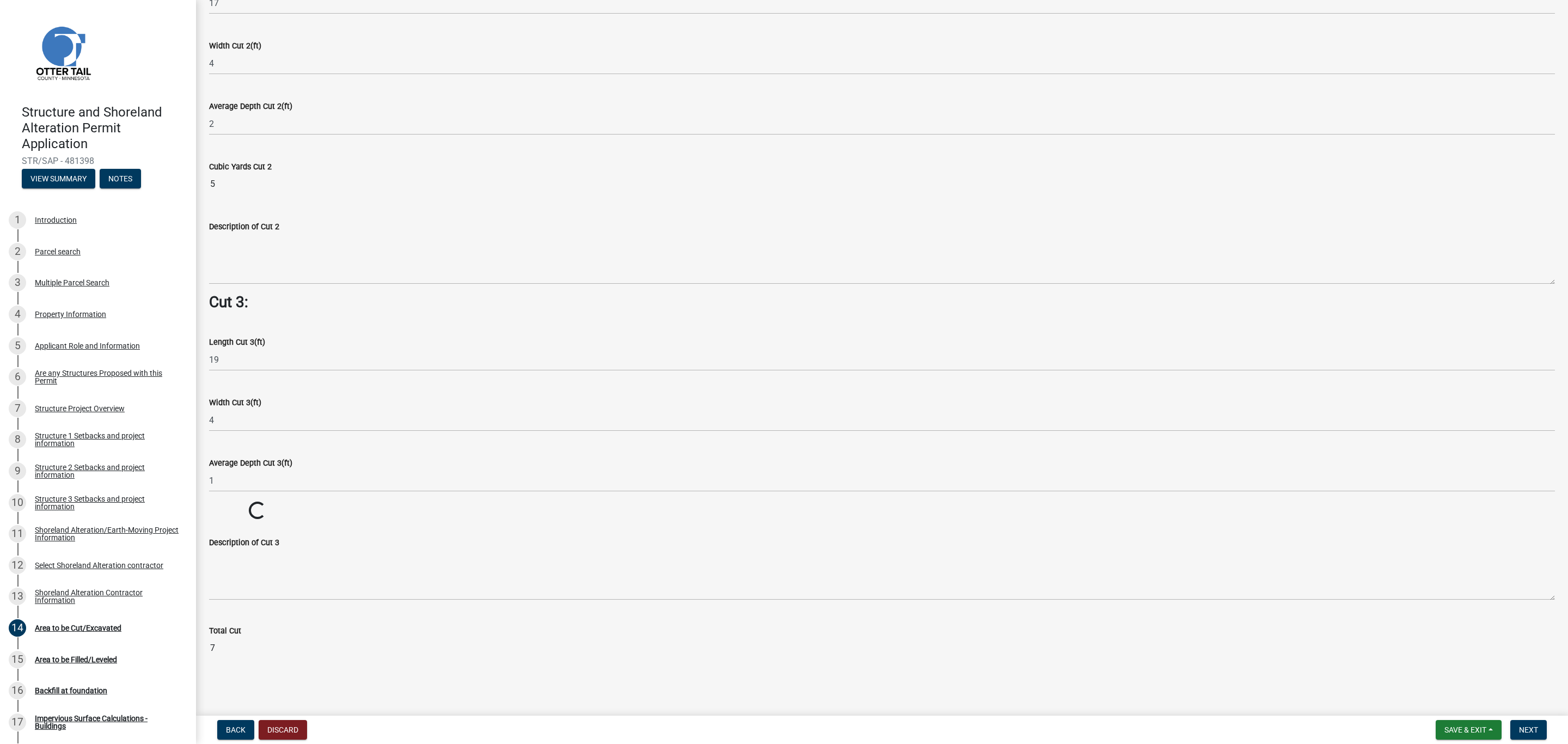
click at [255, 514] on wm-data-entity-input "Cubic Yards Cut 3 Loading... Loading..." at bounding box center [881, 511] width 1346 height 19
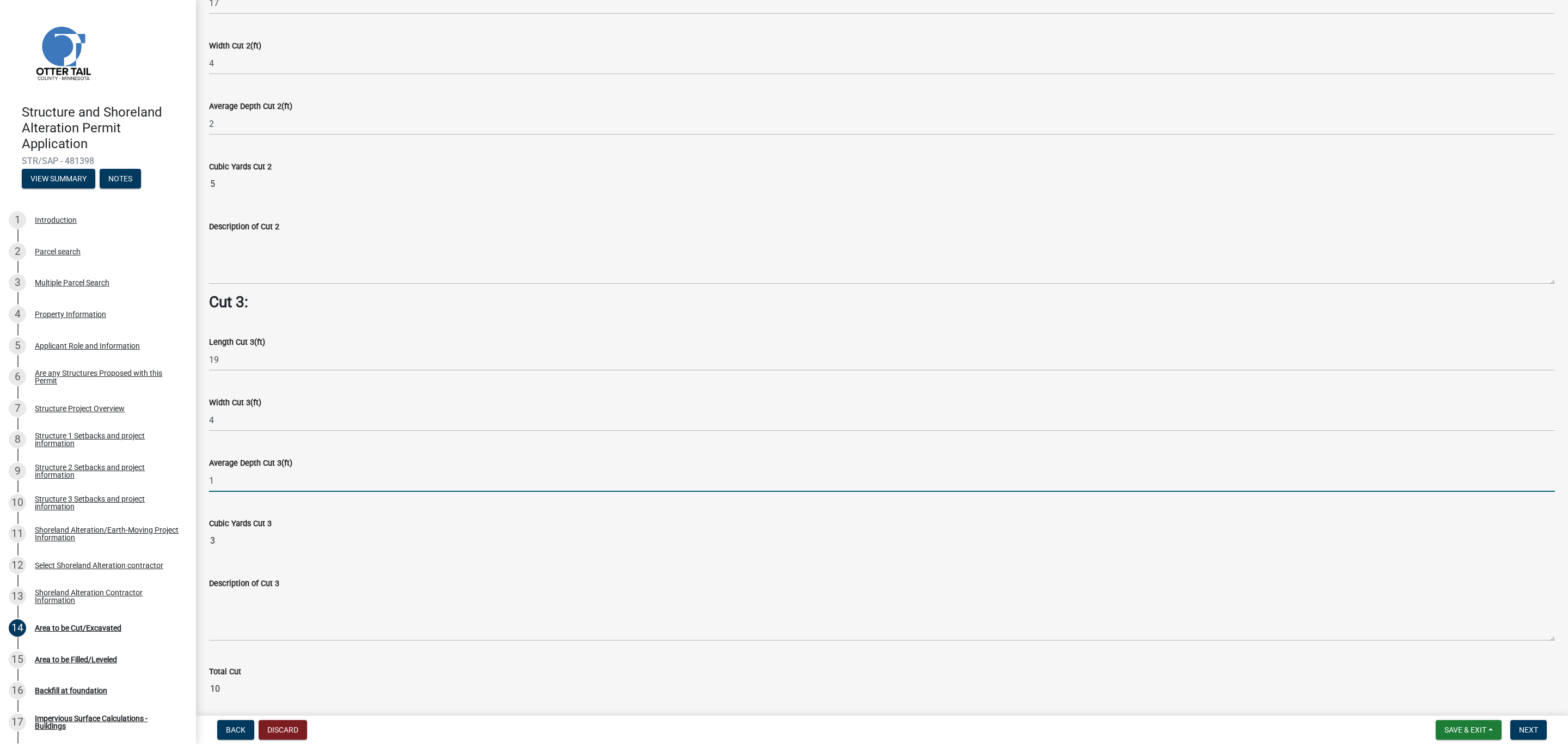
drag, startPoint x: 222, startPoint y: 482, endPoint x: 208, endPoint y: 479, distance: 14.3
click at [208, 479] on div "Average Depth Cut 3(ft) 1" at bounding box center [882, 466] width 1362 height 51
type input "2"
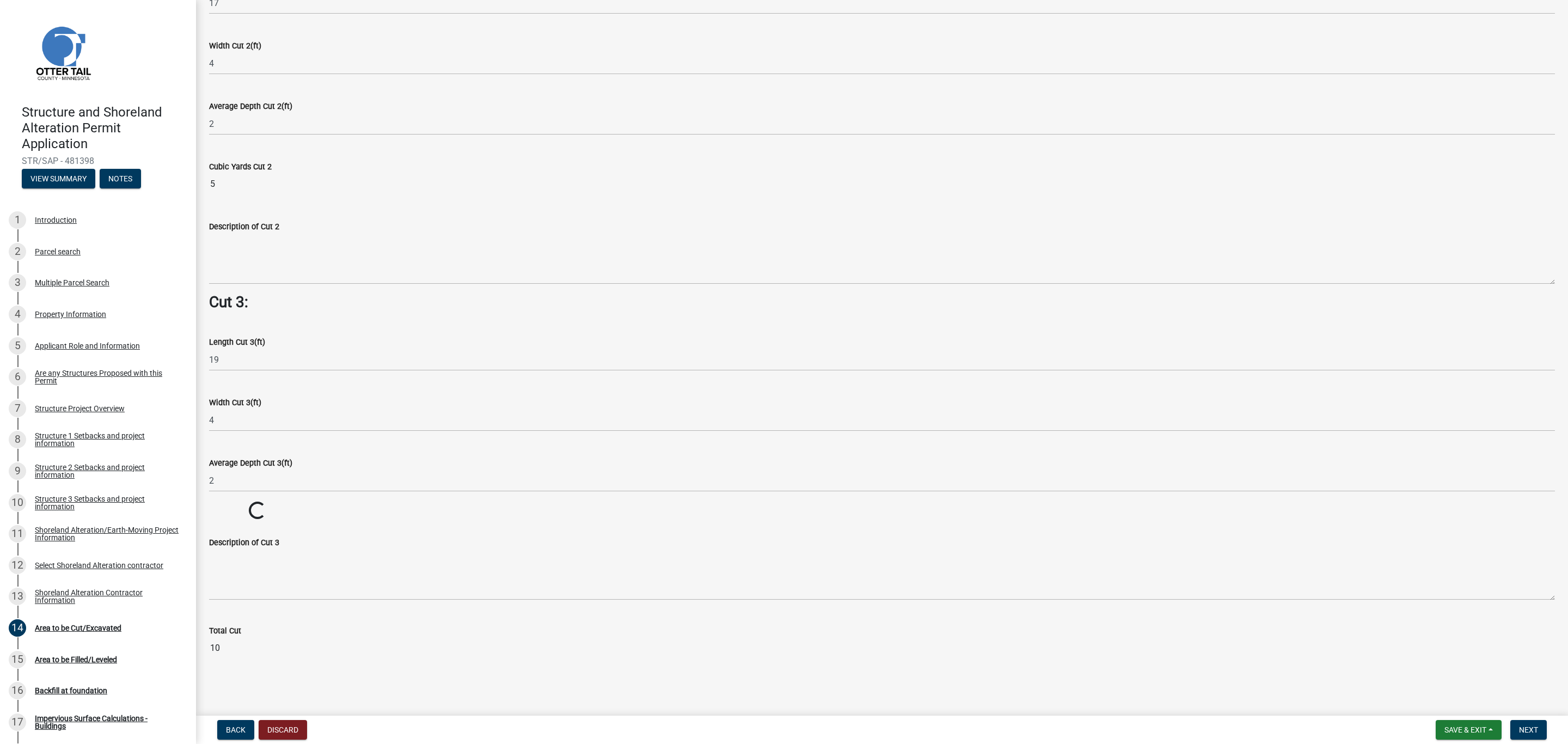
click at [268, 513] on wm-data-entity-input "Cubic Yards Cut 3 Loading... Loading..." at bounding box center [881, 511] width 1346 height 19
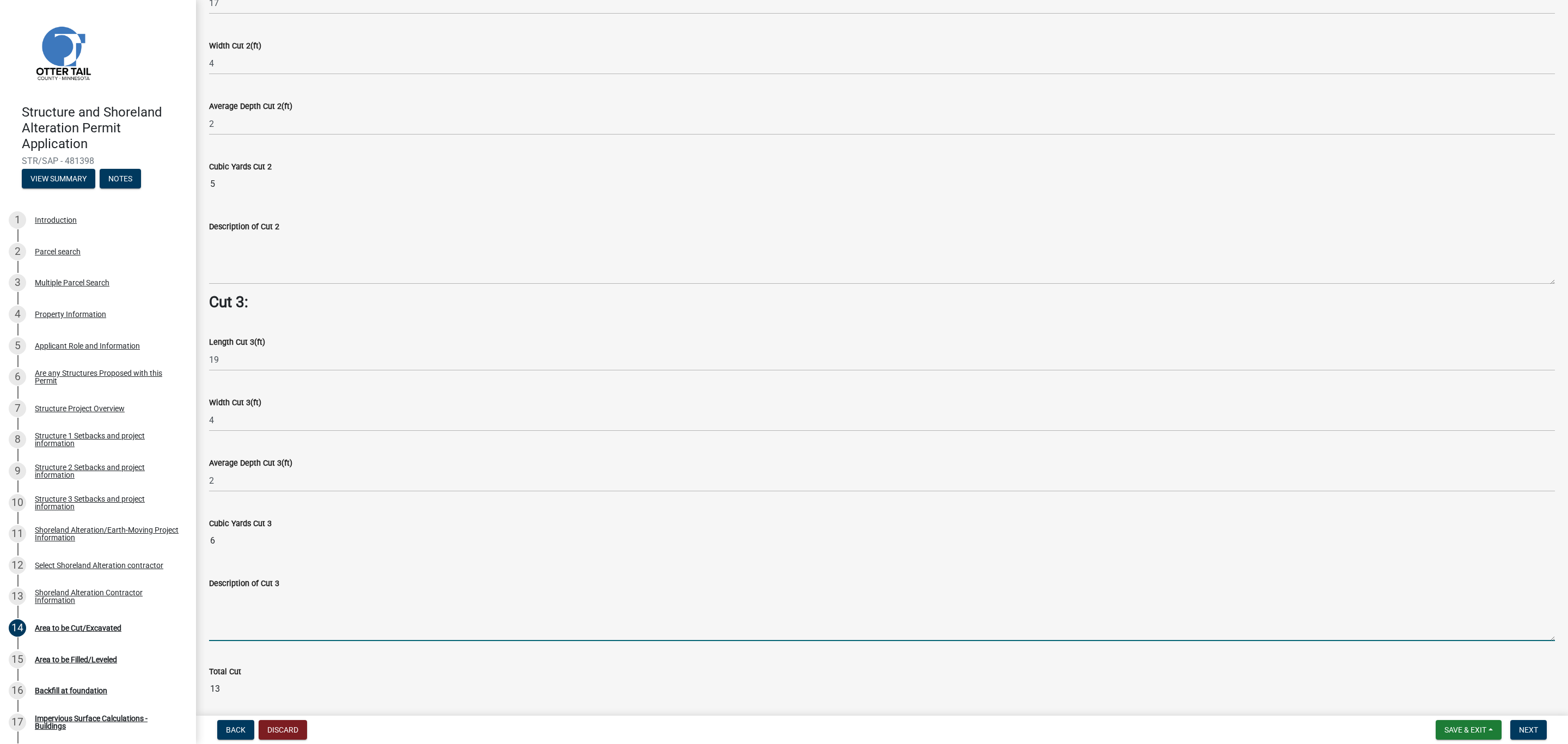
click at [247, 596] on textarea "Description of Cut 3" at bounding box center [881, 615] width 1346 height 51
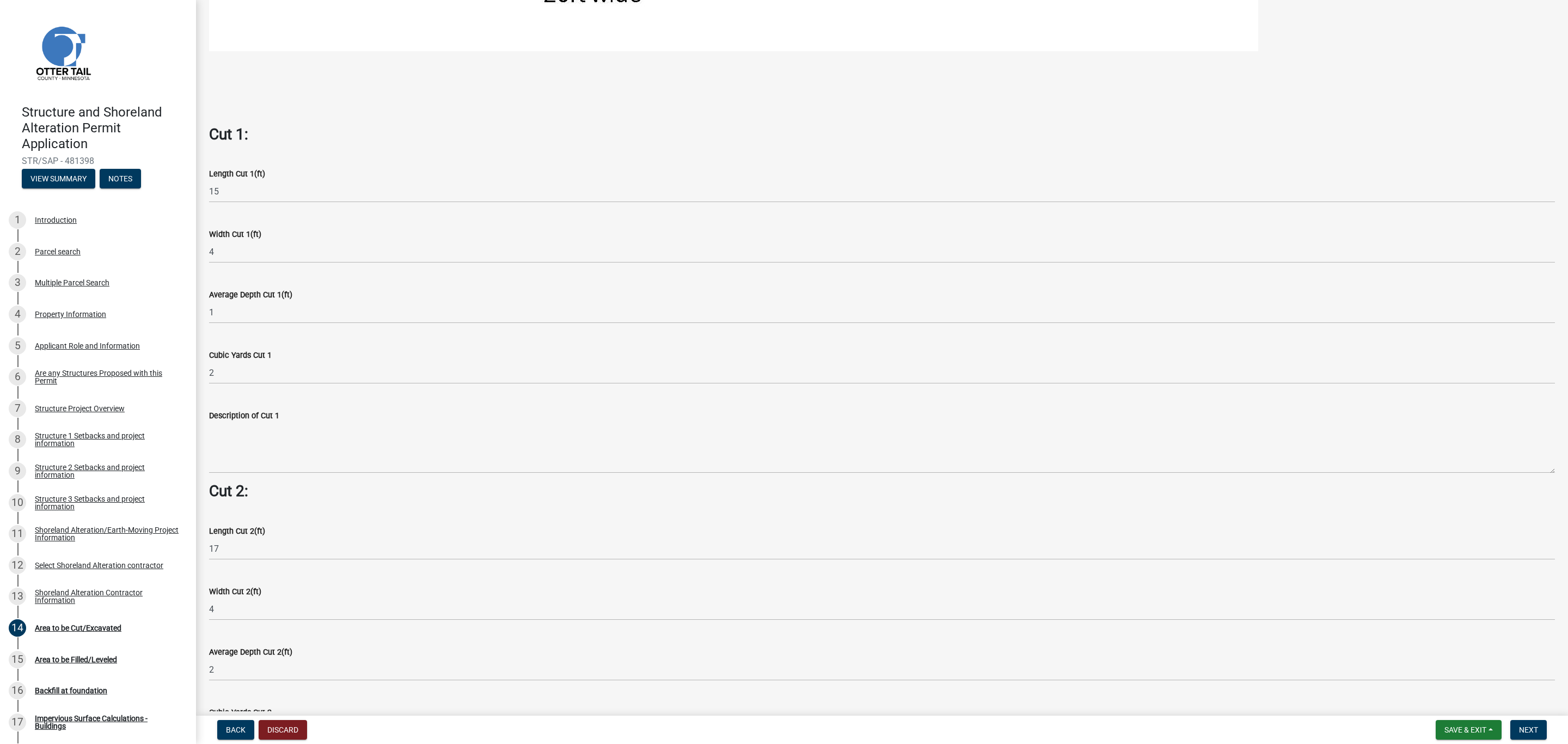
scroll to position [572, 0]
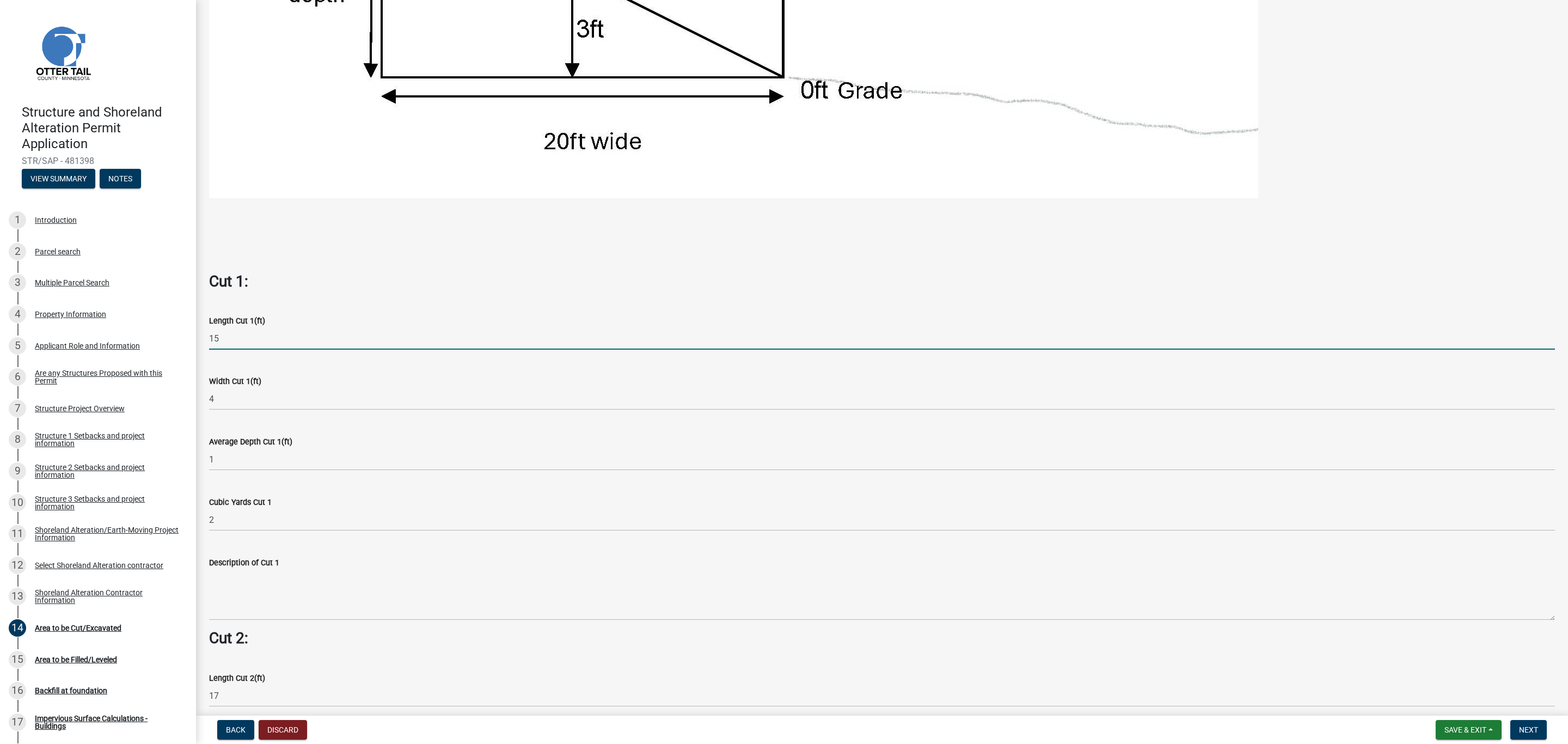
click at [235, 338] on input "15" at bounding box center [881, 338] width 1346 height 22
drag, startPoint x: 229, startPoint y: 335, endPoint x: 216, endPoint y: 333, distance: 13.2
click at [221, 333] on input "15" at bounding box center [881, 338] width 1346 height 22
click at [222, 341] on input "15" at bounding box center [881, 338] width 1346 height 22
click at [234, 339] on input "15" at bounding box center [881, 338] width 1346 height 22
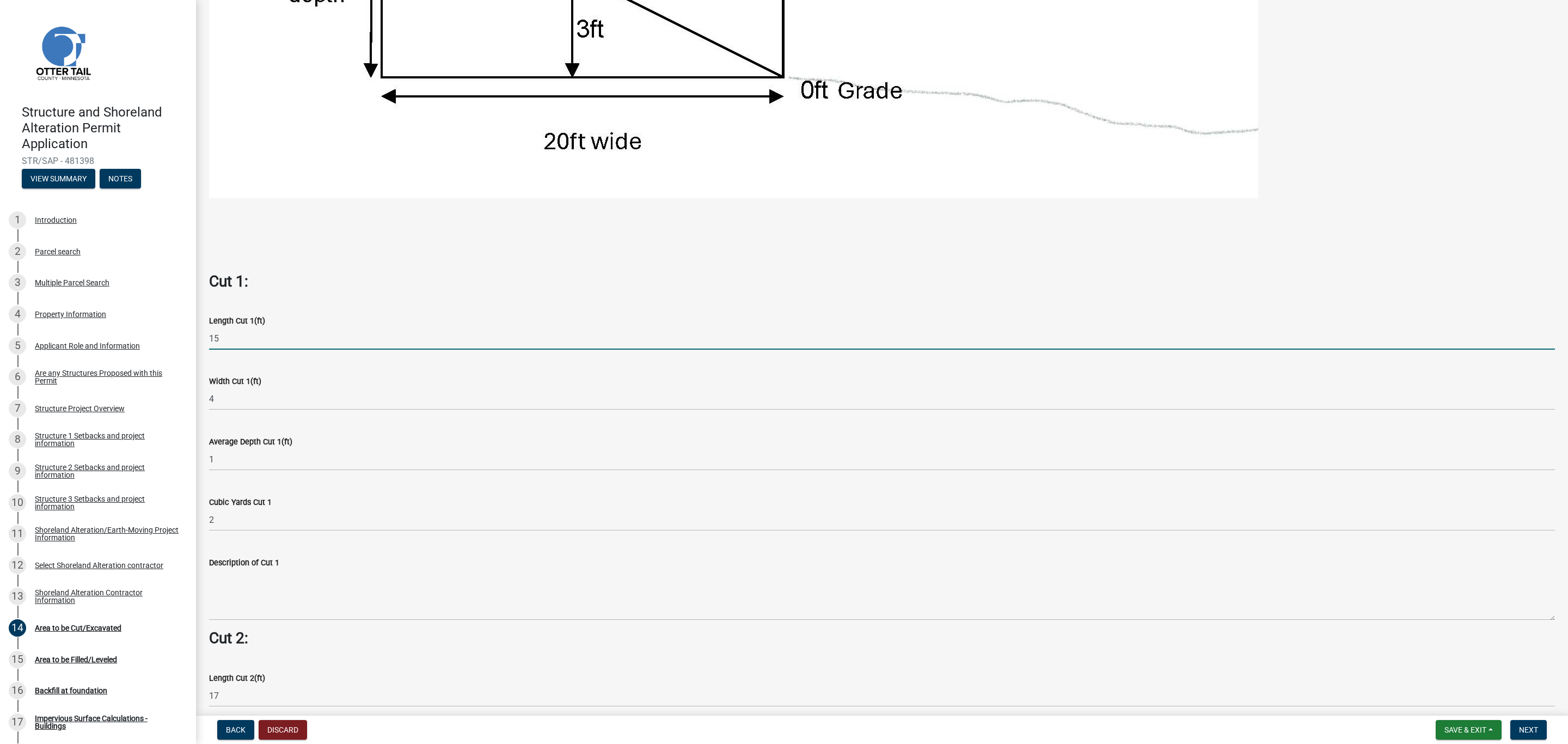
click at [237, 340] on input "15" at bounding box center [881, 338] width 1346 height 22
click at [272, 336] on input "15" at bounding box center [881, 338] width 1346 height 22
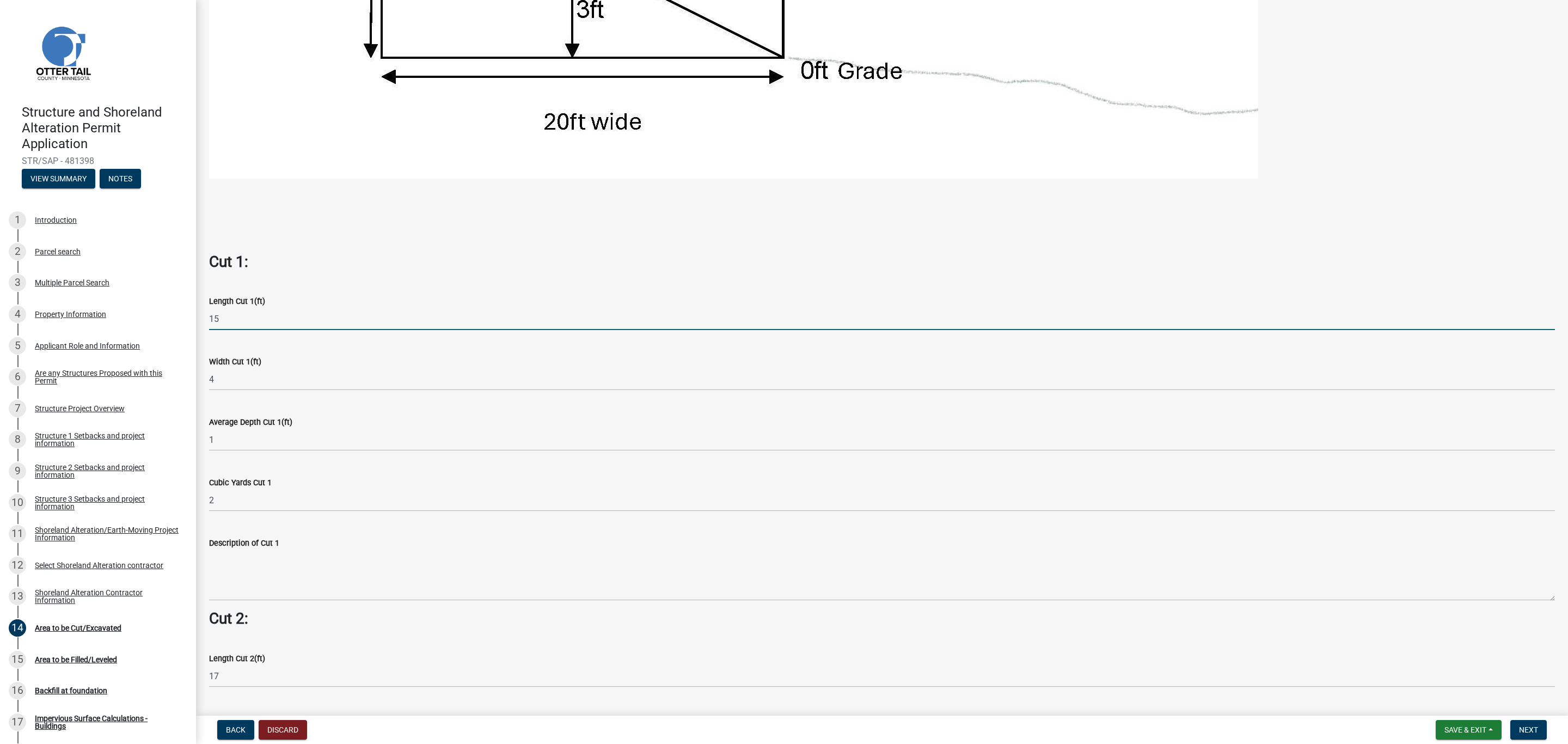
scroll to position [735, 0]
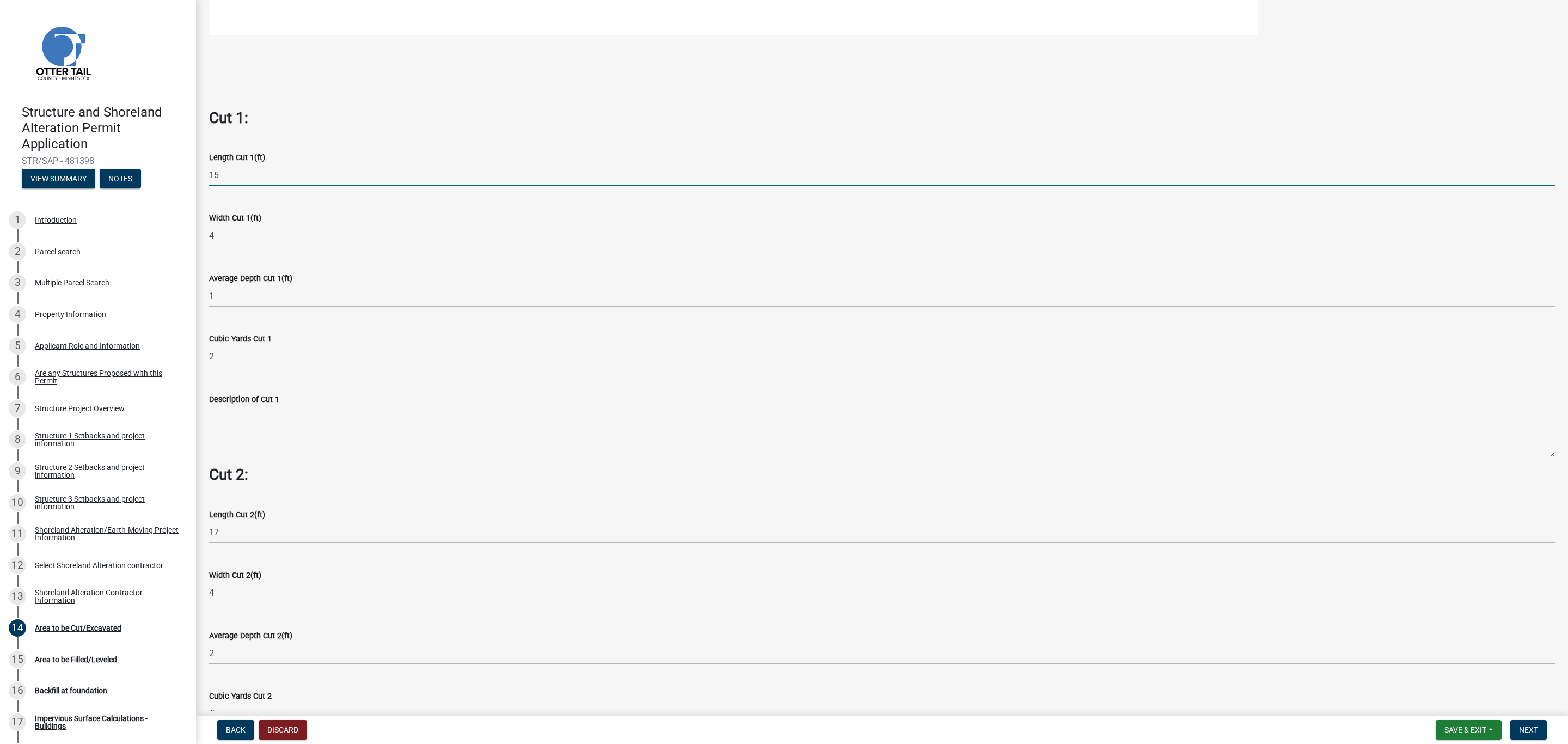
click at [242, 181] on input "15" at bounding box center [881, 175] width 1346 height 22
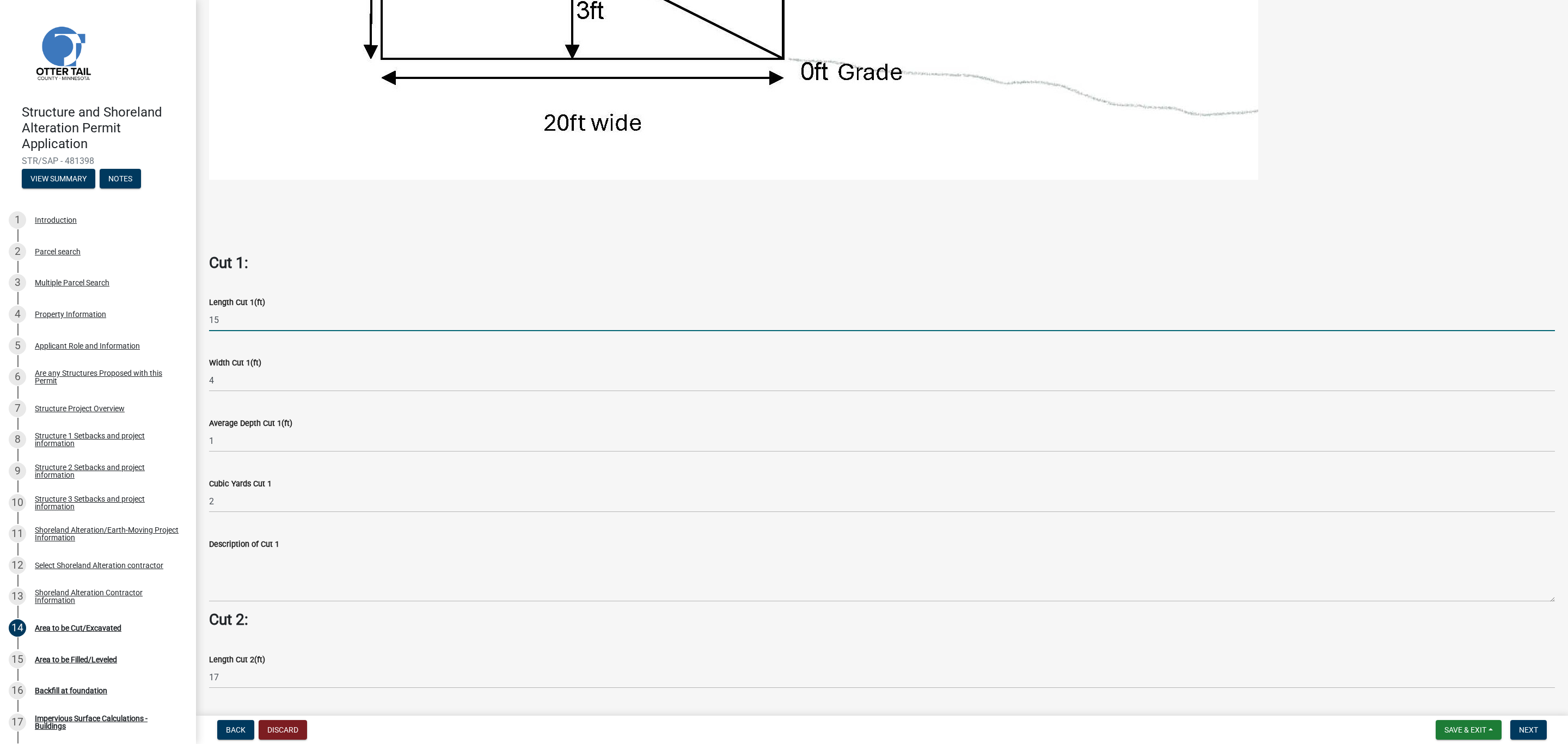
scroll to position [572, 0]
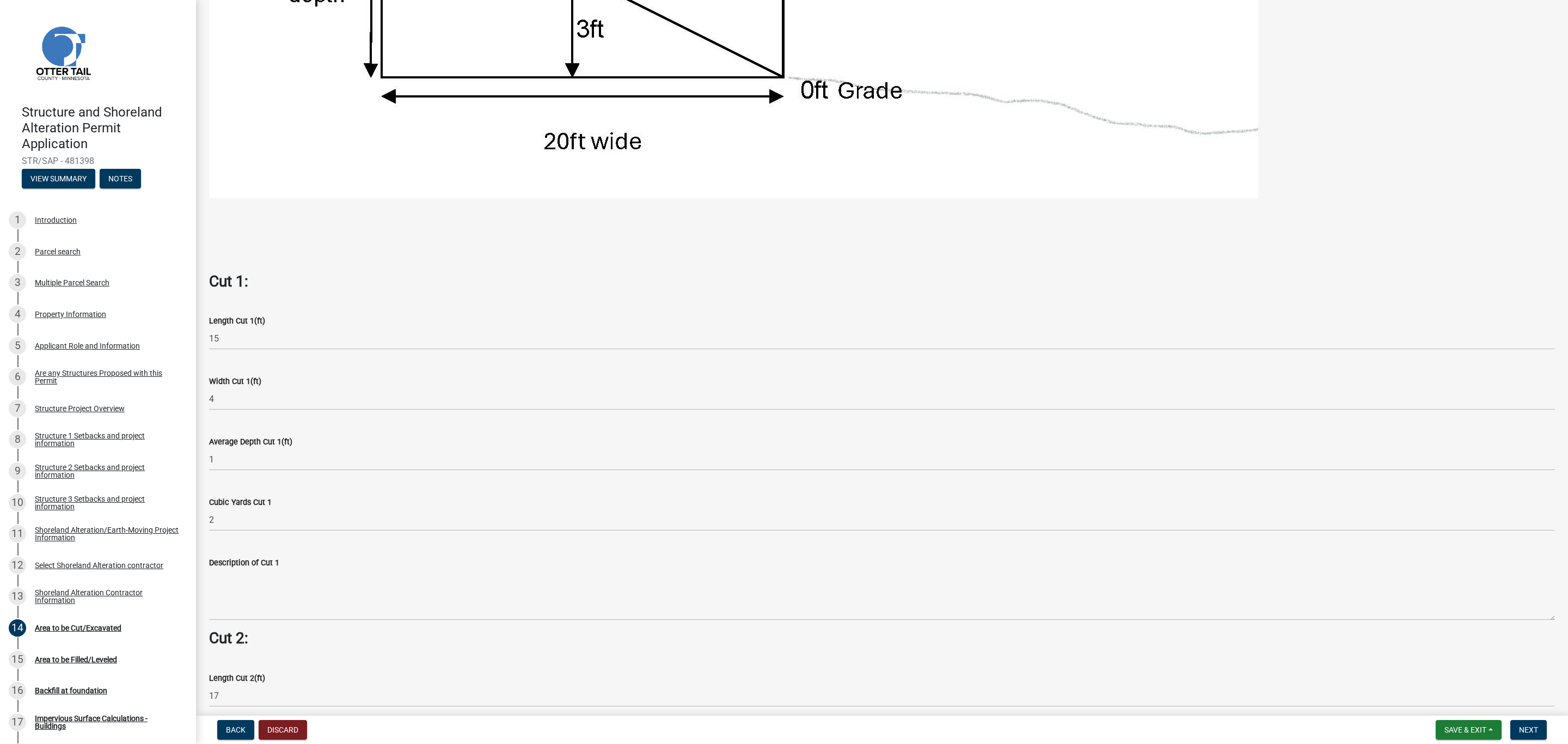
click at [255, 362] on div "Width Cut 1(ft) 4" at bounding box center [881, 385] width 1346 height 51
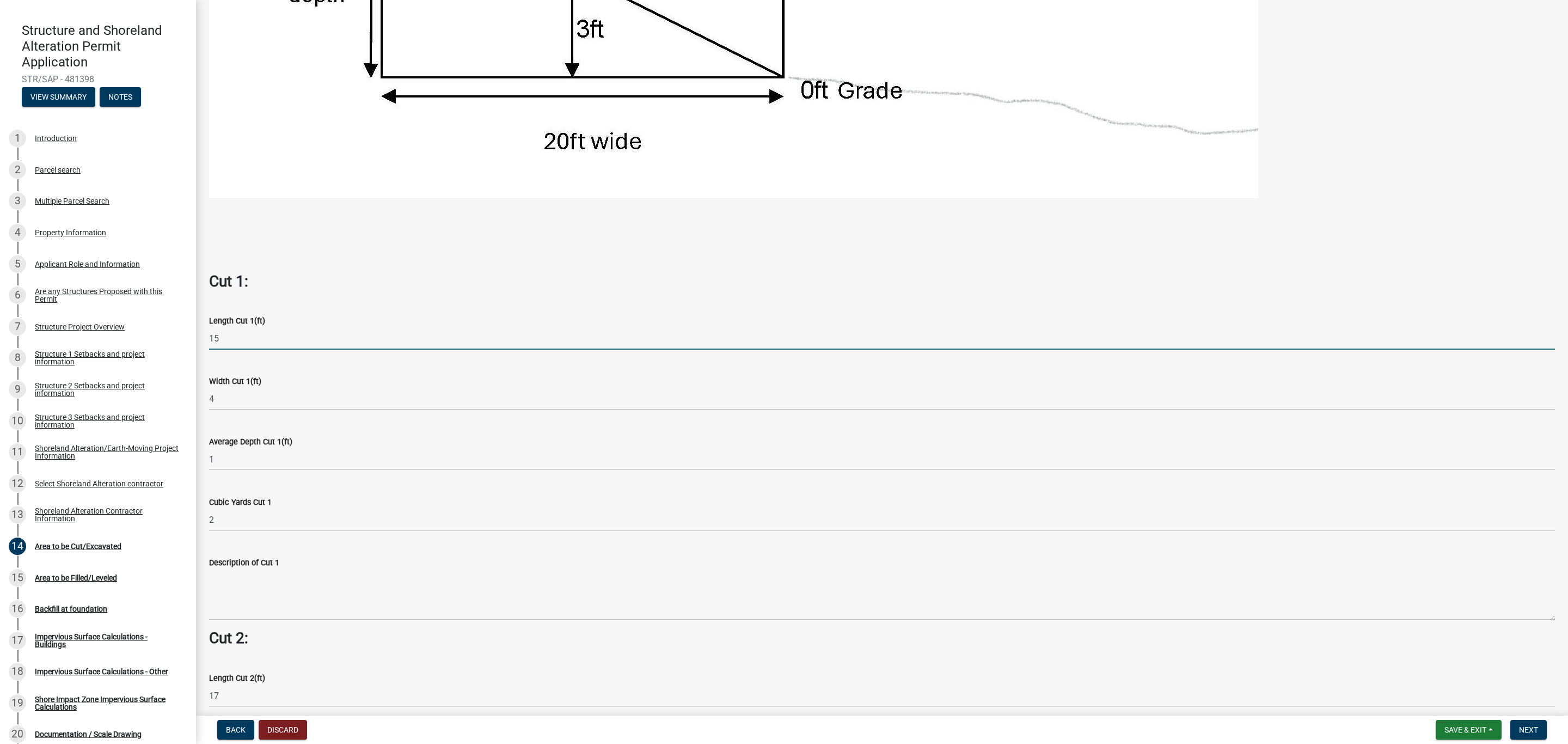
drag, startPoint x: 227, startPoint y: 335, endPoint x: 198, endPoint y: 339, distance: 29.3
click at [198, 339] on div "Area to be Cut/Excavated If this area does not pertain to your selected project…" at bounding box center [882, 427] width 1372 height 1972
type input "11.6"
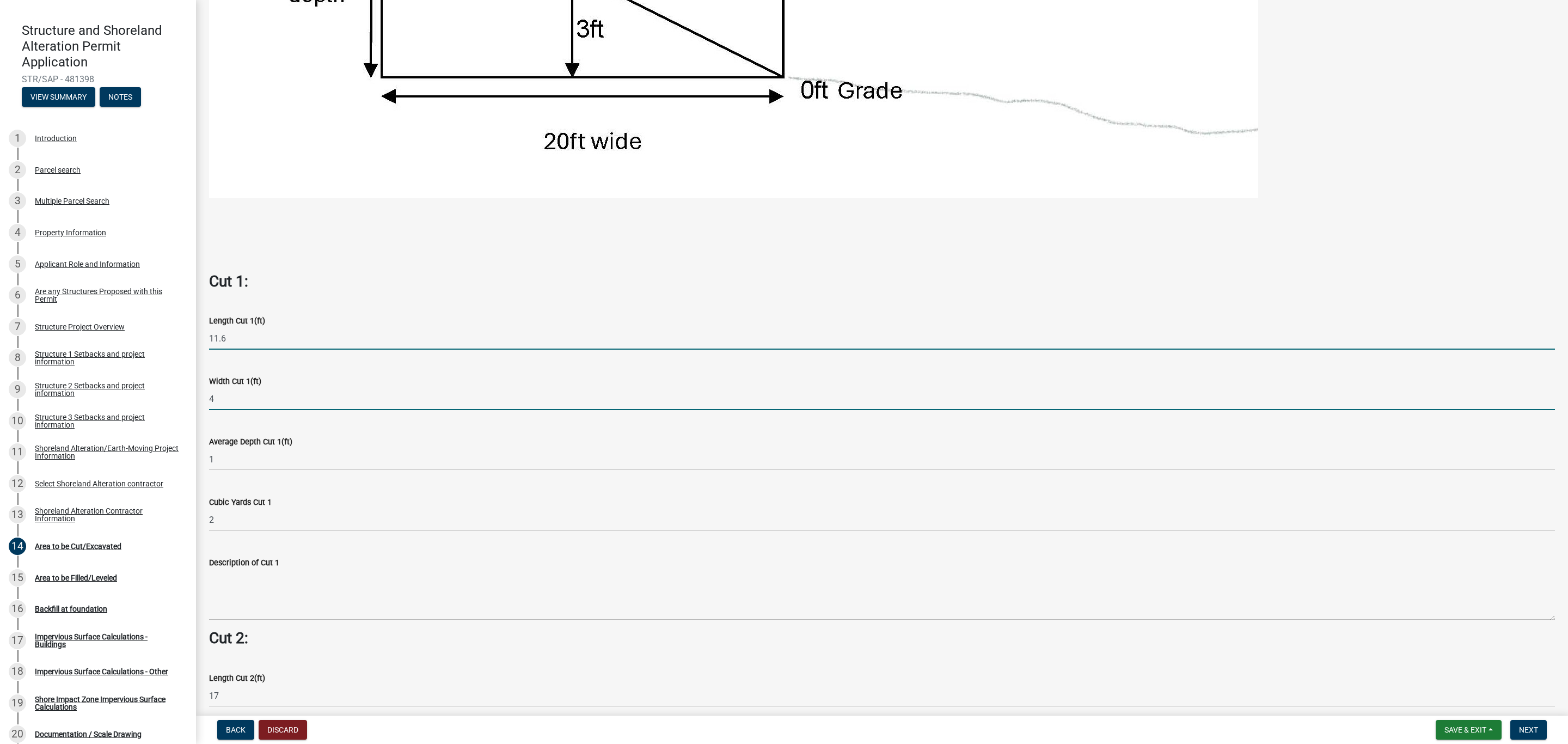
click at [226, 400] on input "4" at bounding box center [881, 399] width 1346 height 22
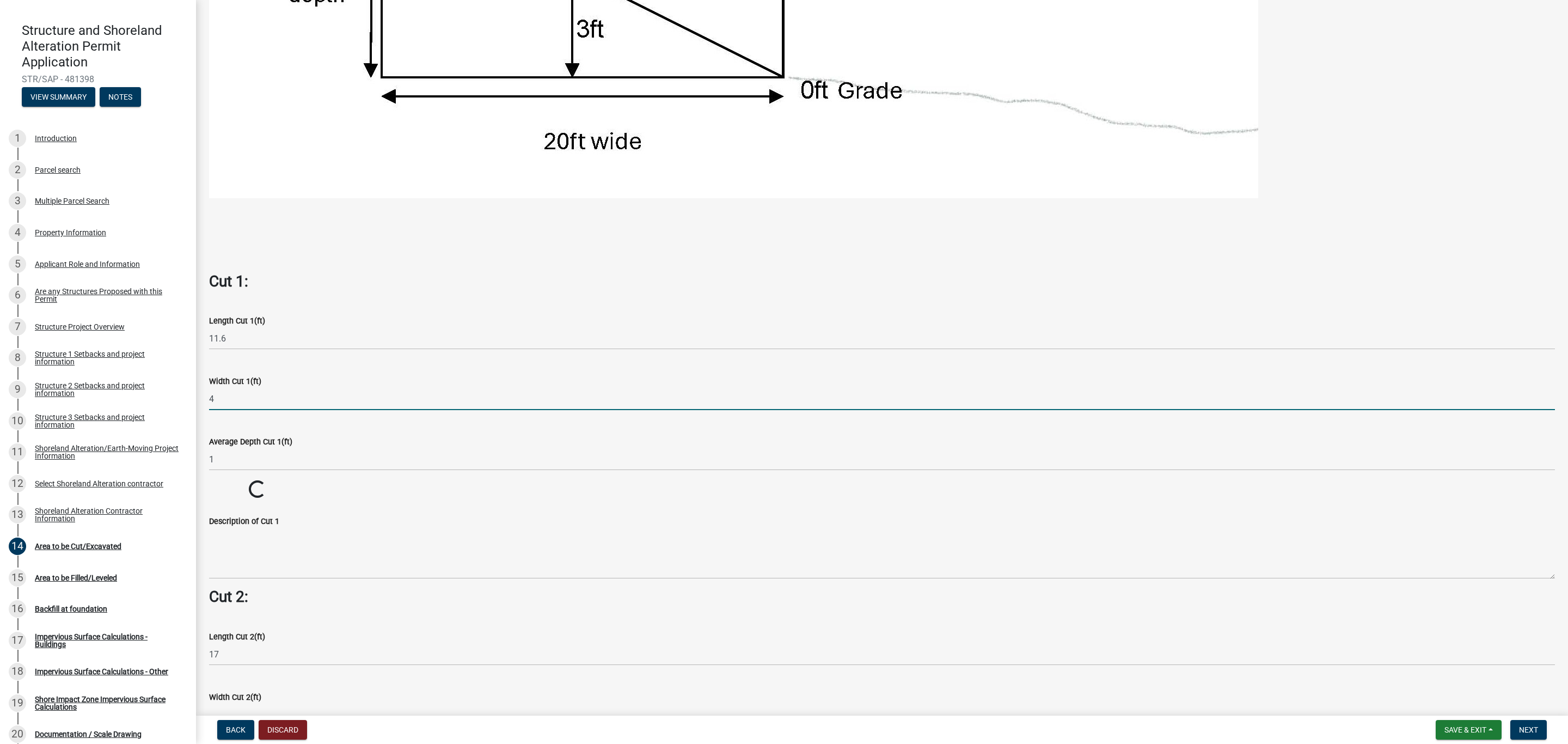
drag, startPoint x: 222, startPoint y: 399, endPoint x: 204, endPoint y: 395, distance: 18.4
click at [204, 395] on div "Width Cut 1(ft) 4" at bounding box center [882, 385] width 1362 height 51
type input "3"
click at [231, 451] on input "1" at bounding box center [881, 460] width 1346 height 22
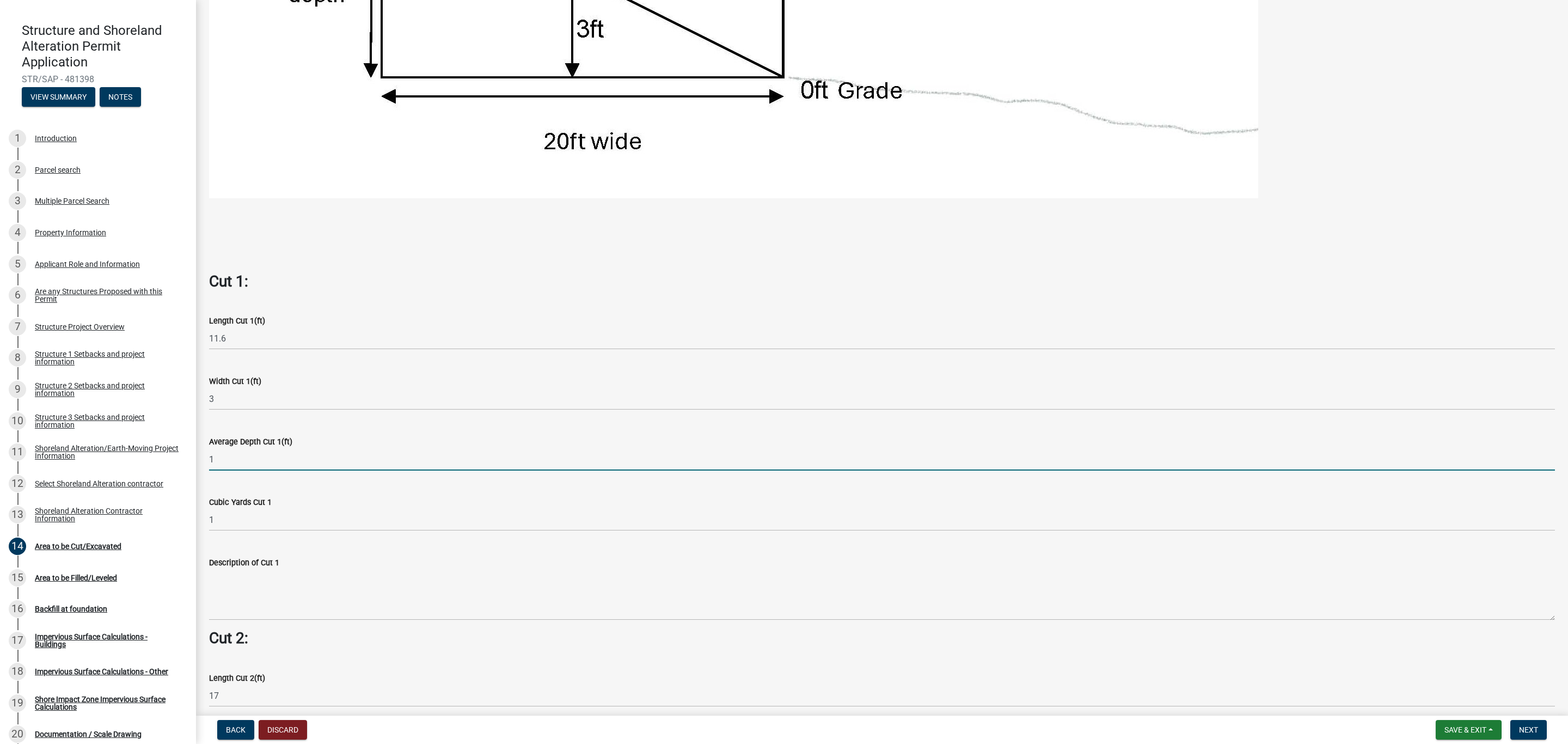
drag, startPoint x: 234, startPoint y: 458, endPoint x: 200, endPoint y: 464, distance: 34.5
click at [200, 464] on div "Area to be Cut/Excavated If this area does not pertain to your selected project…" at bounding box center [882, 406] width 1372 height 1930
click at [231, 453] on input "1" at bounding box center [881, 460] width 1346 height 22
drag, startPoint x: 229, startPoint y: 453, endPoint x: 198, endPoint y: 458, distance: 31.4
click at [198, 458] on div "Area to be Cut/Excavated If this area does not pertain to your selected project…" at bounding box center [882, 427] width 1372 height 1972
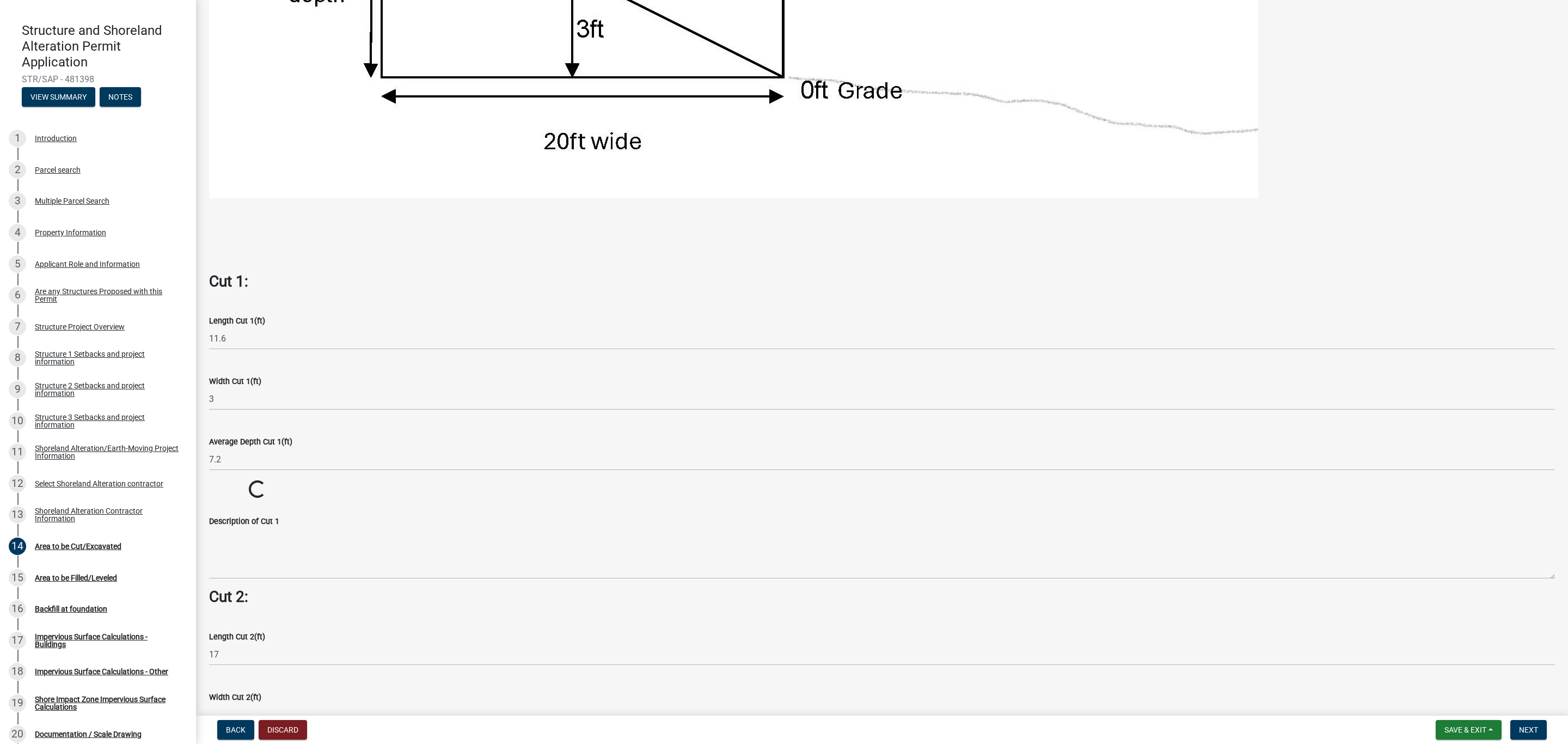
click at [253, 500] on wm-data-entity-input-list "Cut = Length x Width x Average Depth. Cut 1: Length Cut 1(ft) 11.6 Width Cut 1(…" at bounding box center [881, 434] width 1346 height 1855
click at [235, 455] on input "7.2" at bounding box center [881, 460] width 1346 height 22
drag, startPoint x: 232, startPoint y: 455, endPoint x: 203, endPoint y: 458, distance: 29.2
click at [203, 458] on div "Average Depth Cut 1(ft) 7.2" at bounding box center [882, 445] width 1362 height 51
click at [276, 453] on input "8" at bounding box center [881, 460] width 1346 height 22
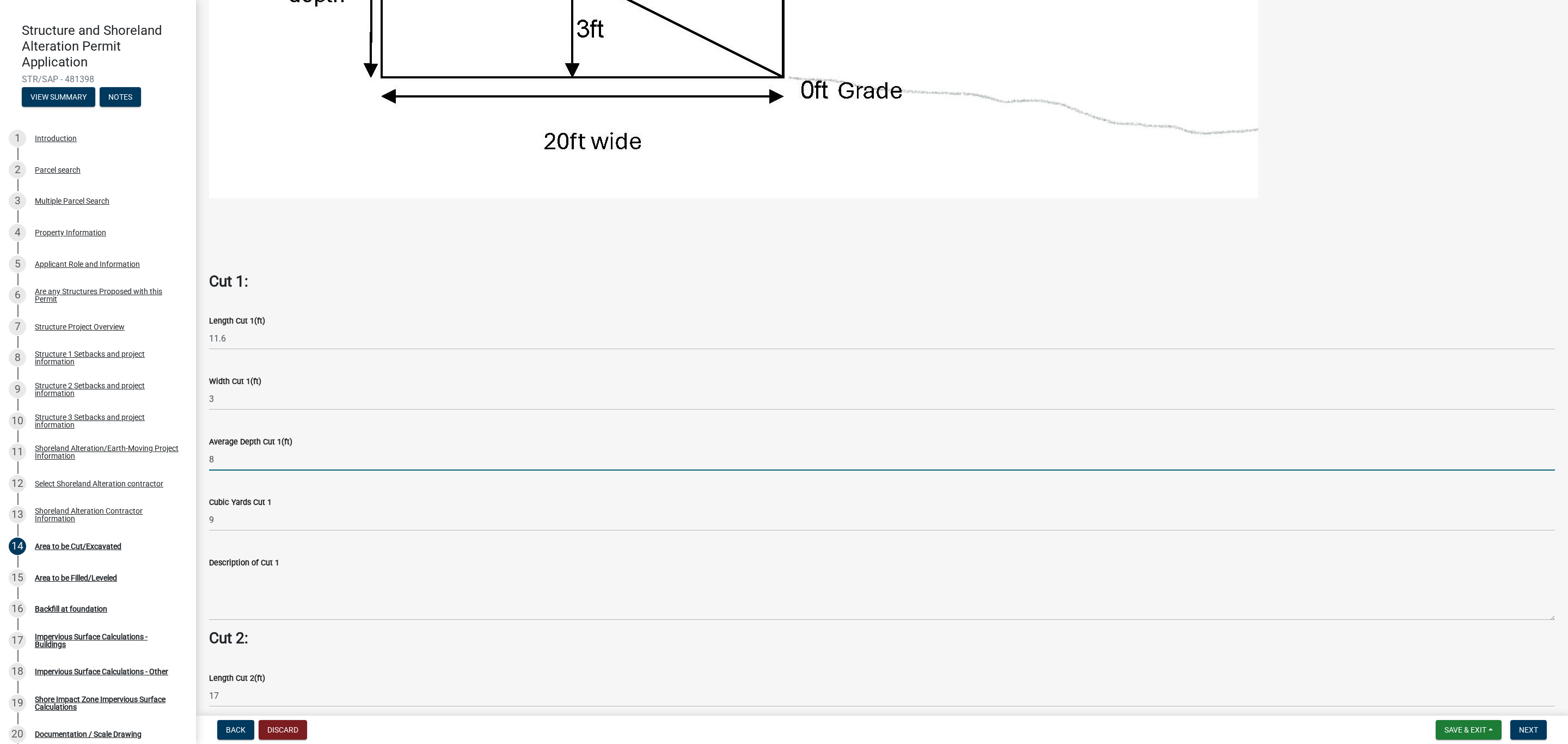
type input "8"
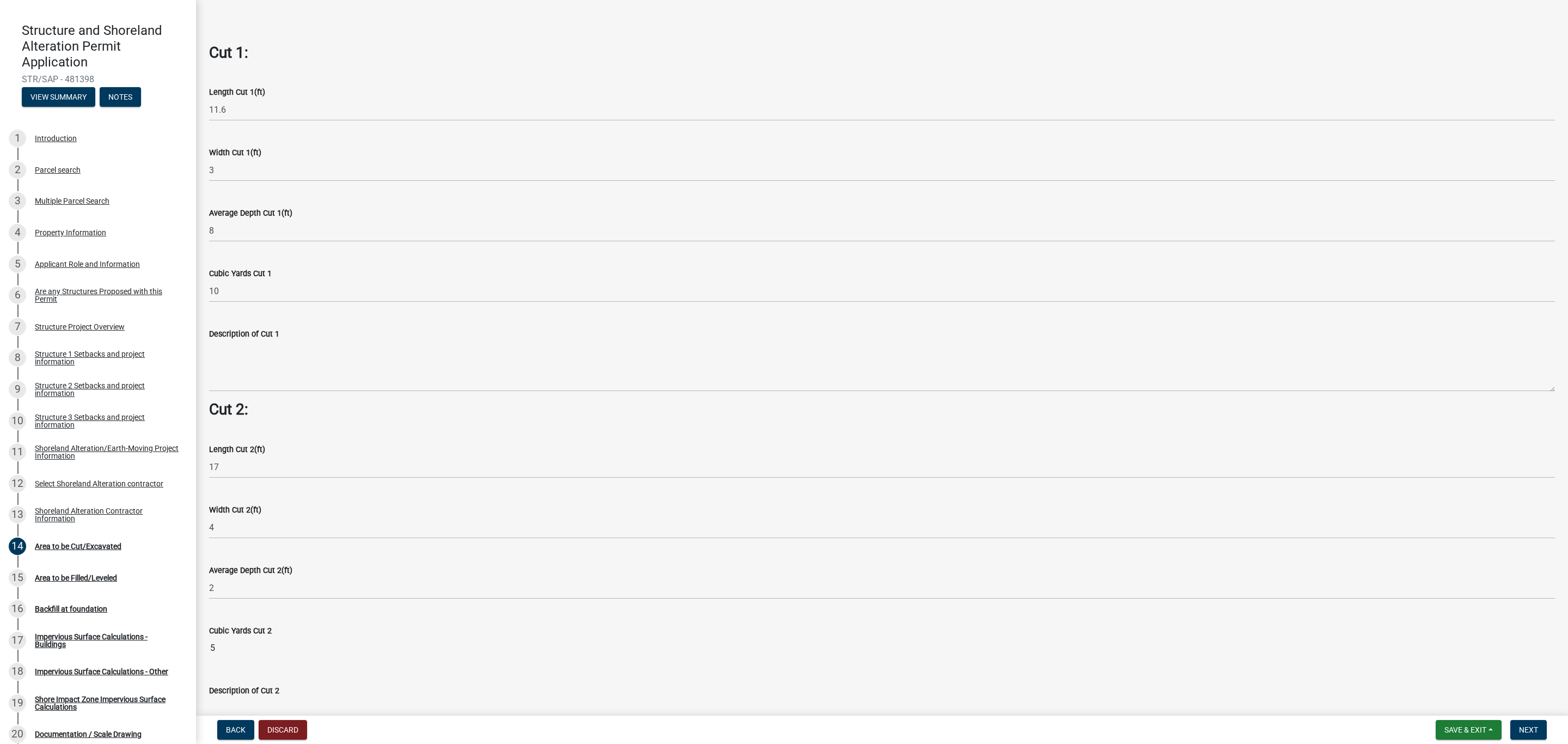
scroll to position [817, 0]
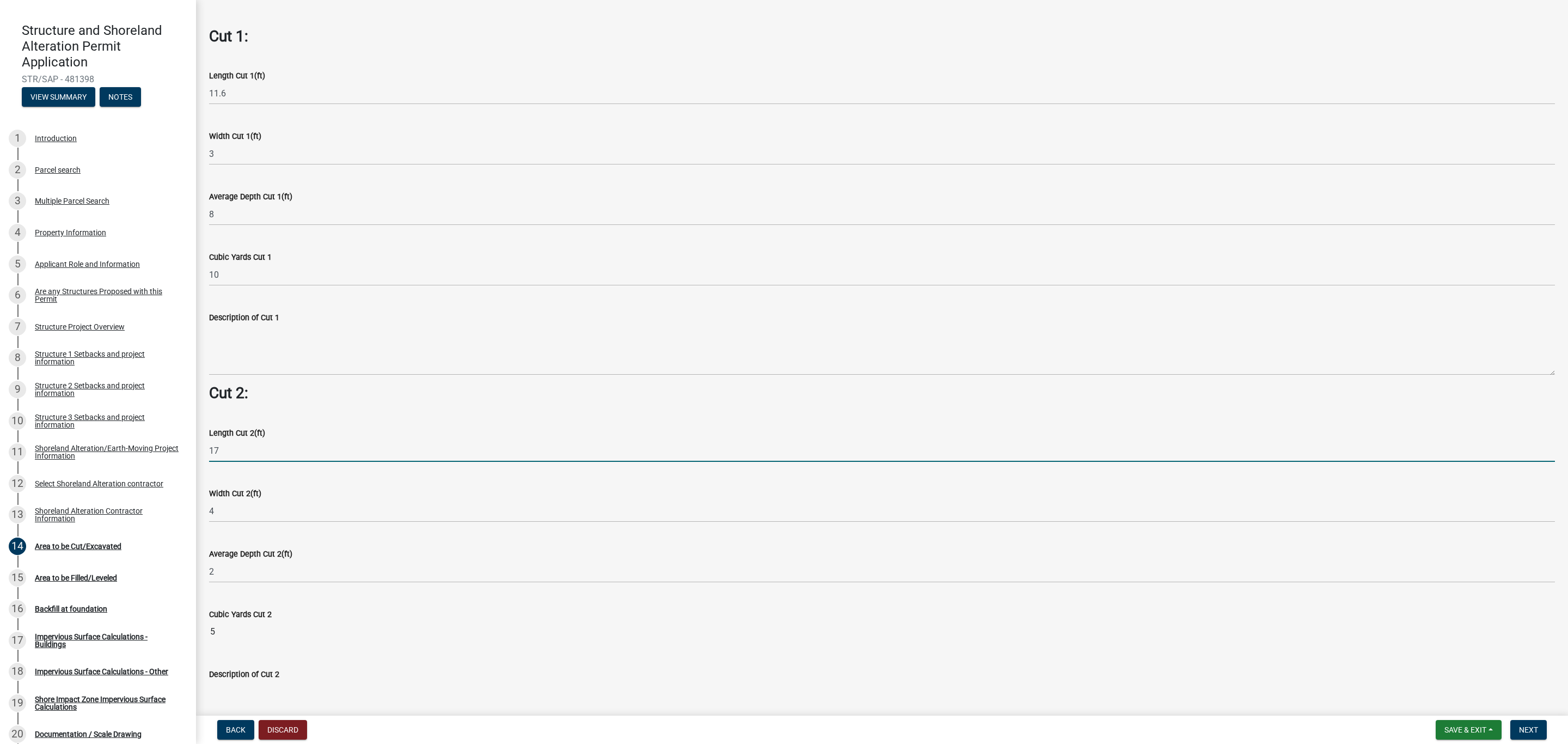
click at [234, 447] on input "17" at bounding box center [881, 451] width 1346 height 22
click at [244, 450] on input "17" at bounding box center [881, 451] width 1346 height 22
drag, startPoint x: 231, startPoint y: 450, endPoint x: 204, endPoint y: 450, distance: 27.0
click at [204, 450] on div "Length Cut 2(ft) 17" at bounding box center [882, 437] width 1362 height 51
type input "84"
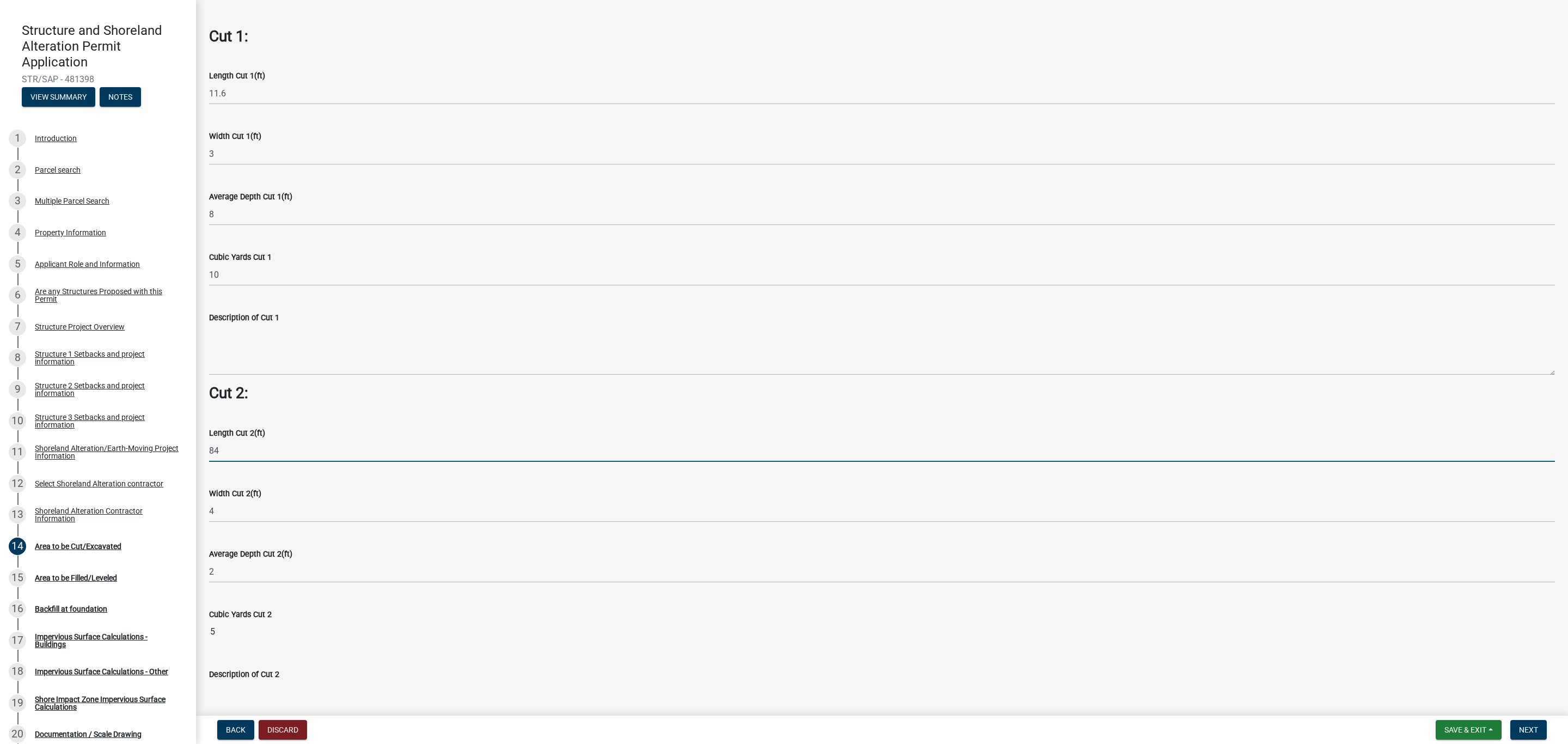
click at [274, 479] on div "Width Cut 2(ft) 4" at bounding box center [881, 497] width 1346 height 51
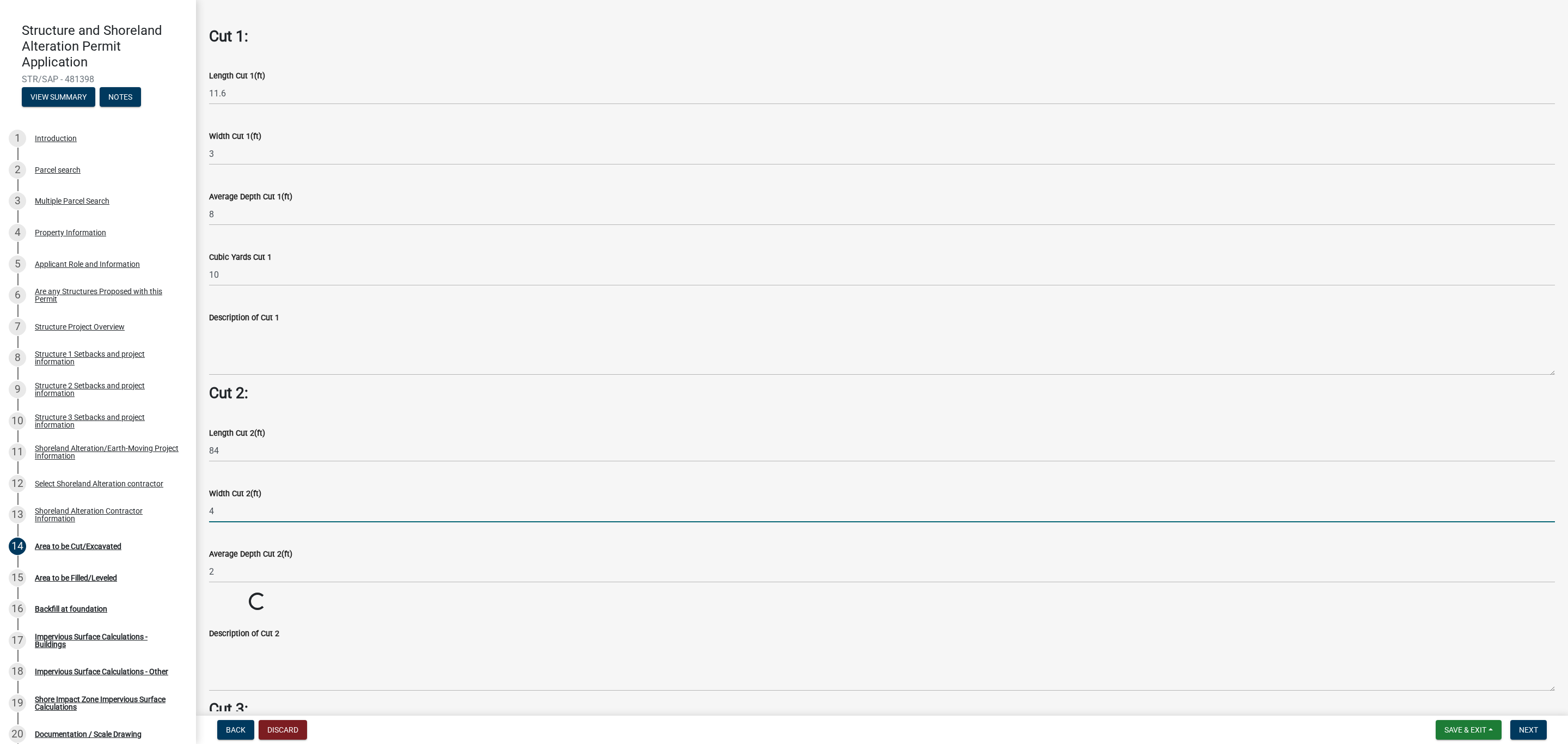
click at [232, 515] on input "4" at bounding box center [881, 511] width 1346 height 22
drag, startPoint x: 218, startPoint y: 516, endPoint x: 211, endPoint y: 513, distance: 7.6
click at [211, 513] on input "4" at bounding box center [881, 511] width 1346 height 22
click at [217, 563] on input "2" at bounding box center [881, 571] width 1346 height 22
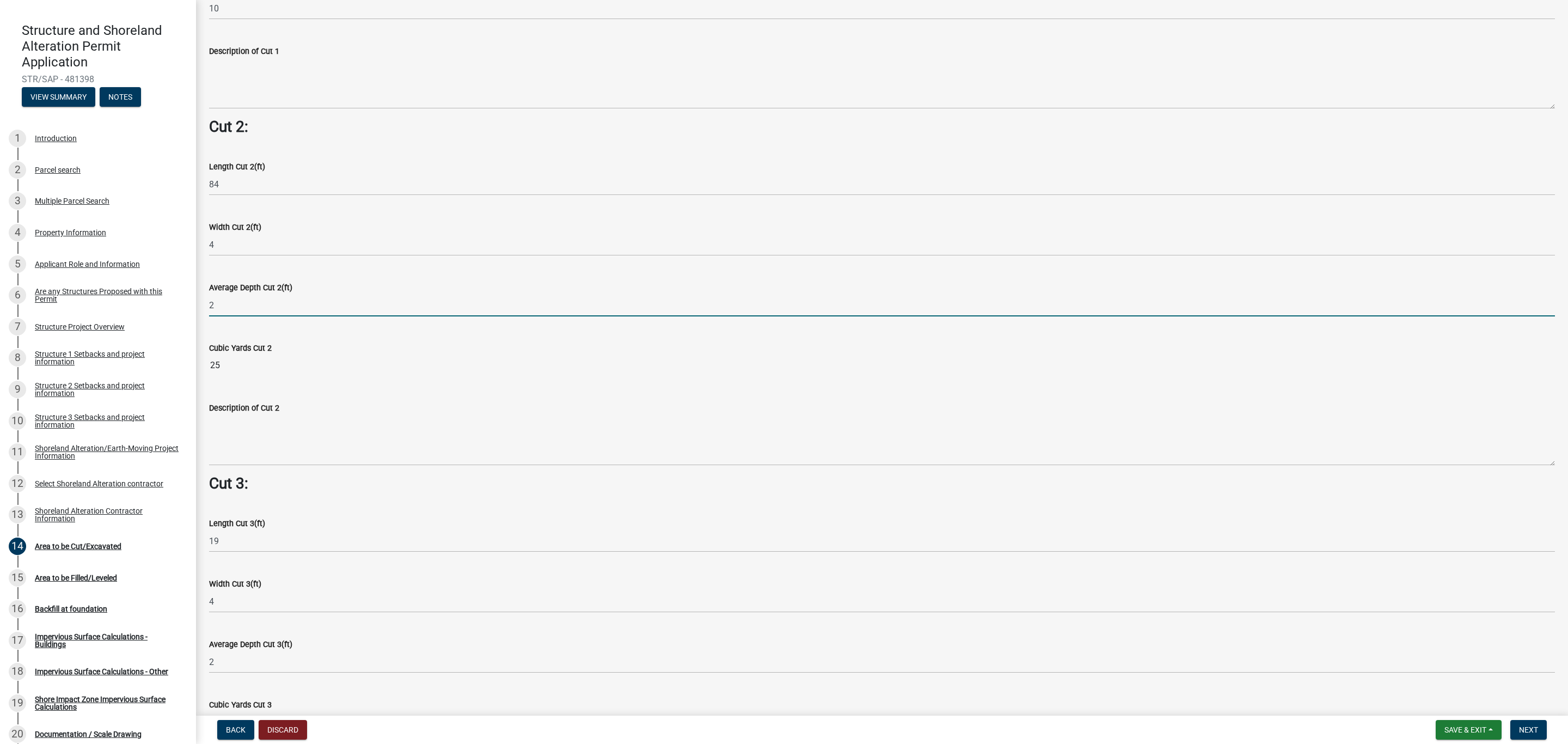
scroll to position [1226, 0]
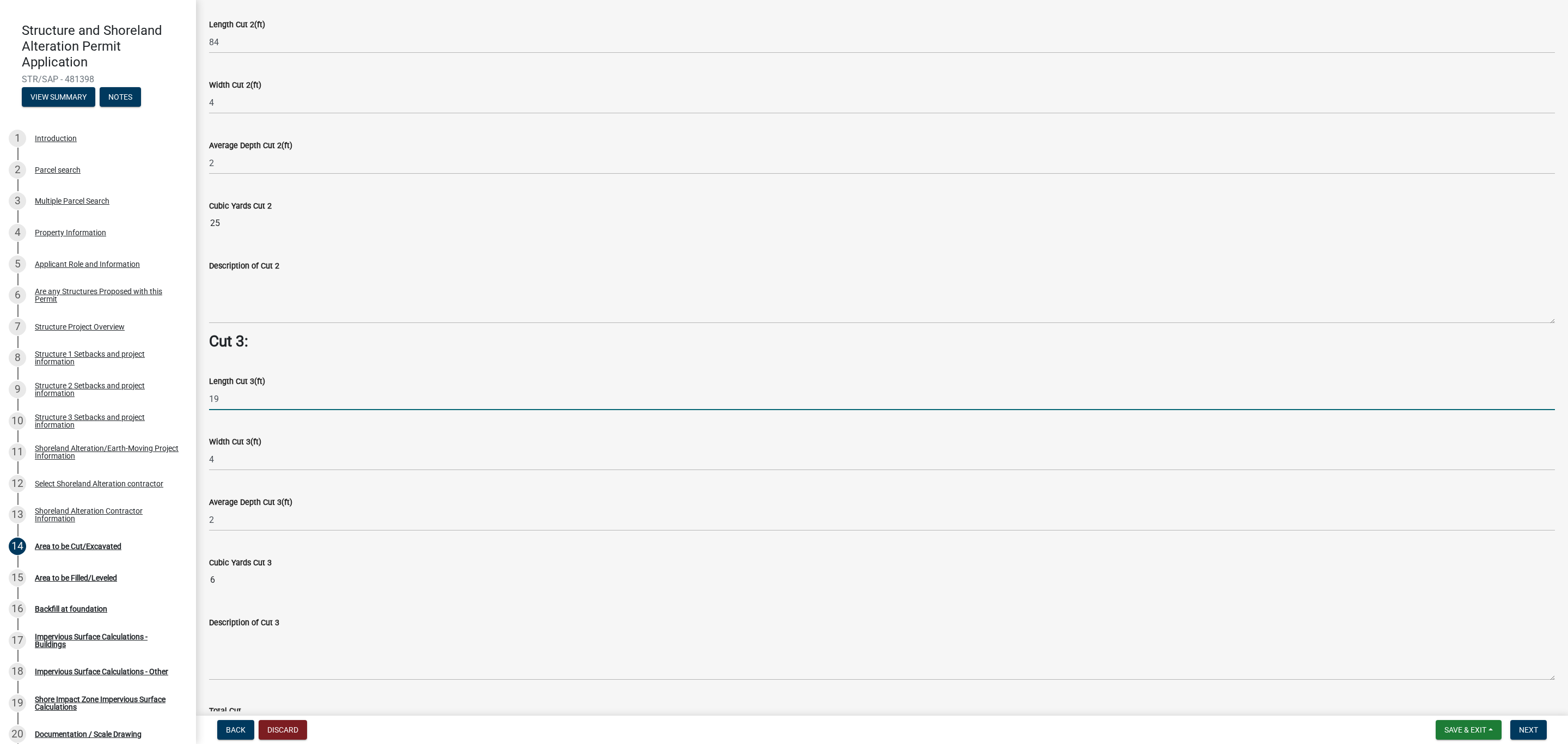
drag, startPoint x: 222, startPoint y: 404, endPoint x: 205, endPoint y: 398, distance: 18.0
click at [206, 398] on div "Length Cut 3(ft) 19" at bounding box center [882, 385] width 1362 height 51
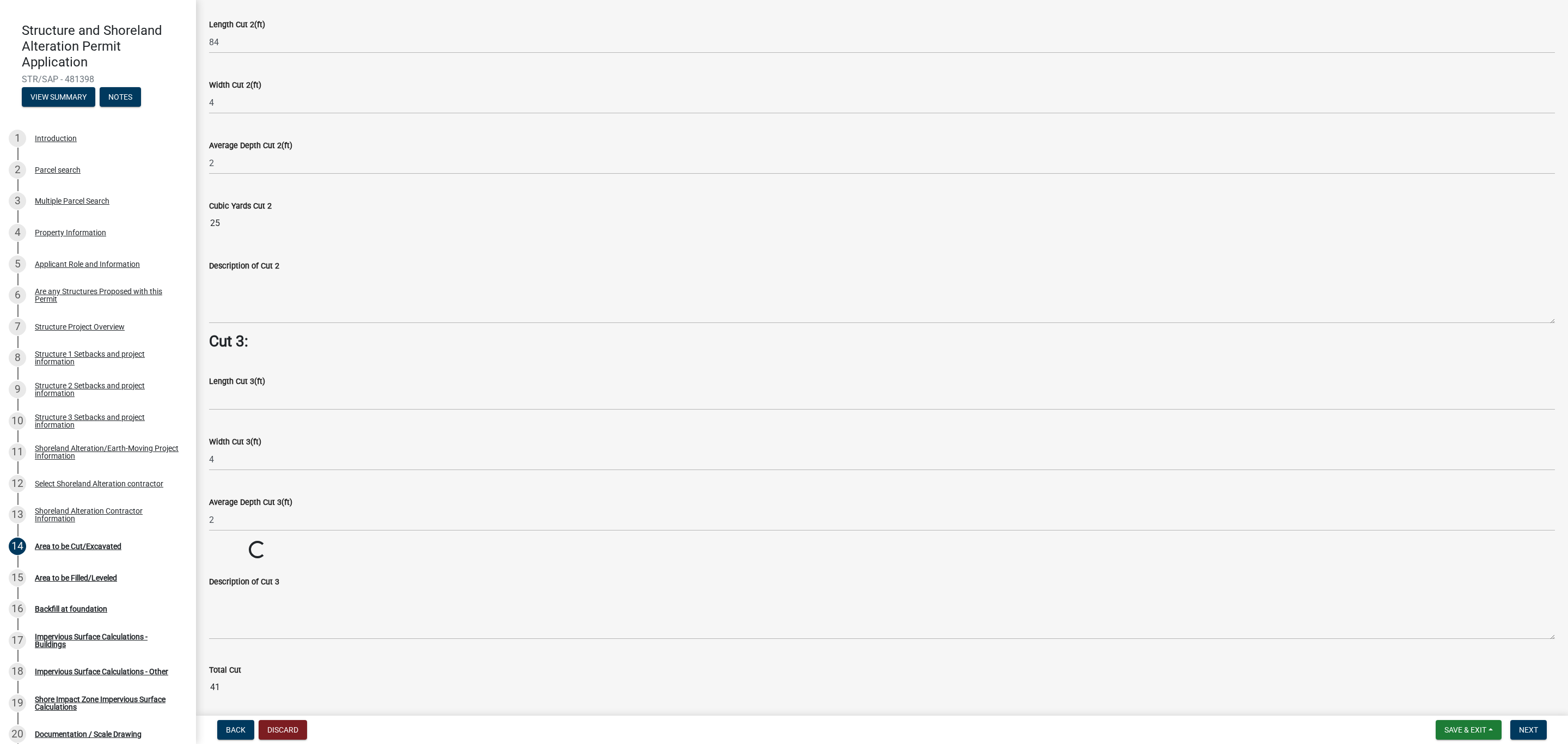
drag, startPoint x: 221, startPoint y: 446, endPoint x: 208, endPoint y: 469, distance: 26.4
click at [204, 458] on div "Width Cut 3(ft) 4" at bounding box center [882, 445] width 1362 height 51
drag, startPoint x: 219, startPoint y: 451, endPoint x: 203, endPoint y: 455, distance: 16.5
click at [203, 455] on div "Width Cut 3(ft) 4" at bounding box center [882, 445] width 1362 height 51
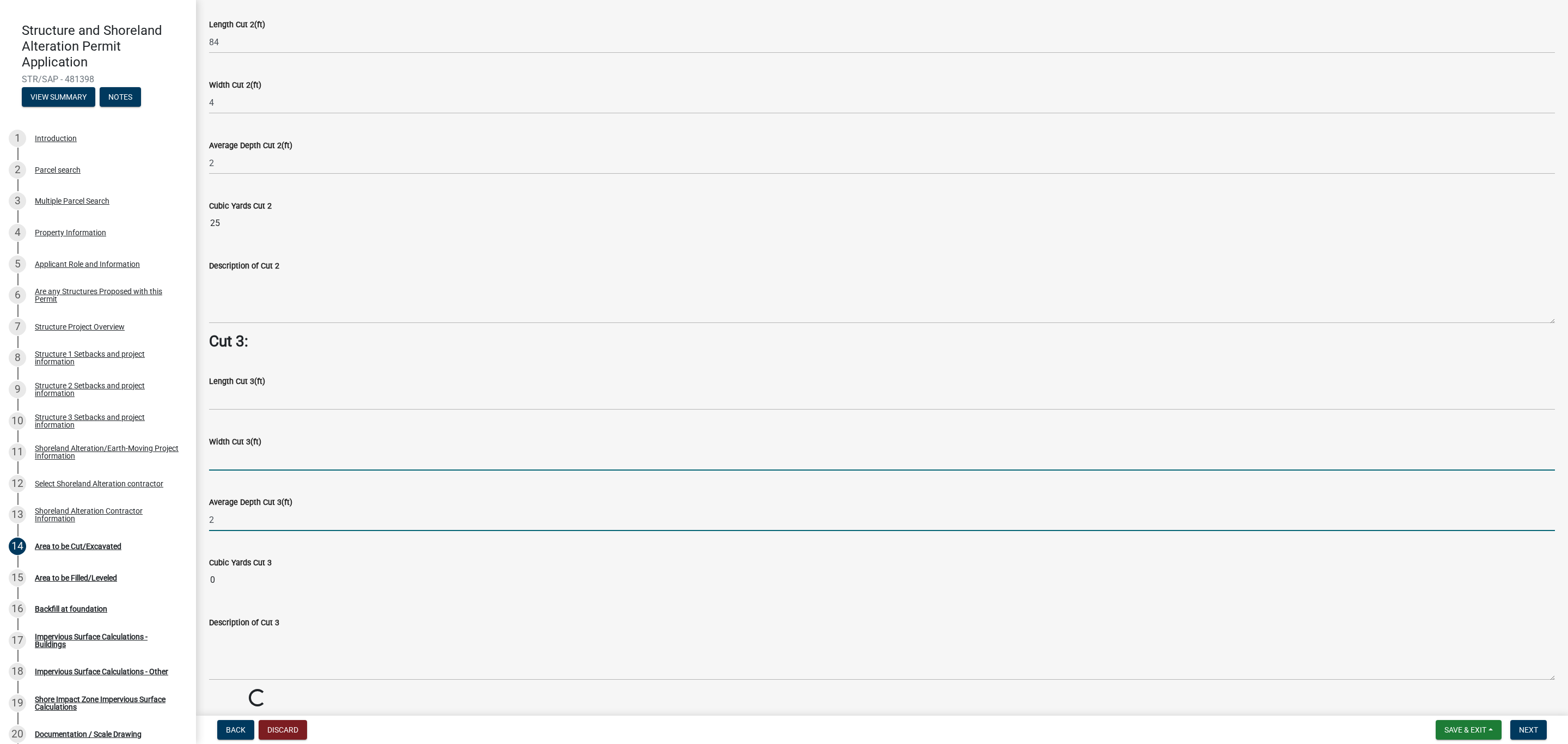
scroll to position [1223, 0]
drag, startPoint x: 221, startPoint y: 511, endPoint x: 208, endPoint y: 518, distance: 14.8
click at [208, 518] on div "Average Depth Cut 3(ft) 2" at bounding box center [882, 508] width 1362 height 51
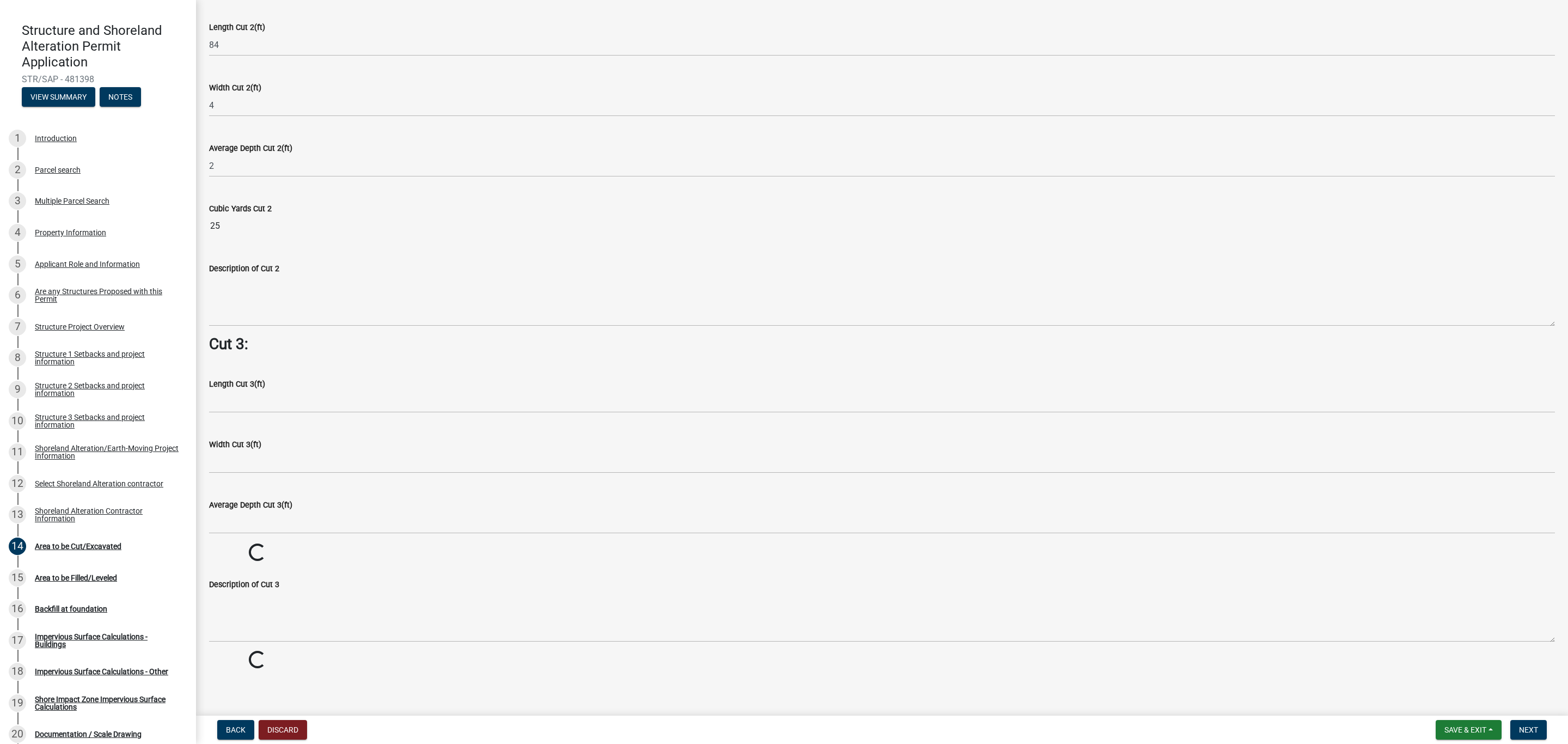
click at [314, 558] on div "Loading..." at bounding box center [882, 553] width 1362 height 19
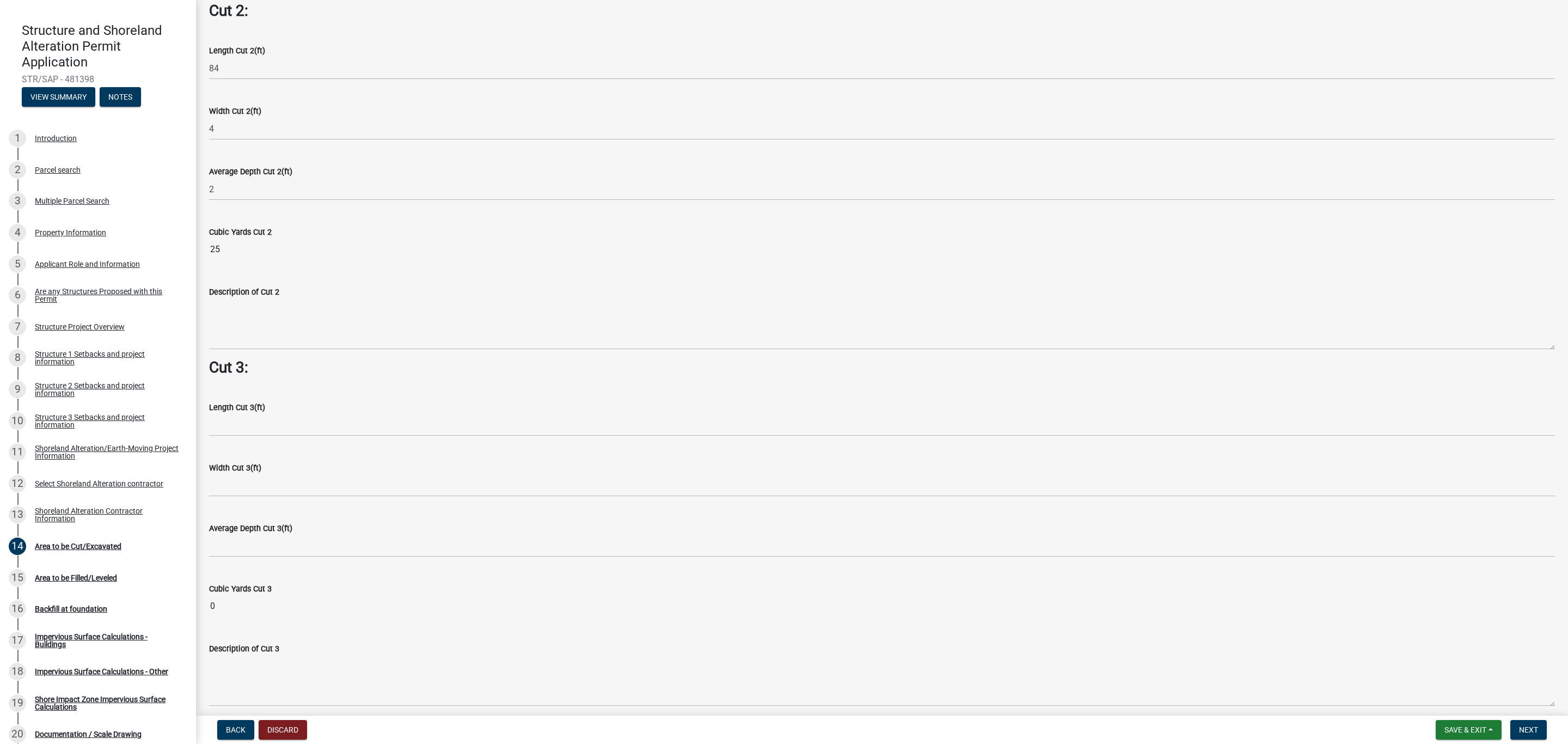
scroll to position [1306, 0]
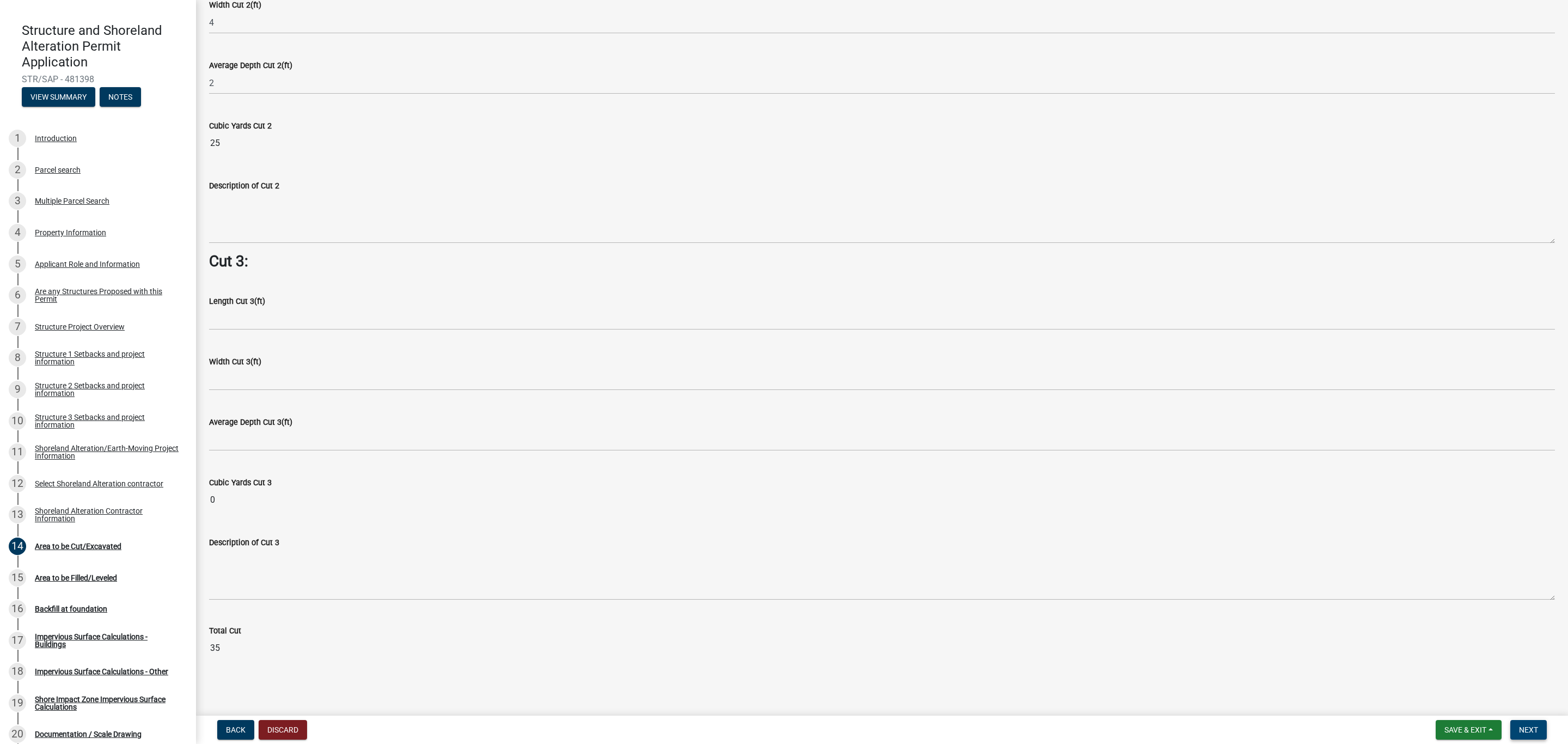
click at [1536, 732] on span "Next" at bounding box center [1528, 730] width 19 height 9
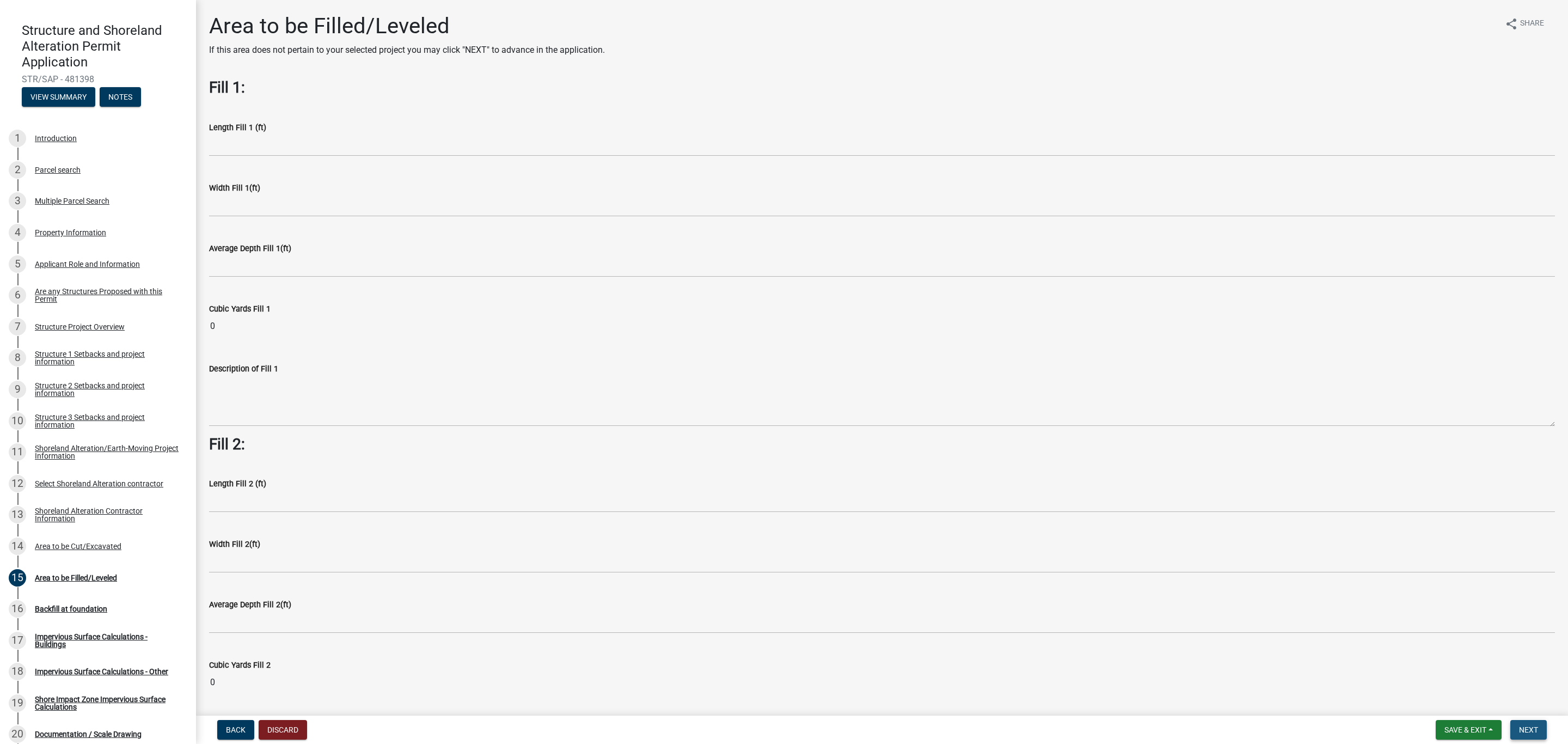
click at [1534, 728] on span "Next" at bounding box center [1528, 730] width 19 height 9
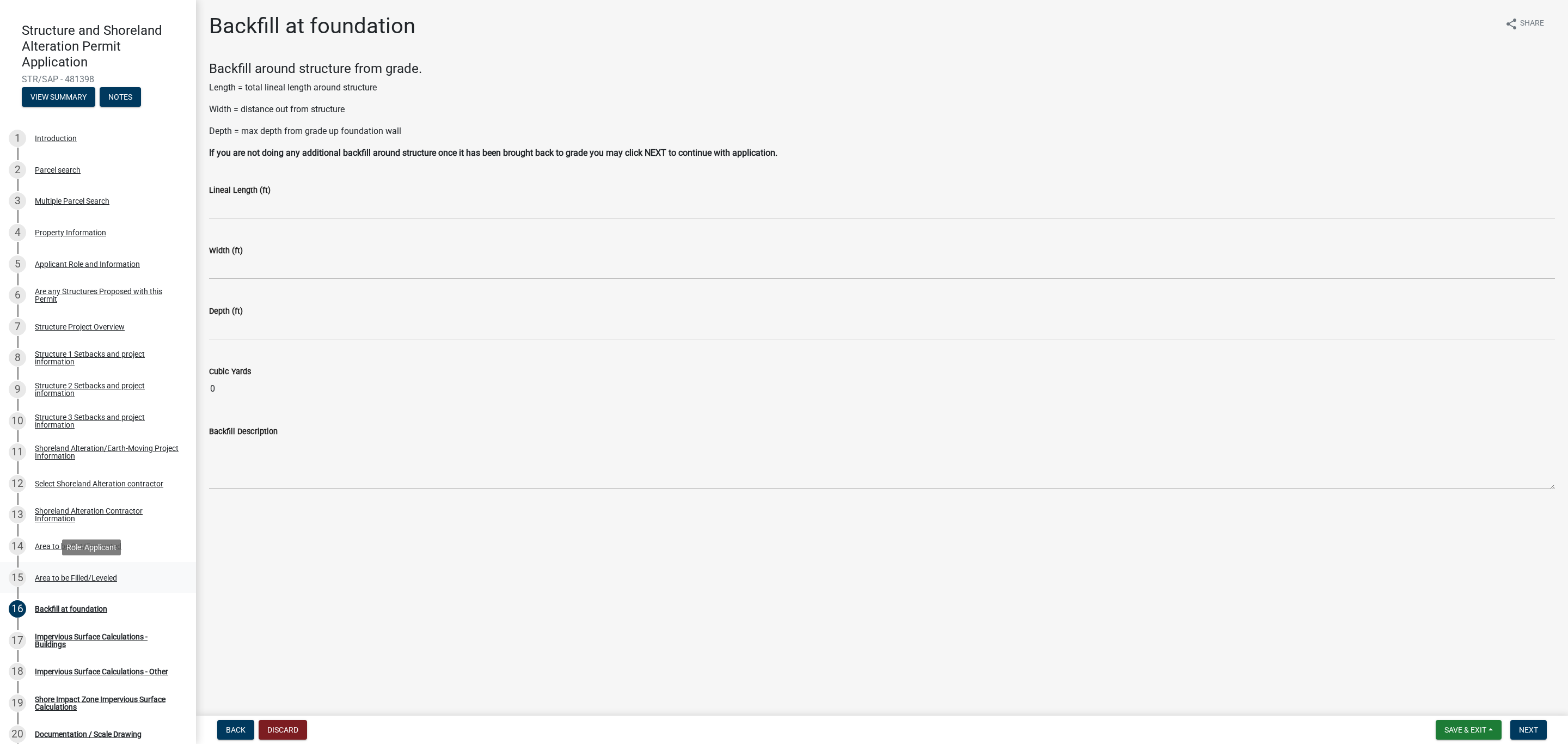
click at [51, 584] on div "15 Area to be Filled/Leveled" at bounding box center [93, 578] width 170 height 17
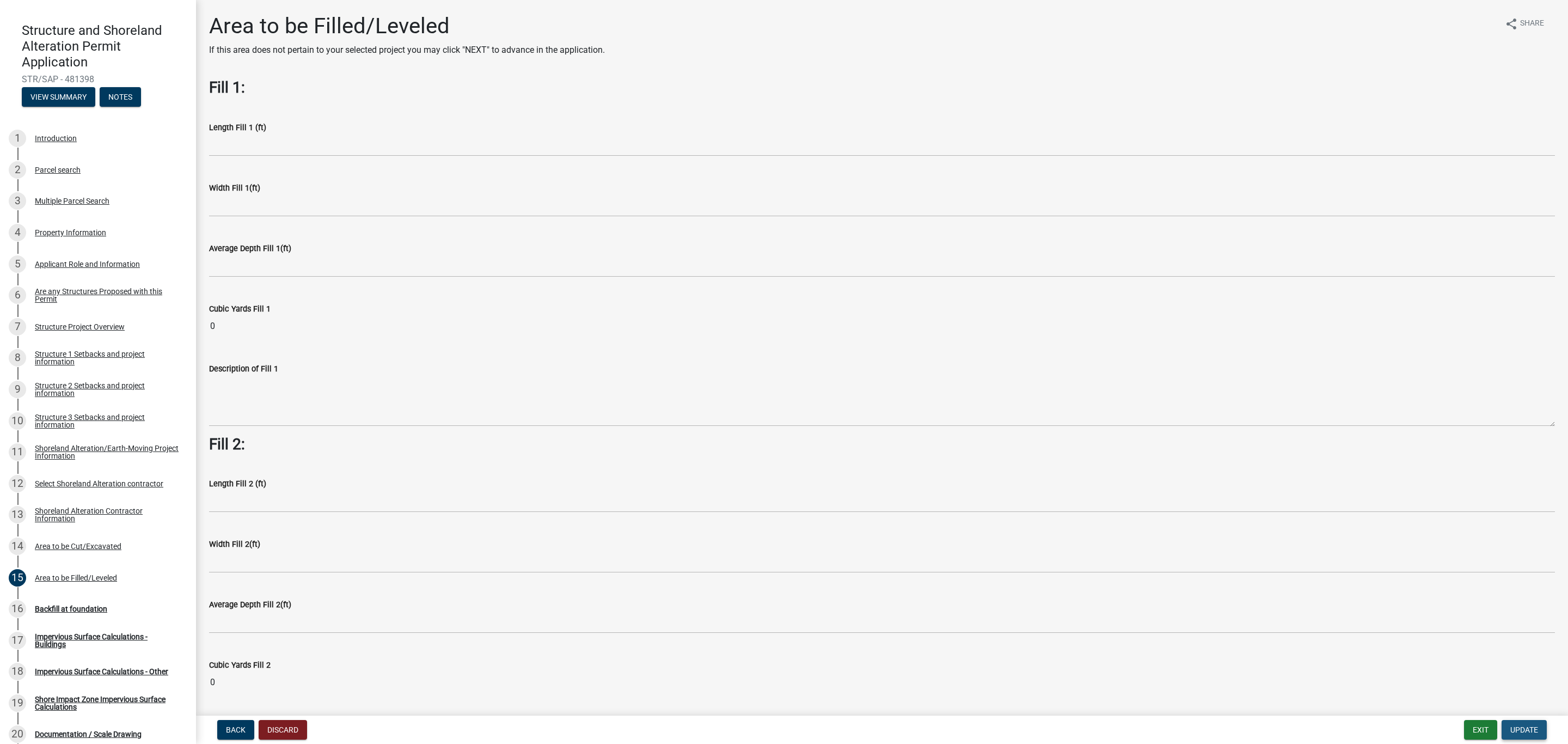
click at [1526, 733] on span "Update" at bounding box center [1524, 730] width 28 height 9
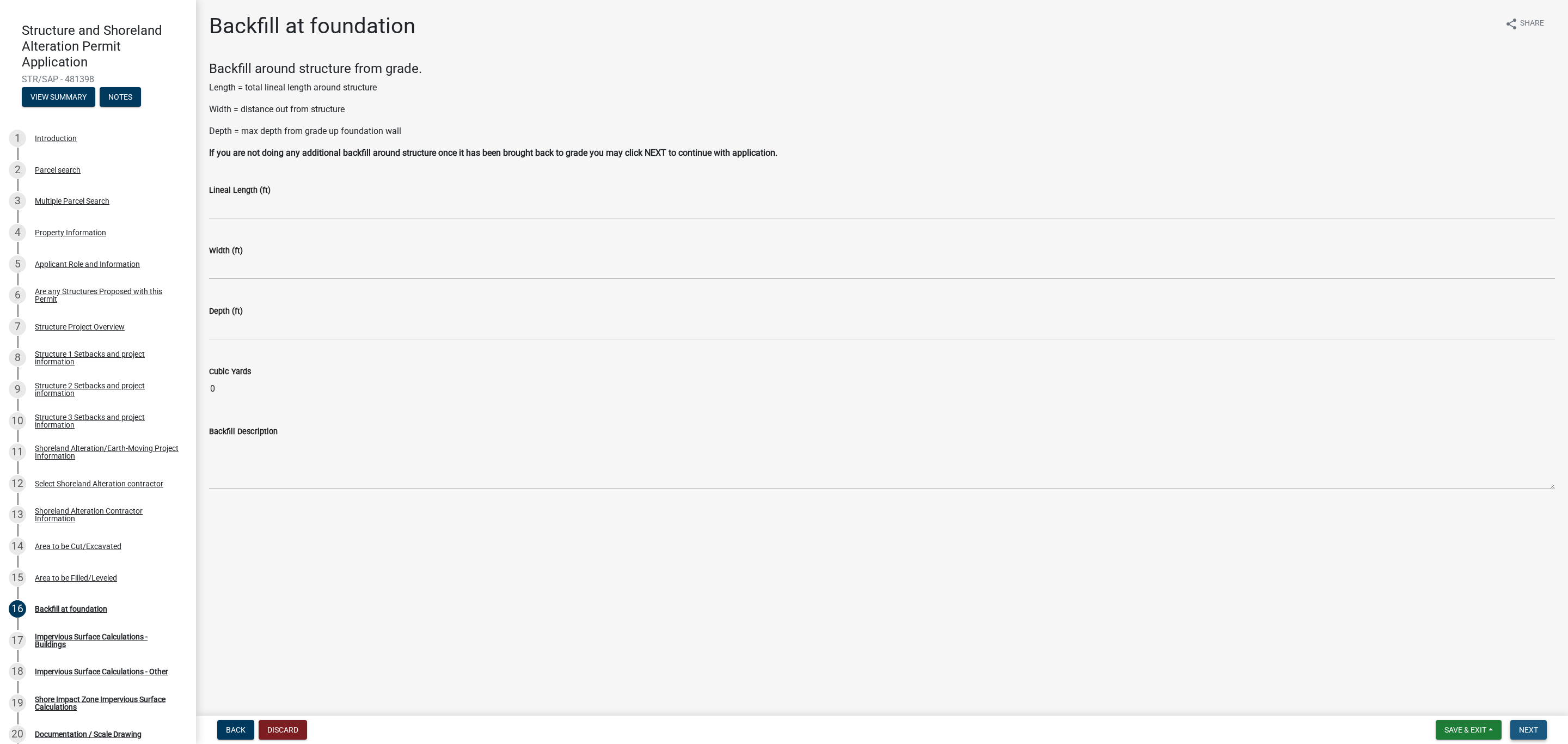
click at [1521, 733] on span "Next" at bounding box center [1528, 730] width 19 height 9
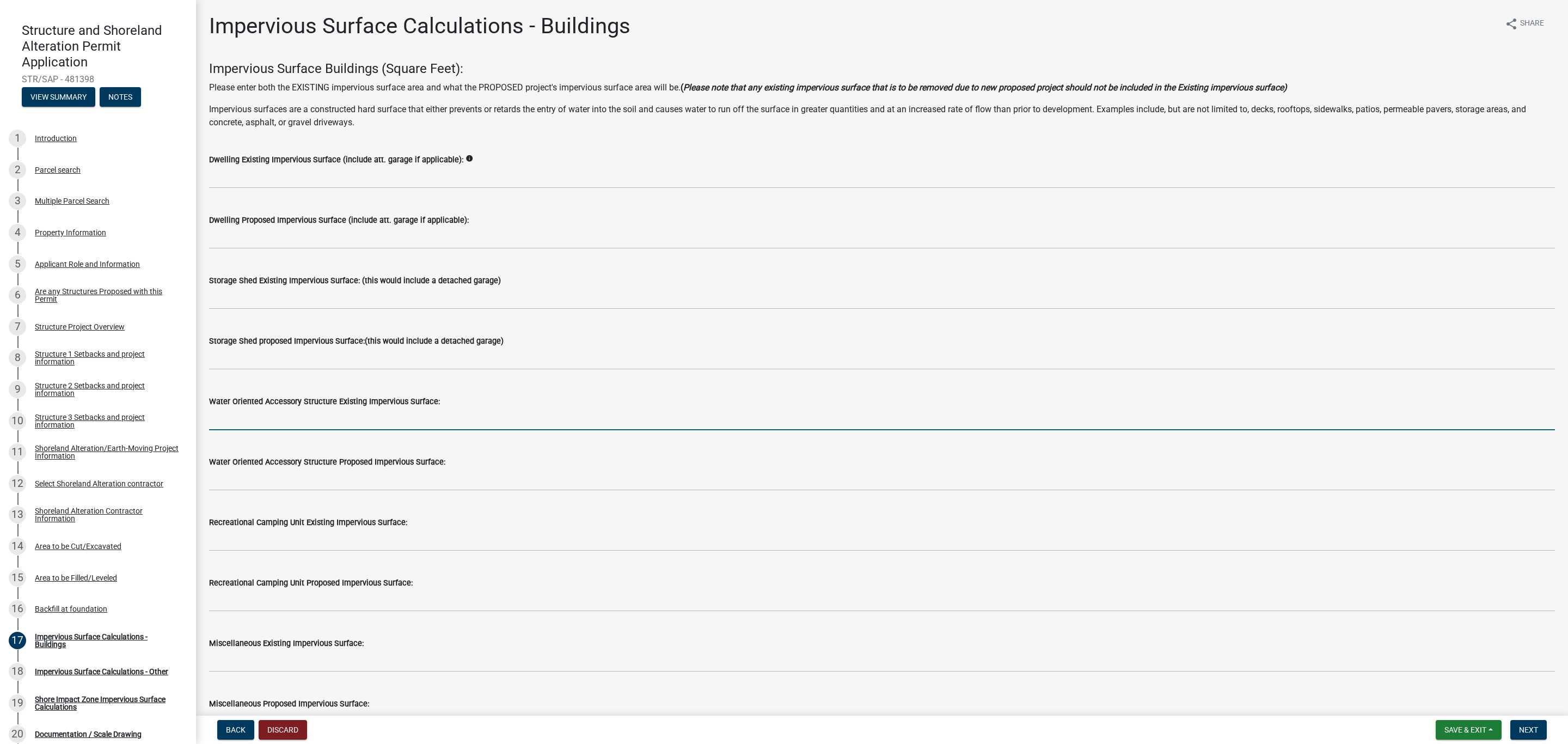
click at [237, 417] on input "text" at bounding box center [881, 419] width 1346 height 22
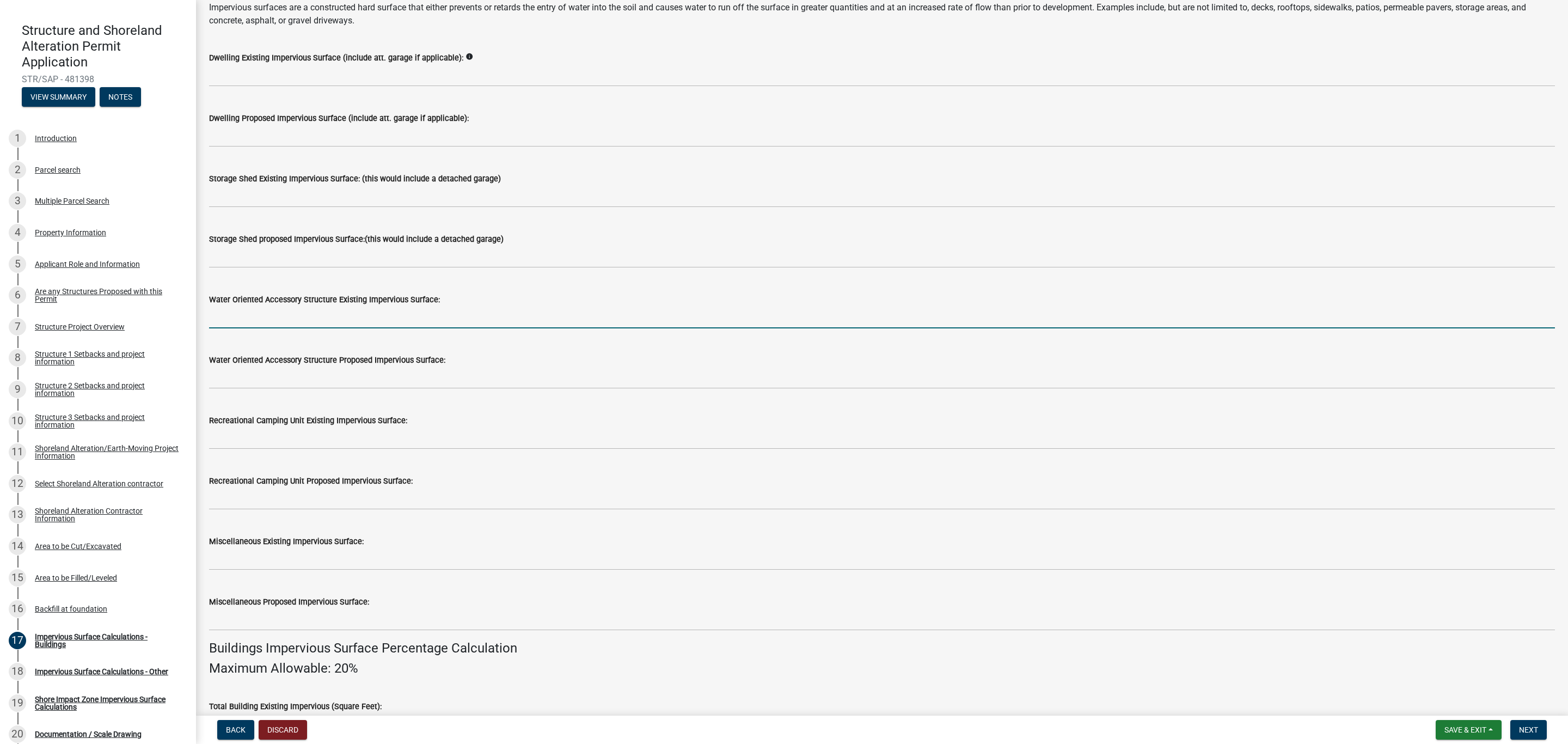
scroll to position [163, 0]
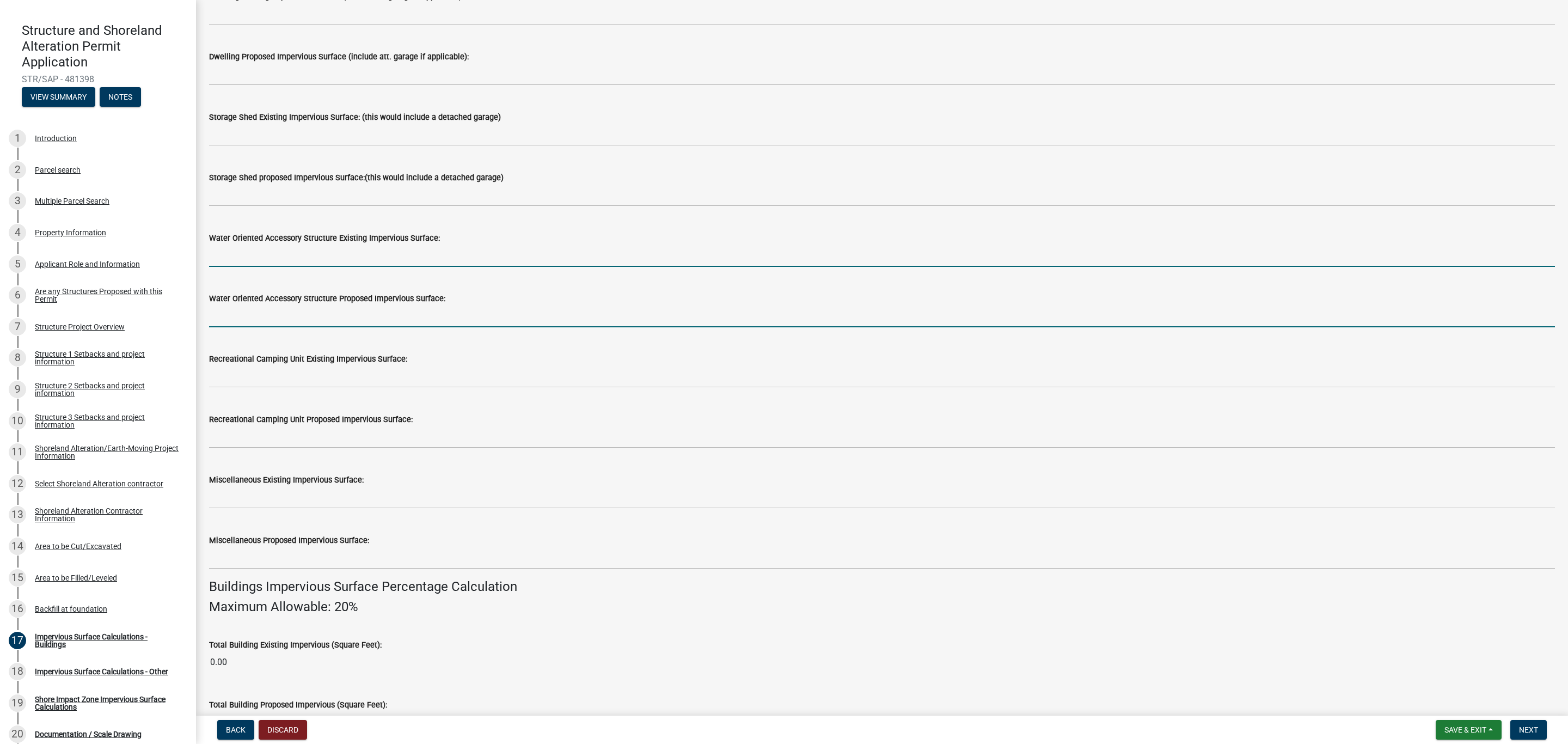
click at [237, 314] on input "text" at bounding box center [881, 316] width 1346 height 22
click at [258, 255] on input "text" at bounding box center [881, 255] width 1346 height 22
click at [250, 319] on input "text" at bounding box center [881, 316] width 1346 height 22
click at [247, 257] on input "text" at bounding box center [881, 255] width 1346 height 22
type input "184.5"
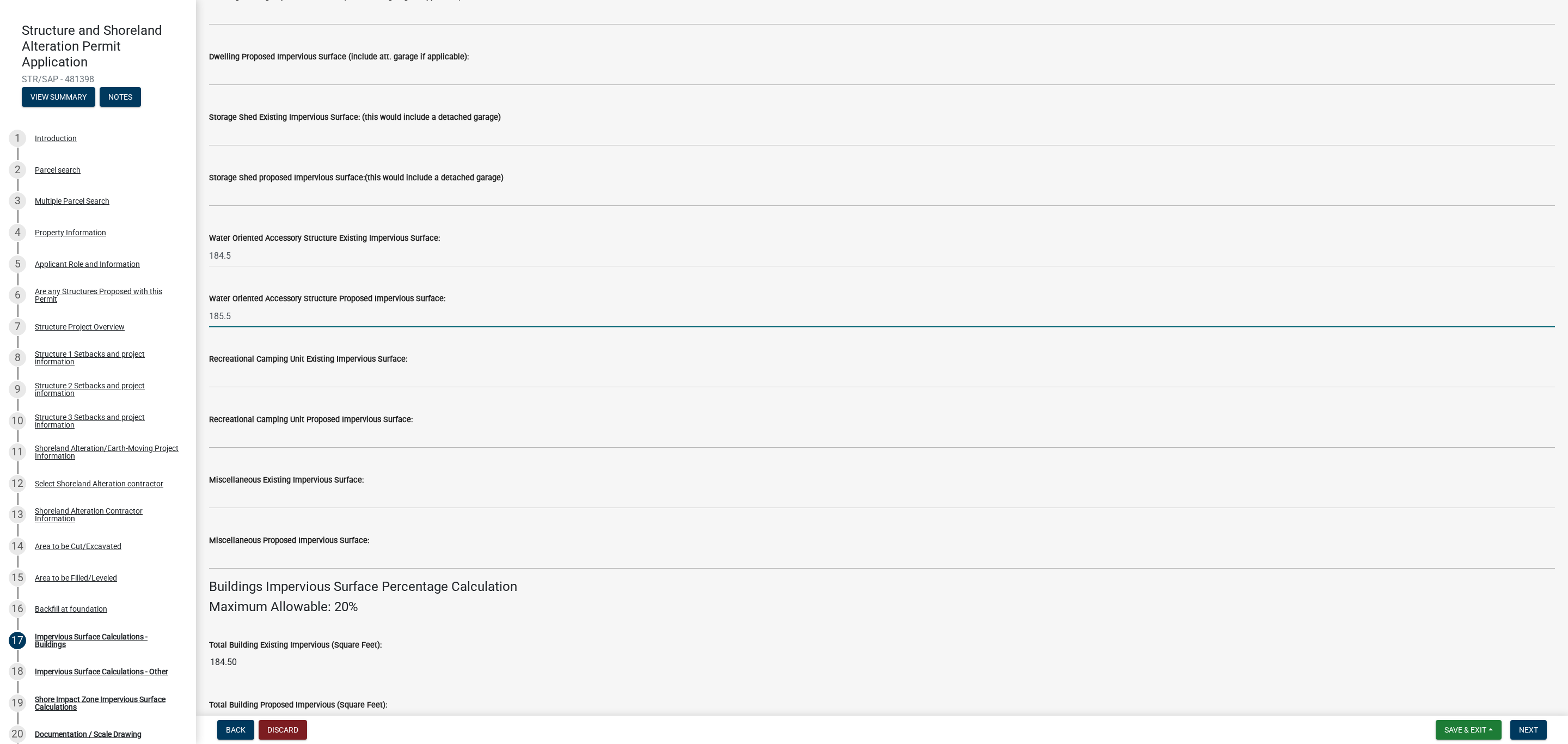
type input "185.5"
click at [303, 358] on label "Recreational Camping Unit Existing Impervious Surface:" at bounding box center [308, 359] width 198 height 7
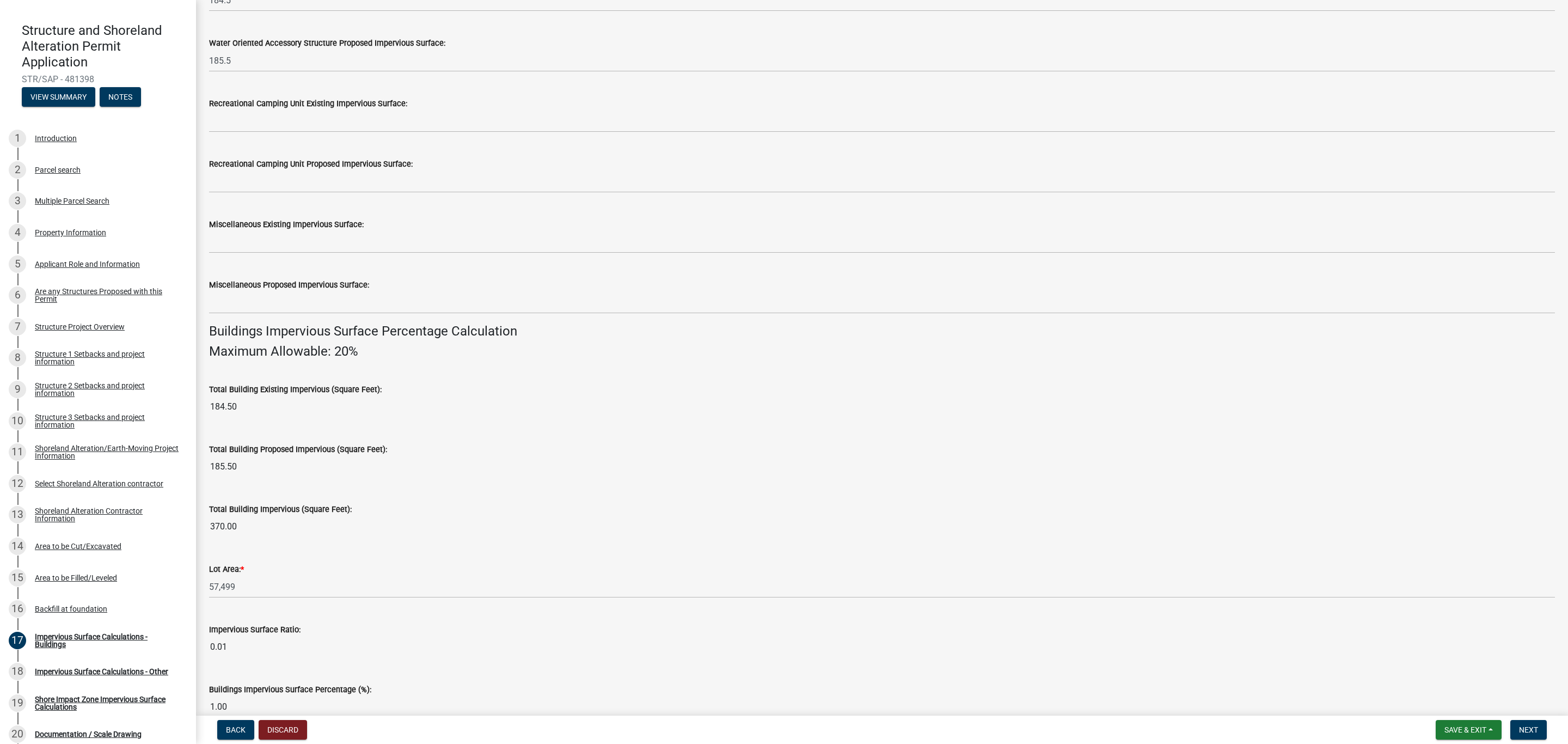
scroll to position [438, 0]
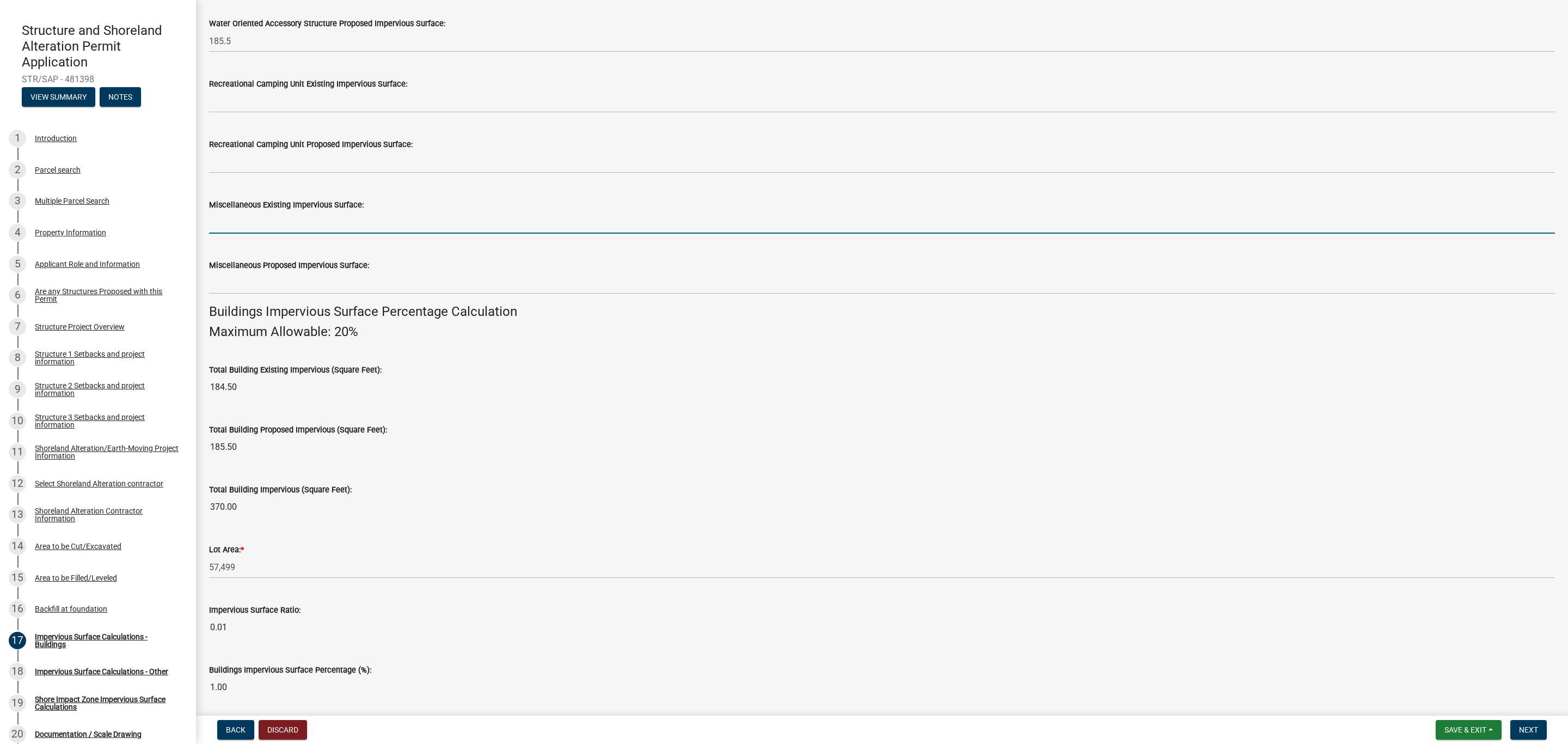
click at [274, 226] on input "text" at bounding box center [881, 223] width 1346 height 22
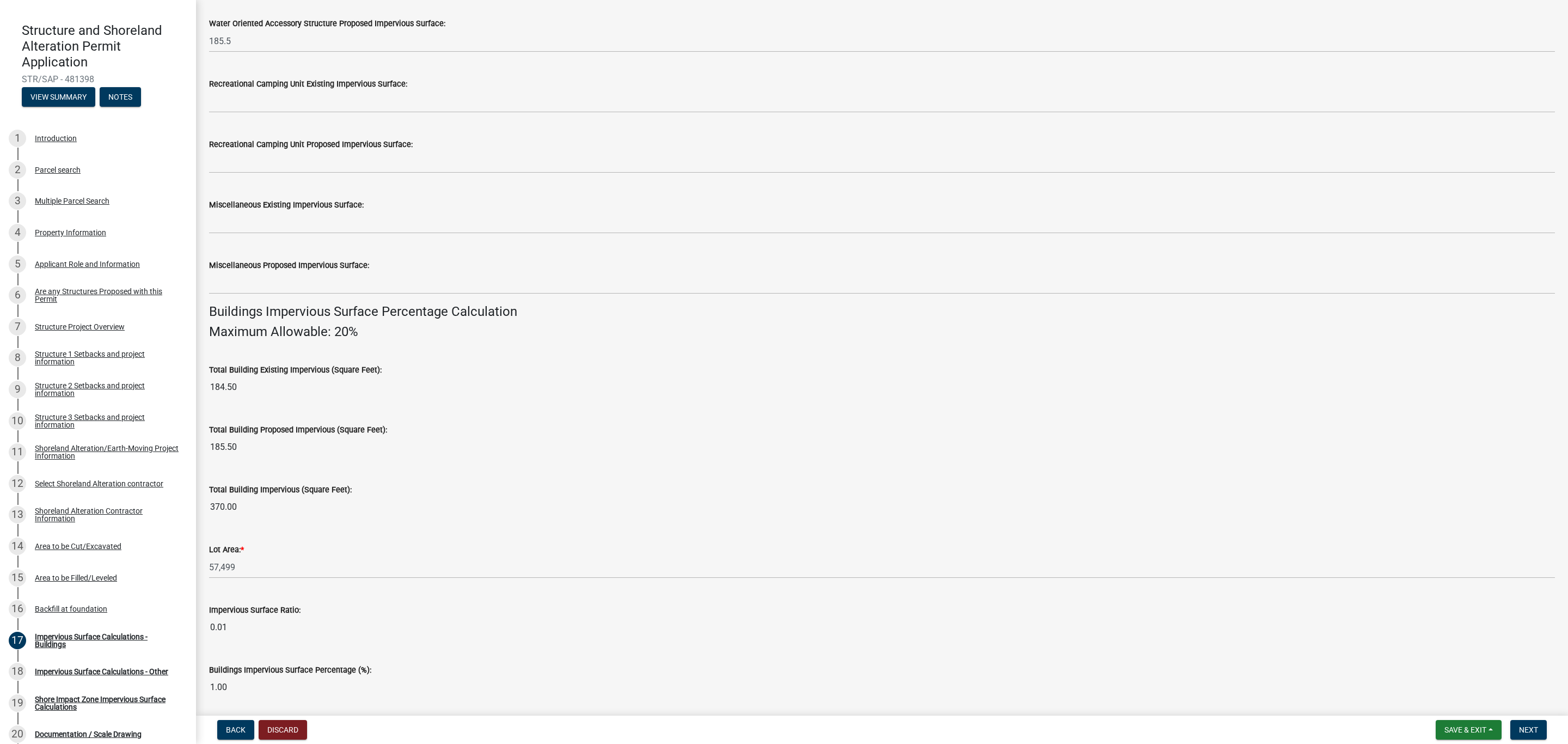
click at [261, 265] on label "Miscellaneous Proposed Impervious Surface:" at bounding box center [289, 266] width 160 height 7
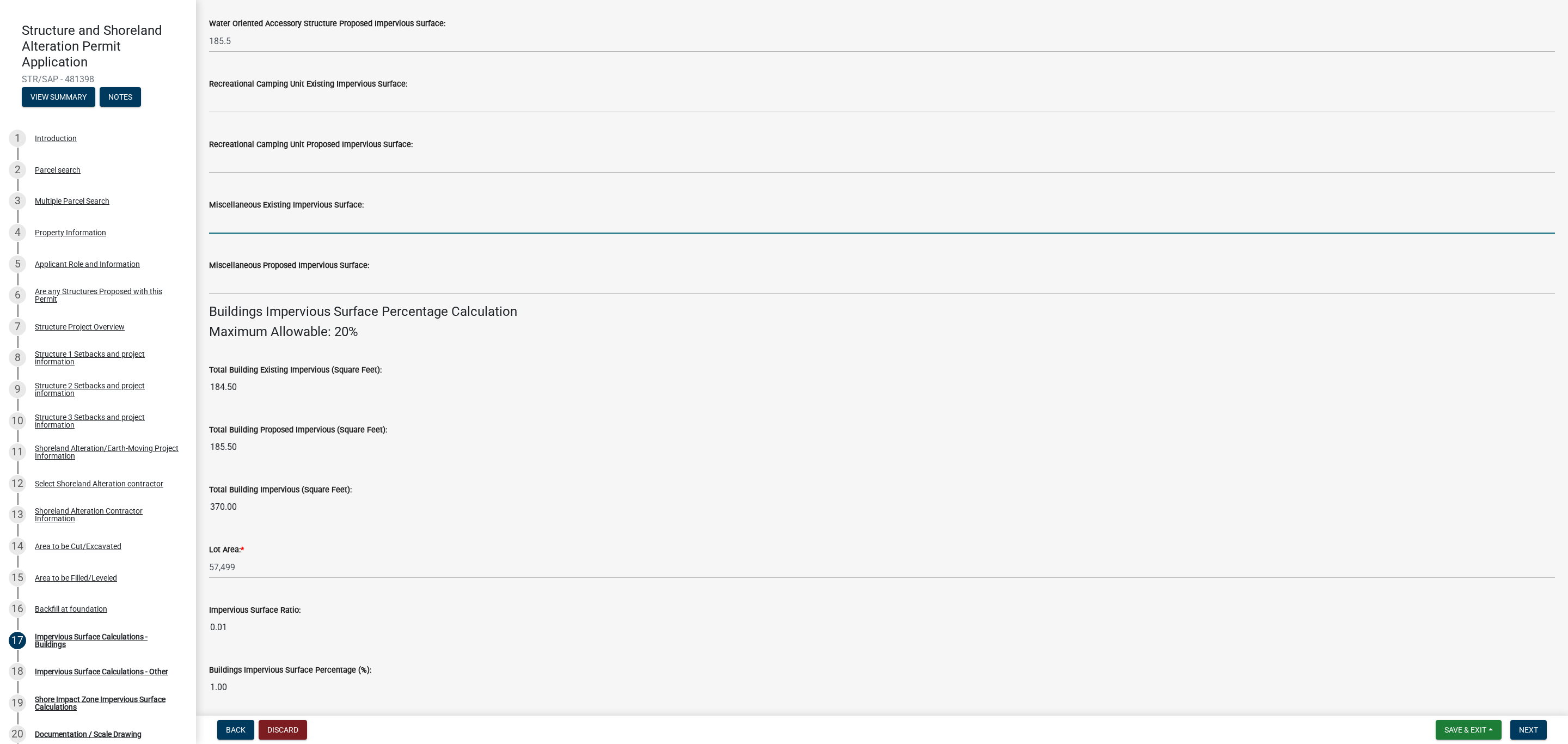
click at [265, 221] on input "text" at bounding box center [881, 223] width 1346 height 22
click at [256, 228] on input "text" at bounding box center [881, 223] width 1346 height 22
type input "0"
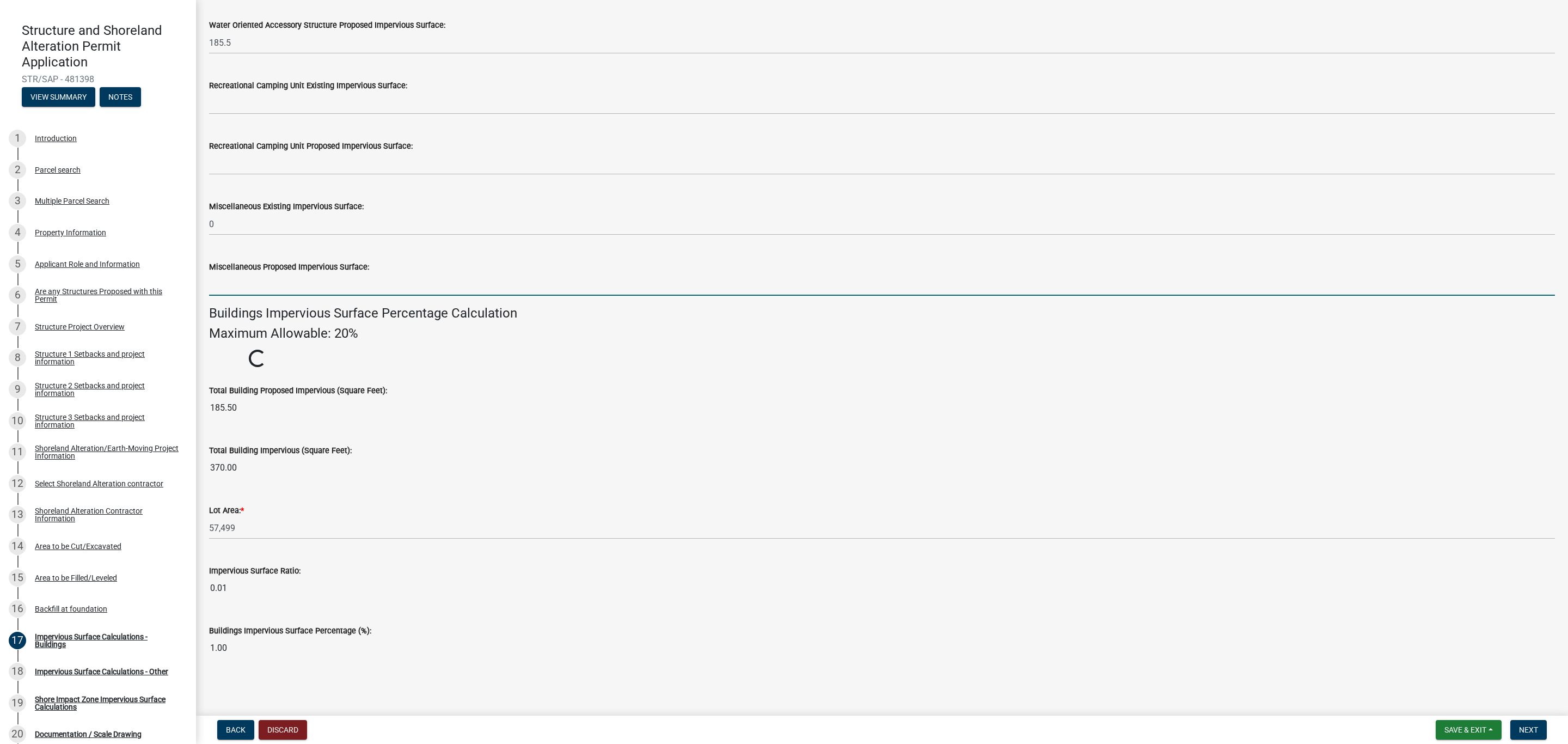
click at [240, 286] on input "text" at bounding box center [881, 284] width 1346 height 22
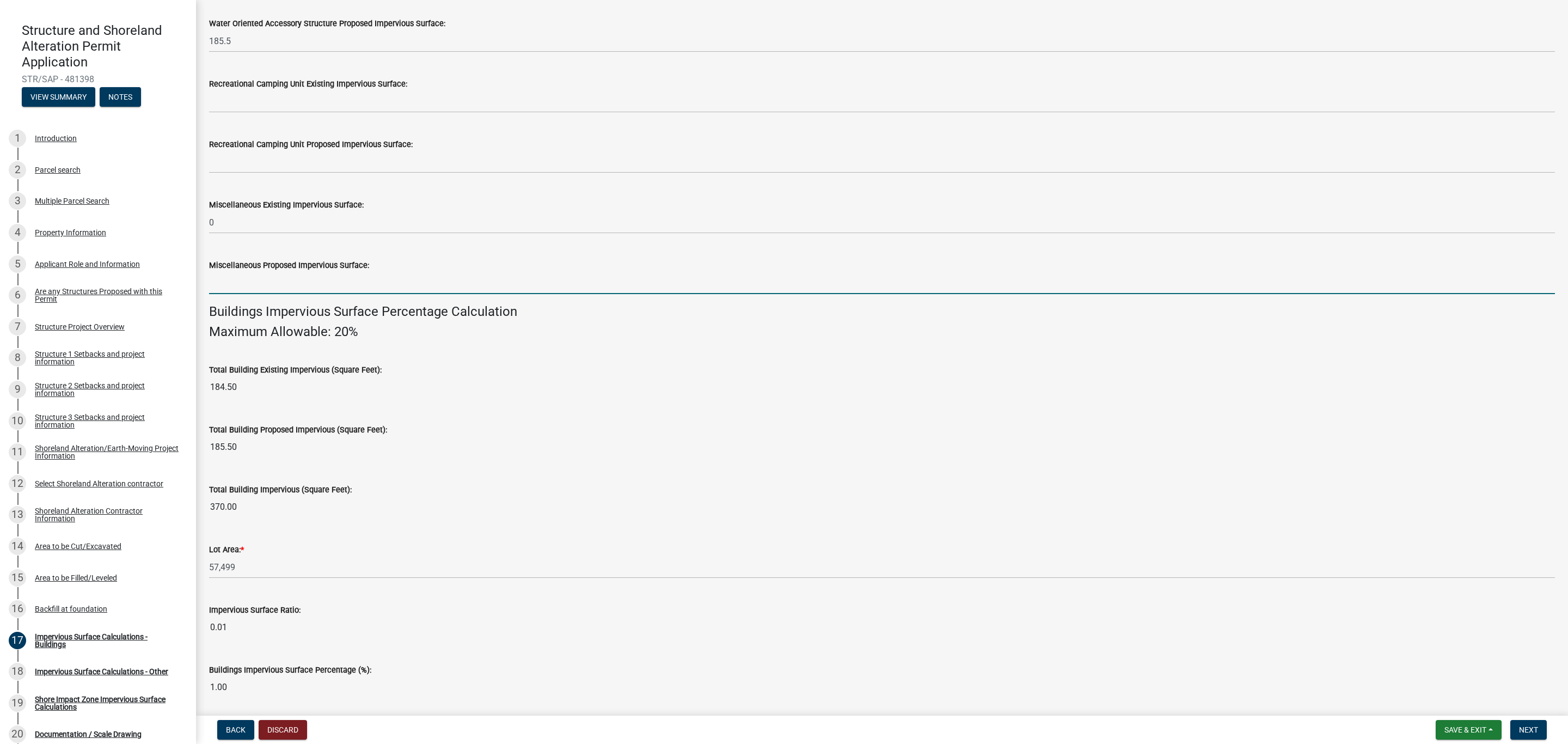
click at [237, 286] on input "text" at bounding box center [881, 283] width 1346 height 22
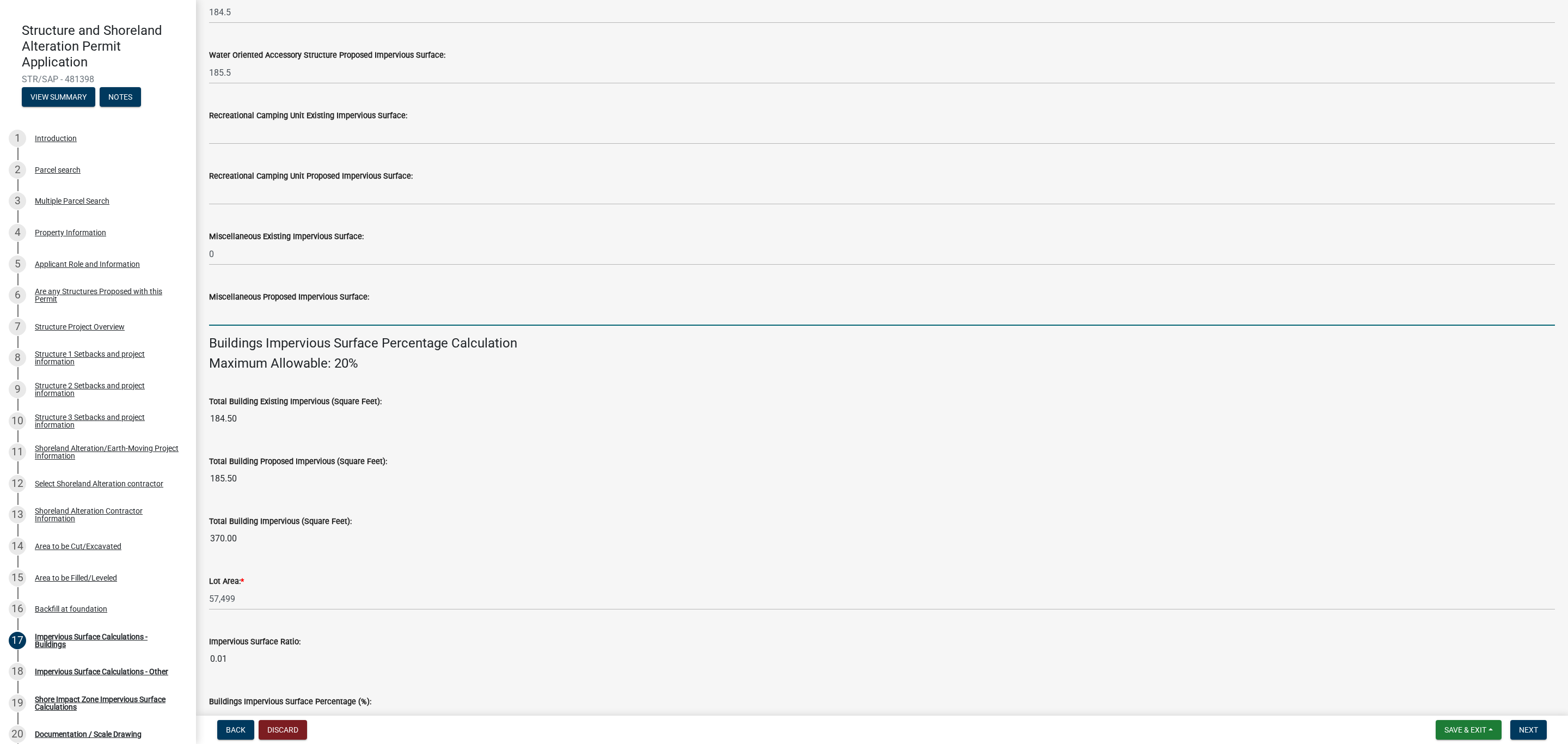
scroll to position [479, 0]
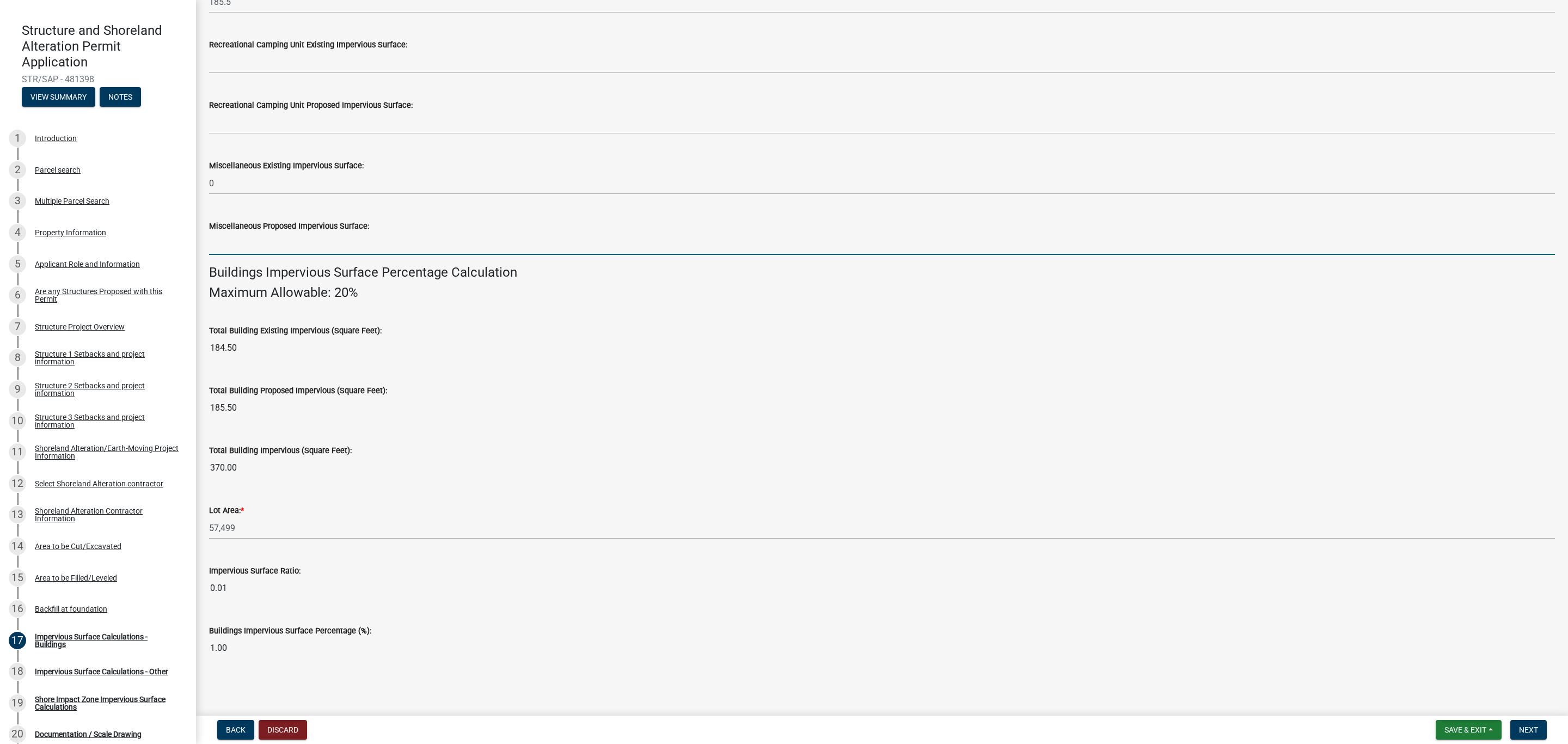
click at [278, 352] on input "184.50" at bounding box center [881, 348] width 1346 height 22
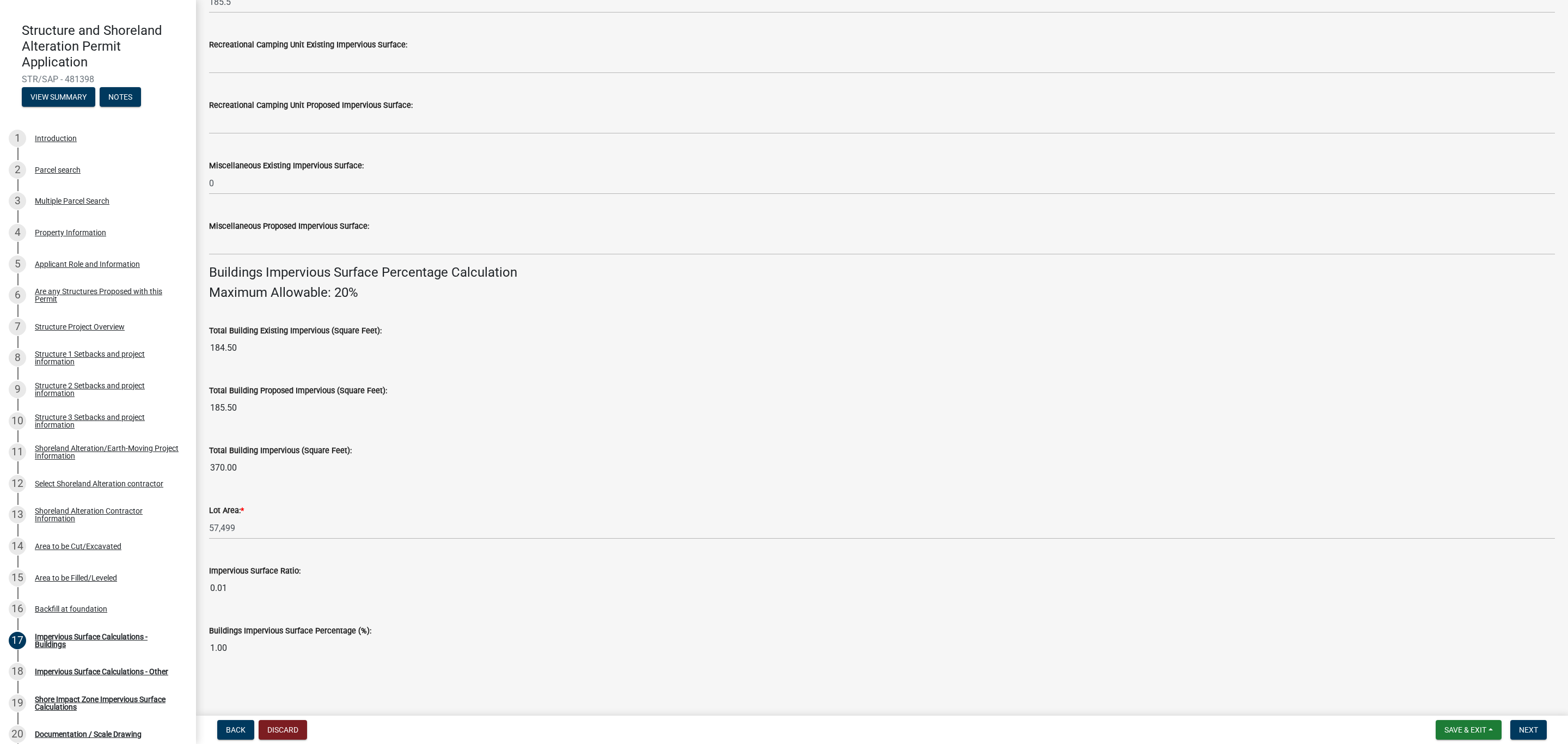
click at [281, 414] on input "185.50" at bounding box center [881, 408] width 1346 height 22
click at [290, 471] on input "370.00" at bounding box center [881, 468] width 1346 height 22
click at [245, 468] on input "370.00" at bounding box center [881, 468] width 1346 height 22
click at [253, 504] on div "Lot Area: *" at bounding box center [881, 510] width 1346 height 13
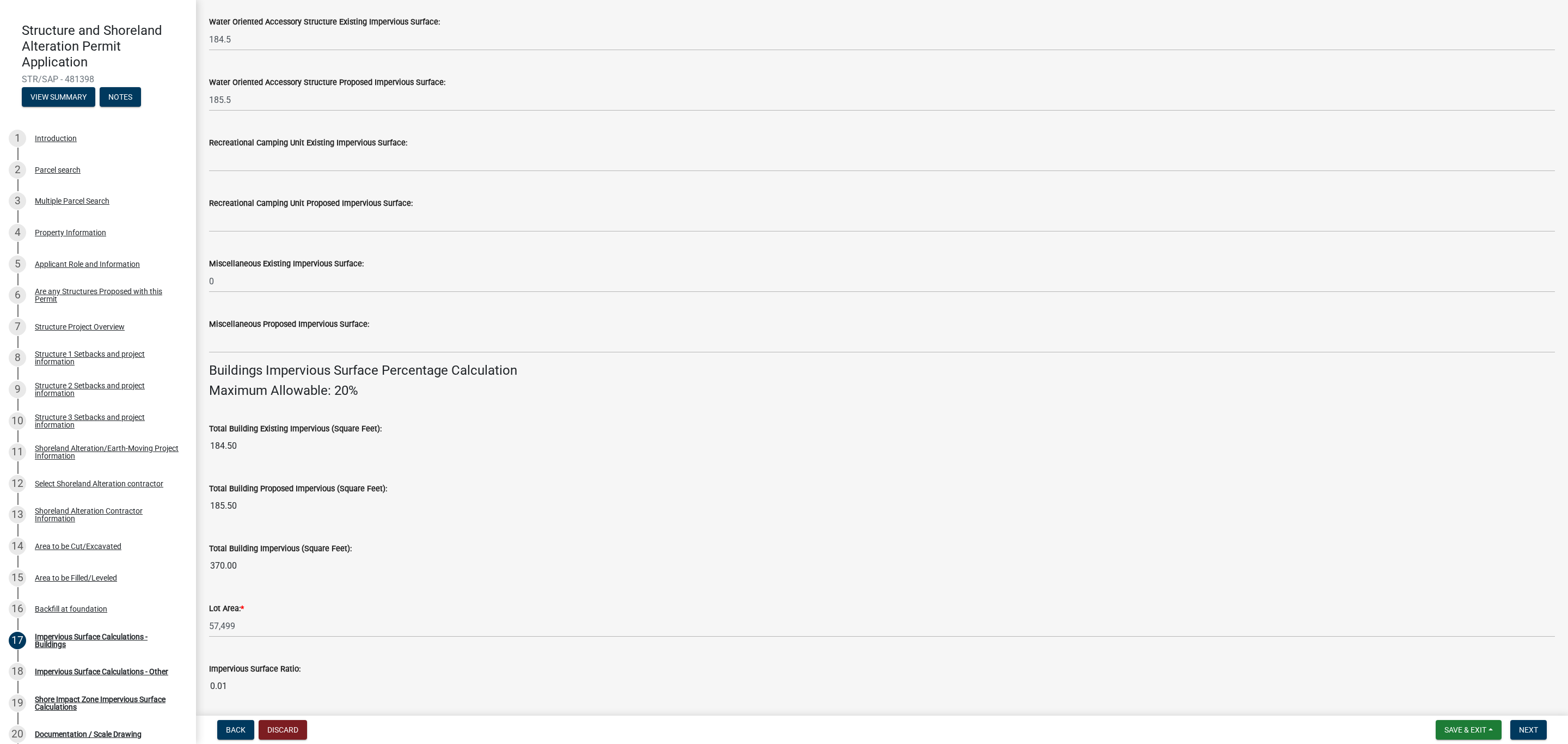
scroll to position [398, 0]
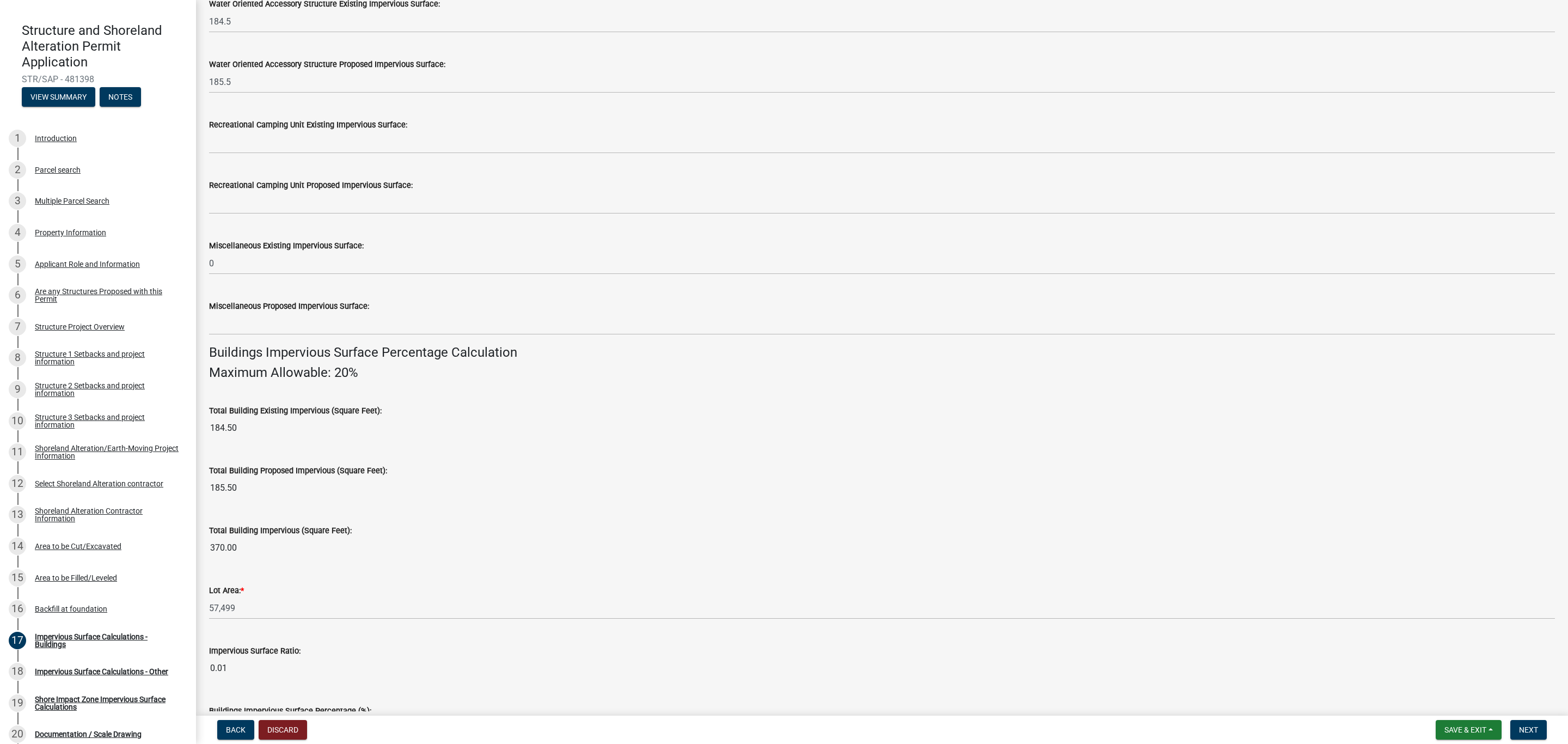
drag, startPoint x: 247, startPoint y: 489, endPoint x: 200, endPoint y: 489, distance: 47.0
click at [200, 489] on div "Impervious Surface Calculations - Buildings share Share Impervious Surface Buil…" at bounding box center [882, 187] width 1372 height 1144
click at [308, 512] on div "Total Building Impervious (Square Feet): 370.00" at bounding box center [881, 534] width 1346 height 50
click at [248, 477] on div "Total Building Proposed Impervious (Square Feet):" at bounding box center [881, 470] width 1346 height 13
click at [240, 490] on input "185.50" at bounding box center [881, 488] width 1346 height 22
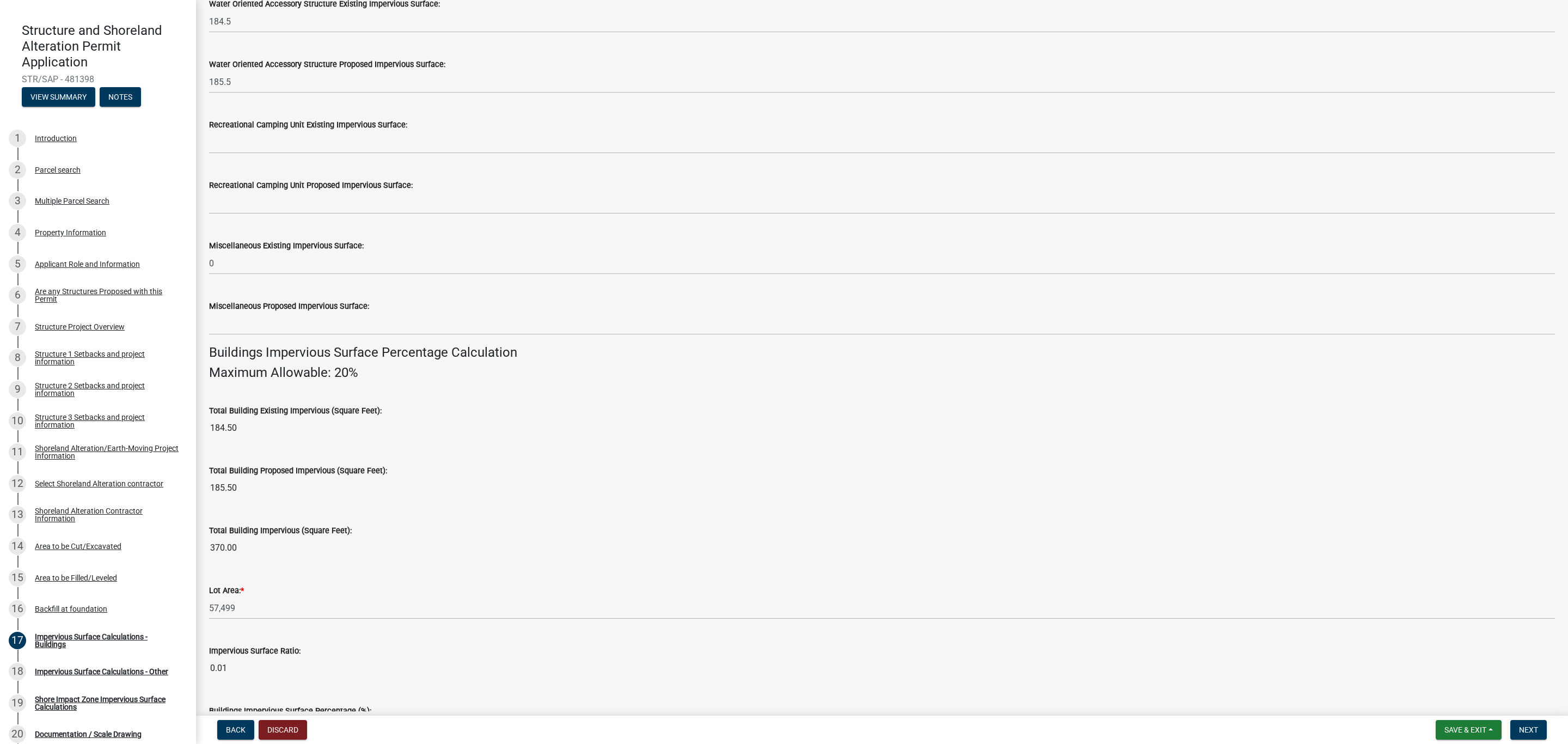
drag, startPoint x: 270, startPoint y: 587, endPoint x: 263, endPoint y: 587, distance: 7.0
click at [270, 586] on div "Lot Area: *" at bounding box center [881, 590] width 1346 height 13
click at [219, 556] on input "370.00" at bounding box center [881, 547] width 1346 height 22
drag, startPoint x: 239, startPoint y: 546, endPoint x: 199, endPoint y: 556, distance: 41.2
click at [199, 556] on div "Impervious Surface Calculations - Buildings share Share Impervious Surface Buil…" at bounding box center [882, 187] width 1372 height 1144
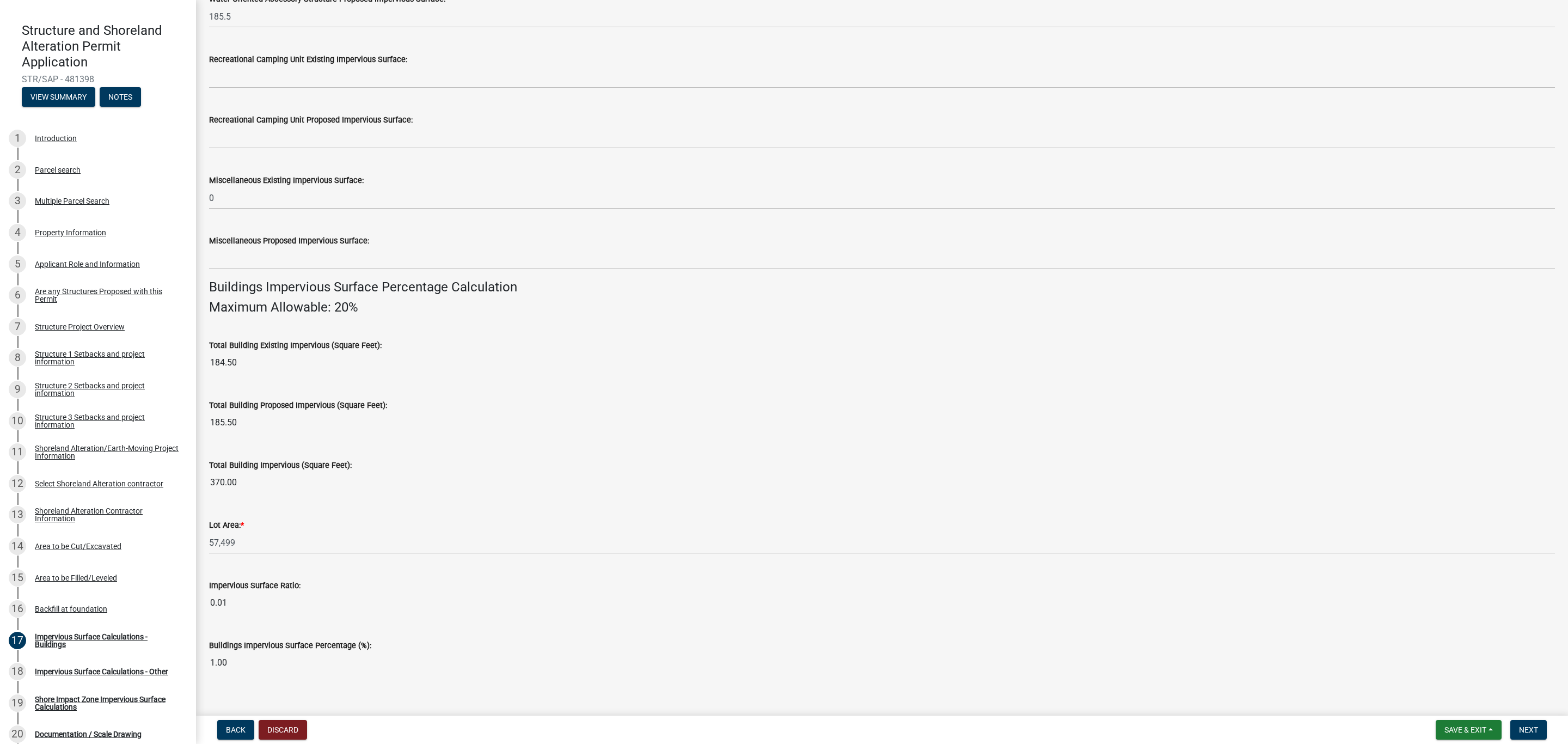
scroll to position [447, 0]
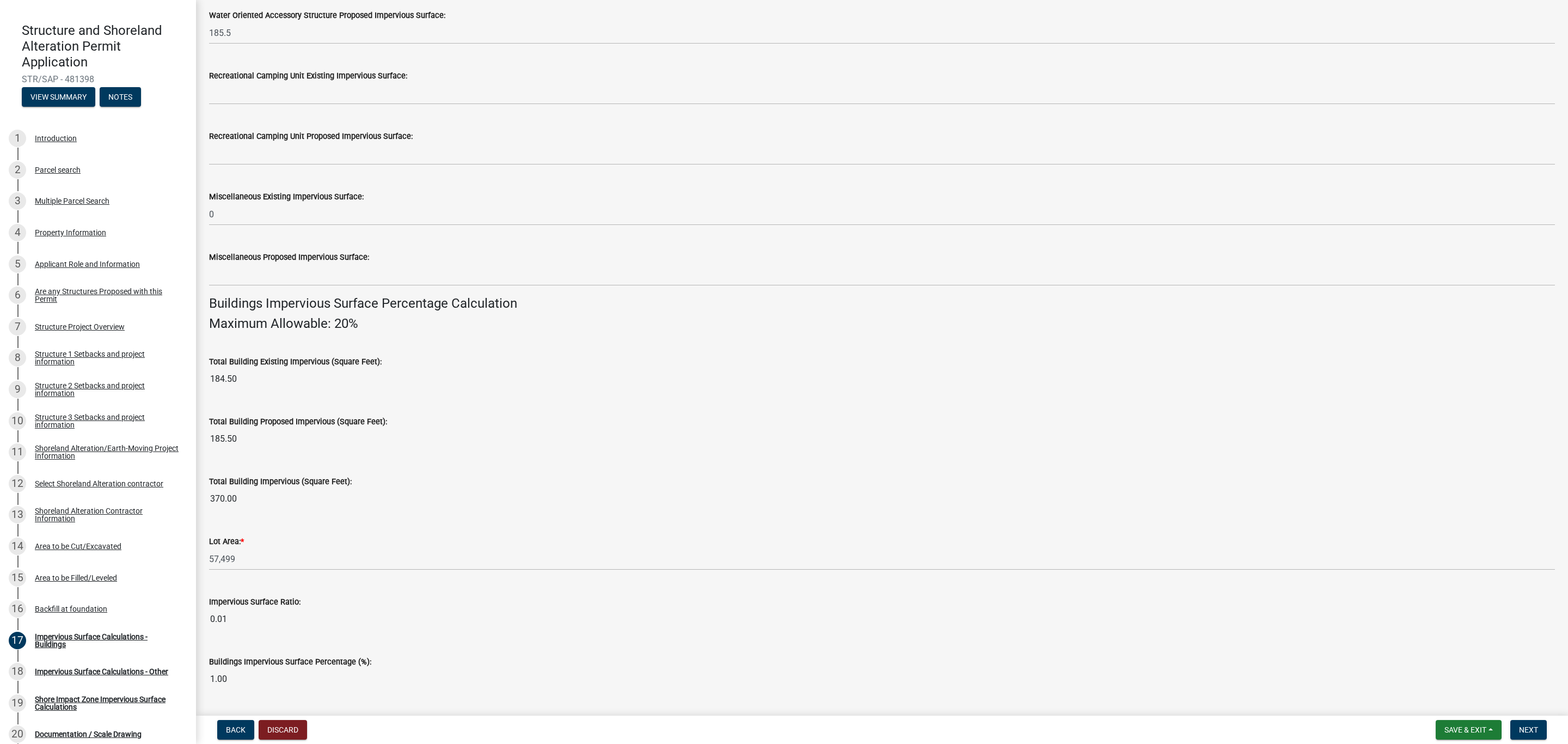
click at [536, 540] on div "Lot Area: *" at bounding box center [881, 541] width 1346 height 13
click at [240, 445] on input "185.50" at bounding box center [881, 438] width 1346 height 22
click at [240, 438] on input "185.50" at bounding box center [881, 438] width 1346 height 22
click at [245, 434] on input "185.50" at bounding box center [881, 438] width 1346 height 22
click at [247, 440] on input "185.50" at bounding box center [881, 438] width 1346 height 22
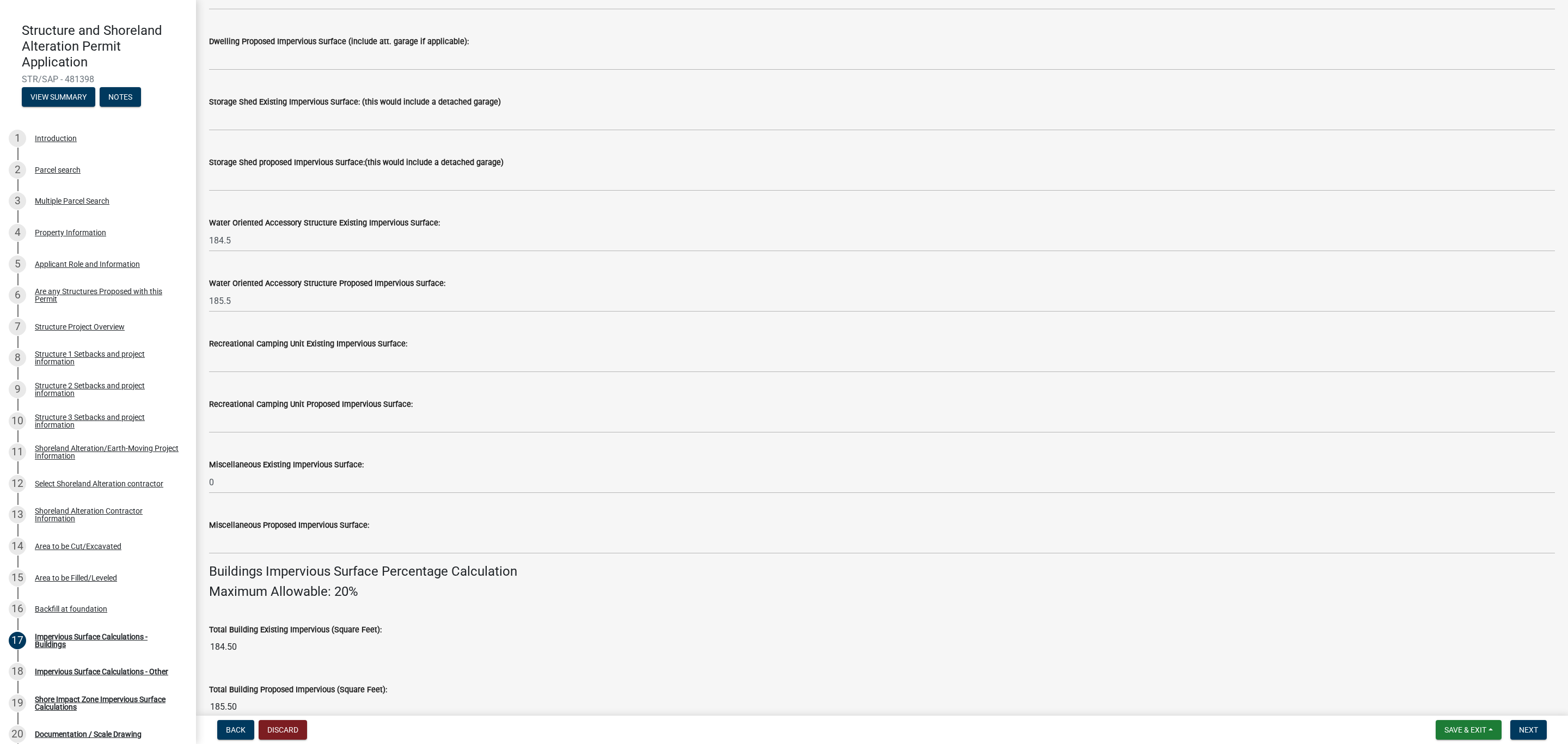
scroll to position [202, 0]
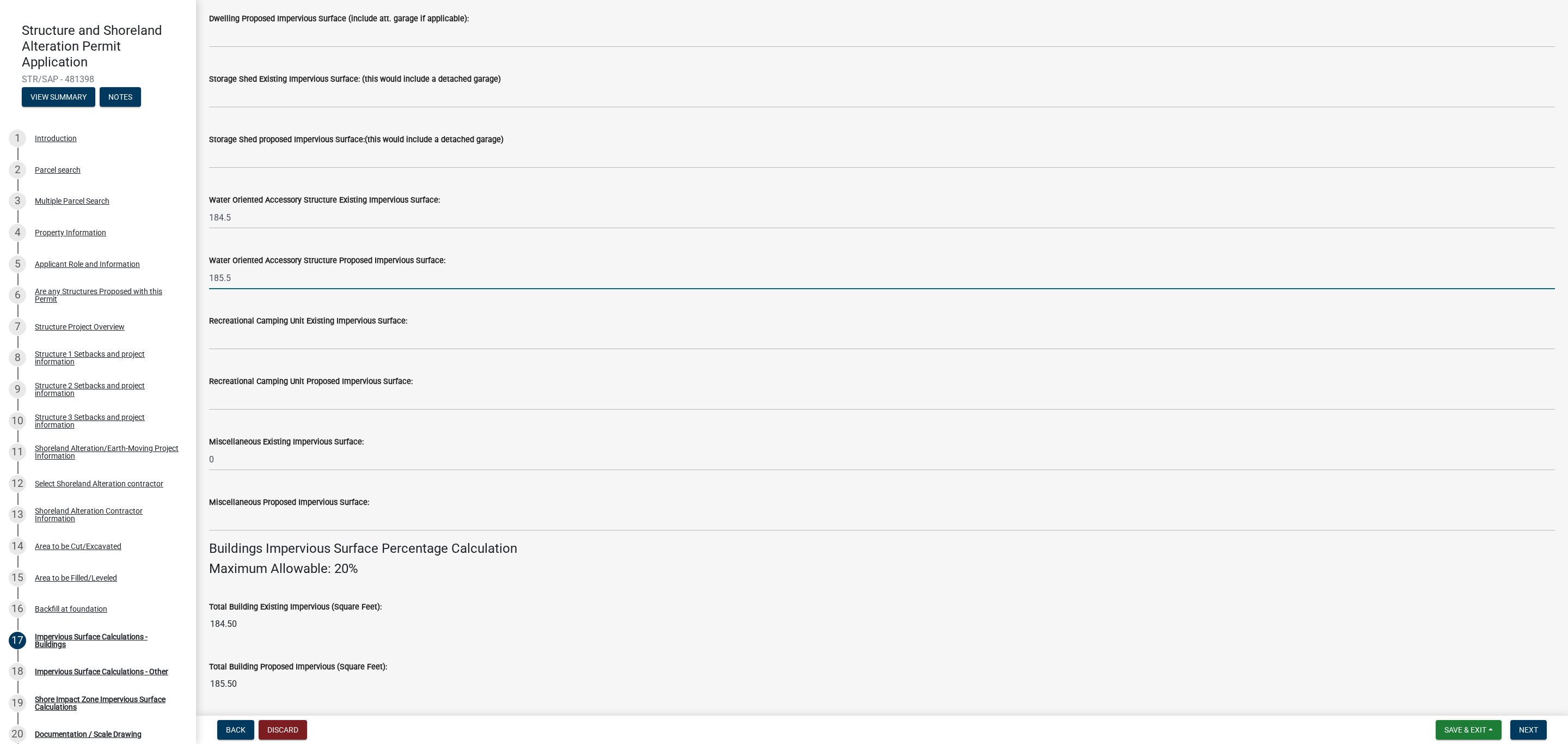
drag, startPoint x: 242, startPoint y: 281, endPoint x: 208, endPoint y: 275, distance: 34.5
click at [208, 275] on div "Water Oriented Accessory Structure Proposed Impervious Surface: 185.5" at bounding box center [882, 264] width 1362 height 51
drag, startPoint x: 322, startPoint y: 278, endPoint x: 309, endPoint y: 323, distance: 46.8
click at [322, 281] on input "0" at bounding box center [881, 278] width 1346 height 22
type input "0"
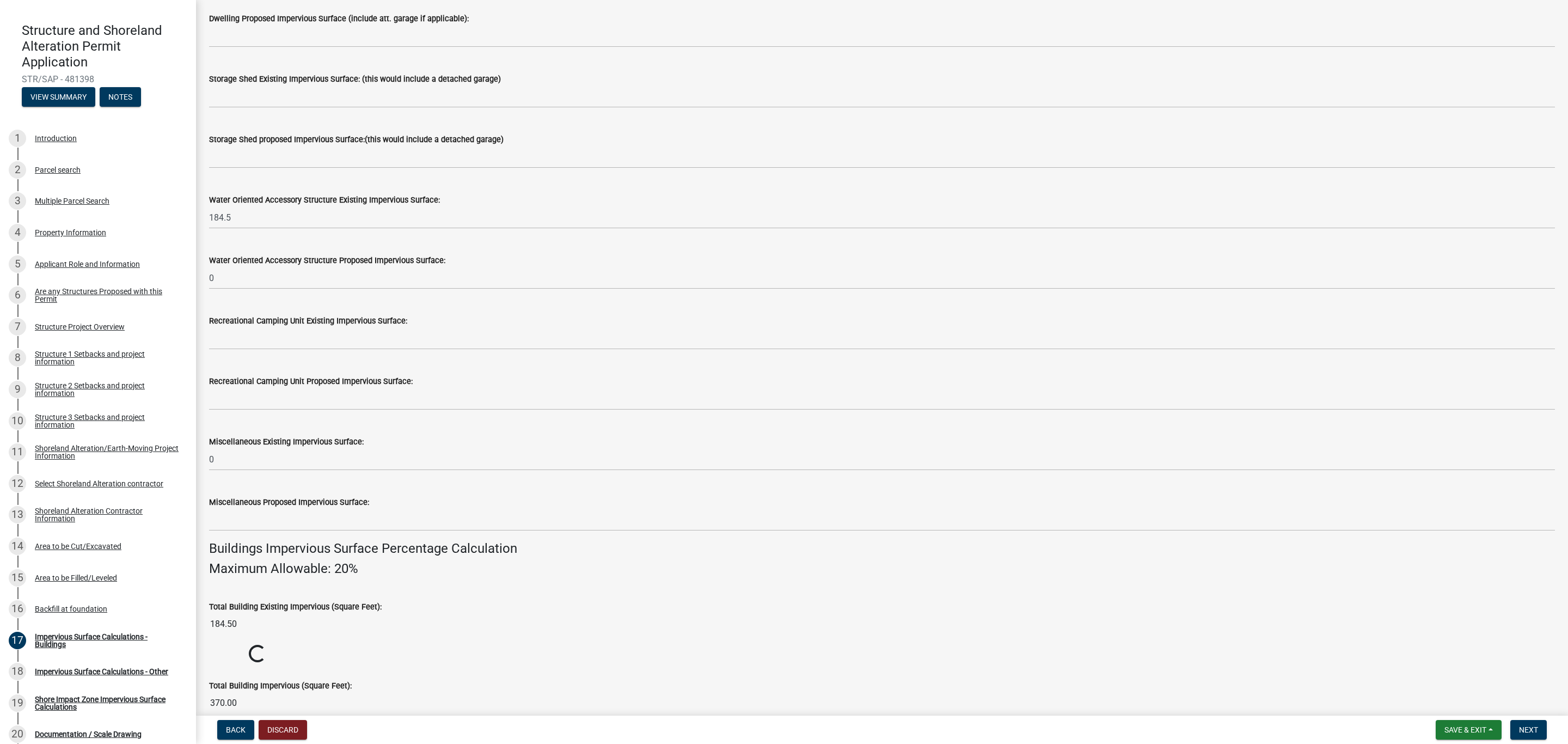
click at [309, 322] on label "Recreational Camping Unit Existing Impervious Surface:" at bounding box center [308, 321] width 198 height 7
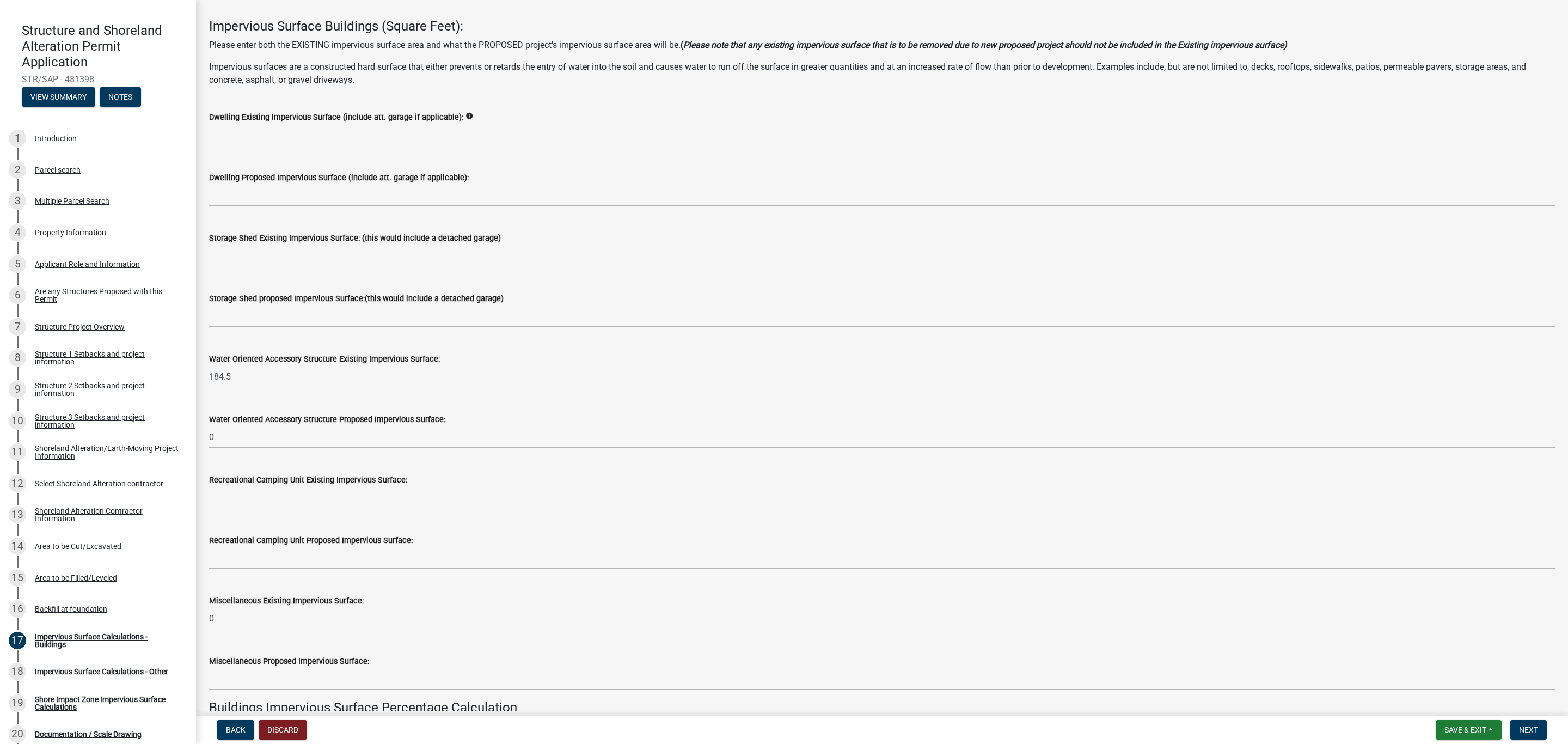
scroll to position [0, 0]
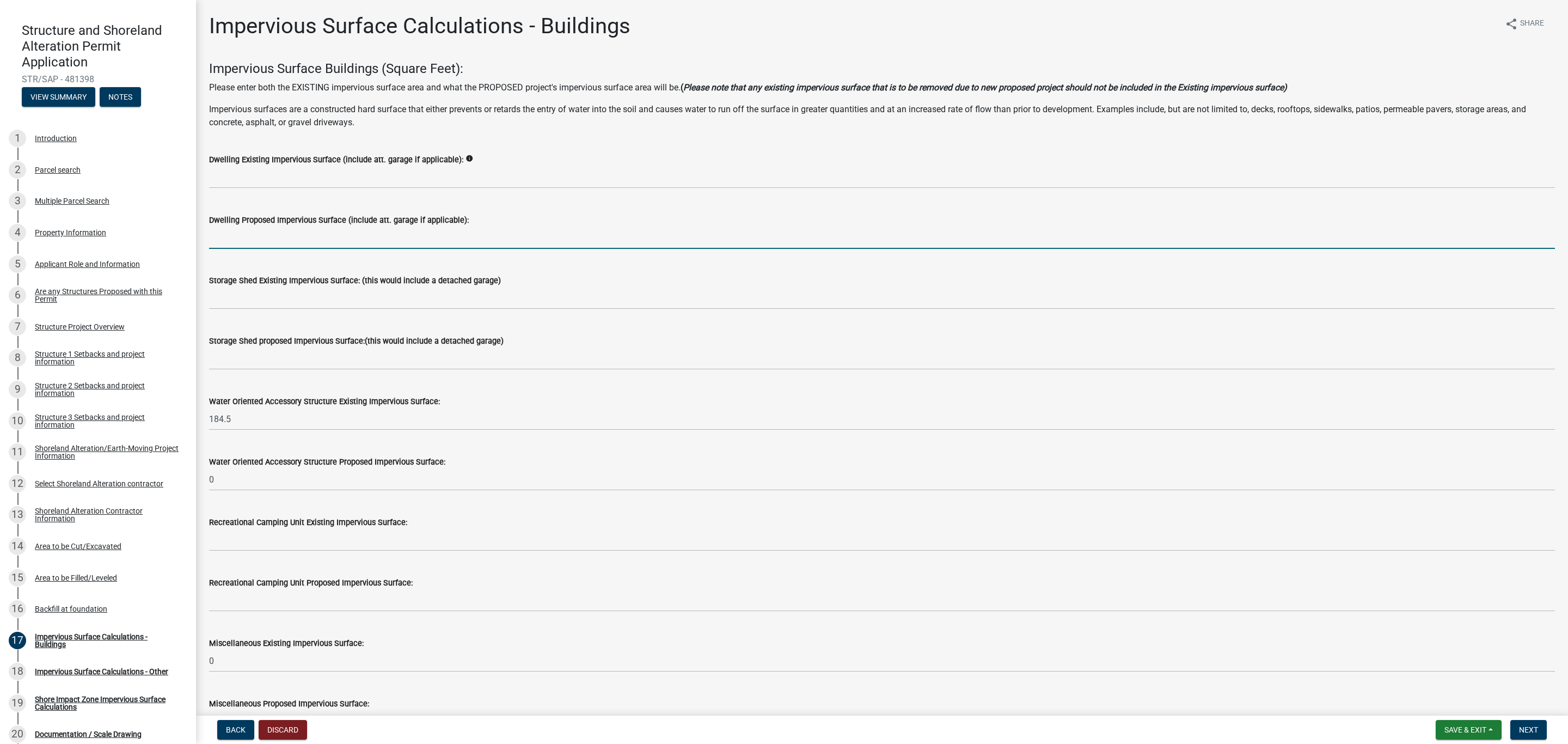
click at [302, 232] on input "text" at bounding box center [881, 237] width 1346 height 22
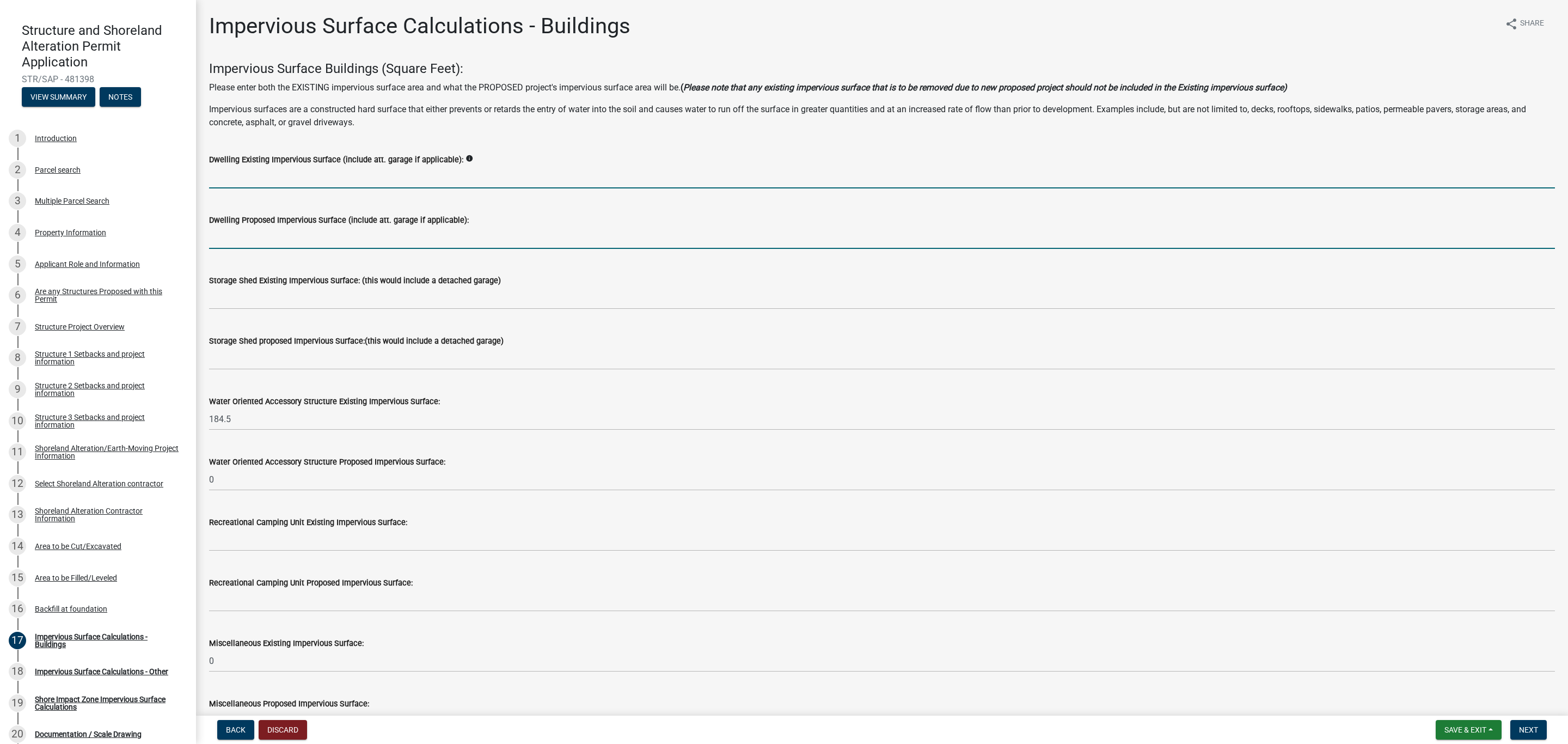
click at [292, 176] on input "text" at bounding box center [881, 177] width 1346 height 22
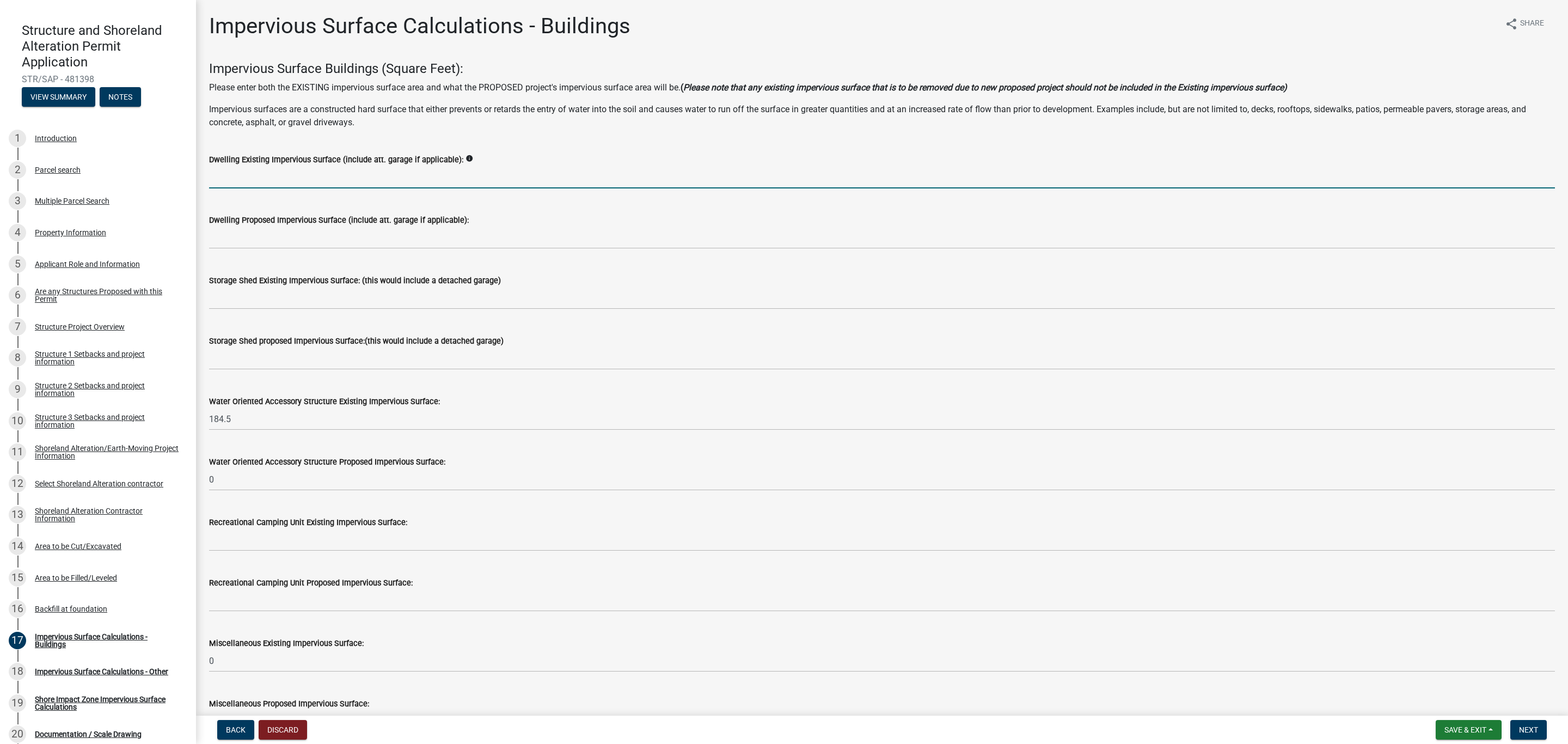
click at [255, 176] on input "text" at bounding box center [881, 177] width 1346 height 22
click at [256, 174] on input "text" at bounding box center [881, 177] width 1346 height 22
click at [295, 171] on input "text" at bounding box center [881, 177] width 1346 height 22
click at [226, 171] on input "text" at bounding box center [881, 177] width 1346 height 22
click at [227, 175] on input "text" at bounding box center [881, 177] width 1346 height 22
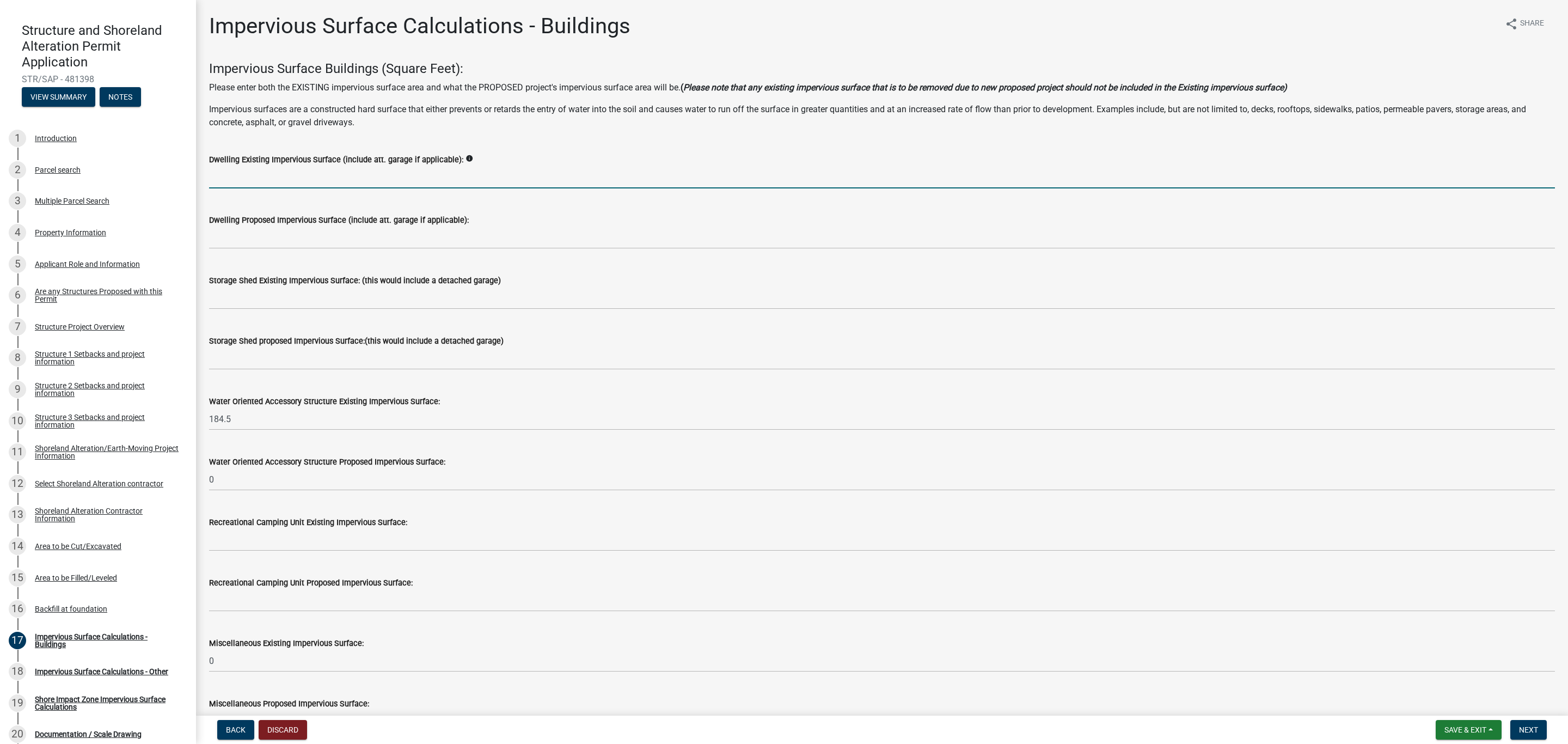
click at [227, 175] on input "text" at bounding box center [881, 177] width 1346 height 22
type input "996"
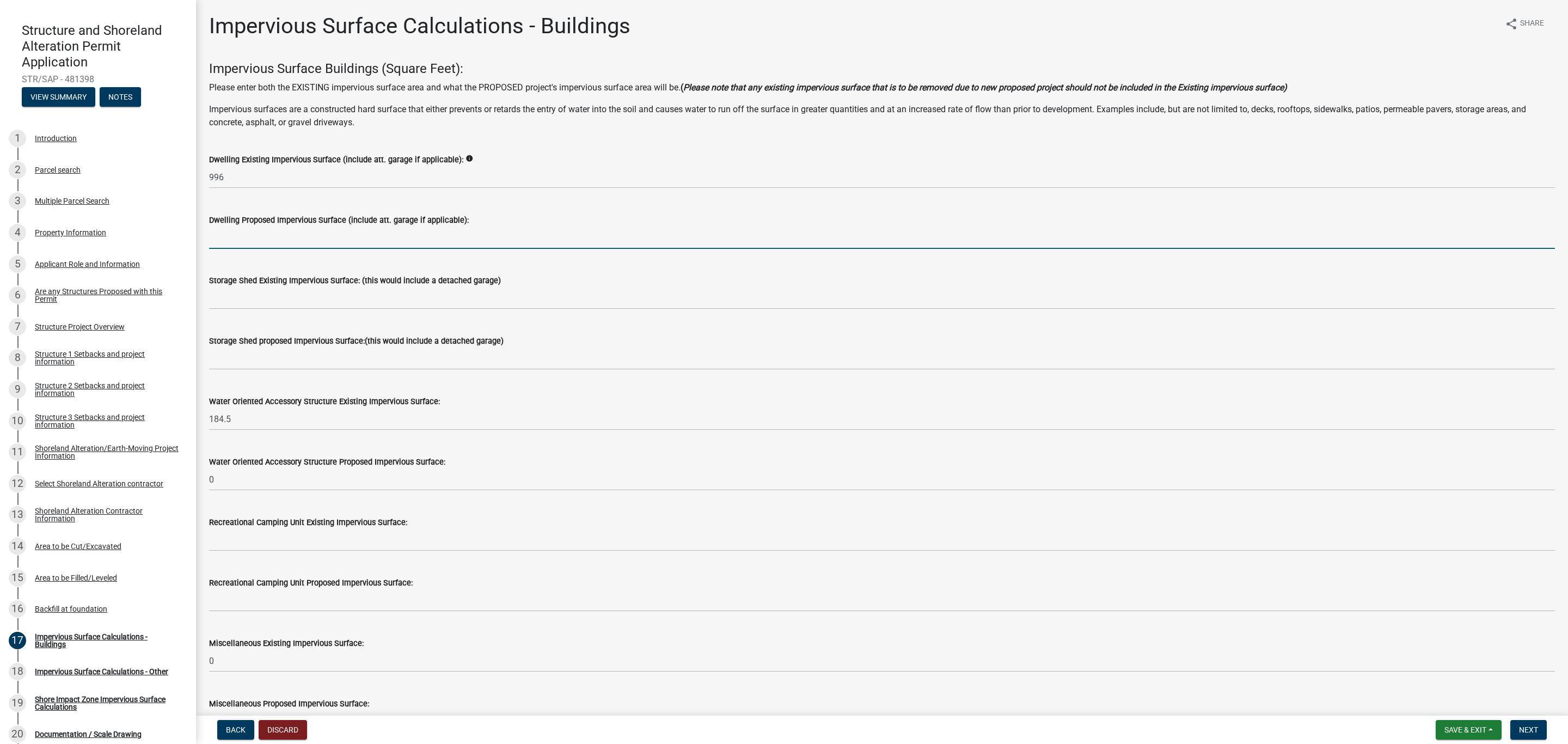
click at [252, 232] on input "text" at bounding box center [881, 237] width 1346 height 22
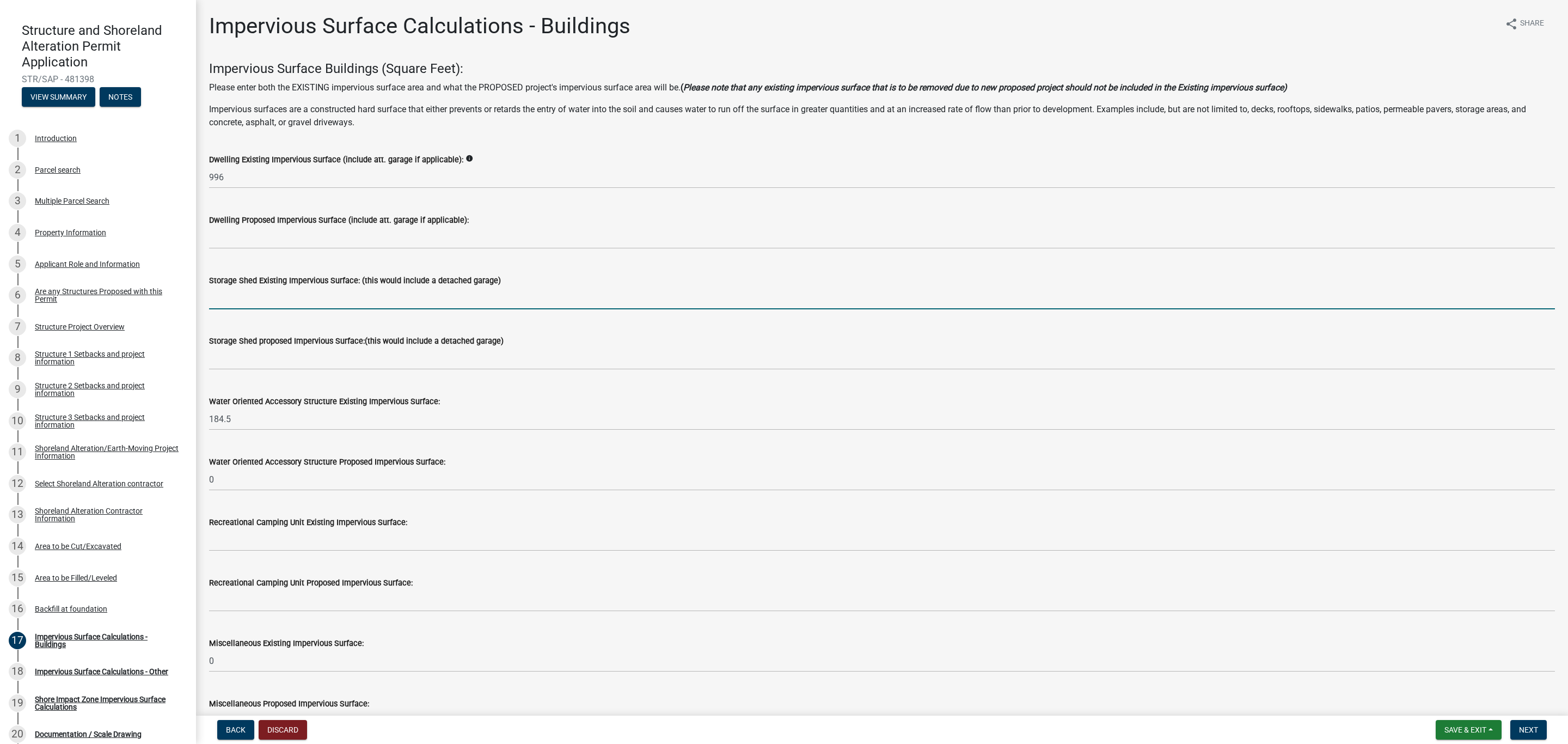
click at [235, 301] on input "text" at bounding box center [881, 298] width 1346 height 22
click at [234, 294] on input "text" at bounding box center [881, 298] width 1346 height 22
click at [402, 296] on input "1170" at bounding box center [881, 298] width 1346 height 22
type input "1170"
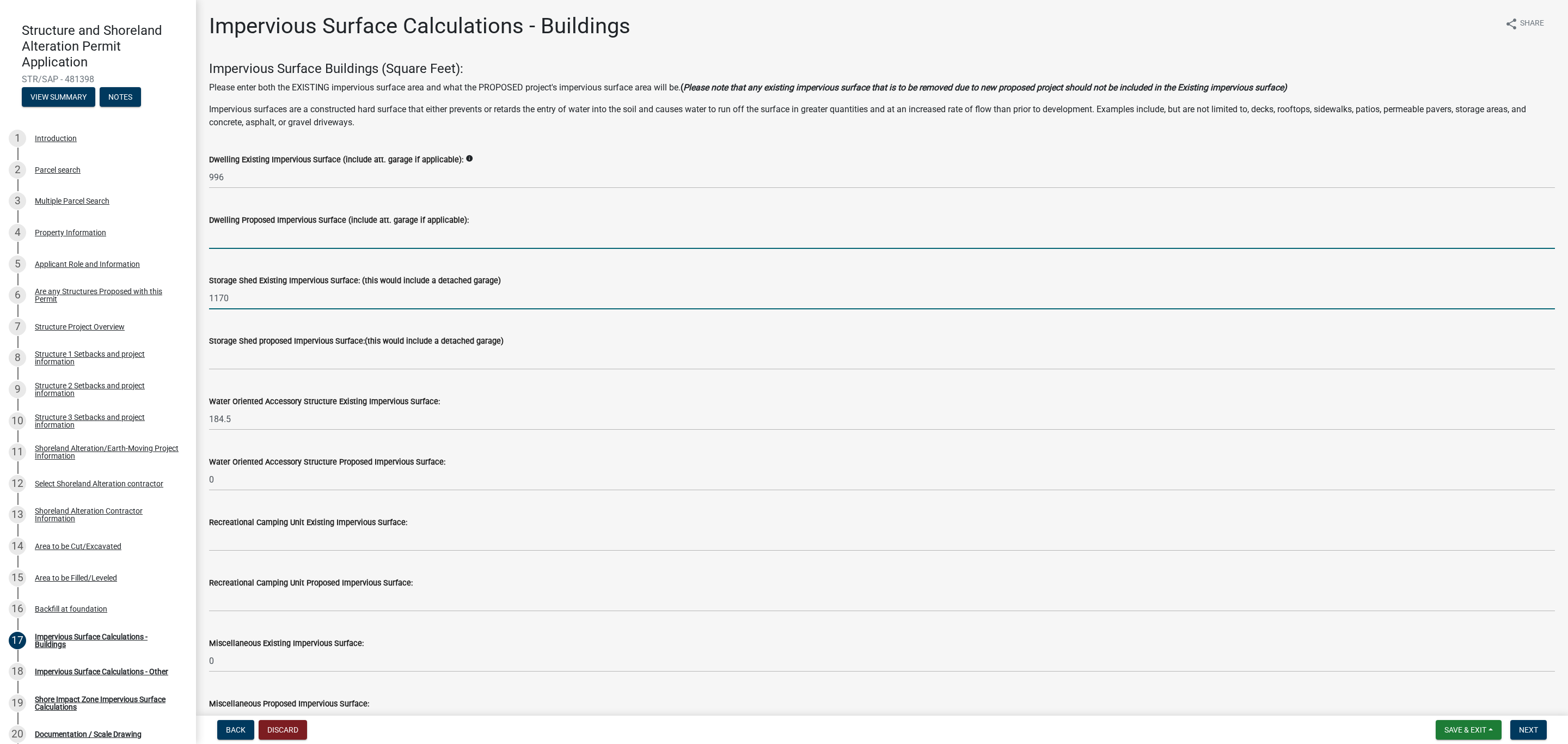
click at [359, 242] on input "text" at bounding box center [881, 237] width 1346 height 22
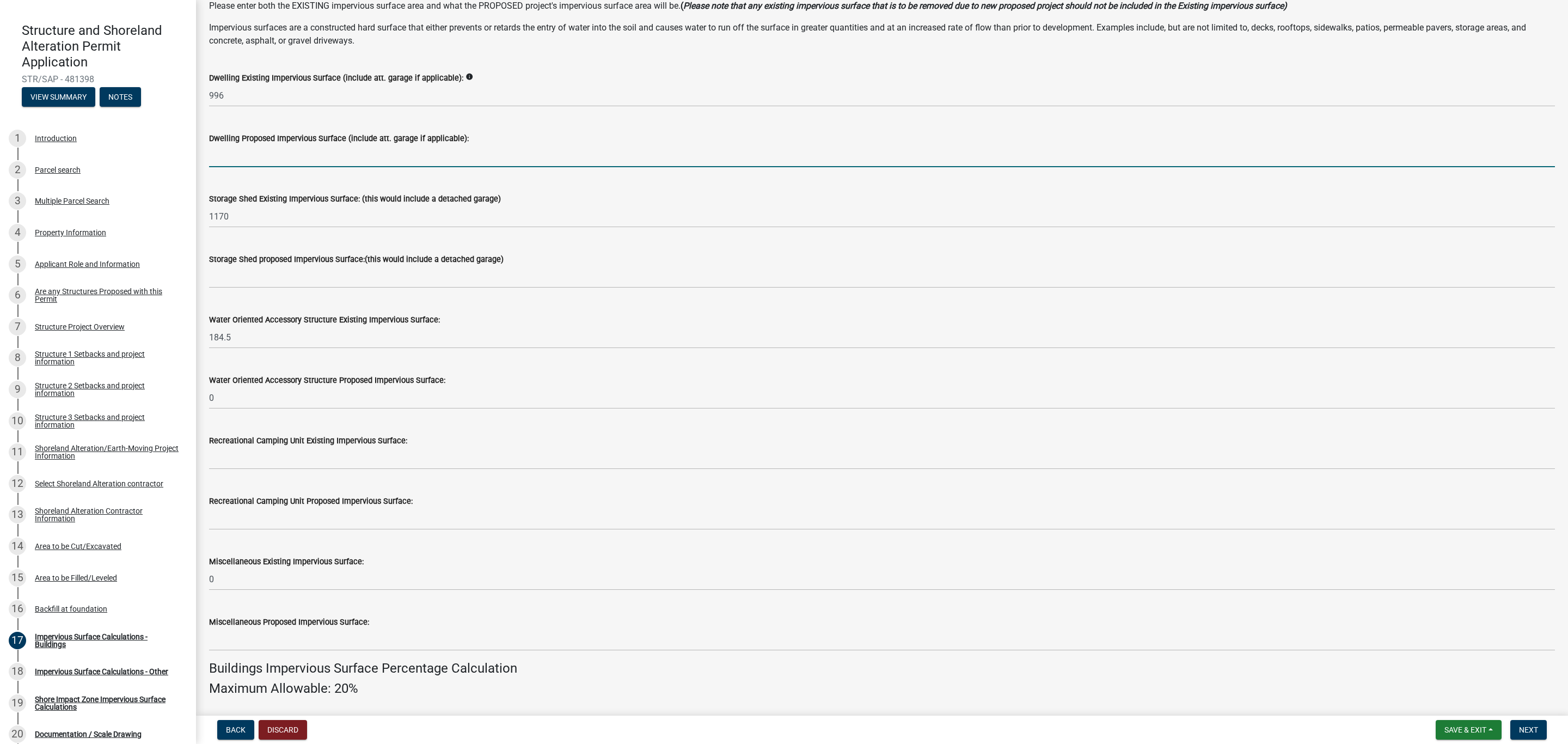
scroll to position [163, 0]
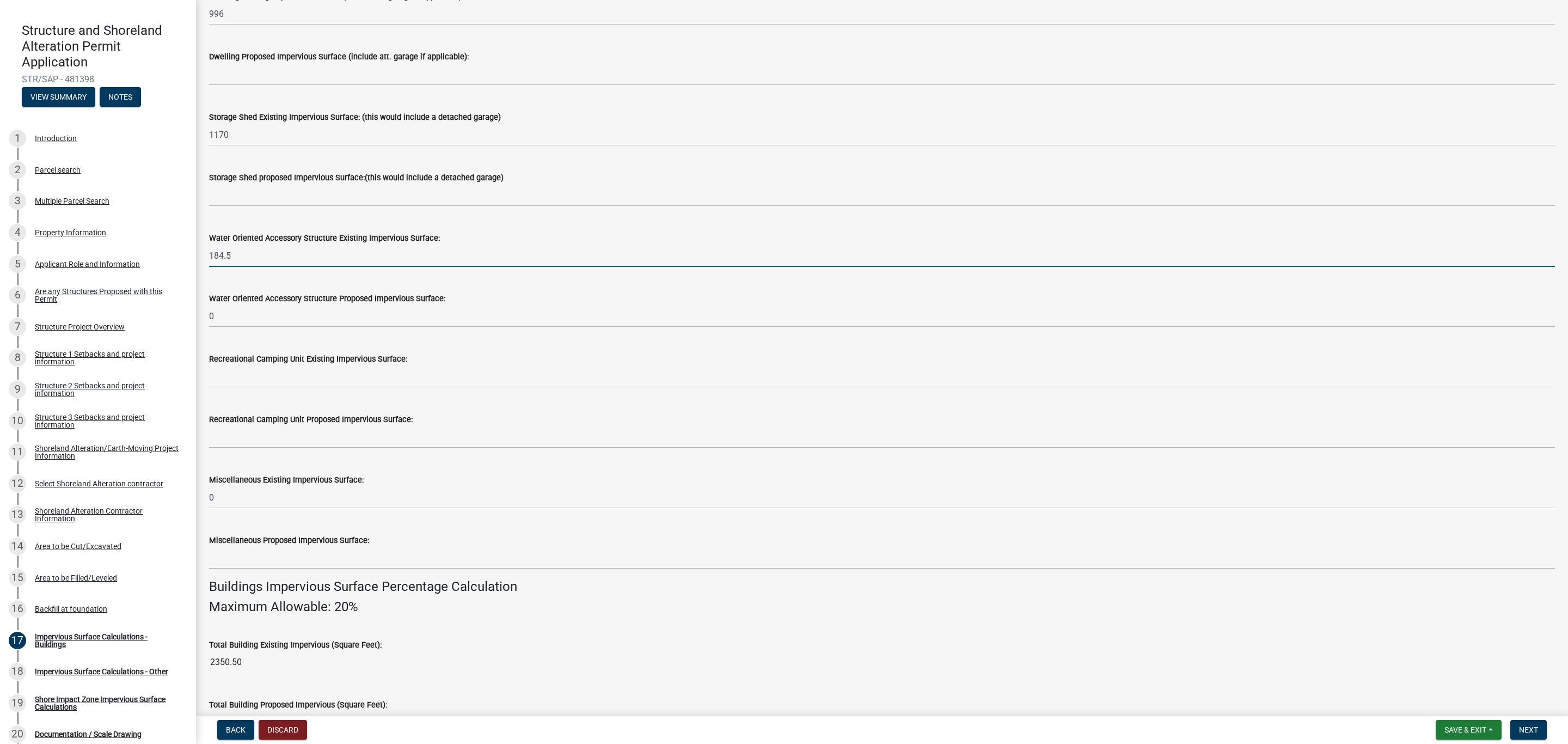
click at [276, 252] on input "184.5" at bounding box center [881, 255] width 1346 height 22
click at [257, 260] on input "184.5" at bounding box center [881, 255] width 1346 height 22
click at [240, 258] on input "184.5" at bounding box center [881, 255] width 1346 height 22
drag, startPoint x: 237, startPoint y: 265, endPoint x: 203, endPoint y: 262, distance: 34.1
click at [203, 262] on div "Water Oriented Accessory Structure Existing Impervious Surface: 184.5" at bounding box center [882, 242] width 1362 height 51
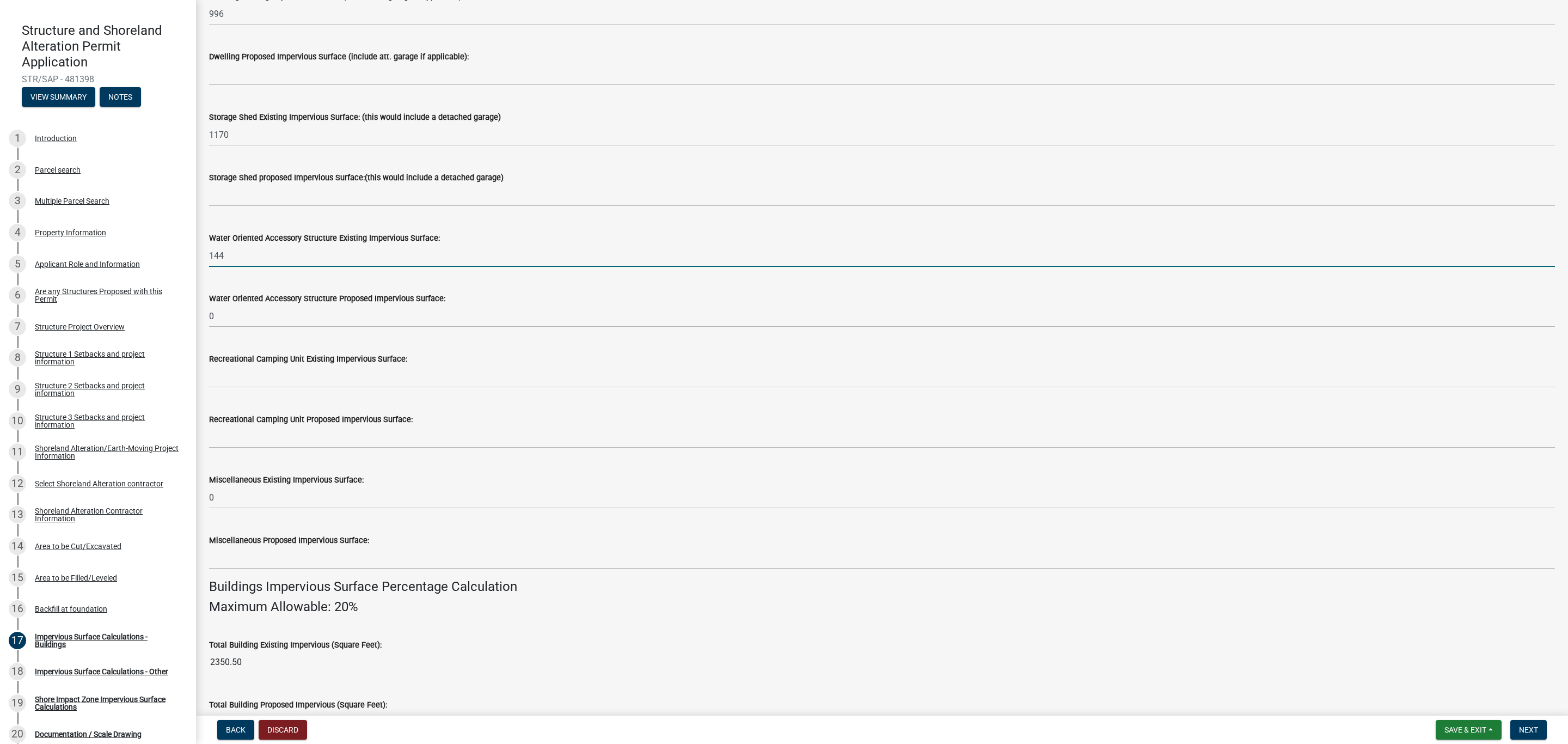
type input "144"
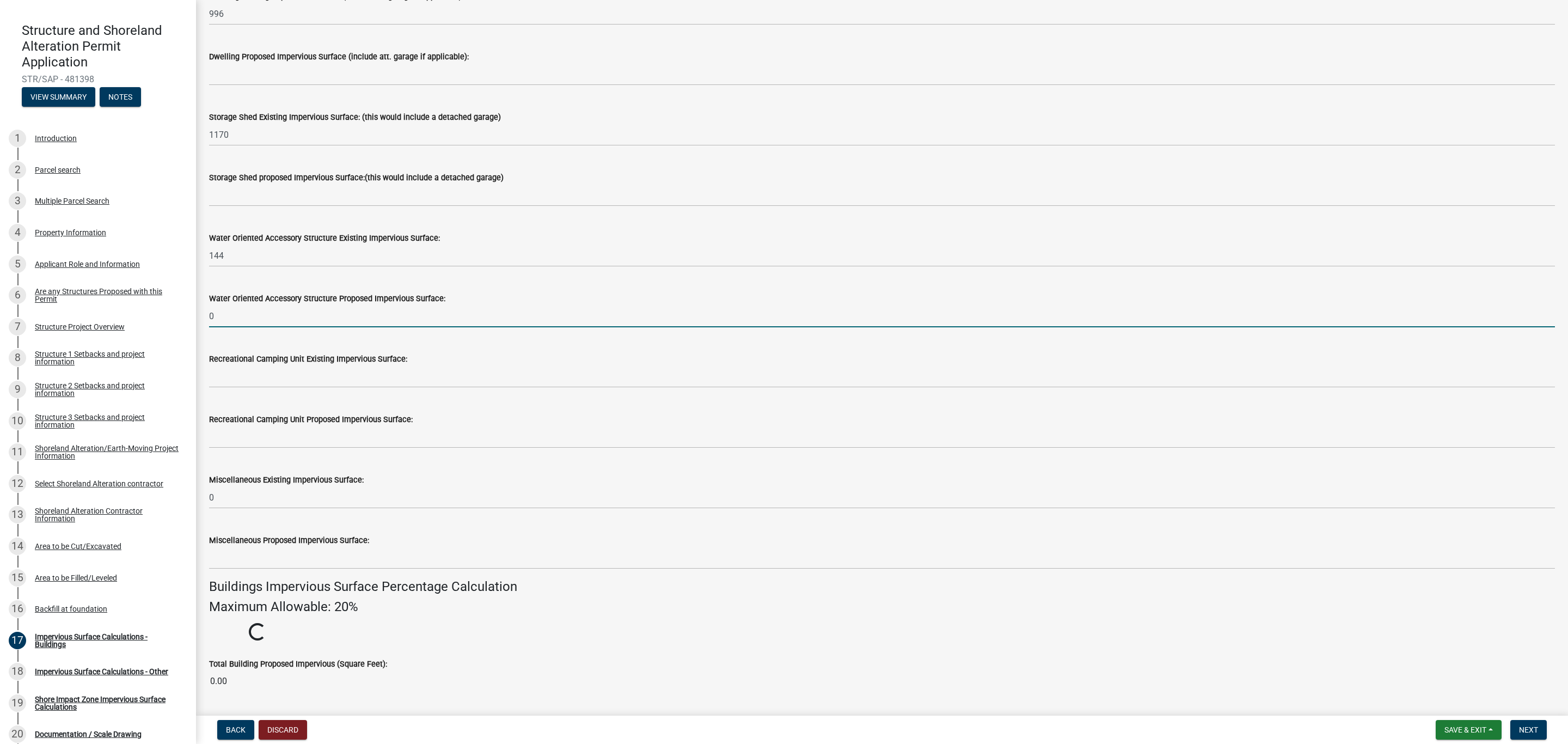
click at [244, 311] on input "0" at bounding box center [881, 316] width 1346 height 22
click at [234, 319] on input "0" at bounding box center [881, 316] width 1346 height 22
drag, startPoint x: 214, startPoint y: 317, endPoint x: 203, endPoint y: 317, distance: 11.0
click at [203, 317] on div "Water Oriented Accessory Structure Proposed Impervious Surface: 0" at bounding box center [882, 302] width 1362 height 51
click at [227, 485] on div "Miscellaneous Existing Impervious Surface:" at bounding box center [881, 479] width 1346 height 13
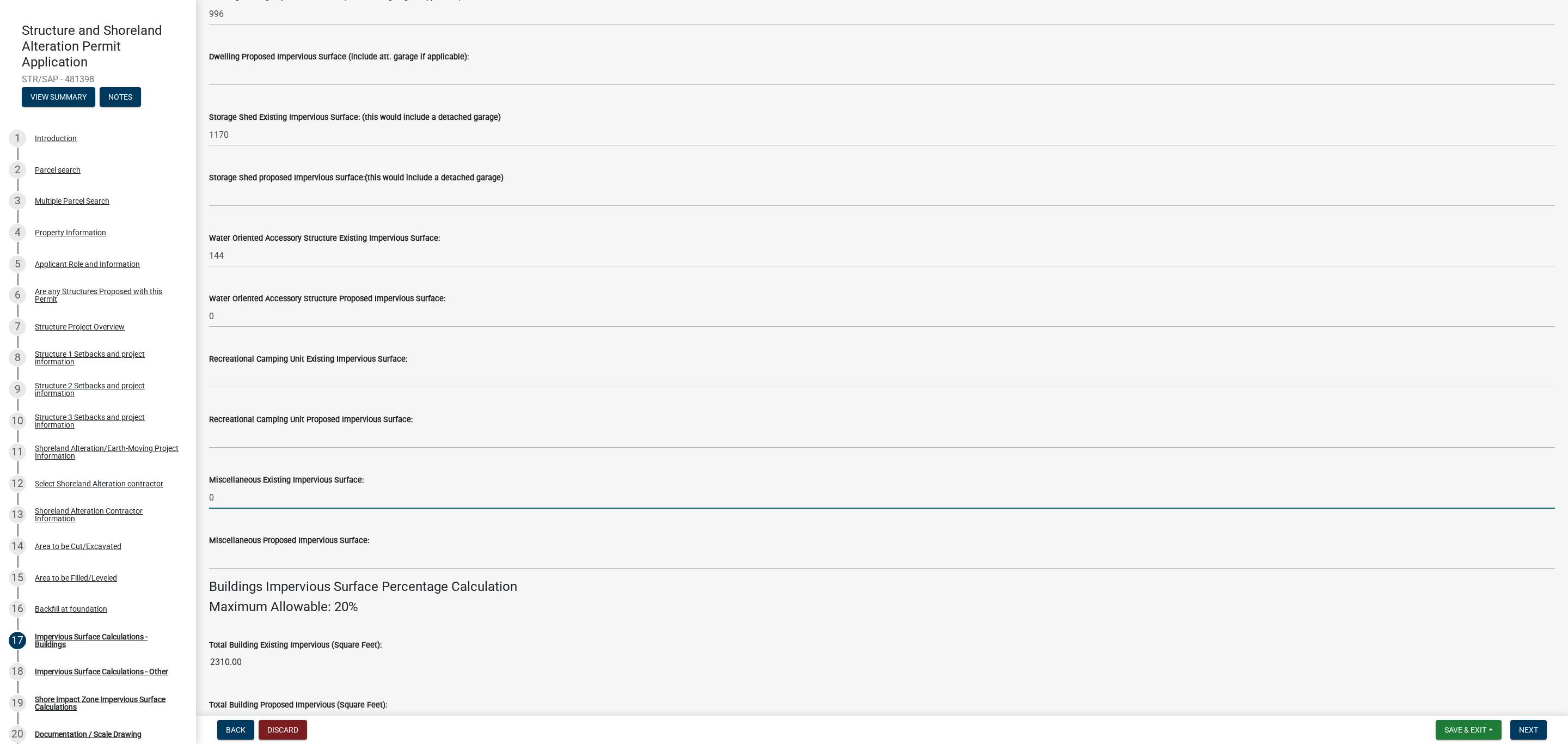
click at [212, 505] on input "0" at bounding box center [881, 498] width 1346 height 22
drag, startPoint x: 224, startPoint y: 499, endPoint x: 203, endPoint y: 504, distance: 21.6
click at [203, 504] on div "Miscellaneous Existing Impervious Surface: 0" at bounding box center [882, 484] width 1362 height 51
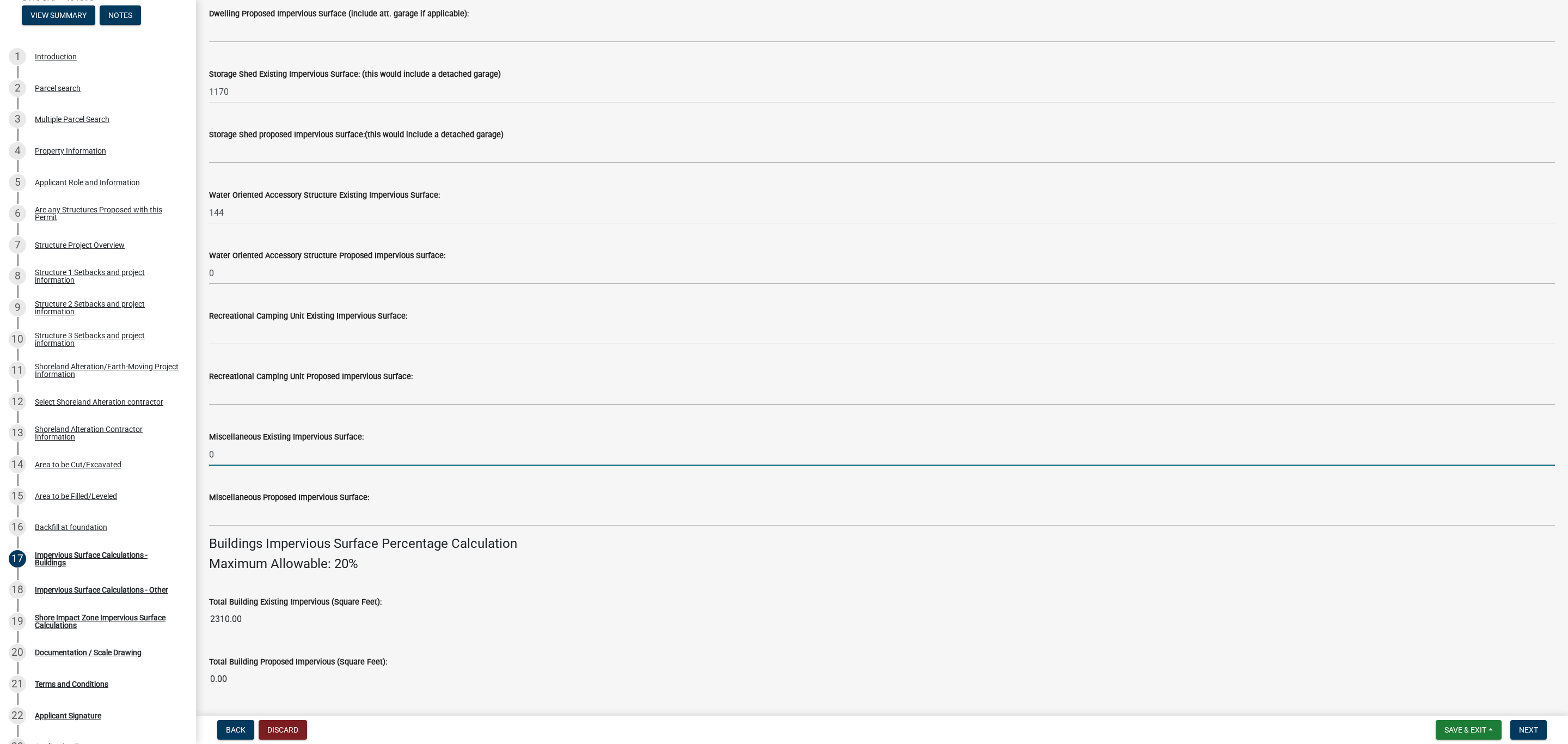
scroll to position [245, 0]
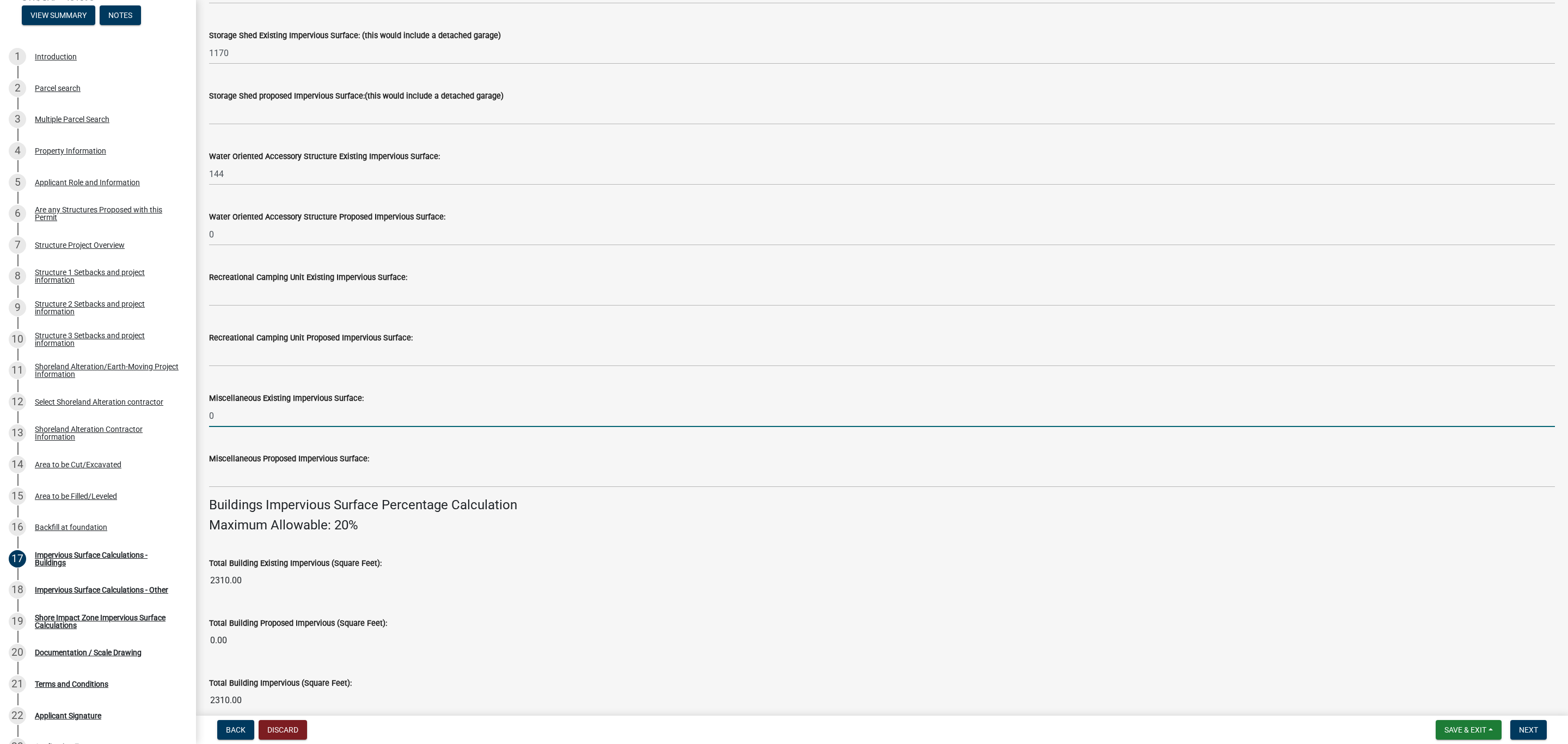
click at [250, 423] on input "0" at bounding box center [881, 416] width 1346 height 22
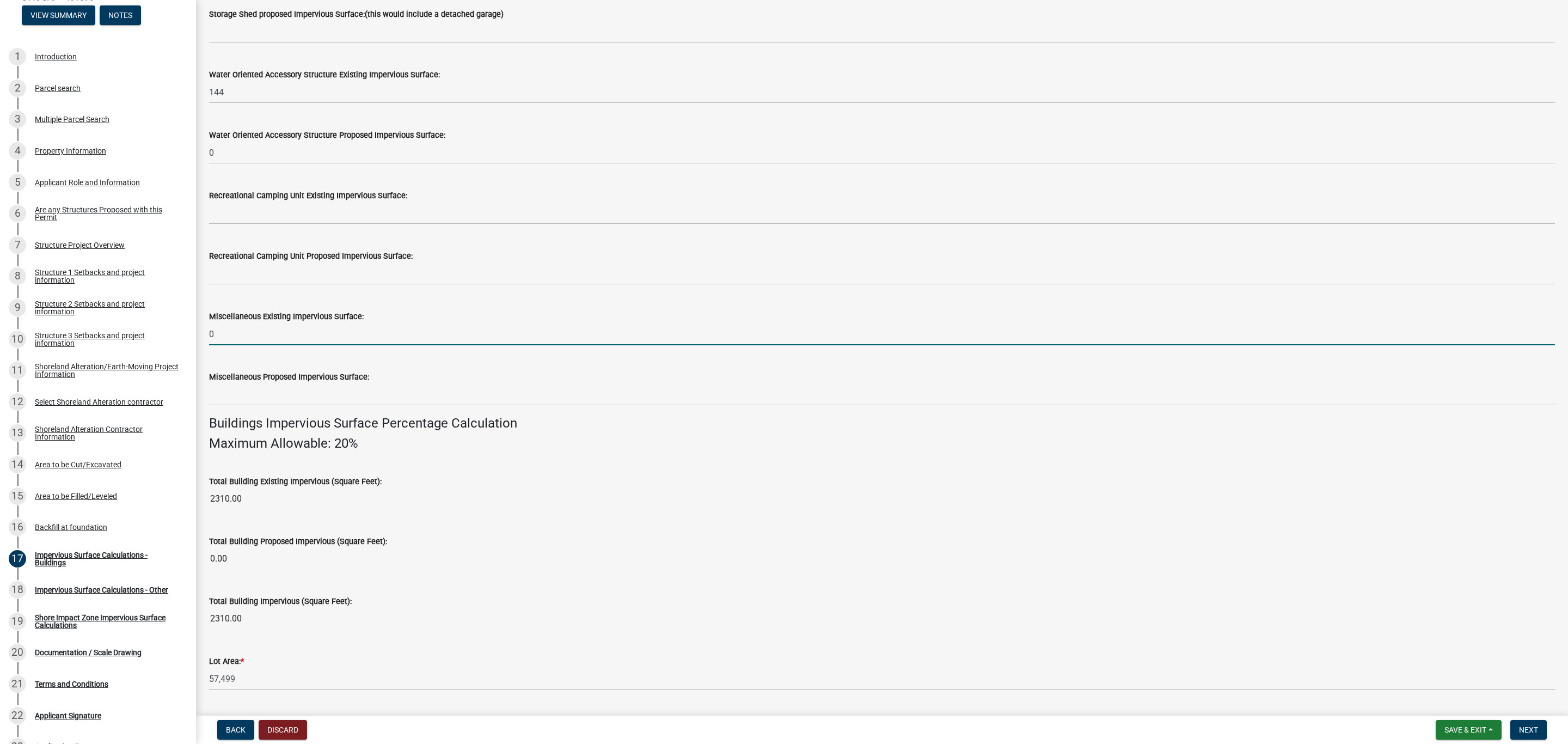
click at [229, 335] on input "0" at bounding box center [881, 334] width 1346 height 22
drag, startPoint x: 219, startPoint y: 336, endPoint x: 203, endPoint y: 333, distance: 16.3
click at [203, 333] on div "Miscellaneous Existing Impervious Surface: 0" at bounding box center [882, 320] width 1362 height 51
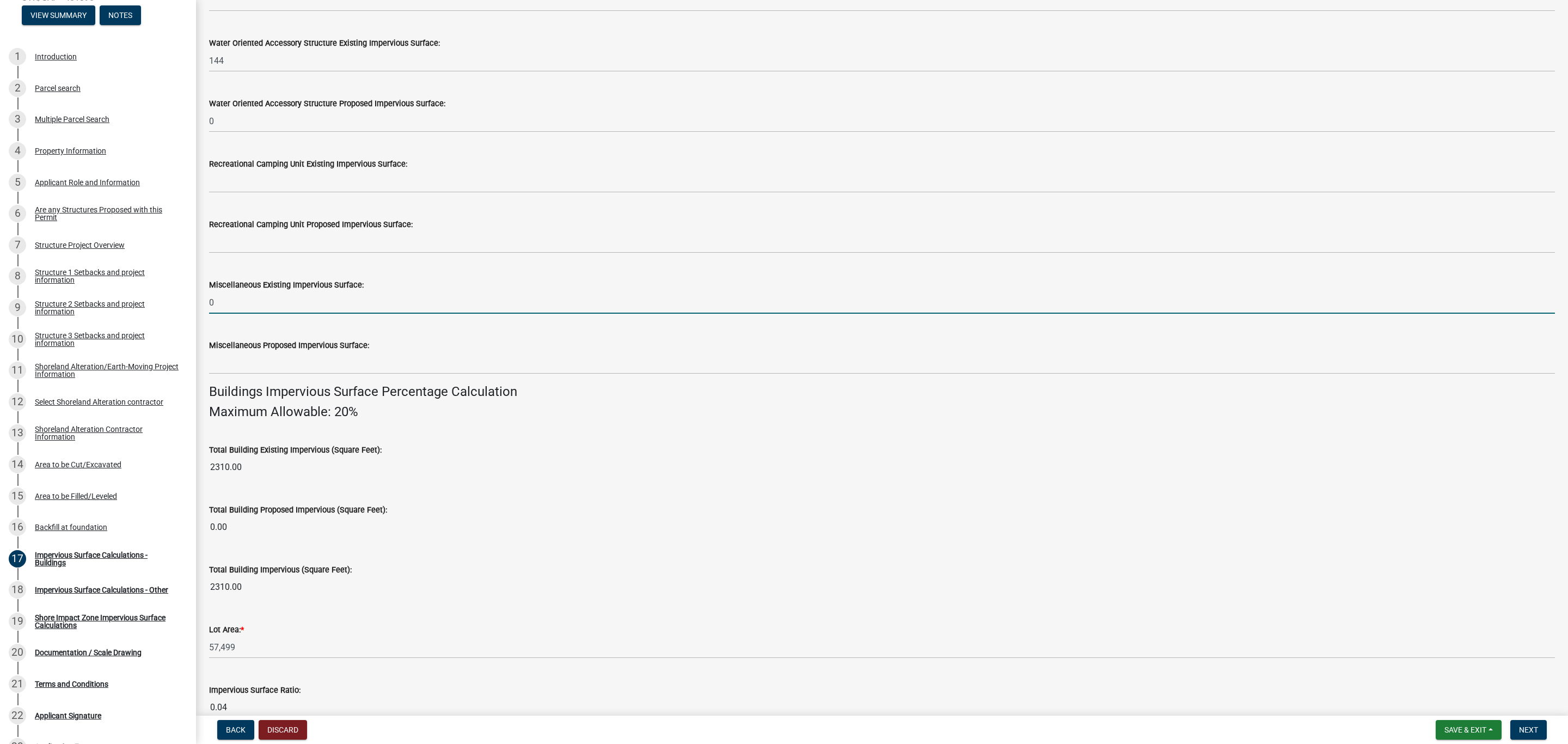
scroll to position [234, 0]
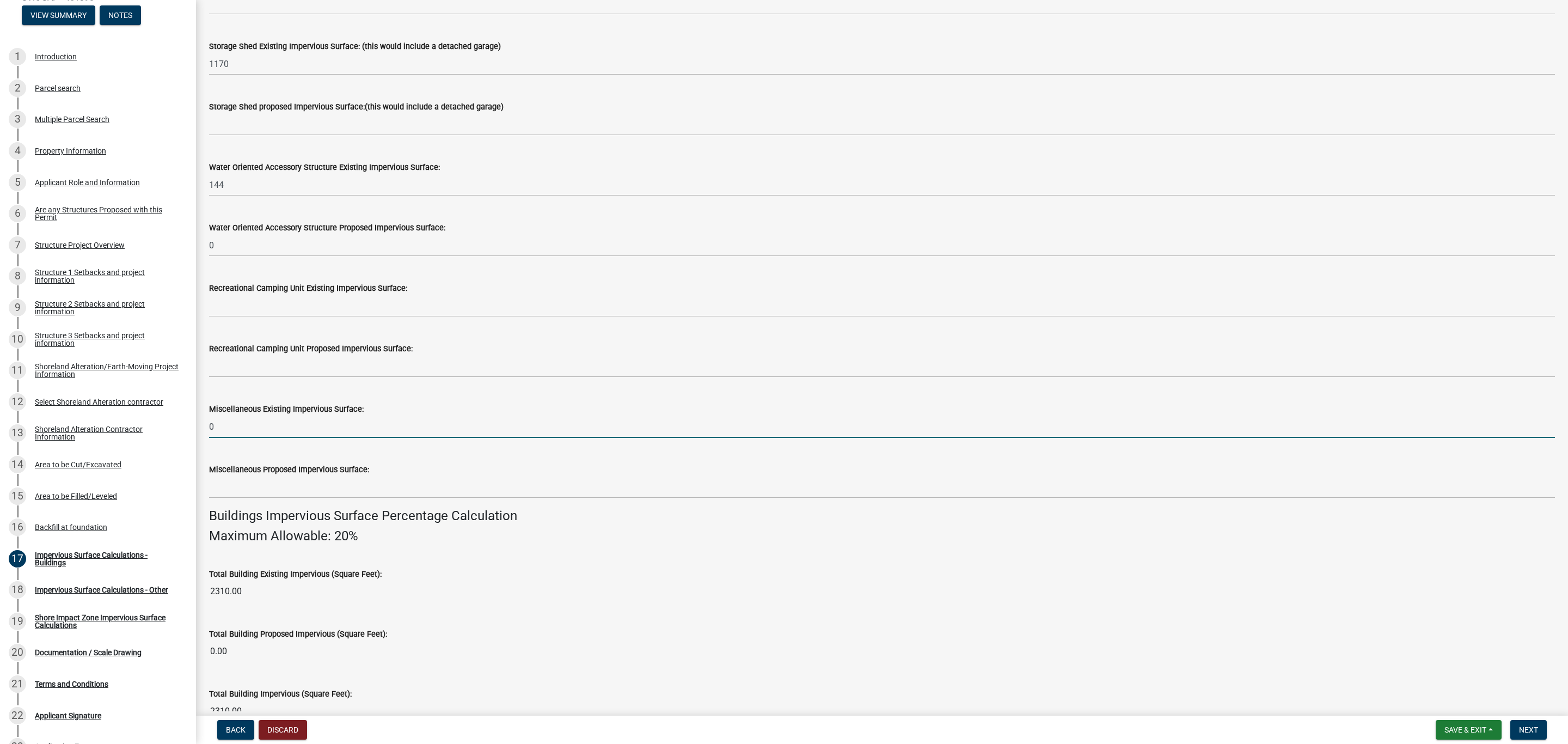
click at [281, 429] on input "0" at bounding box center [881, 427] width 1346 height 22
click at [255, 422] on input "0" at bounding box center [881, 427] width 1346 height 22
type input "1440"
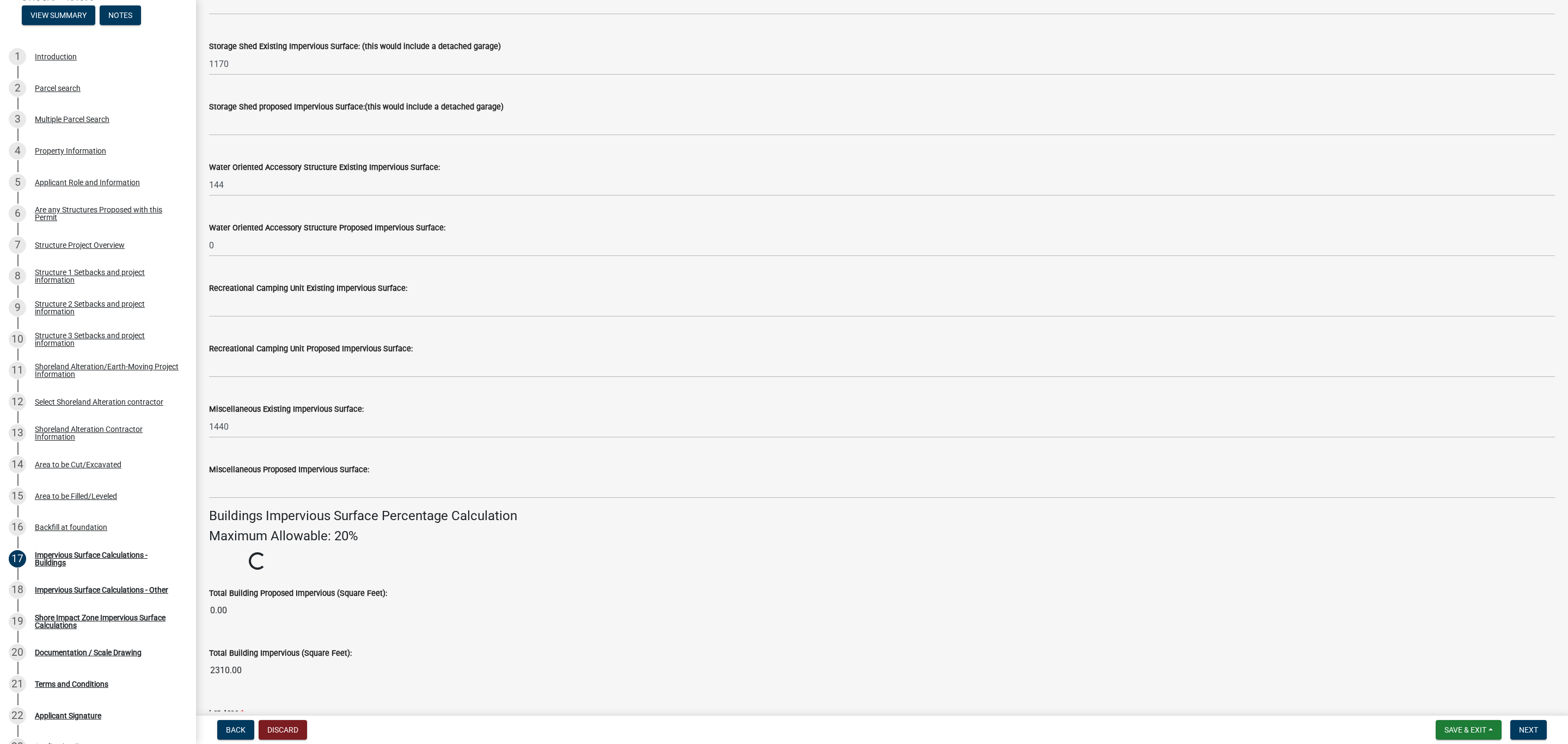
click at [283, 466] on label "Miscellaneous Proposed Impervious Surface:" at bounding box center [289, 470] width 160 height 7
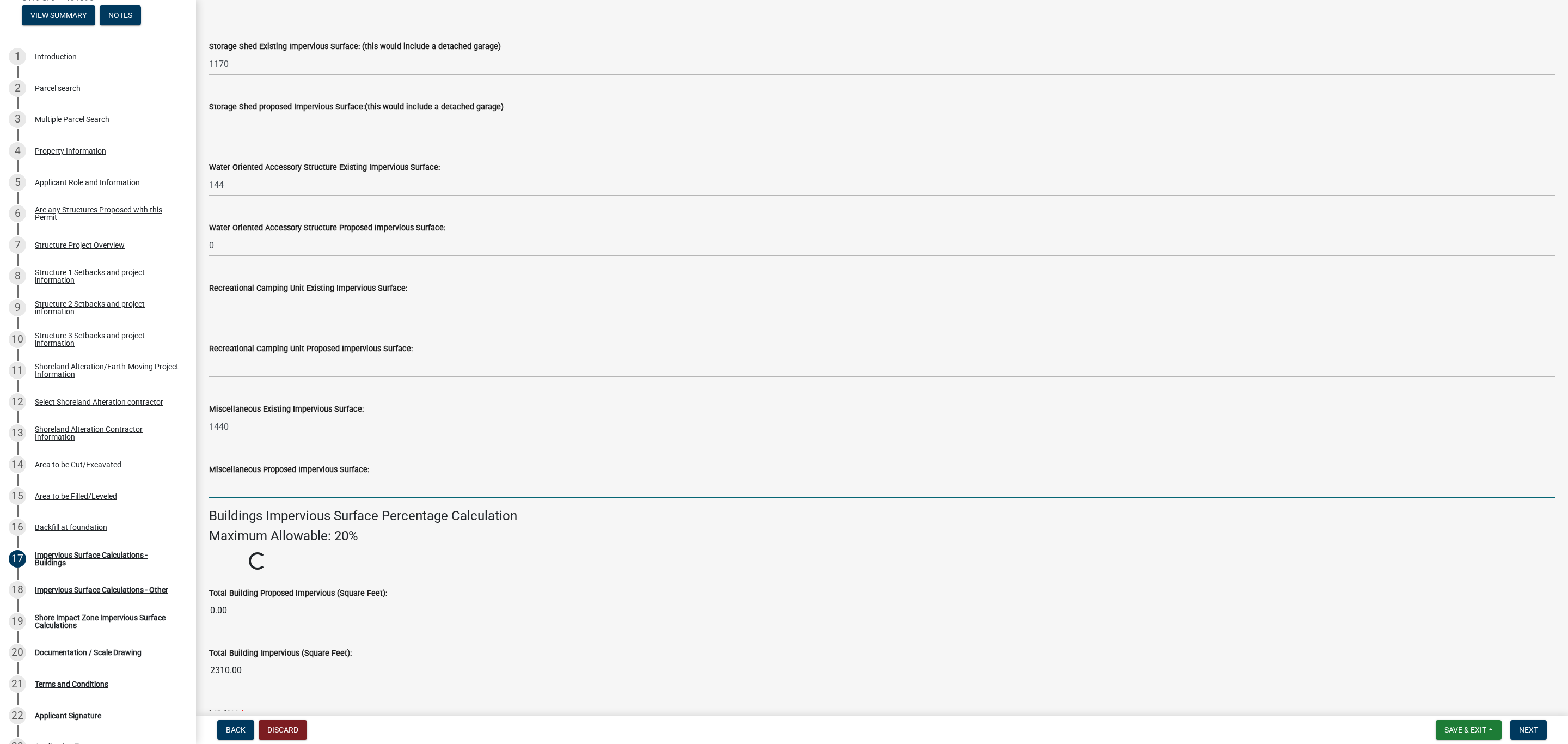
click at [300, 487] on input "text" at bounding box center [881, 487] width 1346 height 22
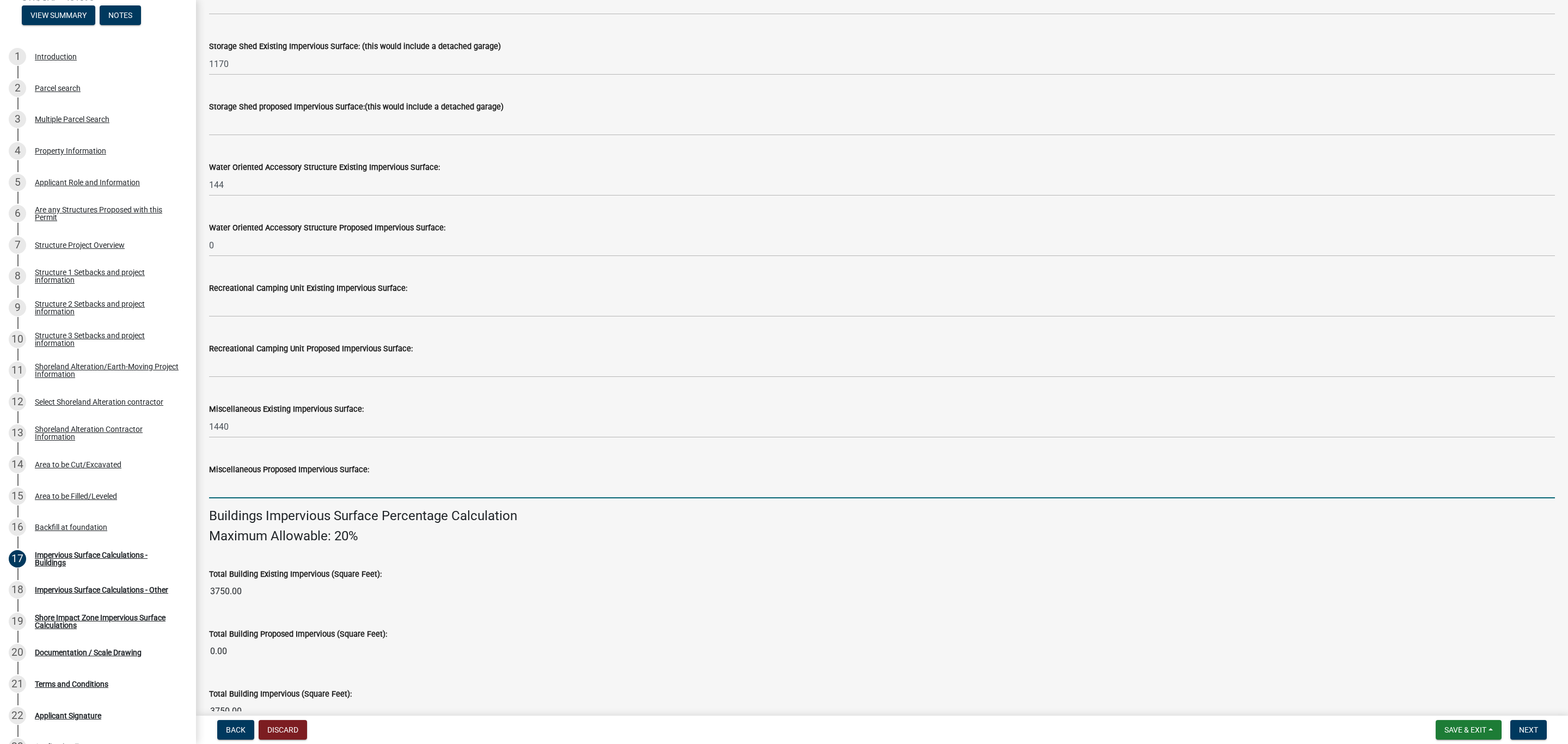
click at [214, 489] on input "text" at bounding box center [881, 487] width 1346 height 22
click at [278, 479] on input "56" at bounding box center [881, 487] width 1346 height 22
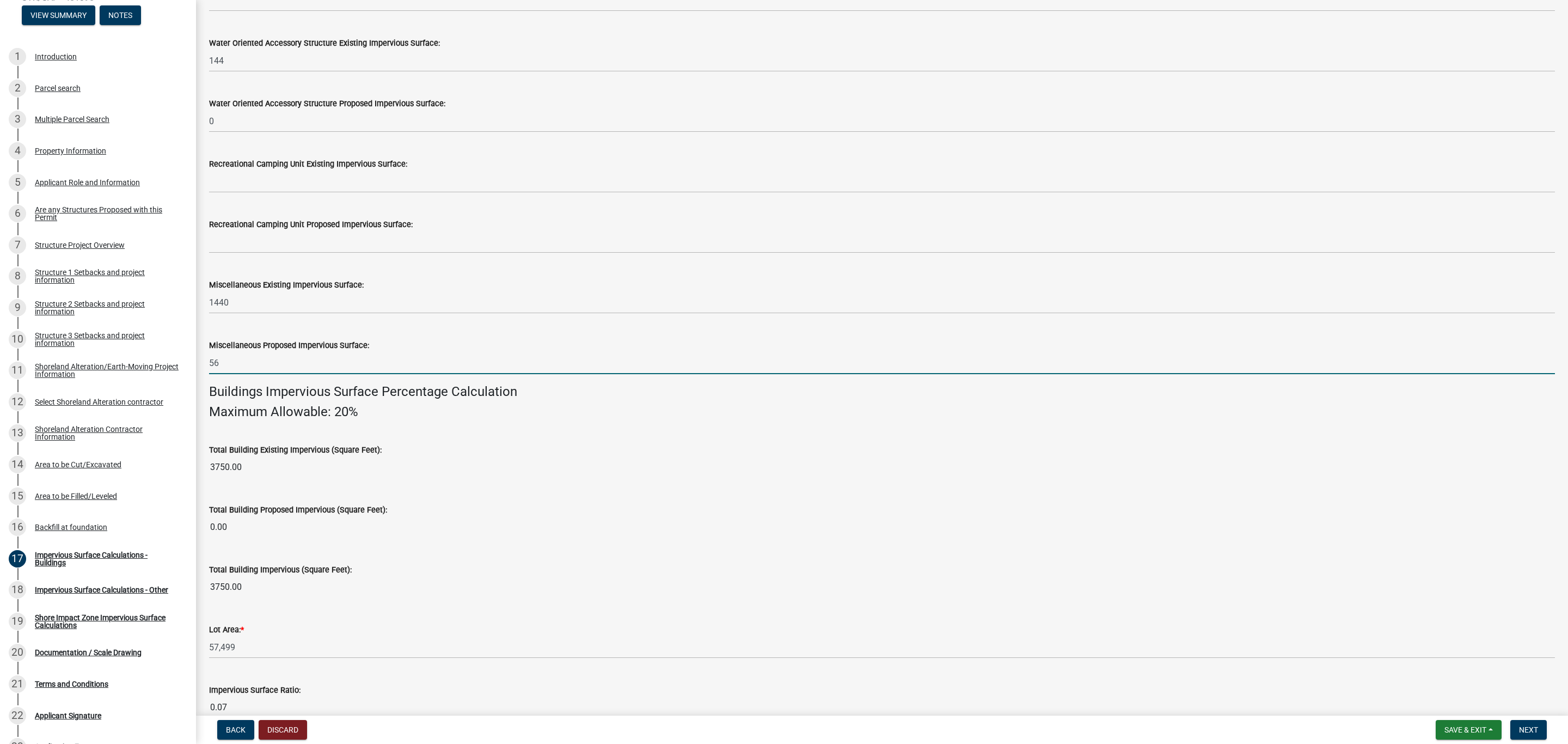
scroll to position [398, 0]
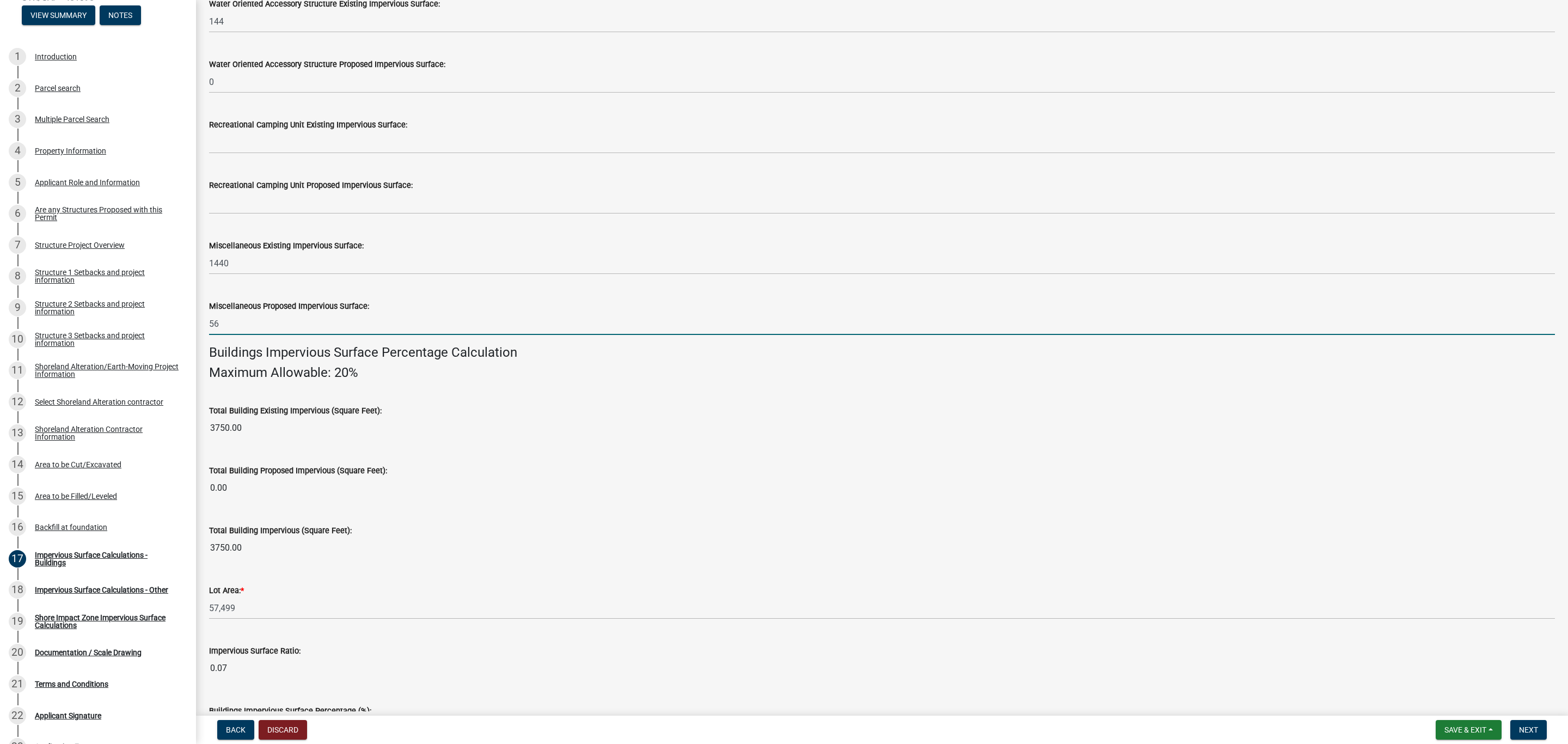
type input "56"
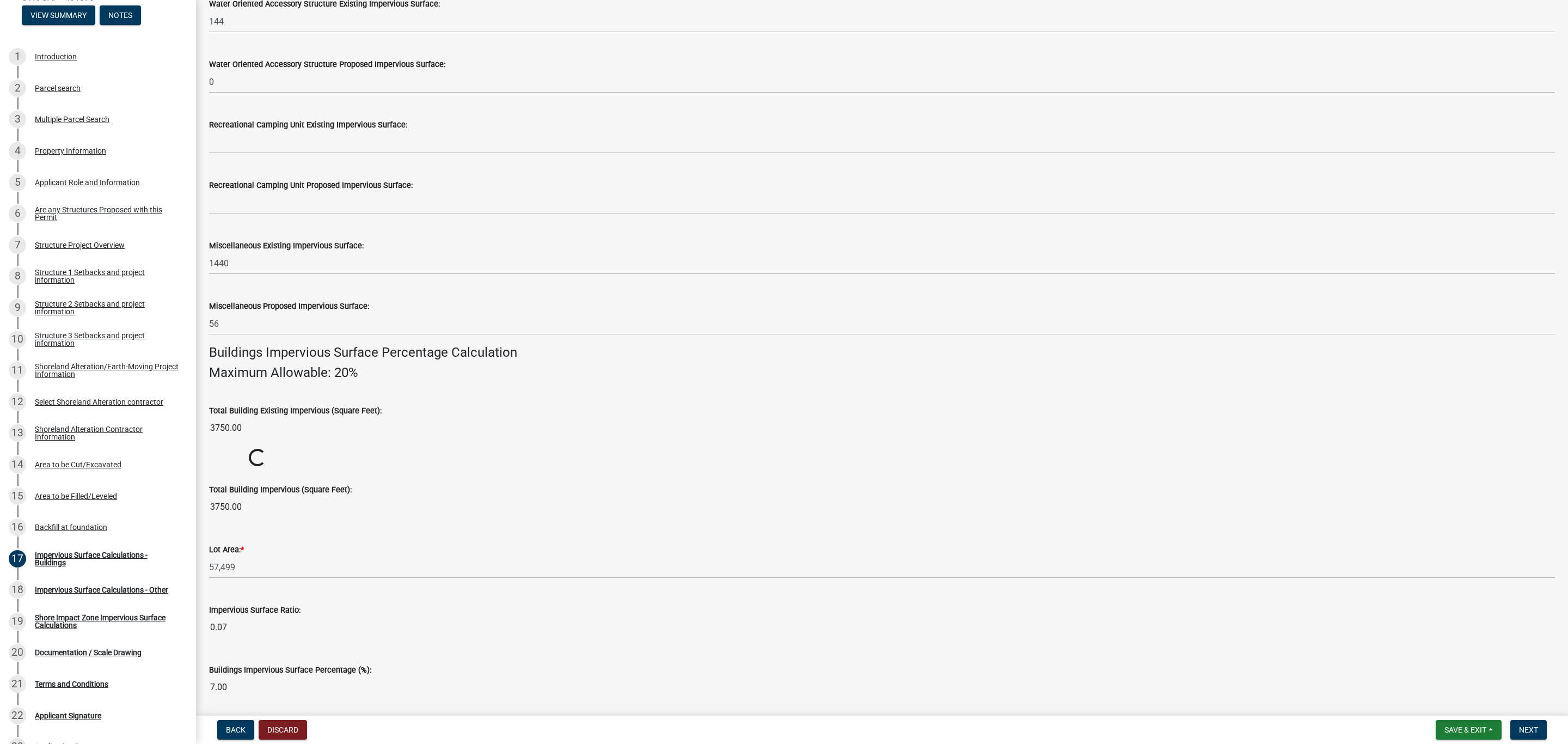
click at [284, 378] on h4 "Maximum Allowable: 20%" at bounding box center [881, 373] width 1346 height 16
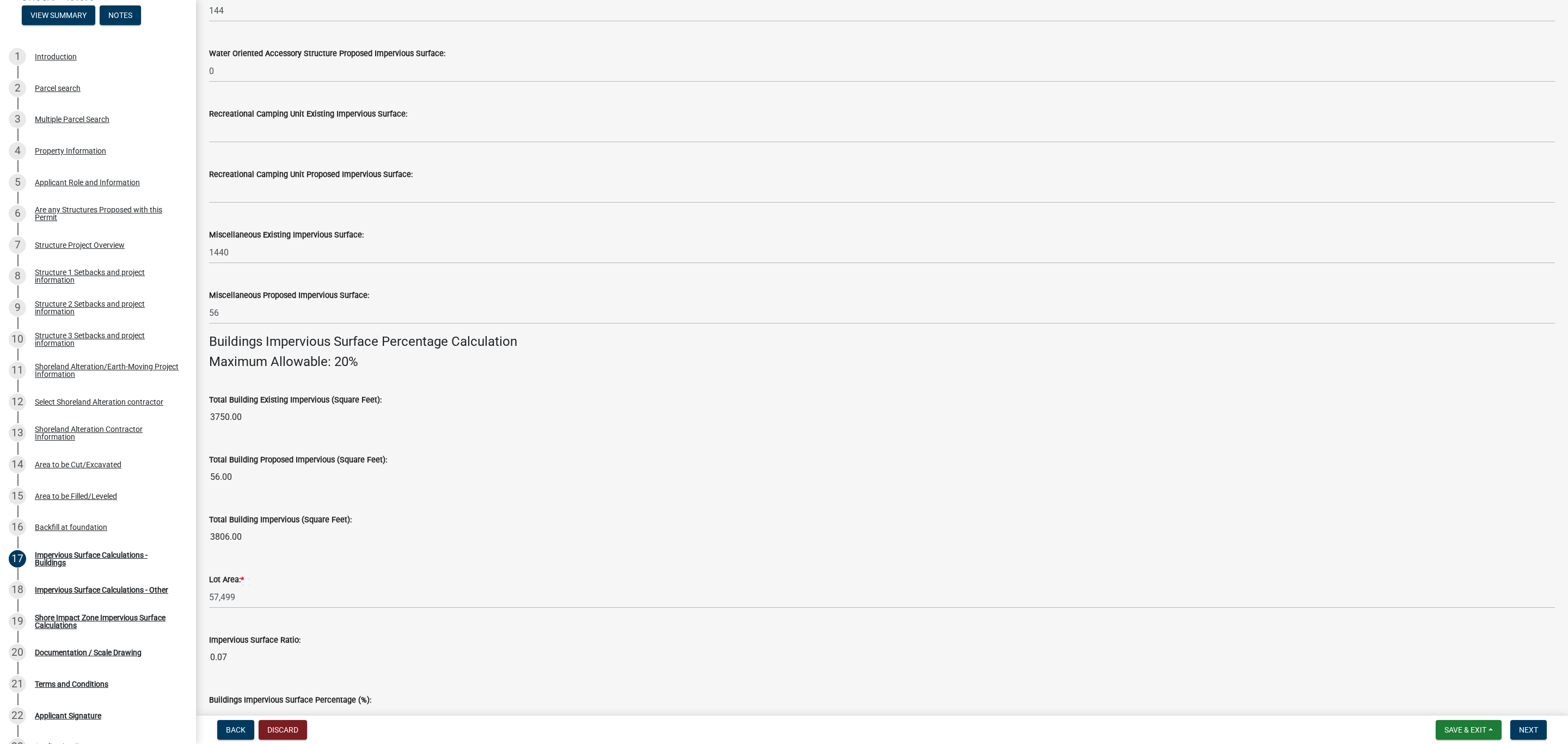
scroll to position [479, 0]
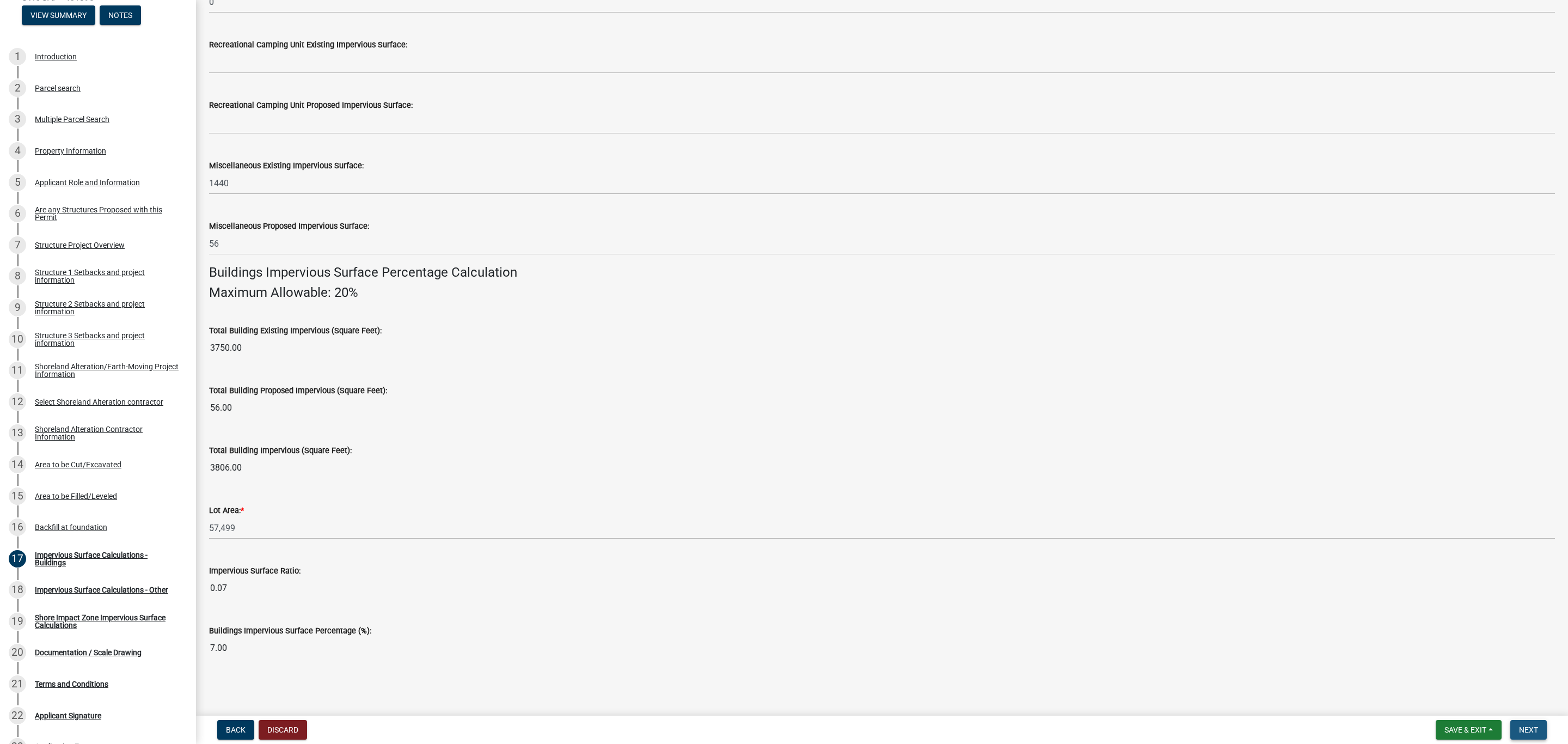
click at [1538, 732] on button "Next" at bounding box center [1528, 730] width 36 height 20
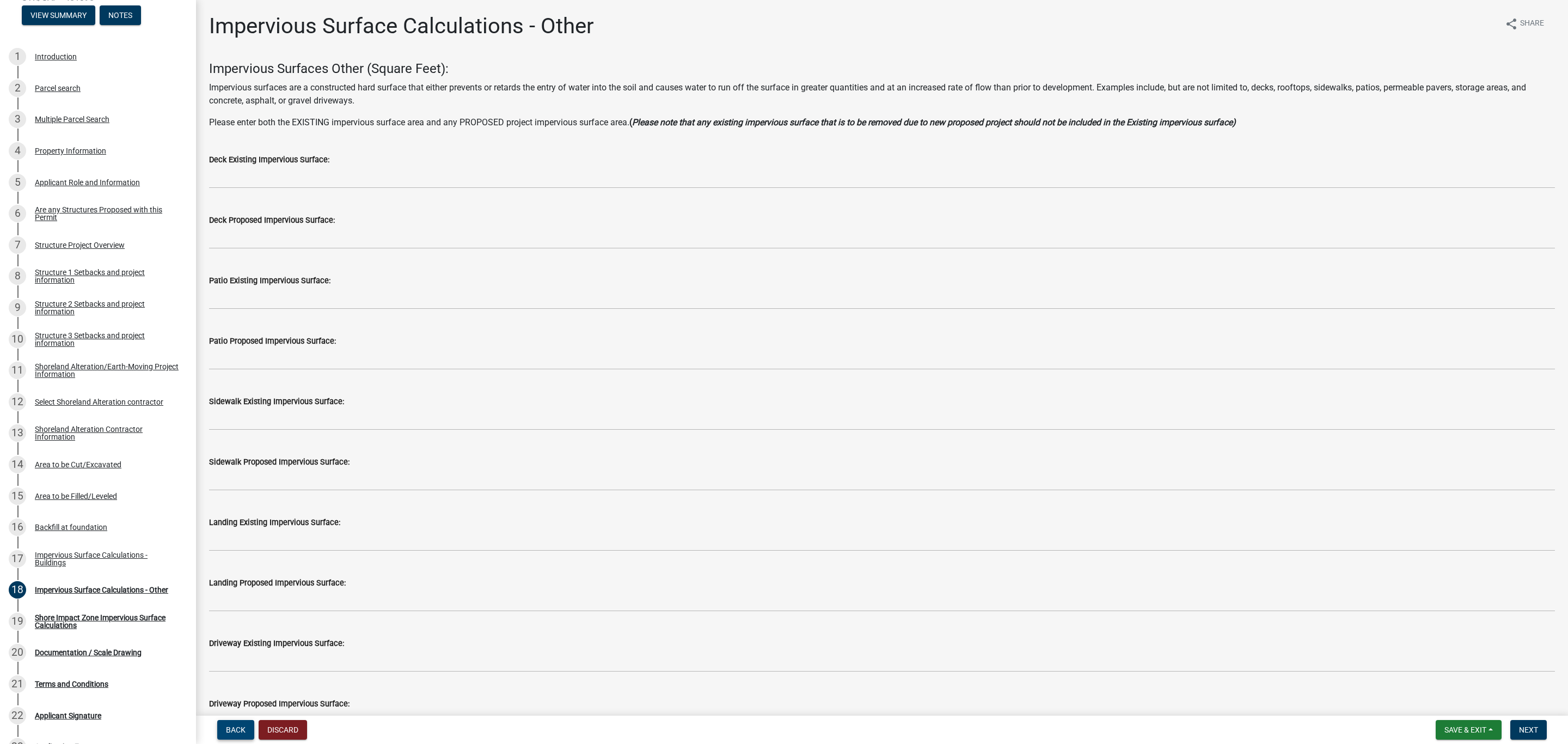
click at [232, 732] on span "Back" at bounding box center [236, 730] width 20 height 9
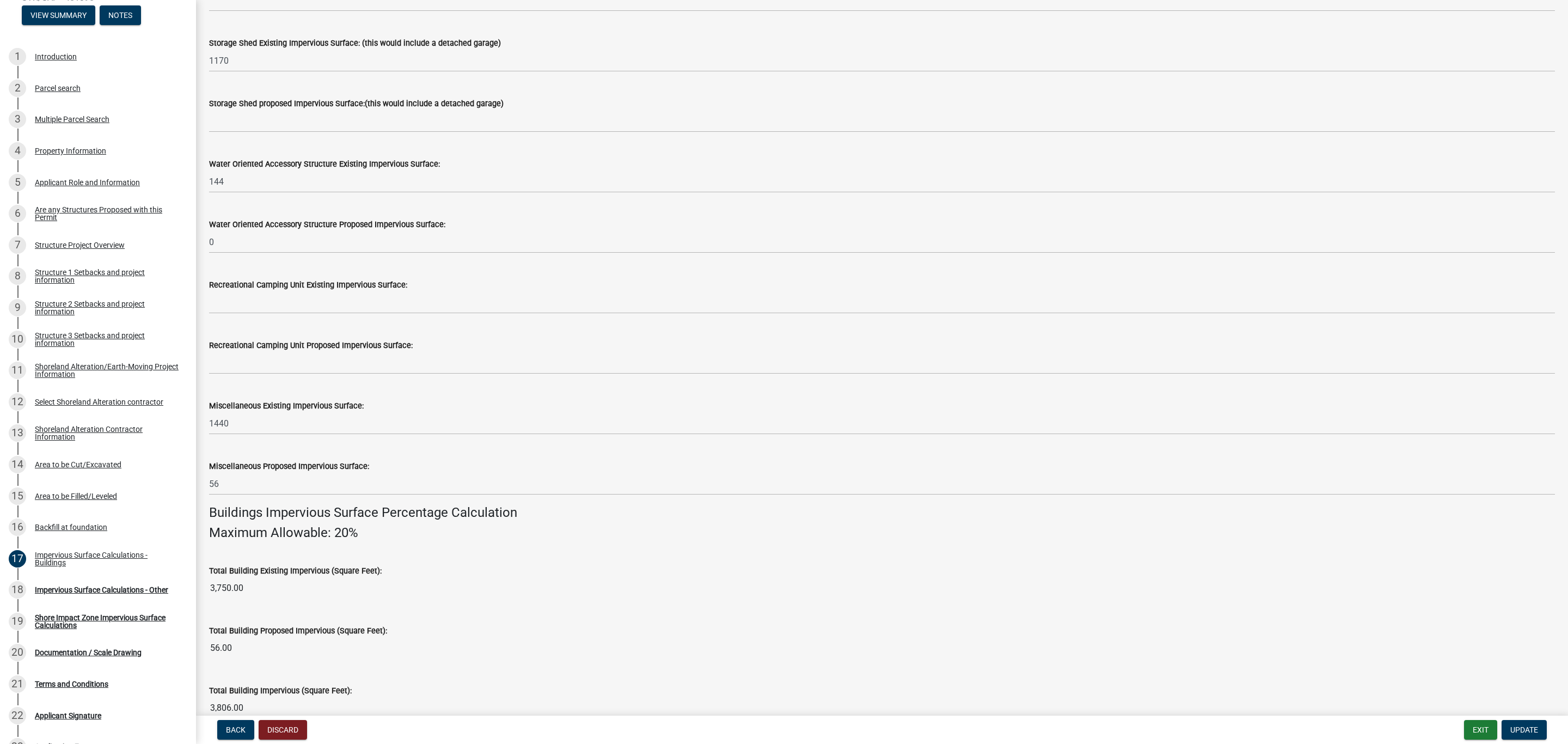
scroll to position [245, 0]
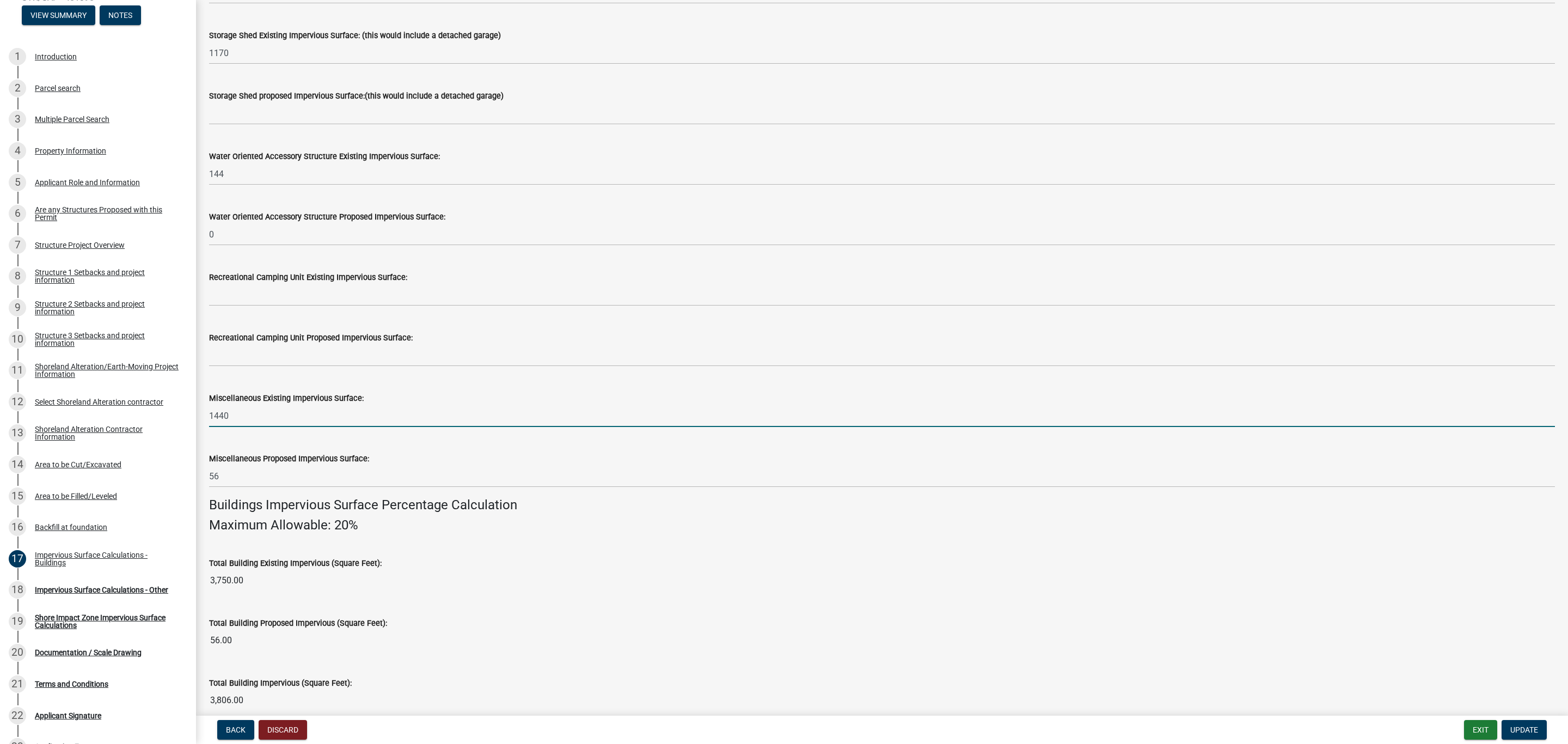
drag, startPoint x: 235, startPoint y: 420, endPoint x: 205, endPoint y: 417, distance: 30.1
click at [205, 417] on div "Miscellaneous Existing Impervious Surface: 1440" at bounding box center [882, 402] width 1362 height 51
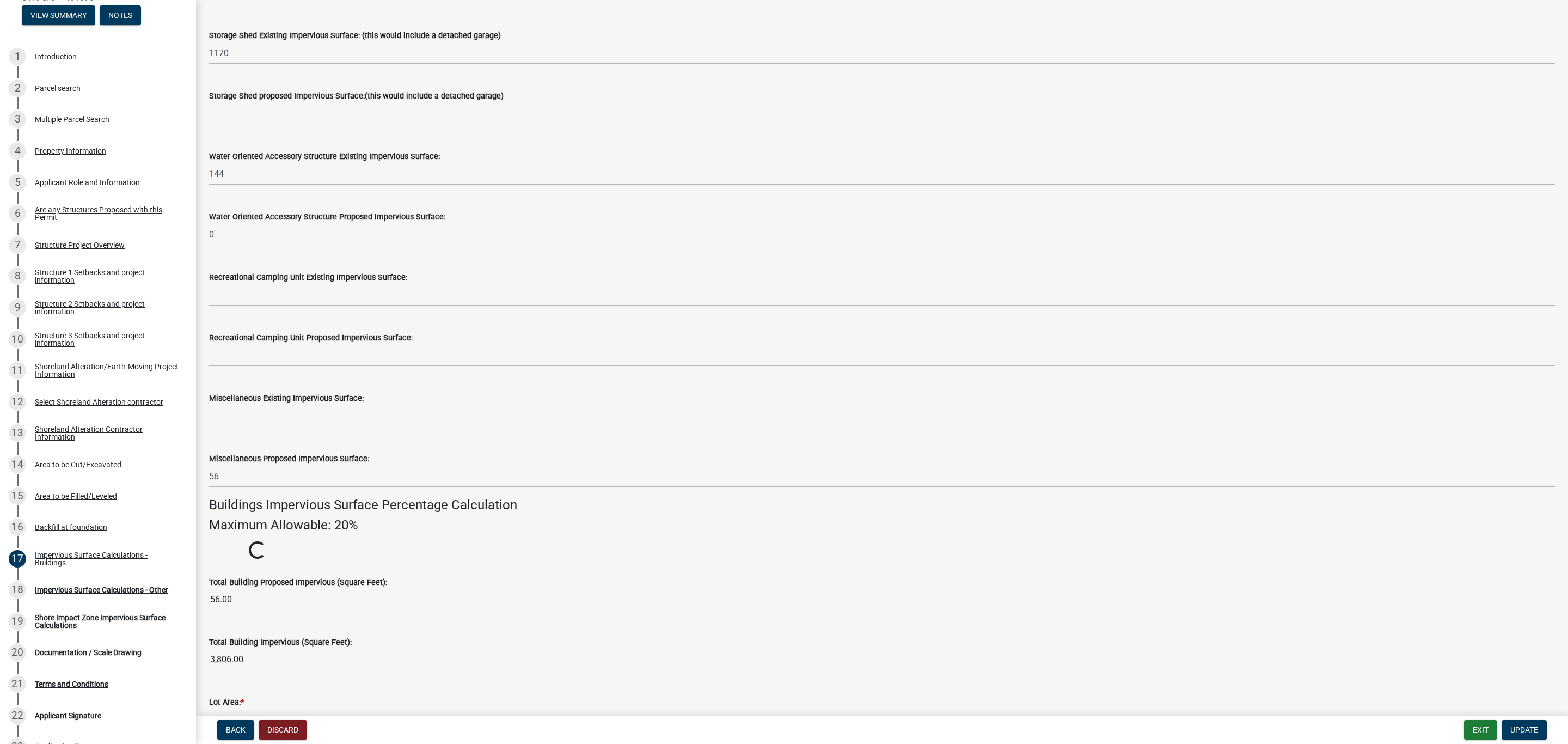
click at [336, 399] on label "Miscellaneous Existing Impervious Surface:" at bounding box center [286, 399] width 155 height 7
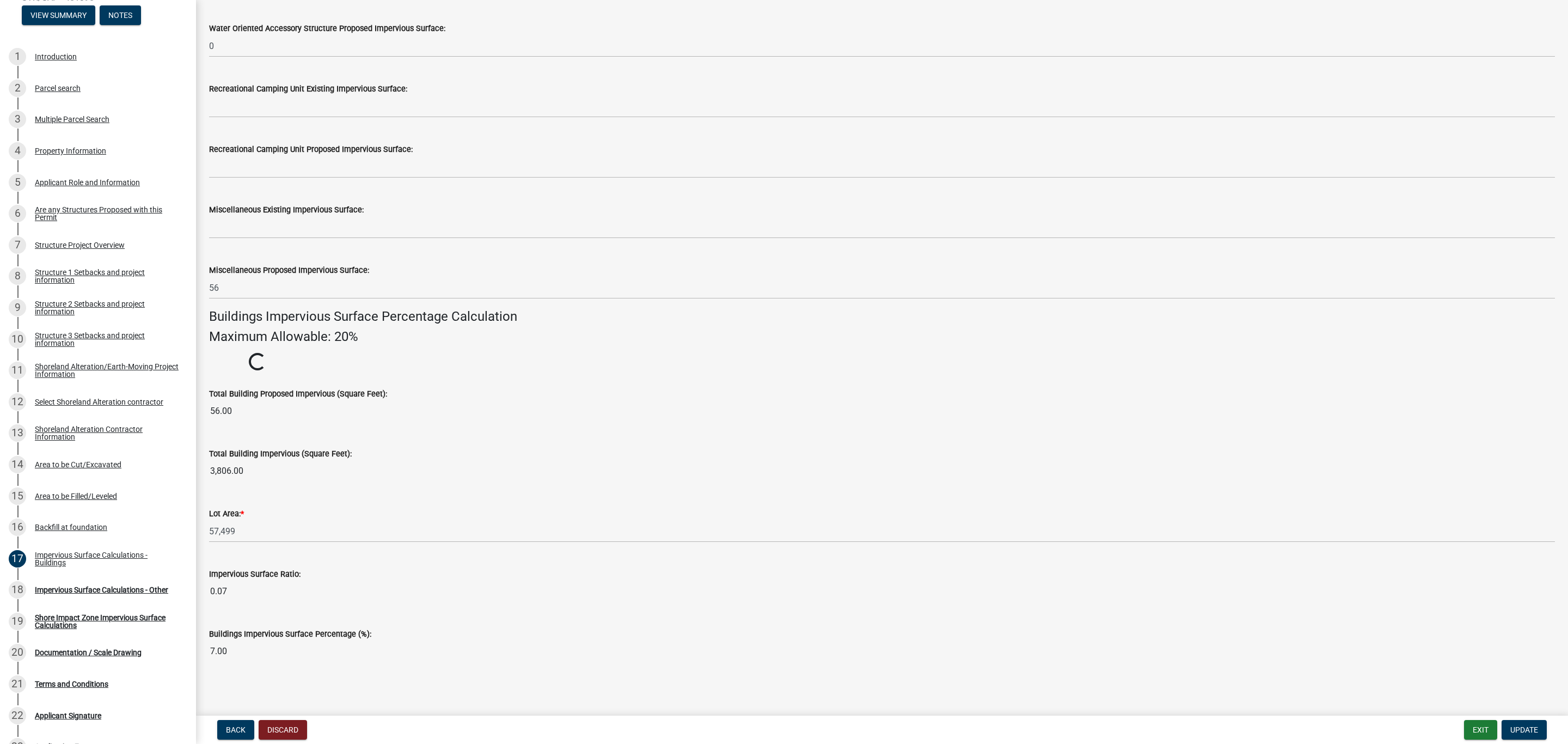
scroll to position [438, 0]
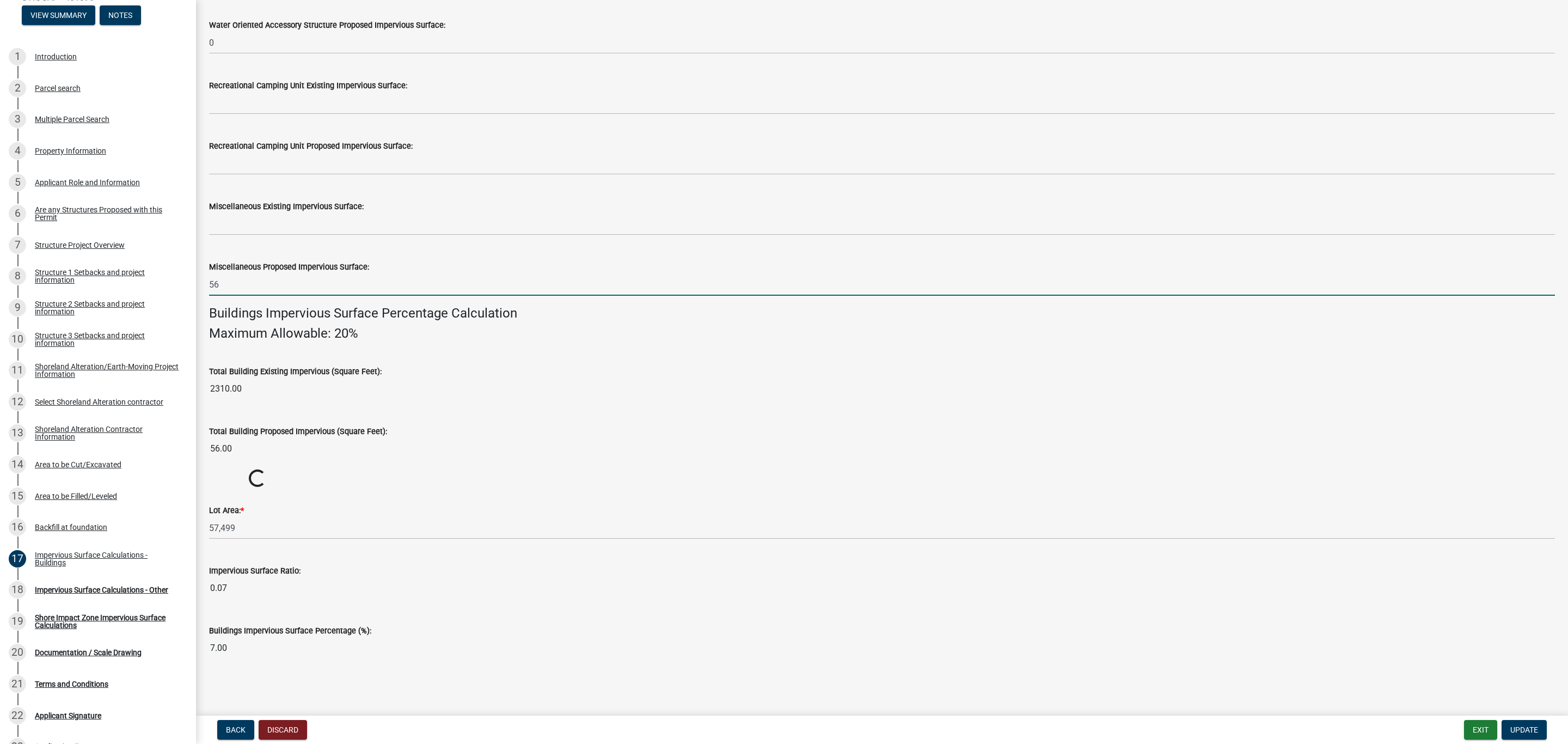
drag, startPoint x: 235, startPoint y: 286, endPoint x: 201, endPoint y: 284, distance: 34.1
click at [201, 284] on div "Miscellaneous Proposed Impervious Surface: 56" at bounding box center [882, 270] width 1362 height 51
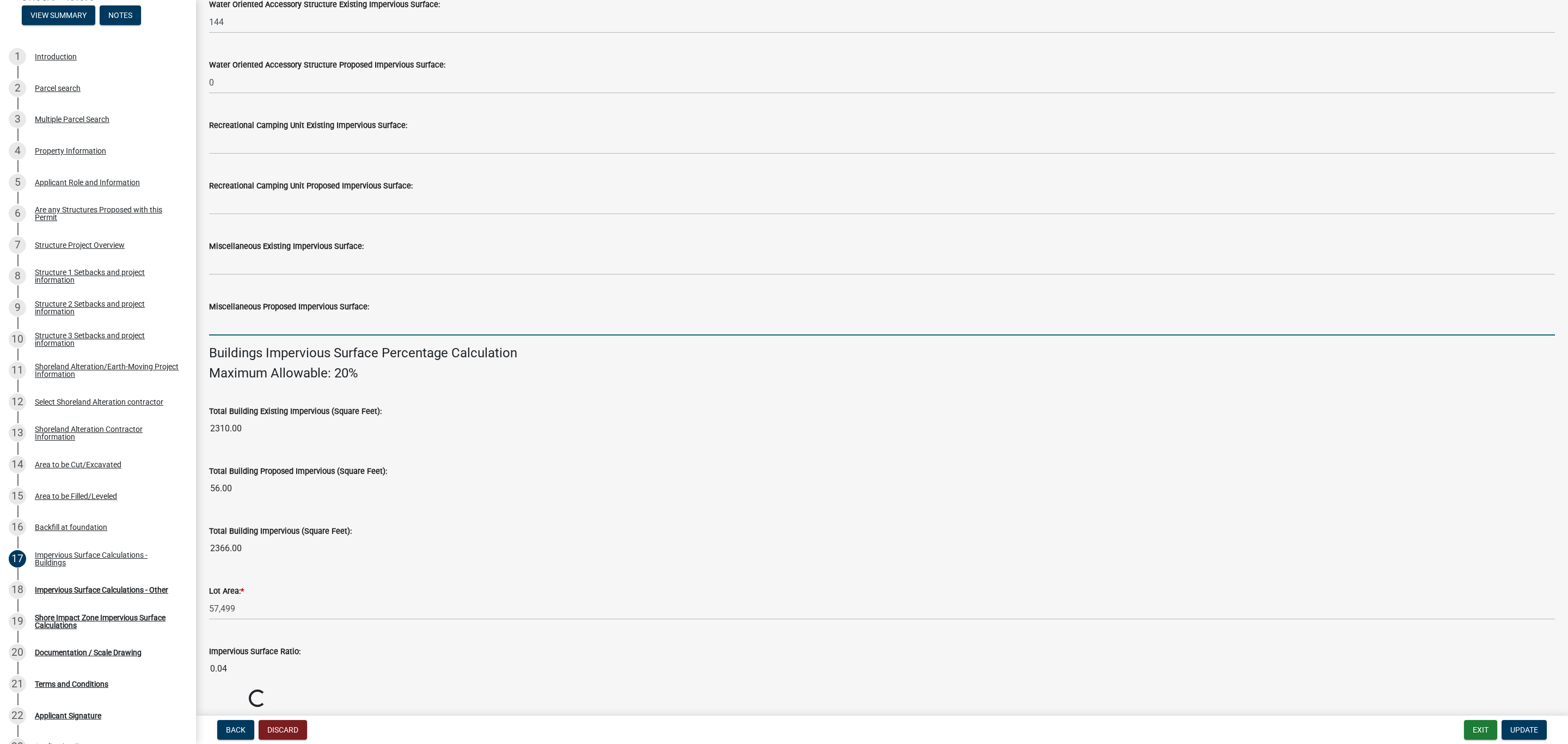
click at [292, 355] on wm-data-entity-input-list "Impervious Surface Buildings (Square Feet): Please enter both the EXISTING impe…" at bounding box center [881, 186] width 1346 height 1045
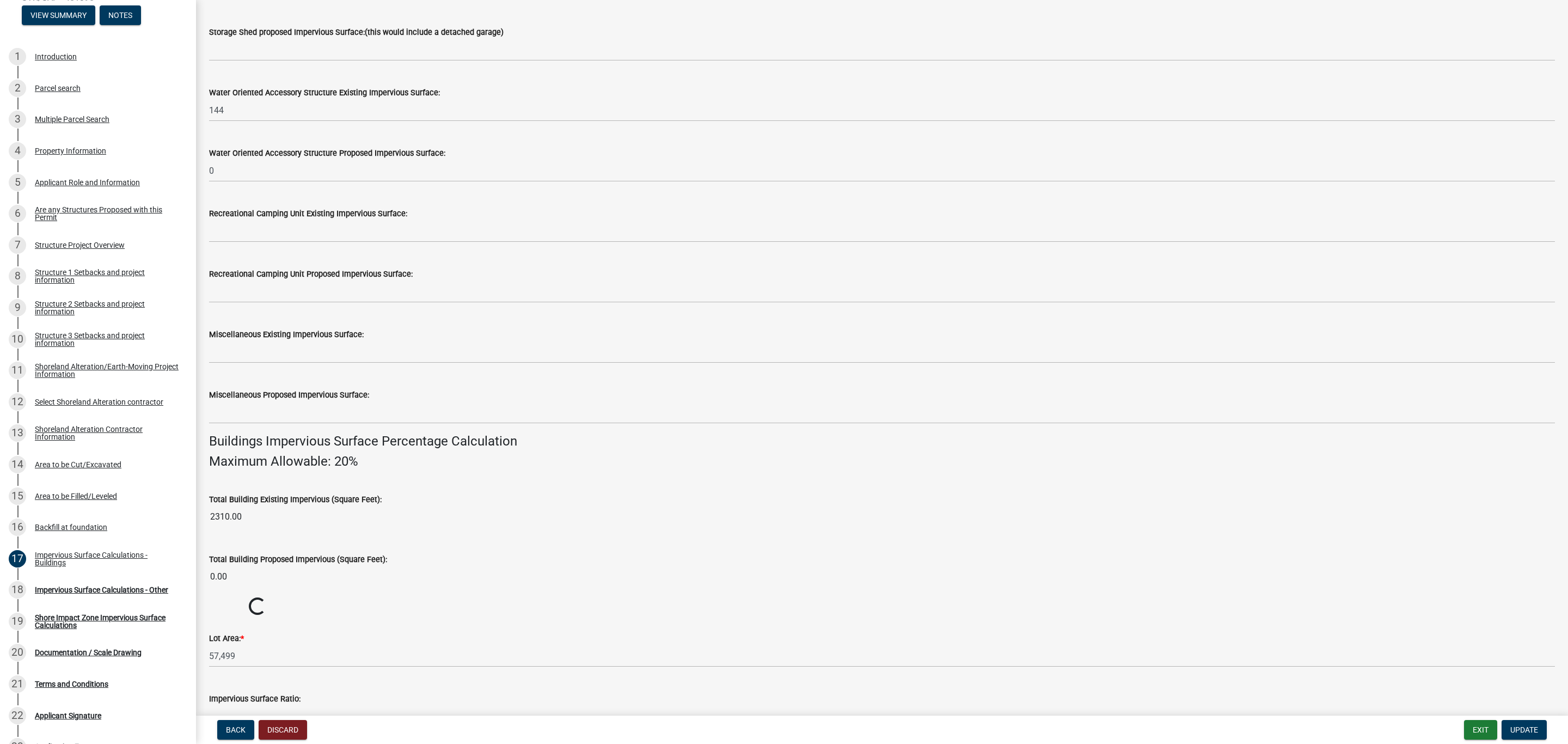
scroll to position [315, 0]
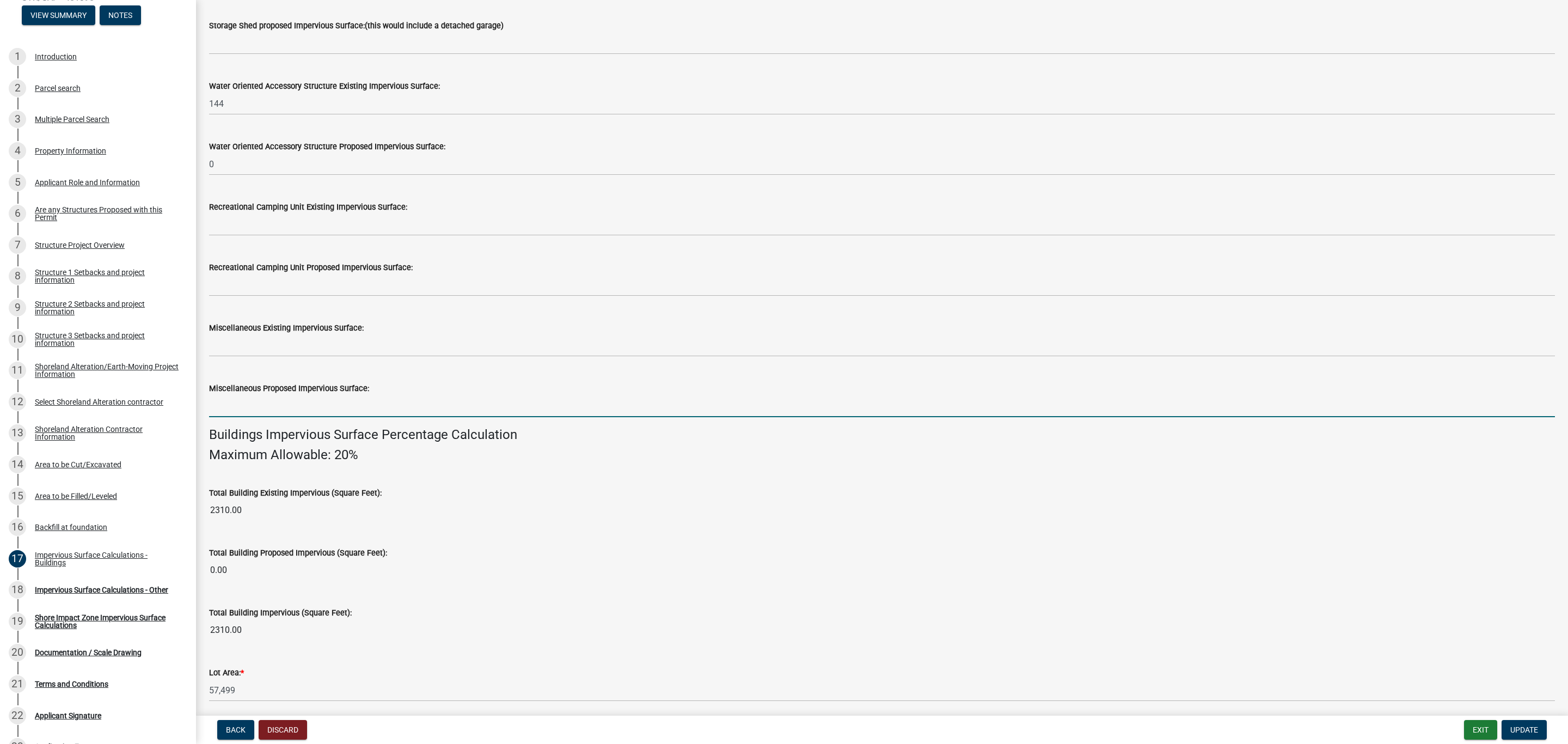
click at [249, 407] on input "text" at bounding box center [881, 406] width 1346 height 22
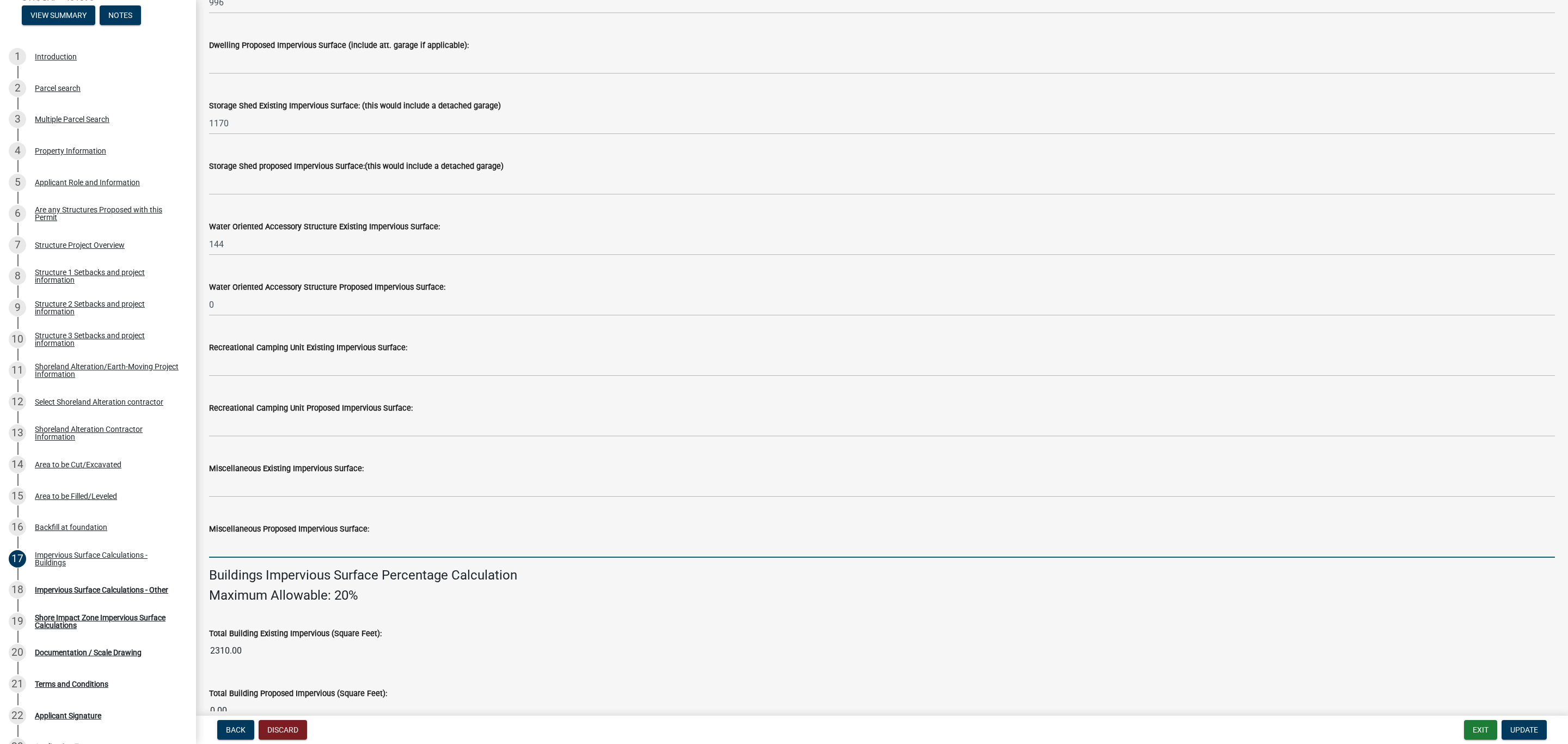
scroll to position [152, 0]
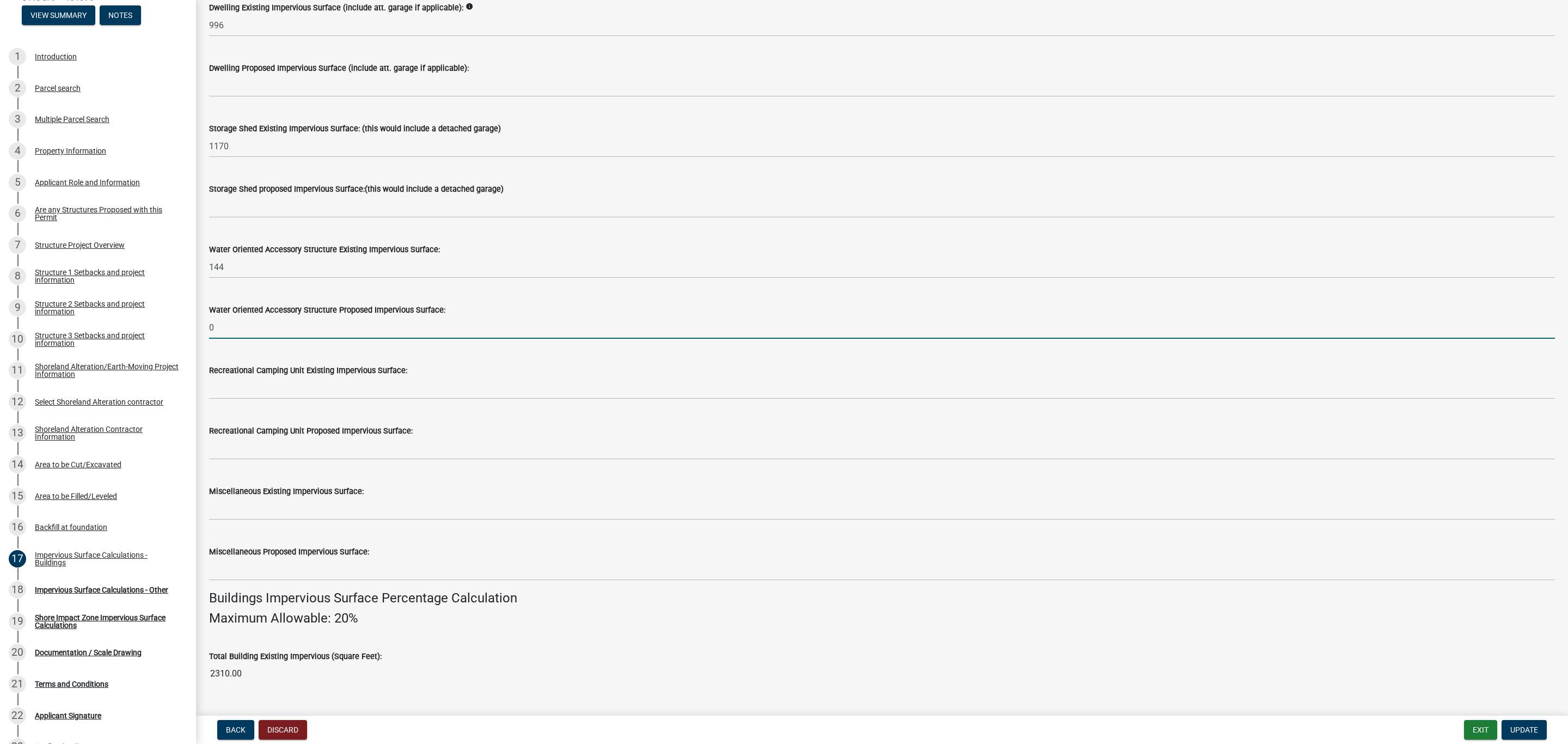
click at [222, 327] on input "0" at bounding box center [881, 328] width 1346 height 22
click at [201, 327] on div "Water Oriented Accessory Structure Proposed Impervious Surface: 0" at bounding box center [882, 314] width 1362 height 51
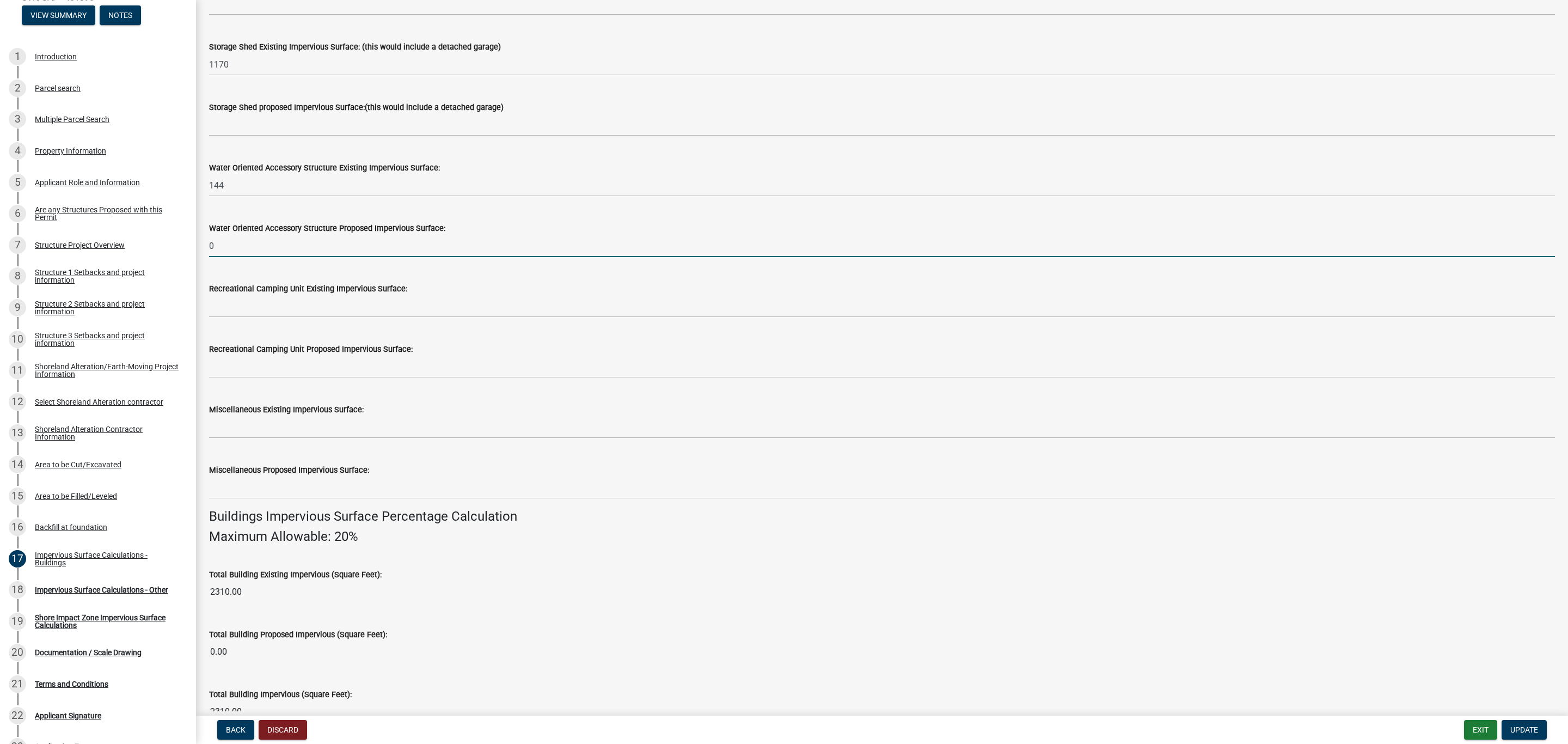
scroll to position [315, 0]
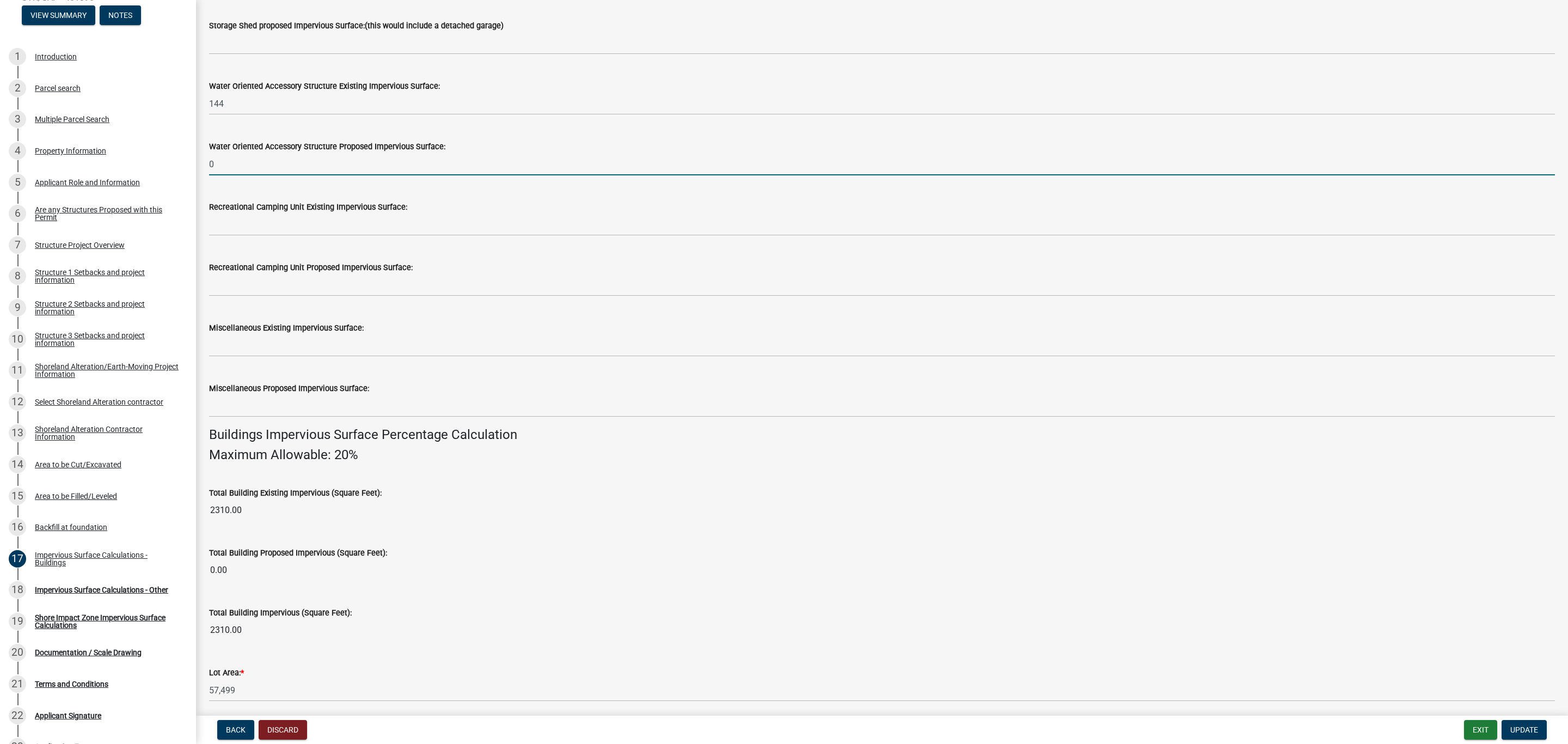
click at [237, 162] on input "0" at bounding box center [881, 164] width 1346 height 22
drag, startPoint x: 226, startPoint y: 166, endPoint x: 199, endPoint y: 170, distance: 27.3
click at [199, 170] on div "Impervious Surface Calculations - Buildings share Share Impervious Surface Buil…" at bounding box center [882, 269] width 1372 height 1144
type input "42.8"
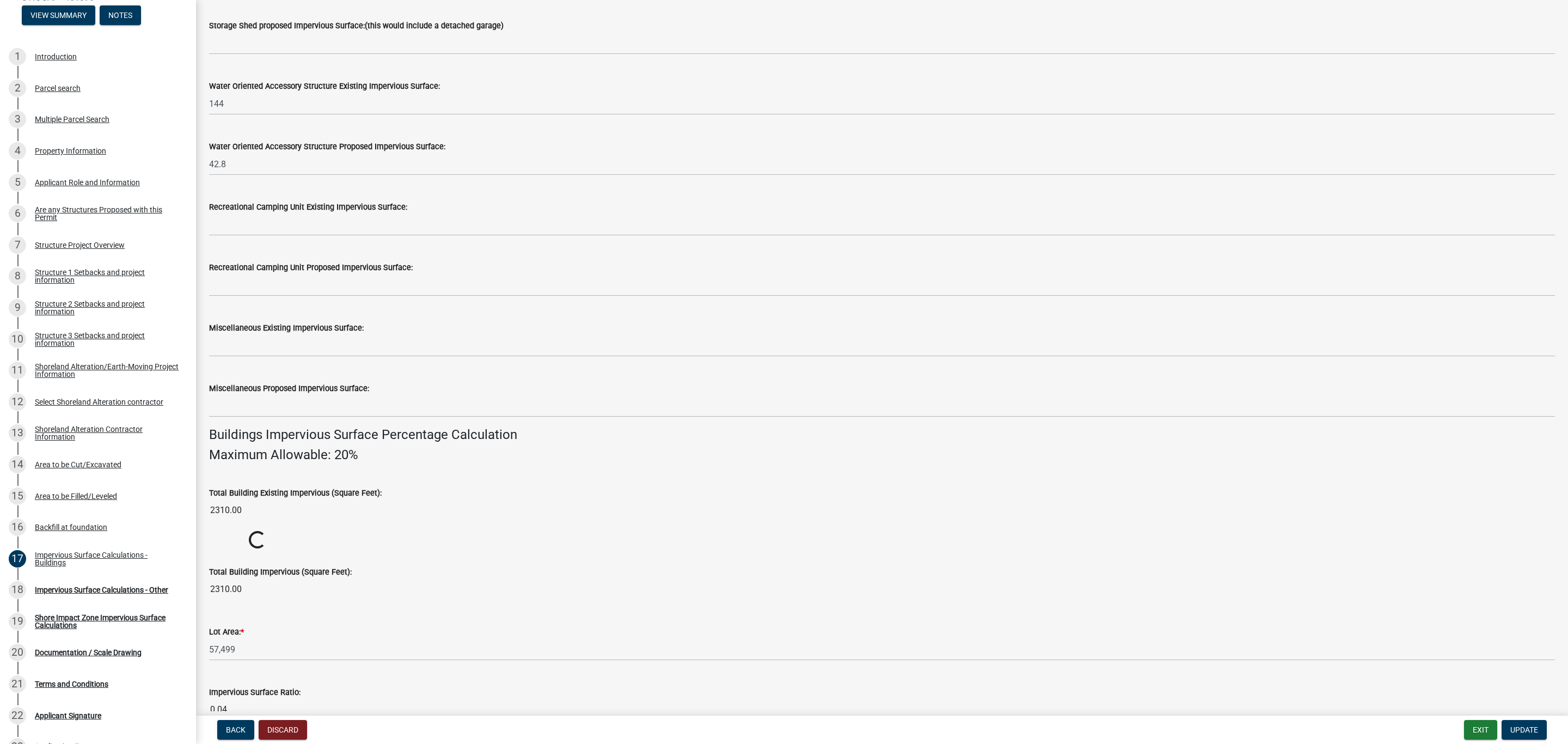
click at [459, 628] on wm-data-entity-input-list "Impervious Surface Buildings (Square Feet): Please enter both the EXISTING impe…" at bounding box center [881, 268] width 1346 height 1045
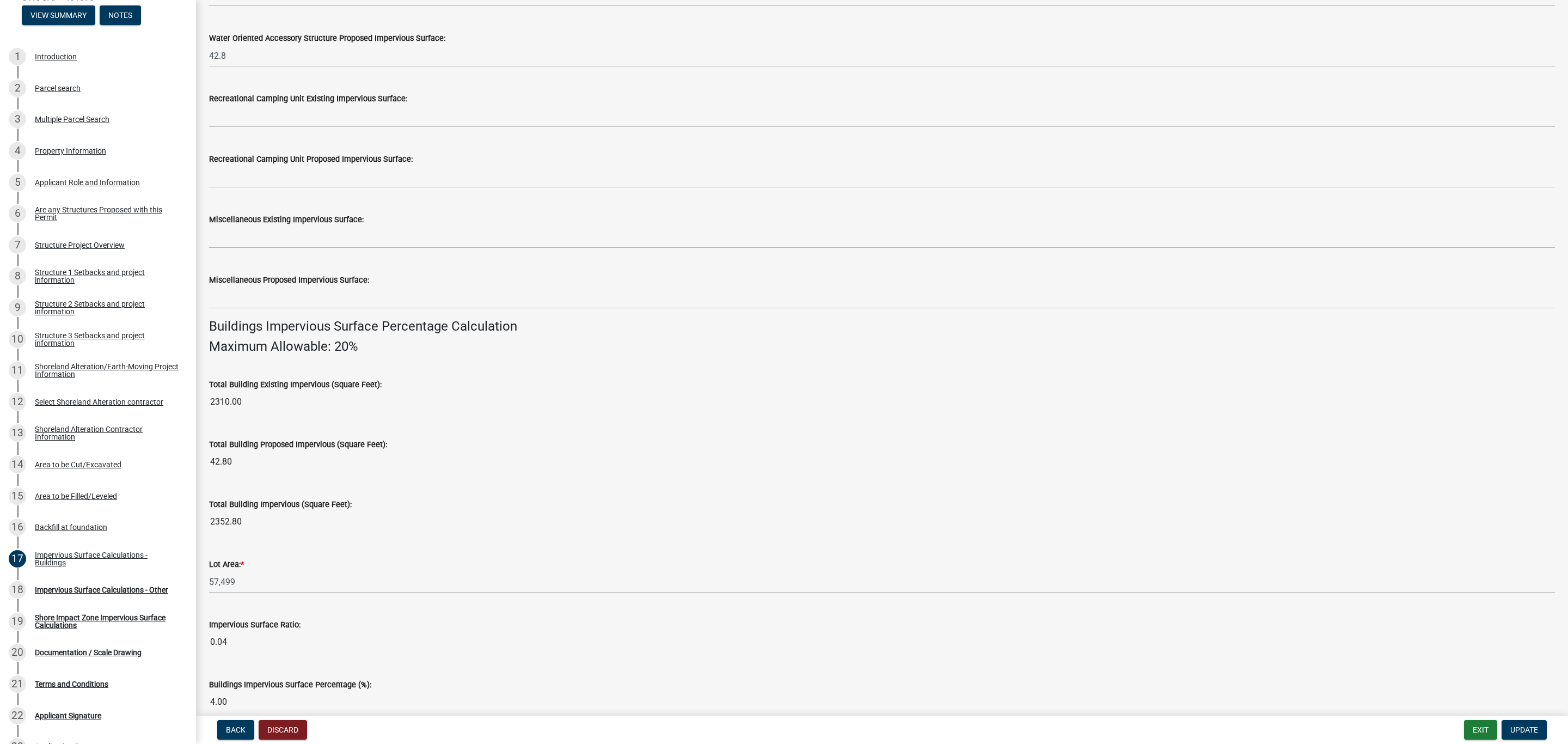
scroll to position [479, 0]
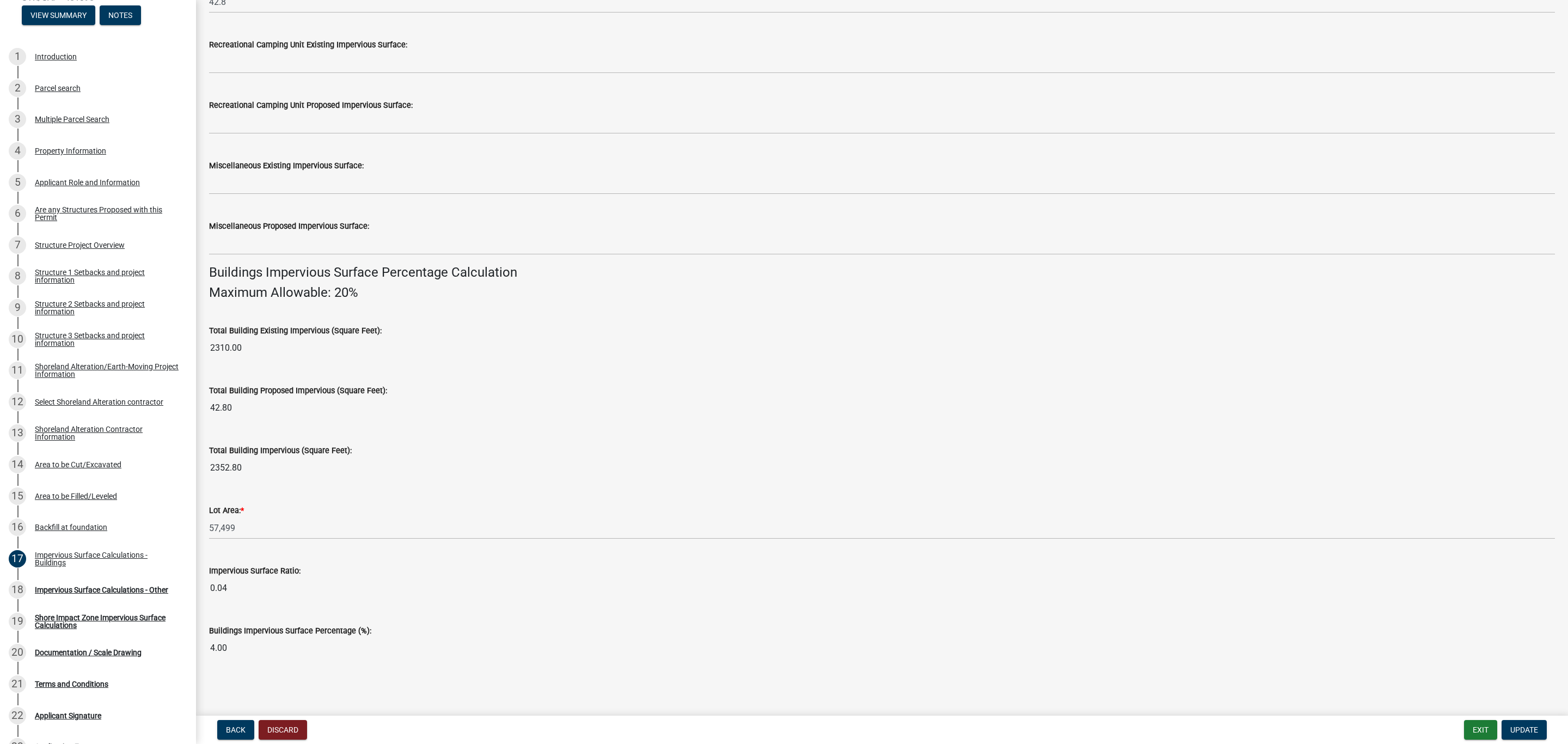
click at [400, 579] on input "0.04" at bounding box center [881, 588] width 1346 height 22
click at [464, 623] on div "Buildings Impervious Surface Percentage (%): 4.00" at bounding box center [881, 634] width 1346 height 50
click at [1519, 728] on span "Update" at bounding box center [1524, 730] width 28 height 9
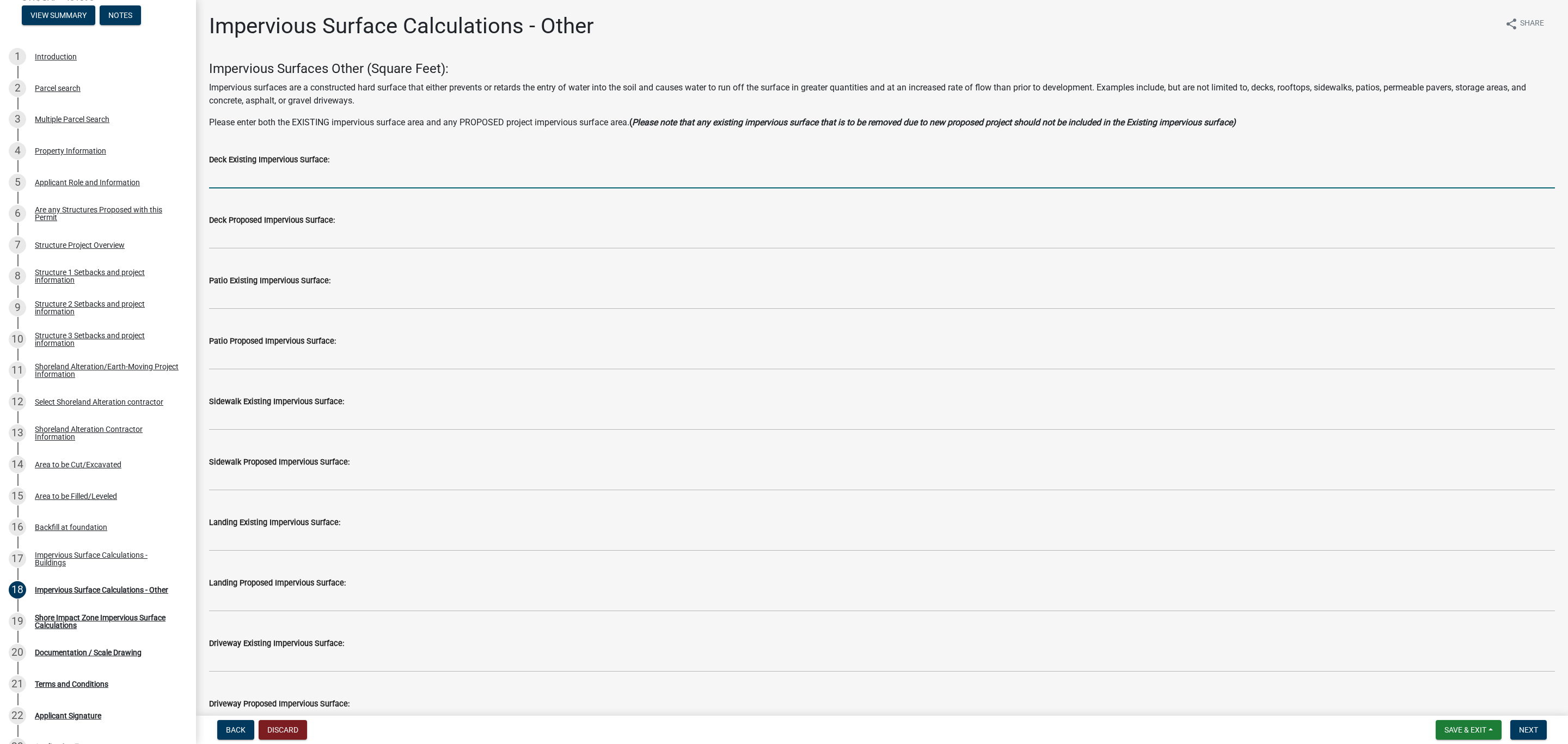
click at [242, 173] on input "text" at bounding box center [881, 177] width 1346 height 22
click at [229, 176] on input "text" at bounding box center [881, 177] width 1346 height 22
click at [255, 173] on input "text" at bounding box center [881, 177] width 1346 height 22
type input "181"
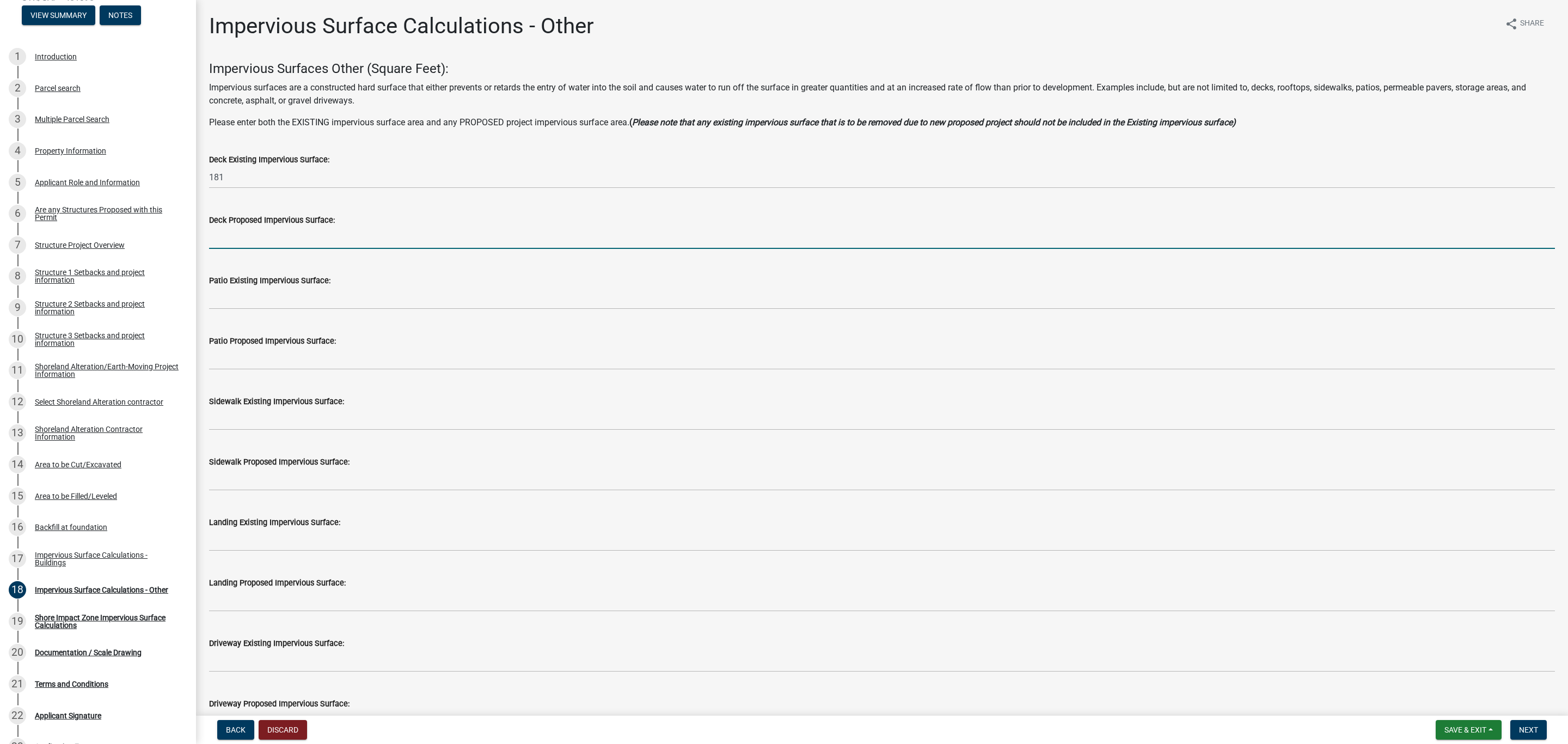
click at [248, 239] on input "text" at bounding box center [881, 237] width 1346 height 22
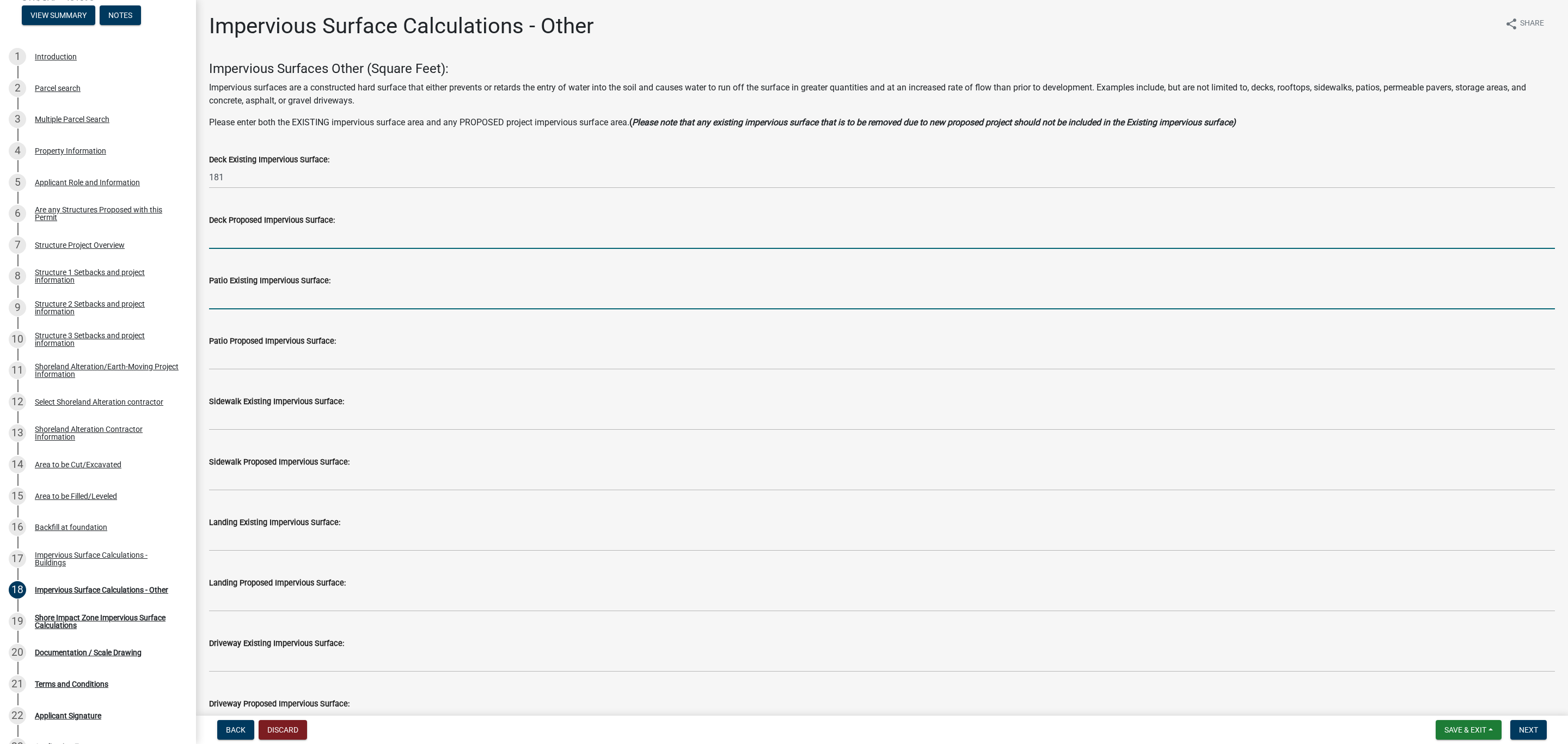
click at [224, 302] on input "text" at bounding box center [881, 298] width 1346 height 22
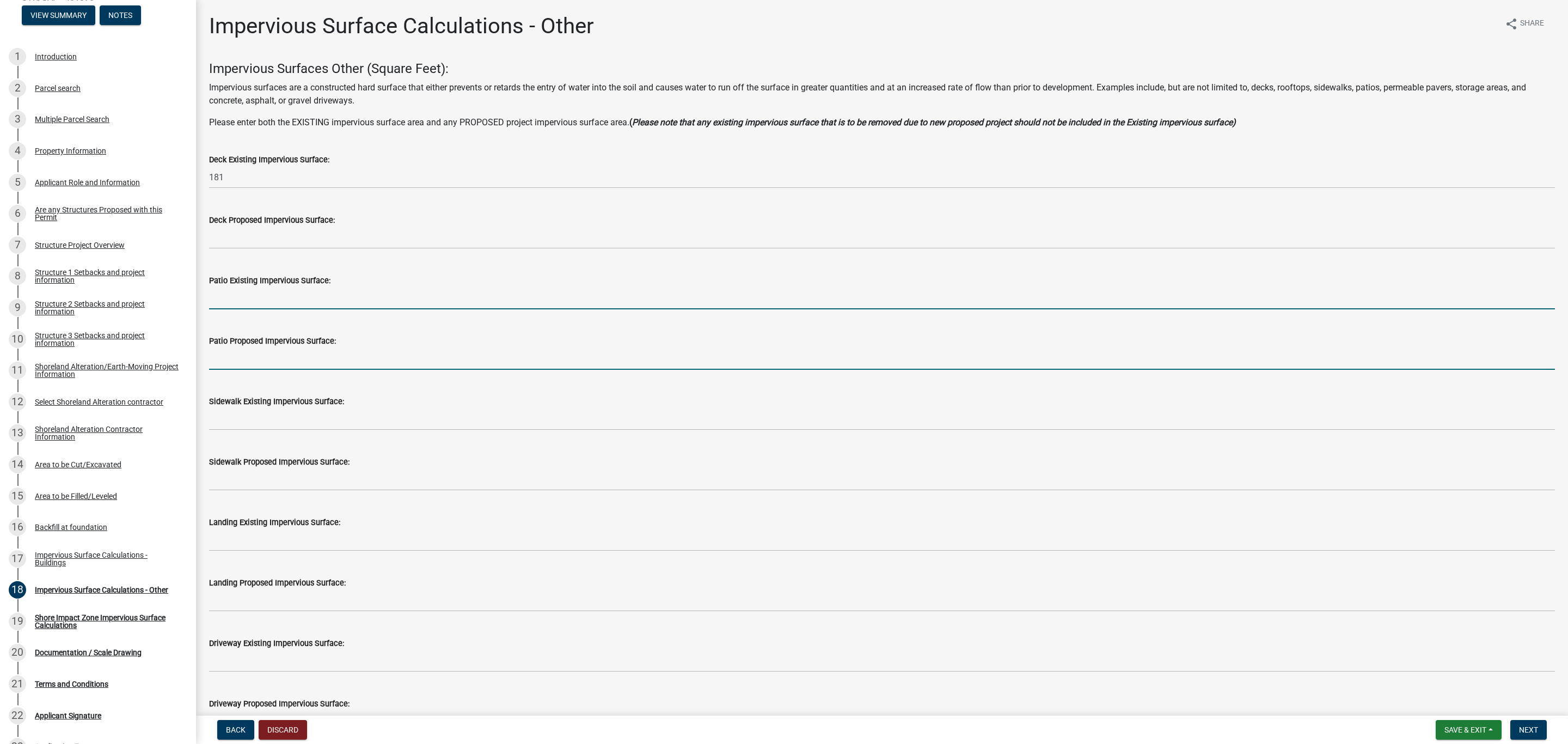
click at [231, 349] on input "text" at bounding box center [881, 359] width 1346 height 22
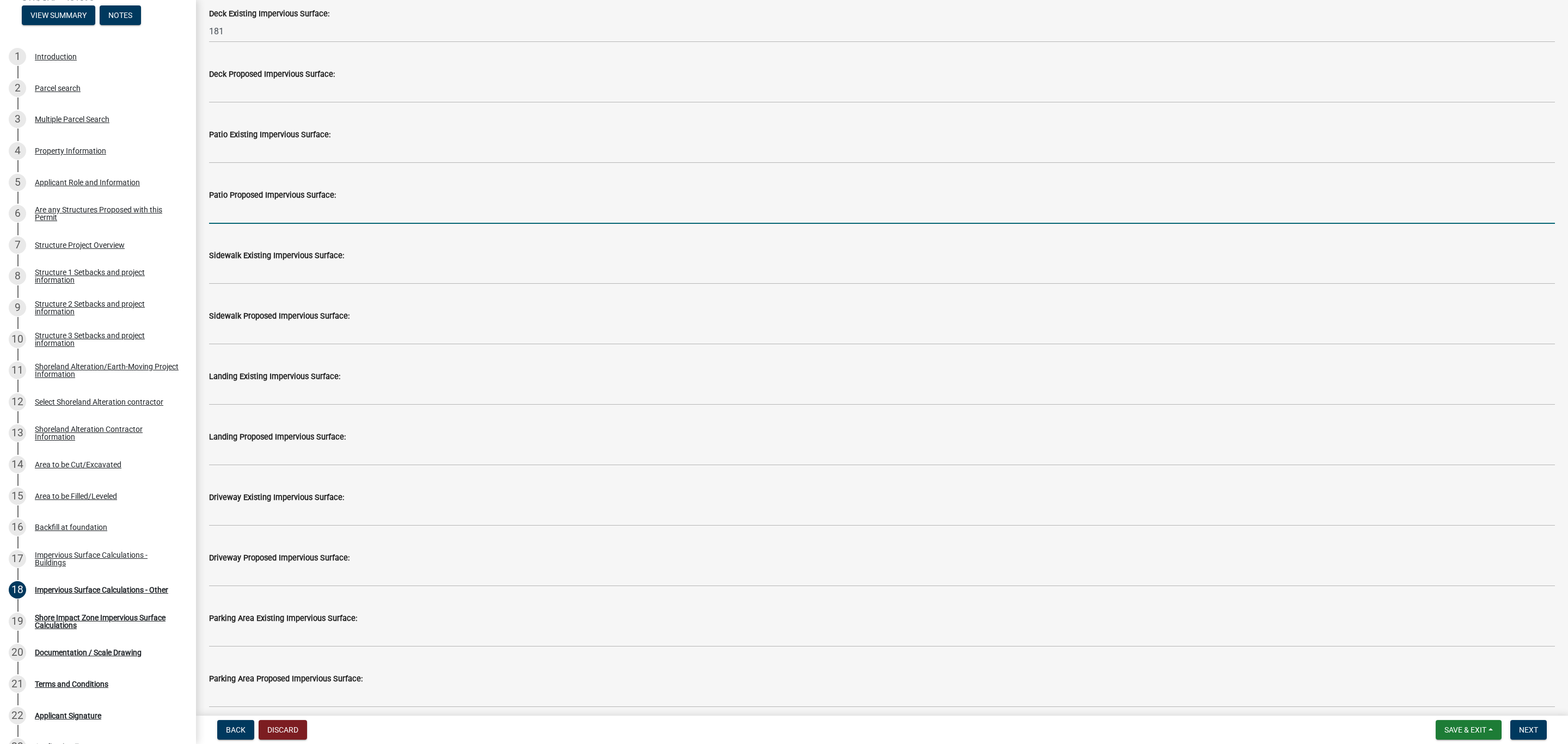
scroll to position [163, 0]
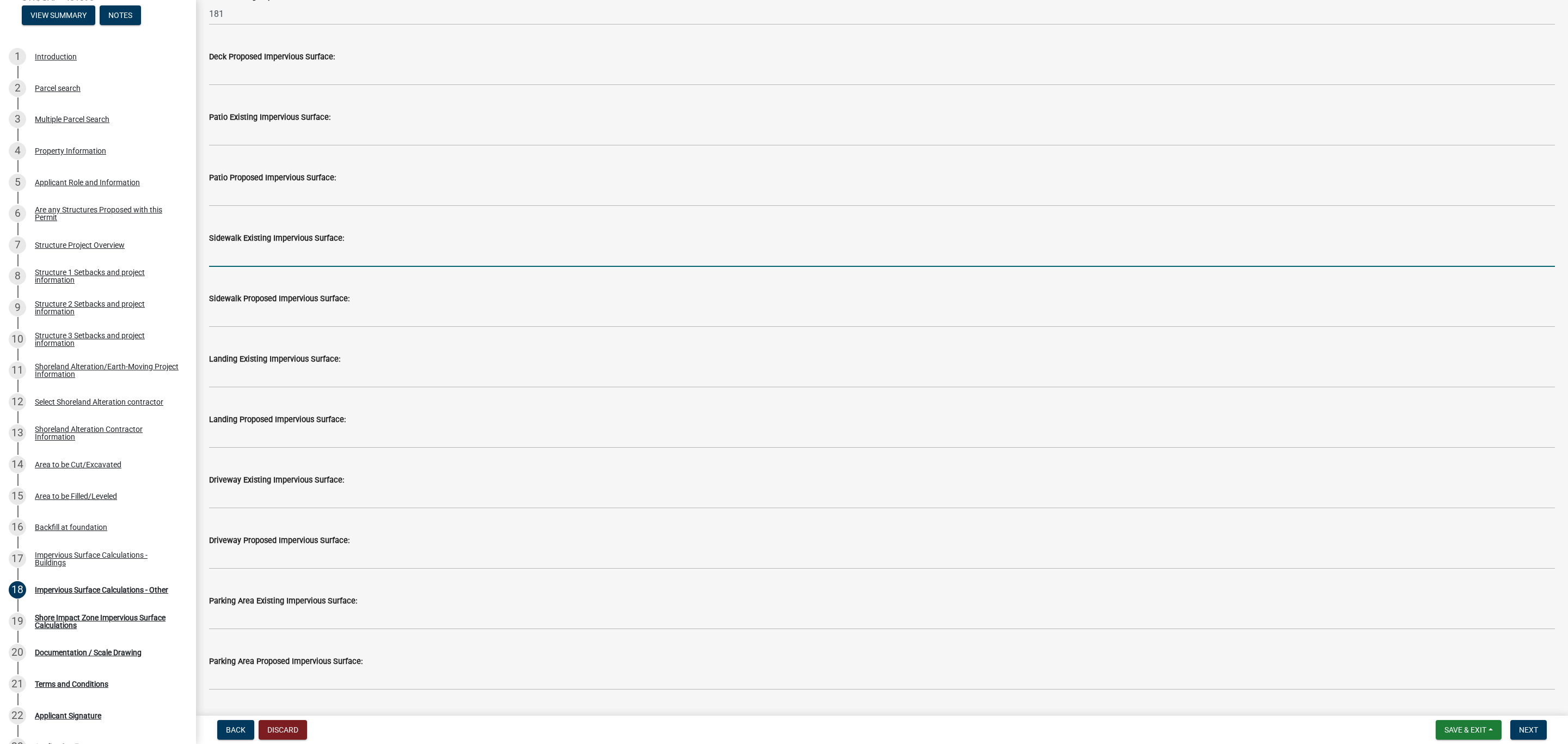
click at [232, 254] on input "text" at bounding box center [881, 255] width 1346 height 22
type input "164"
click at [217, 329] on wm-data-entity-input "Sidewalk Proposed Impervious Surface:" at bounding box center [881, 307] width 1346 height 61
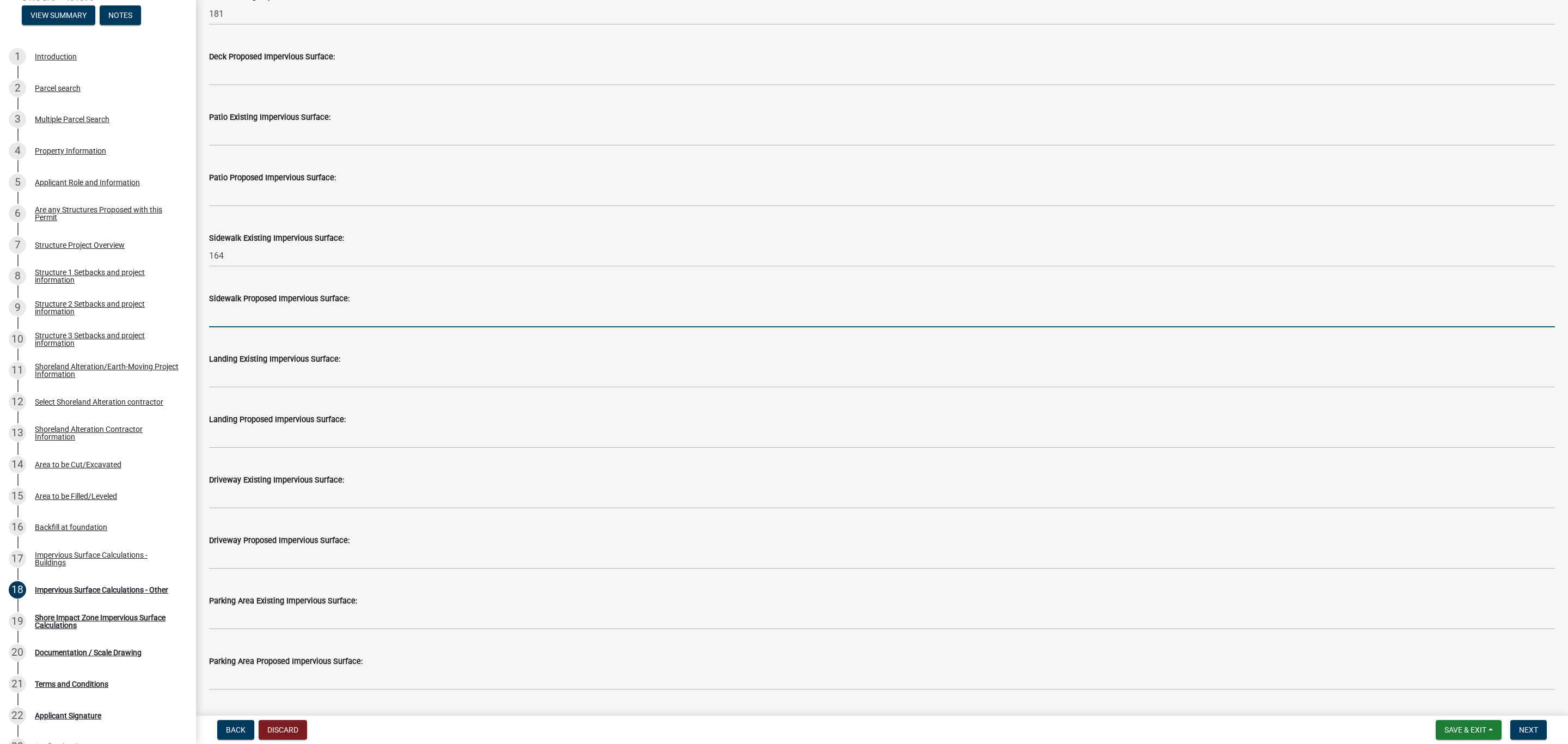
click at [229, 308] on input "text" at bounding box center [881, 316] width 1346 height 22
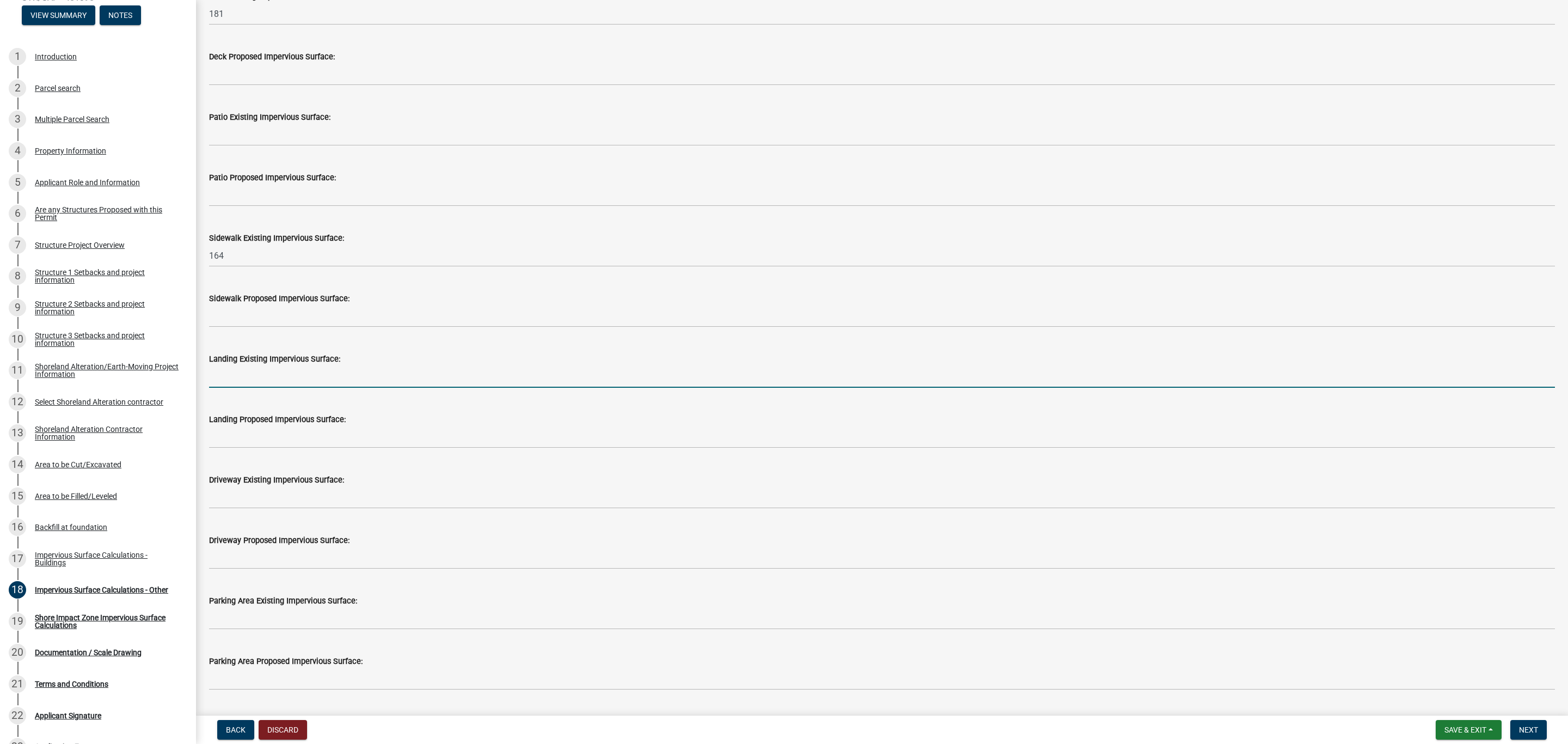
click at [216, 375] on input "text" at bounding box center [881, 377] width 1346 height 22
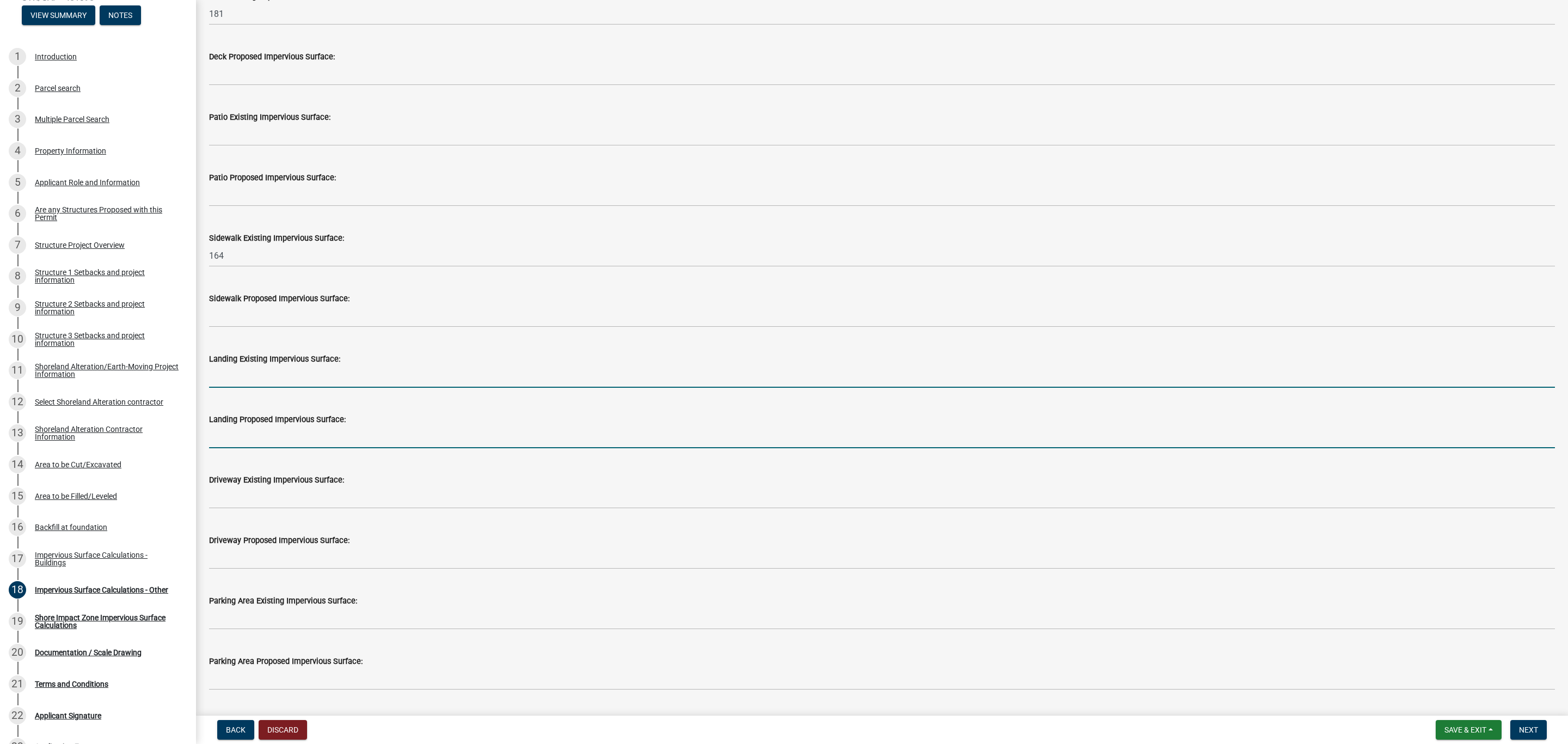
click at [212, 436] on input "text" at bounding box center [881, 437] width 1346 height 22
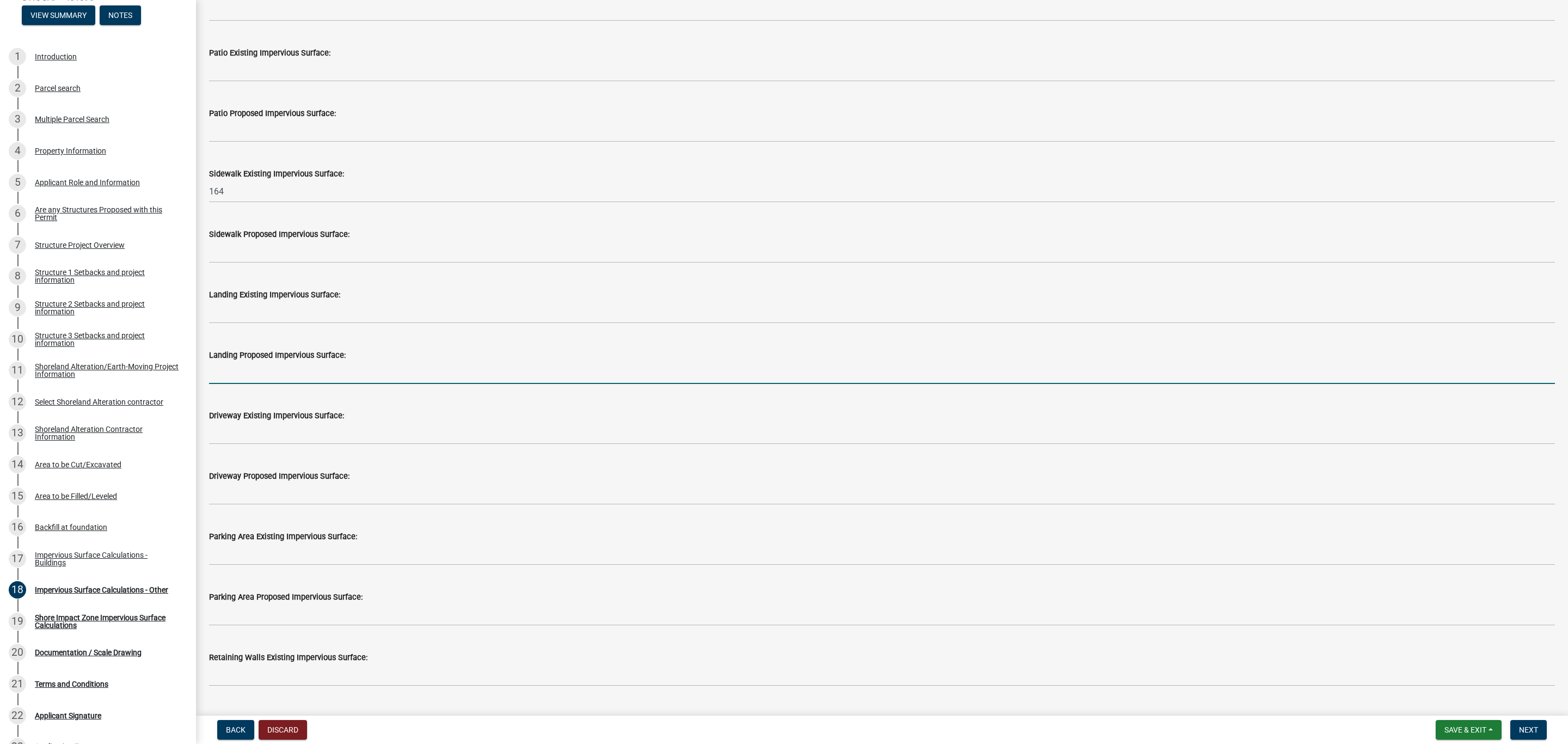
scroll to position [245, 0]
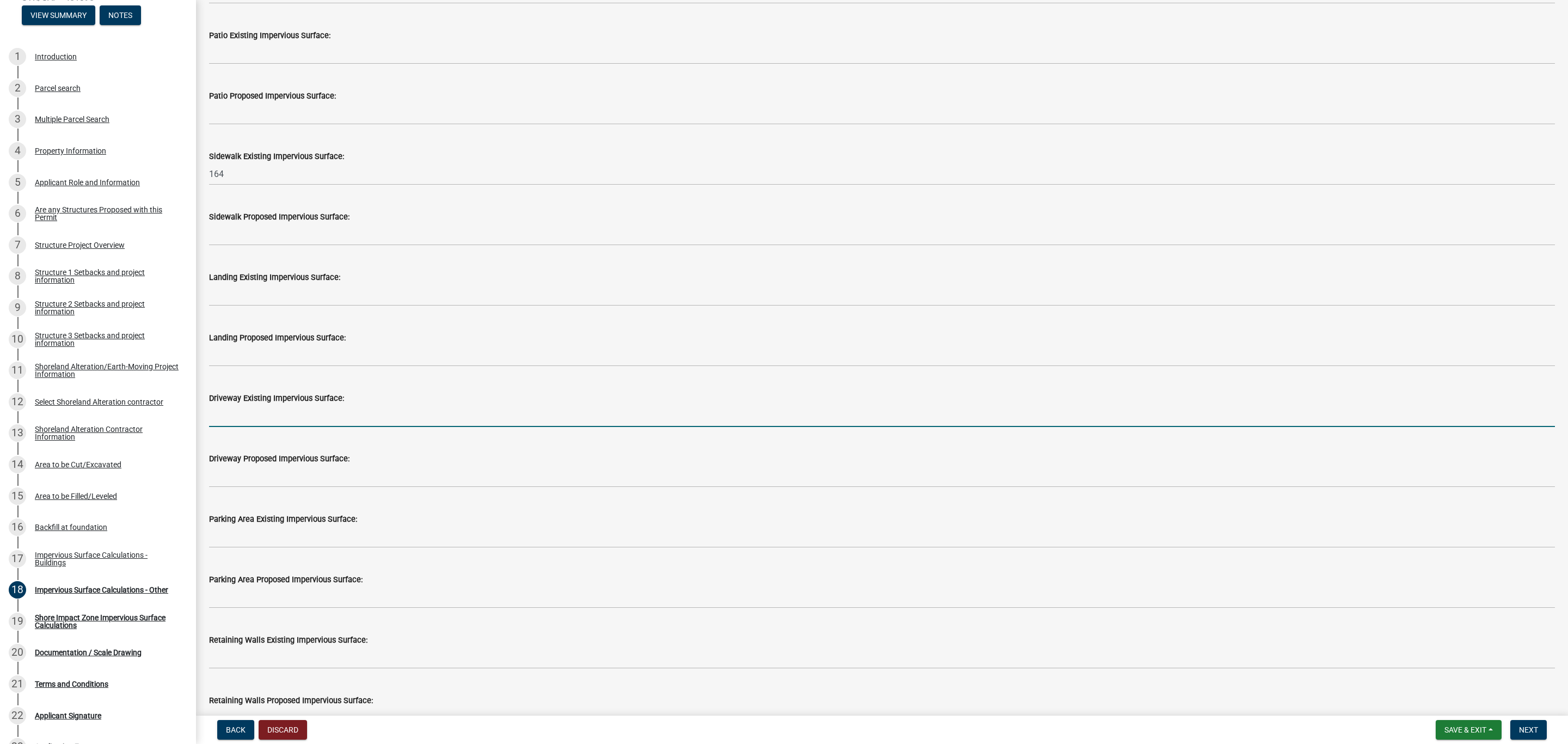
click at [224, 416] on input "text" at bounding box center [881, 416] width 1346 height 22
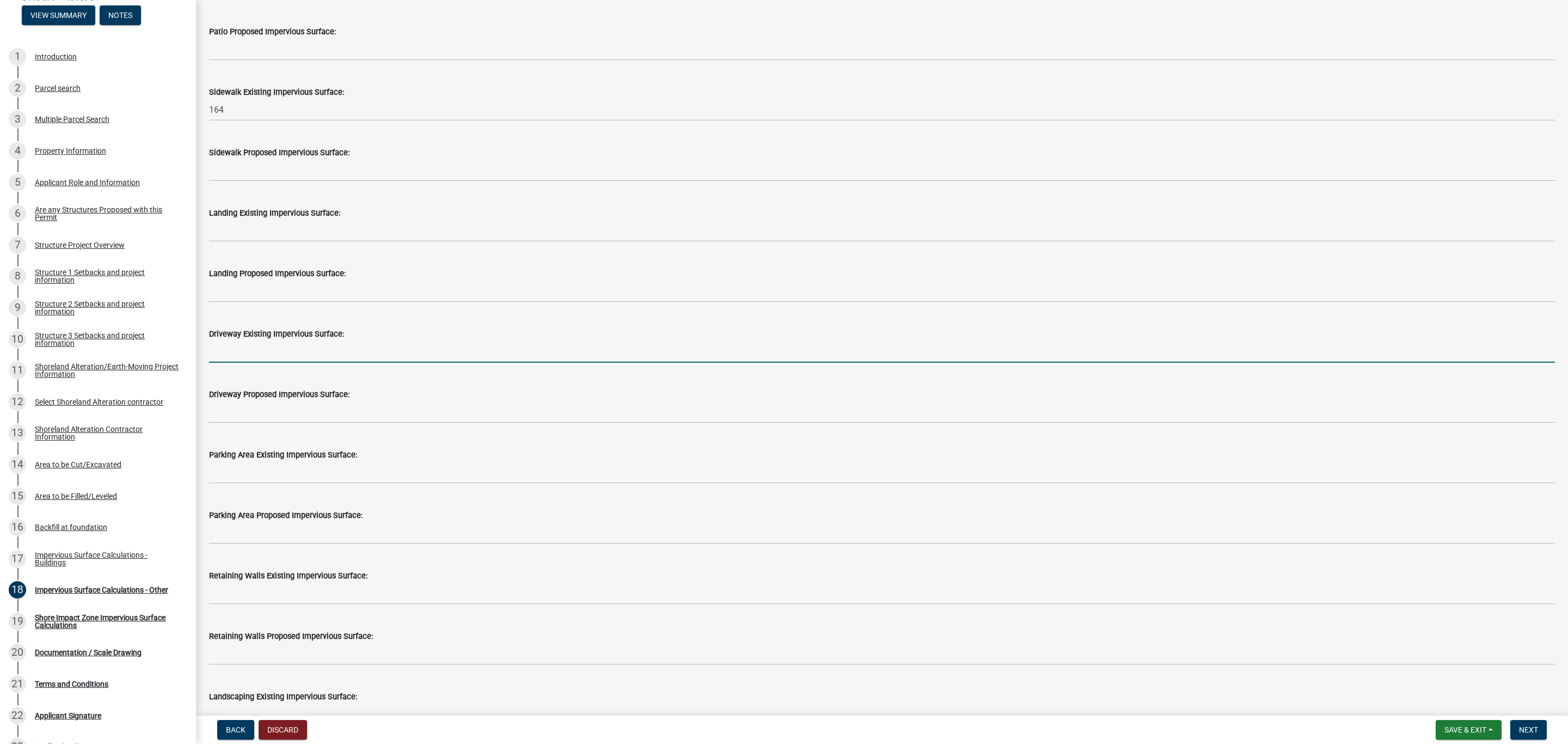
scroll to position [327, 0]
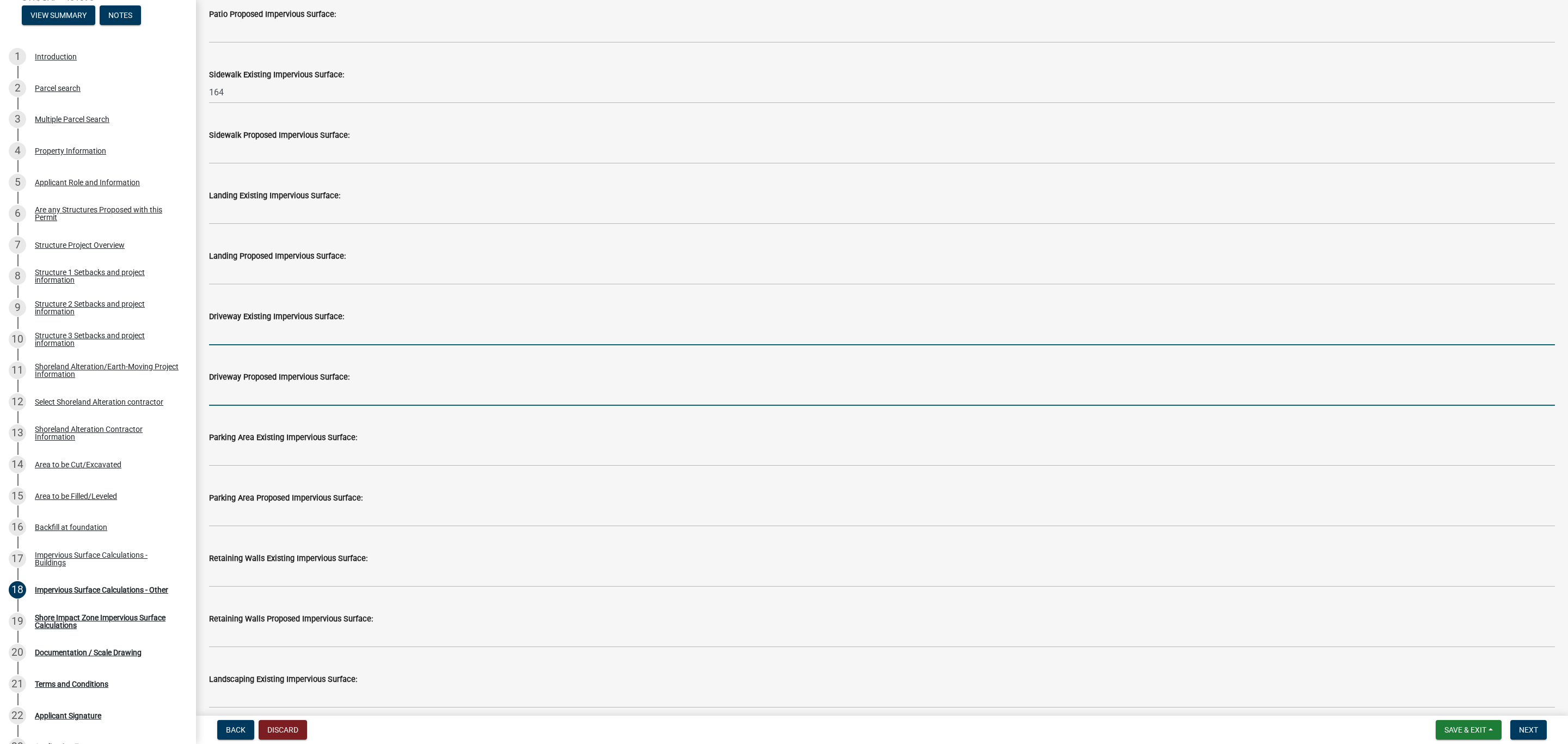
click at [217, 398] on input "text" at bounding box center [881, 395] width 1346 height 22
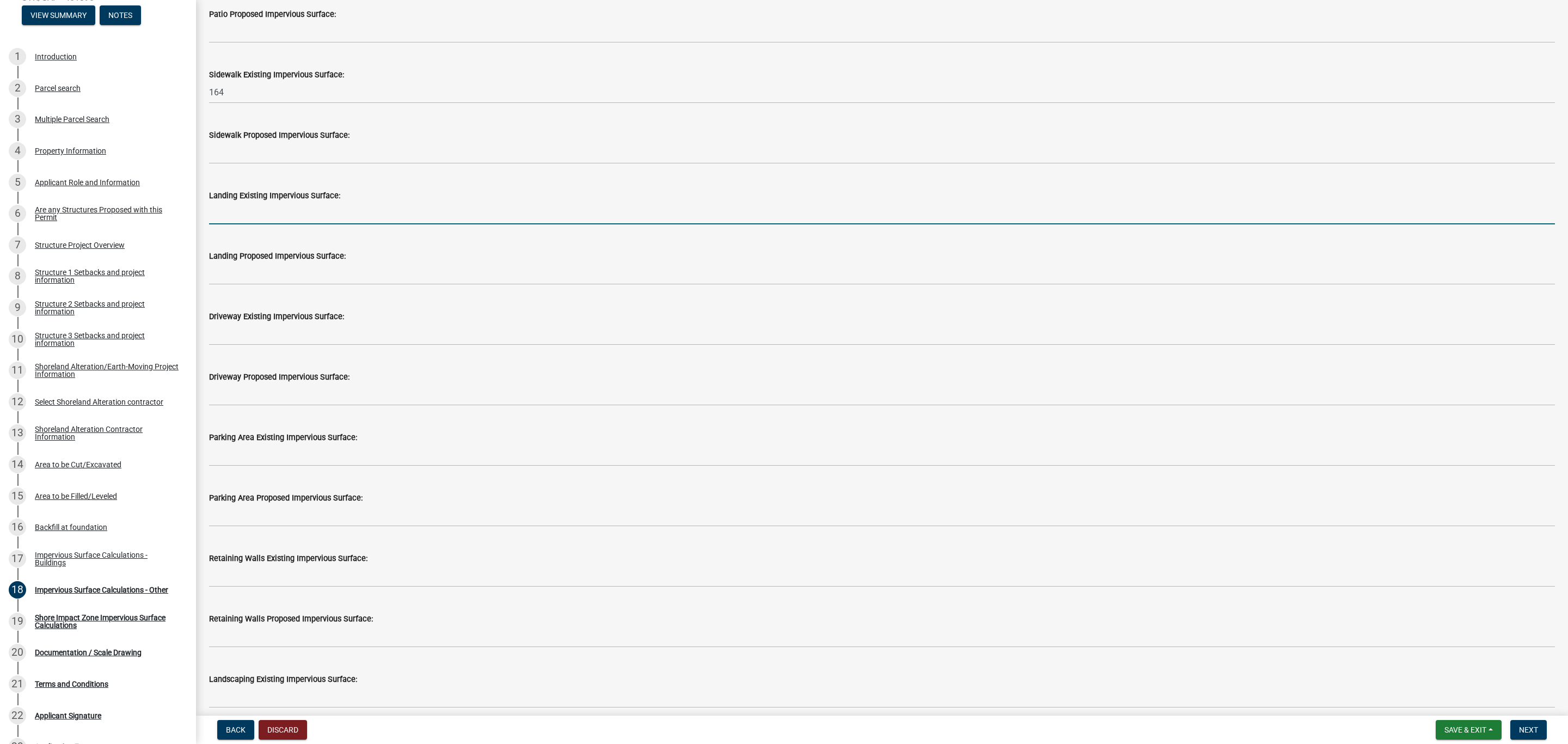
click at [231, 206] on input "text" at bounding box center [881, 213] width 1346 height 22
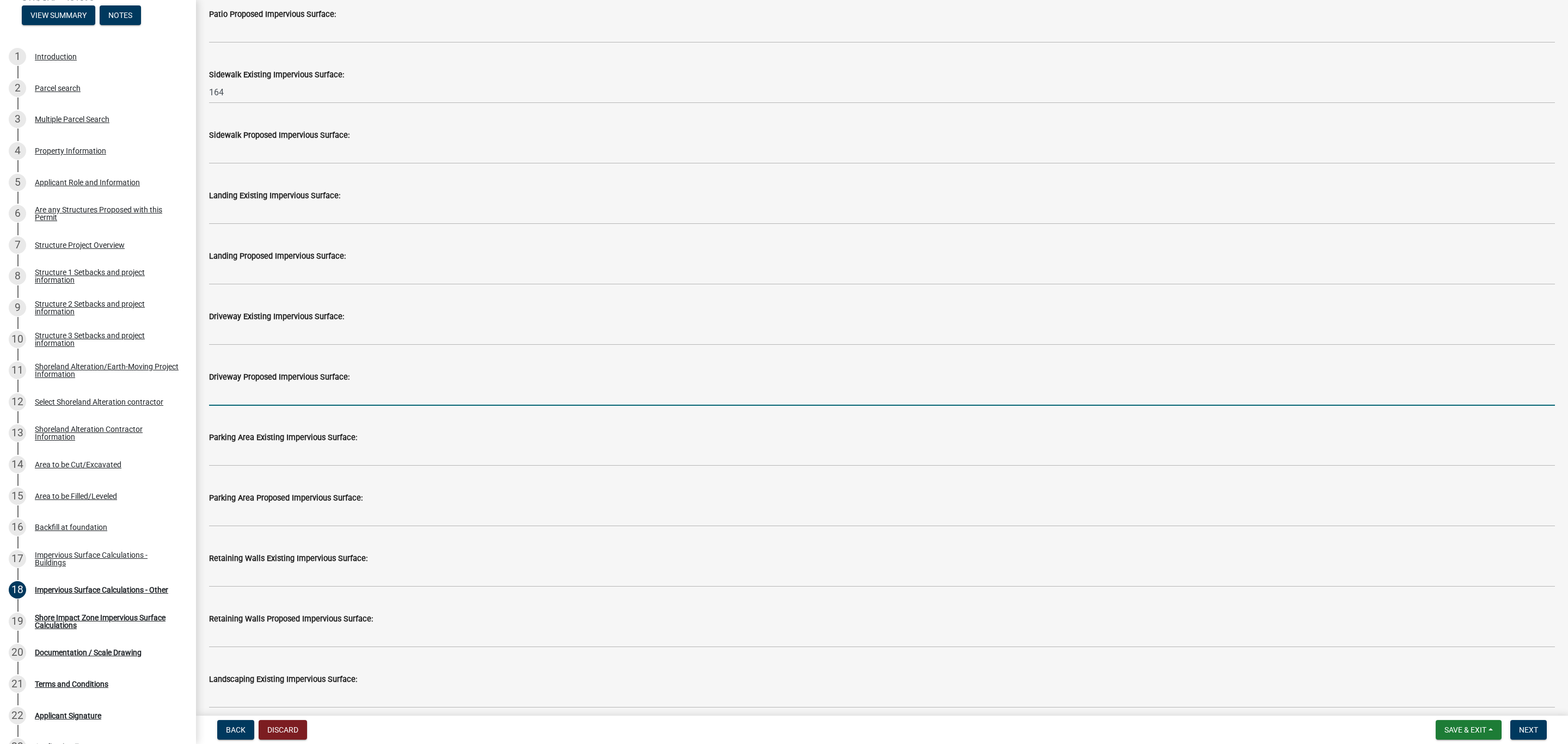
click at [216, 387] on input "text" at bounding box center [881, 395] width 1346 height 22
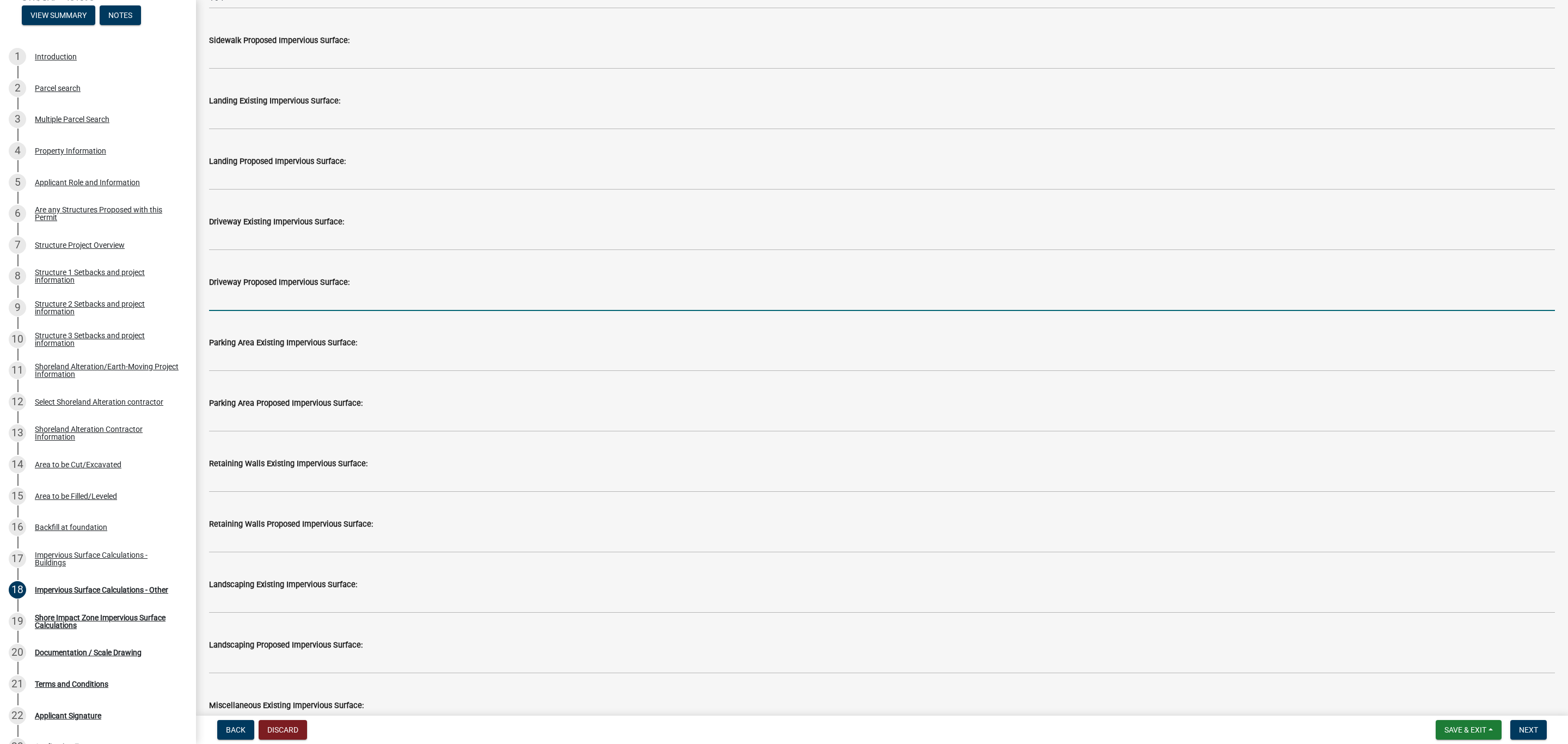
scroll to position [490, 0]
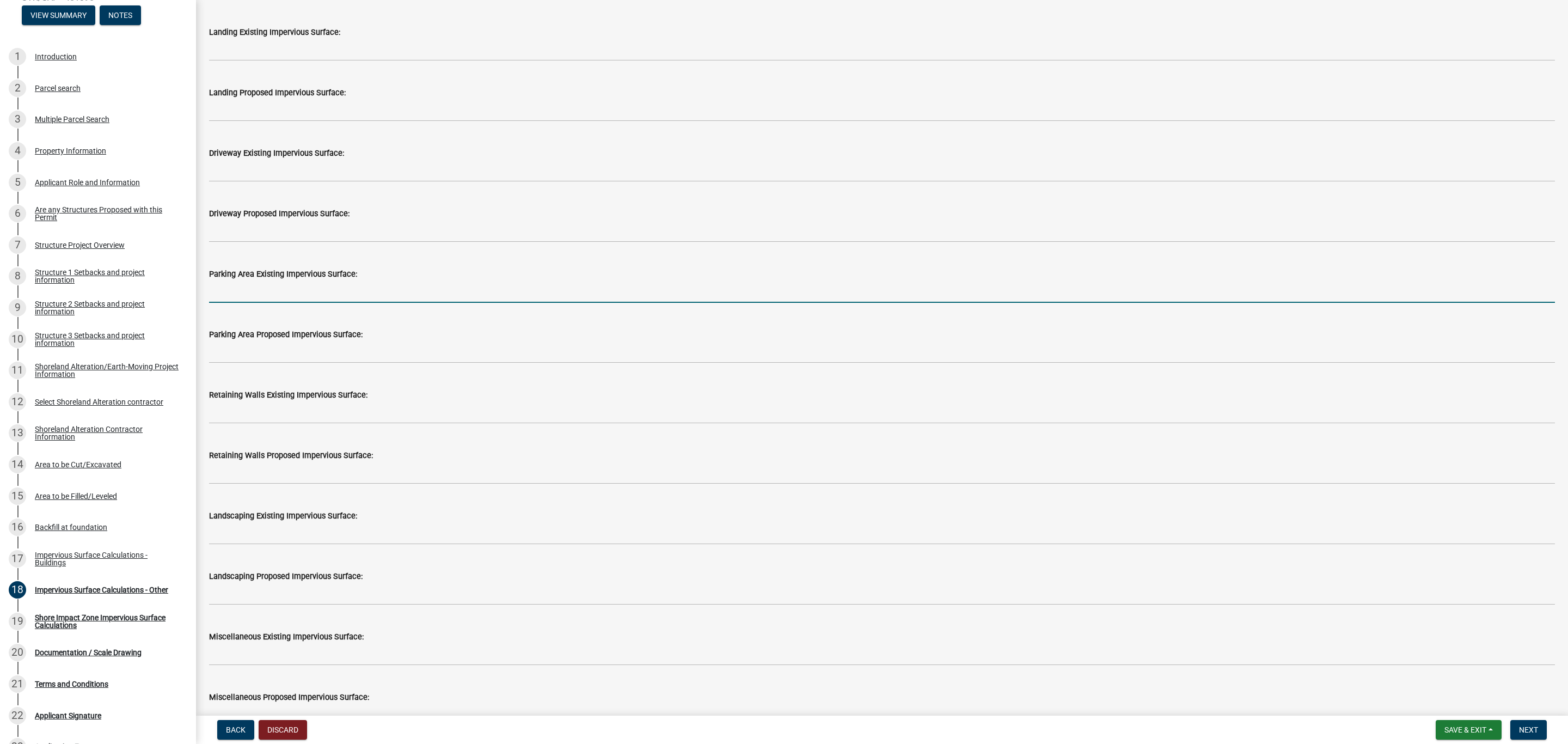
click at [227, 293] on input "text" at bounding box center [881, 292] width 1346 height 22
click at [232, 285] on input "text" at bounding box center [881, 292] width 1346 height 22
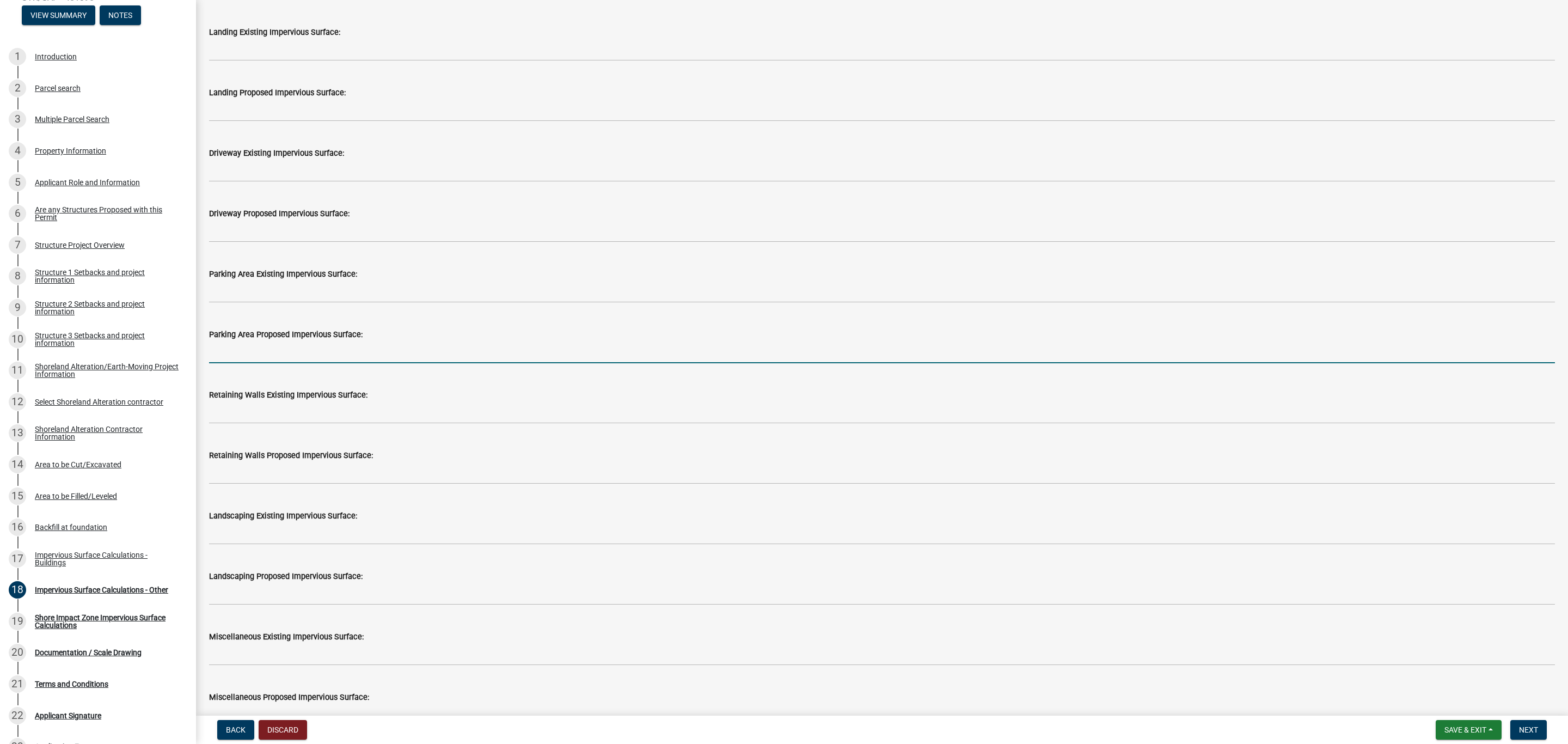
click at [226, 341] on input "text" at bounding box center [881, 352] width 1346 height 22
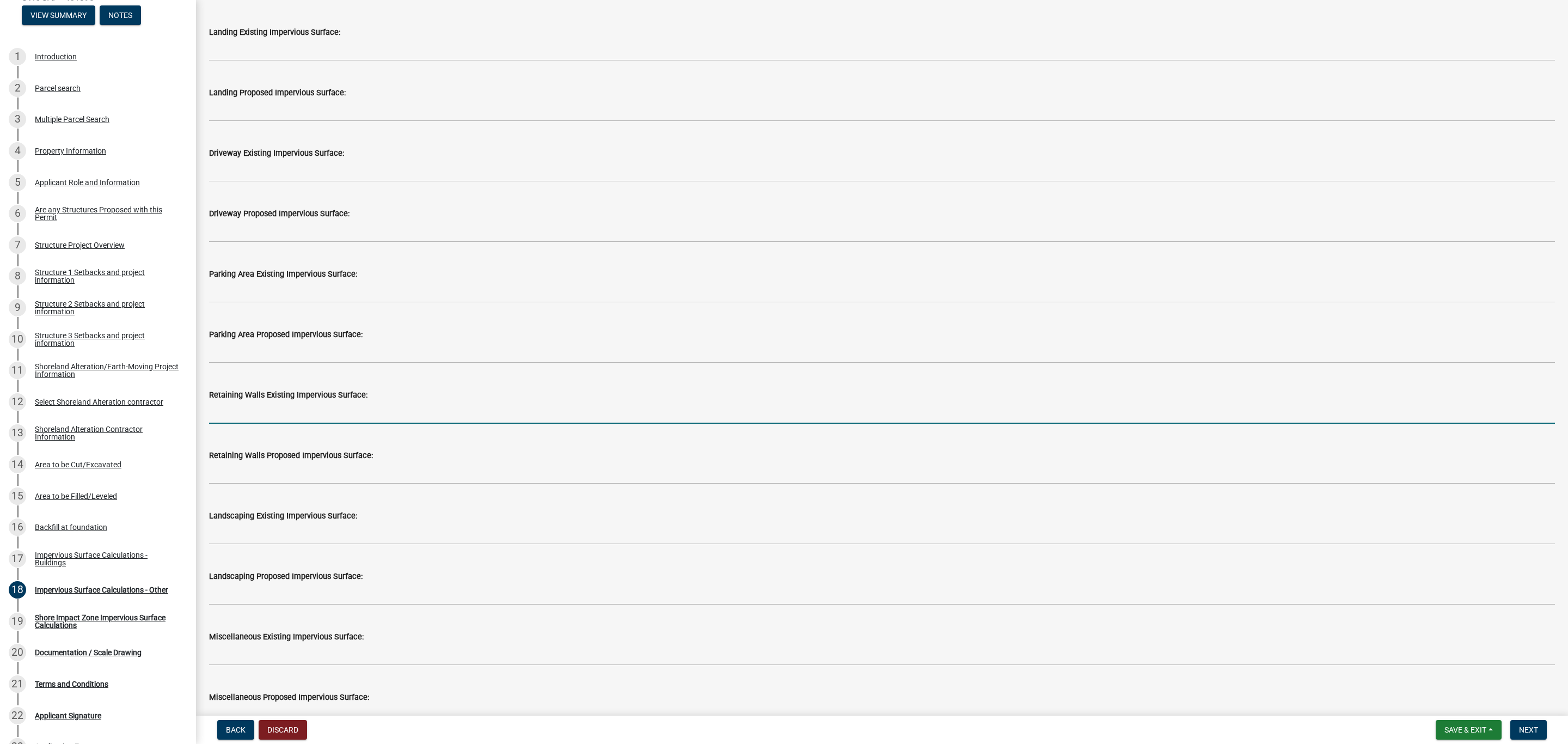
click at [234, 407] on input "text" at bounding box center [881, 413] width 1346 height 22
click at [235, 419] on input "text" at bounding box center [881, 413] width 1346 height 22
type input "113"
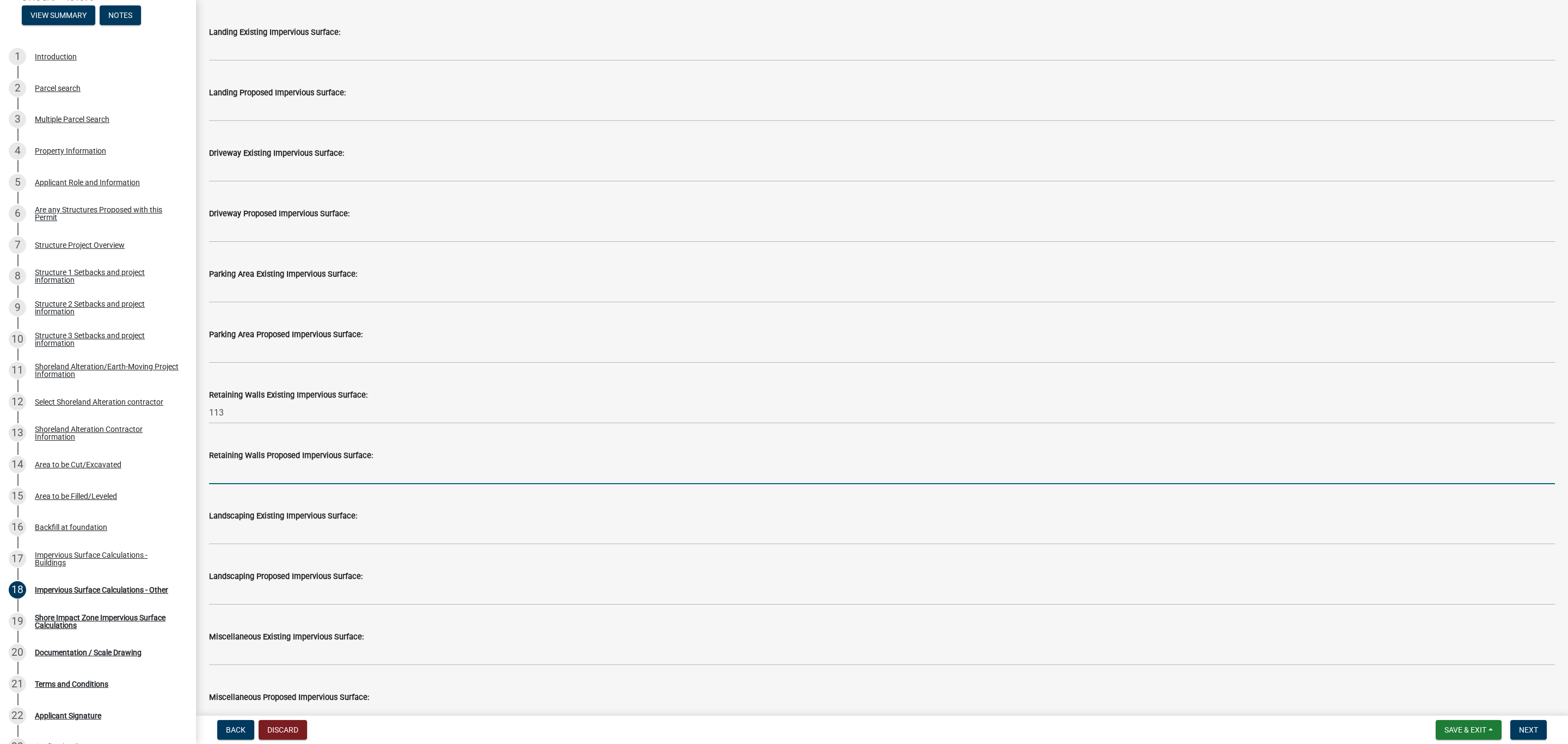
click at [240, 476] on input "text" at bounding box center [881, 473] width 1346 height 22
click at [252, 471] on input "text" at bounding box center [881, 473] width 1346 height 22
type input "56"
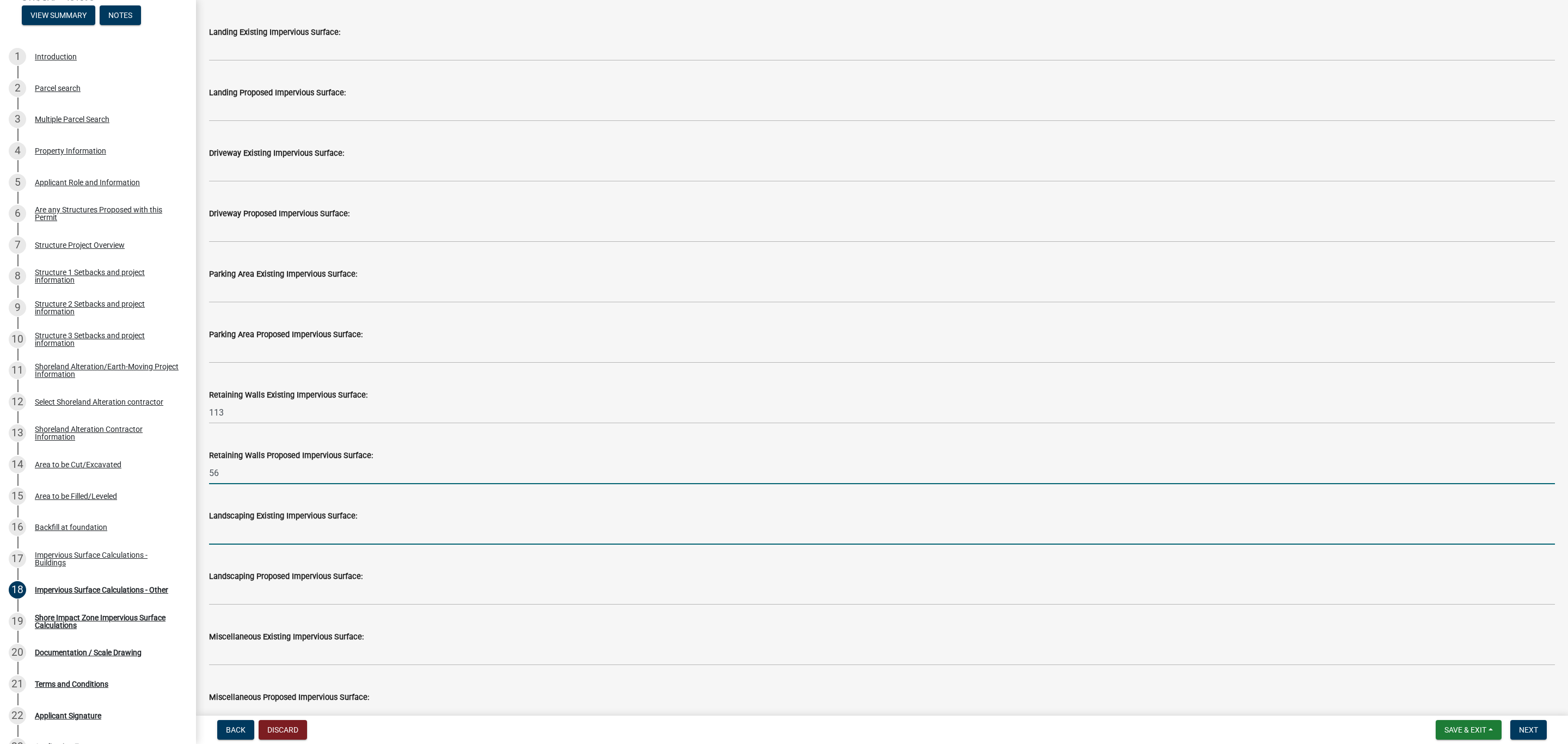
click at [245, 536] on input "text" at bounding box center [881, 534] width 1346 height 22
click at [239, 537] on input "53" at bounding box center [881, 534] width 1346 height 22
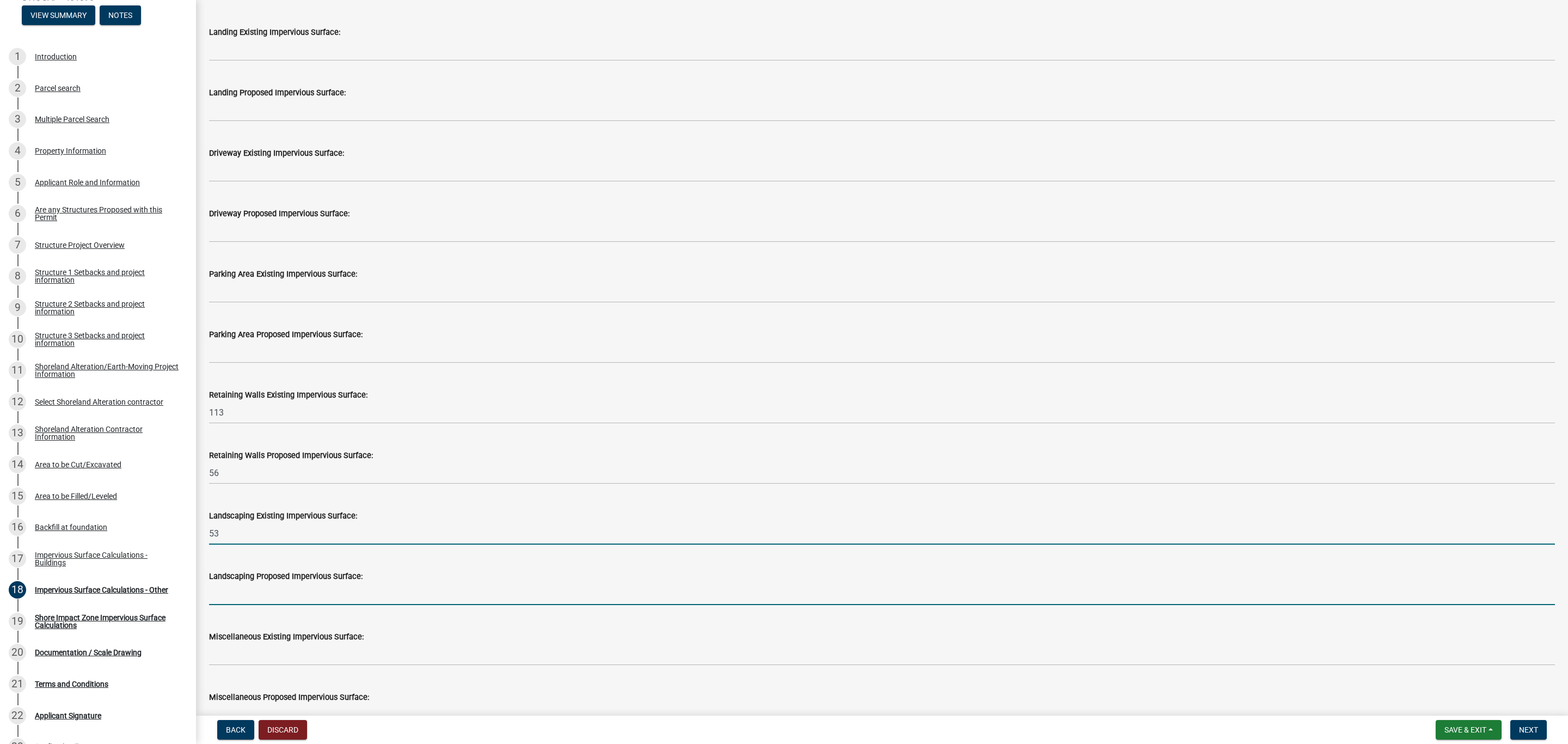
click at [235, 596] on input "text" at bounding box center [881, 594] width 1346 height 22
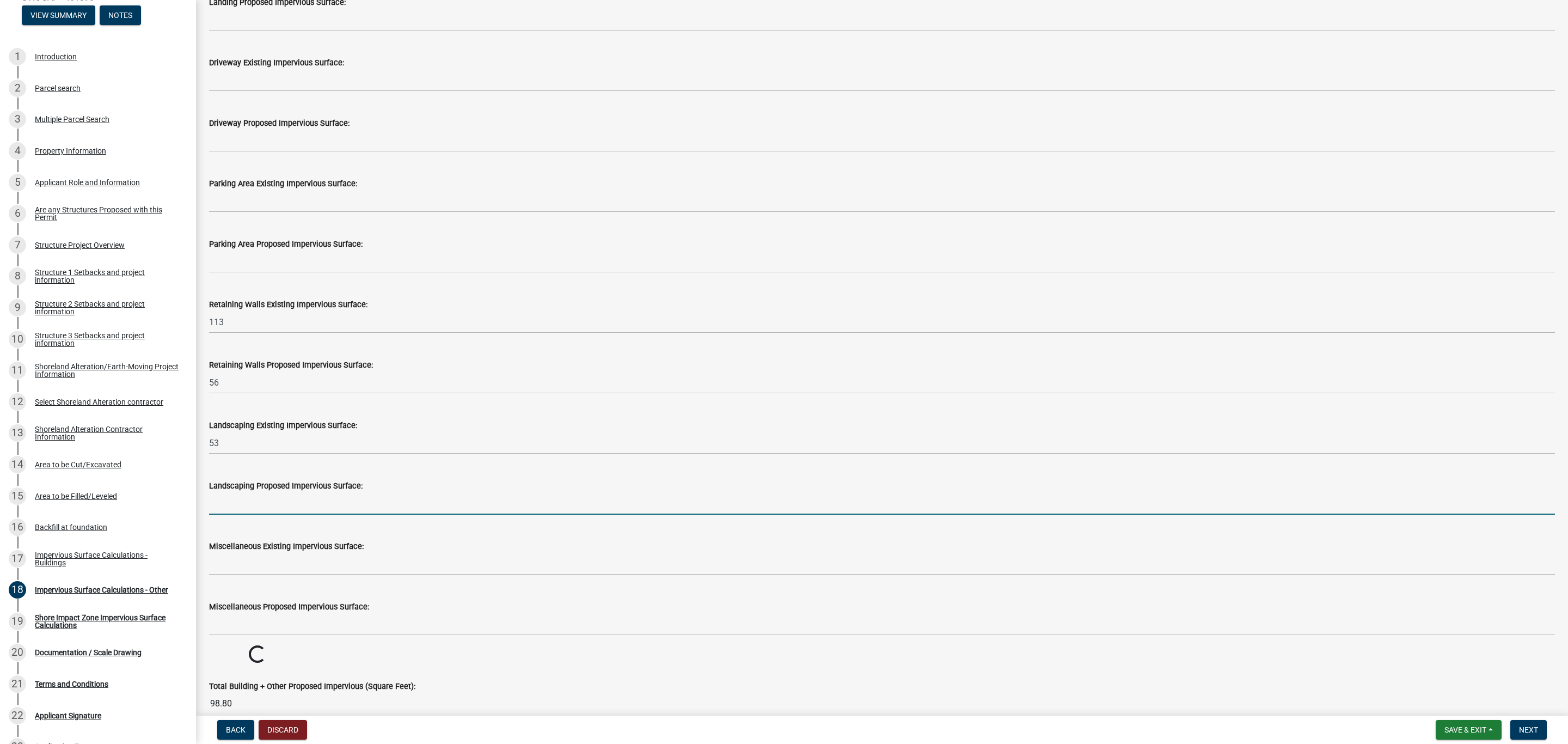
scroll to position [654, 0]
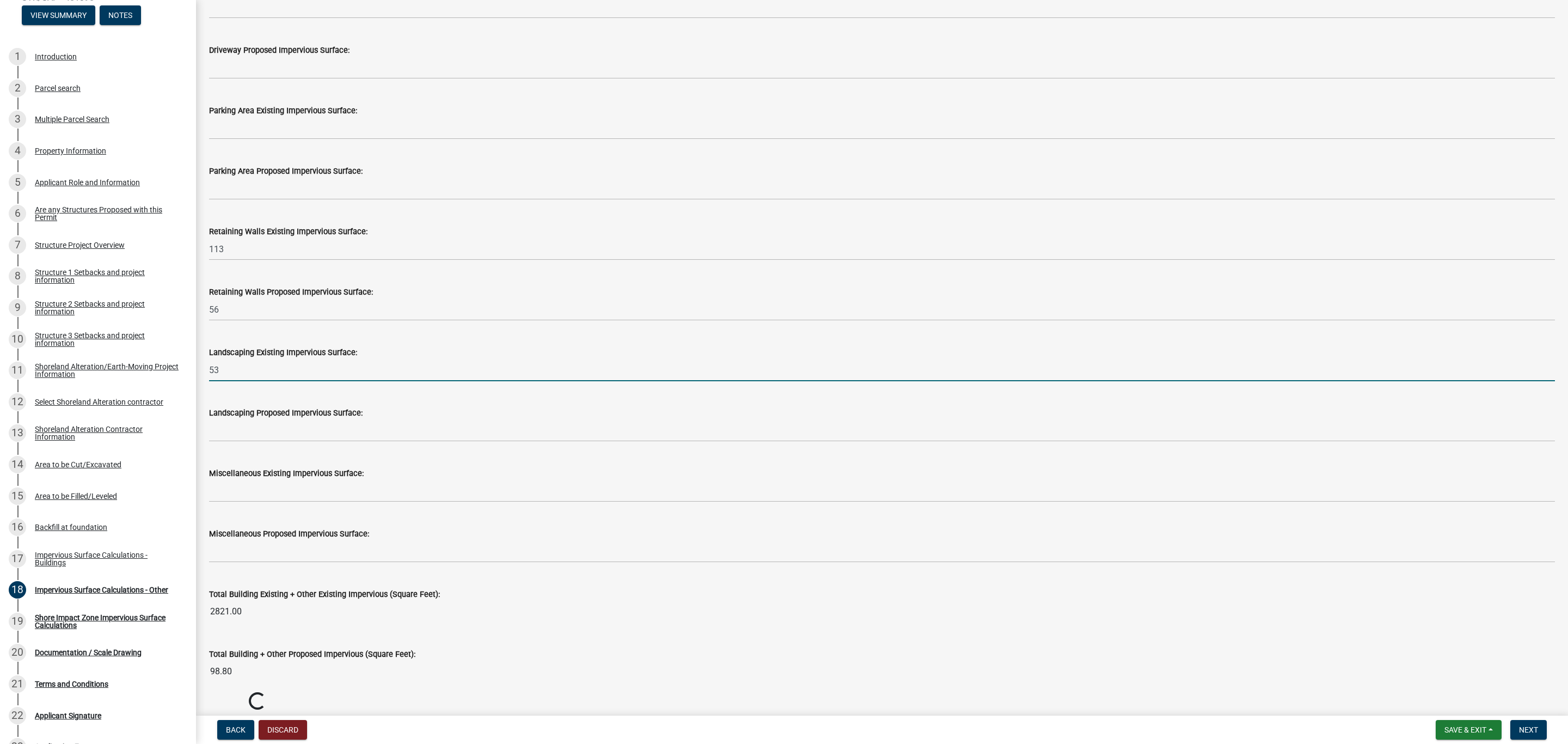
click at [222, 374] on input "53" at bounding box center [881, 370] width 1346 height 22
click at [227, 368] on input "53" at bounding box center [881, 370] width 1346 height 22
drag, startPoint x: 226, startPoint y: 372, endPoint x: 208, endPoint y: 363, distance: 20.1
click at [208, 363] on div "Landscaping Existing Impervious Surface: 53" at bounding box center [882, 356] width 1362 height 51
type input "290"
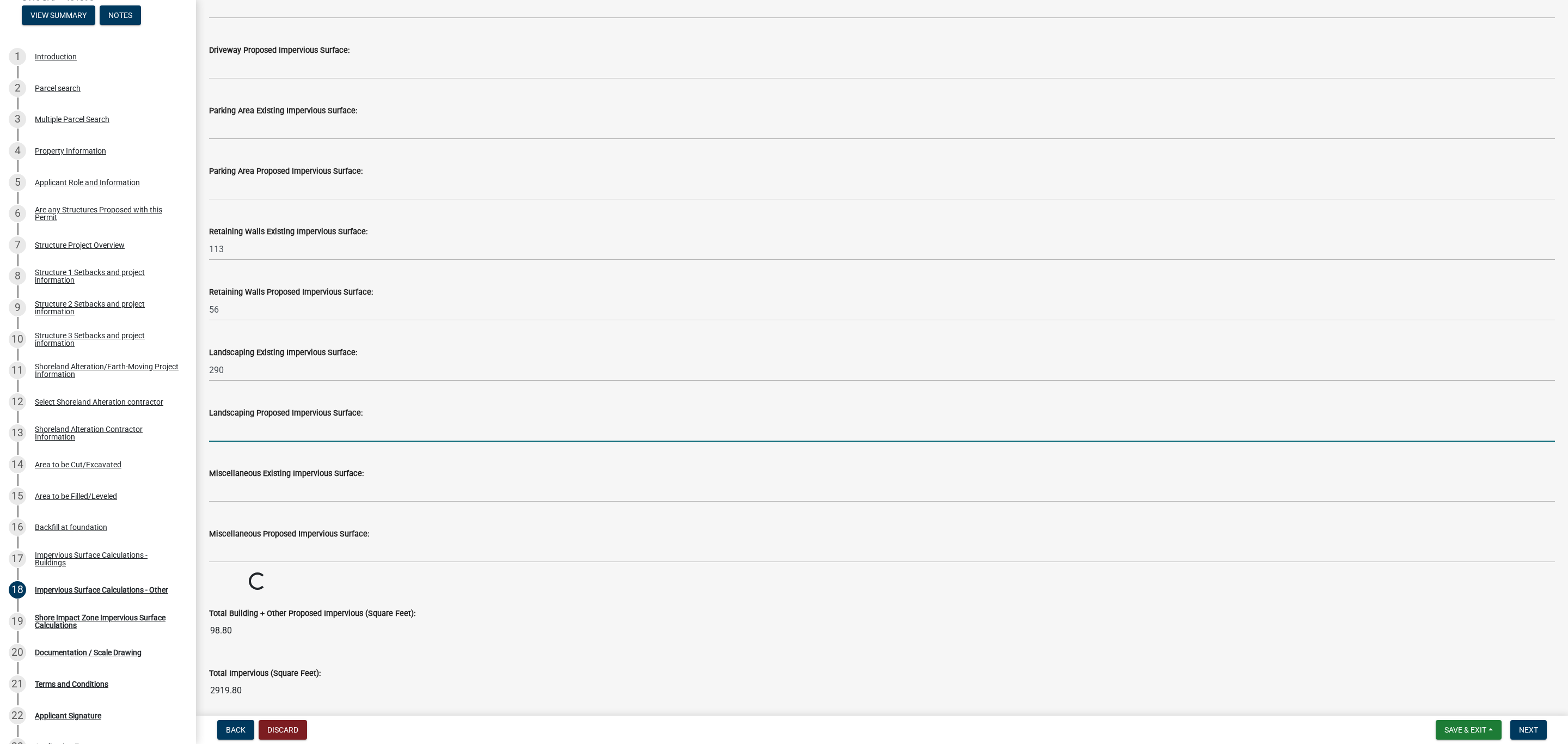
click at [263, 423] on input "text" at bounding box center [881, 430] width 1346 height 22
click at [244, 427] on input "text" at bounding box center [881, 430] width 1346 height 22
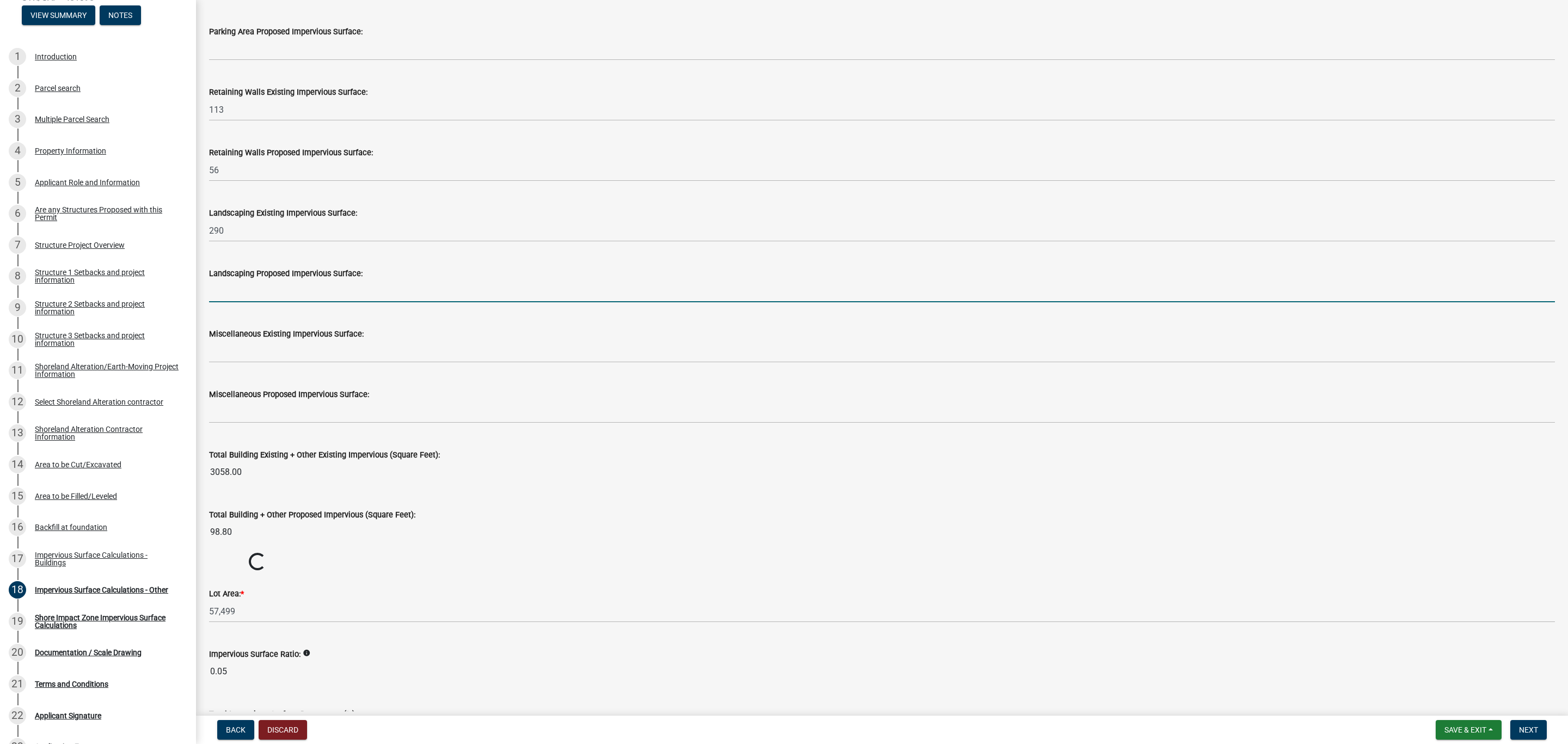
scroll to position [817, 0]
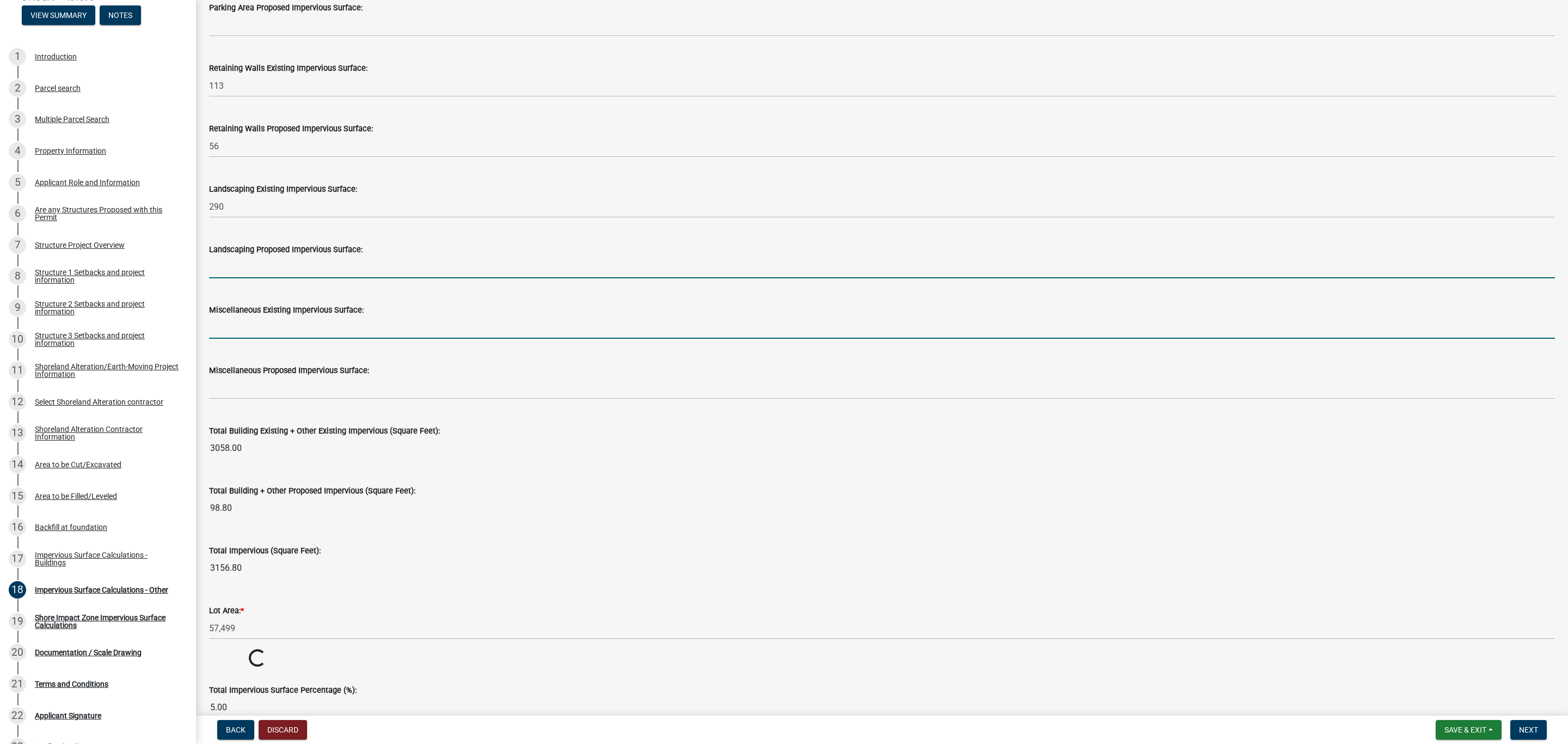
click at [240, 335] on input "text" at bounding box center [881, 328] width 1346 height 22
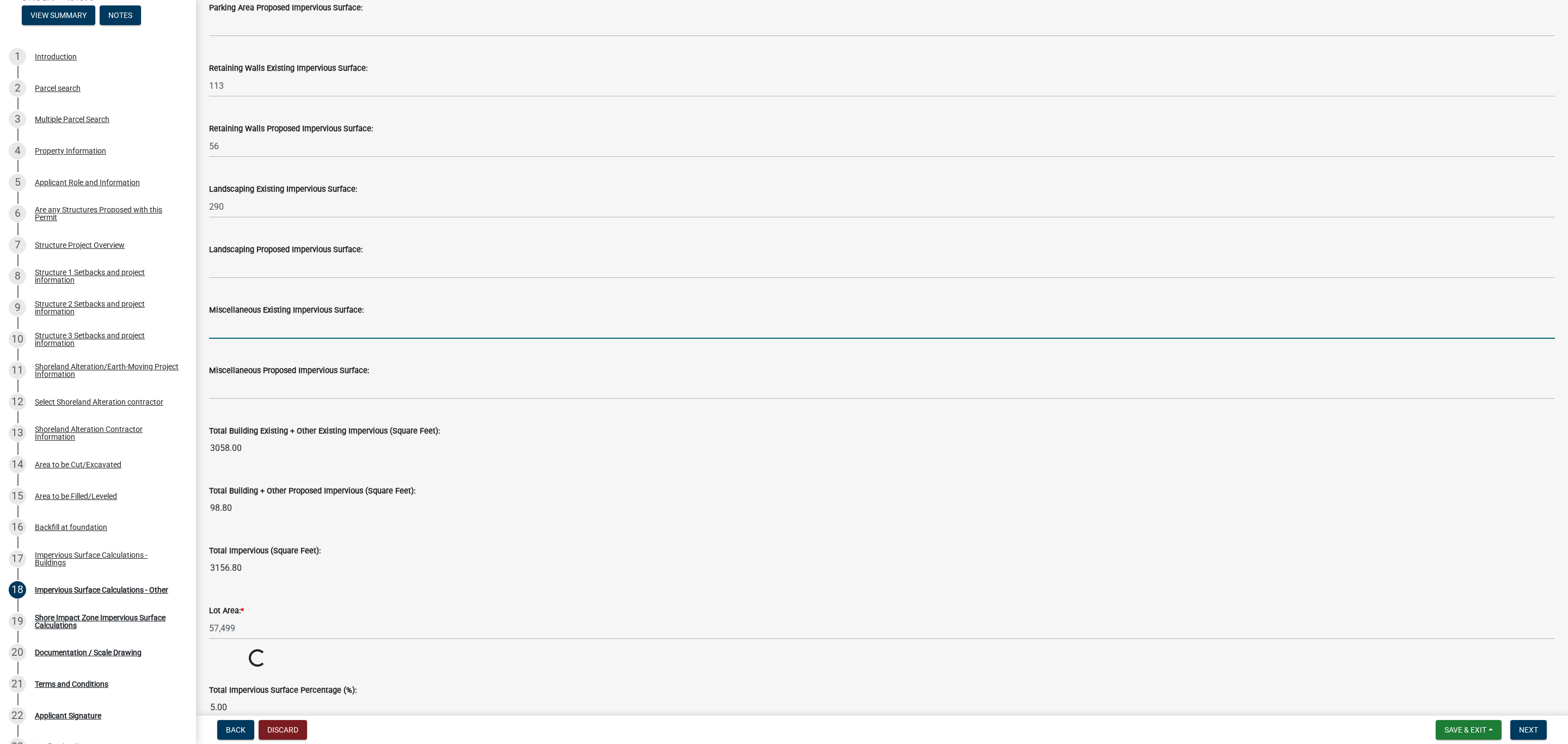
click at [244, 332] on input "text" at bounding box center [881, 328] width 1346 height 22
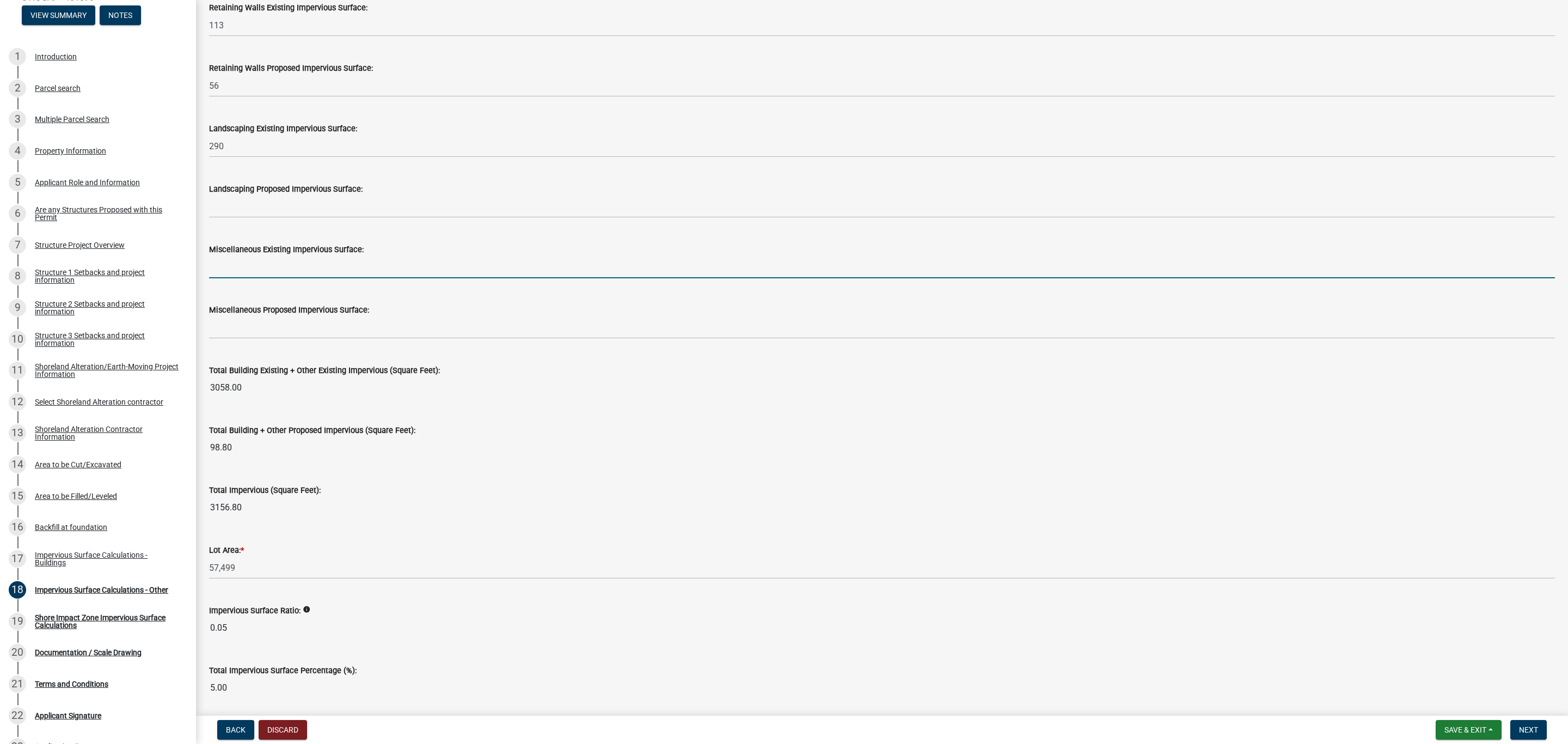
scroll to position [899, 0]
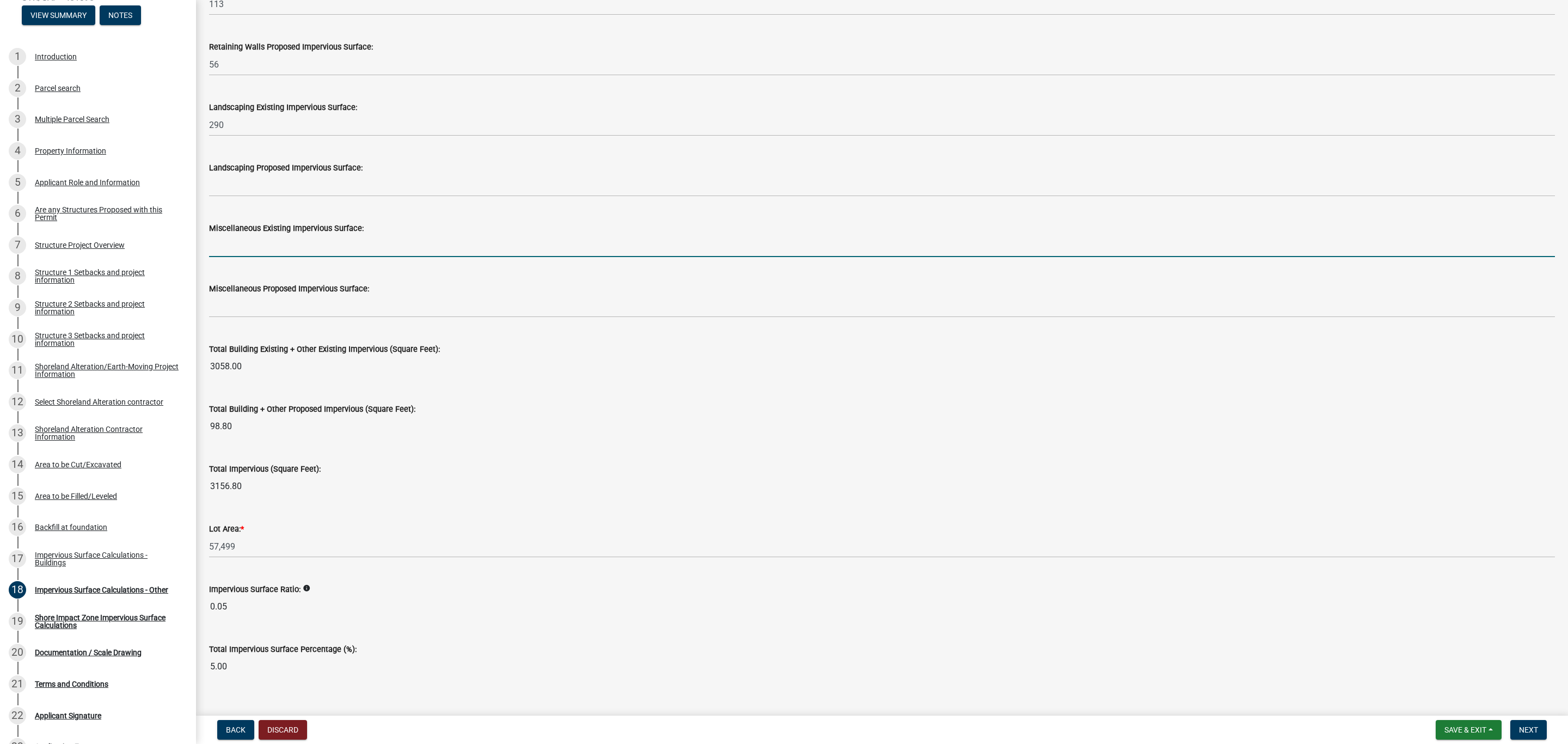
click at [232, 249] on input "text" at bounding box center [881, 246] width 1346 height 22
type input "57"
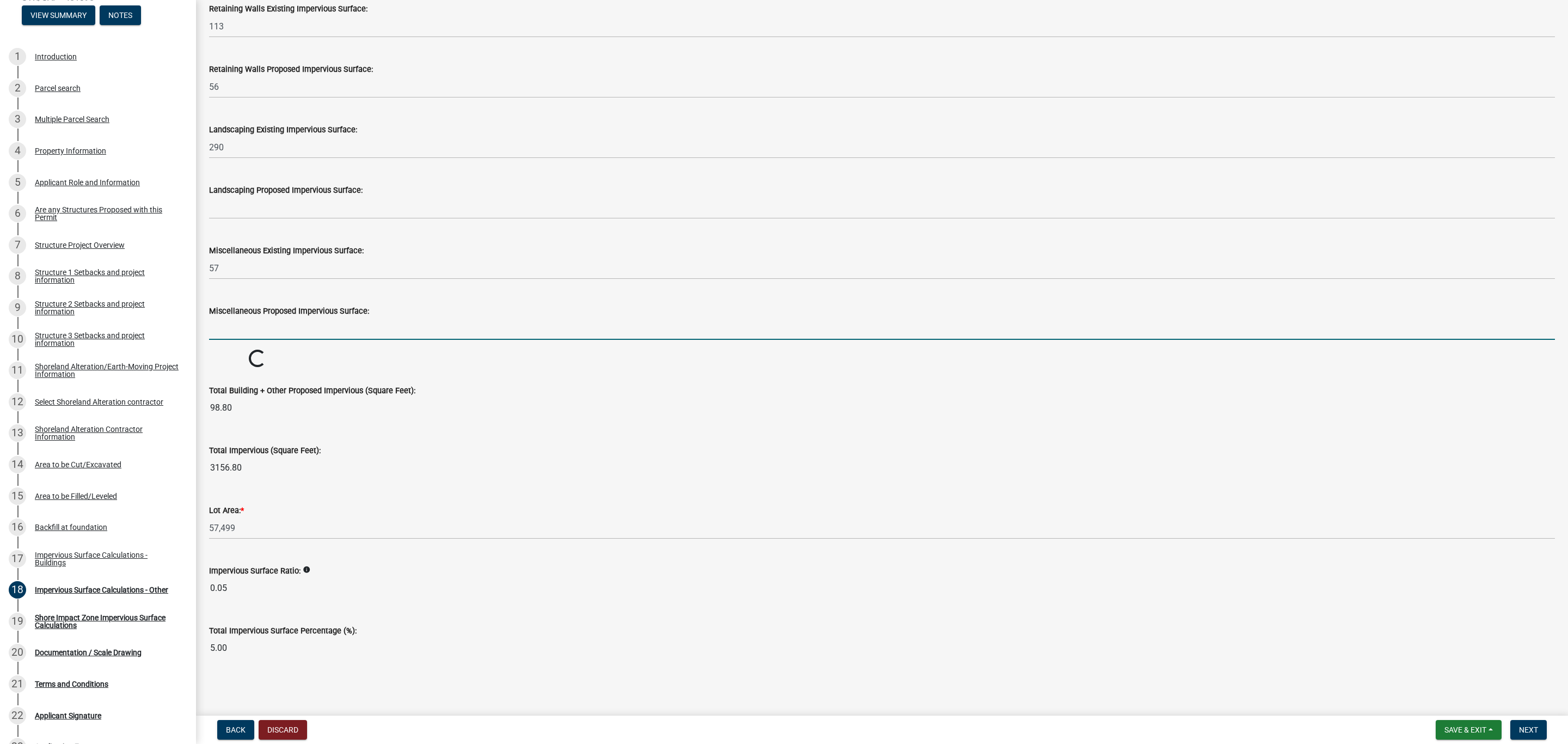
scroll to position [878, 0]
click at [229, 304] on form "Miscellaneous Proposed Impervious Surface:" at bounding box center [881, 322] width 1346 height 35
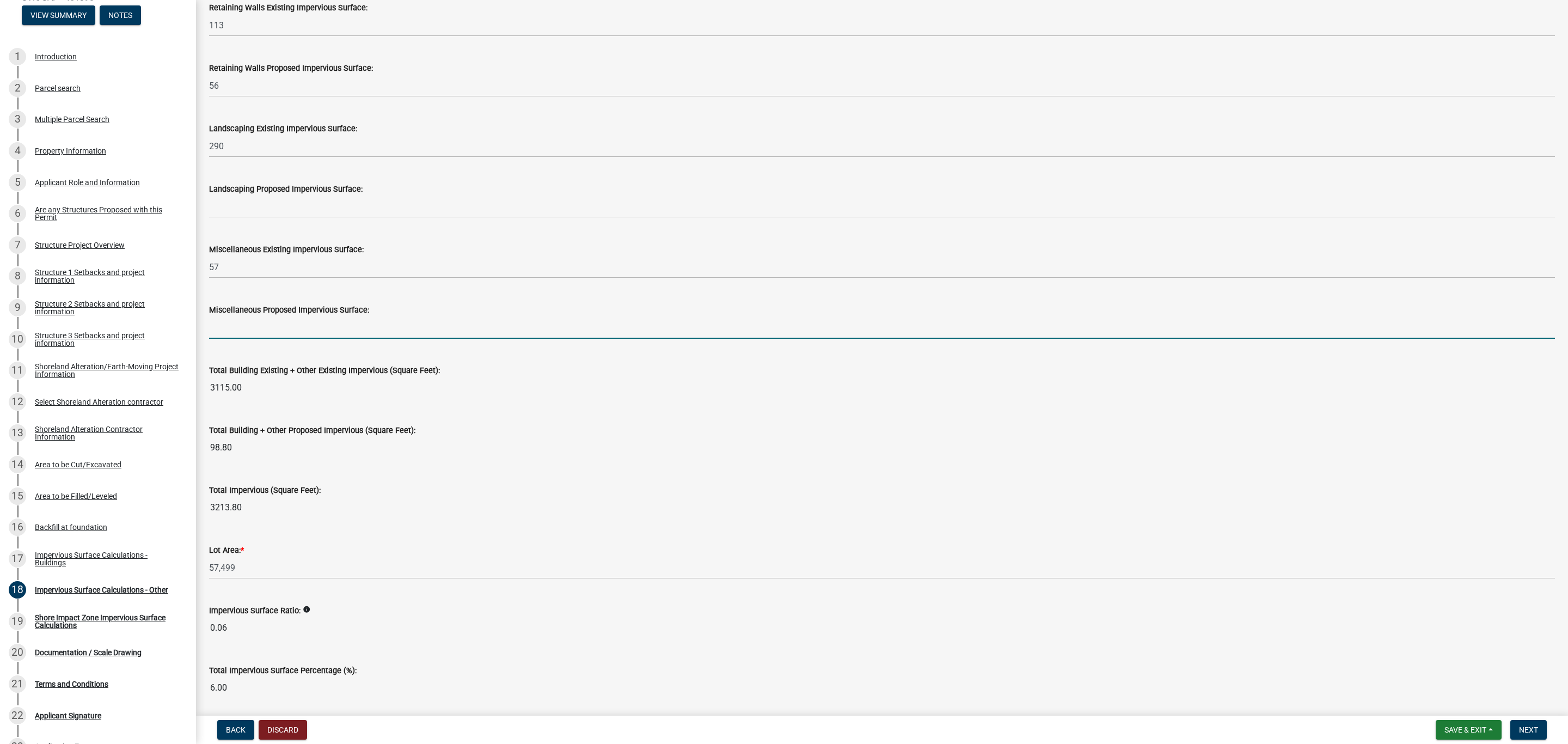
scroll to position [919, 0]
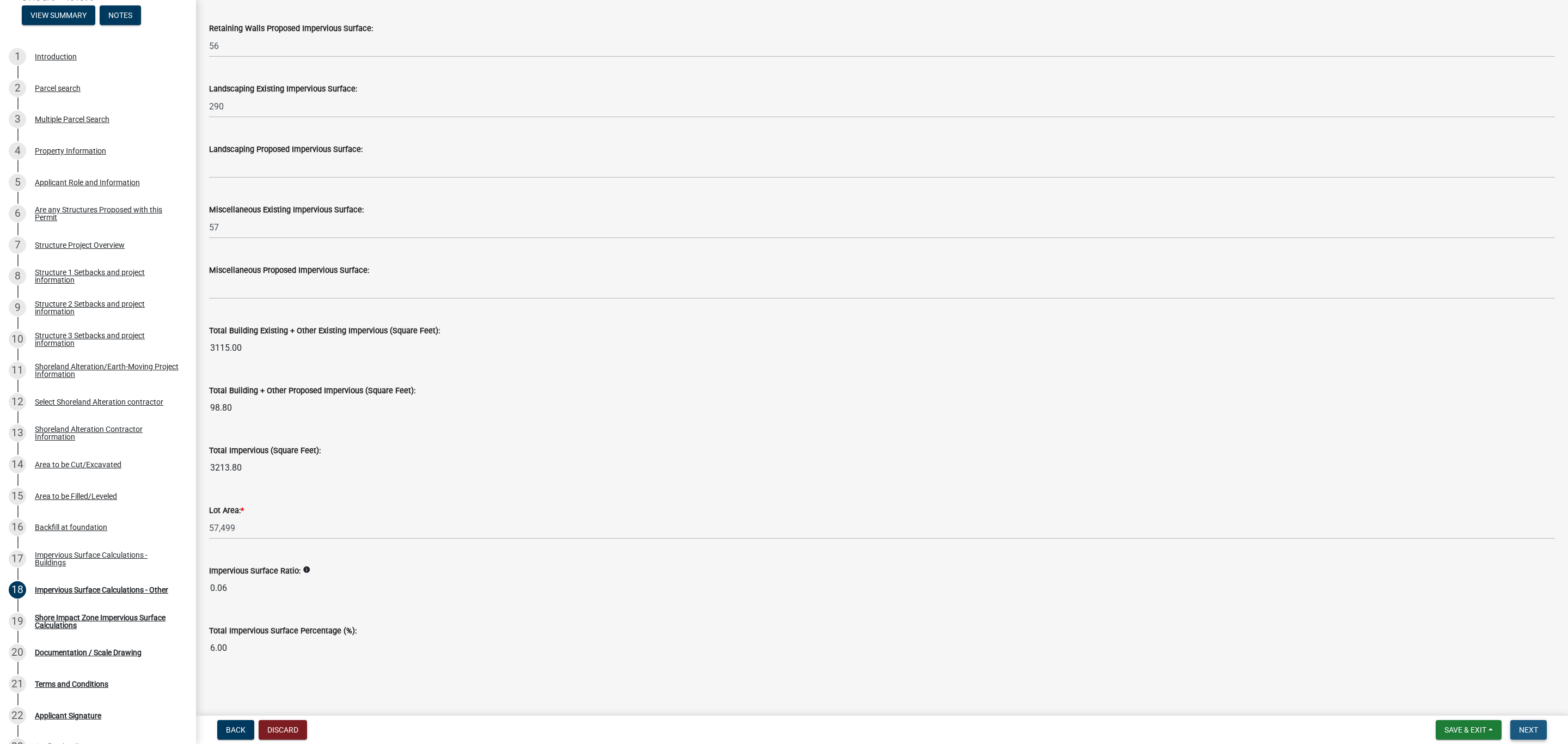
click at [1532, 729] on span "Next" at bounding box center [1528, 730] width 19 height 9
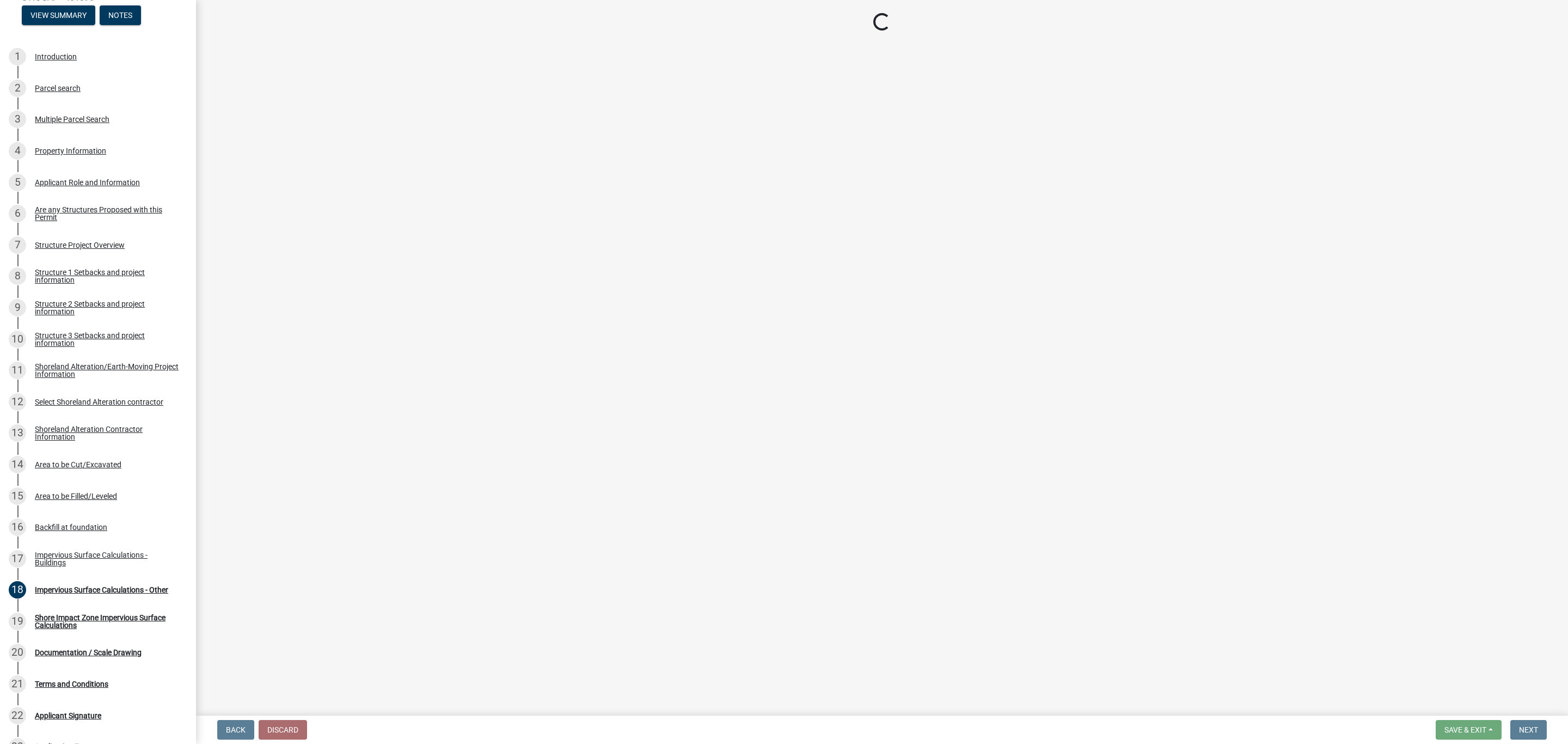
scroll to position [0, 0]
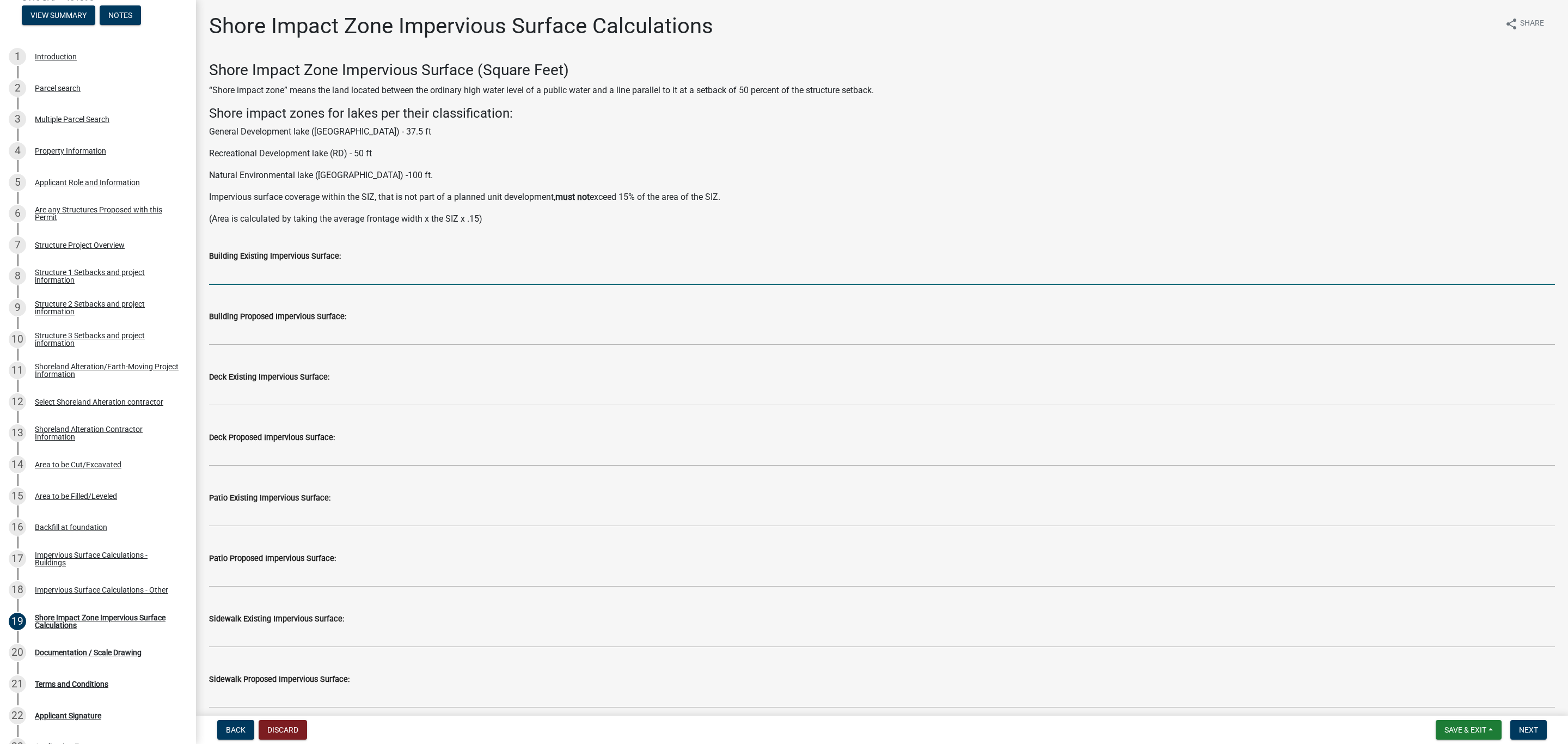
click at [270, 263] on input "text" at bounding box center [881, 274] width 1346 height 22
type input "144"
click at [260, 320] on label "Building Proposed Impervious Surface:" at bounding box center [278, 317] width 137 height 7
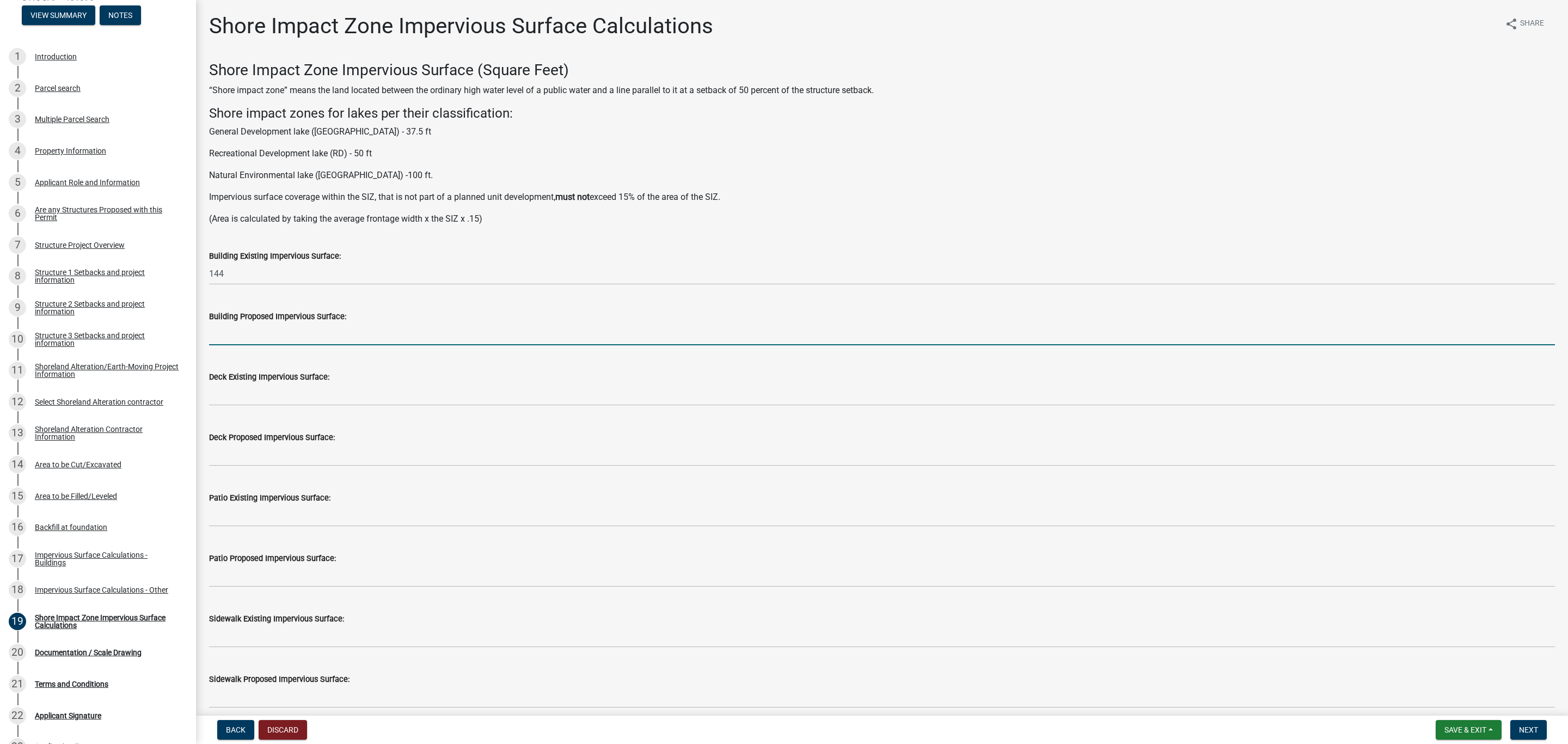
click at [250, 336] on input "text" at bounding box center [881, 334] width 1346 height 22
click at [252, 336] on input "text" at bounding box center [881, 334] width 1346 height 22
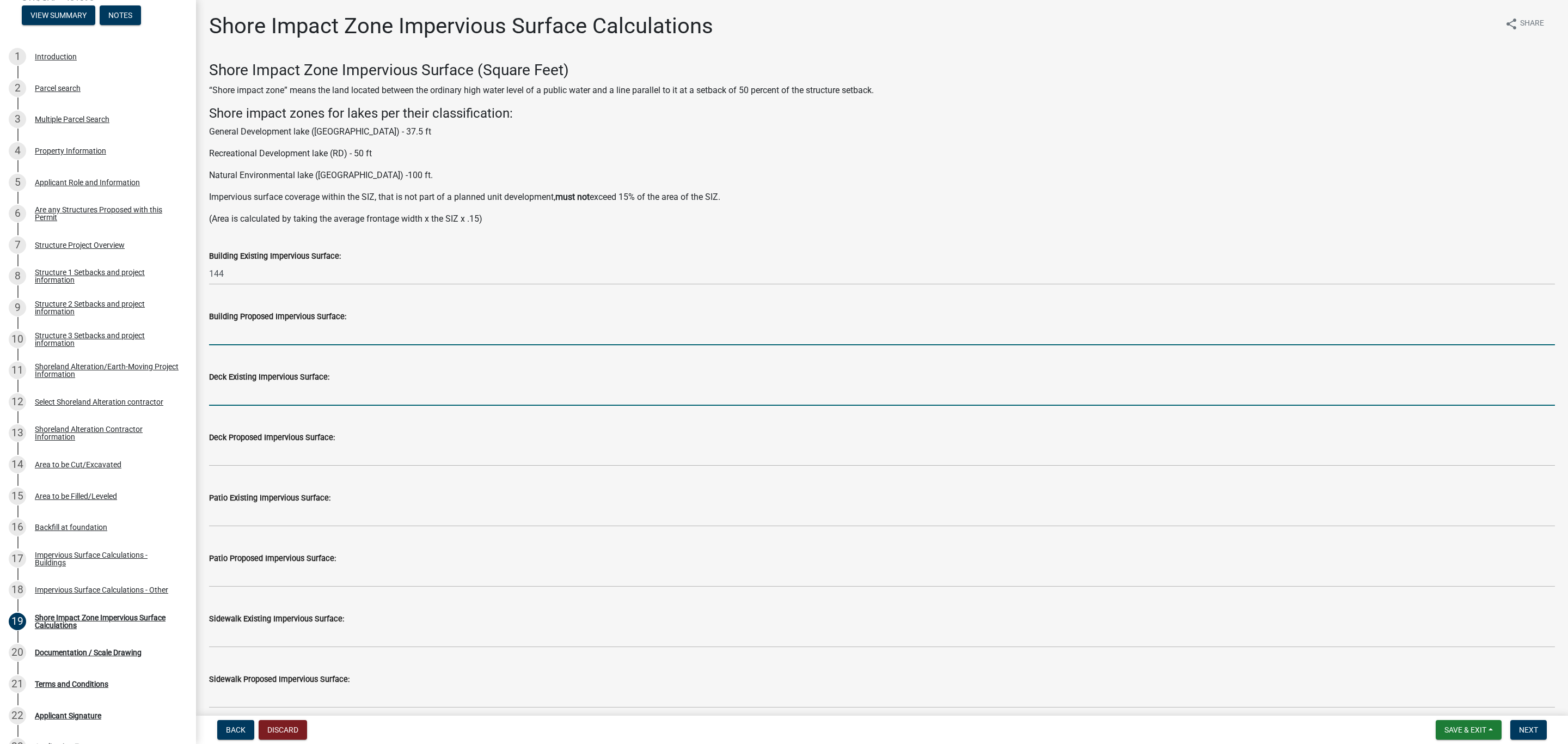
click at [242, 388] on input "text" at bounding box center [881, 395] width 1346 height 22
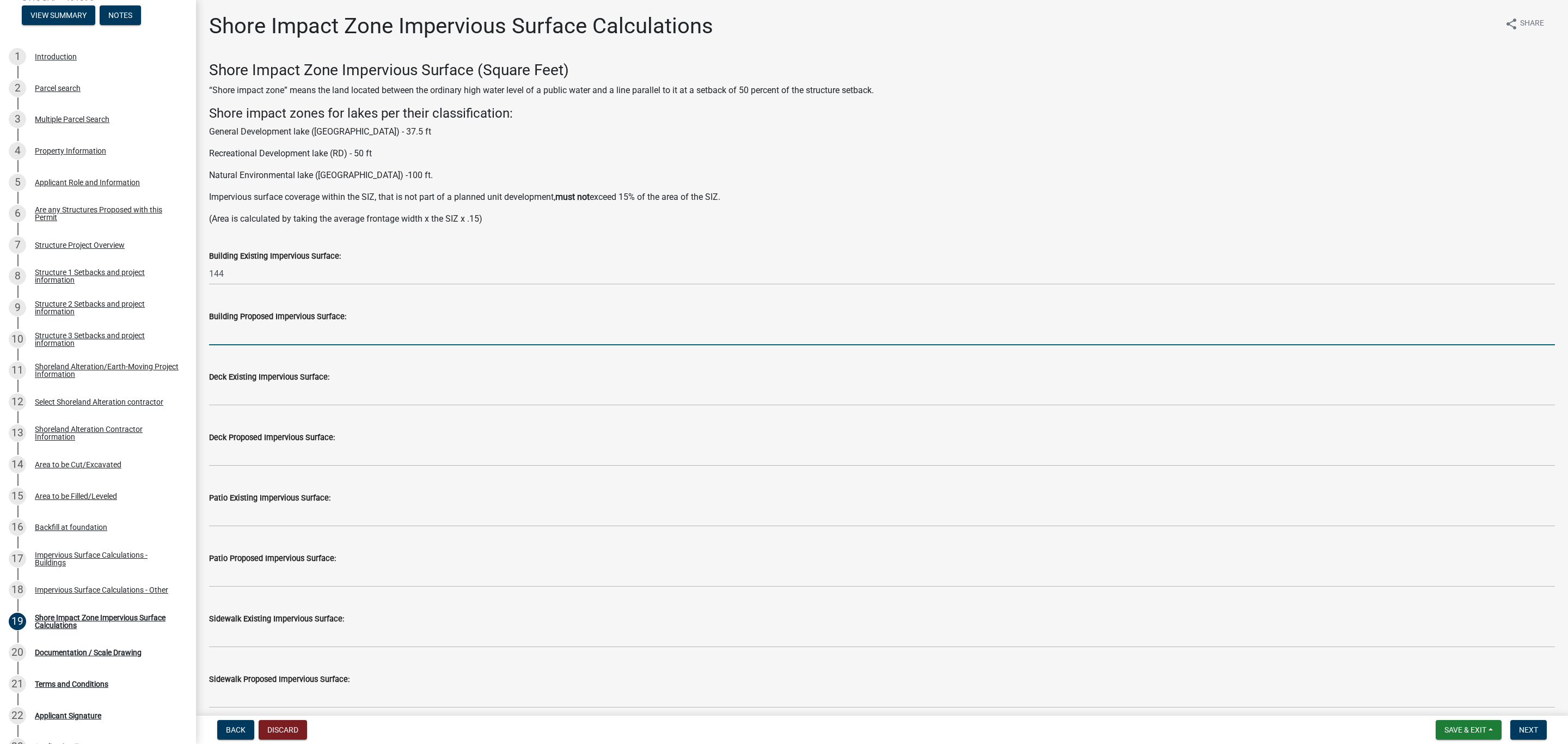
click at [240, 336] on input "text" at bounding box center [881, 334] width 1346 height 22
type input "35"
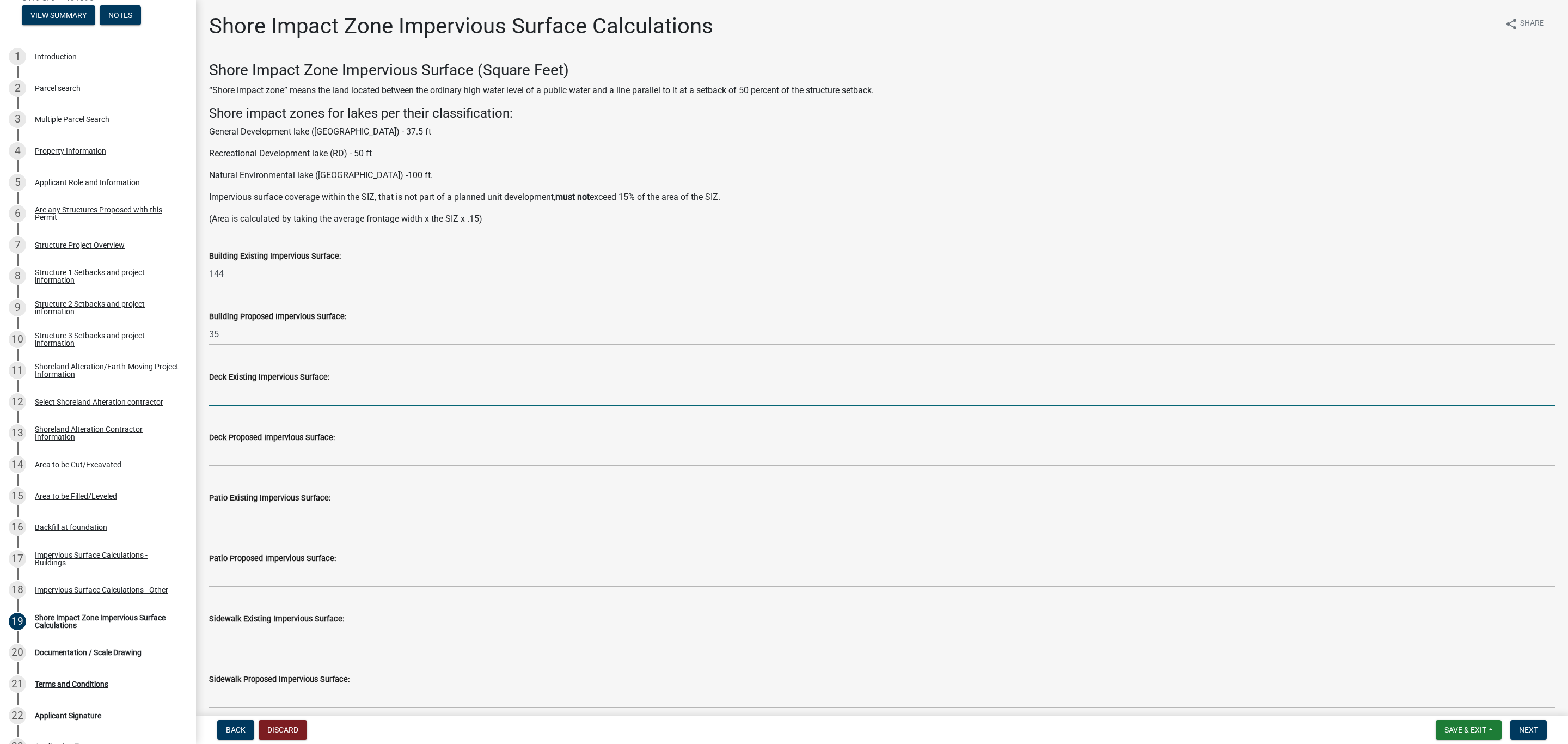
click at [239, 396] on input "text" at bounding box center [881, 395] width 1346 height 22
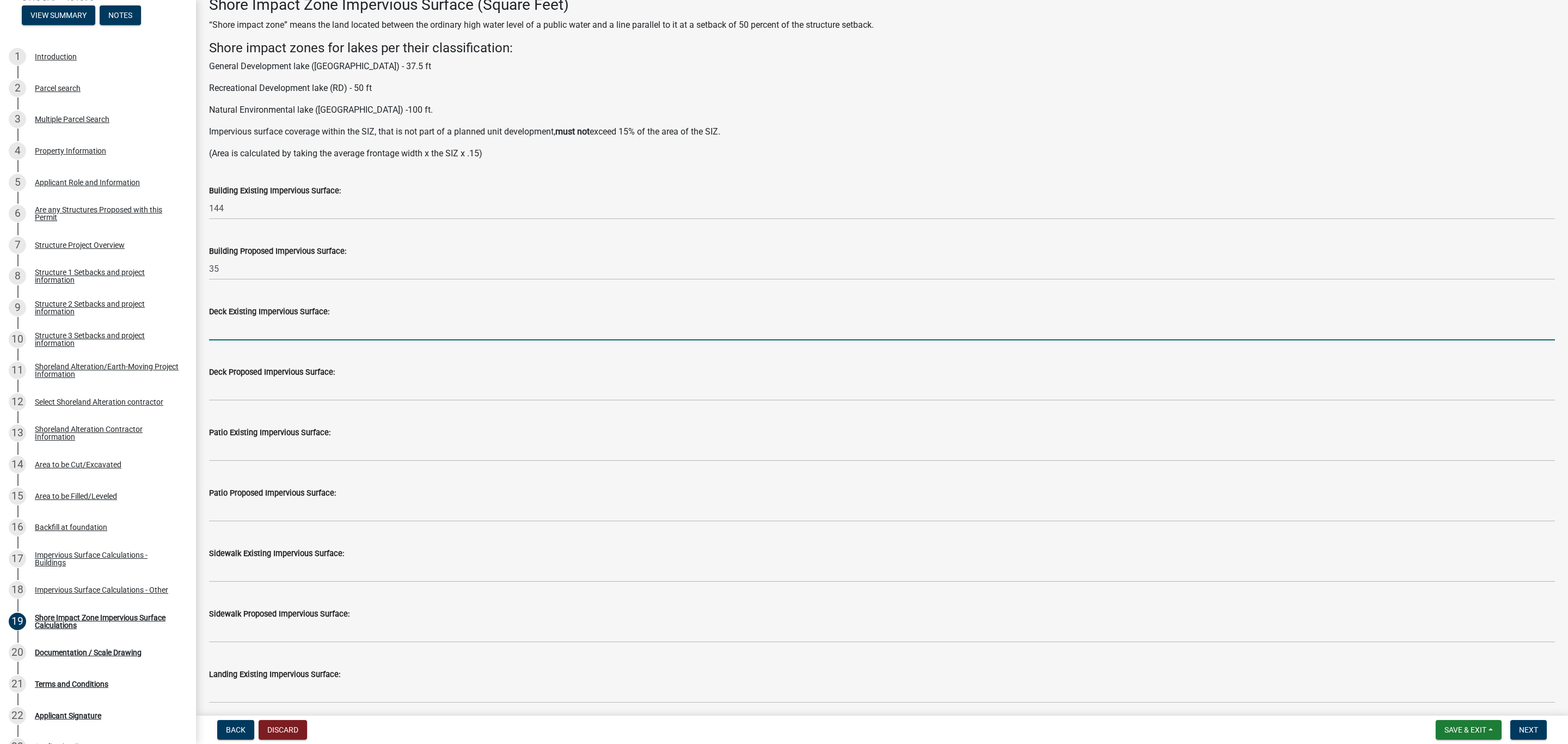
scroll to position [82, 0]
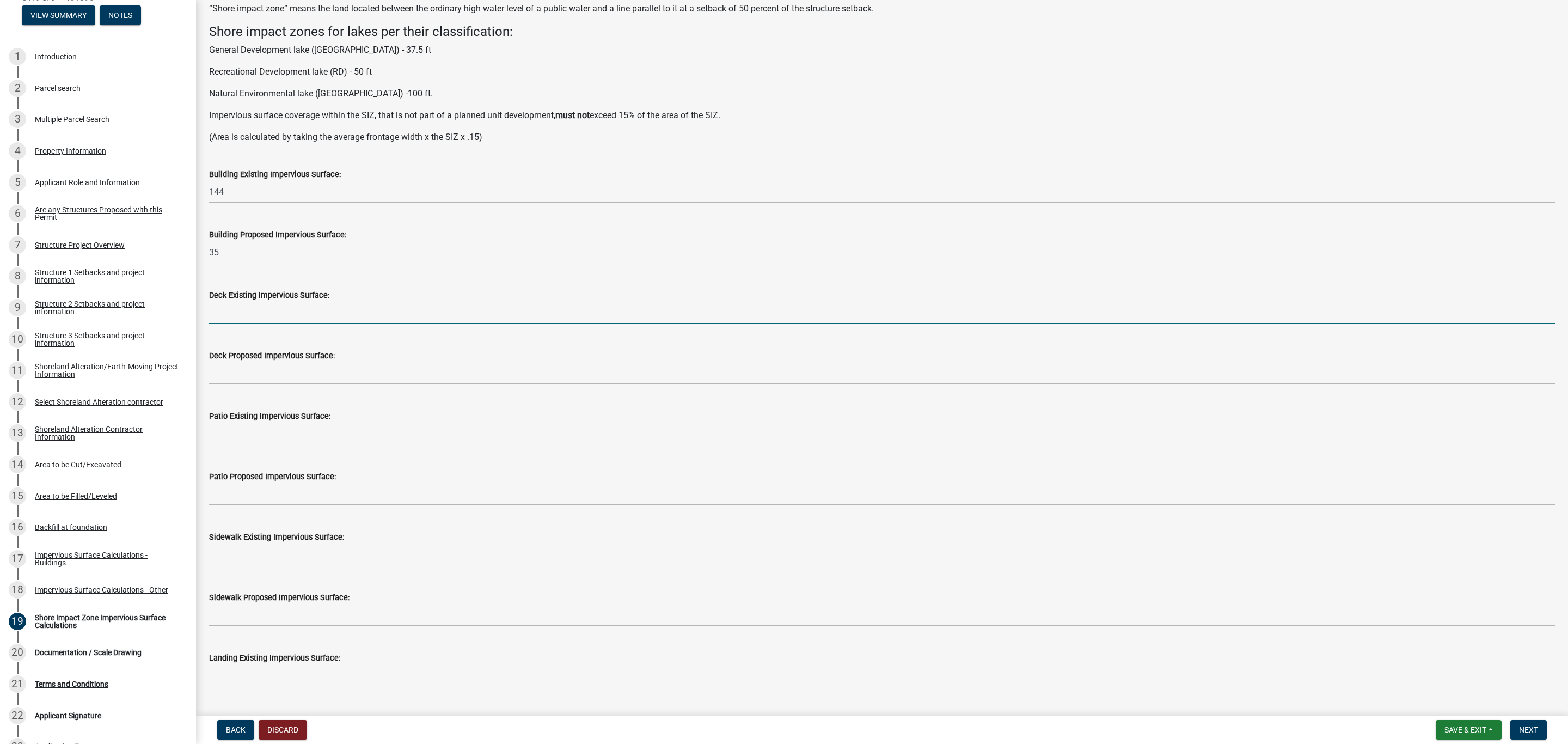
click at [235, 317] on input "text" at bounding box center [881, 313] width 1346 height 22
click at [237, 310] on input "text" at bounding box center [881, 313] width 1346 height 22
click at [253, 313] on input "text" at bounding box center [881, 313] width 1346 height 22
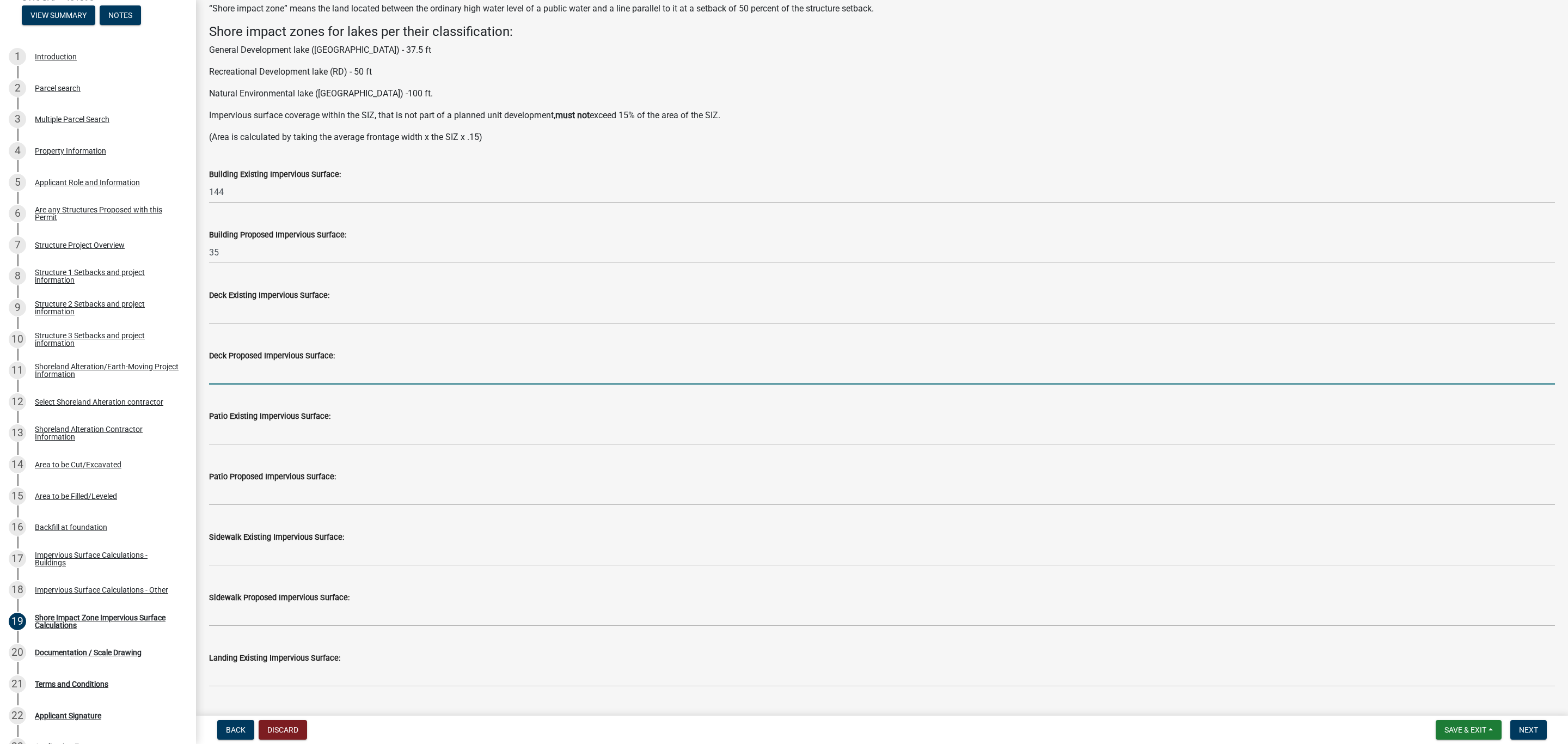
click at [252, 372] on input "text" at bounding box center [881, 374] width 1346 height 22
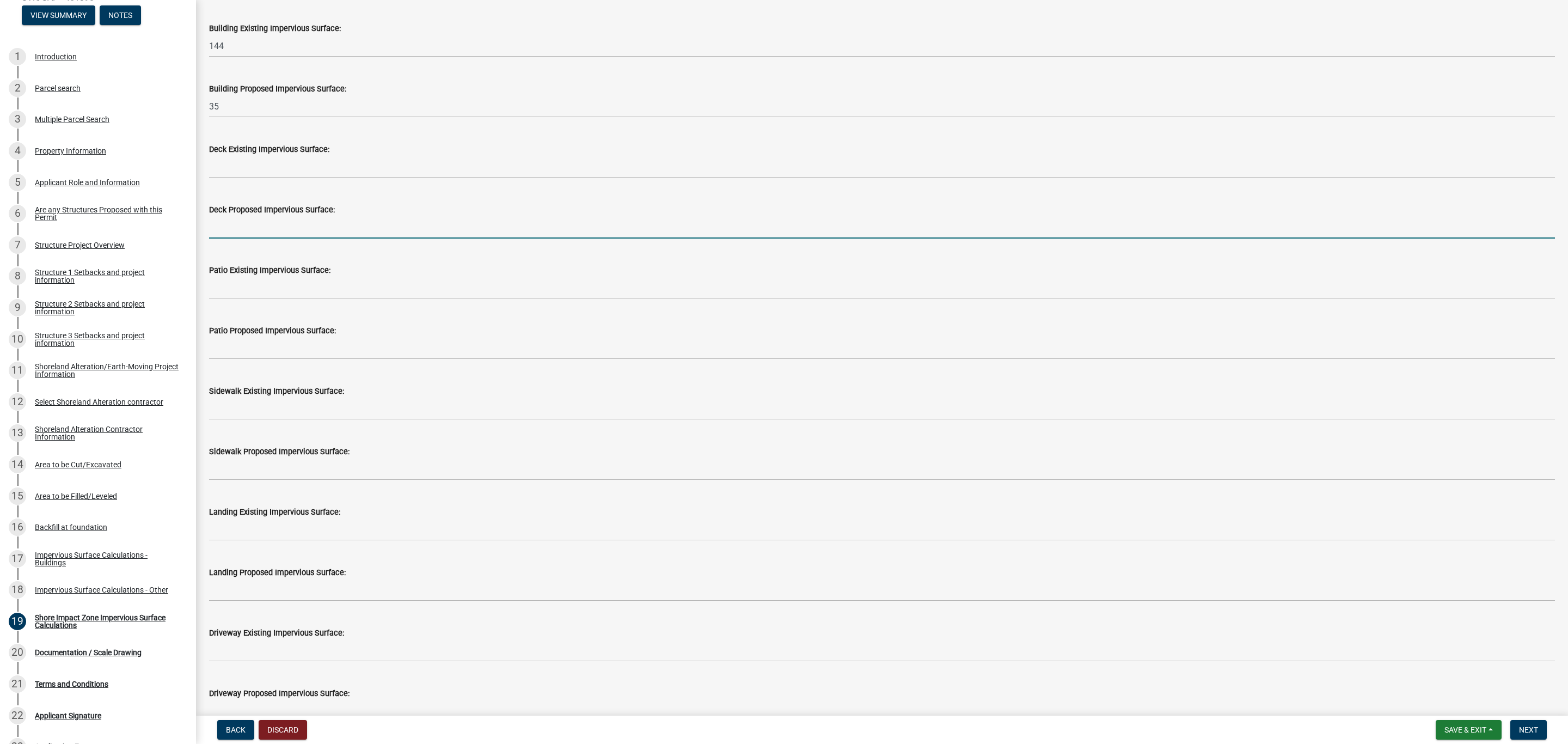
scroll to position [245, 0]
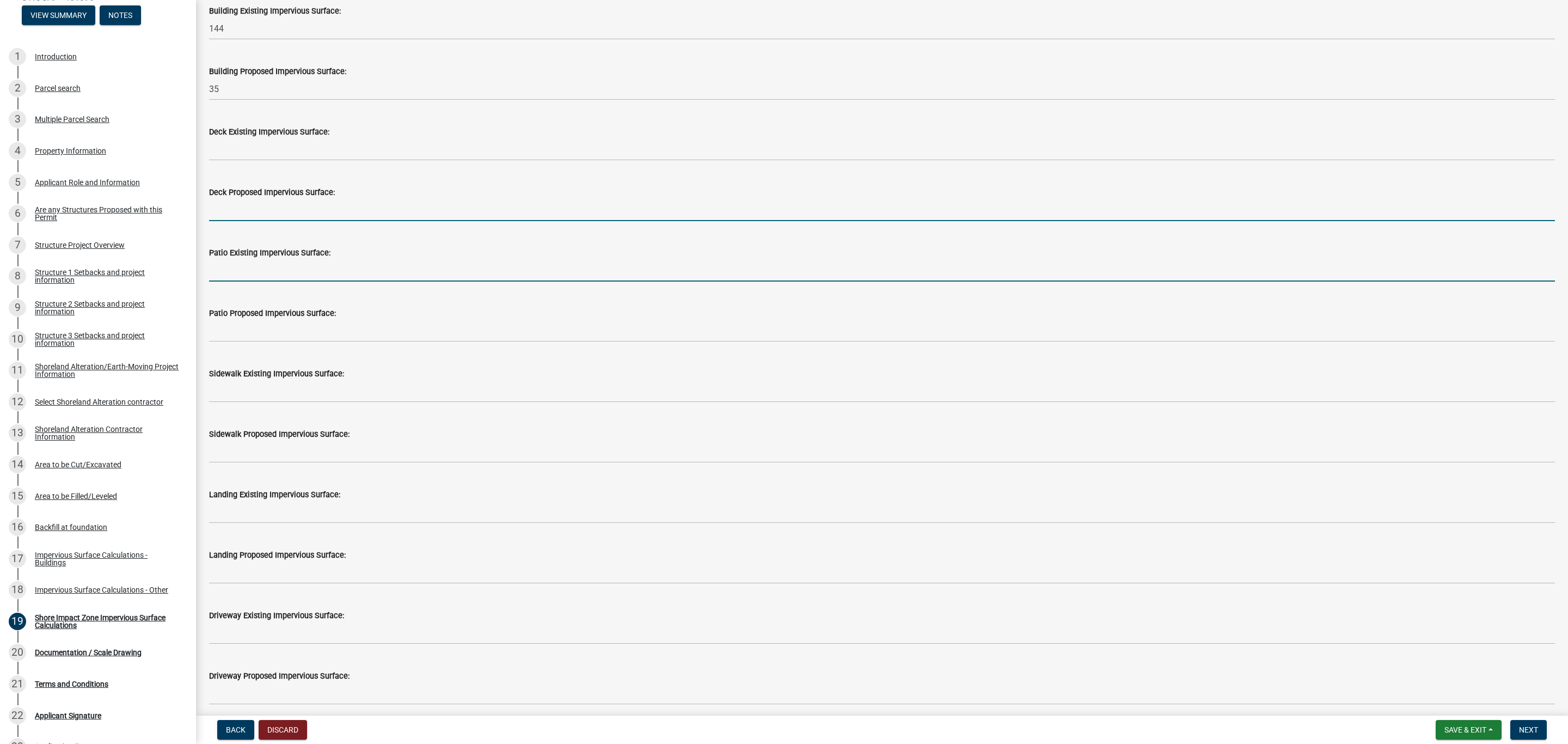
click at [245, 268] on input "text" at bounding box center [881, 270] width 1346 height 22
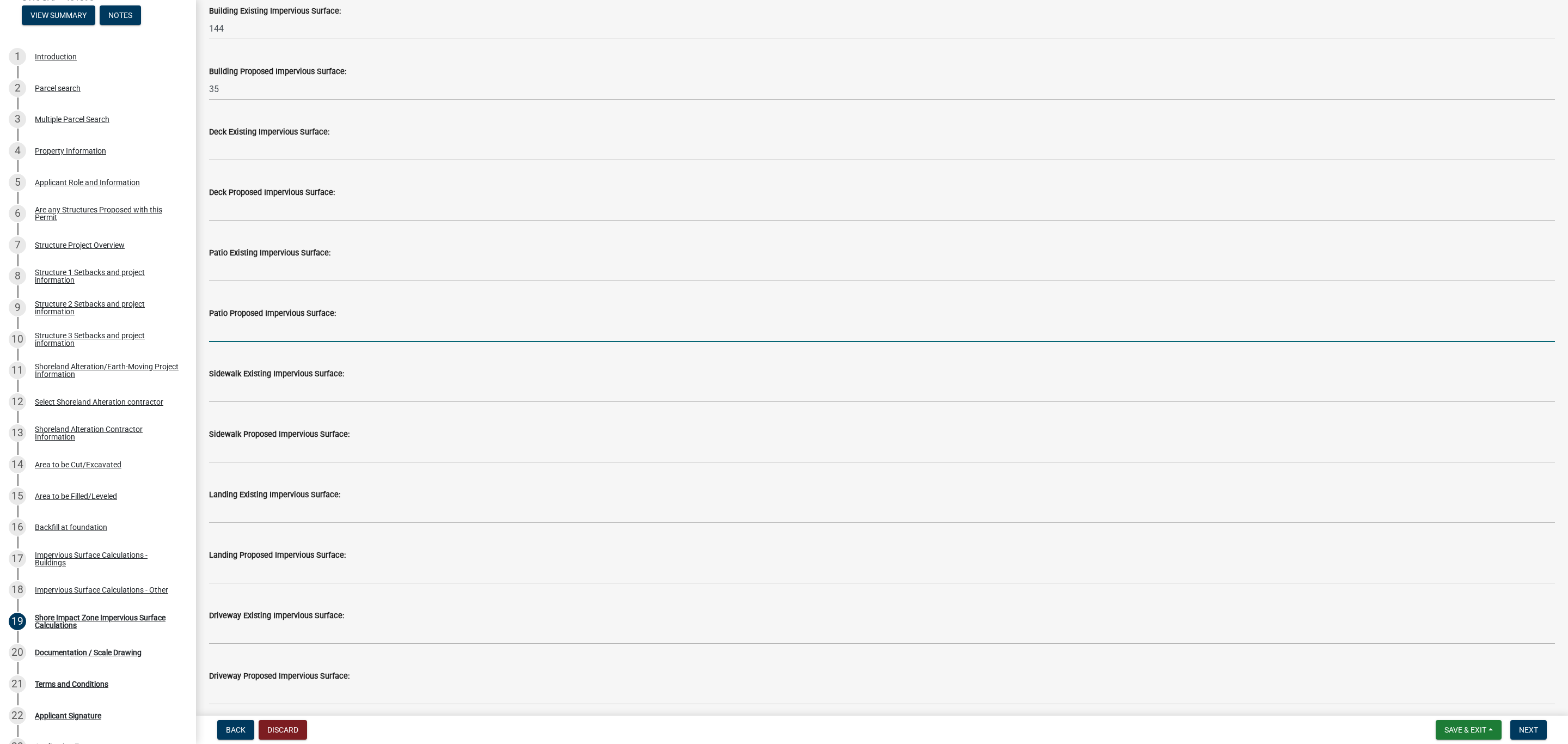
click at [227, 341] on input "text" at bounding box center [881, 331] width 1346 height 22
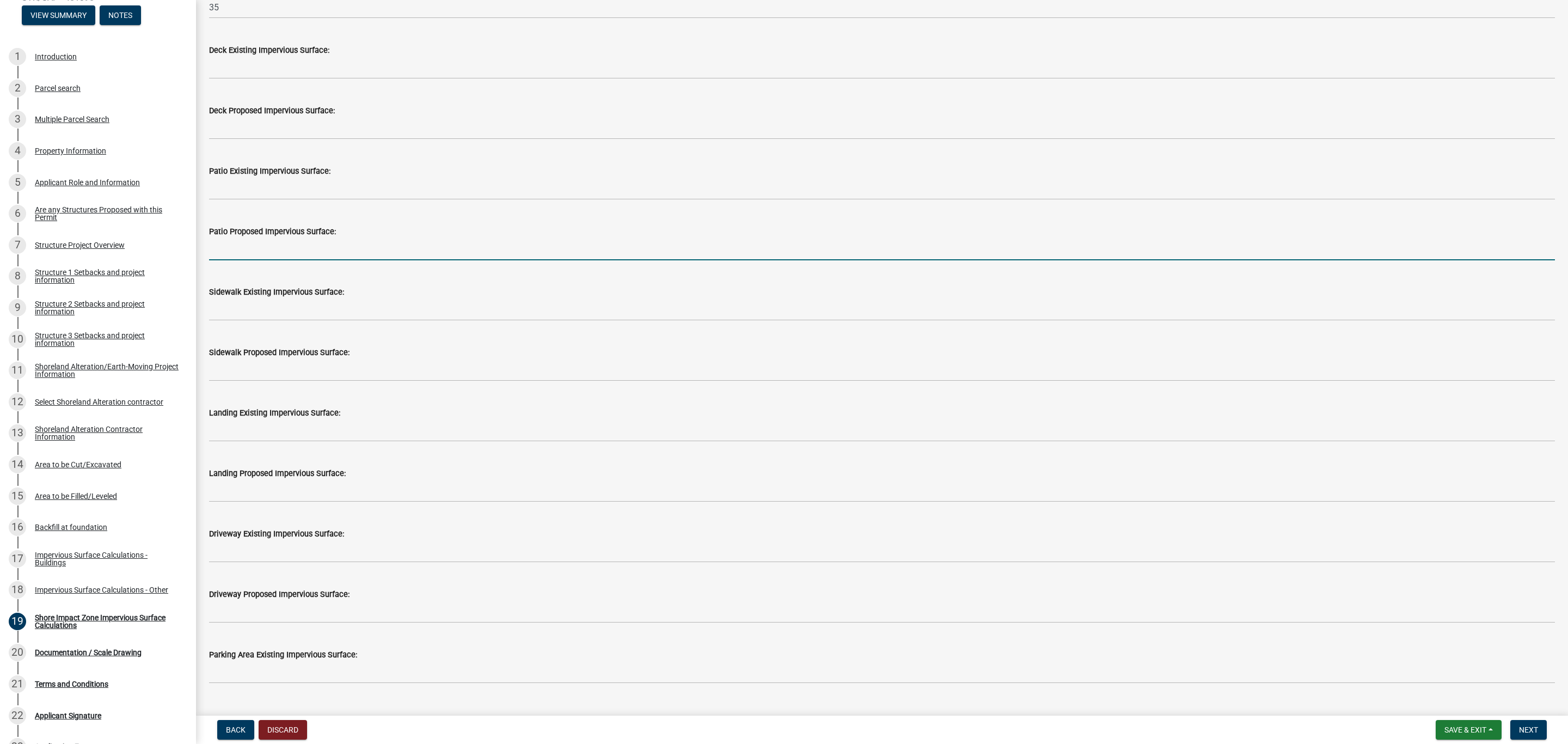
scroll to position [409, 0]
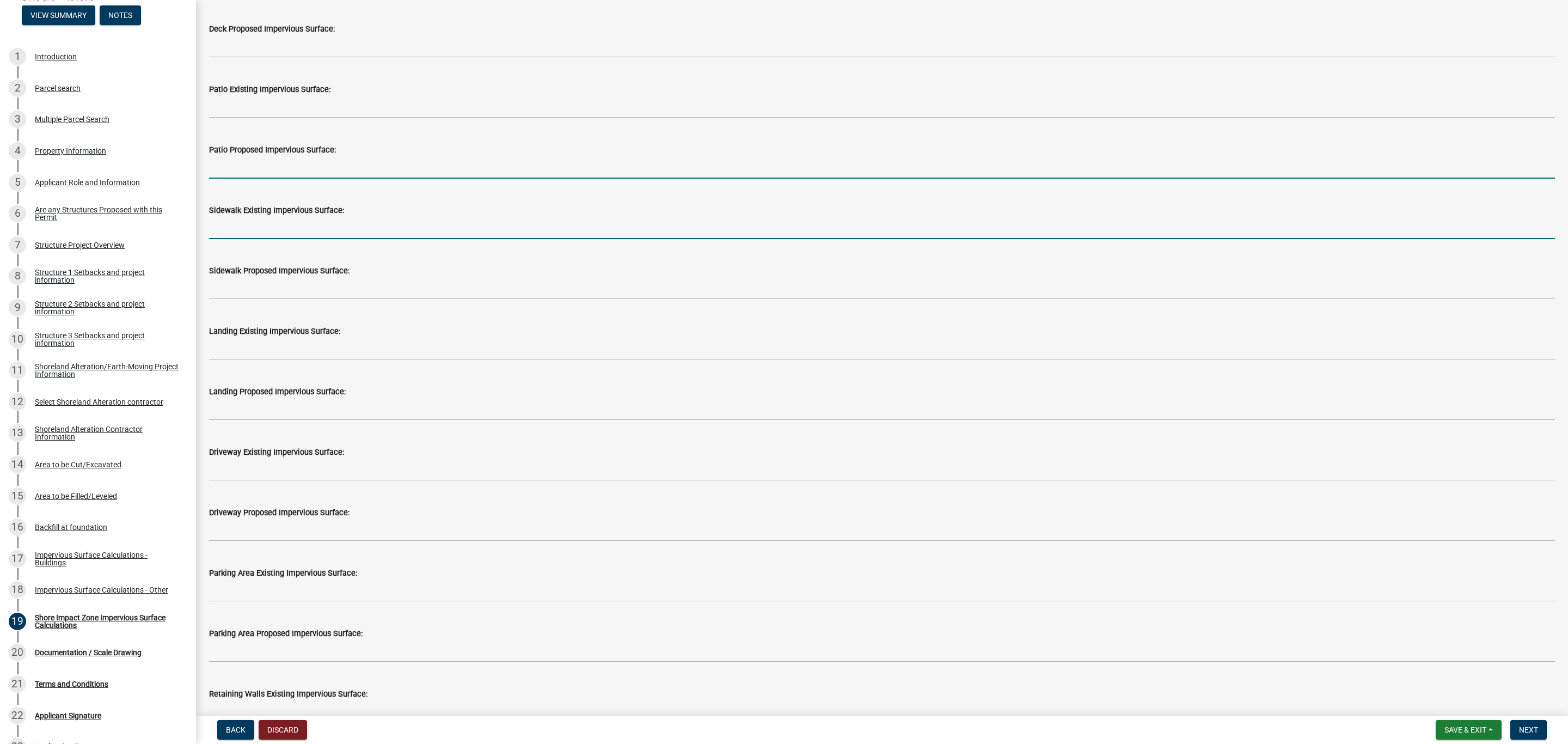
click at [242, 229] on input "text" at bounding box center [881, 228] width 1346 height 22
click at [231, 229] on input "text" at bounding box center [881, 228] width 1346 height 22
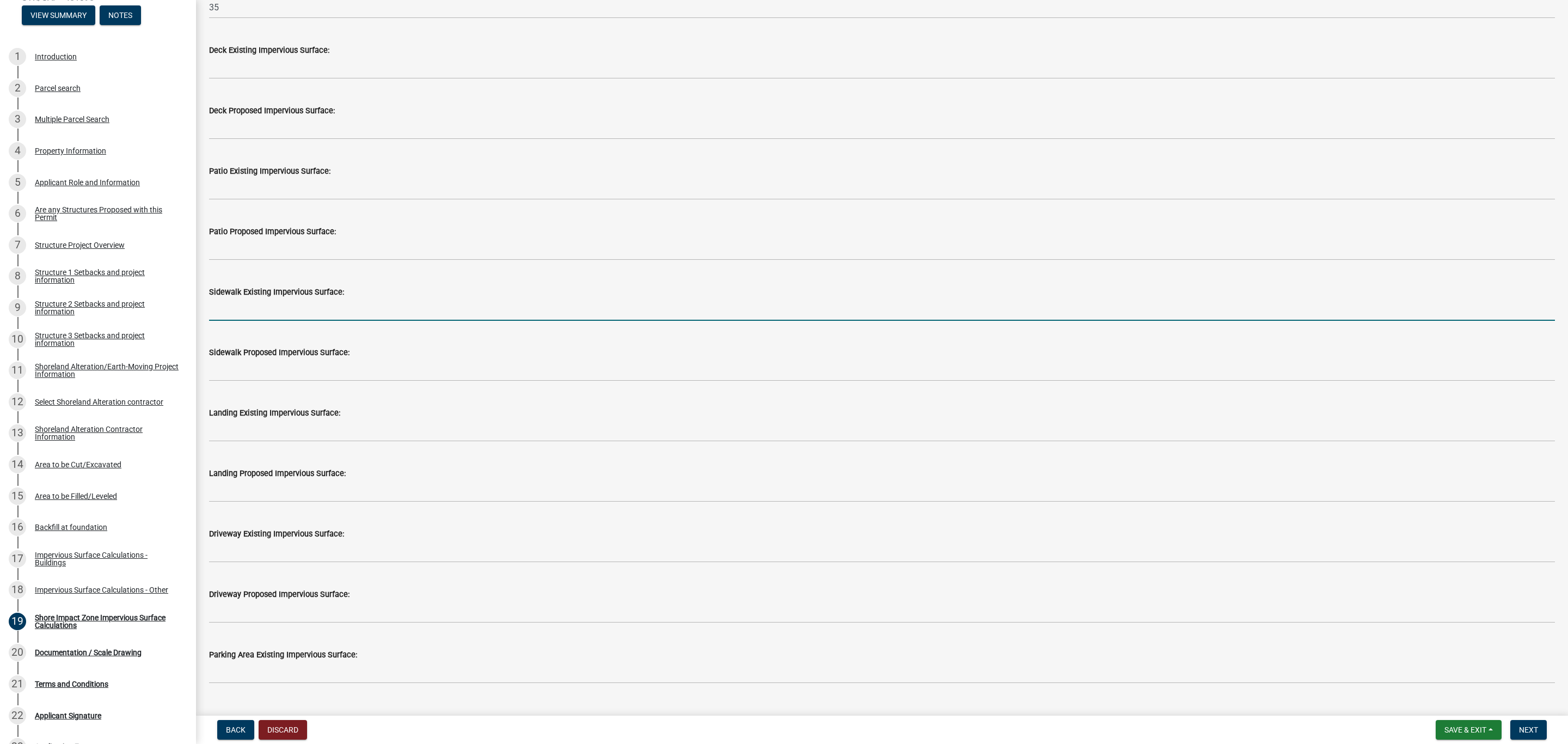
scroll to position [245, 0]
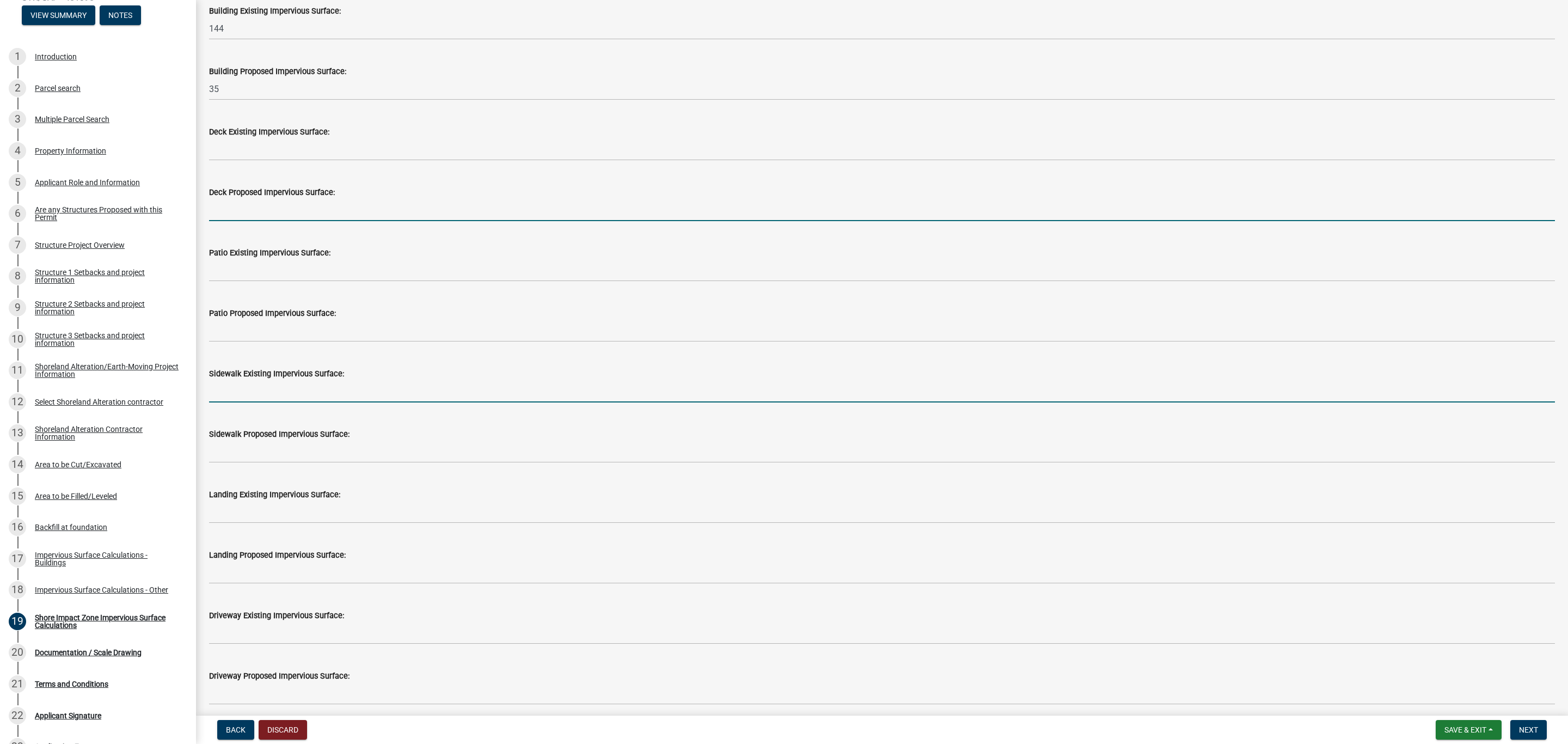
click at [242, 199] on input "text" at bounding box center [881, 210] width 1346 height 22
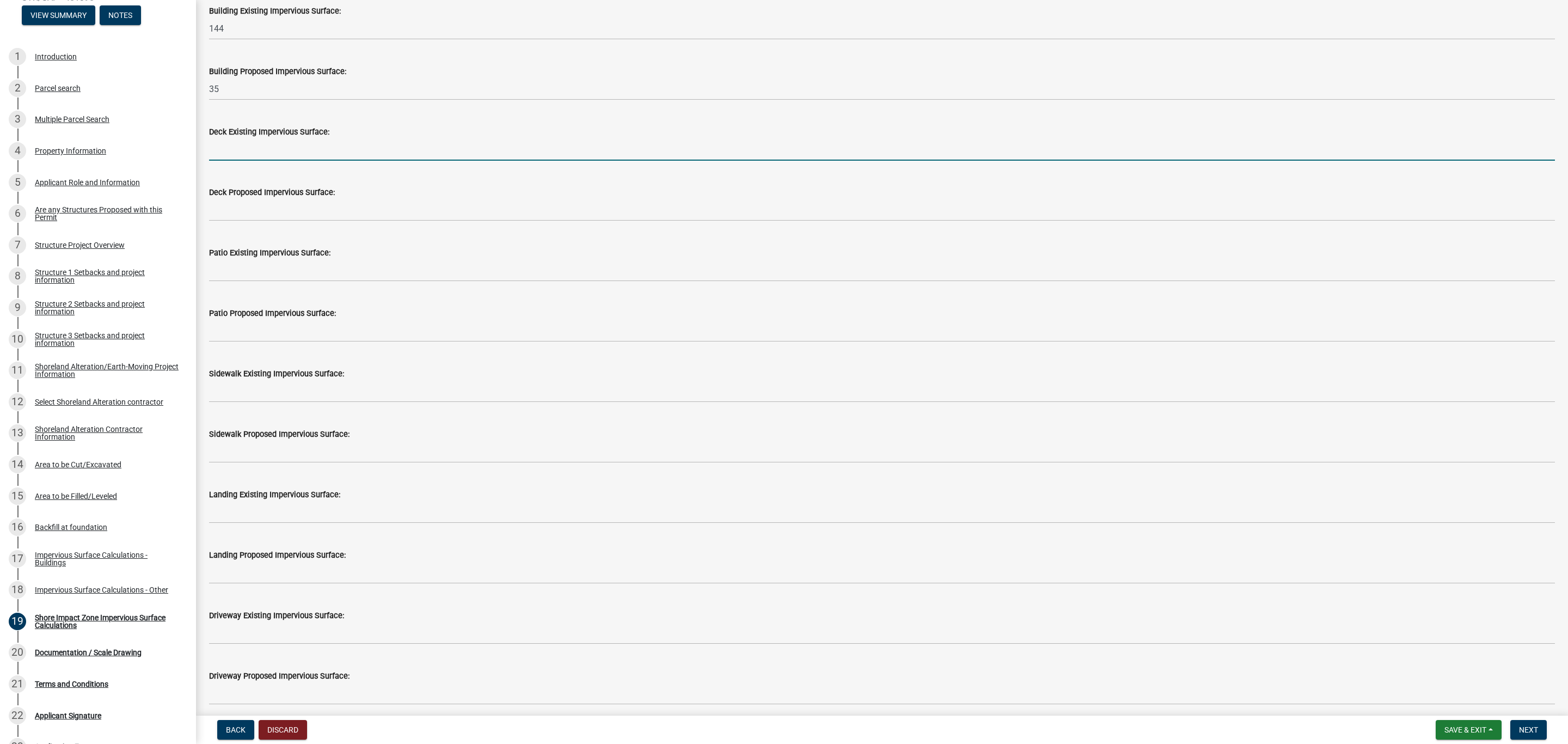
click at [250, 149] on input "text" at bounding box center [881, 150] width 1346 height 22
click at [250, 148] on input "text" at bounding box center [881, 150] width 1346 height 22
type input "181"
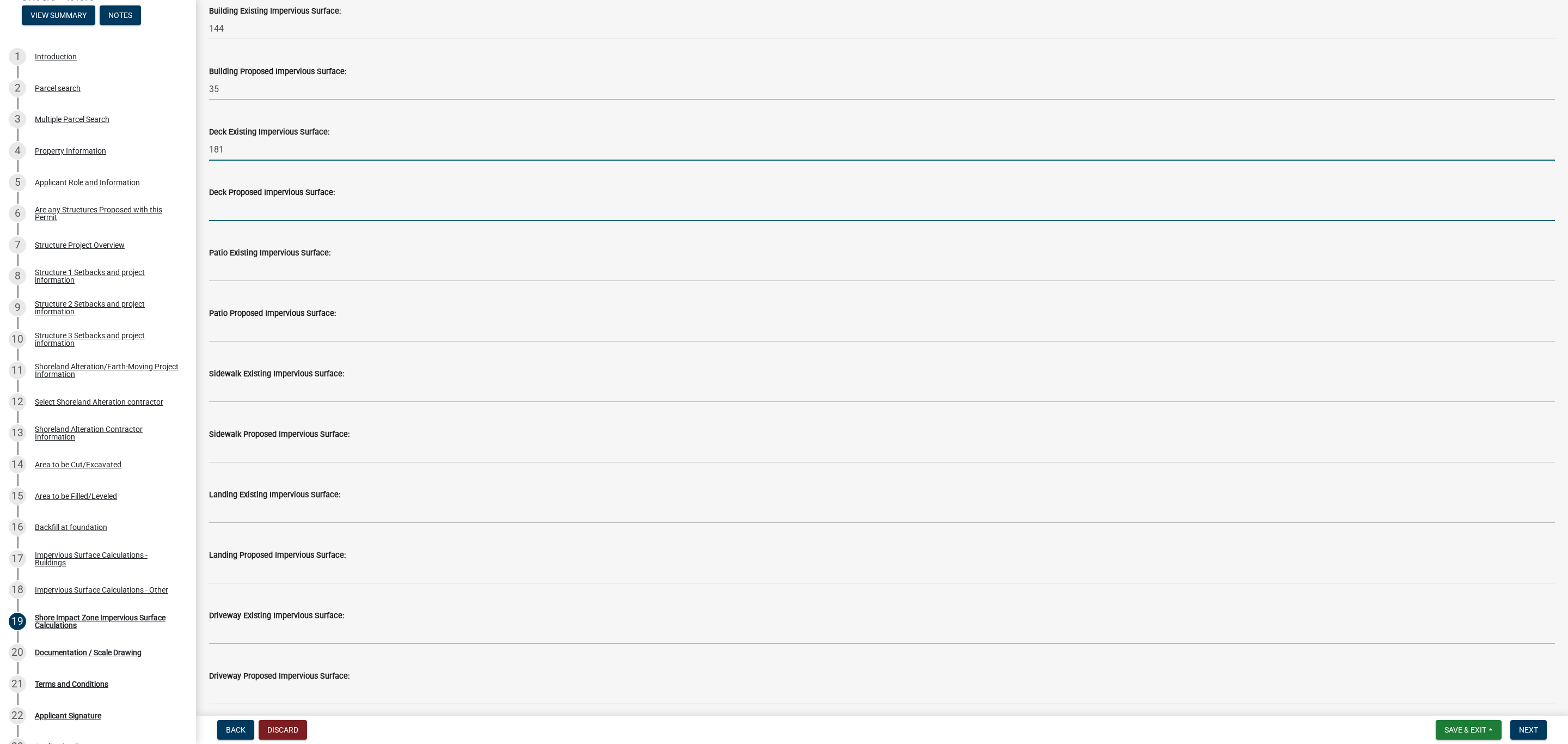
click at [245, 206] on input "text" at bounding box center [881, 210] width 1346 height 22
click at [239, 210] on input "text" at bounding box center [881, 210] width 1346 height 22
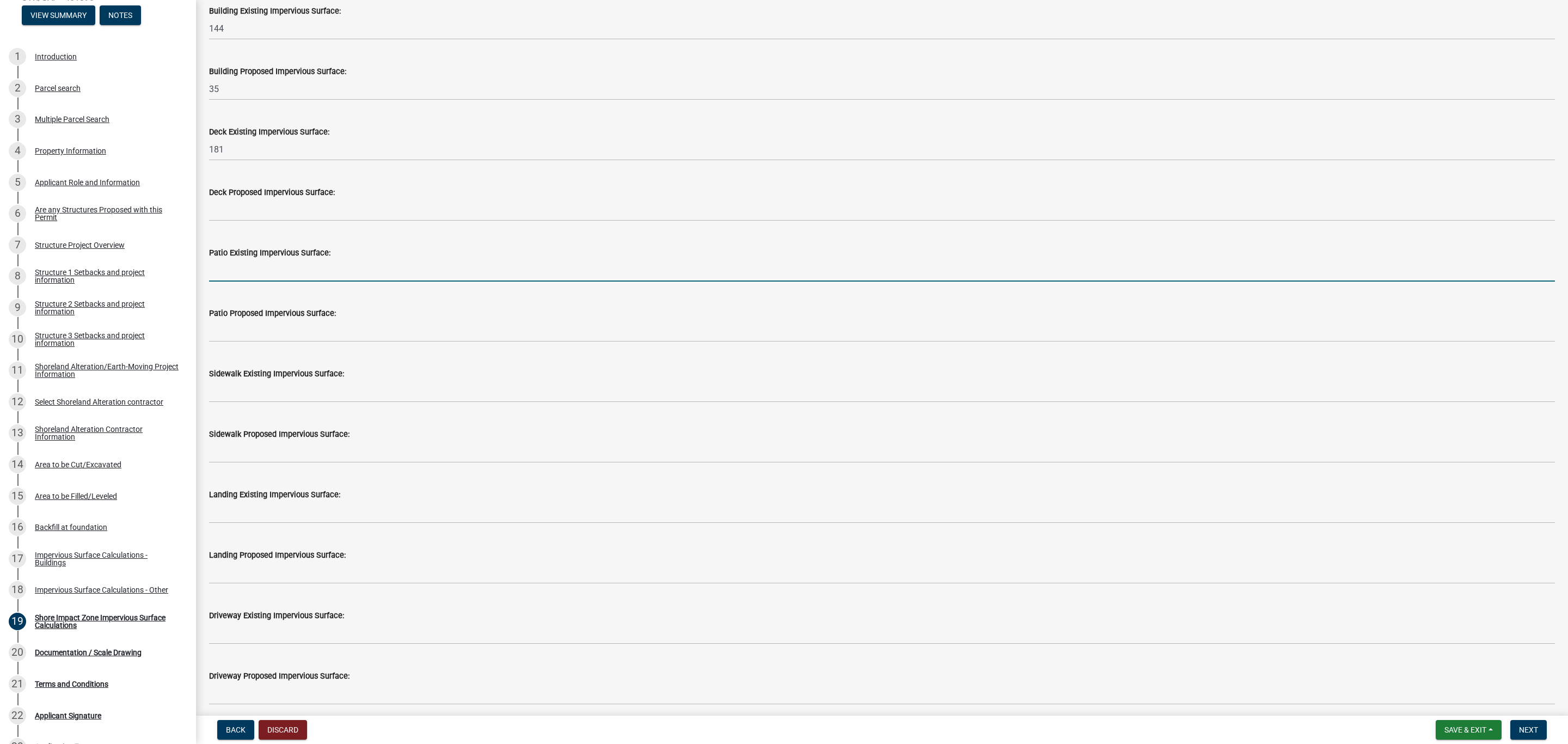
click at [232, 268] on input "text" at bounding box center [881, 270] width 1346 height 22
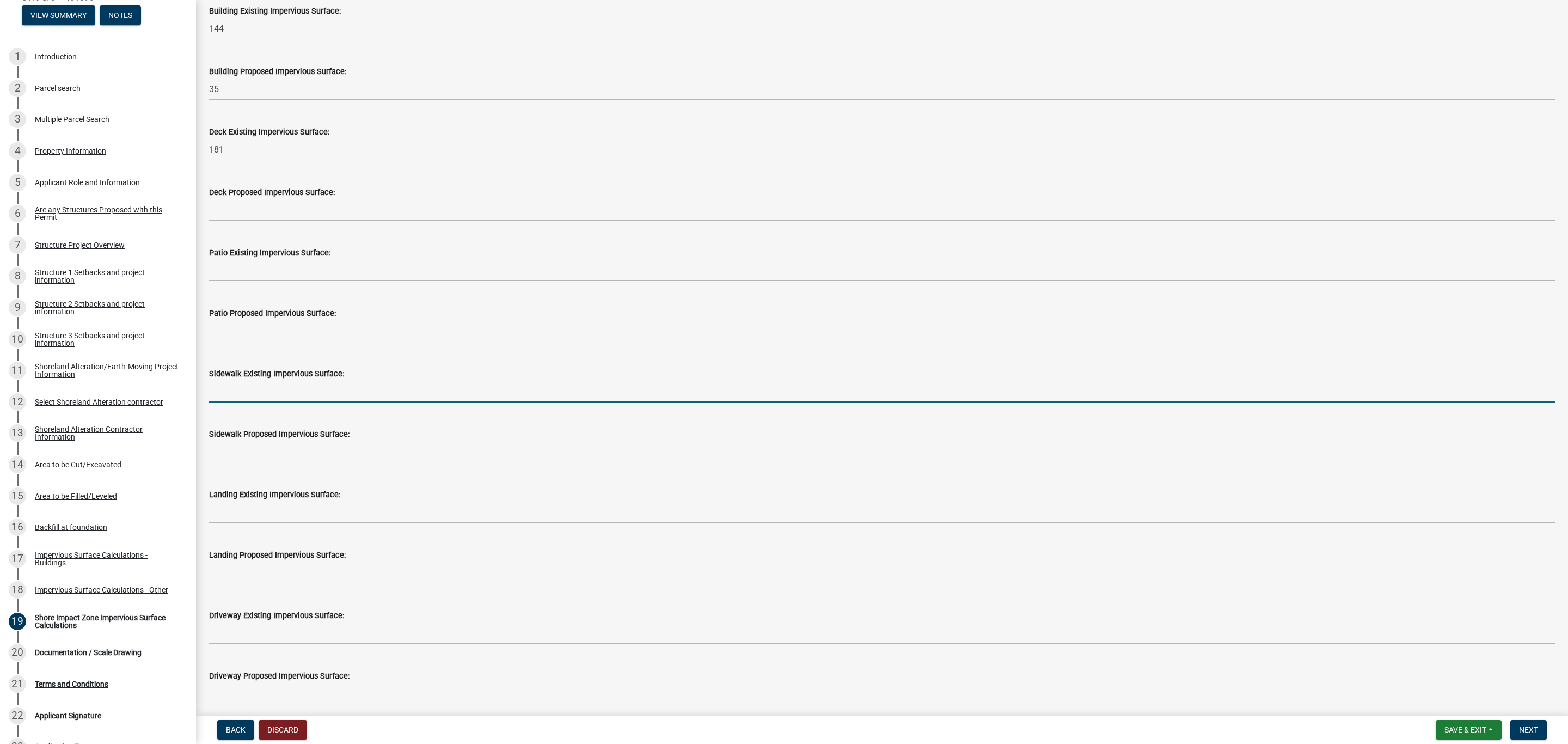
click at [231, 386] on input "text" at bounding box center [881, 391] width 1346 height 22
type input "164"
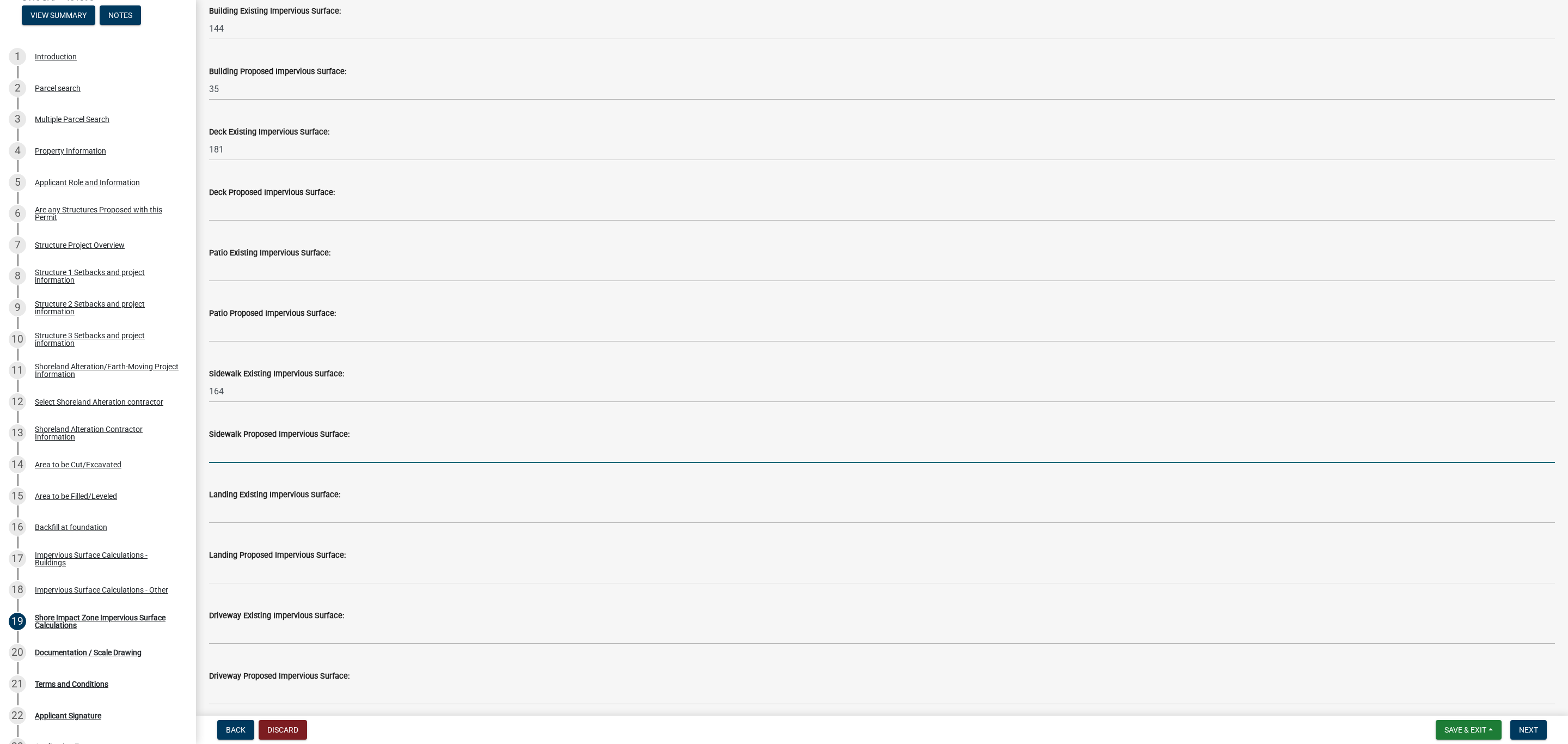
click at [245, 451] on input "text" at bounding box center [881, 452] width 1346 height 22
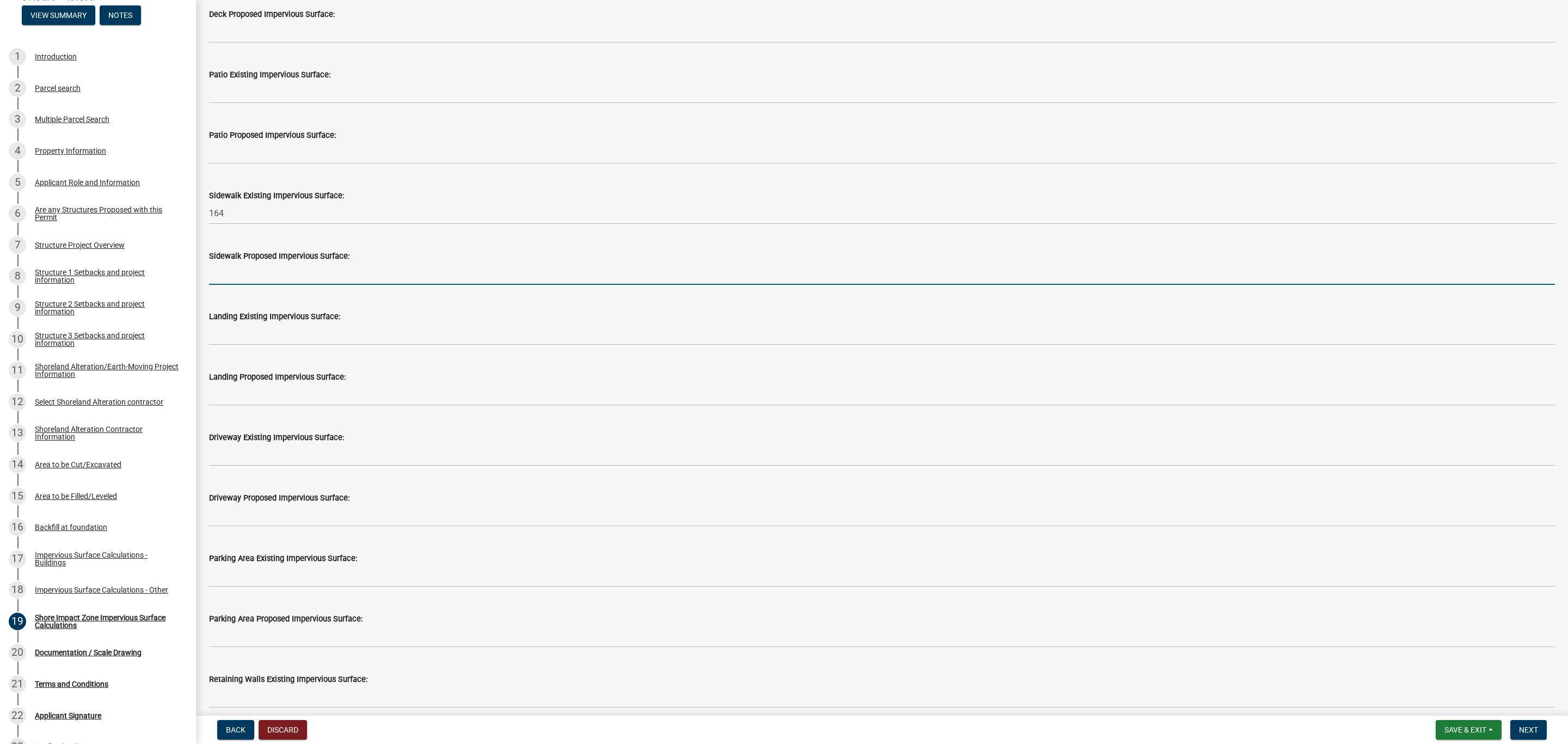
scroll to position [409, 0]
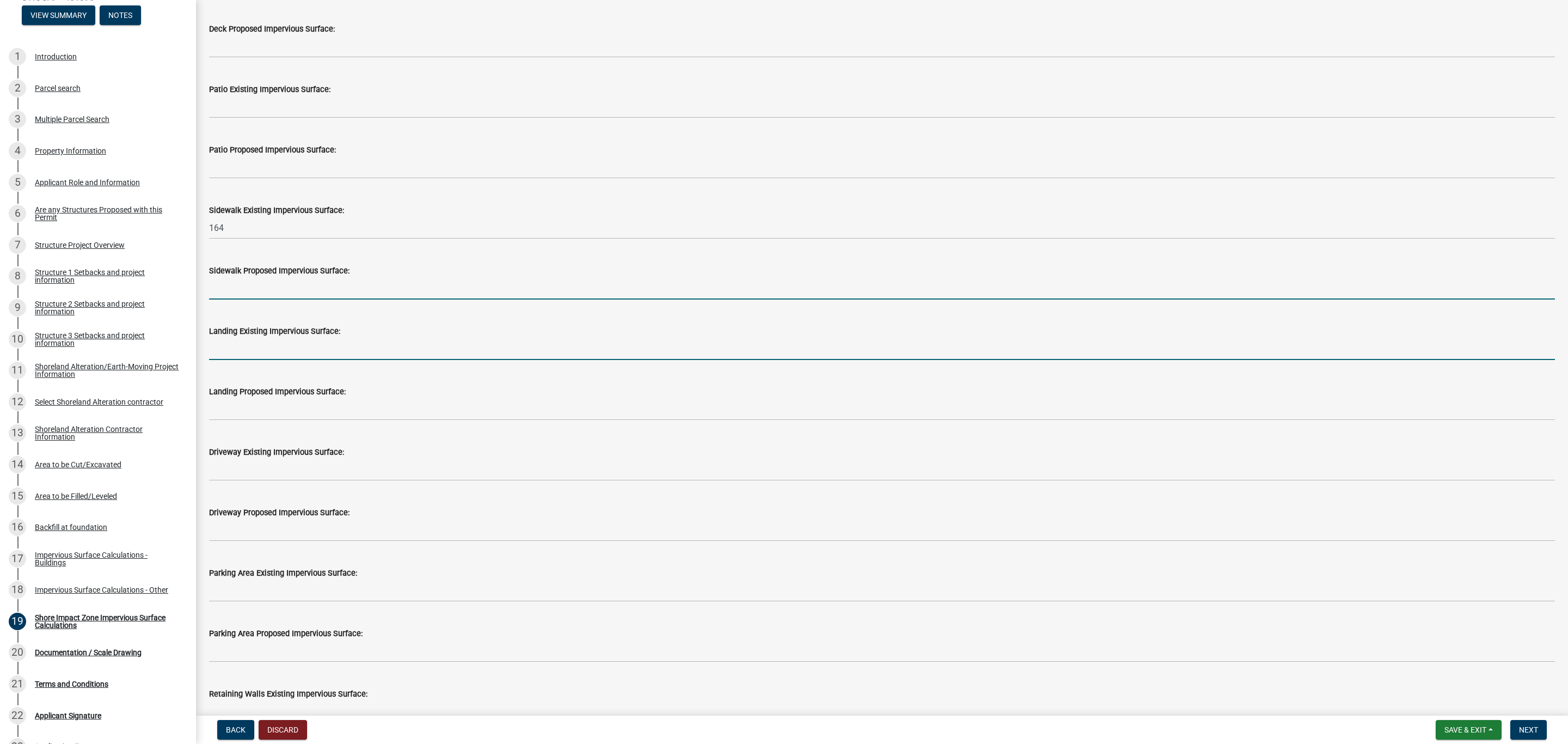
click at [229, 351] on input "text" at bounding box center [881, 349] width 1346 height 22
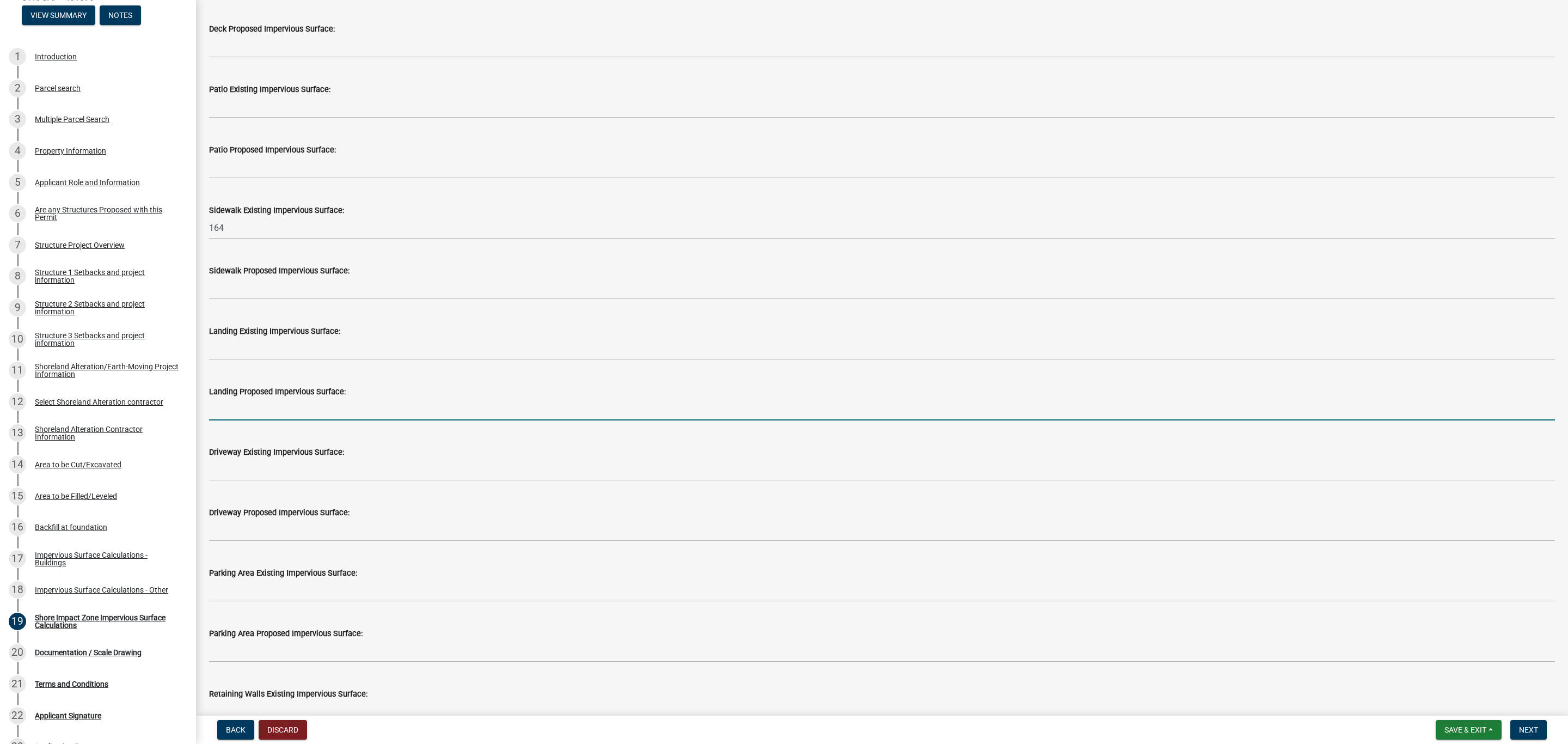
click at [219, 420] on input "text" at bounding box center [881, 409] width 1346 height 22
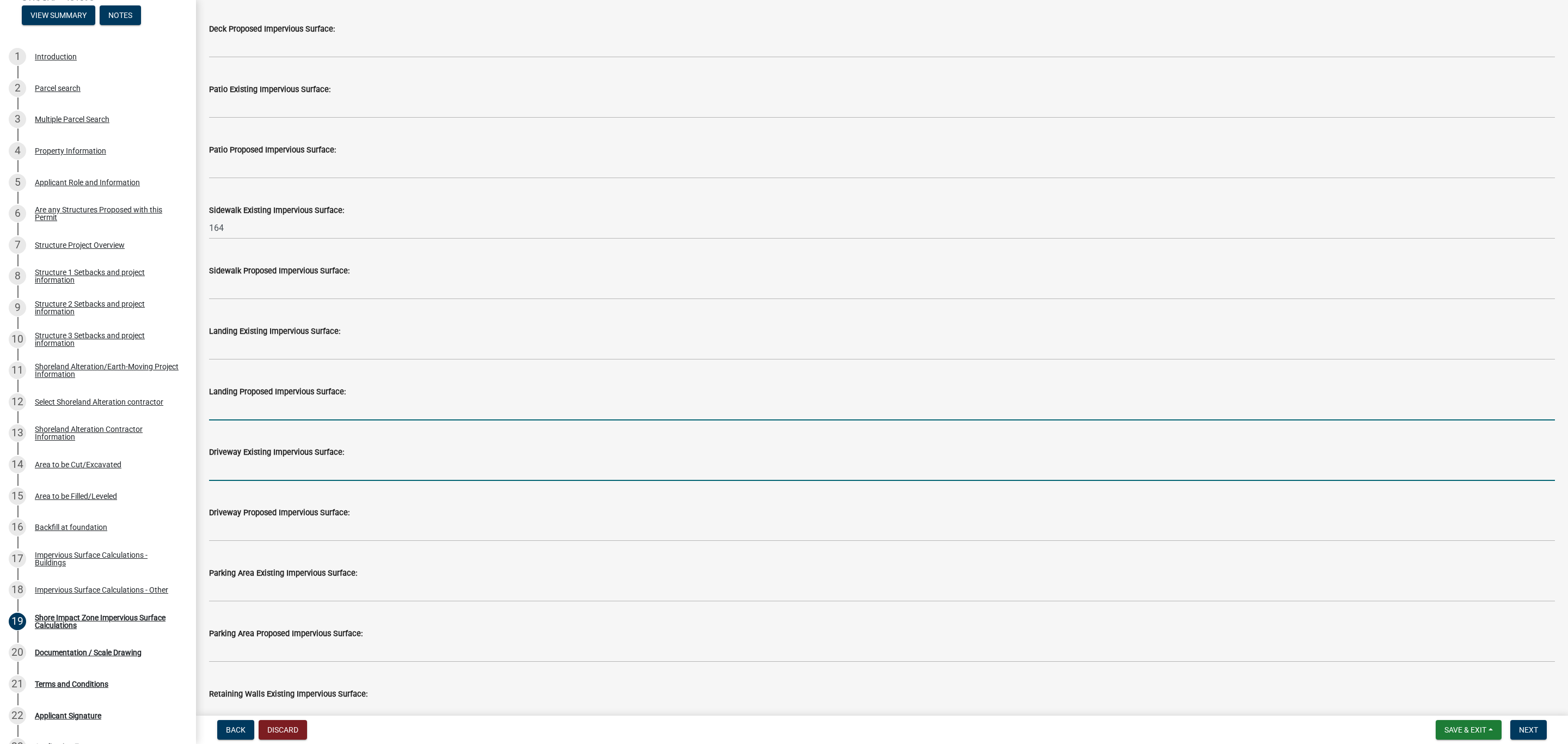
click at [219, 476] on input "text" at bounding box center [881, 470] width 1346 height 22
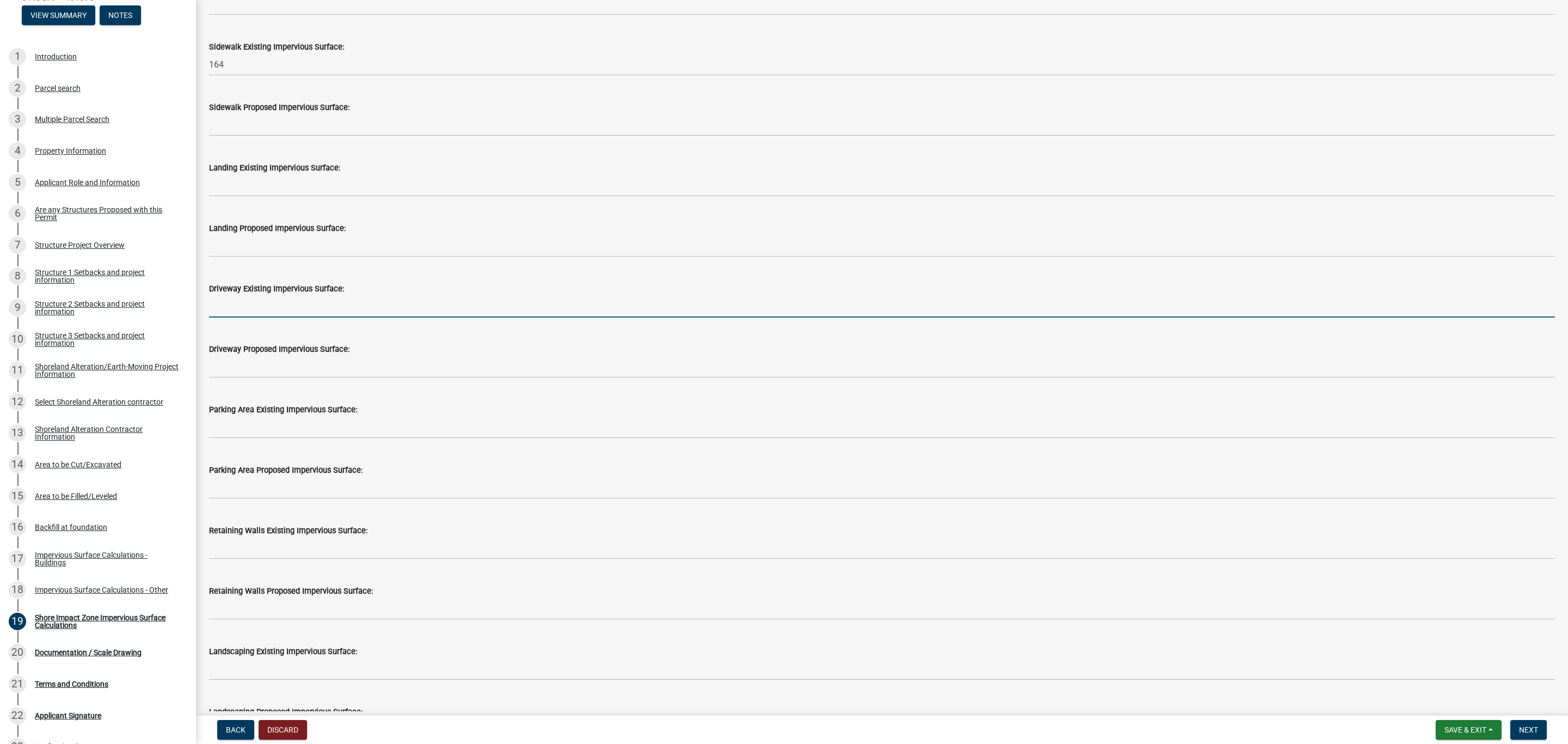
scroll to position [654, 0]
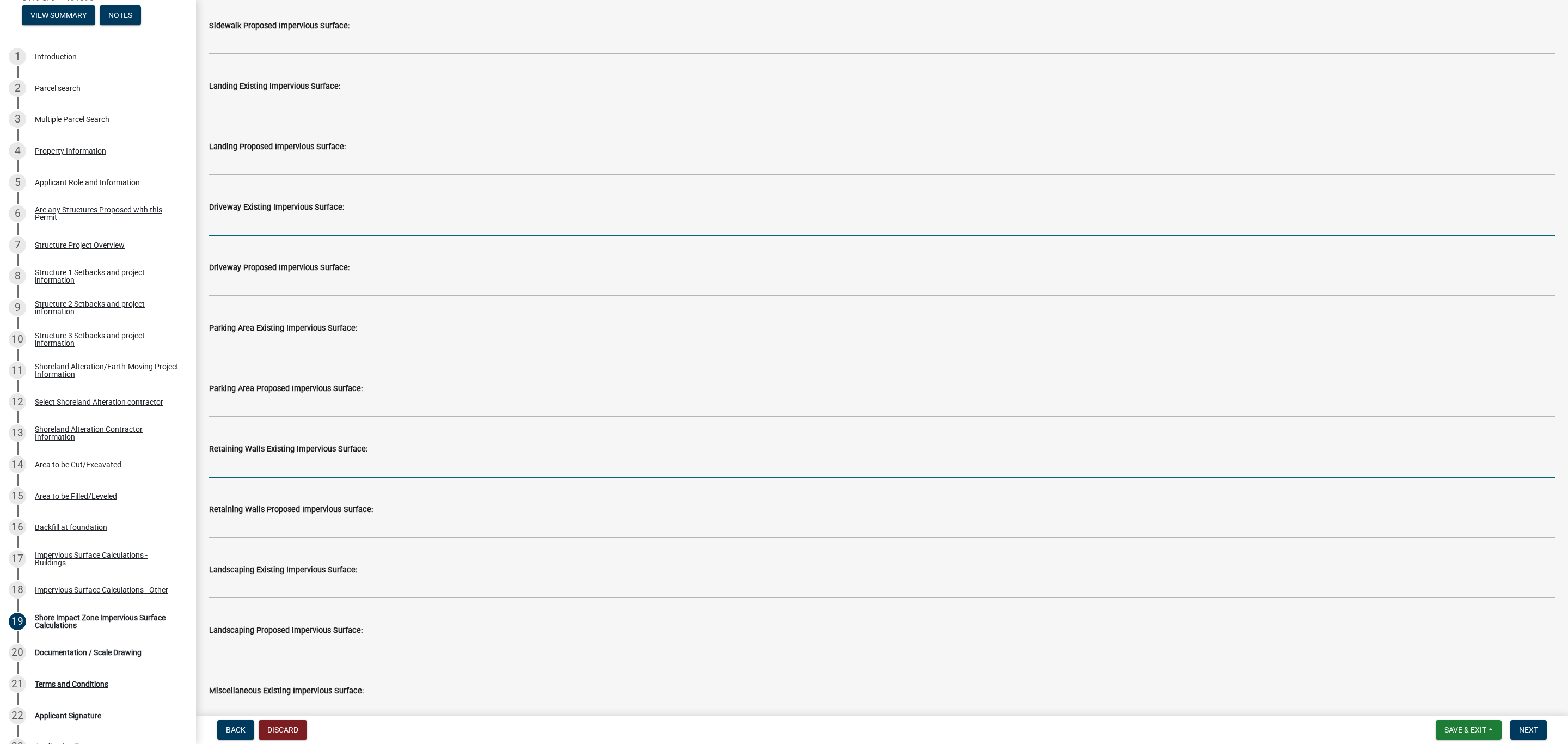
click at [239, 461] on input "text" at bounding box center [881, 466] width 1346 height 22
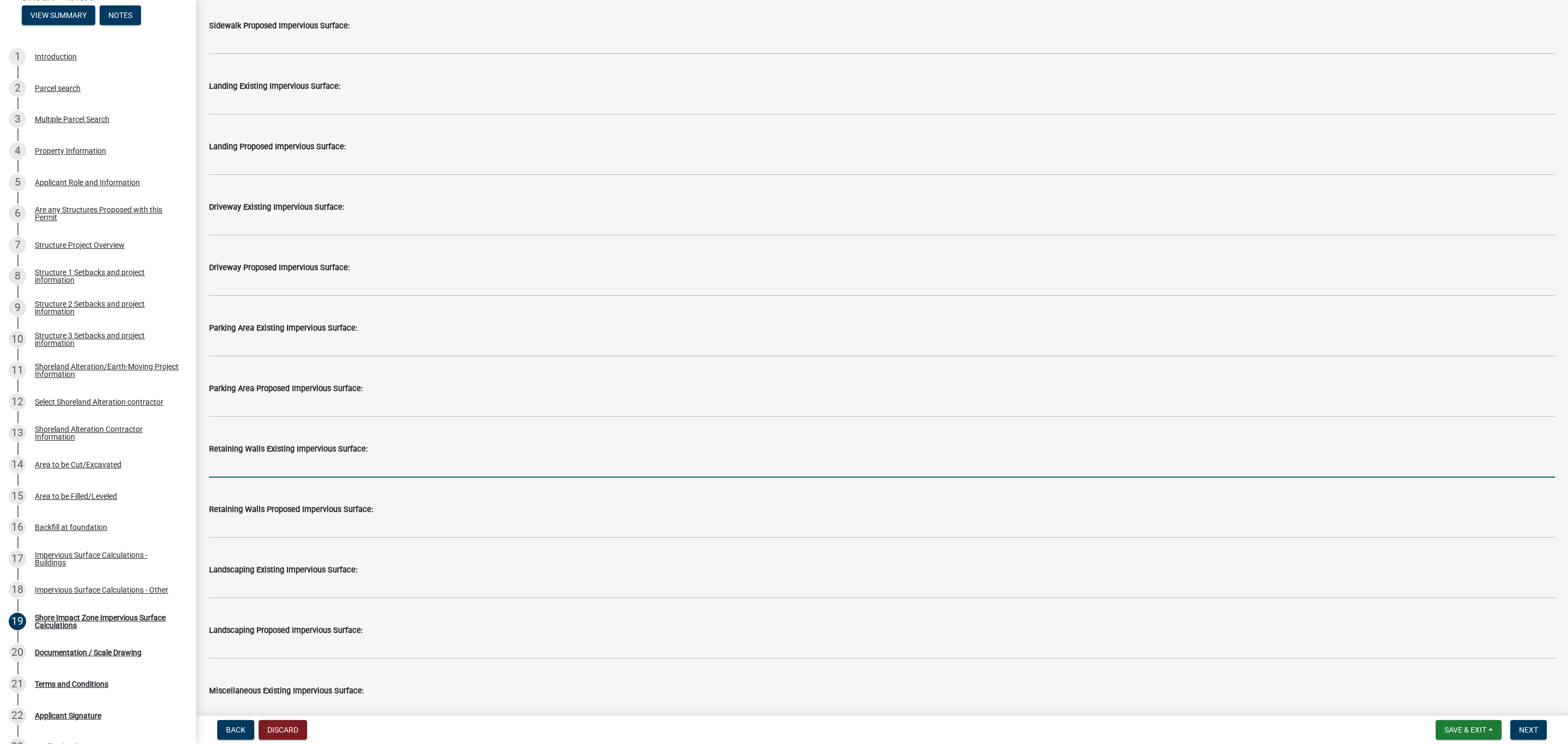
click at [245, 463] on input "text" at bounding box center [881, 466] width 1346 height 22
type input "9"
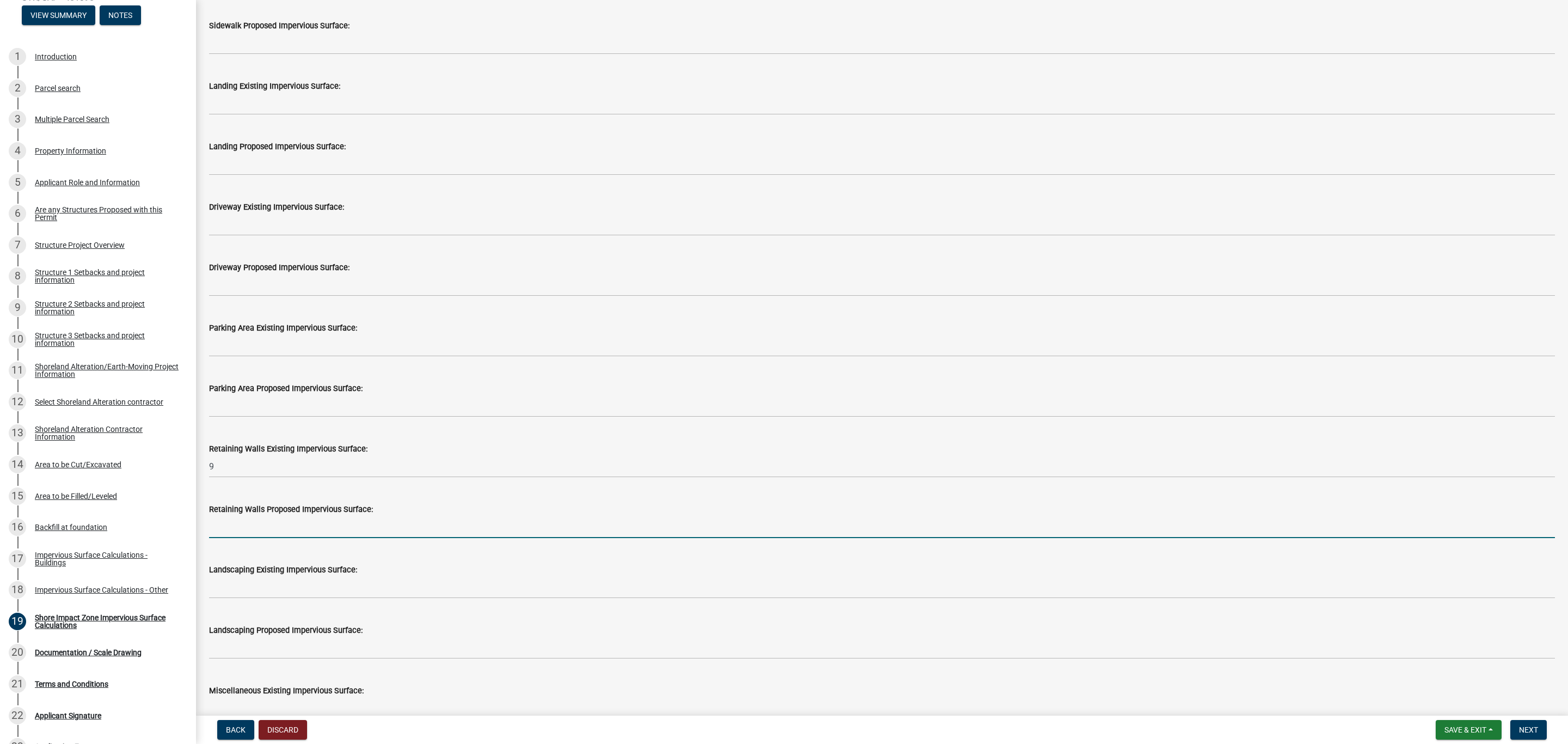
click at [234, 523] on input "text" at bounding box center [881, 527] width 1346 height 22
click at [231, 525] on input "text" at bounding box center [881, 527] width 1346 height 22
click at [219, 529] on input "text" at bounding box center [881, 527] width 1346 height 22
type input "48"
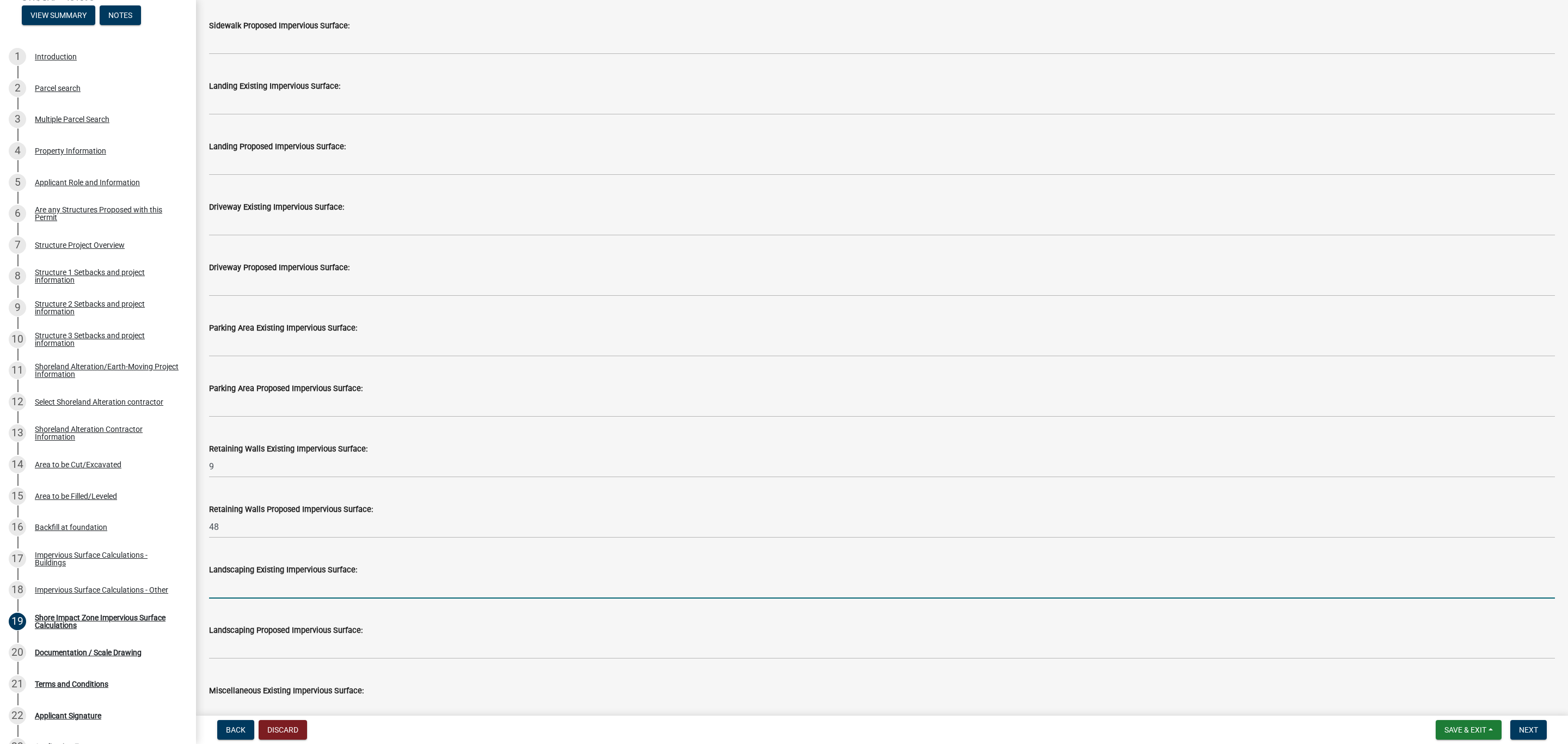
click at [252, 584] on input "text" at bounding box center [881, 588] width 1346 height 22
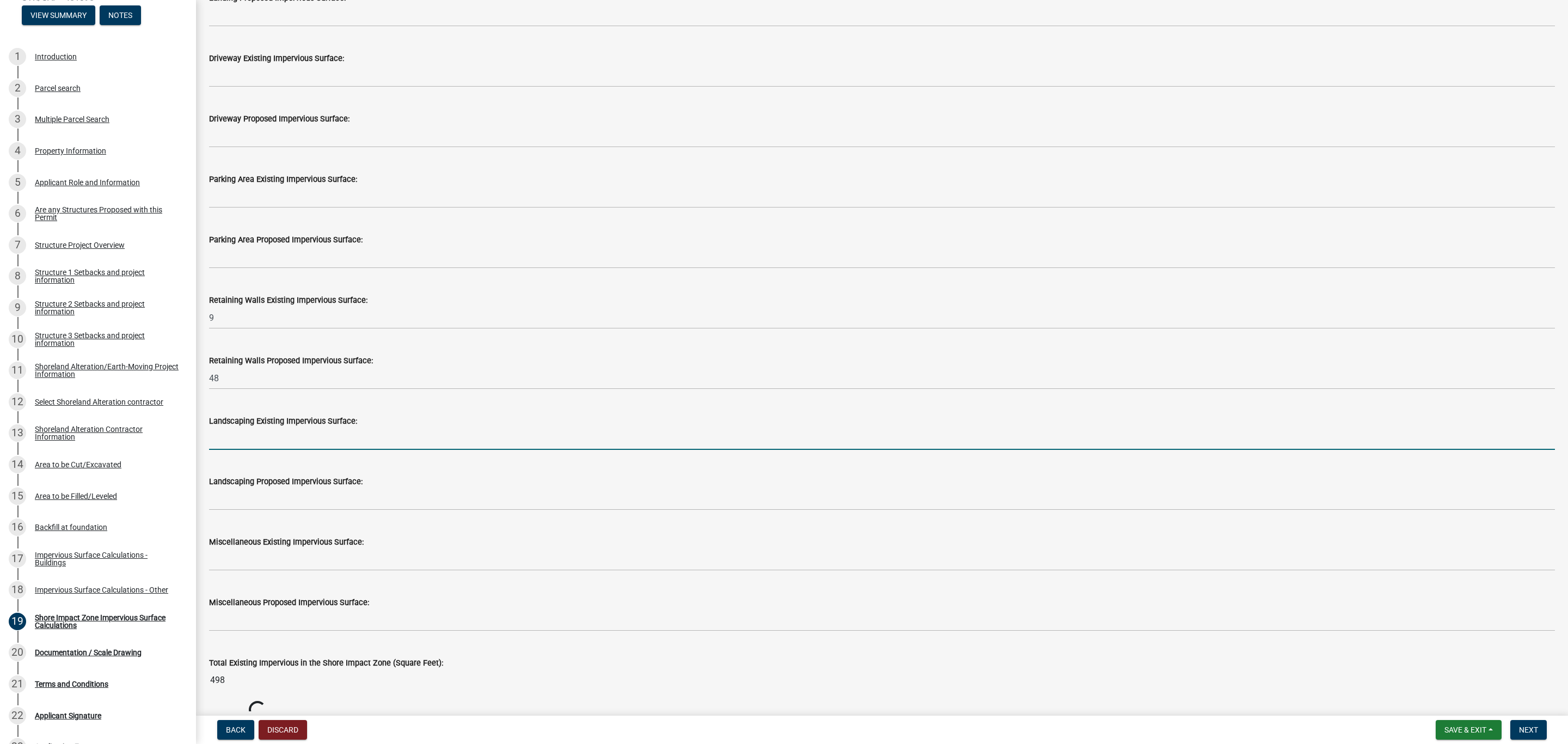
scroll to position [817, 0]
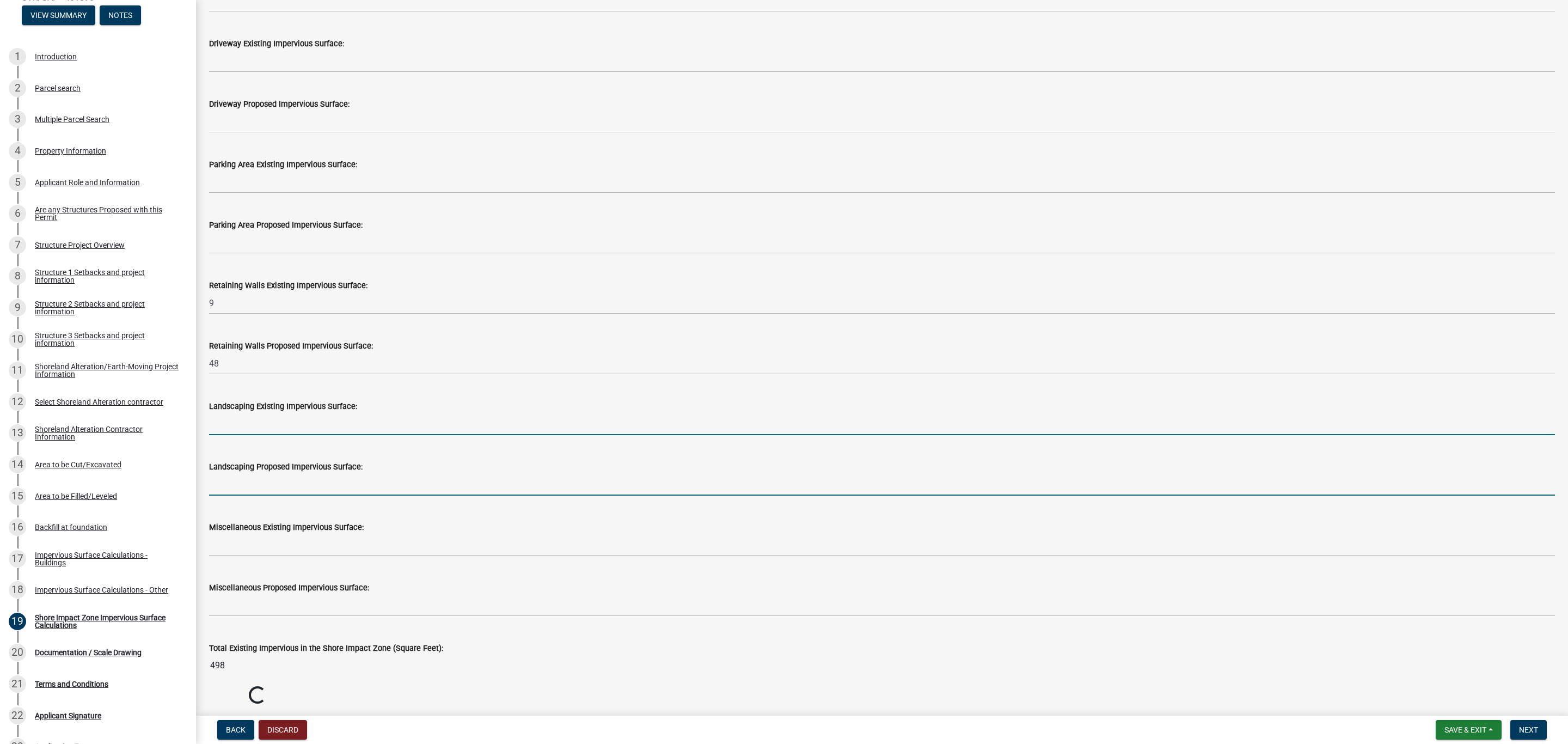
click at [255, 485] on input "text" at bounding box center [881, 484] width 1346 height 22
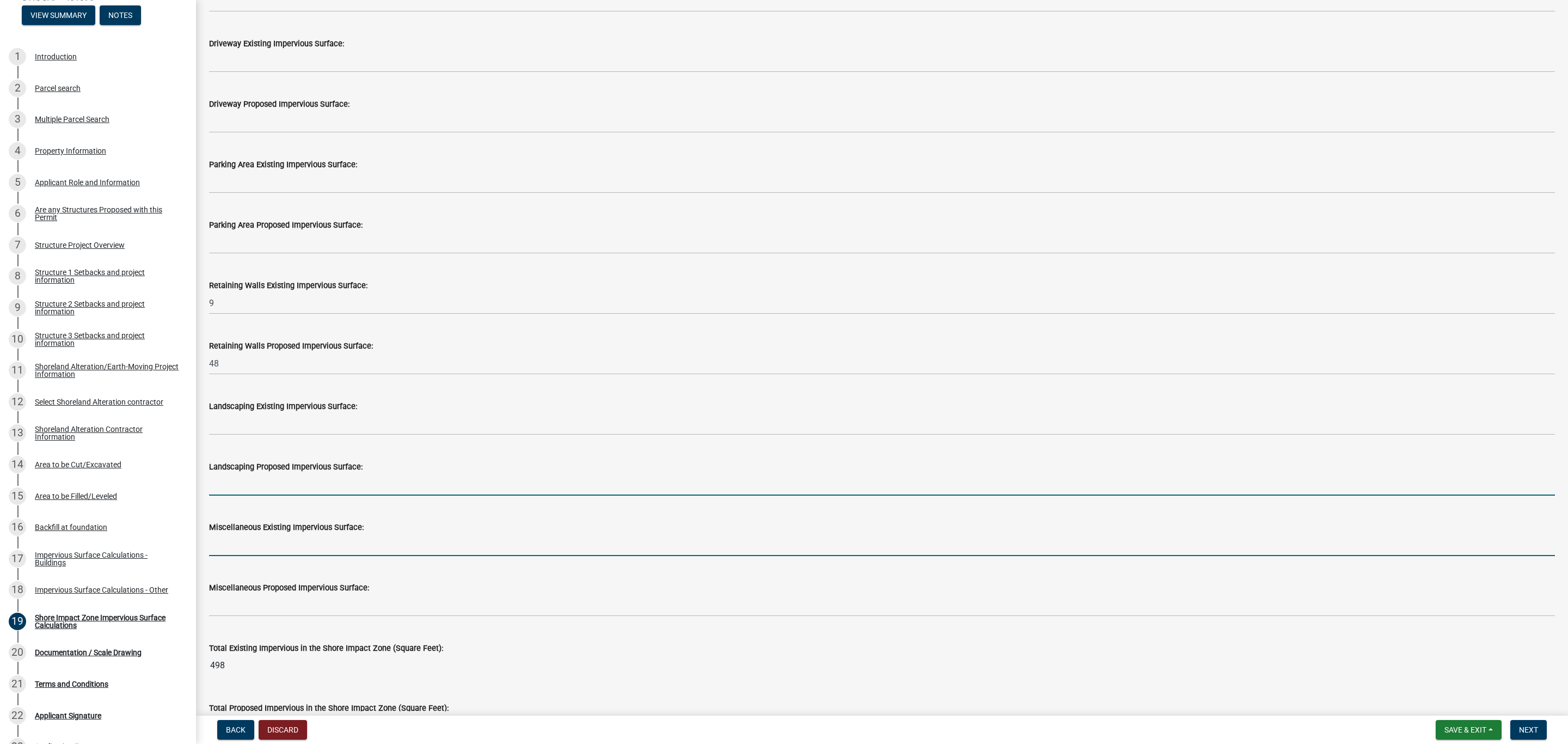
click at [252, 541] on input "text" at bounding box center [881, 545] width 1346 height 22
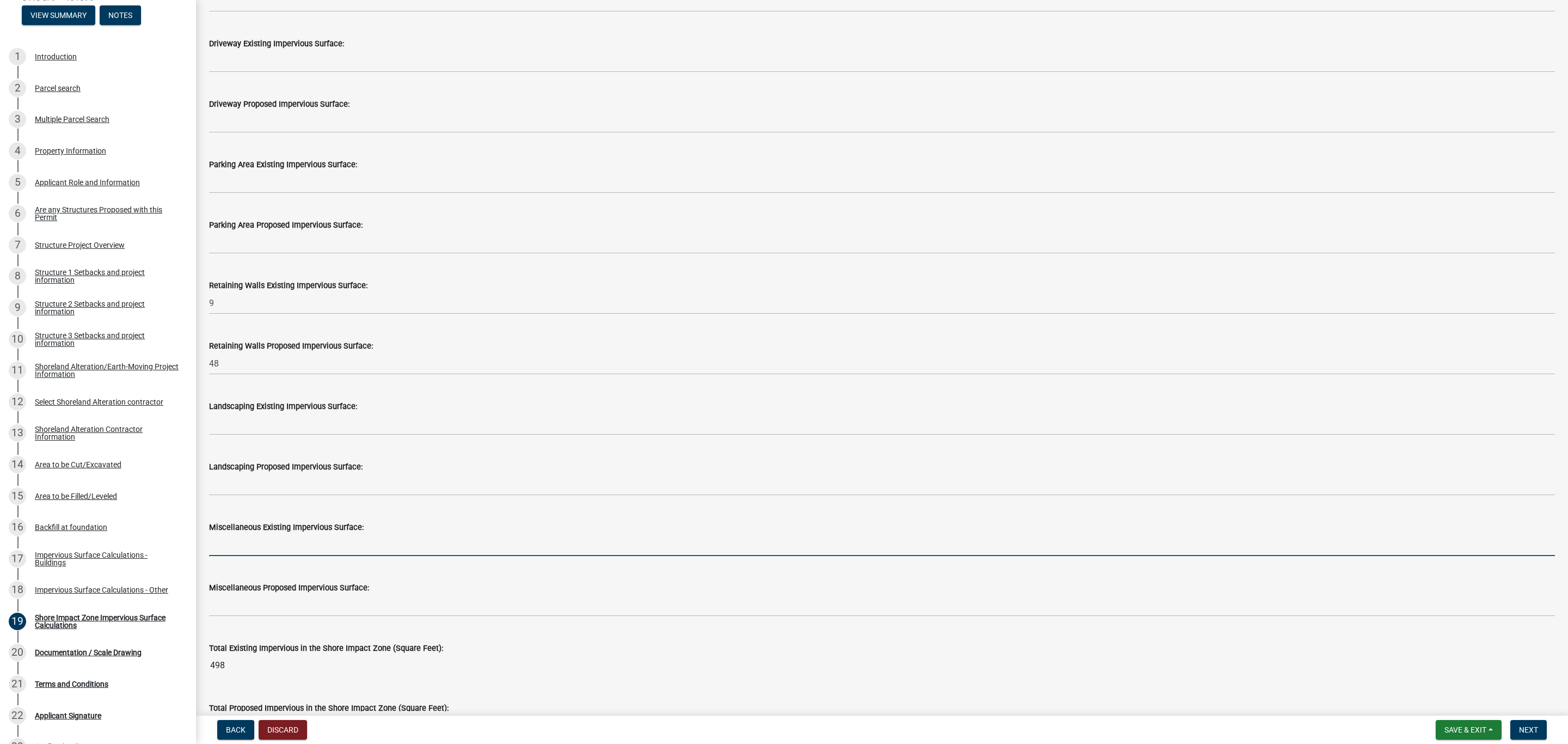
click at [260, 546] on input "text" at bounding box center [881, 545] width 1346 height 22
type input "17"
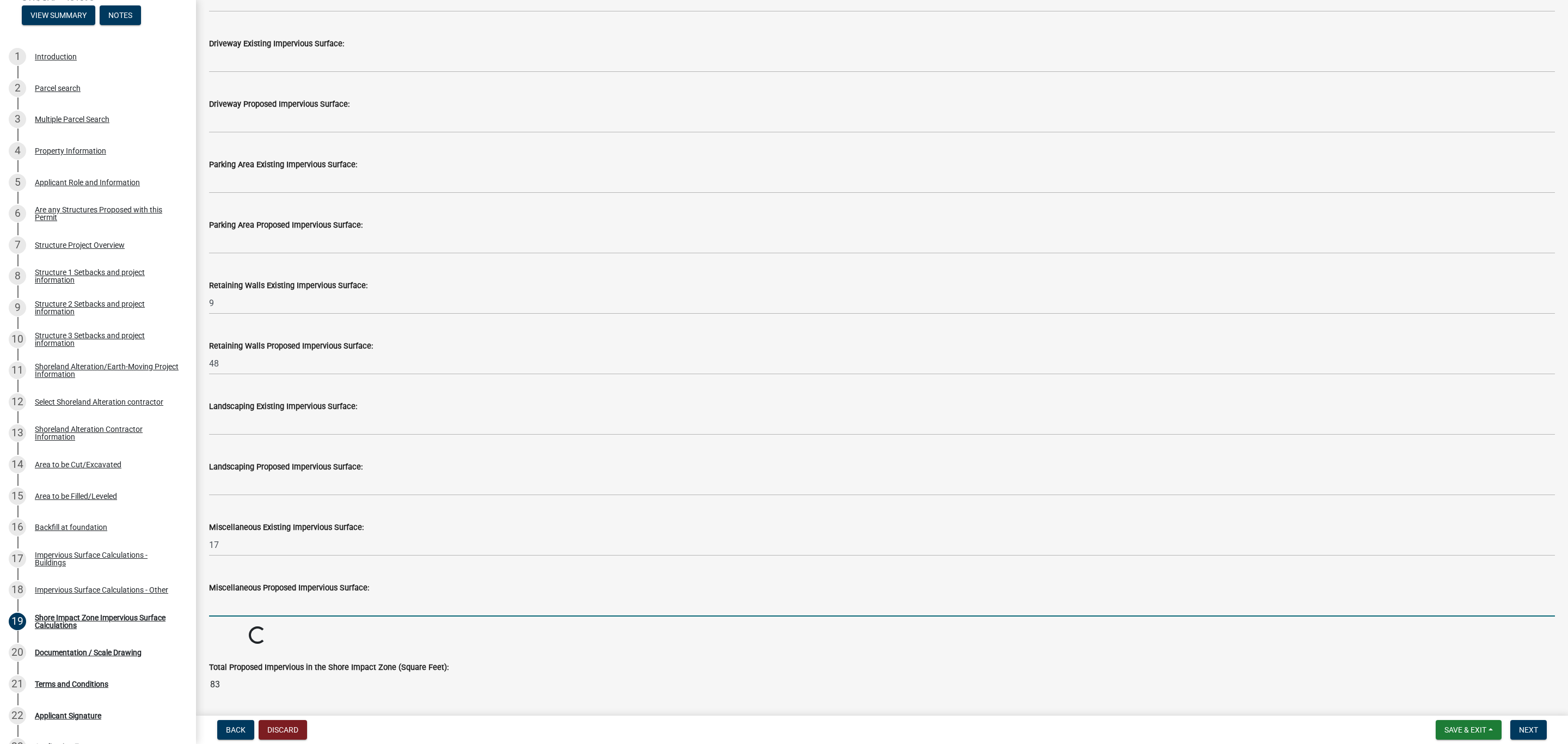
click at [358, 600] on input "text" at bounding box center [881, 605] width 1346 height 22
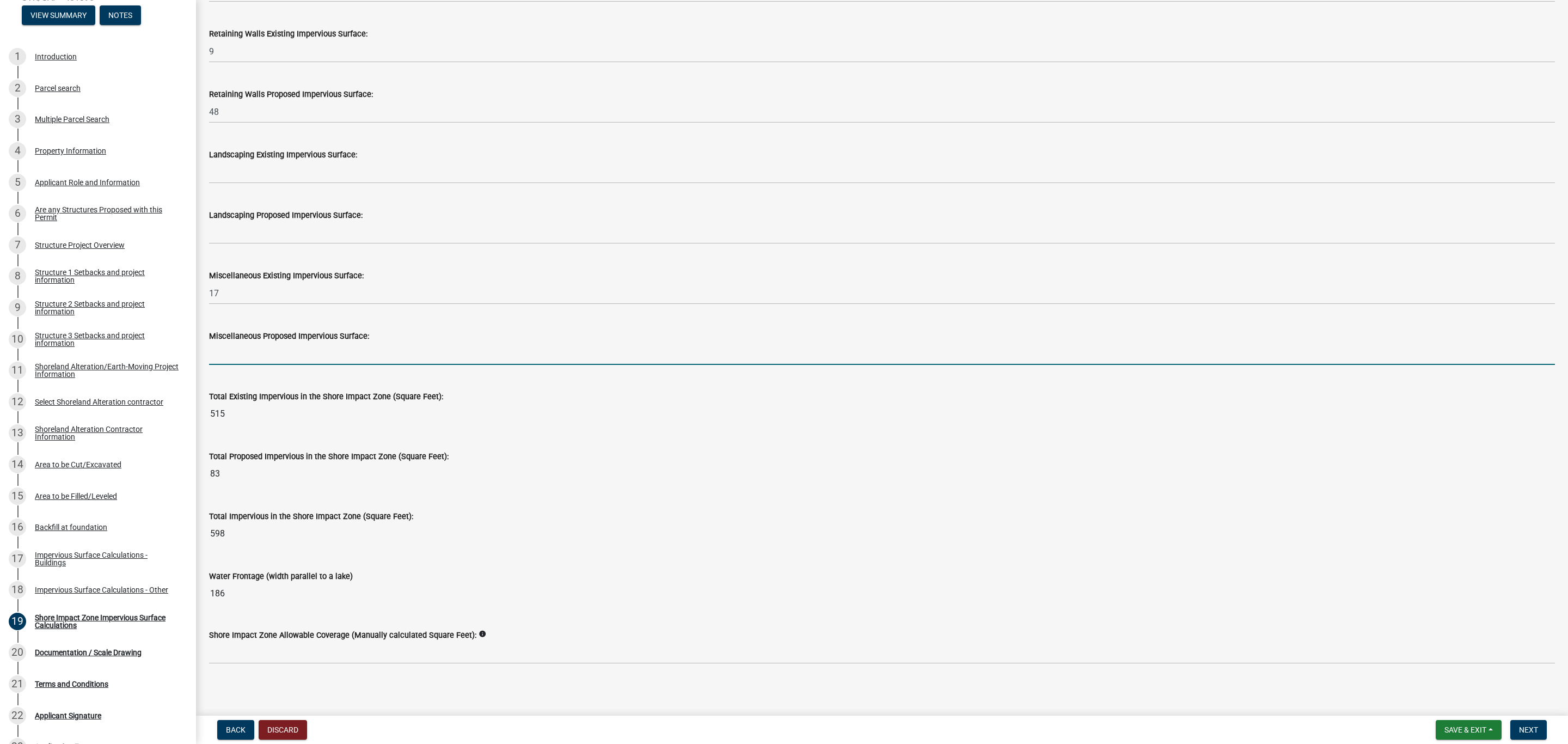
scroll to position [1075, 0]
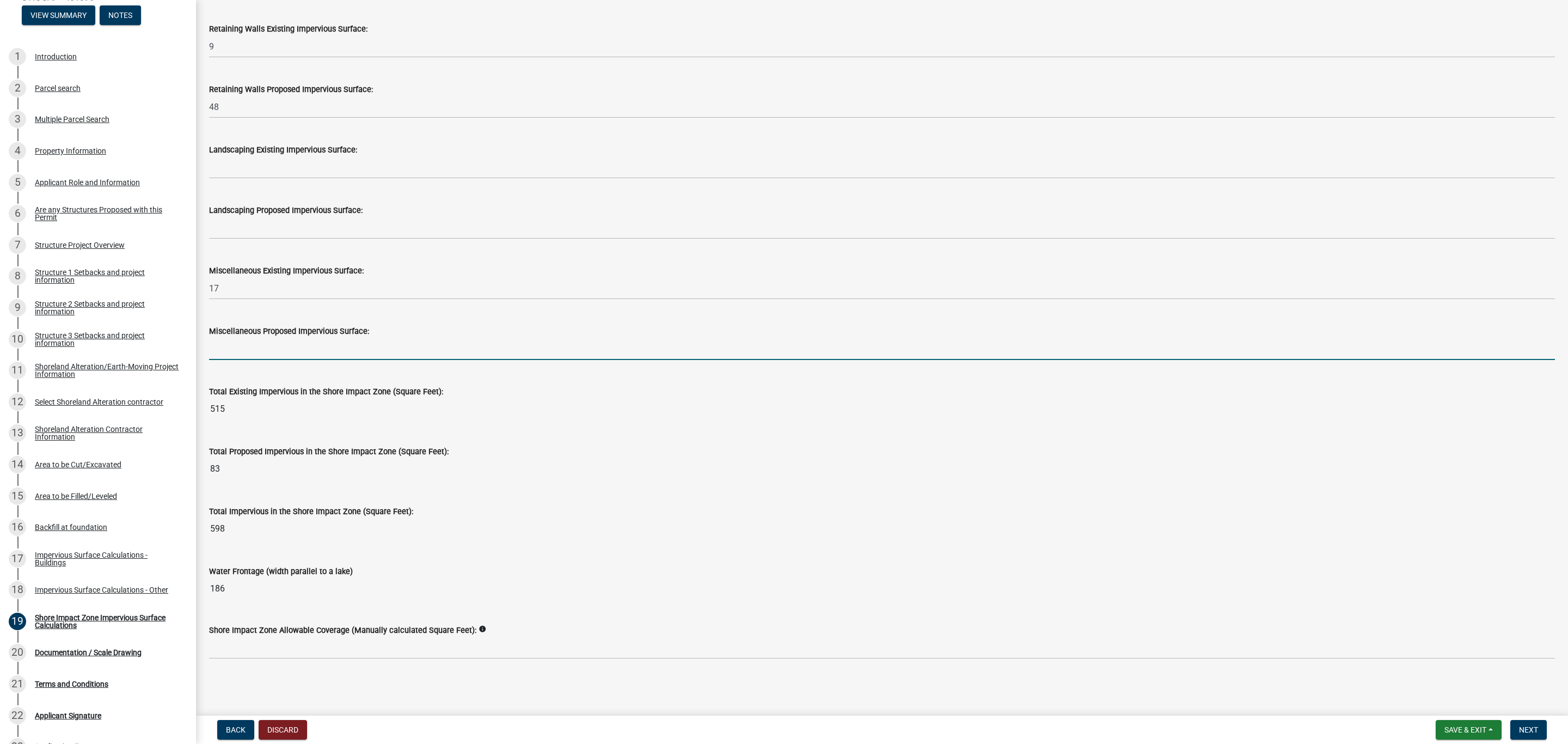
click at [407, 630] on label "Shore Impact Zone Allowable Coverage (Manually calculated Square Feet):" at bounding box center [342, 631] width 267 height 7
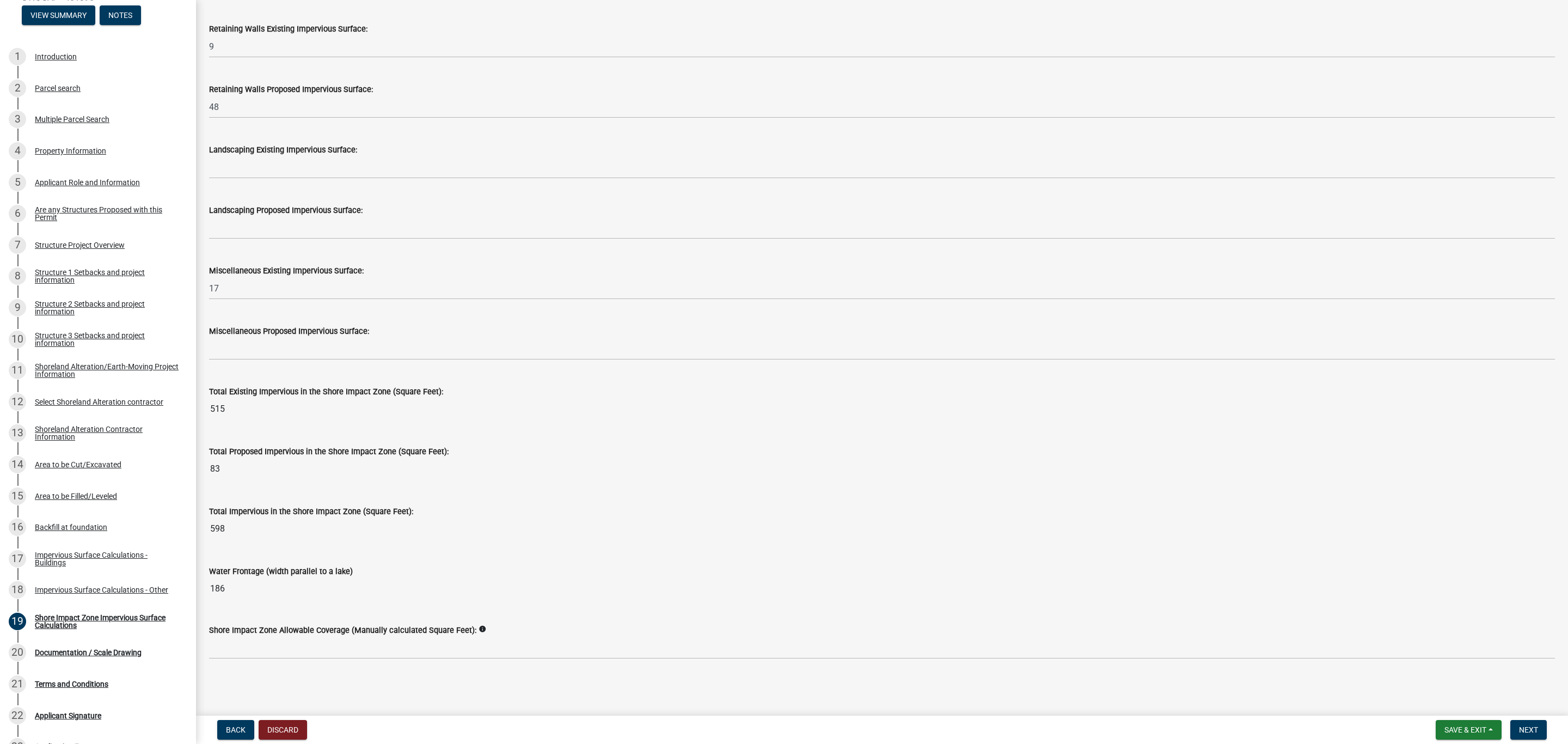
click at [431, 634] on label "Shore Impact Zone Allowable Coverage (Manually calculated Square Feet):" at bounding box center [342, 631] width 267 height 7
click at [503, 614] on div "Shore Impact Zone Allowable Coverage (Manually calculated Square Feet): info" at bounding box center [881, 634] width 1346 height 51
drag, startPoint x: 483, startPoint y: 630, endPoint x: 488, endPoint y: 635, distance: 7.1
click at [484, 630] on div "Shore Impact Zone Allowable Coverage (Manually calculated Square Feet): info" at bounding box center [881, 630] width 1346 height 13
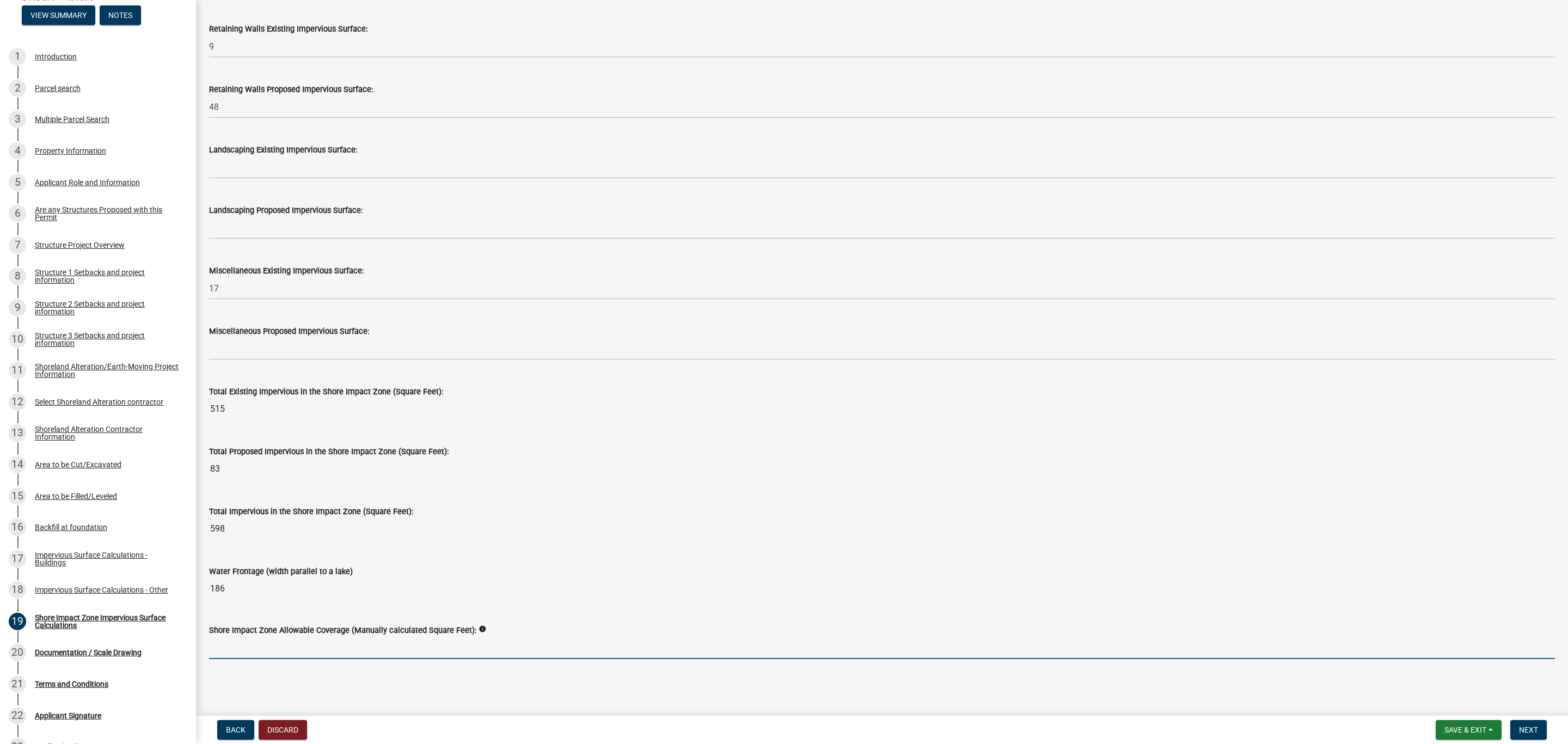
click at [354, 651] on input "text" at bounding box center [881, 648] width 1346 height 22
click at [263, 641] on input "text" at bounding box center [881, 648] width 1346 height 22
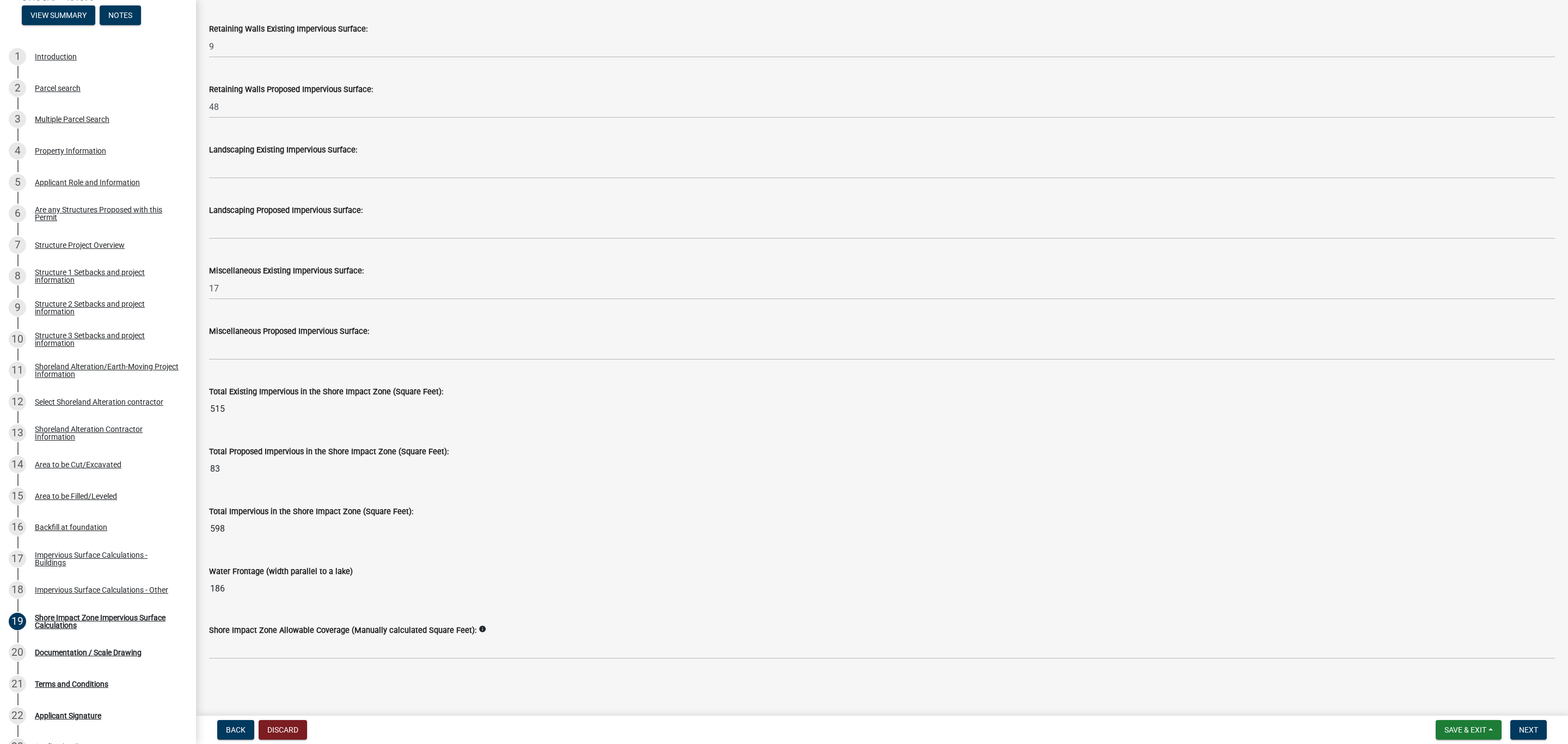
click at [267, 633] on label "Shore Impact Zone Allowable Coverage (Manually calculated Square Feet):" at bounding box center [342, 631] width 267 height 7
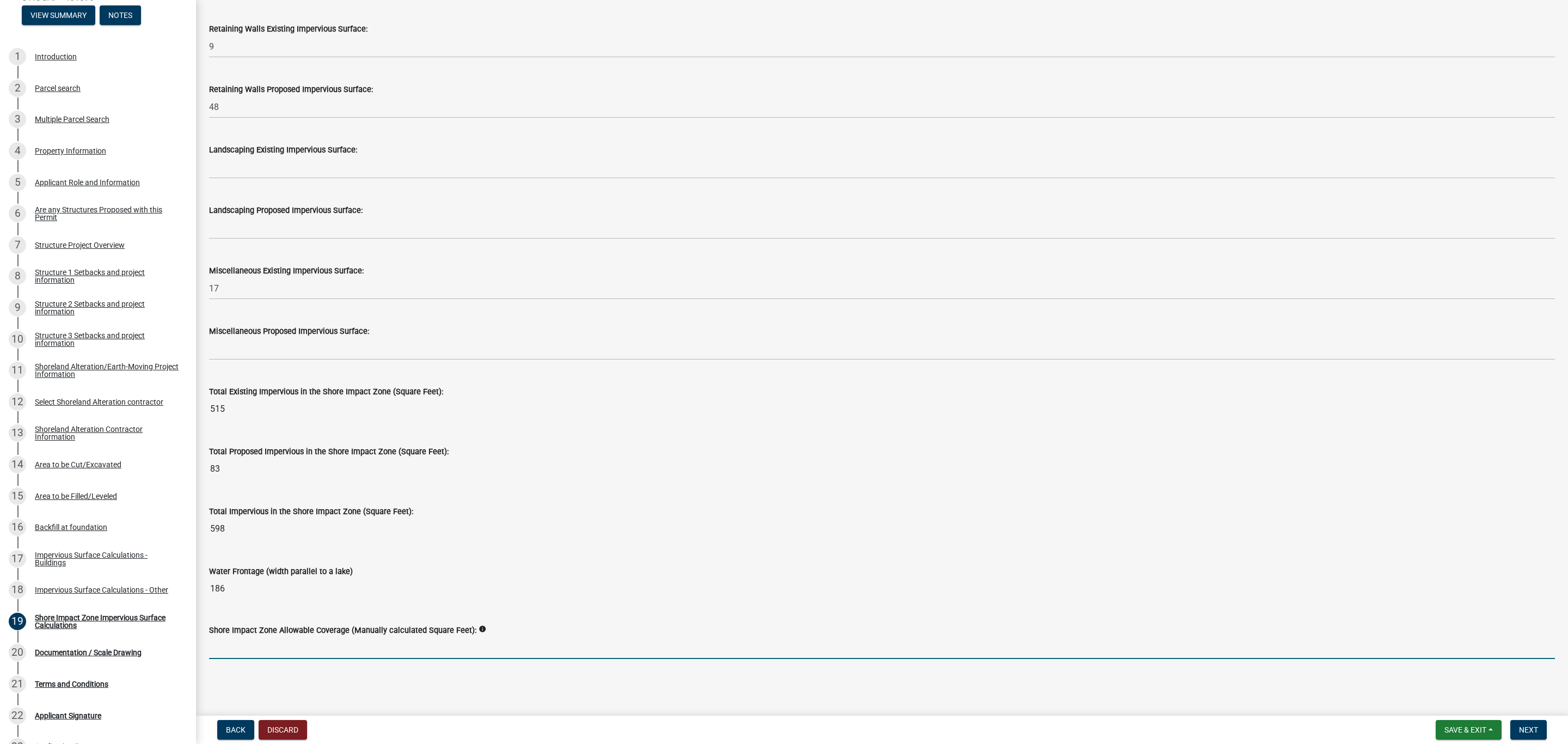
click at [267, 639] on input "text" at bounding box center [881, 648] width 1346 height 22
click at [1447, 727] on span "Save & Exit" at bounding box center [1465, 730] width 42 height 9
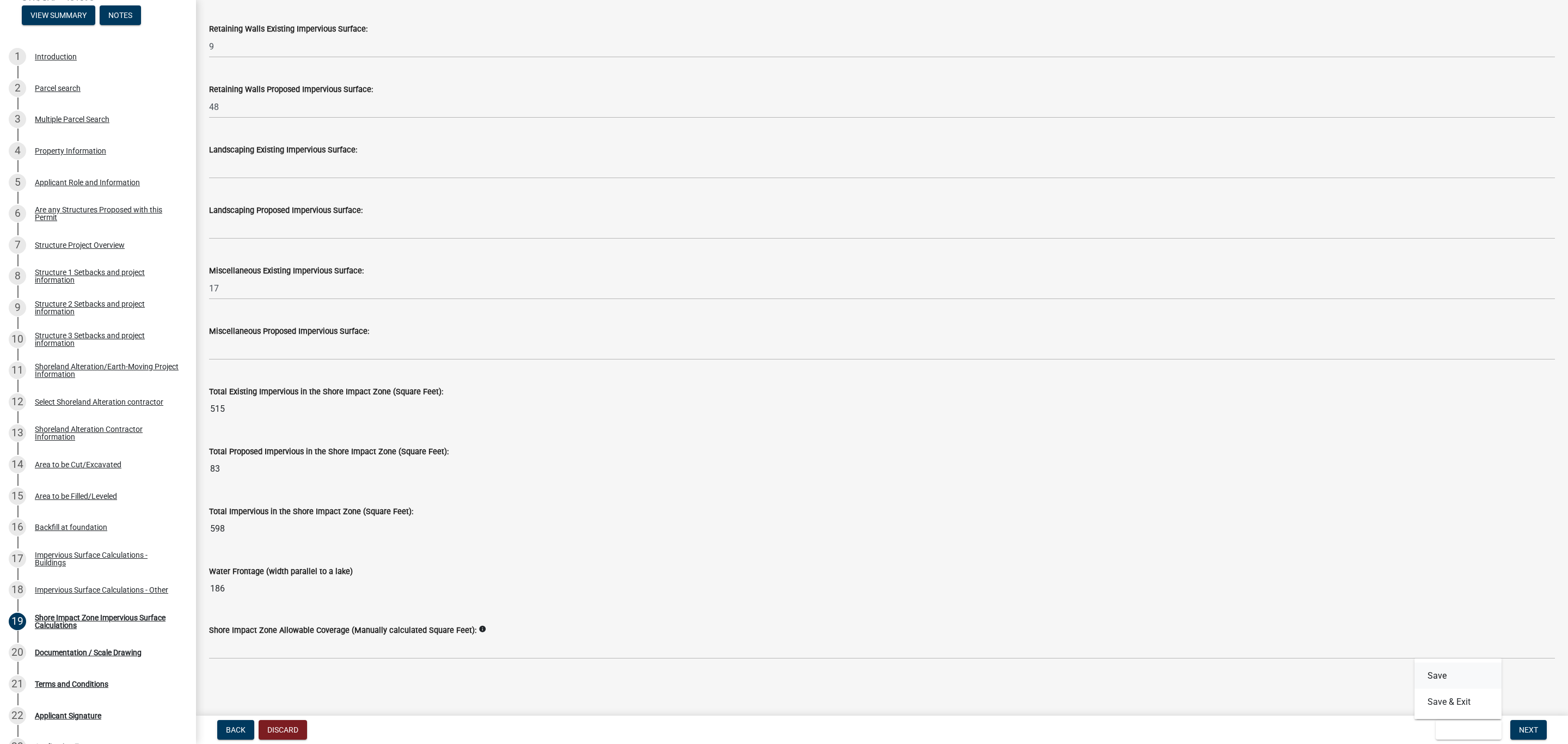
click at [1431, 677] on button "Save" at bounding box center [1457, 676] width 87 height 26
click at [1529, 731] on span "Next" at bounding box center [1528, 730] width 19 height 9
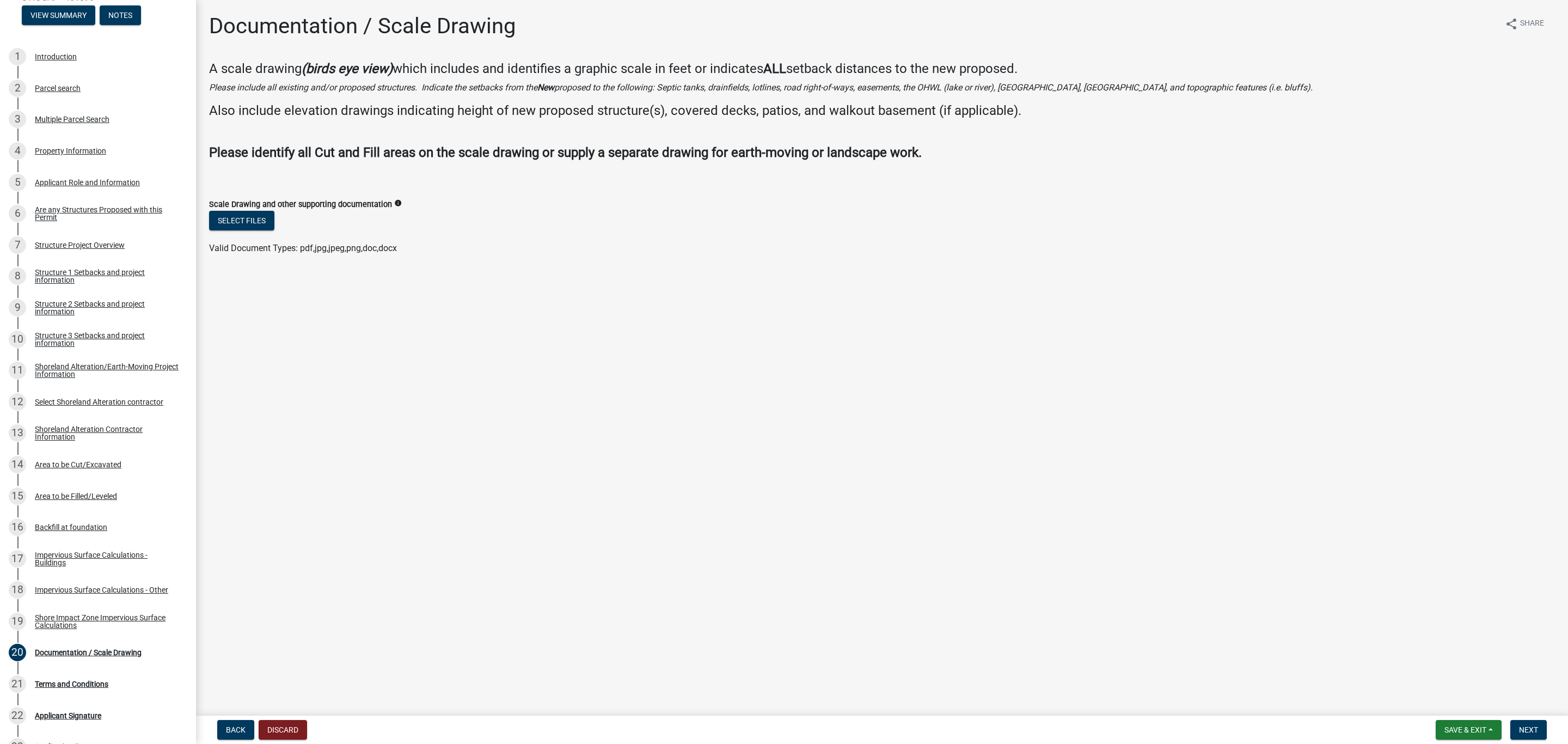
click at [303, 313] on main "Documentation / Scale Drawing share Share A scale drawing (birds eye view) whic…" at bounding box center [882, 356] width 1372 height 711
click at [1473, 725] on span "Save & Exit" at bounding box center [1465, 730] width 42 height 9
click at [1462, 700] on button "Save & Exit" at bounding box center [1457, 702] width 87 height 26
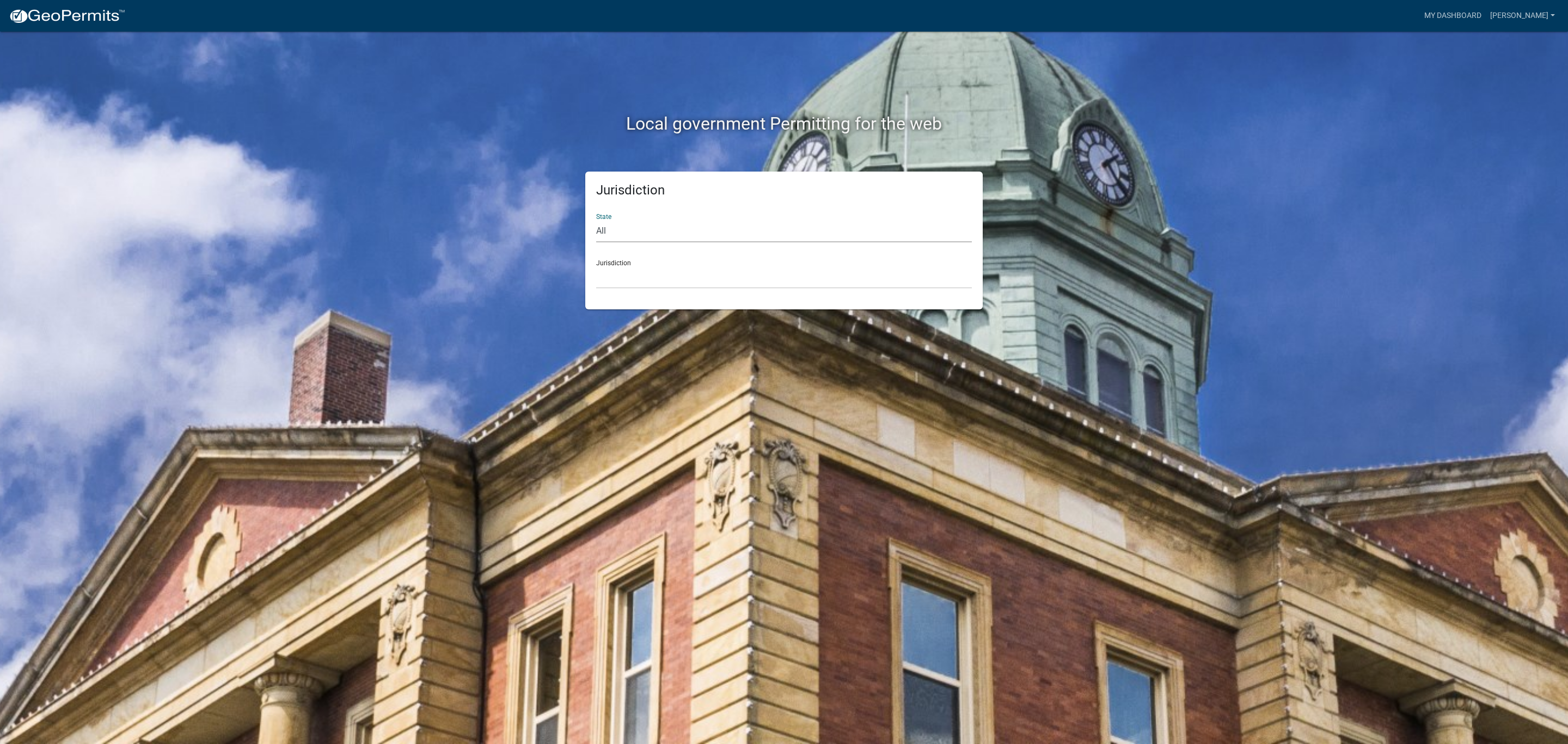
click at [634, 233] on select "All Colorado Georgia Indiana Iowa Kansas Minnesota Ohio South Carolina Wisconsin" at bounding box center [784, 231] width 376 height 22
select select "Minnesota"
click at [596, 220] on select "All Colorado Georgia Indiana Iowa Kansas Minnesota Ohio South Carolina Wisconsin" at bounding box center [784, 231] width 376 height 22
click at [624, 260] on div "Jurisdiction Becker County, Minnesota Benton County, Minnesota Carlton County, …" at bounding box center [784, 270] width 376 height 38
click at [622, 283] on select "Becker County, Minnesota Benton County, Minnesota Carlton County, Minnesota Cit…" at bounding box center [784, 278] width 376 height 22
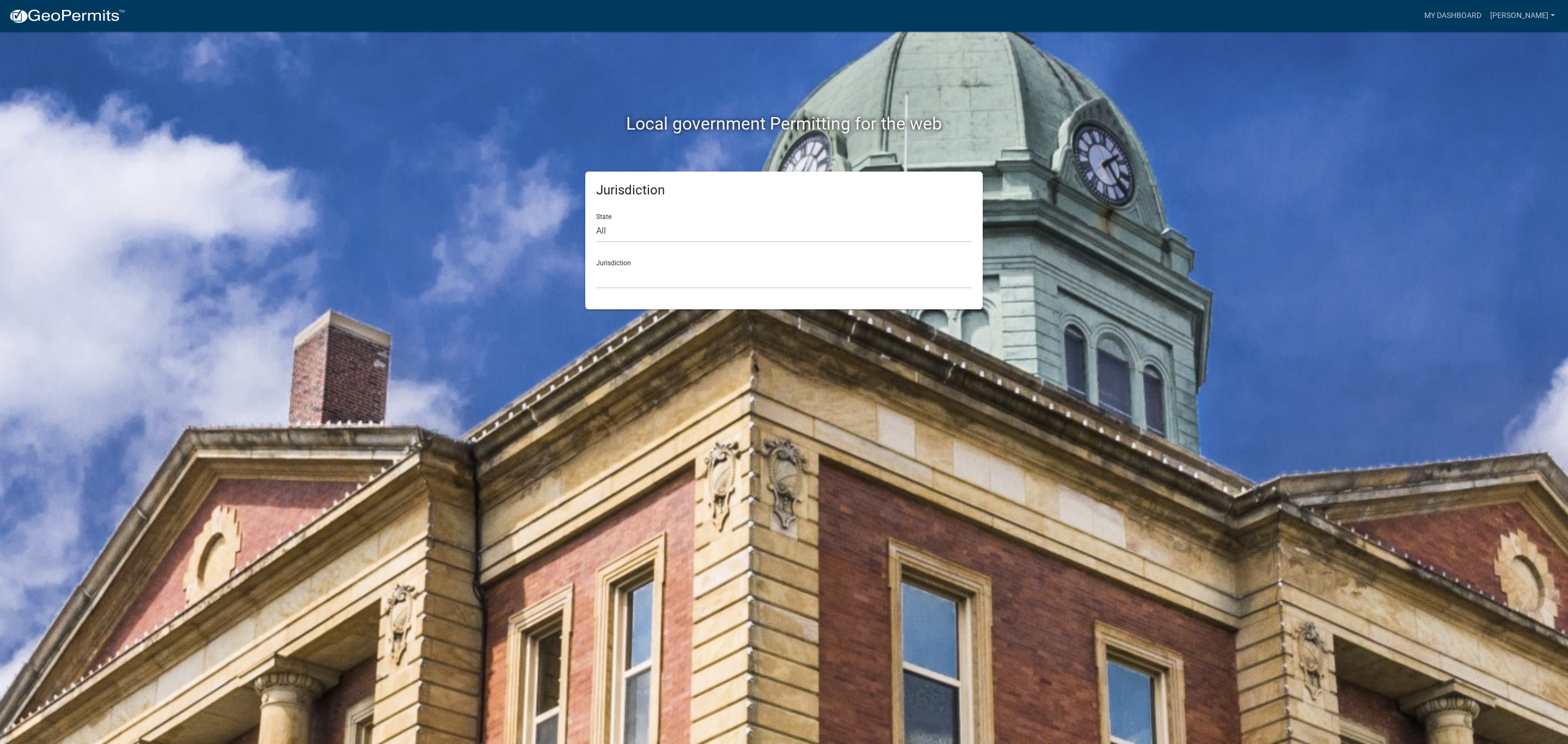
click at [627, 262] on div "Jurisdiction Becker County, Minnesota Benton County, Minnesota Carlton County, …" at bounding box center [784, 270] width 376 height 38
click at [614, 263] on div "Jurisdiction Becker County, Minnesota Benton County, Minnesota Carlton County, …" at bounding box center [784, 270] width 376 height 38
click at [608, 278] on select "Becker County, Minnesota Benton County, Minnesota Carlton County, Minnesota Cit…" at bounding box center [784, 278] width 376 height 22
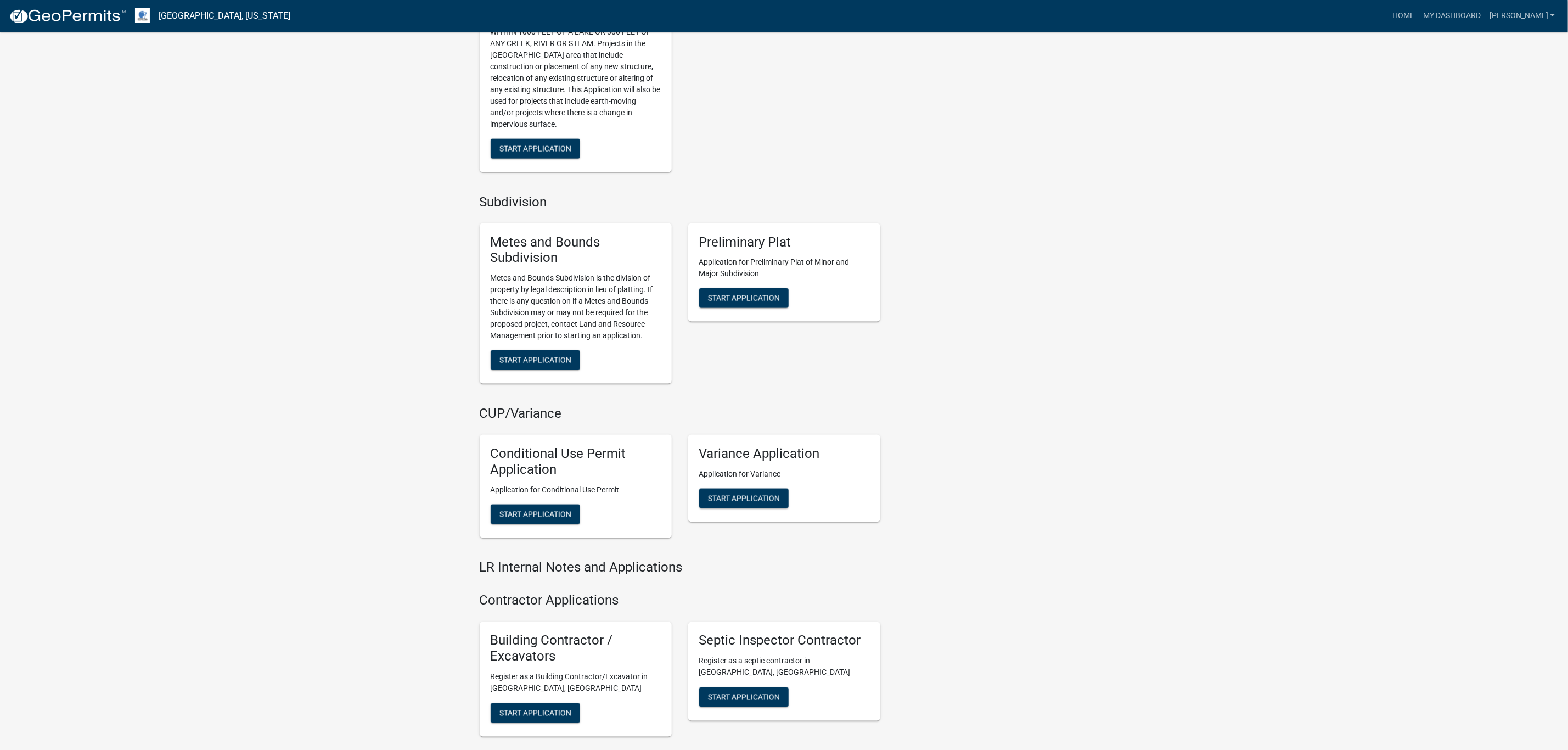
scroll to position [1046, 0]
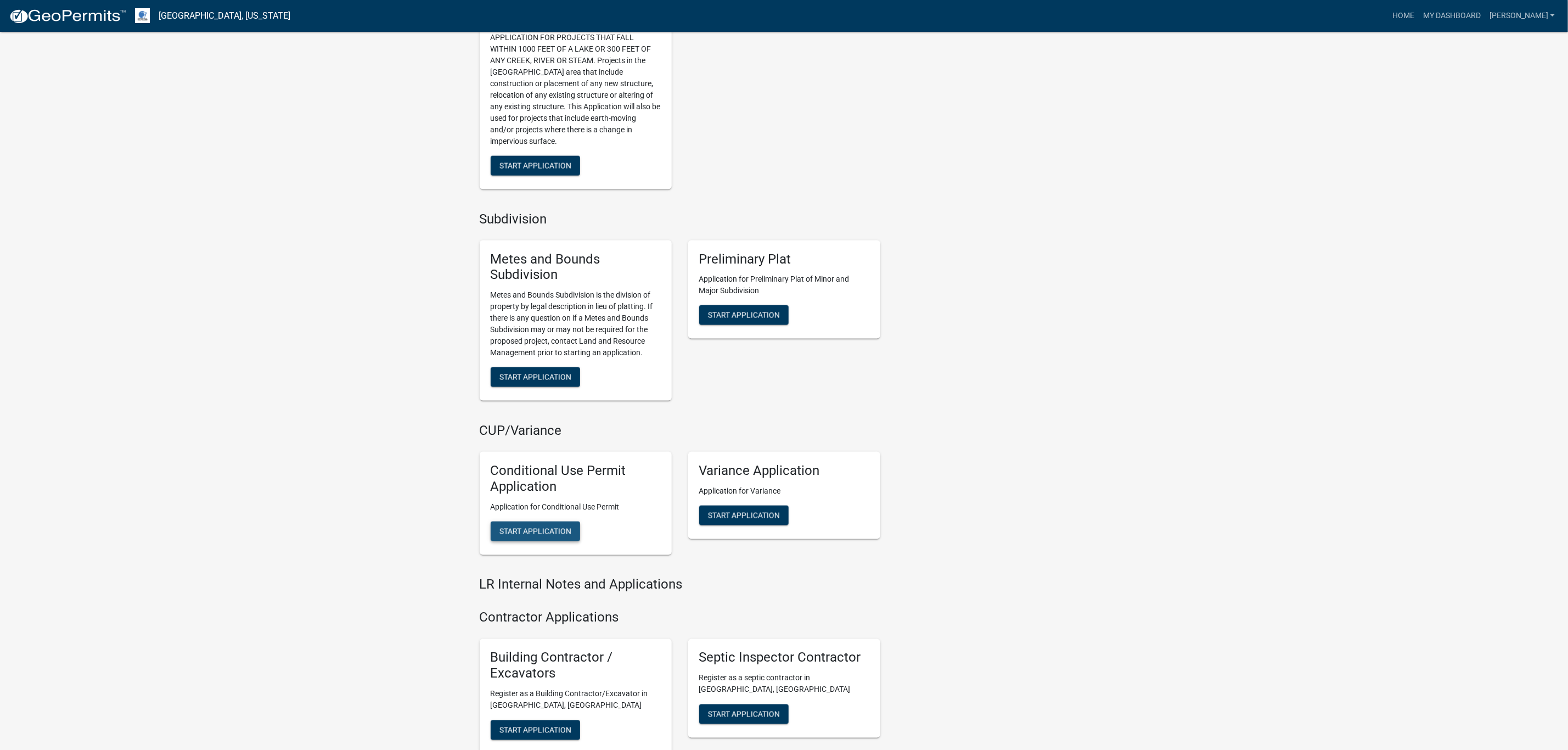
click at [542, 527] on span "Start Application" at bounding box center [535, 531] width 72 height 9
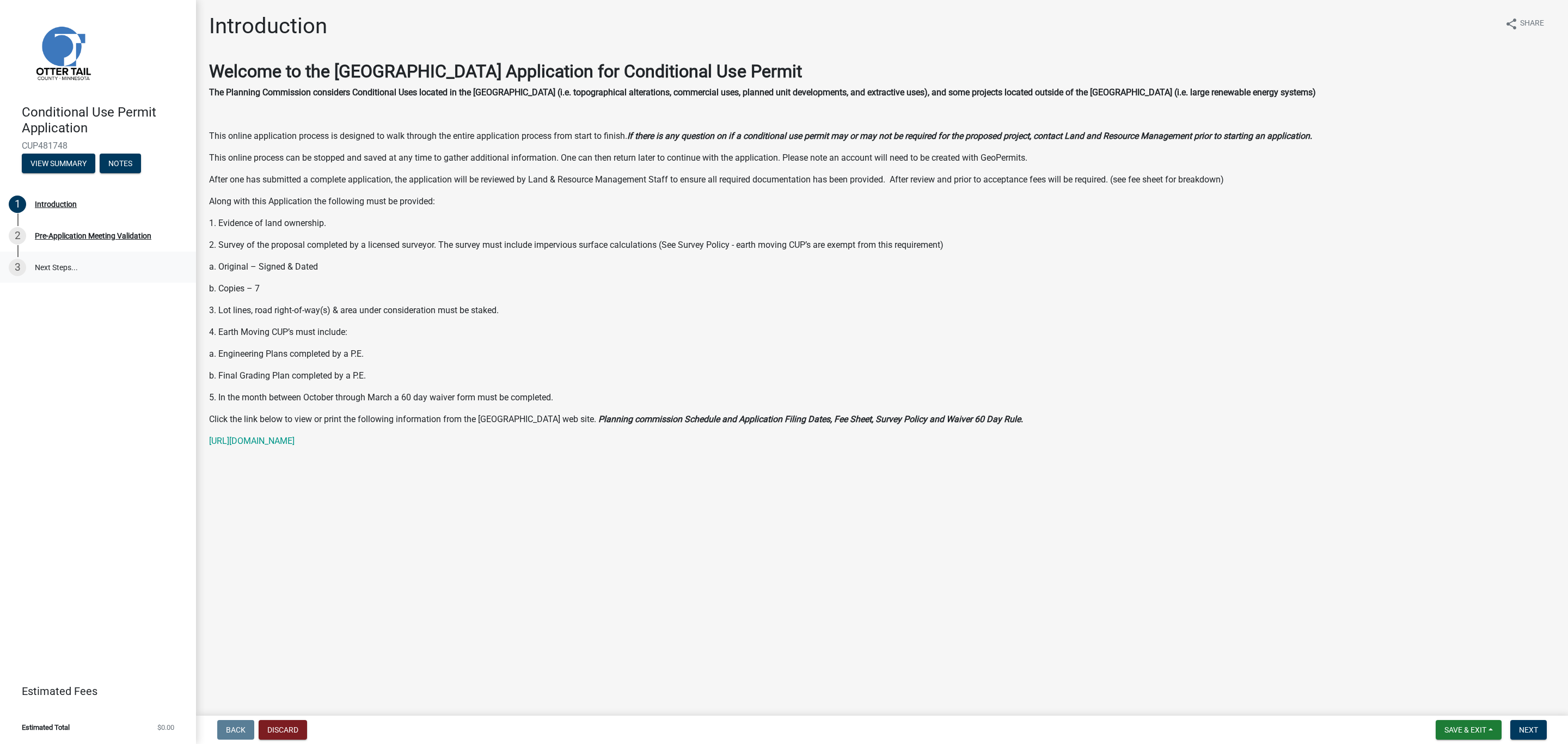
click at [43, 267] on link "3 Next Steps..." at bounding box center [98, 267] width 196 height 32
click at [46, 242] on div "2 Pre-Application Meeting Validation" at bounding box center [93, 236] width 170 height 17
